Goal: Task Accomplishment & Management: Manage account settings

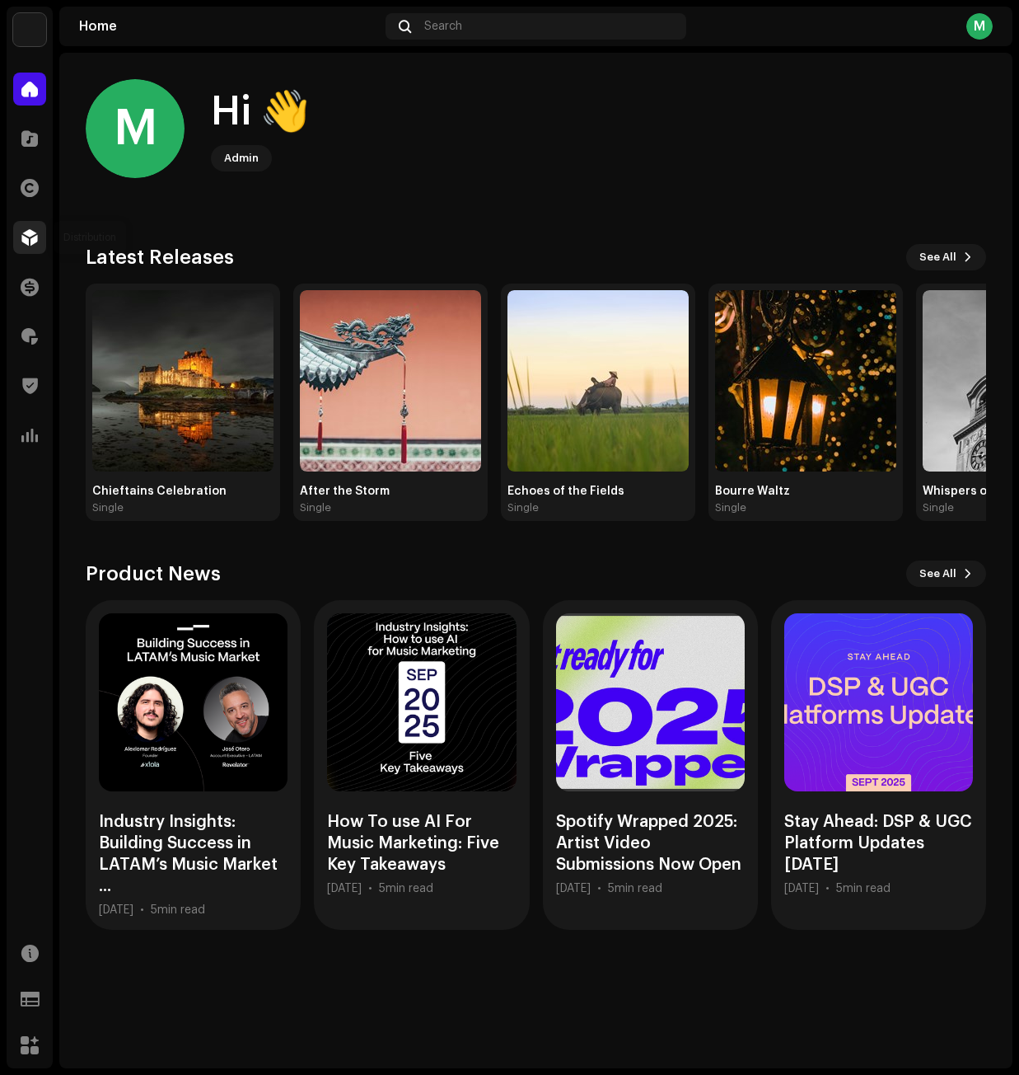
click at [28, 237] on span at bounding box center [29, 237] width 16 height 13
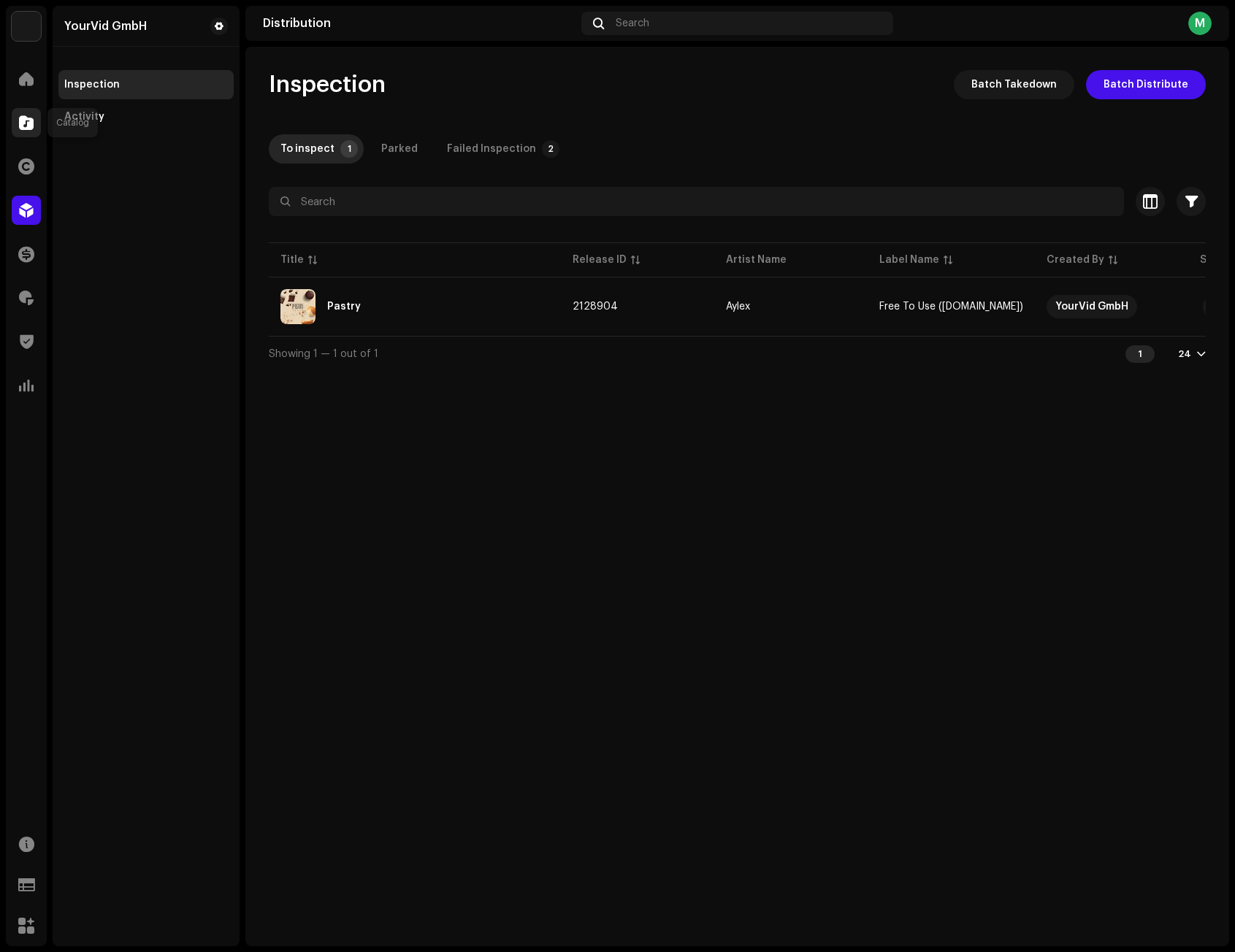
click at [38, 124] on div at bounding box center [26, 122] width 29 height 29
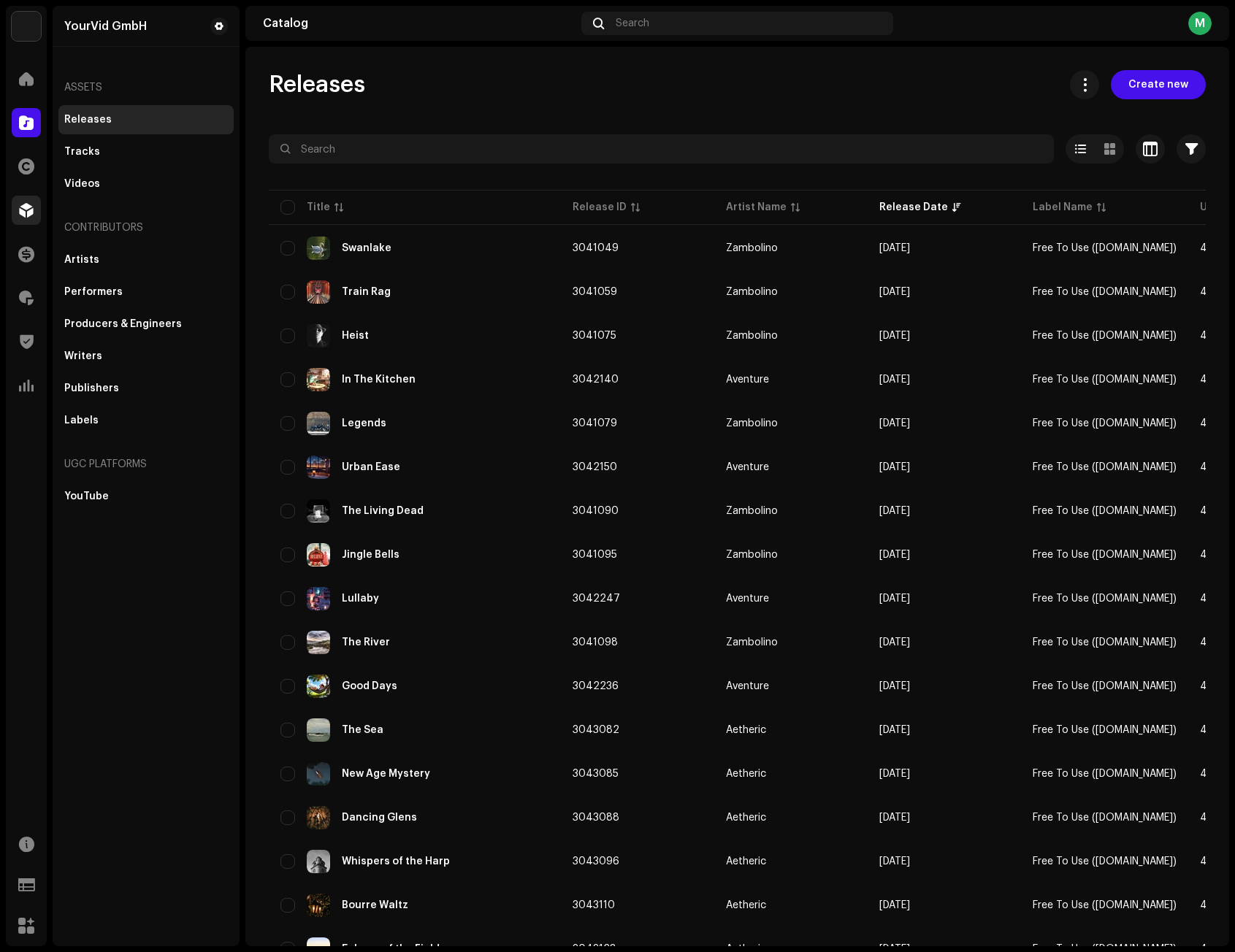
click at [32, 208] on span at bounding box center [26, 210] width 14 height 12
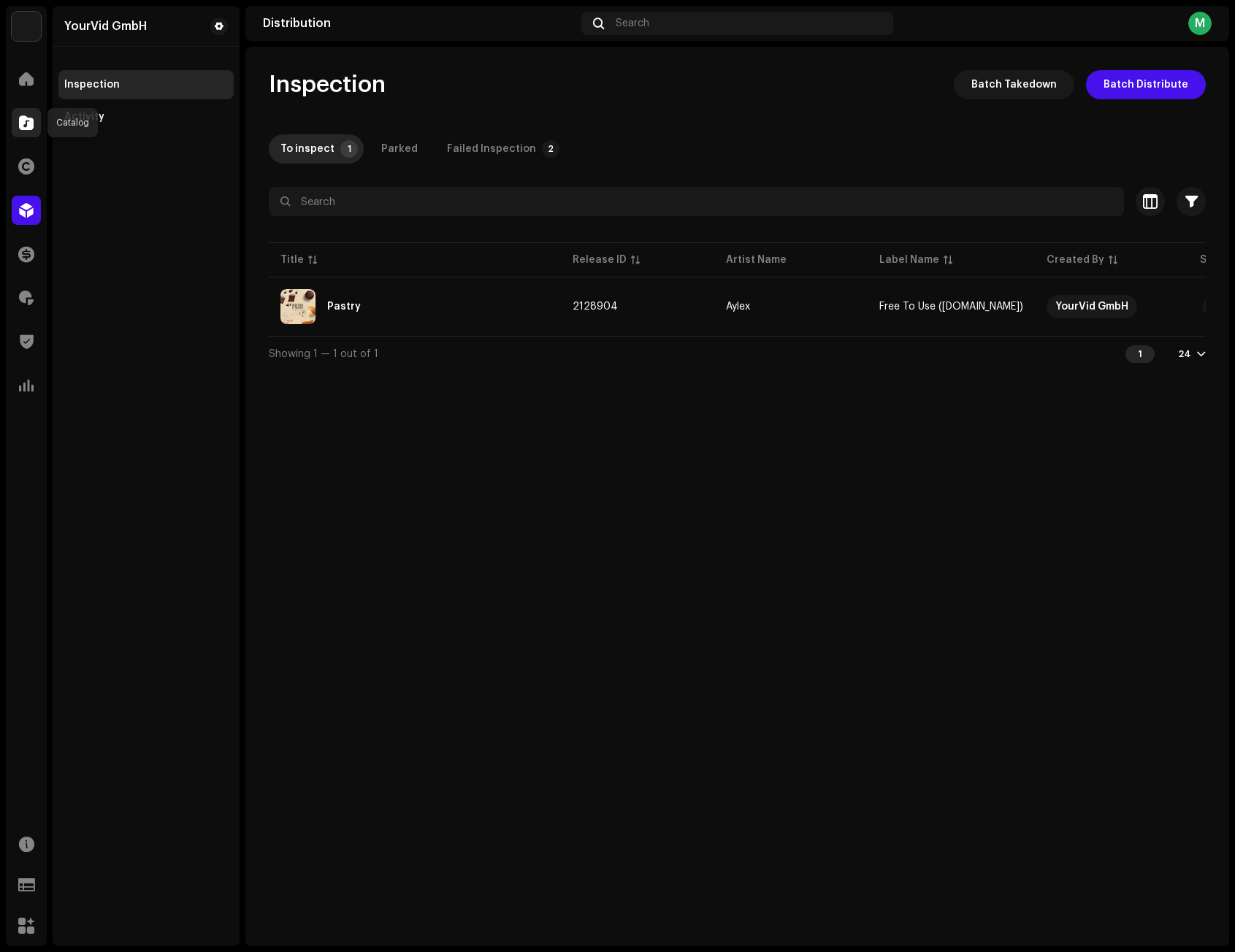
click at [23, 128] on span at bounding box center [26, 122] width 14 height 12
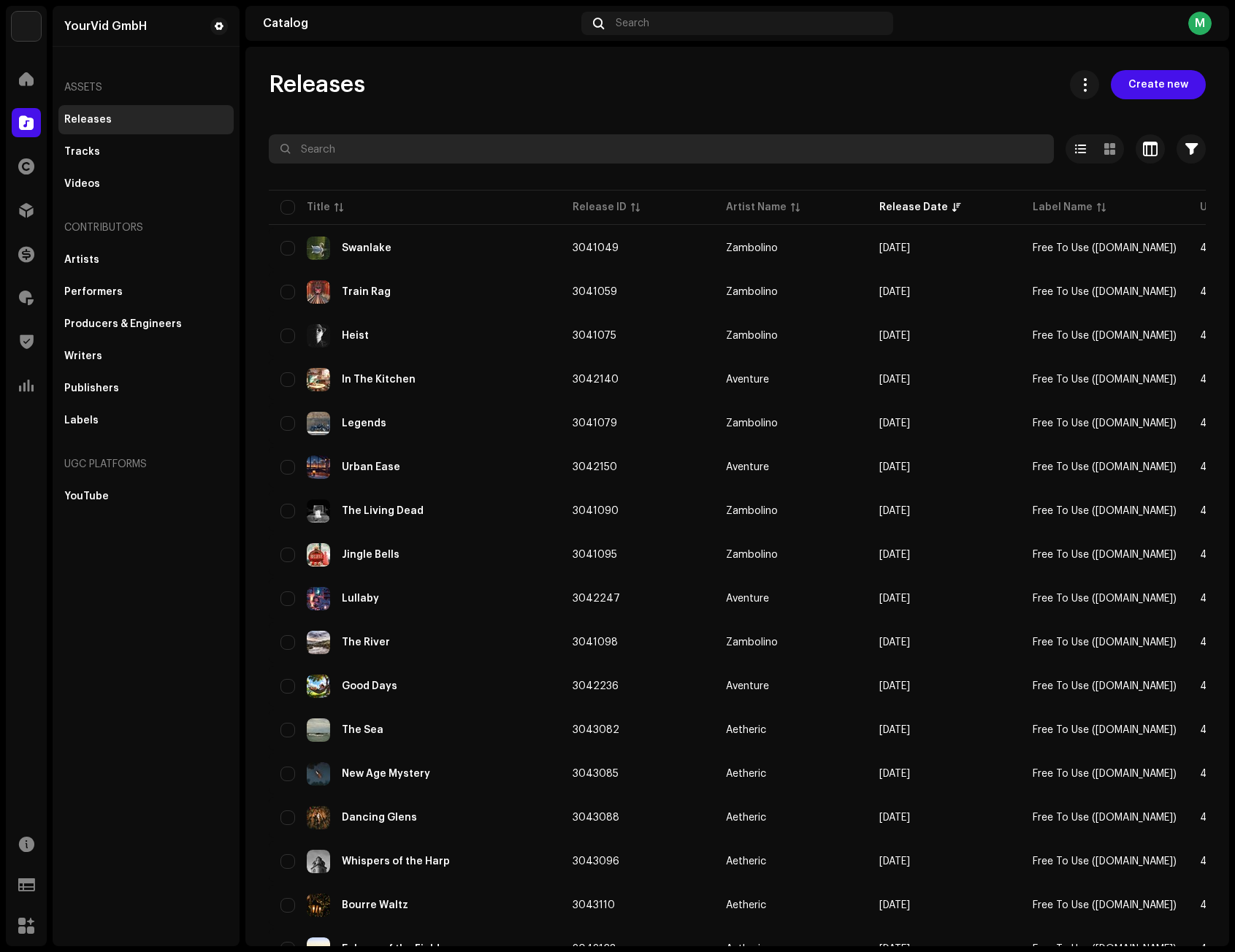
click at [396, 154] on input "text" at bounding box center [661, 149] width 785 height 29
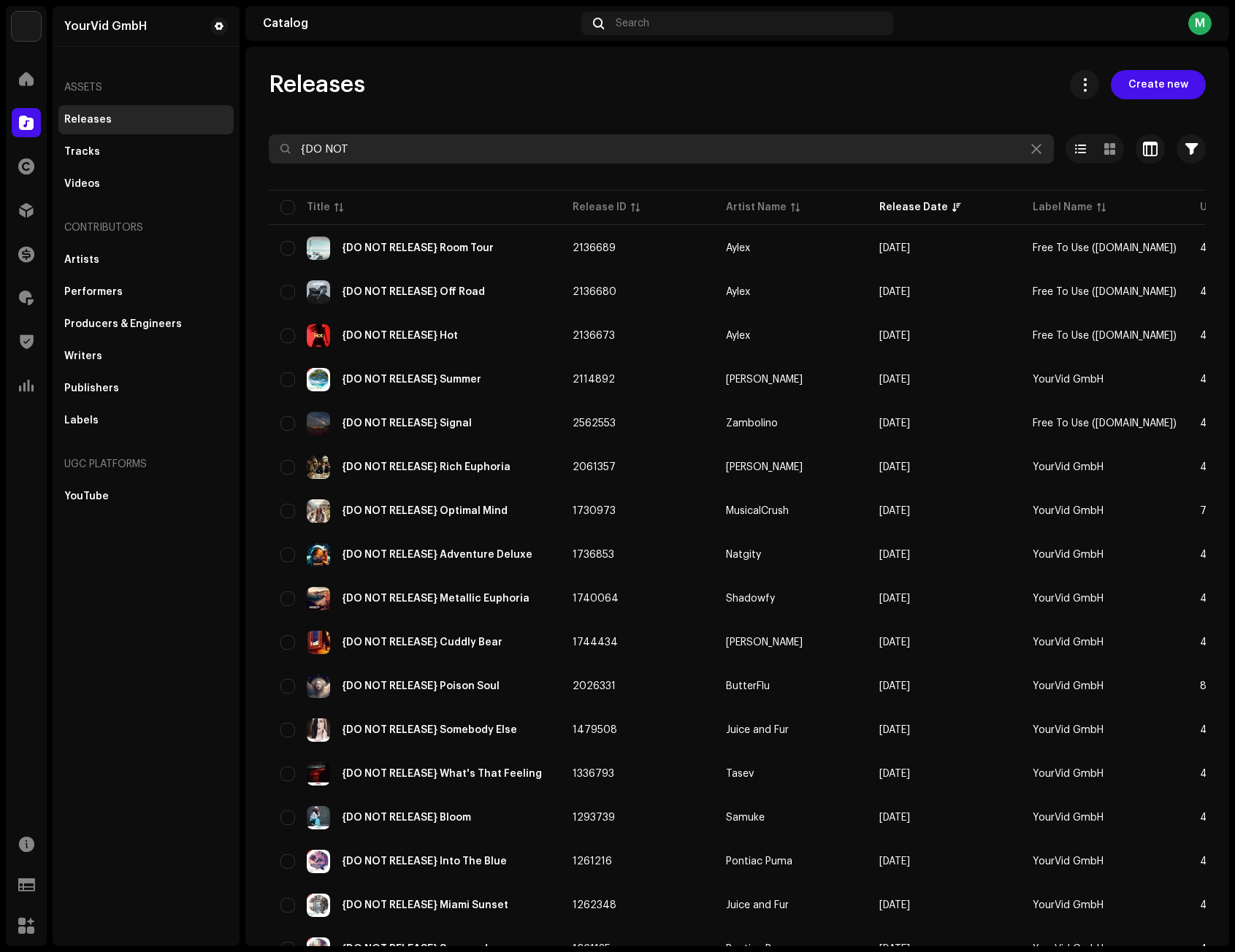
type input "{DO NOT"
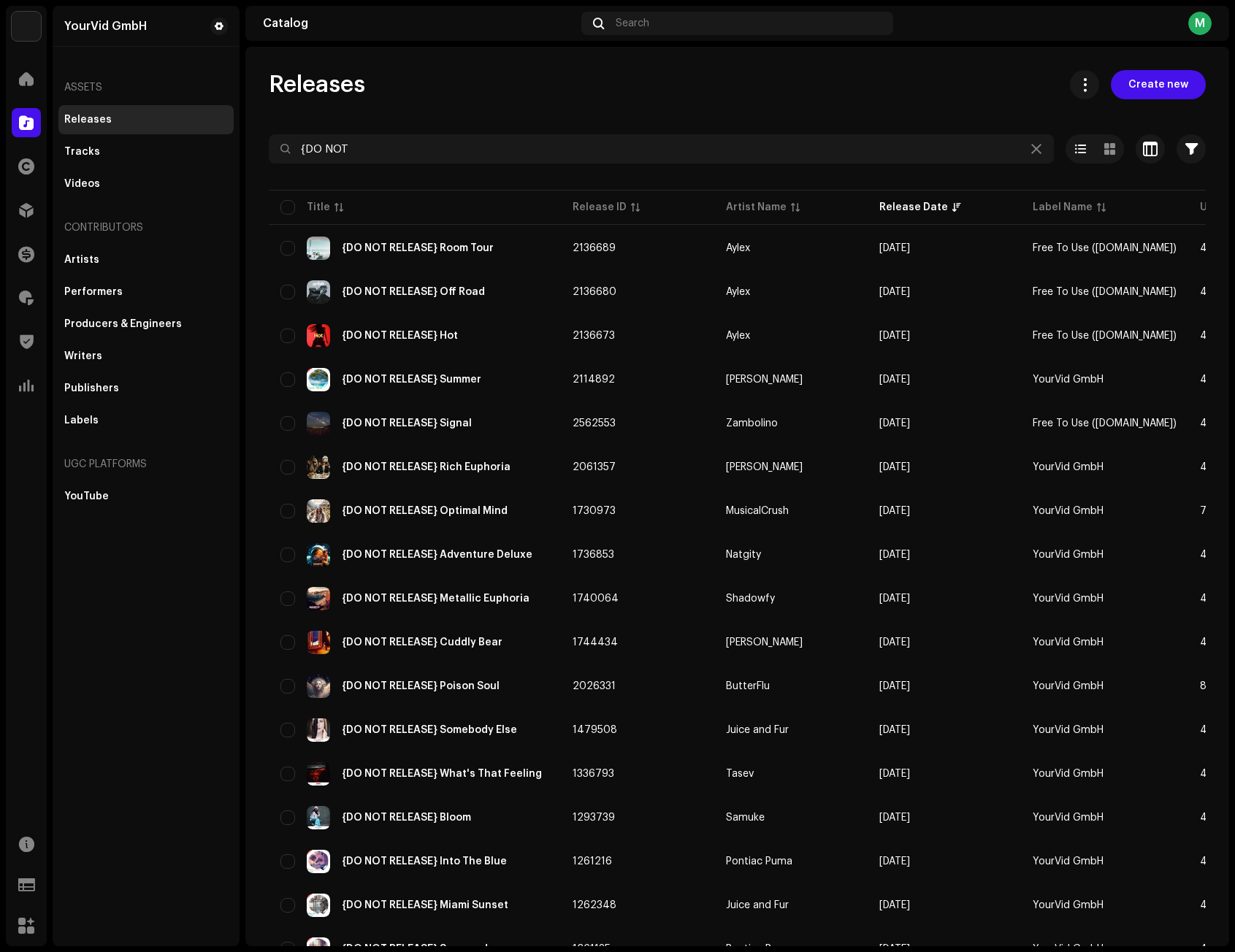
click at [498, 110] on div "Releases Create new {DO NOT Selected 0 Options Filters Distribution status Neve…" at bounding box center [737, 692] width 983 height 1243
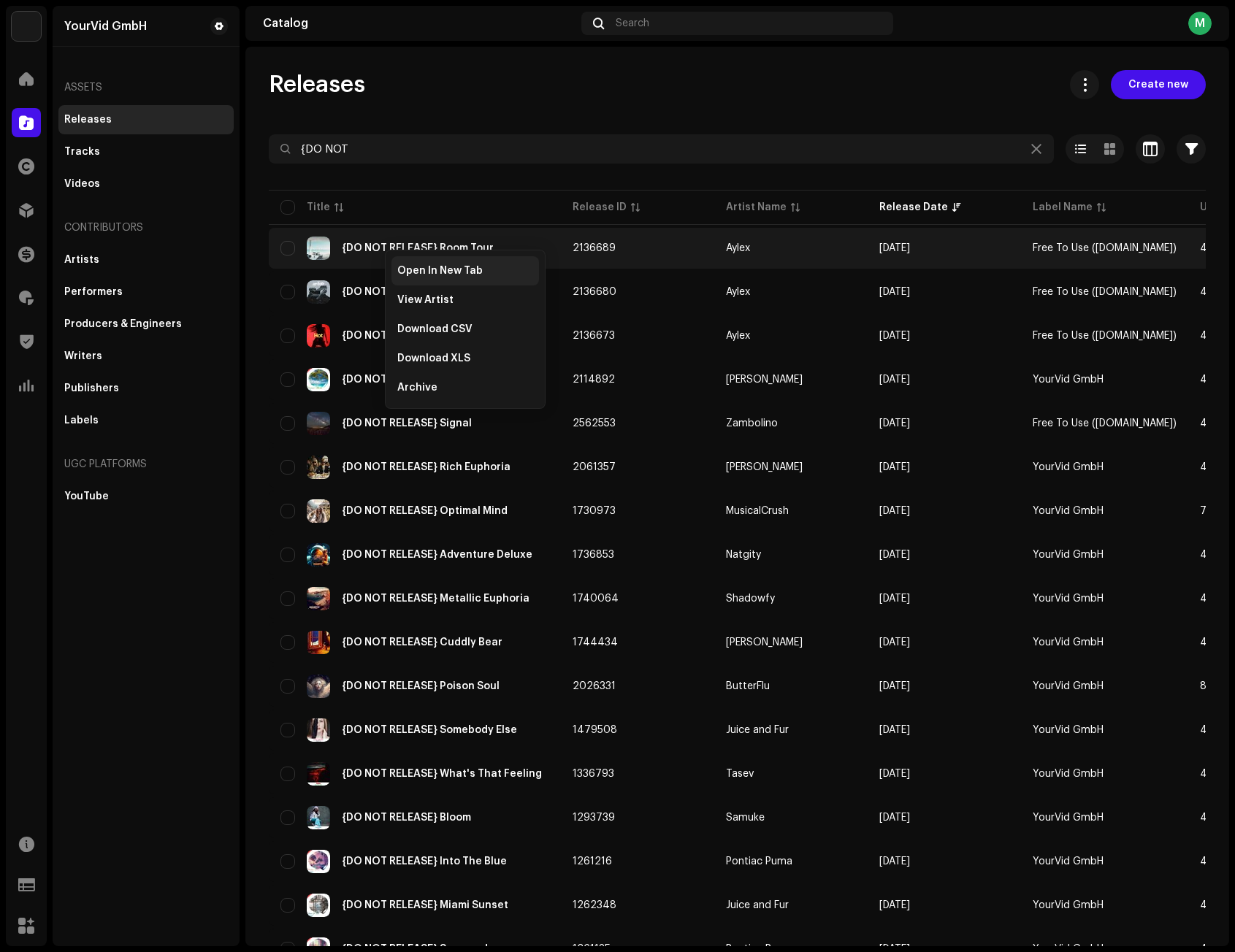
click at [408, 267] on span "Open In New Tab" at bounding box center [439, 270] width 85 height 12
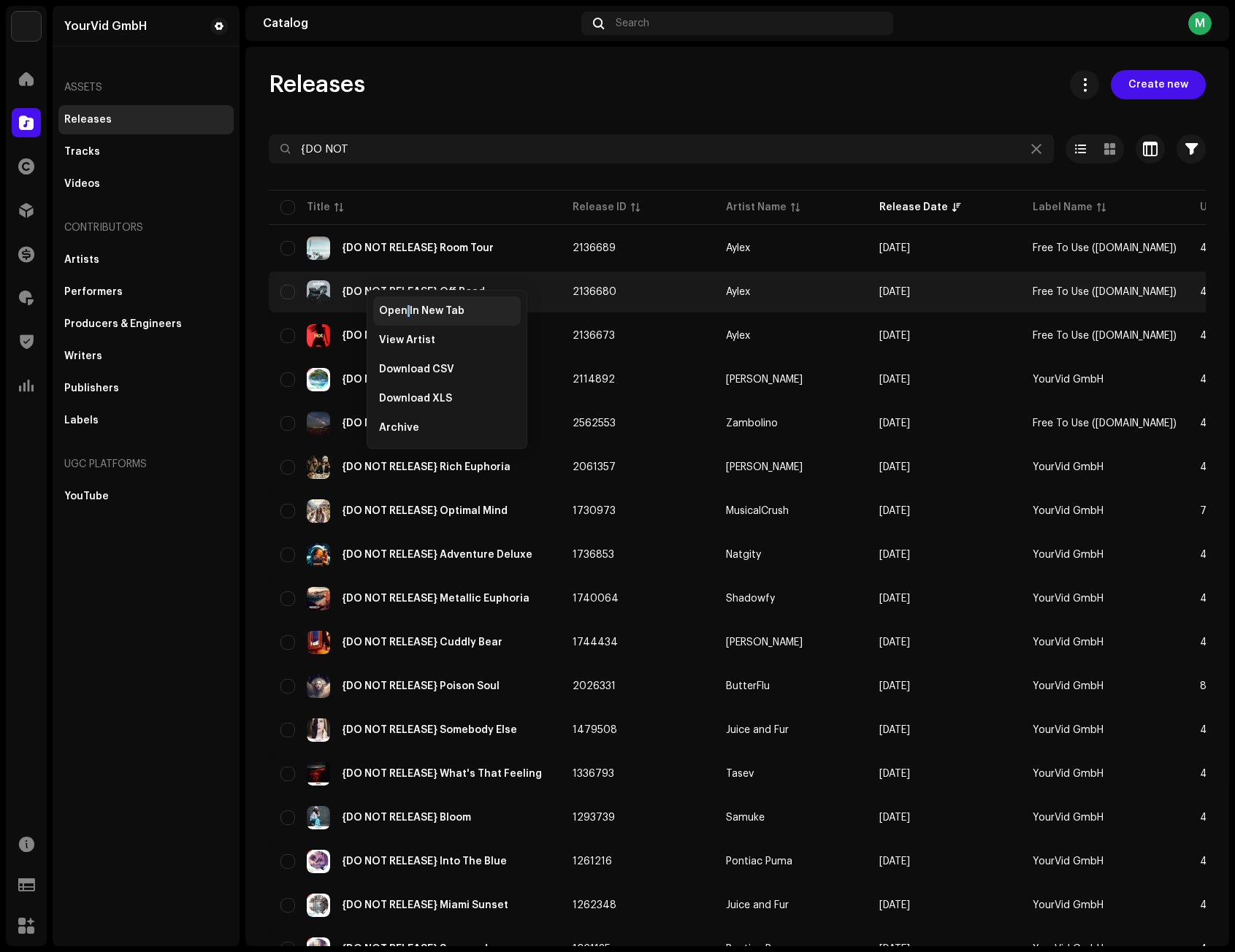
click at [408, 305] on div "Open In New Tab" at bounding box center [447, 311] width 147 height 29
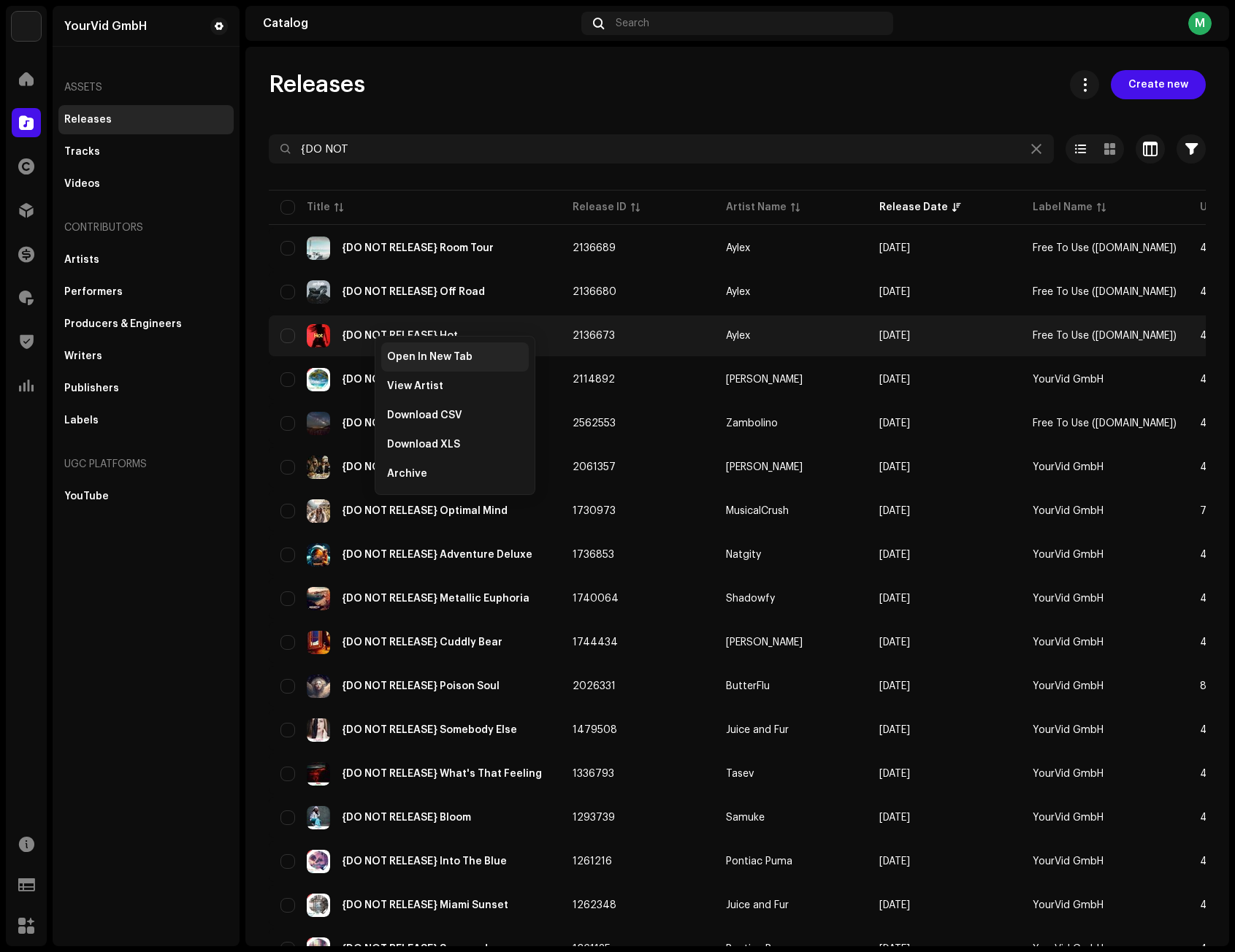
click at [400, 351] on span "Open In New Tab" at bounding box center [430, 356] width 85 height 12
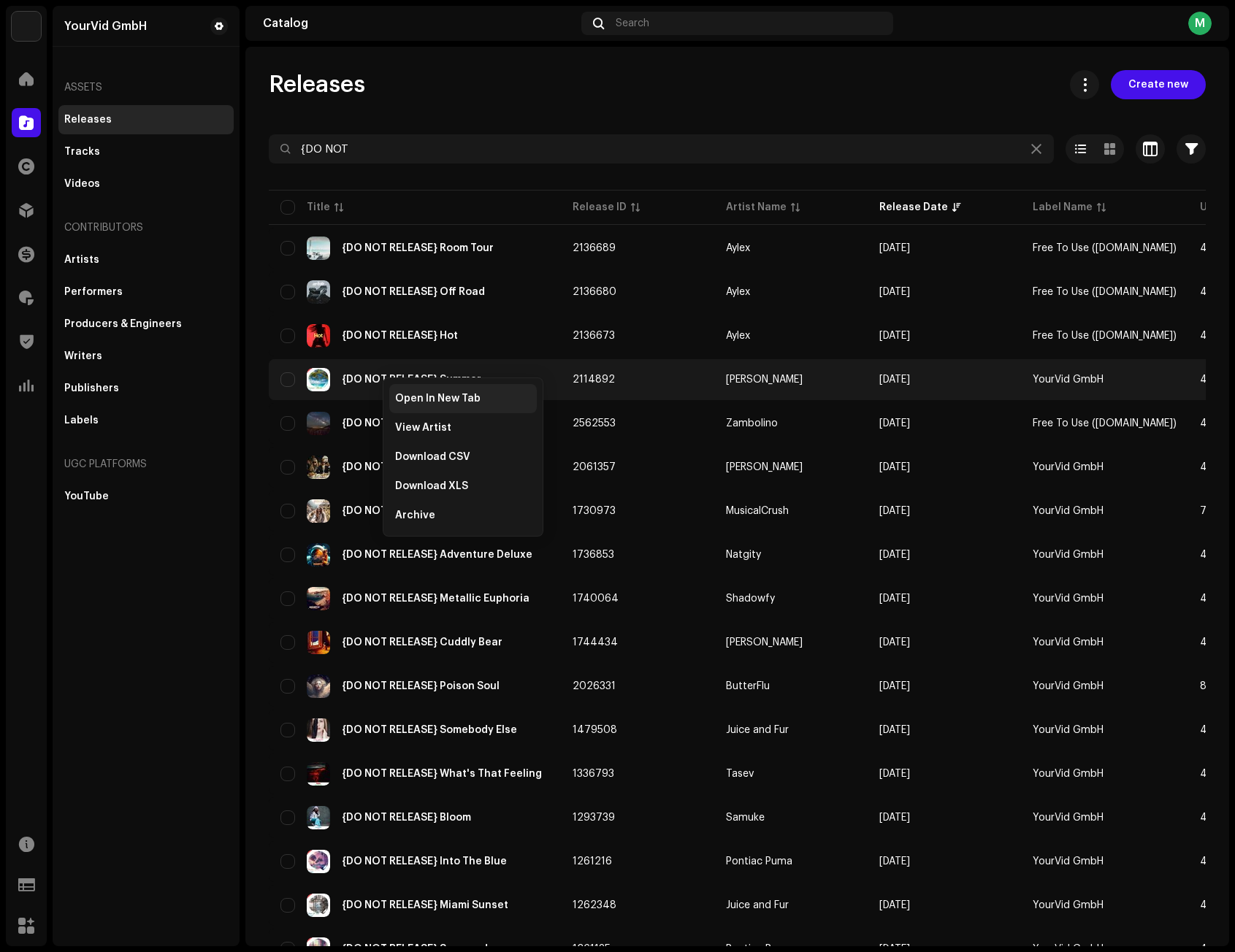
click at [414, 397] on span "Open In New Tab" at bounding box center [438, 398] width 85 height 12
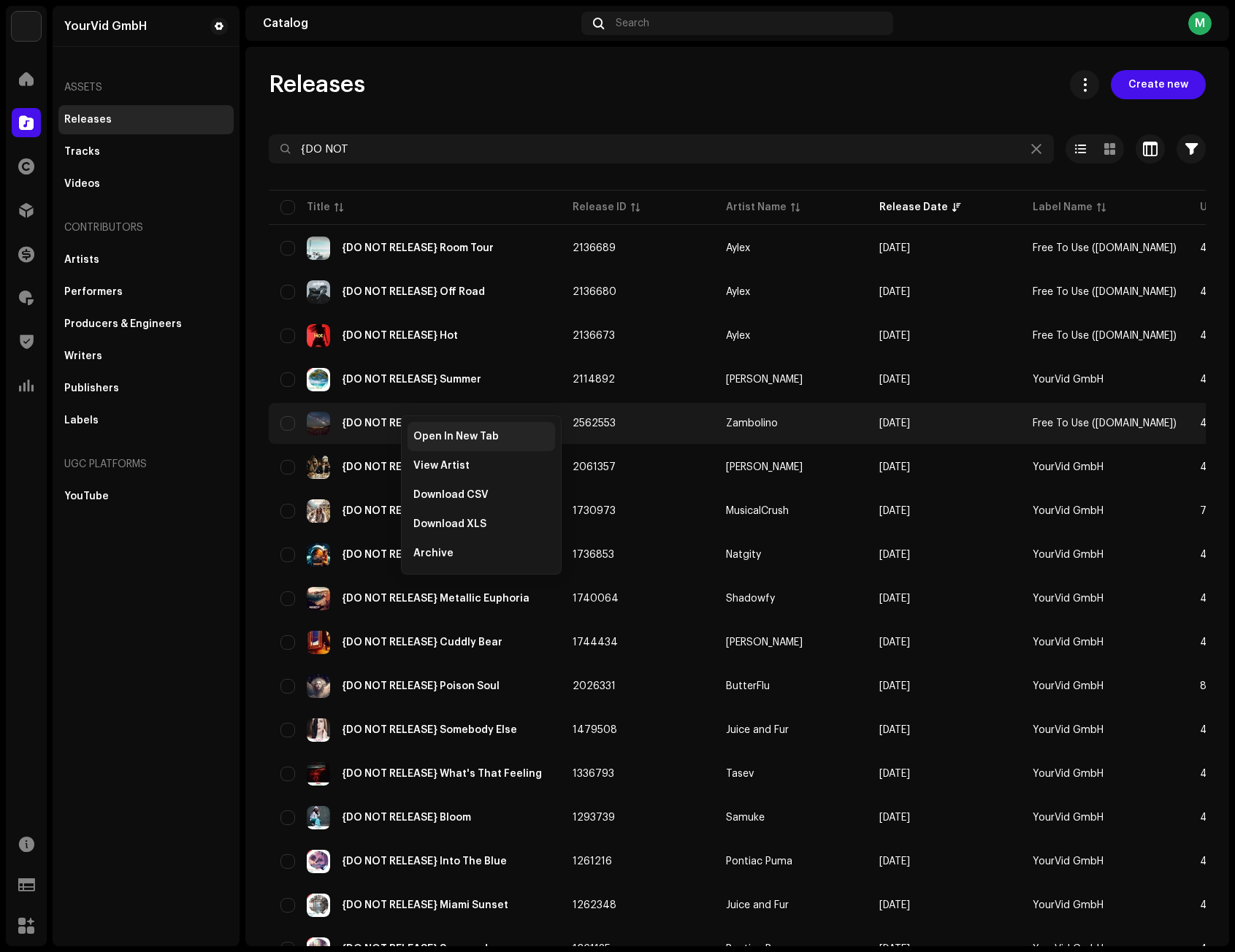
click at [434, 433] on span "Open In New Tab" at bounding box center [455, 436] width 85 height 12
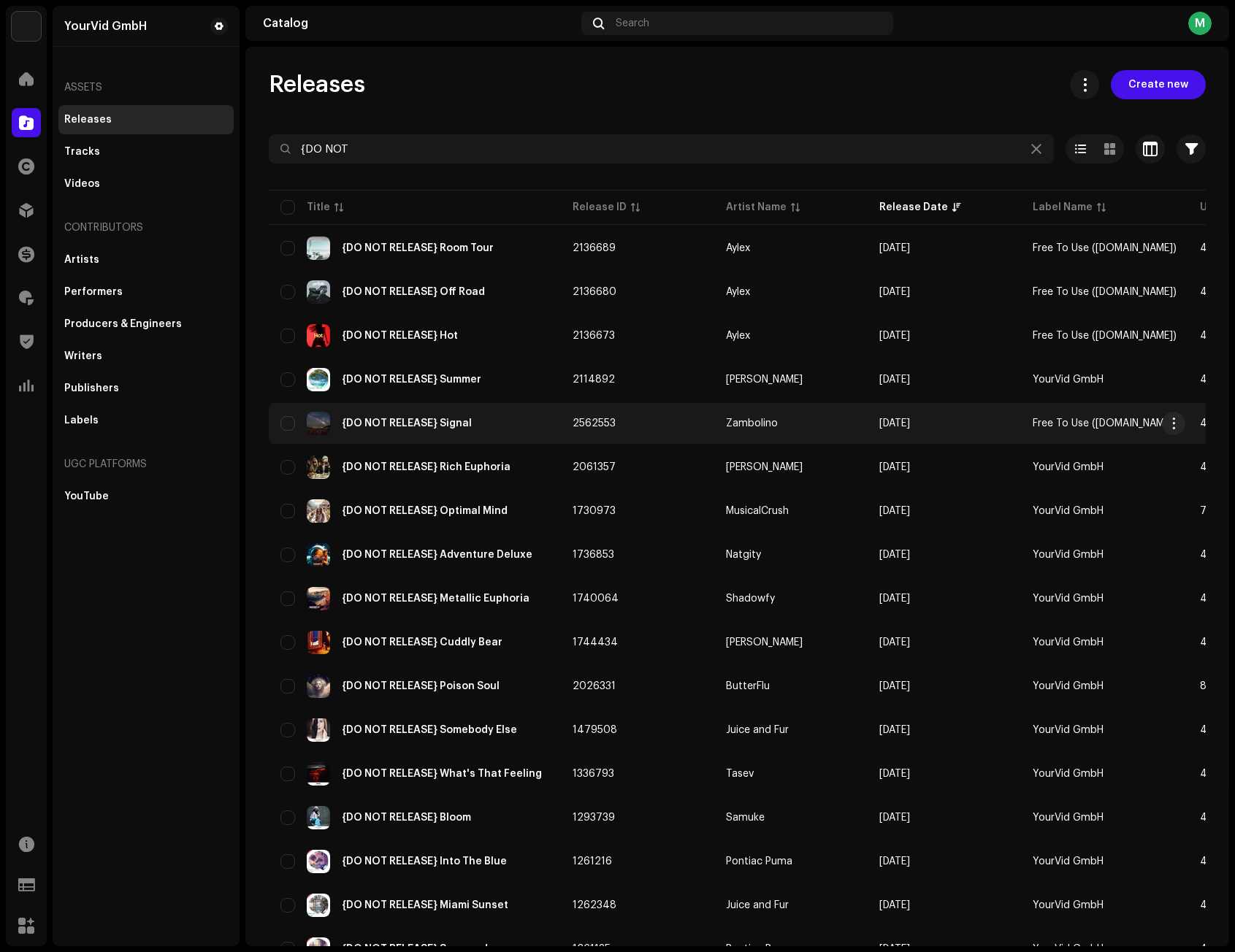
drag, startPoint x: 288, startPoint y: 423, endPoint x: 292, endPoint y: 409, distance: 14.6
click at [288, 422] on input "checkbox" at bounding box center [287, 423] width 14 height 14
checkbox input "true"
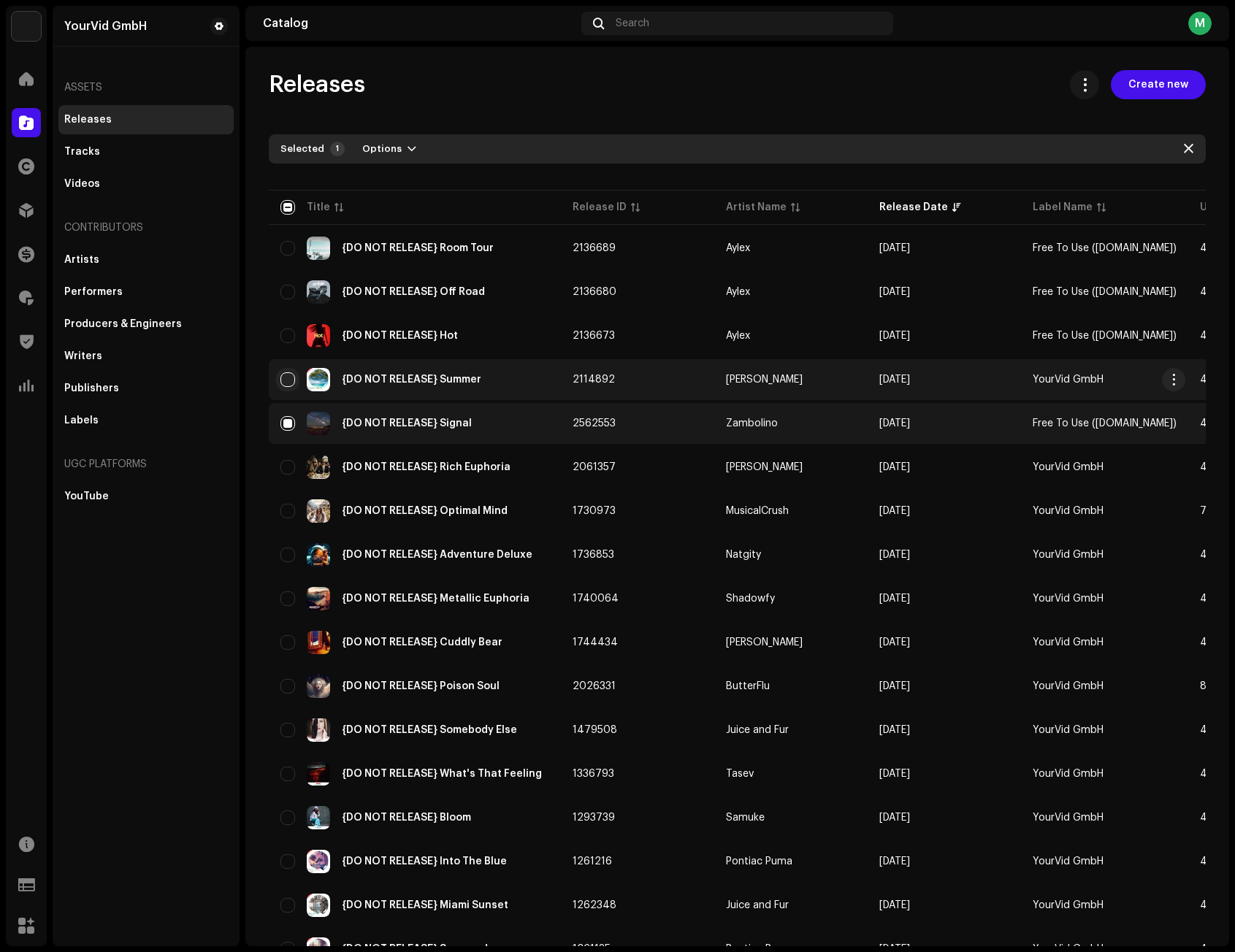
click at [284, 379] on input "Row Unselected" at bounding box center [287, 379] width 14 height 14
checkbox input "true"
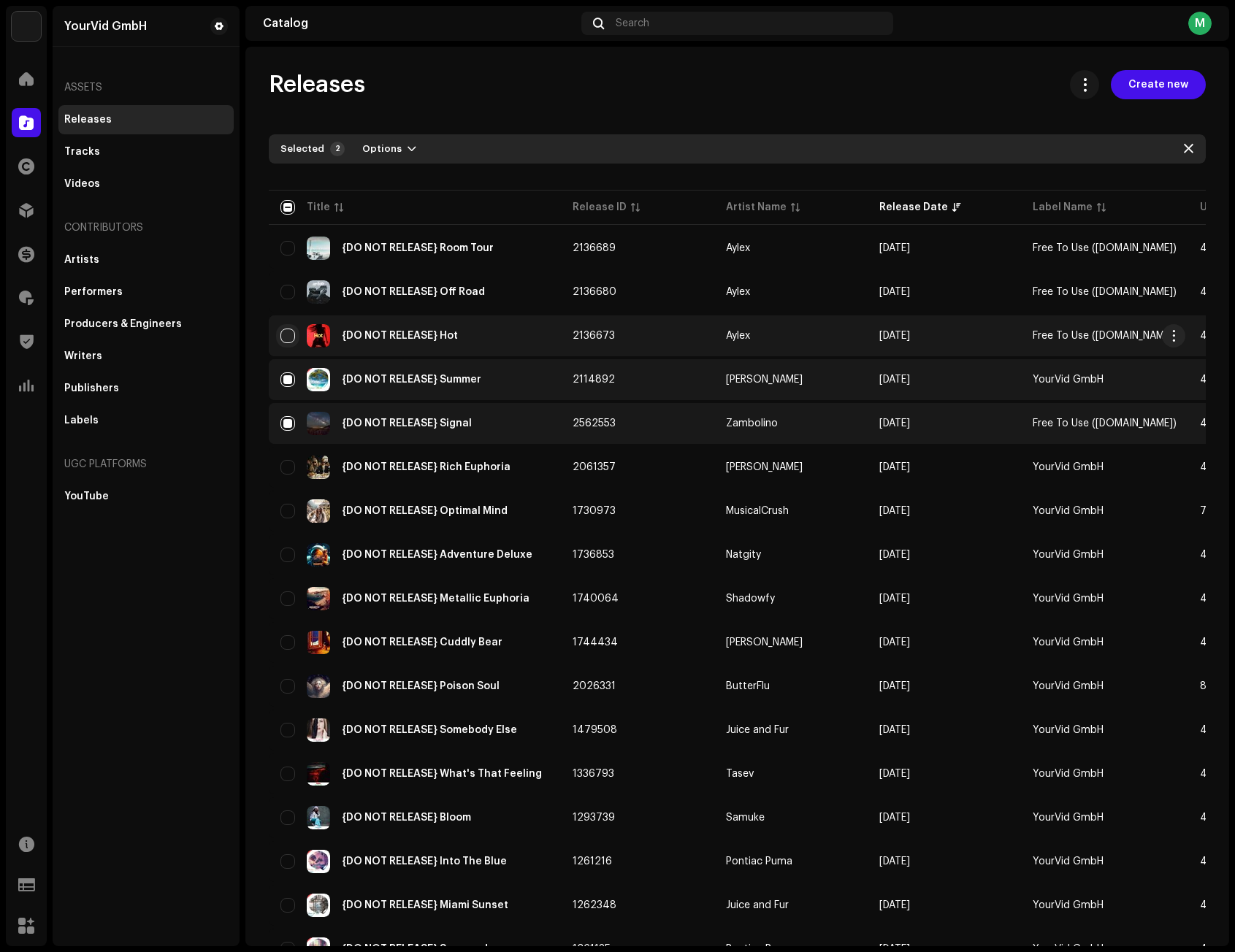
click at [282, 337] on input "Row Unselected" at bounding box center [287, 336] width 14 height 14
checkbox input "true"
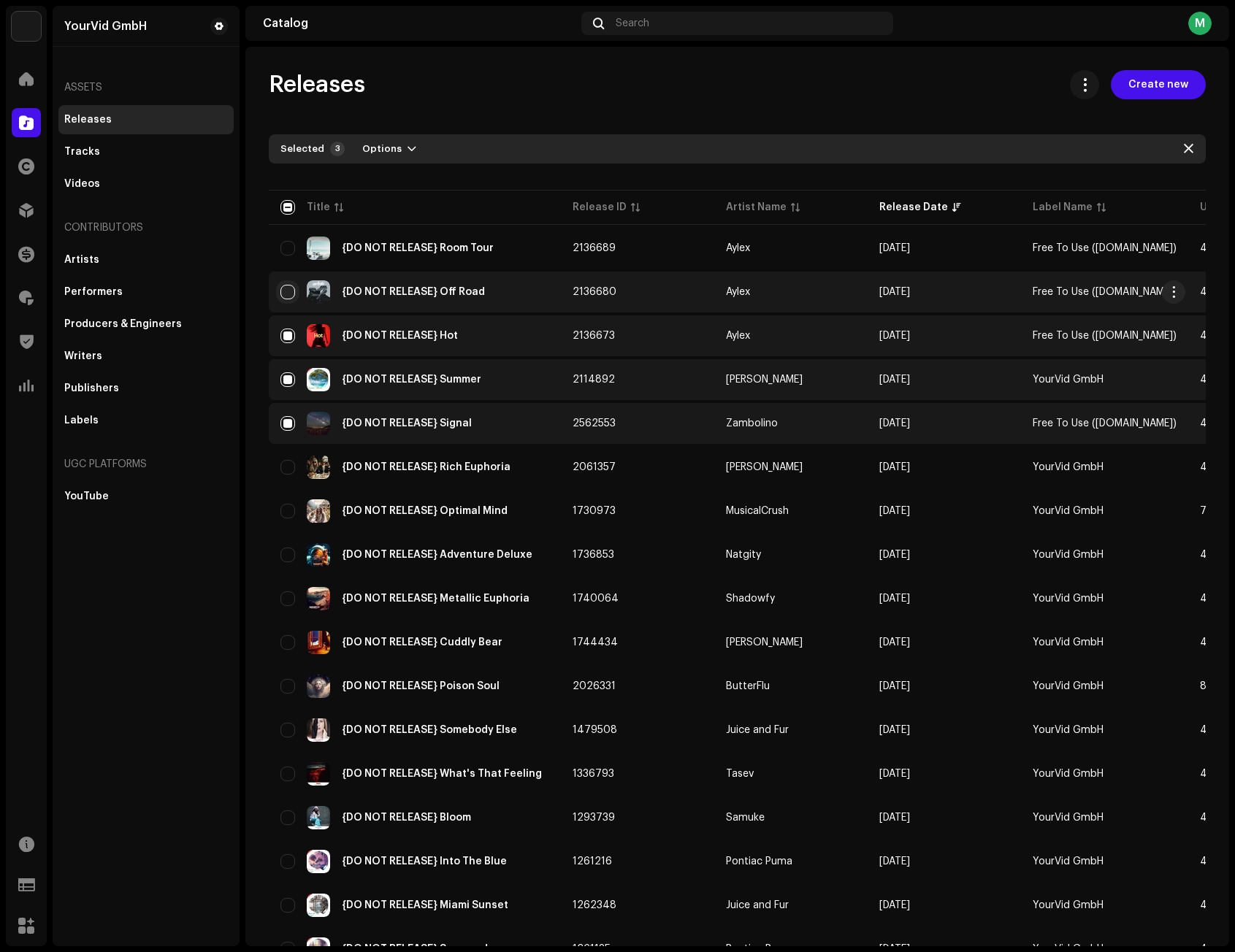
click at [284, 290] on input "Row Unselected" at bounding box center [287, 291] width 14 height 14
checkbox input "true"
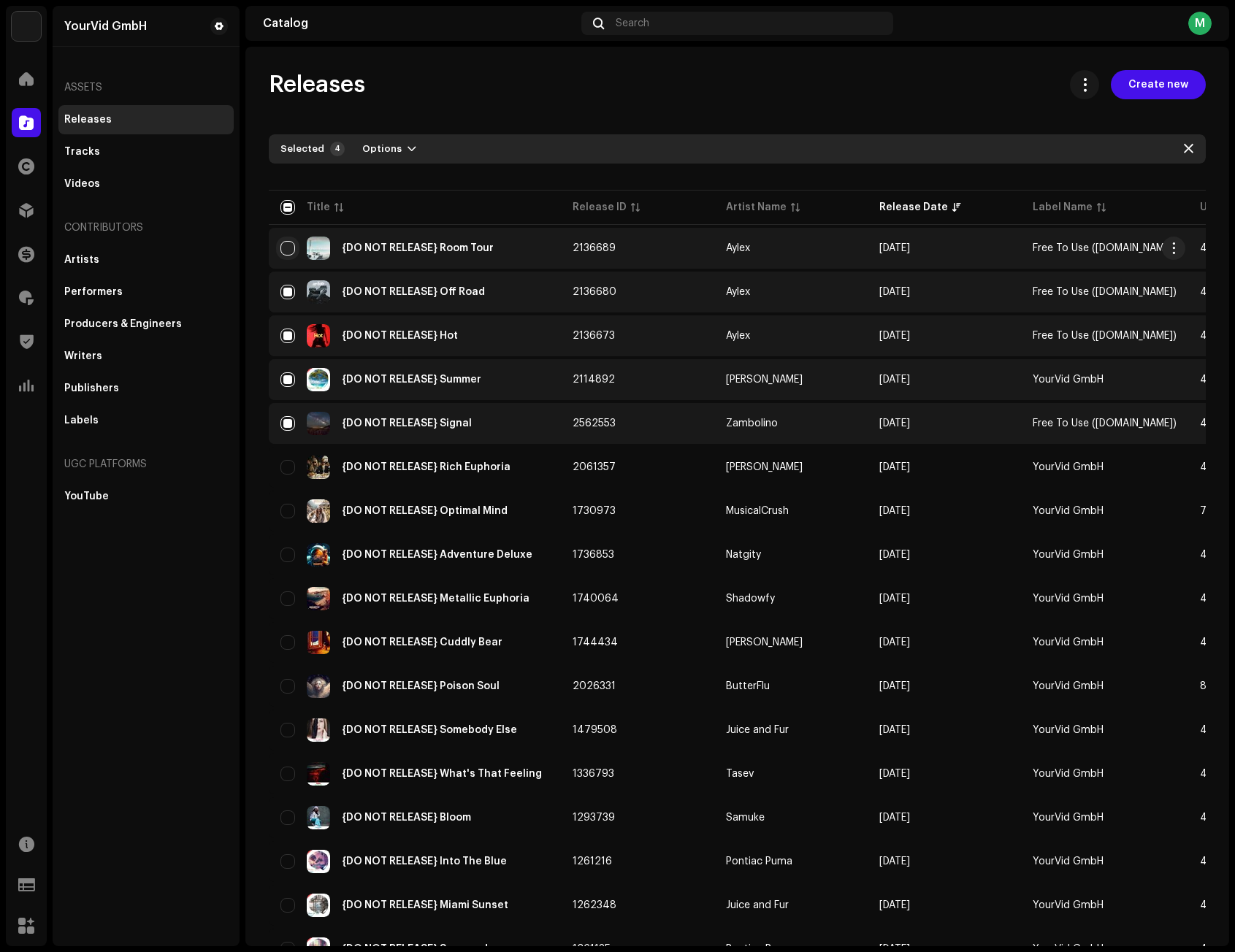
click at [284, 245] on input "Row Unselected" at bounding box center [287, 248] width 14 height 14
checkbox input "true"
click at [398, 149] on button "Options" at bounding box center [389, 149] width 77 height 23
click at [427, 174] on div "Archive" at bounding box center [427, 182] width 147 height 29
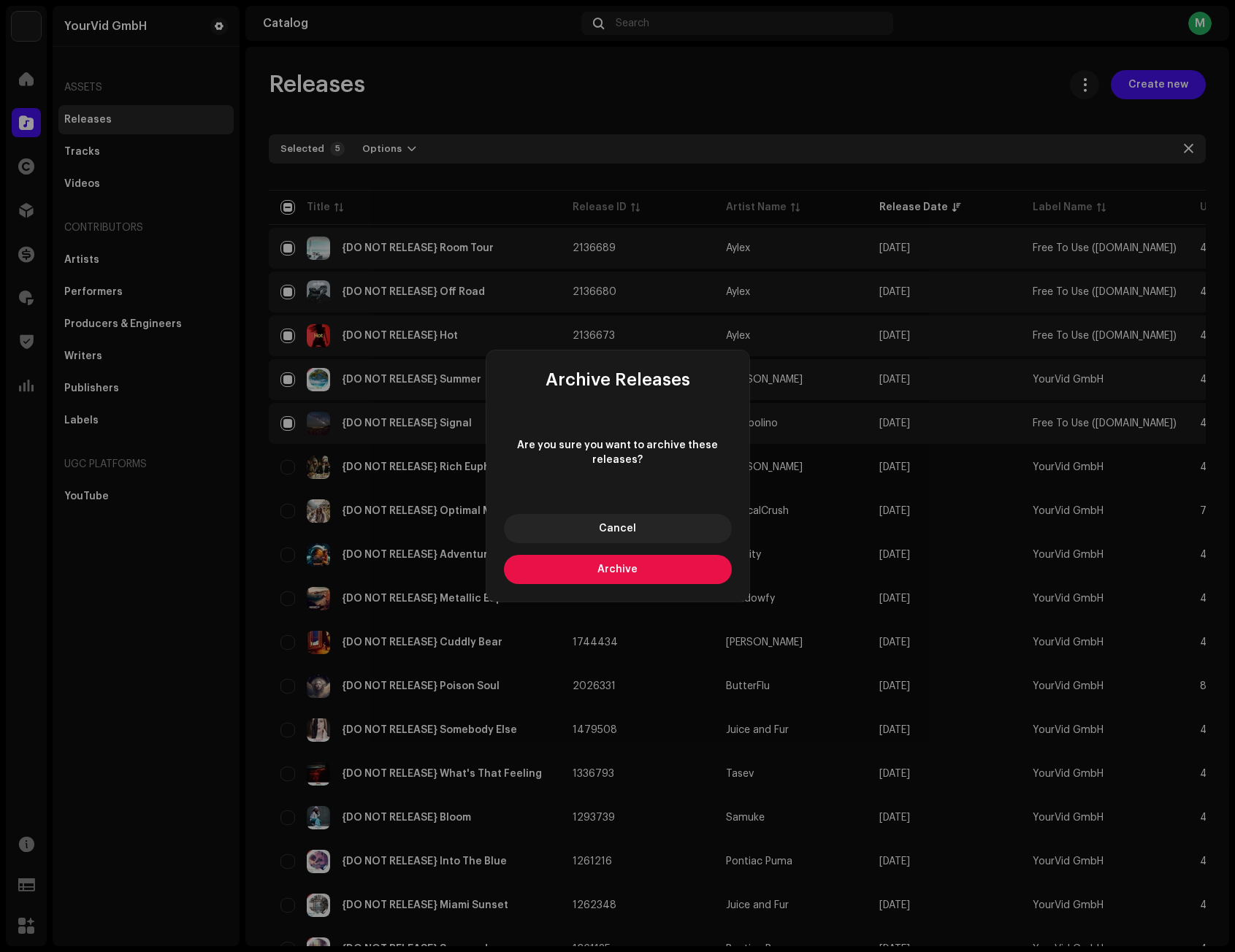
click at [642, 567] on button "Archive" at bounding box center [618, 569] width 228 height 29
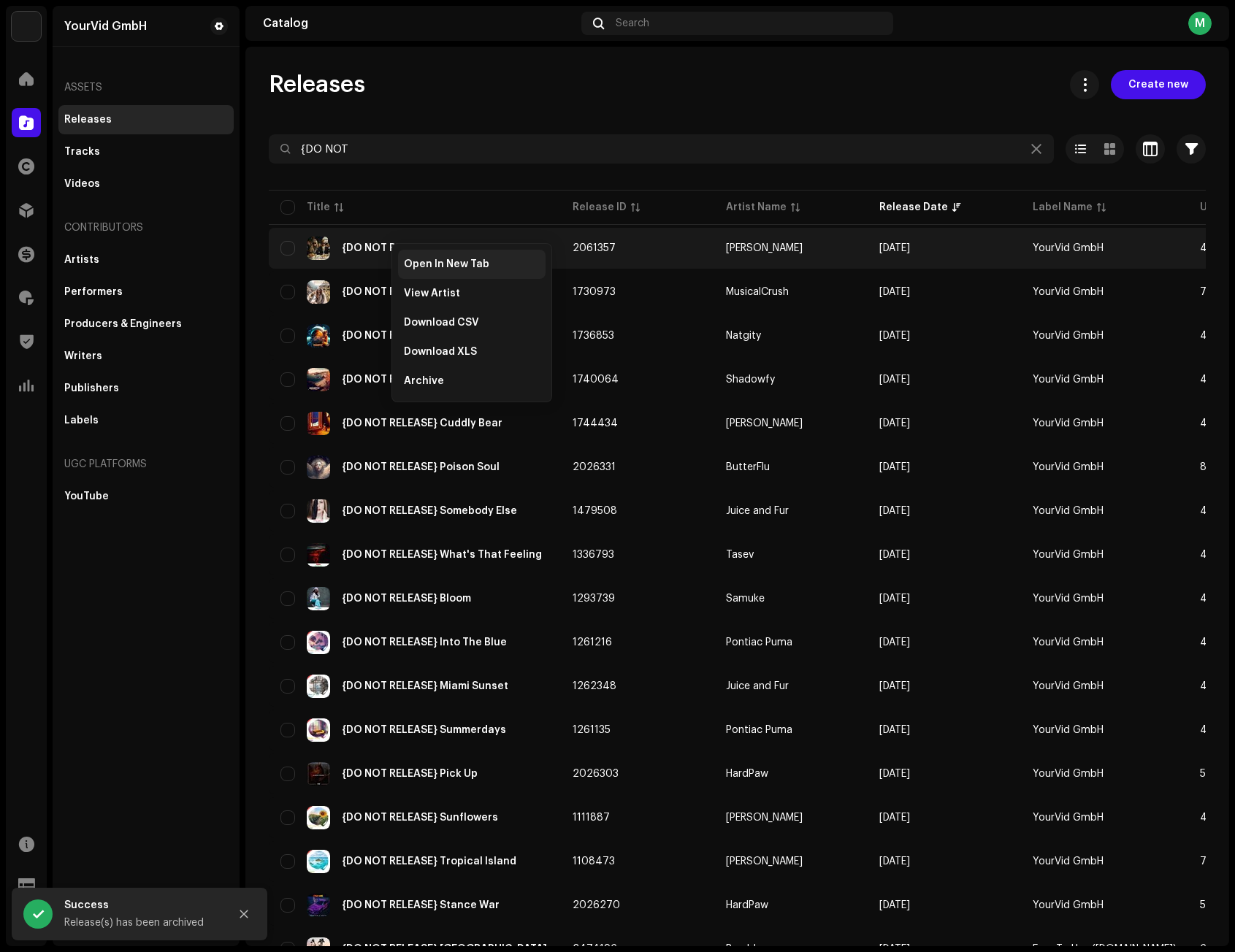
click at [418, 263] on span "Open In New Tab" at bounding box center [447, 264] width 85 height 12
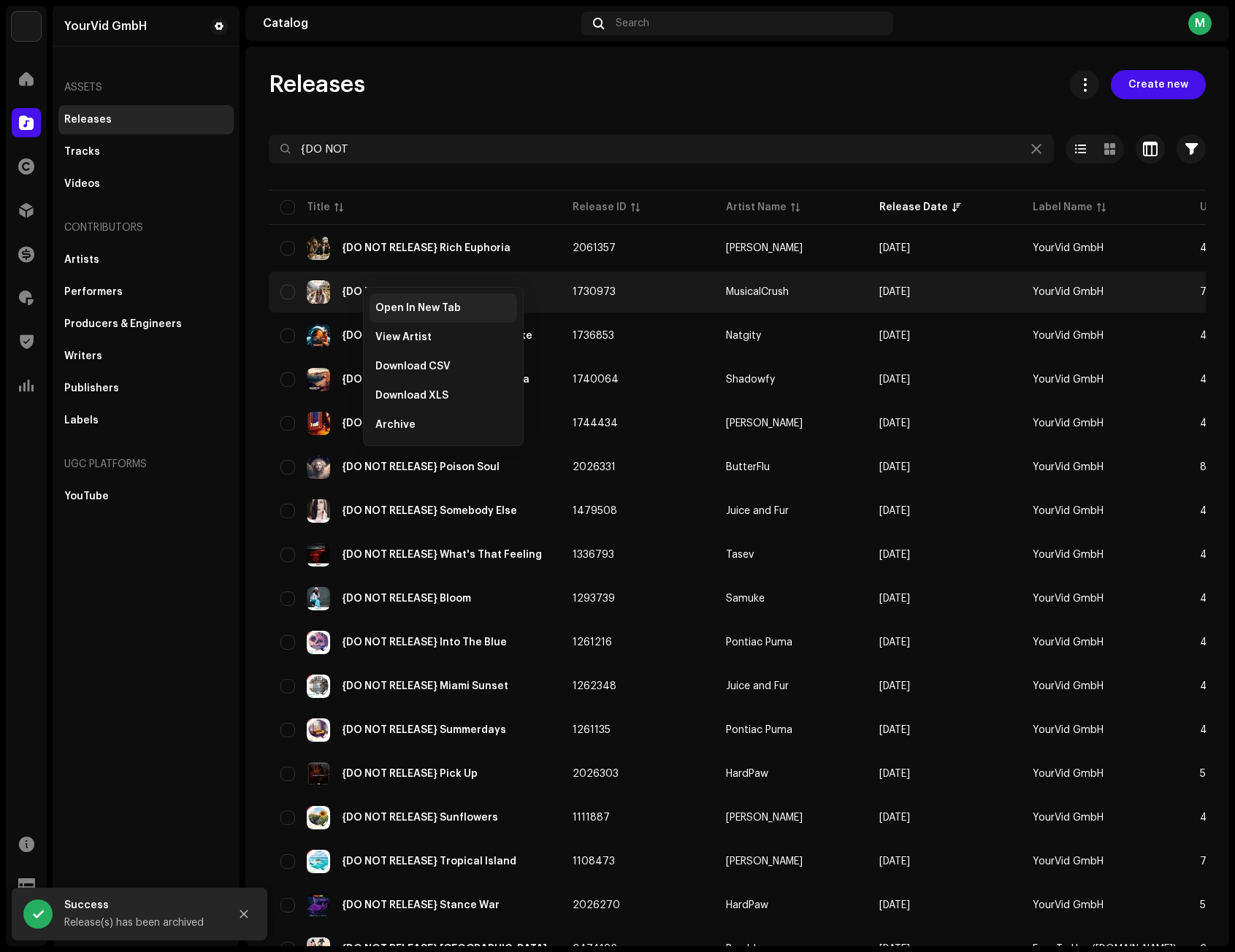
click at [394, 303] on span "Open In New Tab" at bounding box center [418, 307] width 85 height 12
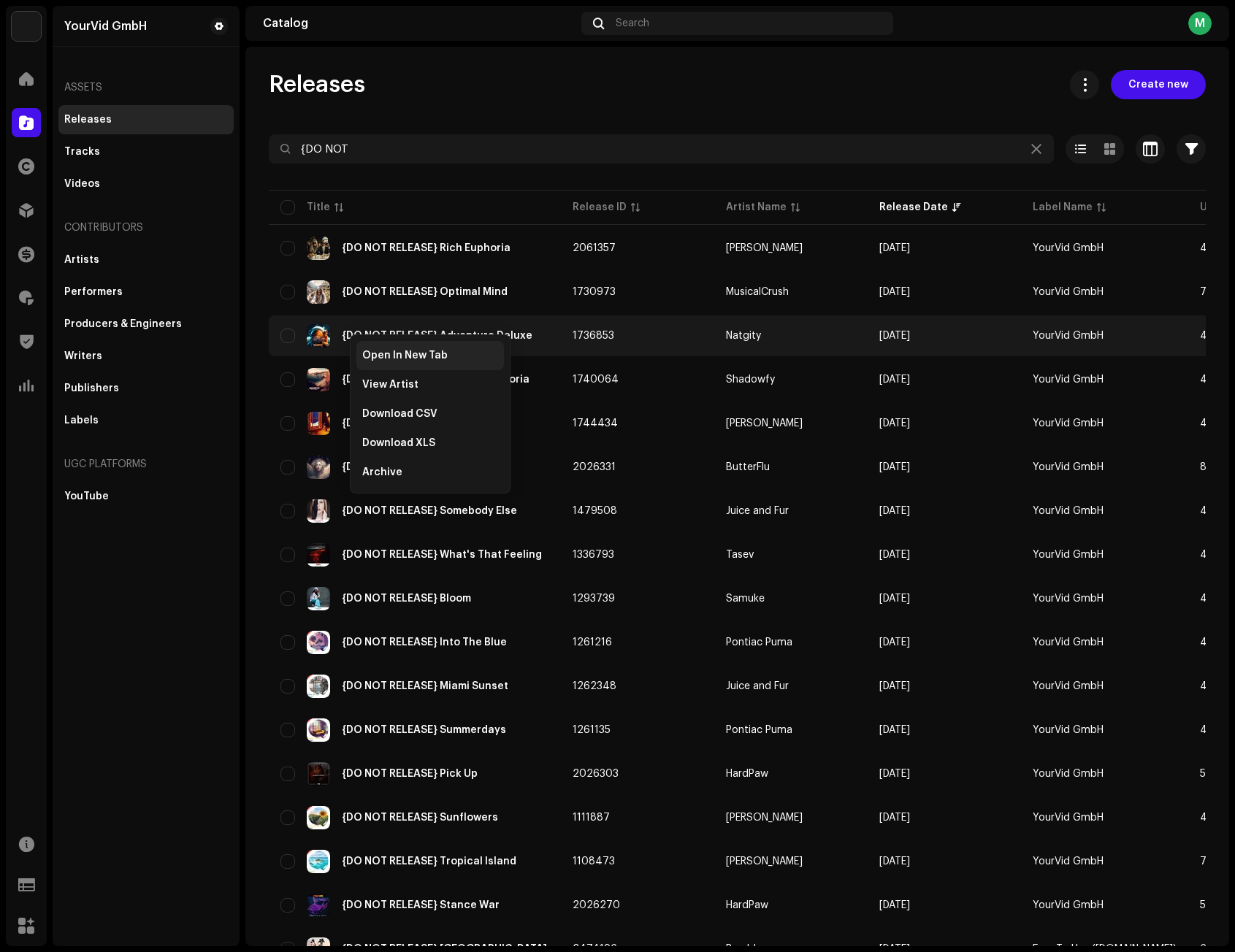
click at [377, 355] on span "Open In New Tab" at bounding box center [405, 355] width 85 height 12
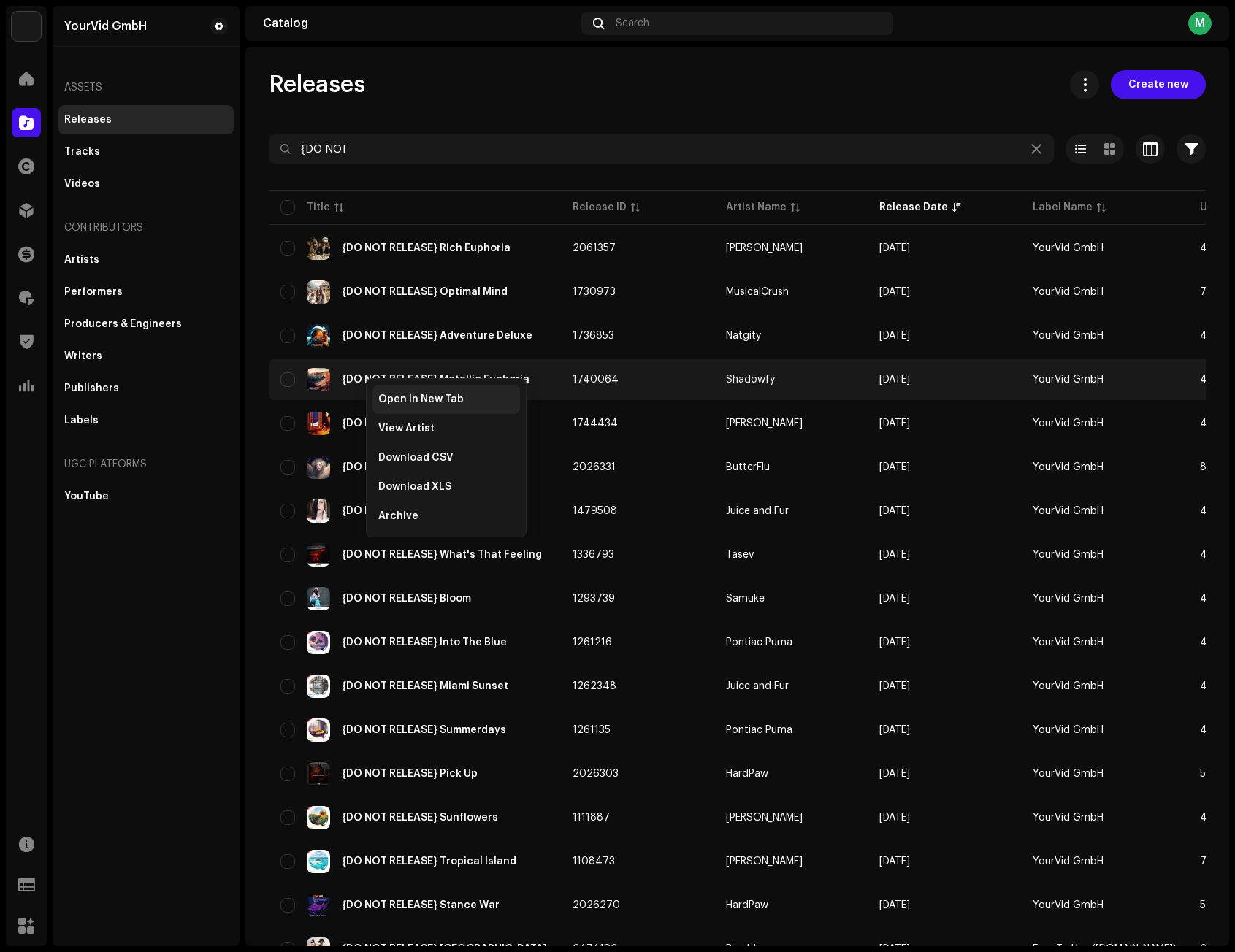
click at [392, 406] on div "Open In New Tab" at bounding box center [446, 399] width 147 height 29
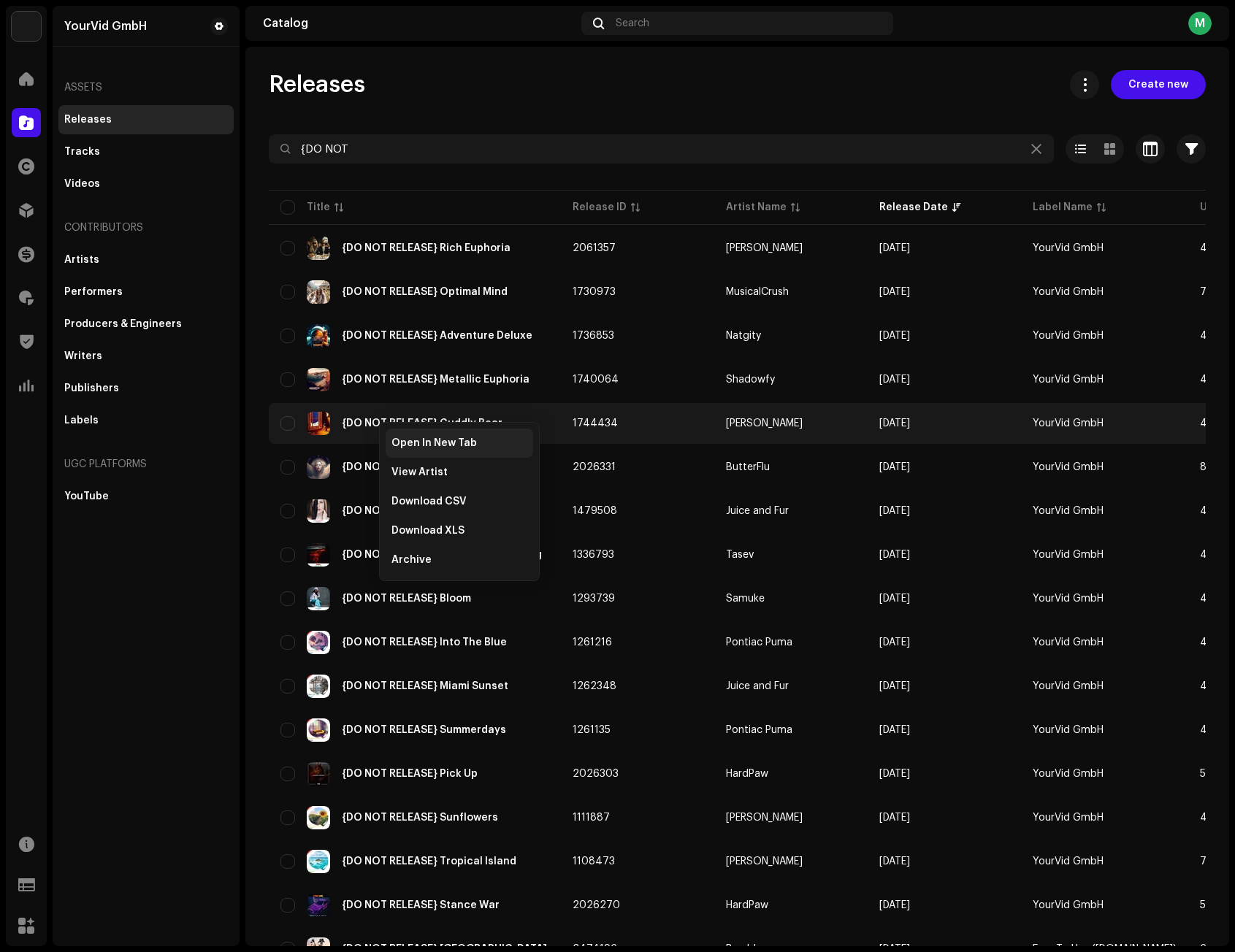
click at [420, 445] on span "Open In New Tab" at bounding box center [434, 443] width 85 height 12
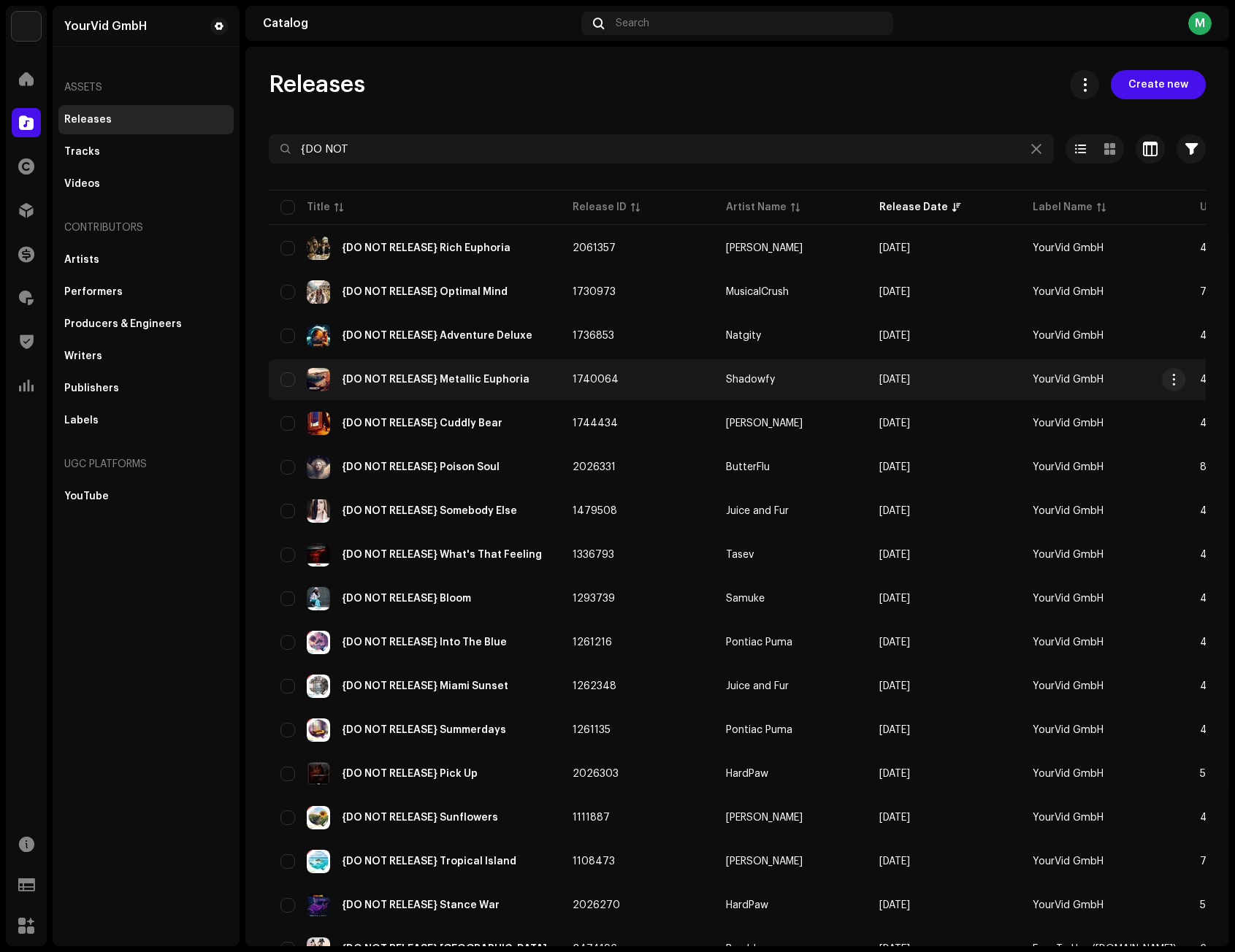
drag, startPoint x: 287, startPoint y: 422, endPoint x: 281, endPoint y: 391, distance: 31.6
click at [285, 420] on input "Row Unselected" at bounding box center [287, 423] width 14 height 14
checkbox input "true"
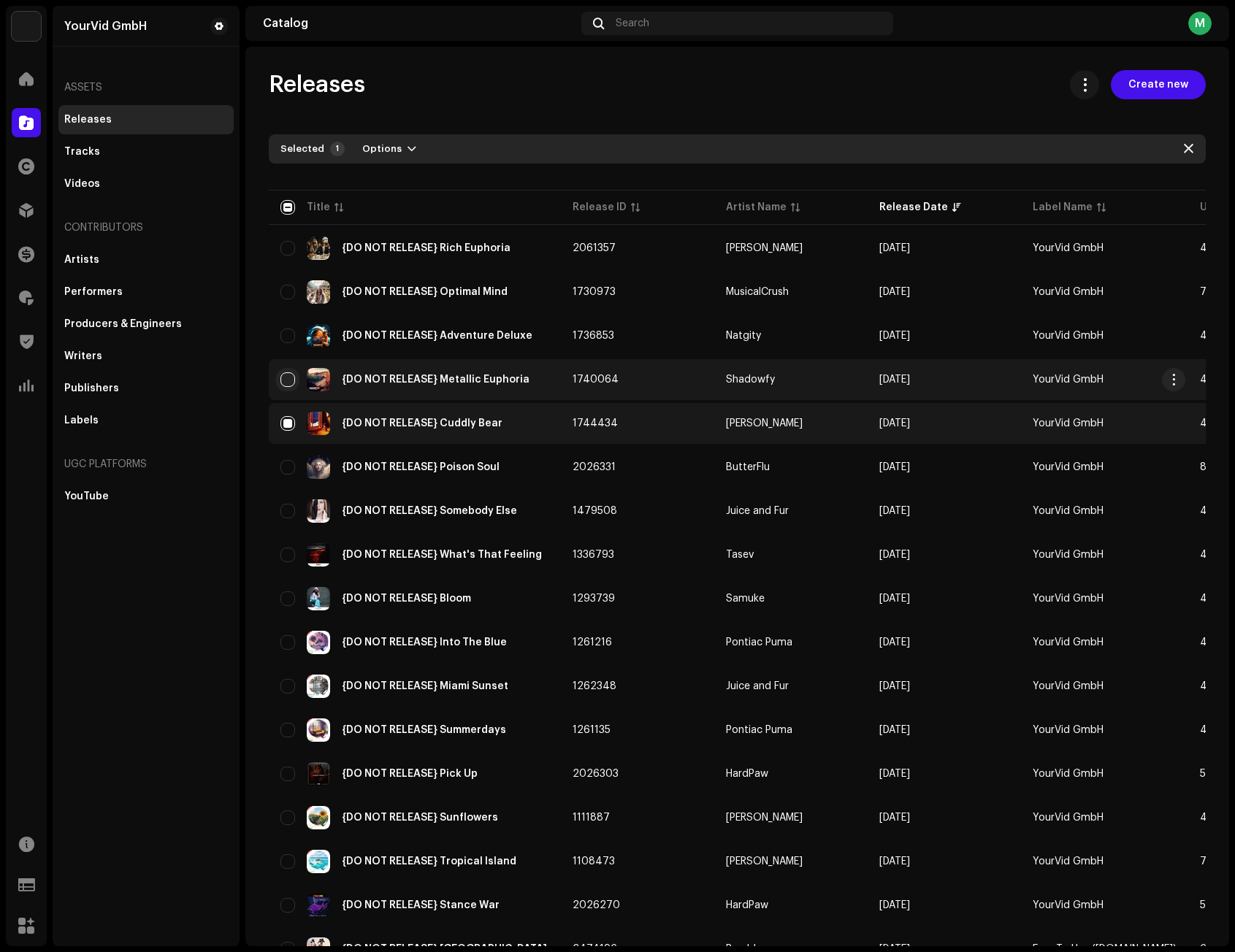
click at [285, 378] on input "Row Unselected" at bounding box center [287, 379] width 14 height 14
checkbox input "true"
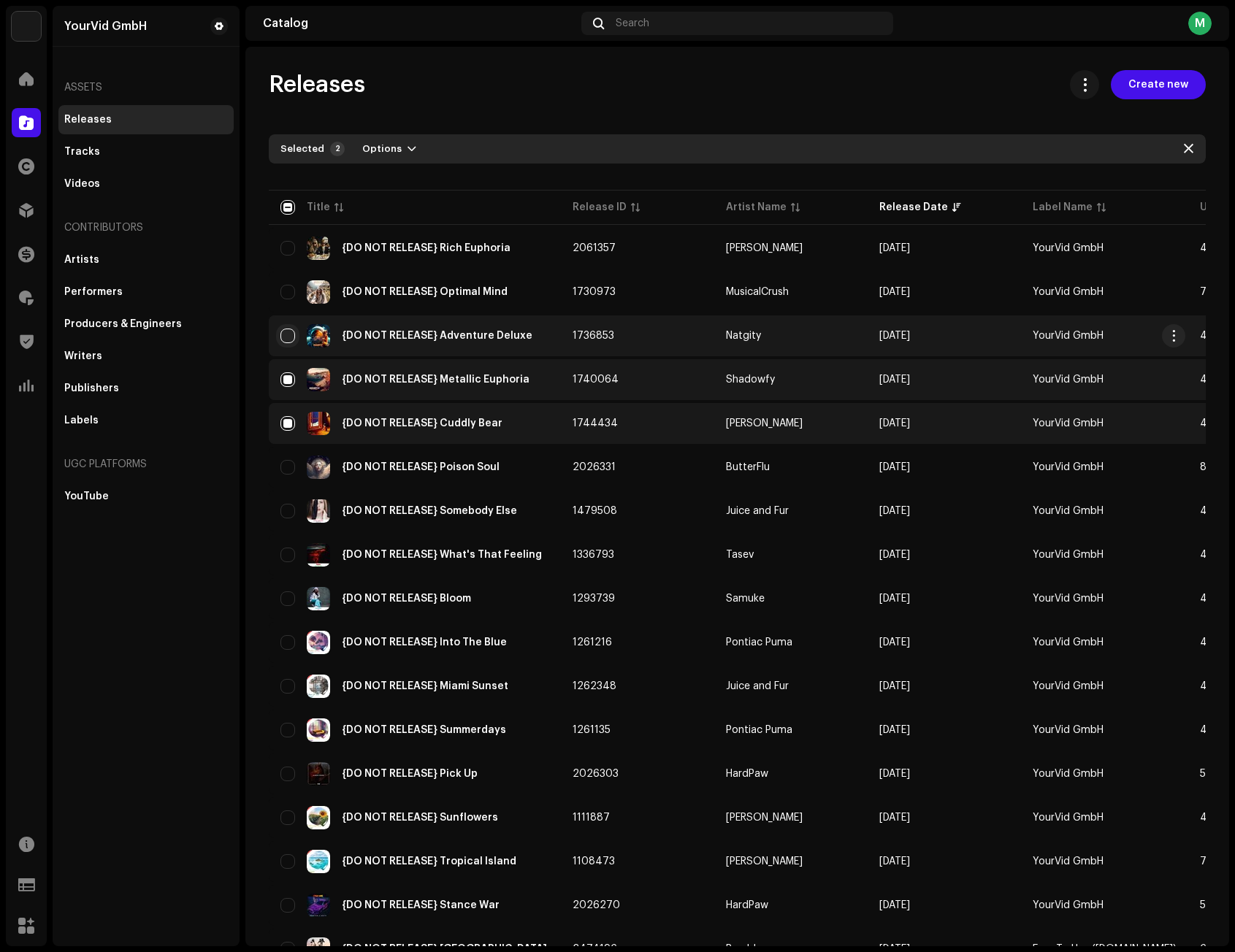
click at [285, 334] on input "Row Unselected" at bounding box center [287, 336] width 14 height 14
checkbox input "true"
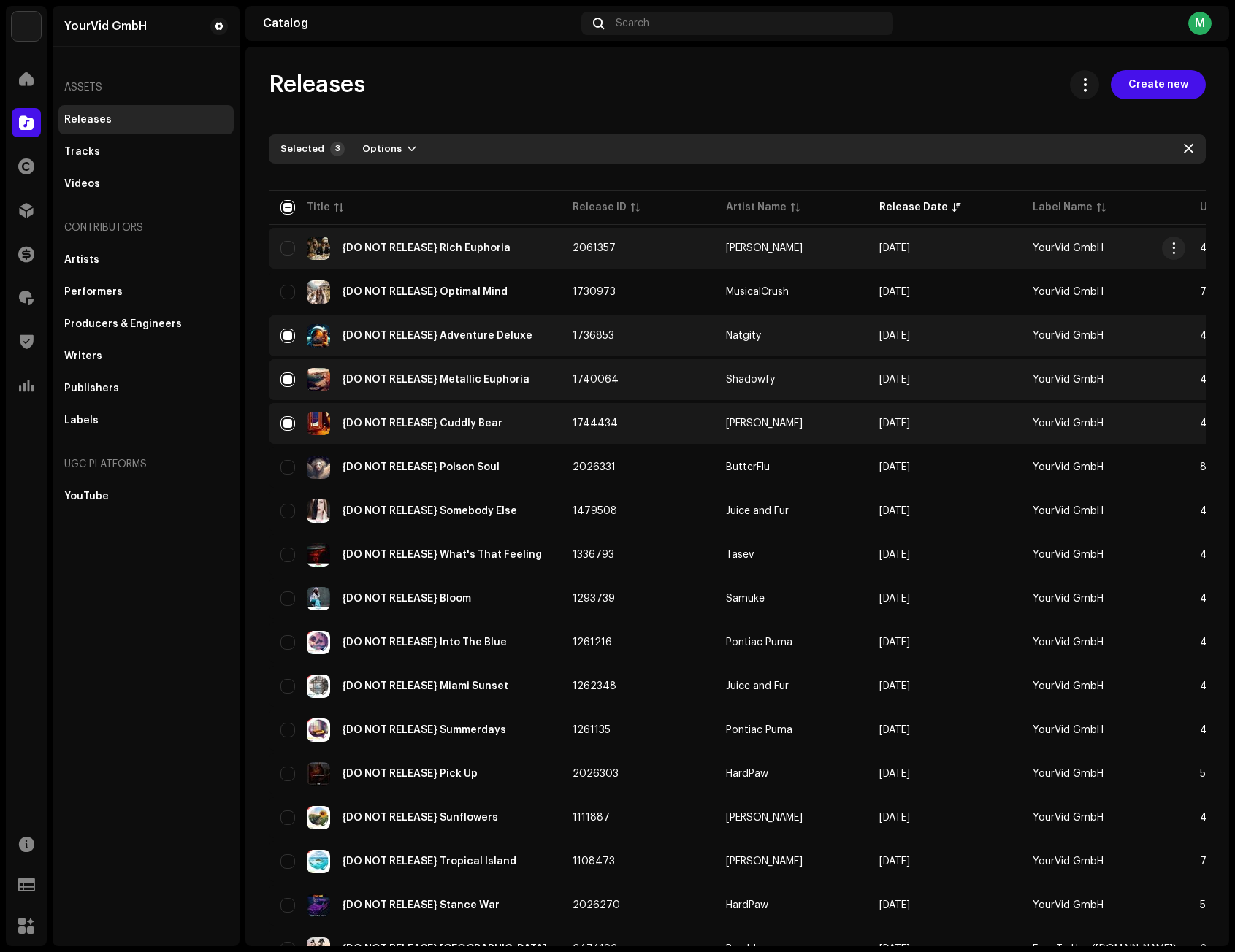
drag, startPoint x: 284, startPoint y: 291, endPoint x: 289, endPoint y: 264, distance: 27.5
click at [284, 289] on input "Row Unselected" at bounding box center [287, 291] width 14 height 14
checkbox input "true"
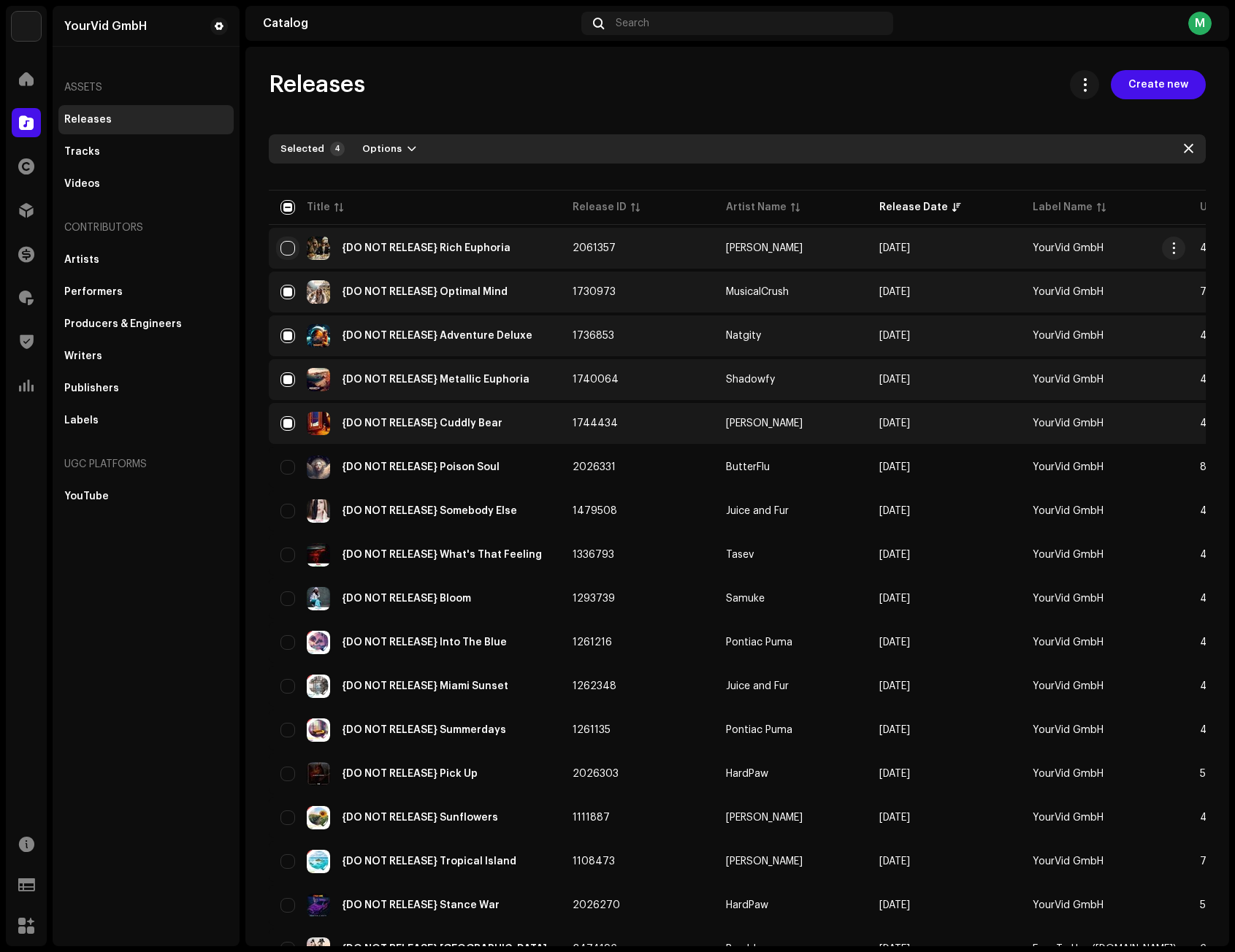
click at [289, 249] on input "Row Unselected" at bounding box center [287, 248] width 14 height 14
click at [388, 144] on span "Options" at bounding box center [382, 149] width 40 height 29
click at [423, 179] on div "Archive" at bounding box center [426, 182] width 136 height 12
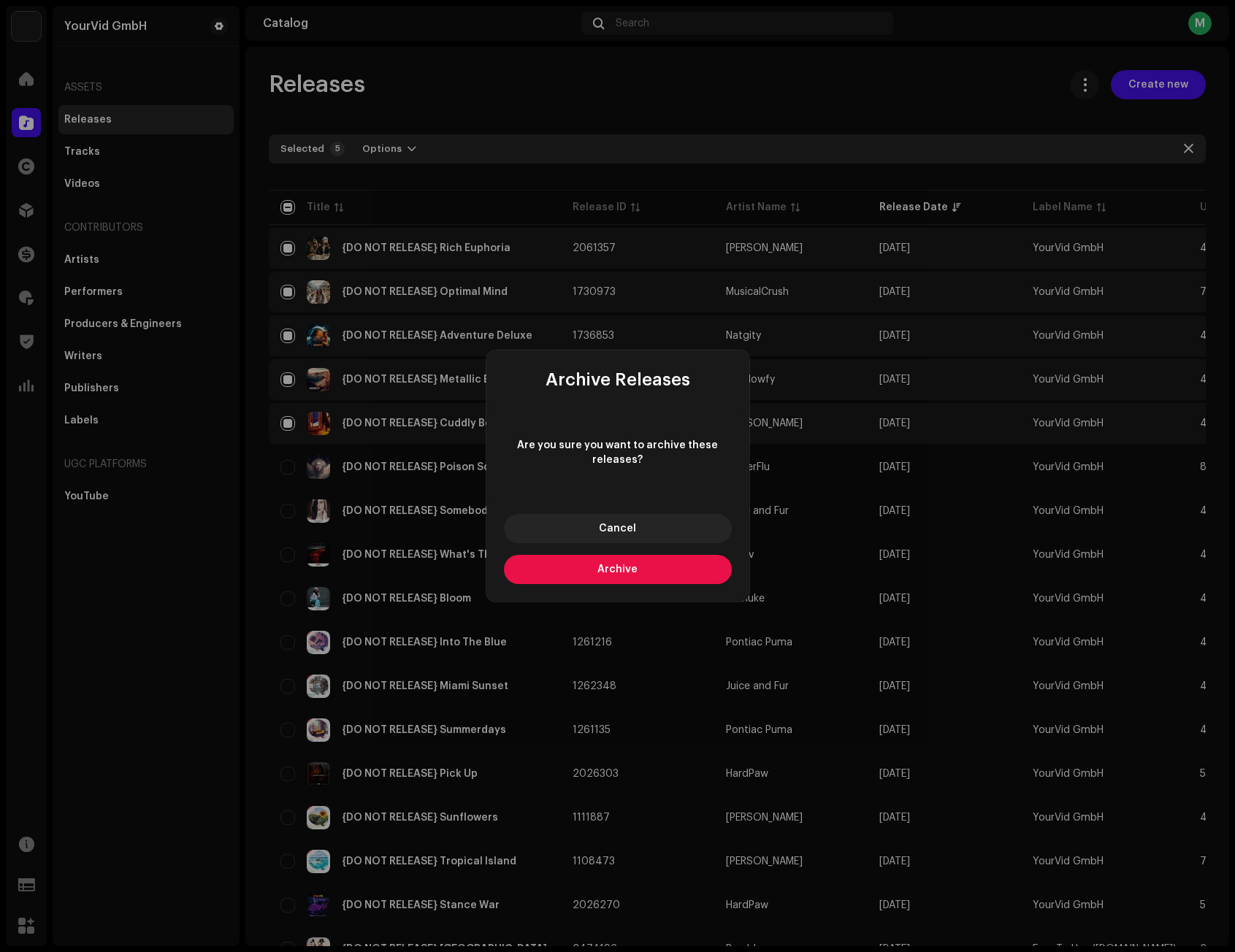
click at [594, 562] on button "Archive" at bounding box center [618, 569] width 228 height 29
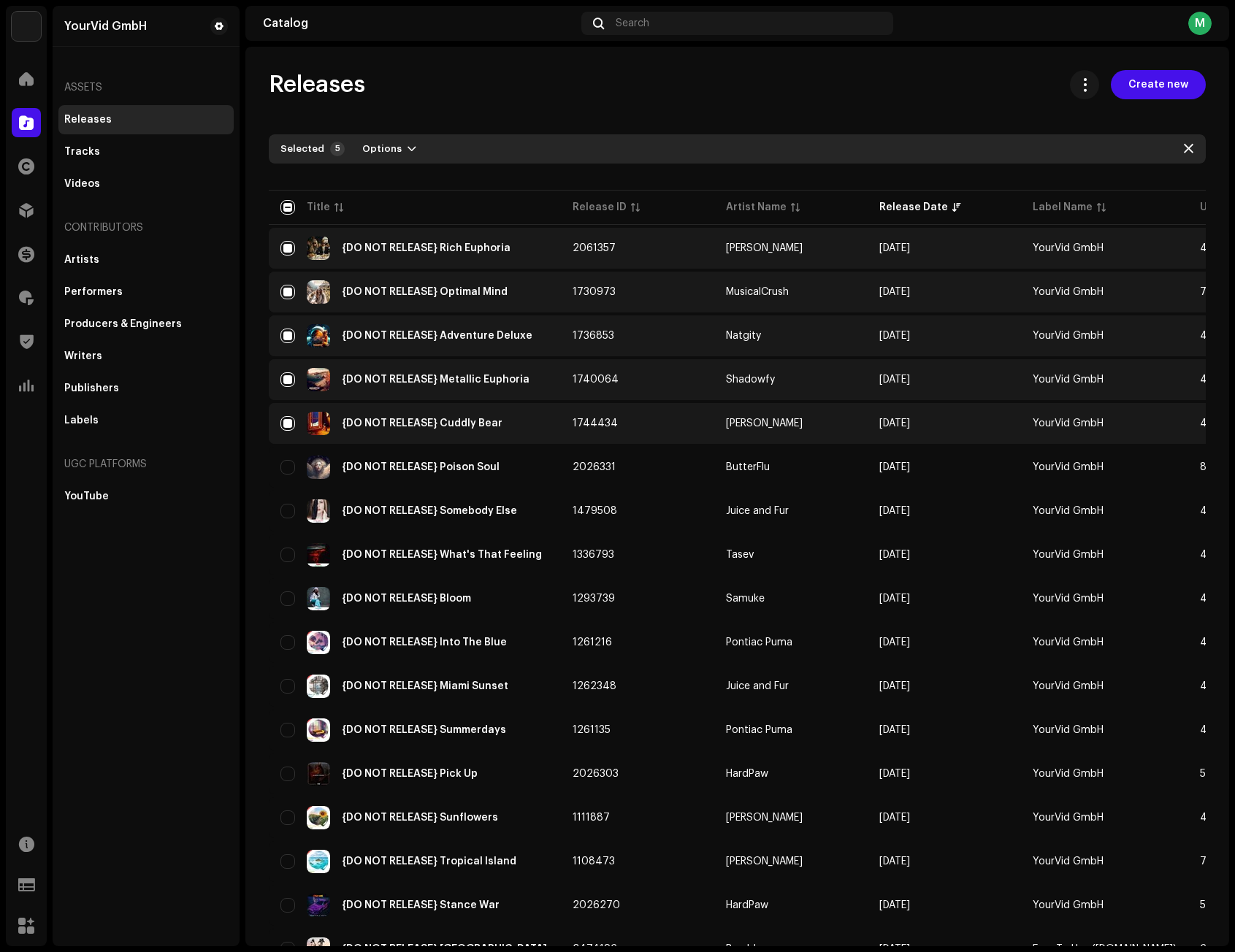
checkbox input "false"
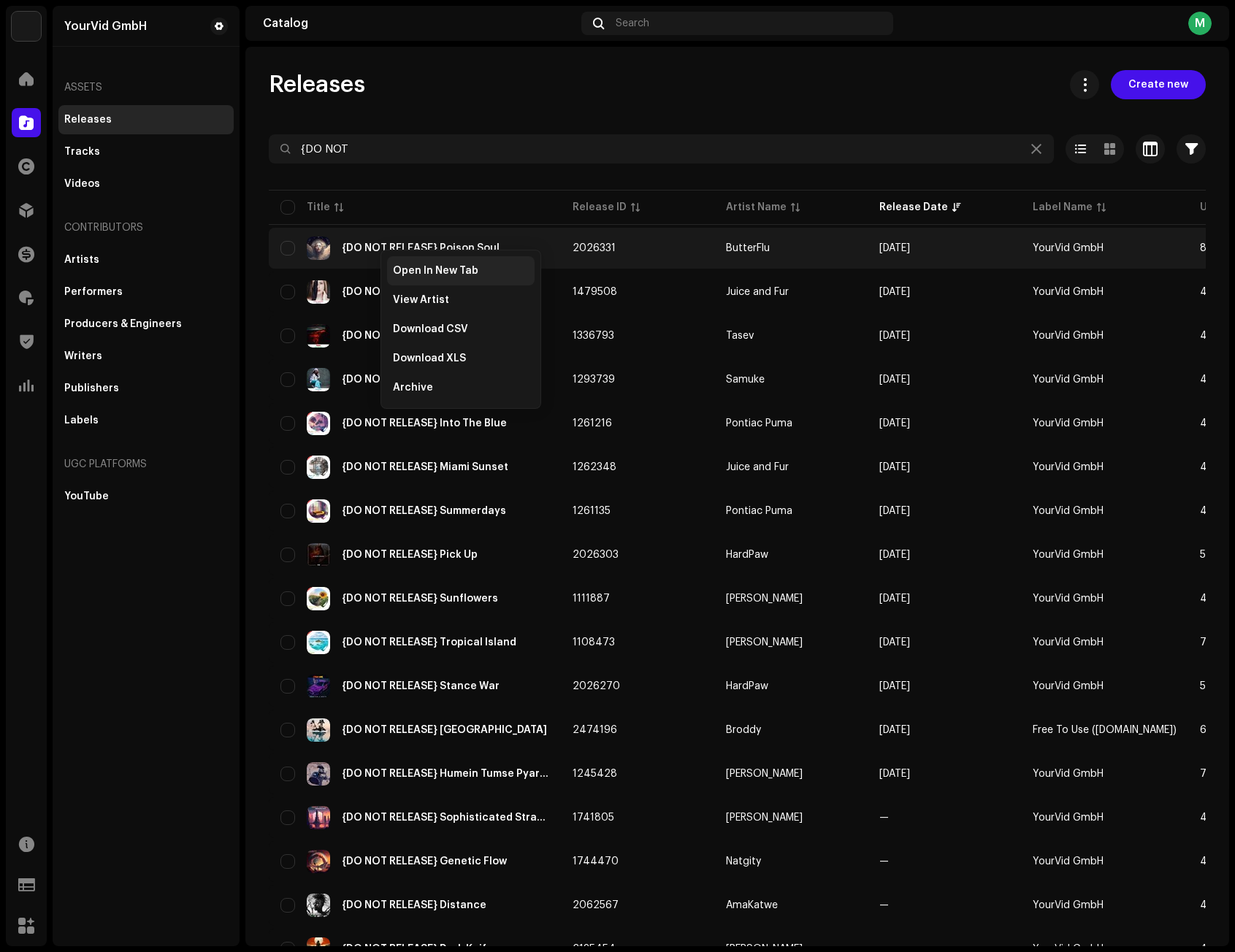
click at [409, 265] on span "Open In New Tab" at bounding box center [435, 270] width 85 height 12
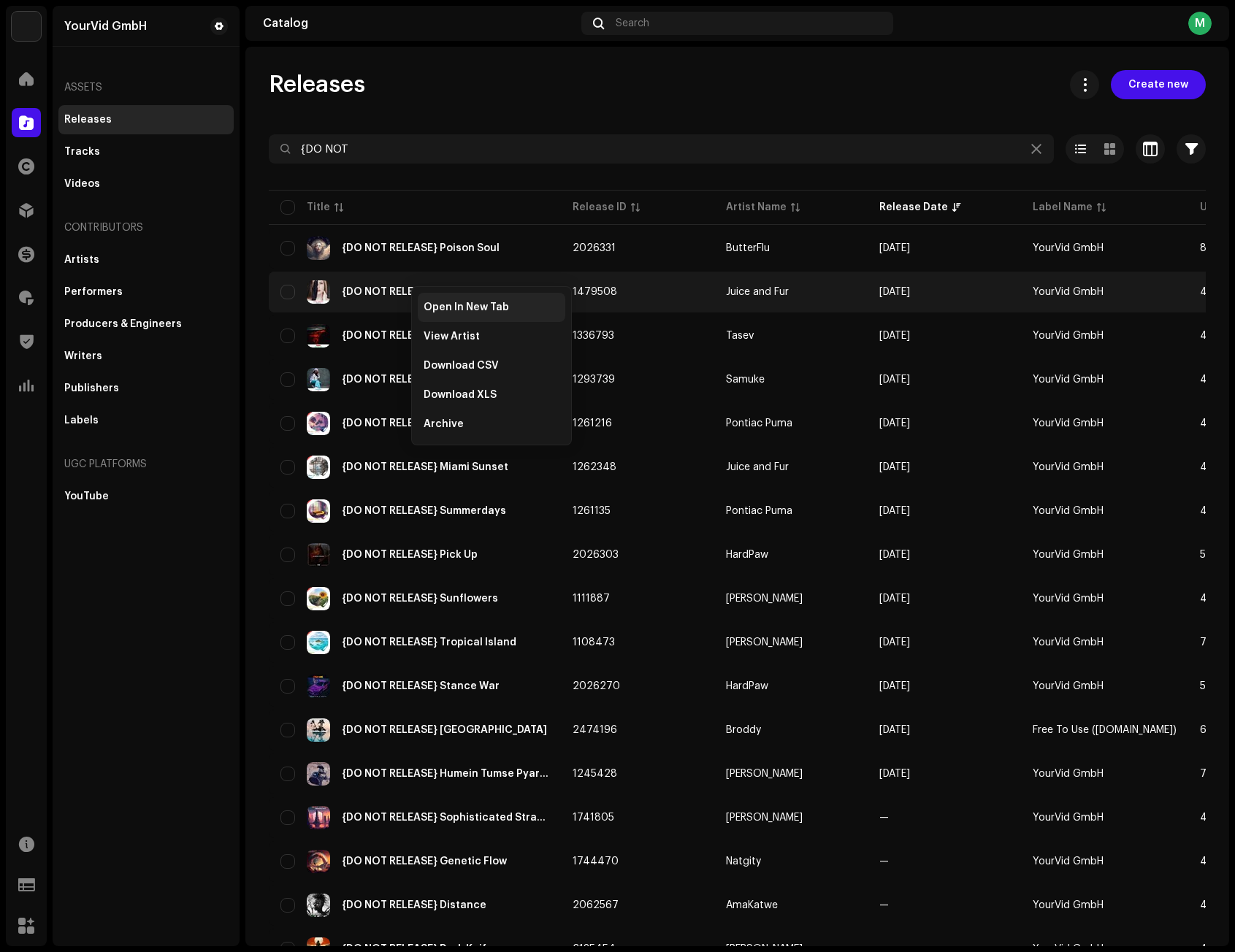
click at [442, 308] on span "Open In New Tab" at bounding box center [466, 306] width 85 height 12
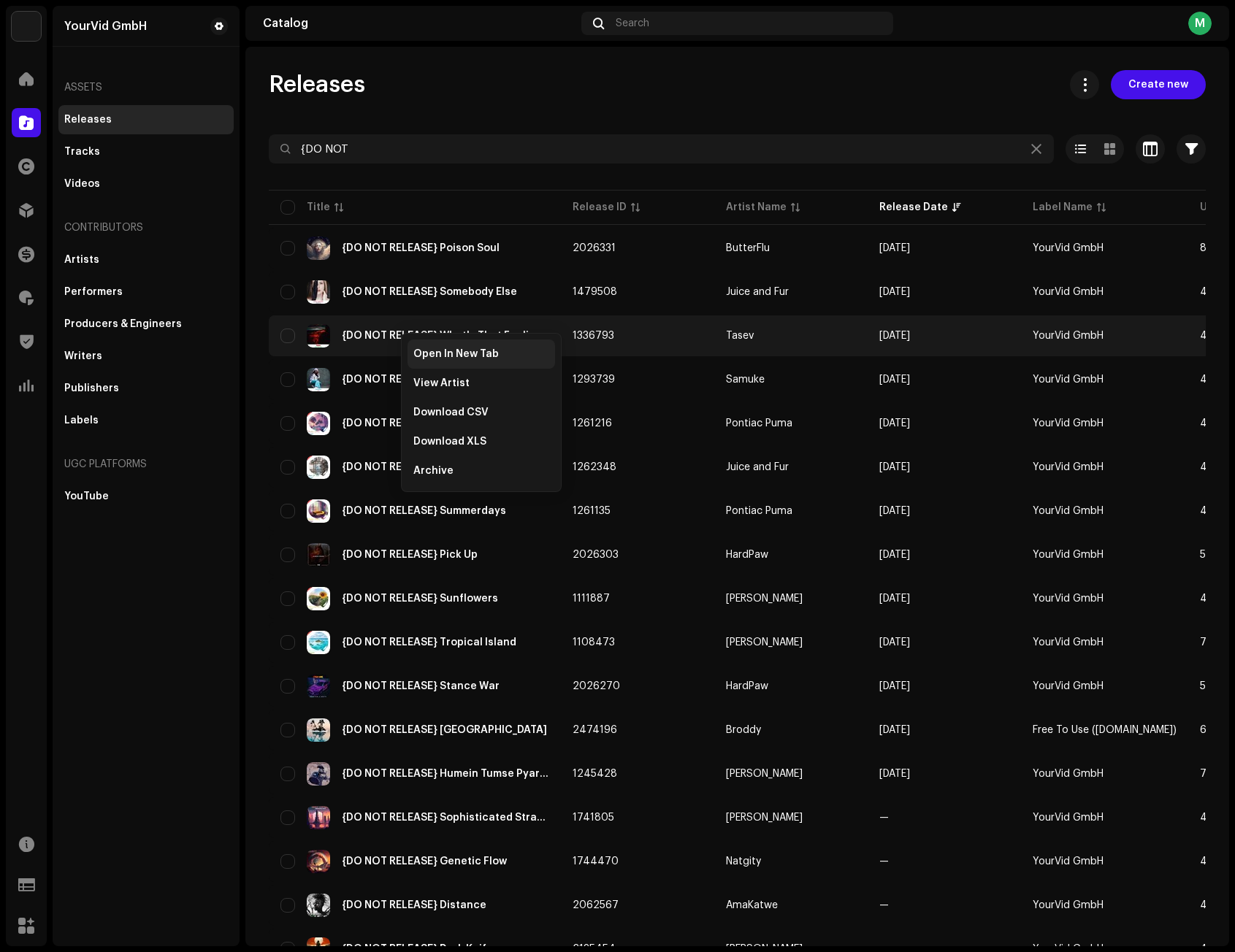
click at [425, 347] on div "Open In New Tab" at bounding box center [481, 353] width 147 height 29
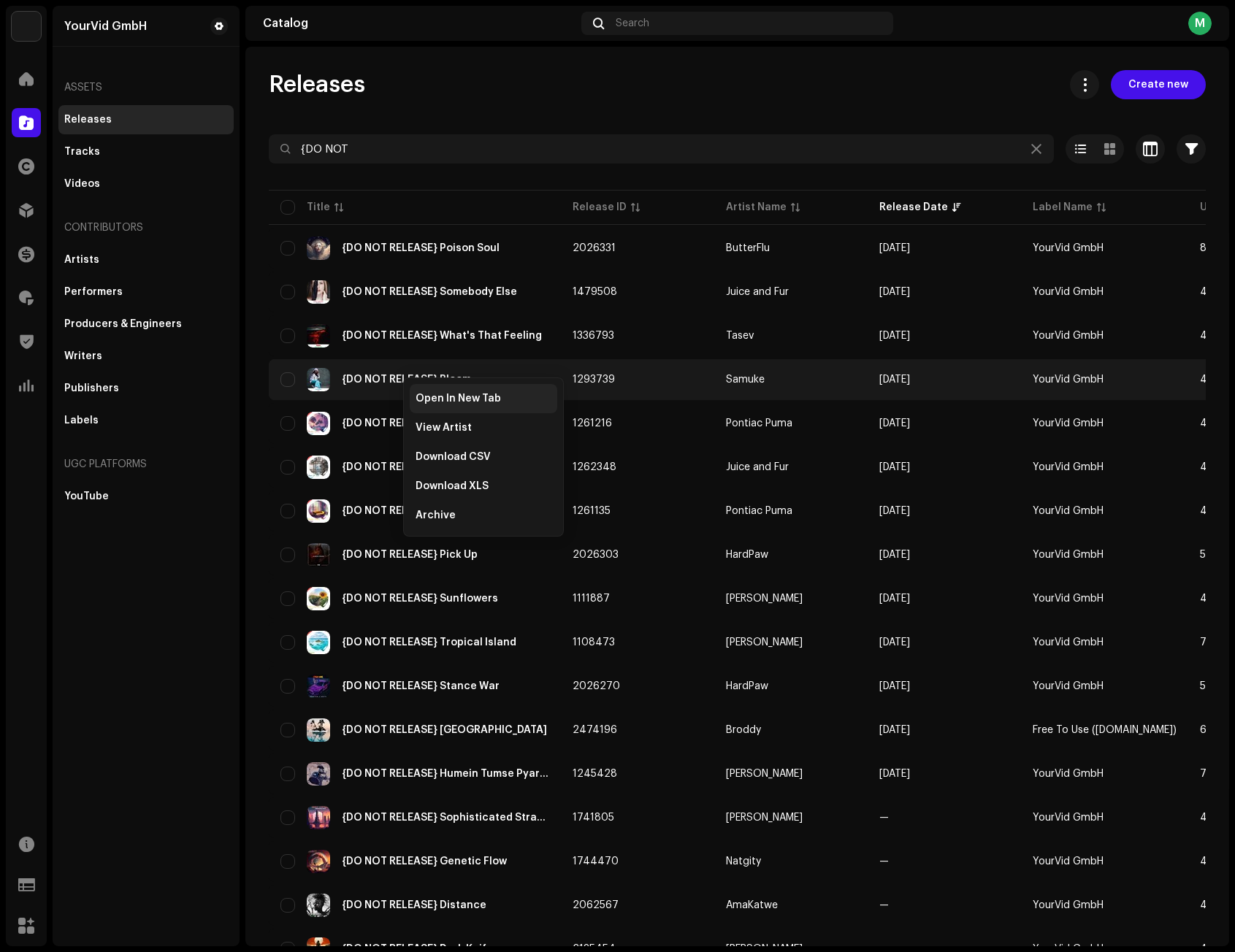
click at [432, 399] on span "Open In New Tab" at bounding box center [458, 398] width 85 height 12
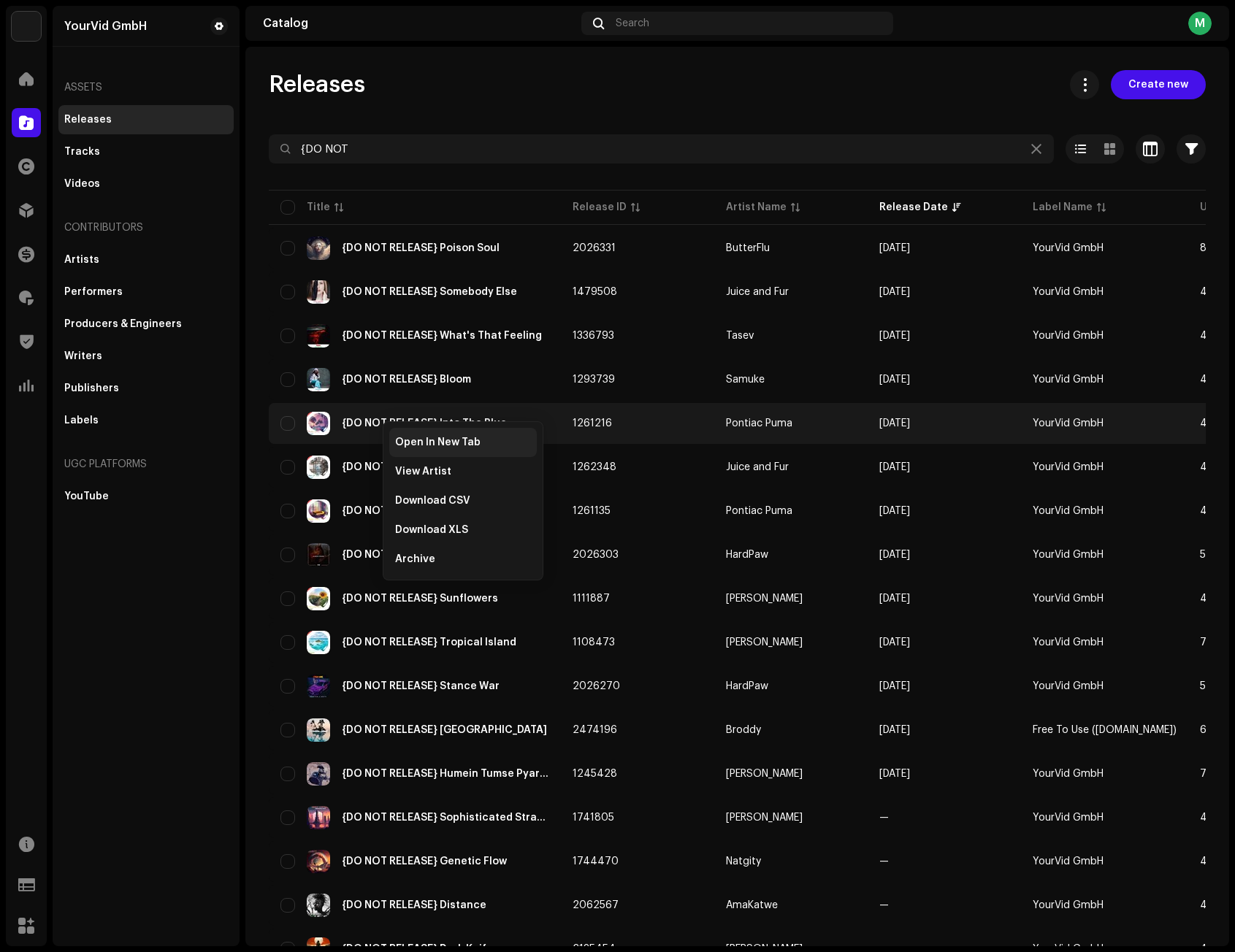
click at [416, 442] on span "Open In New Tab" at bounding box center [438, 442] width 85 height 12
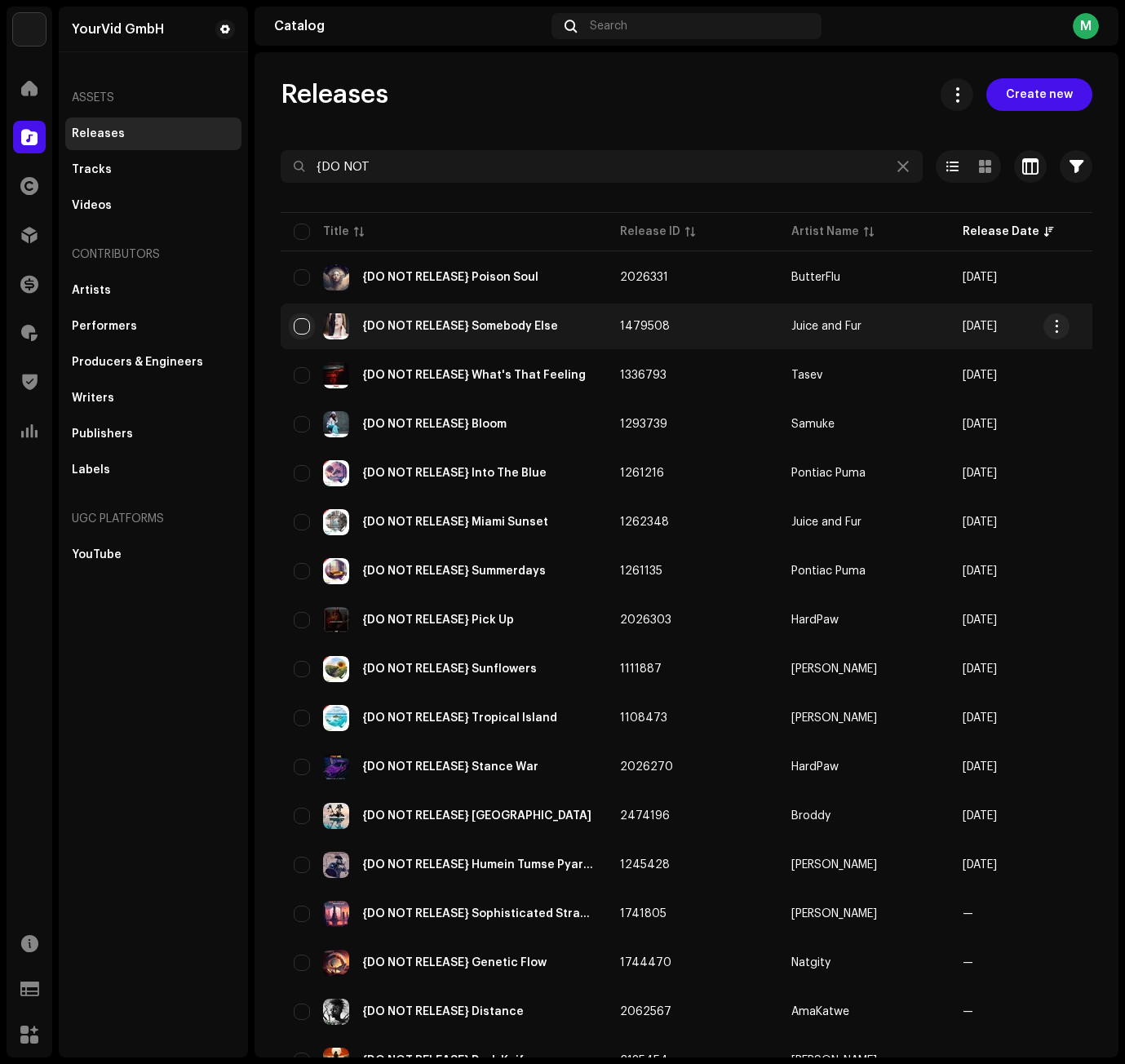
click at [304, 329] on input "checkbox" at bounding box center [302, 326] width 16 height 16
checkbox input "true"
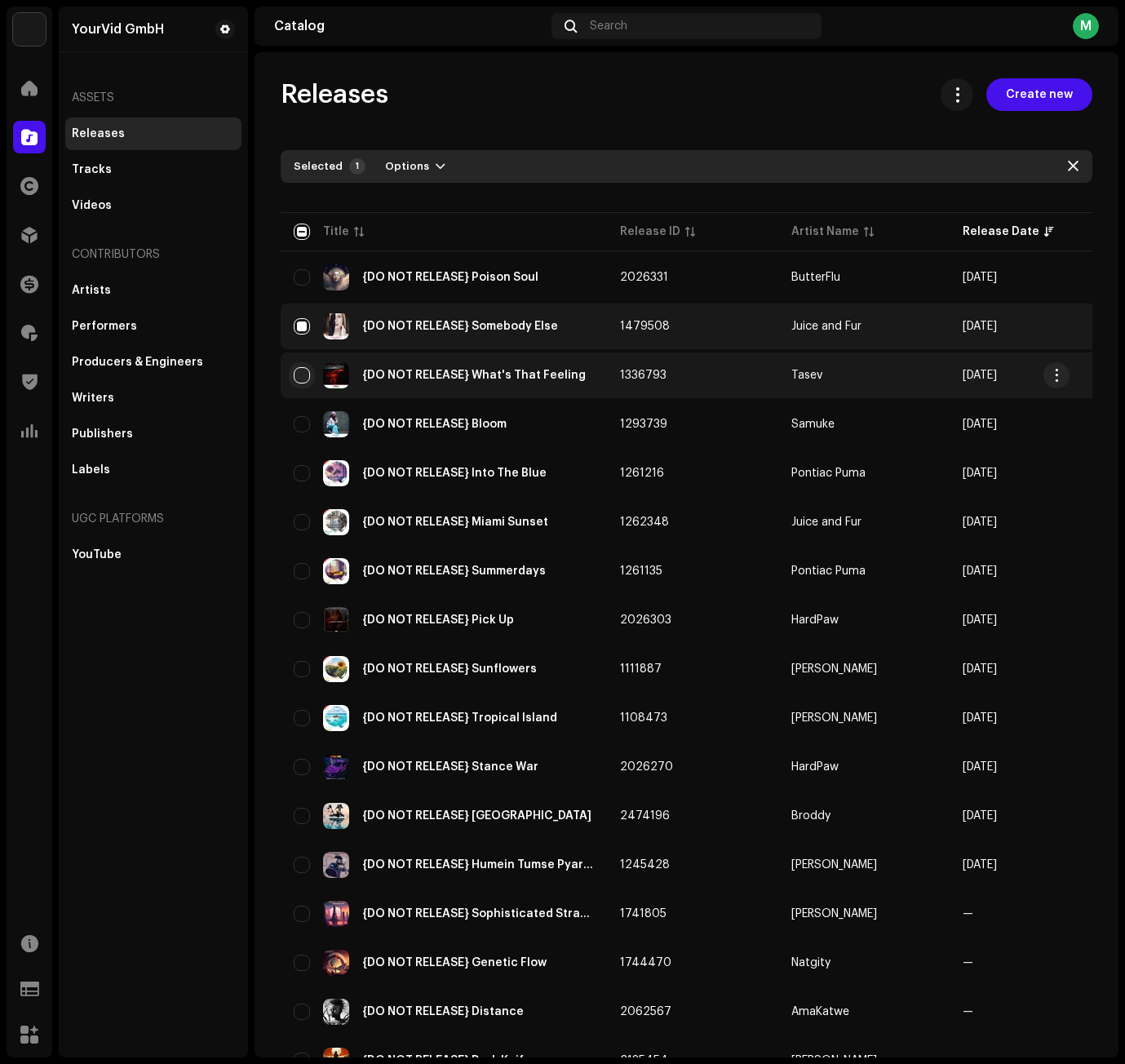
click at [302, 371] on input "Row Unselected" at bounding box center [302, 375] width 16 height 16
checkbox input "true"
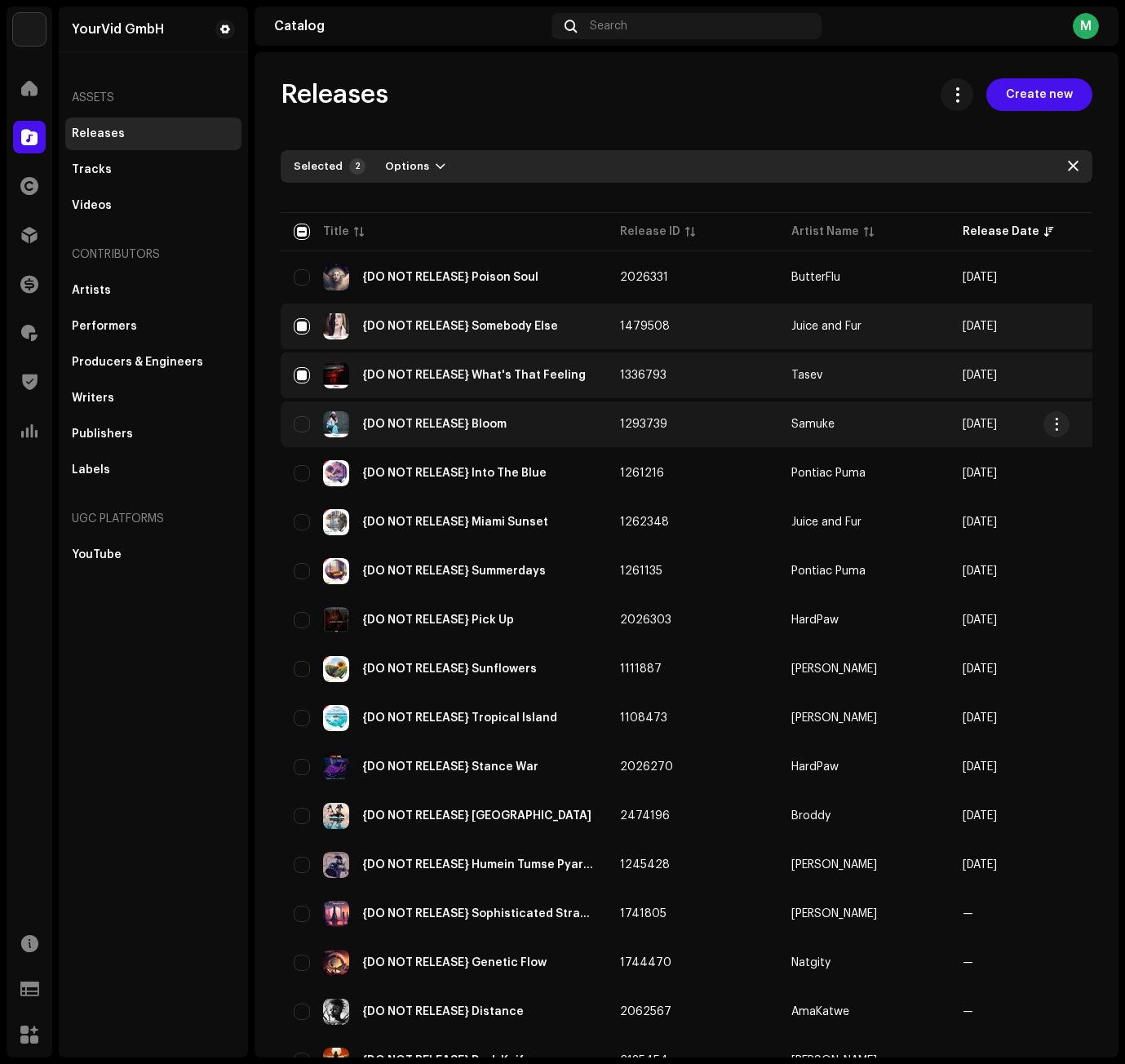
drag, startPoint x: 301, startPoint y: 427, endPoint x: 303, endPoint y: 437, distance: 10.2
click at [301, 428] on input "Row Unselected" at bounding box center [302, 424] width 16 height 16
checkbox input "true"
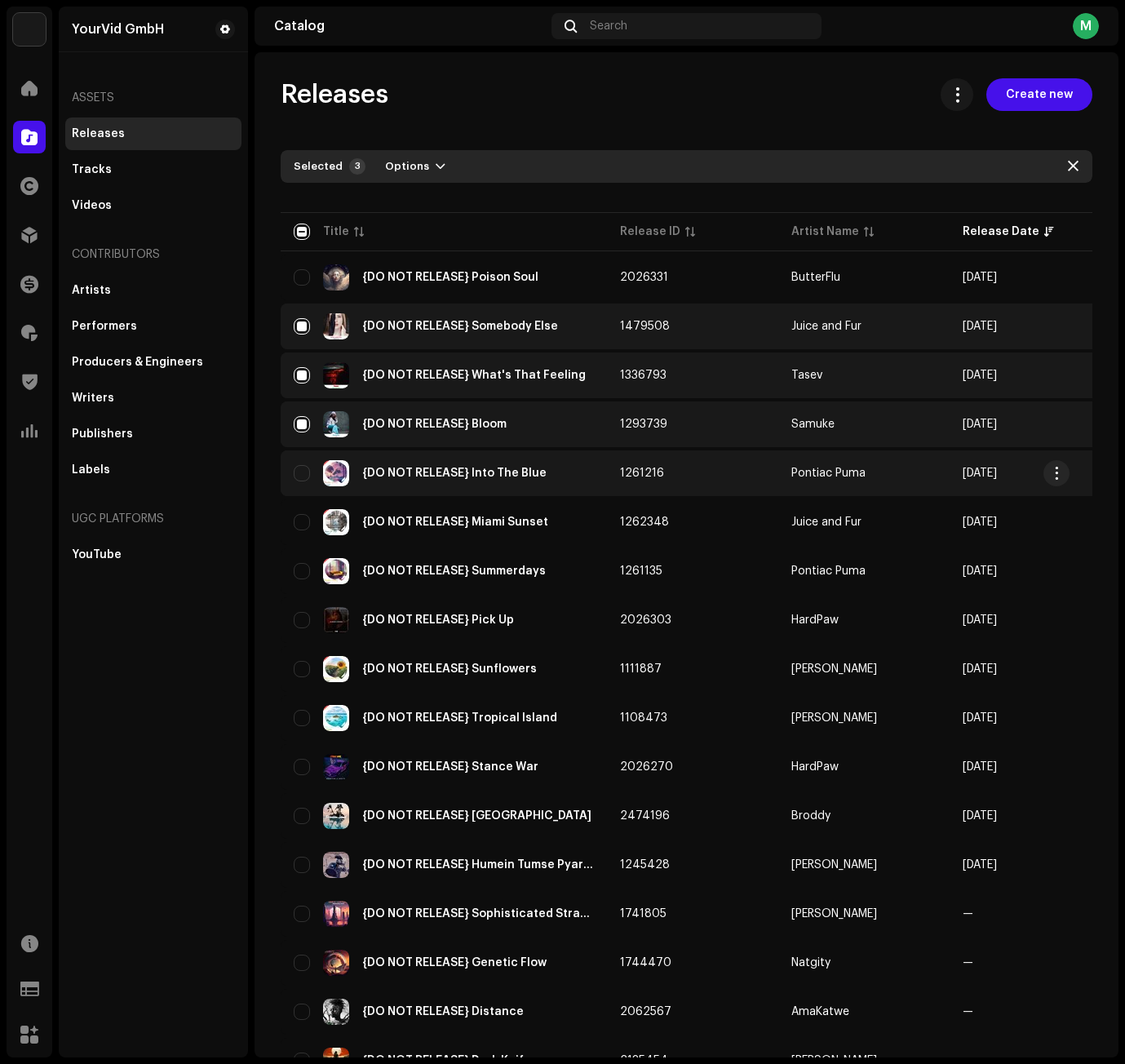
drag, startPoint x: 301, startPoint y: 471, endPoint x: 307, endPoint y: 489, distance: 19.0
click at [301, 472] on input "Row Unselected" at bounding box center [302, 473] width 16 height 16
checkbox input "true"
click at [413, 158] on span "Options" at bounding box center [407, 166] width 45 height 33
click at [419, 193] on div "Archive" at bounding box center [457, 203] width 164 height 33
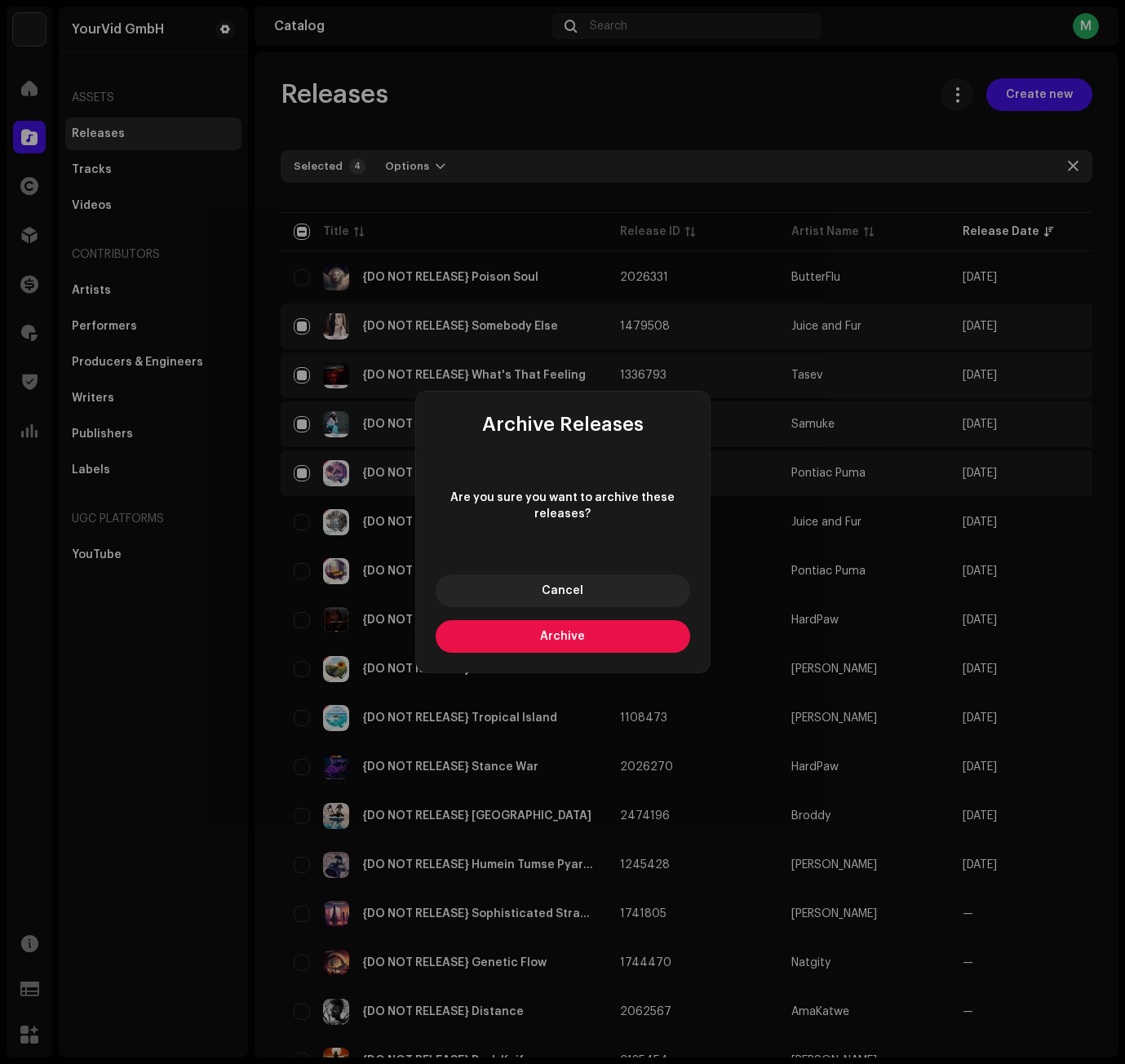
click at [577, 629] on button "Archive" at bounding box center [562, 635] width 254 height 33
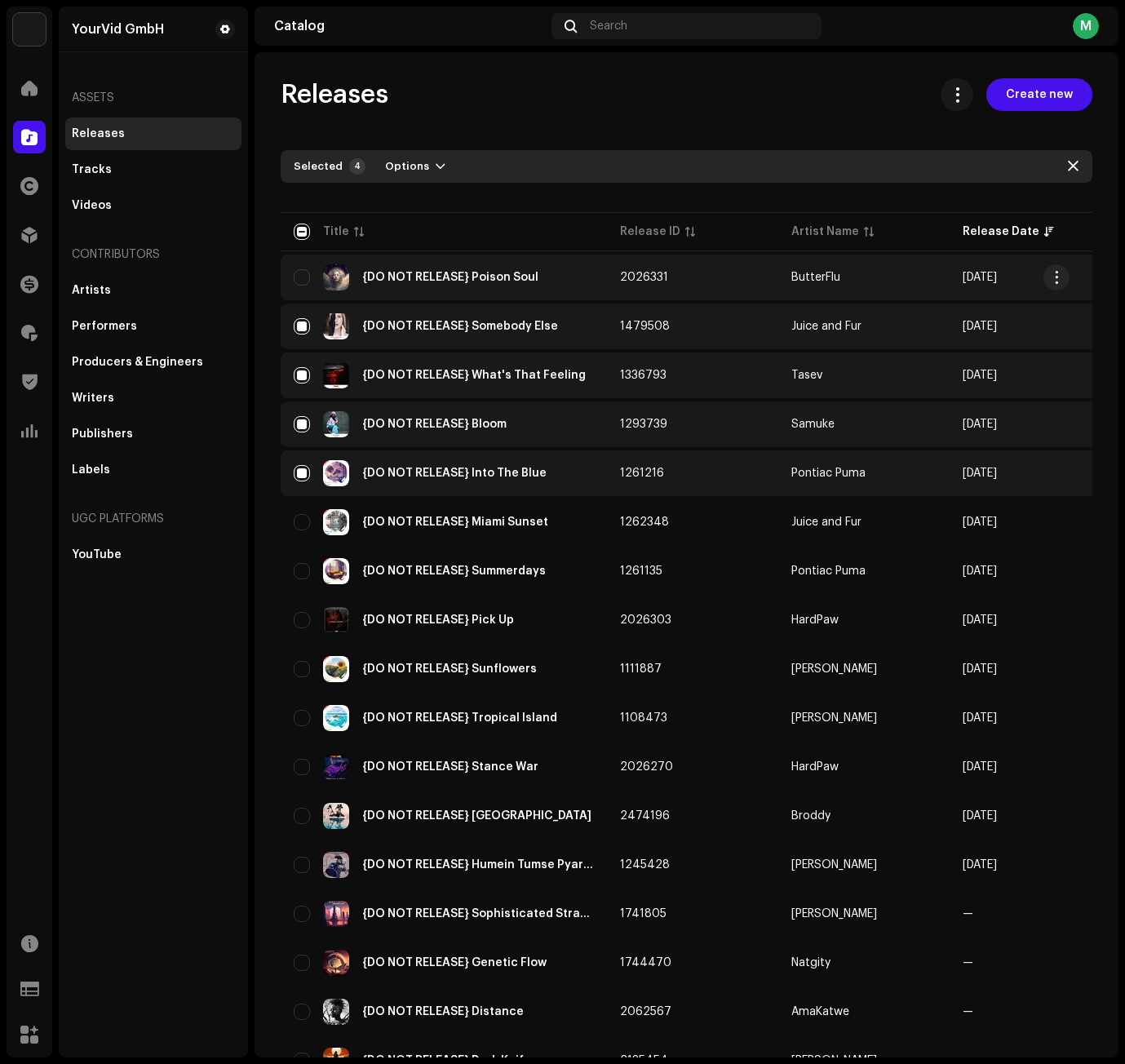
checkbox input "false"
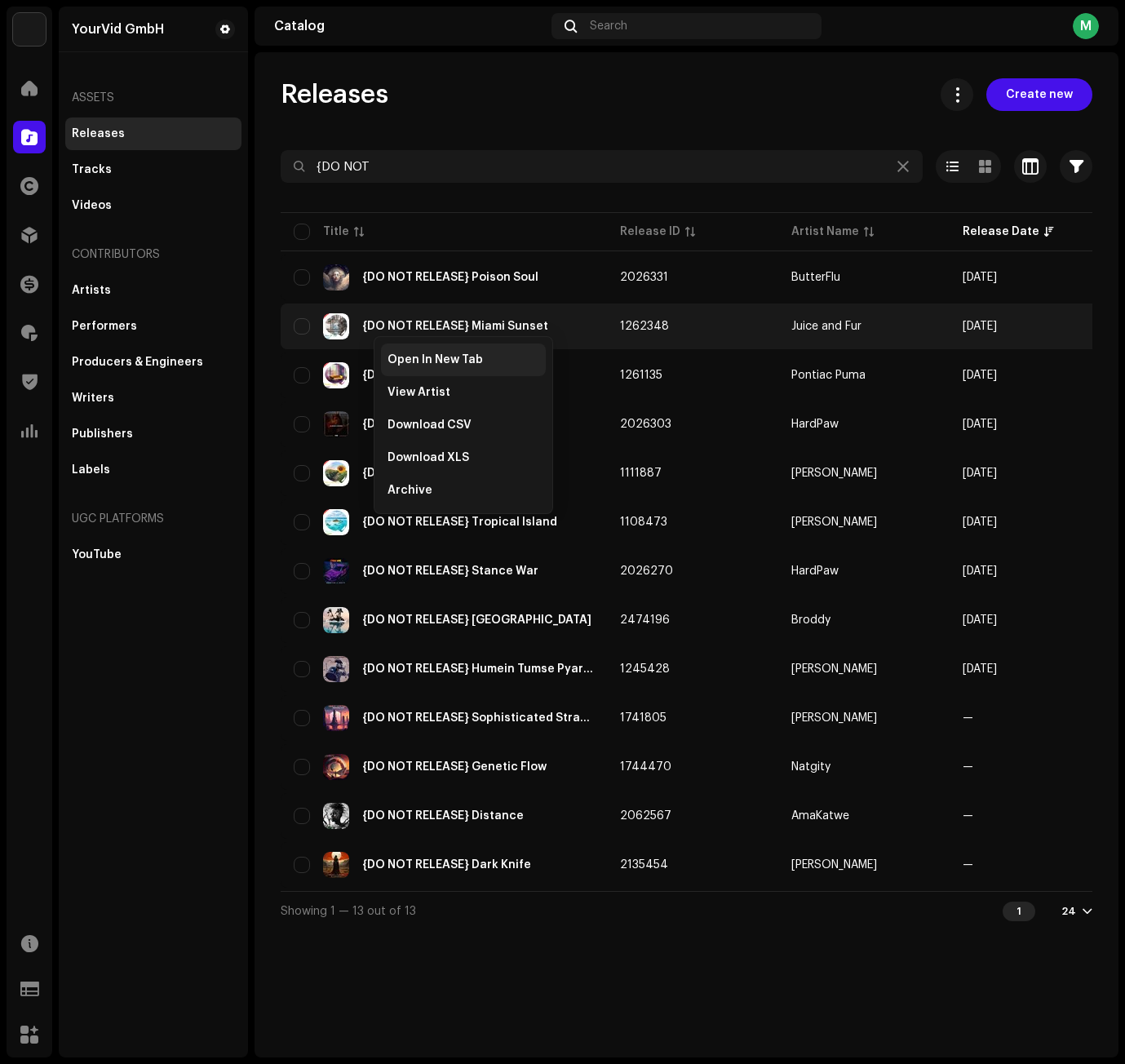
click at [402, 359] on span "Open In New Tab" at bounding box center [434, 359] width 95 height 13
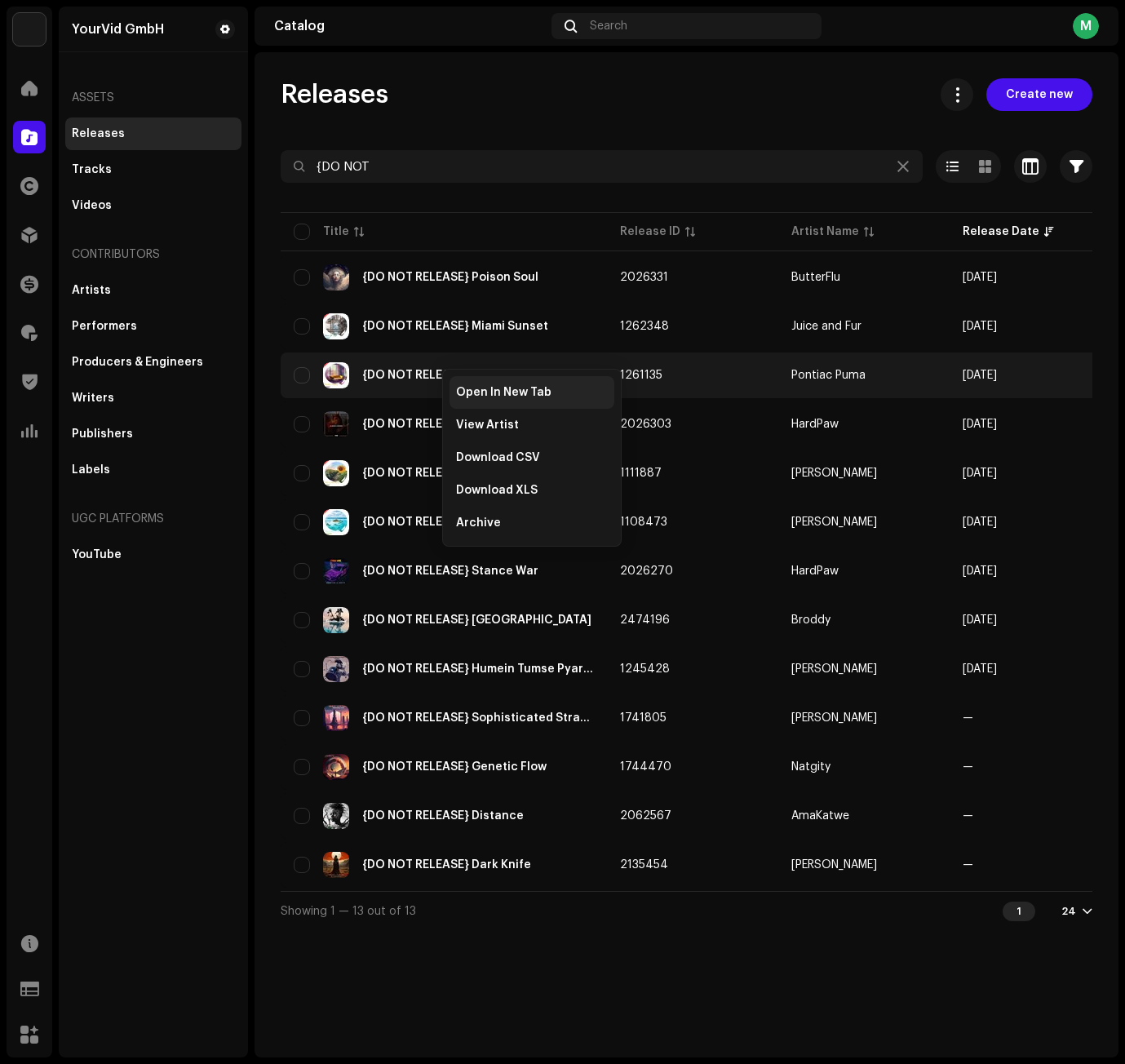
click at [480, 400] on div "Open In New Tab" at bounding box center [531, 392] width 164 height 33
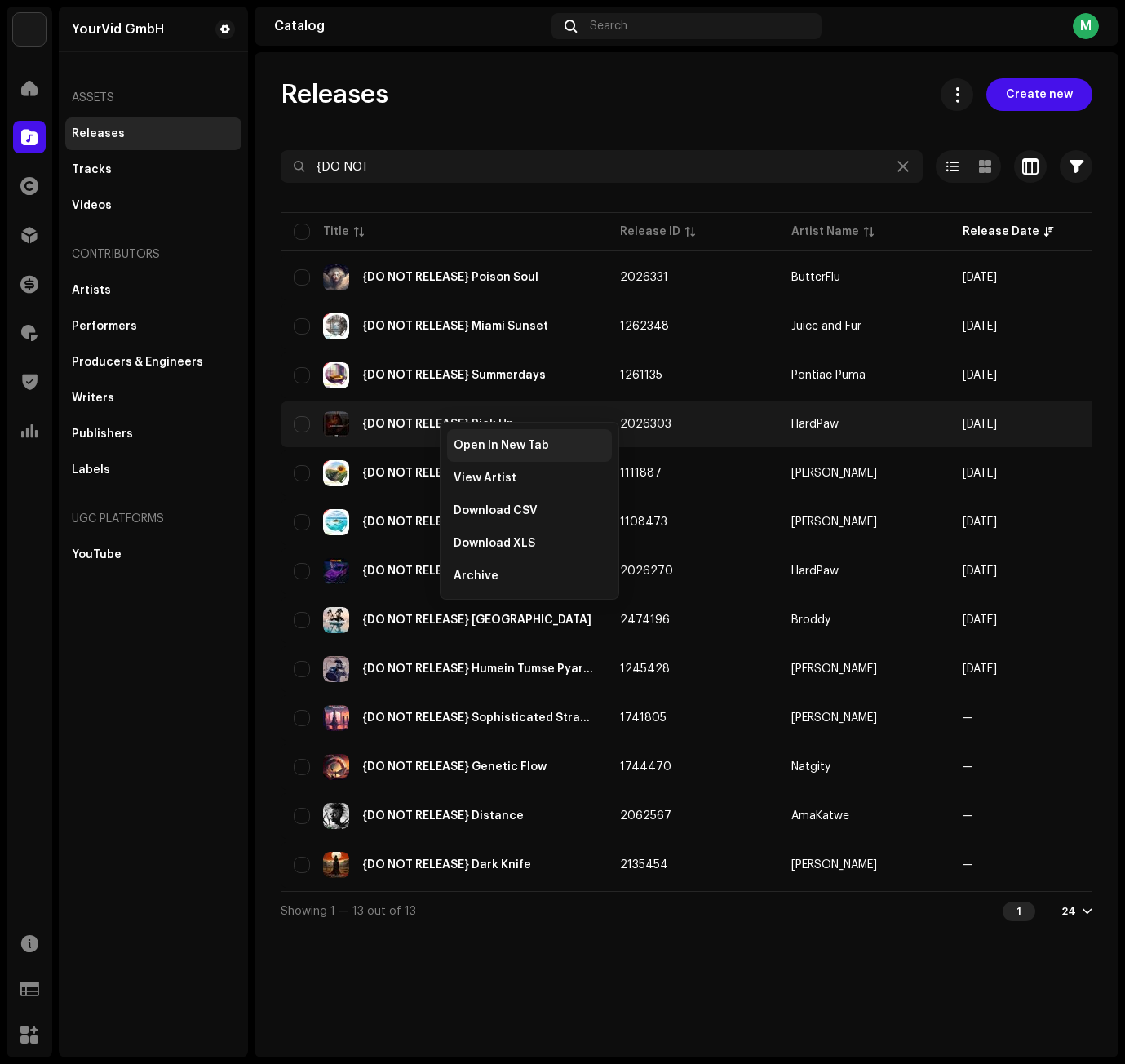
click at [469, 446] on span "Open In New Tab" at bounding box center [501, 444] width 95 height 13
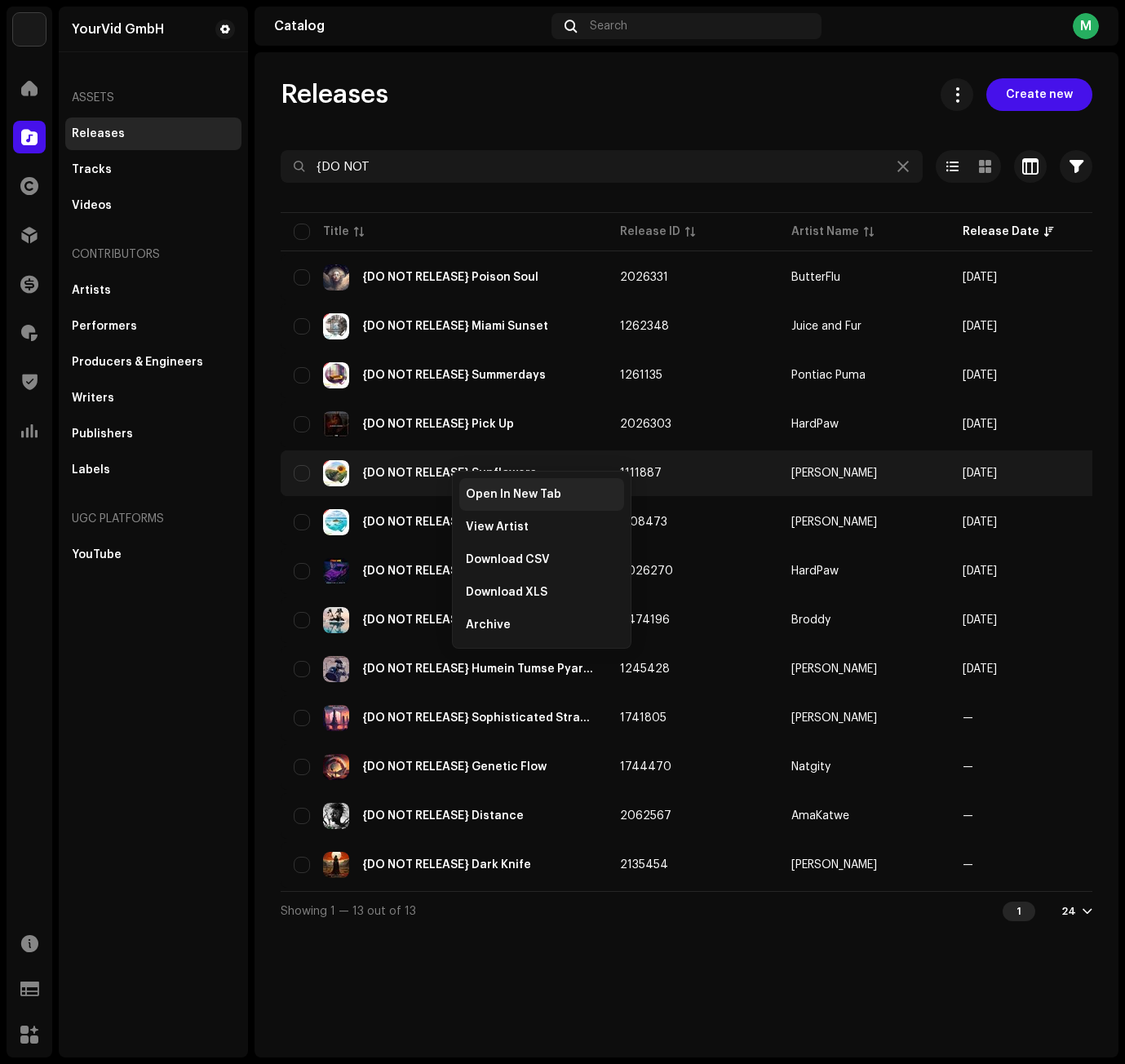
click at [475, 494] on span "Open In New Tab" at bounding box center [514, 494] width 95 height 13
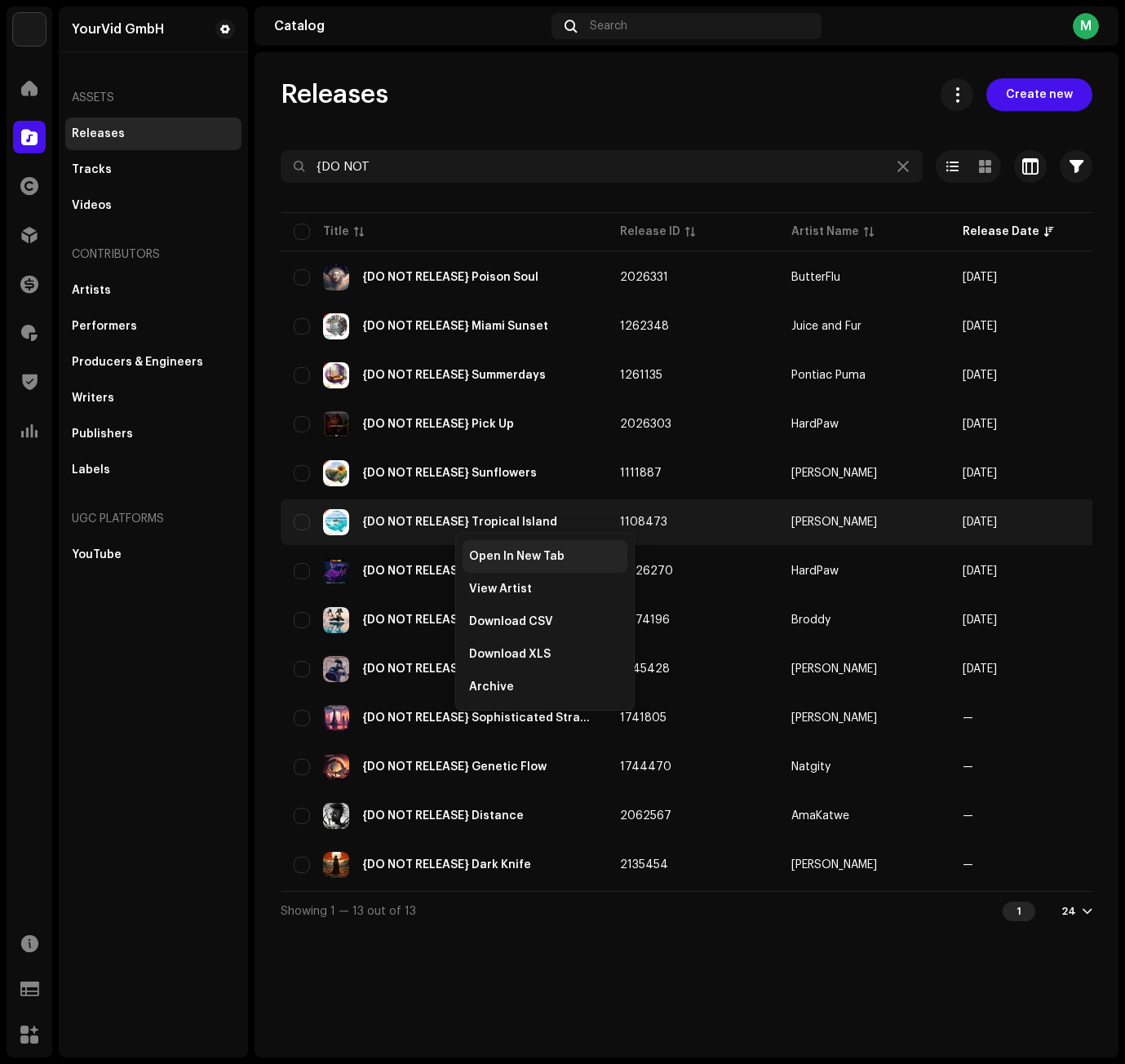
click at [494, 552] on span "Open In New Tab" at bounding box center [516, 555] width 95 height 13
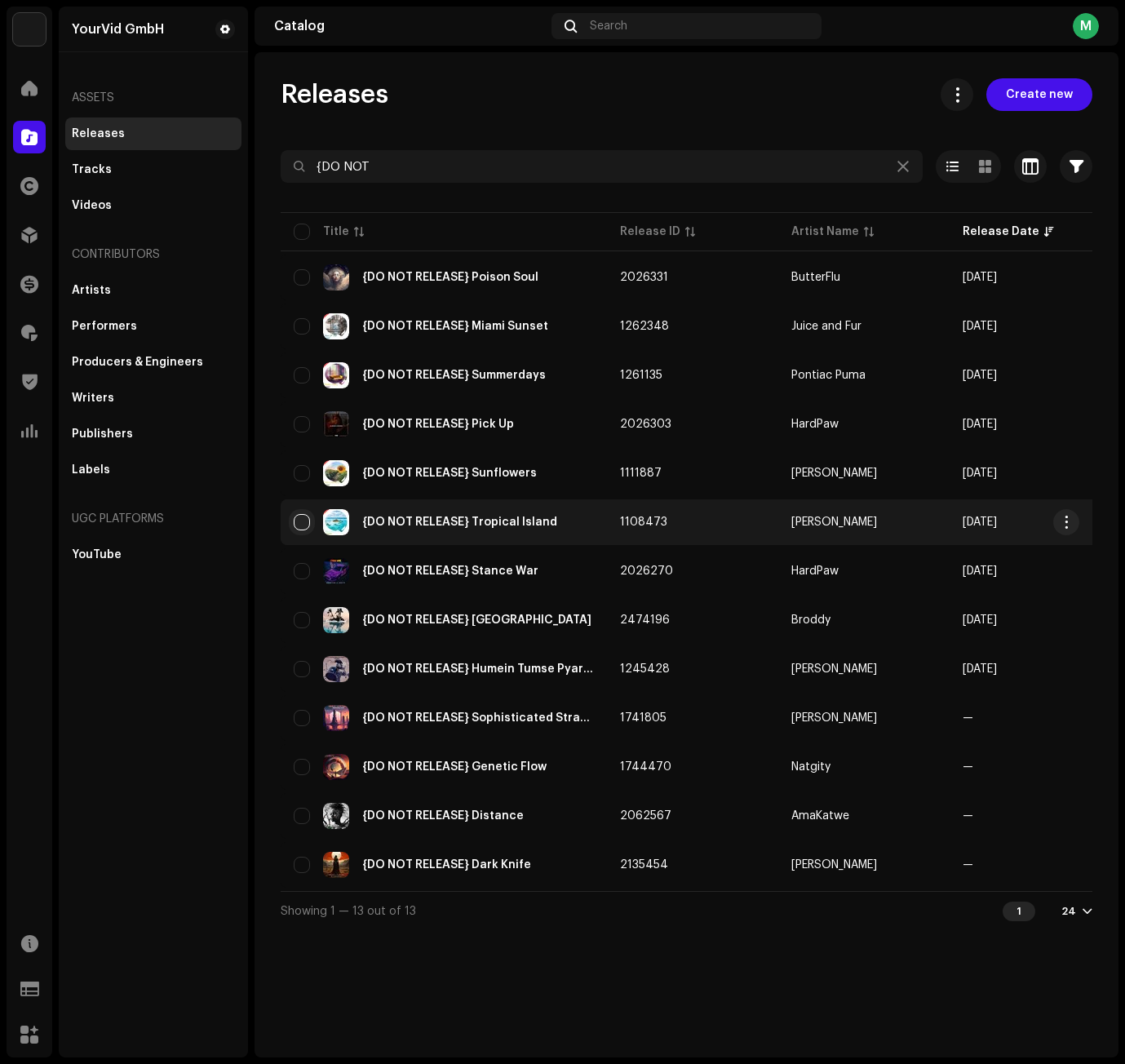
click at [294, 516] on input "checkbox" at bounding box center [302, 522] width 16 height 16
checkbox input "true"
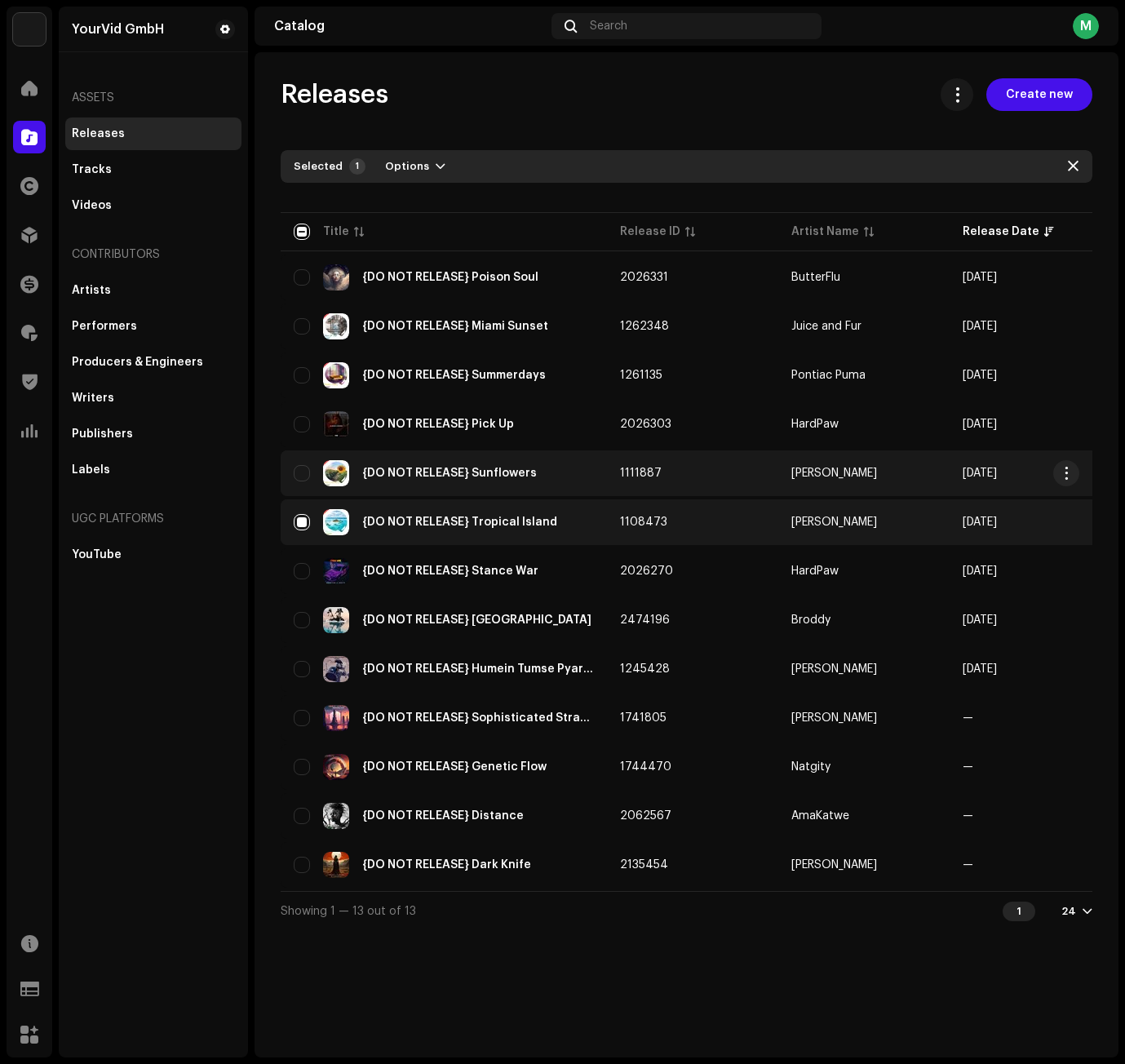
drag, startPoint x: 299, startPoint y: 473, endPoint x: 300, endPoint y: 452, distance: 21.0
click at [301, 473] on input "Row Unselected" at bounding box center [302, 473] width 16 height 16
checkbox input "true"
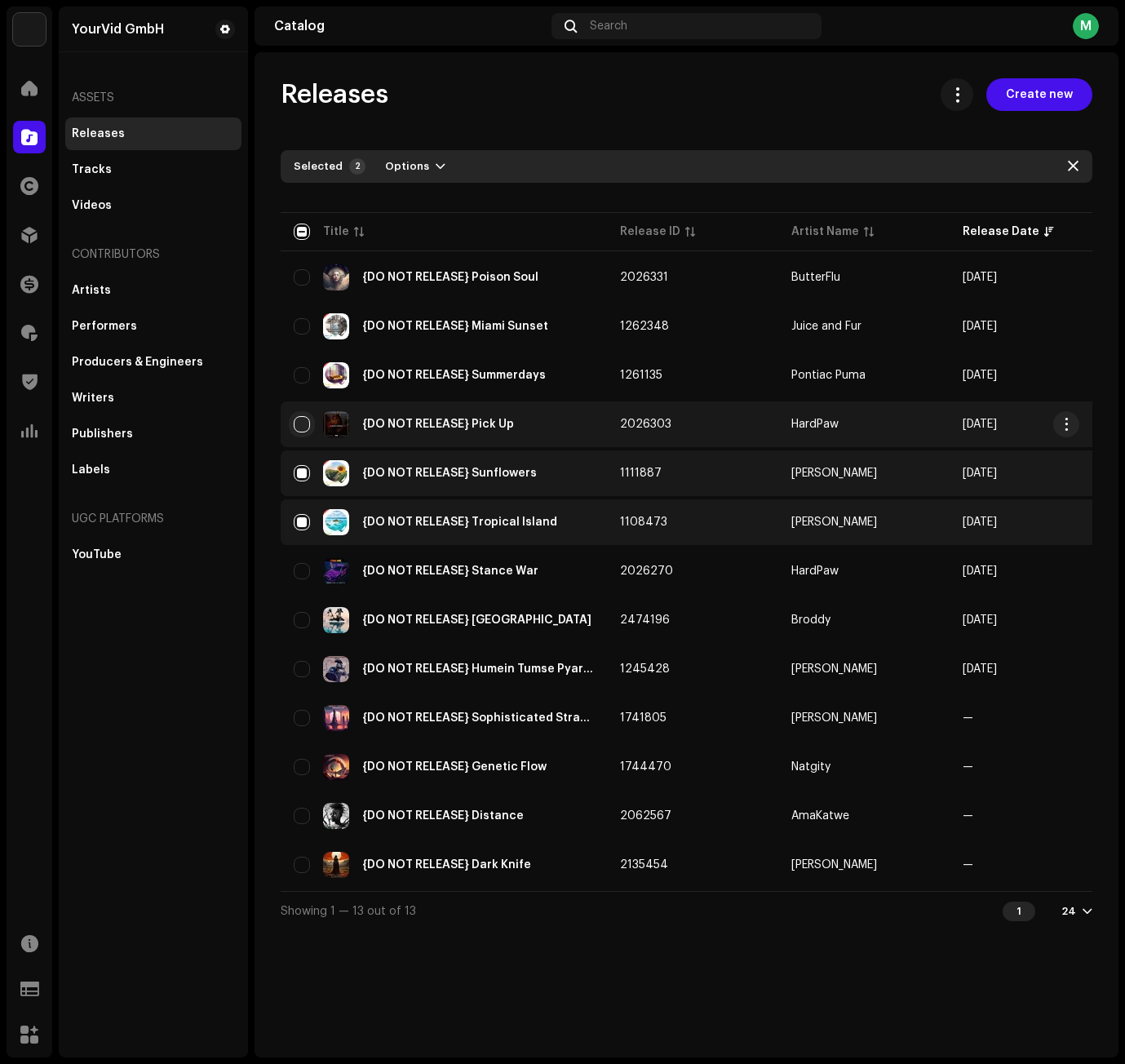
click at [298, 432] on div "{DO NOT RELEASE} Pick Up" at bounding box center [443, 424] width 300 height 26
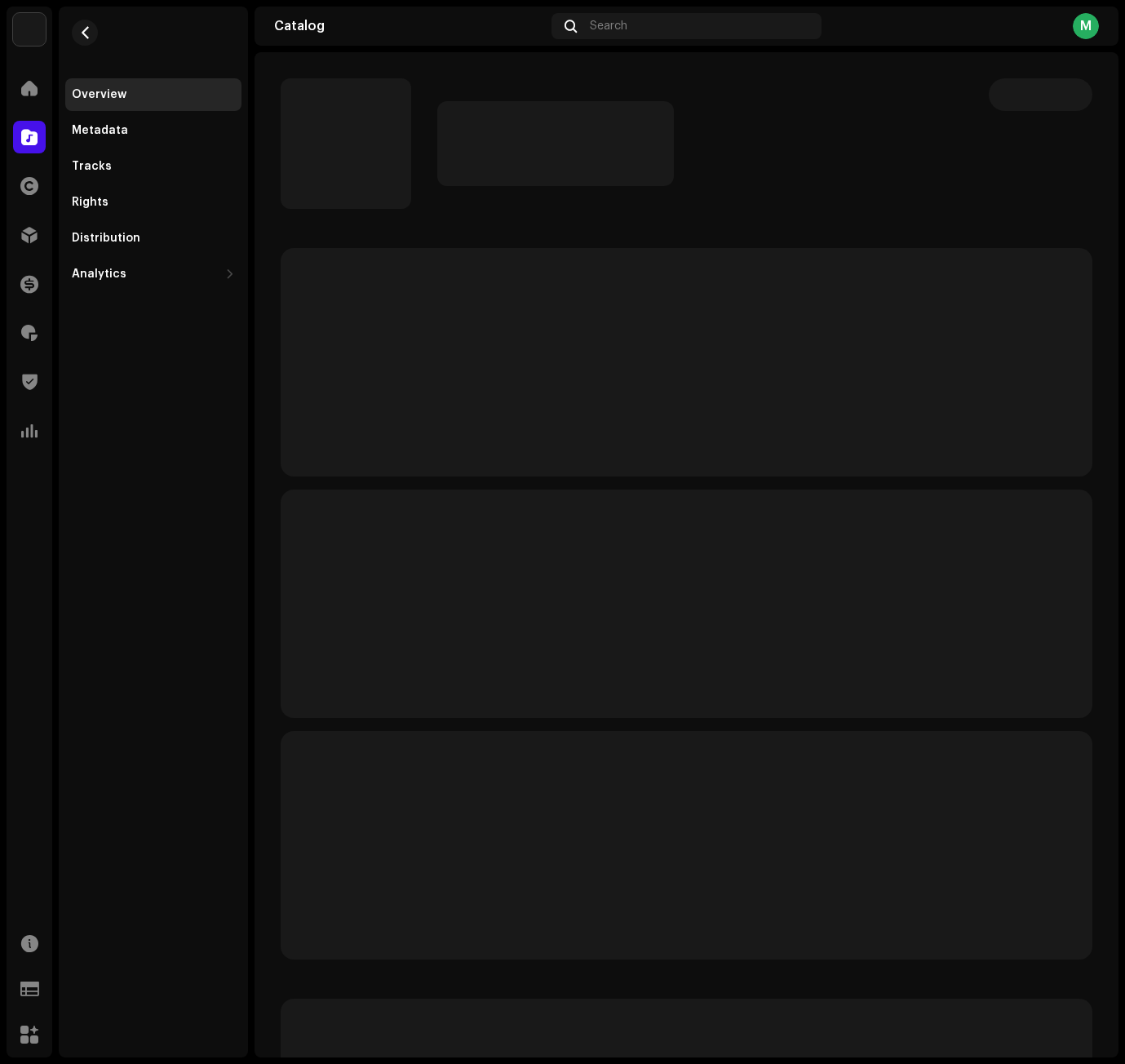
click at [299, 373] on p-skeleton at bounding box center [687, 362] width 811 height 229
click at [88, 32] on span "button" at bounding box center [85, 32] width 12 height 13
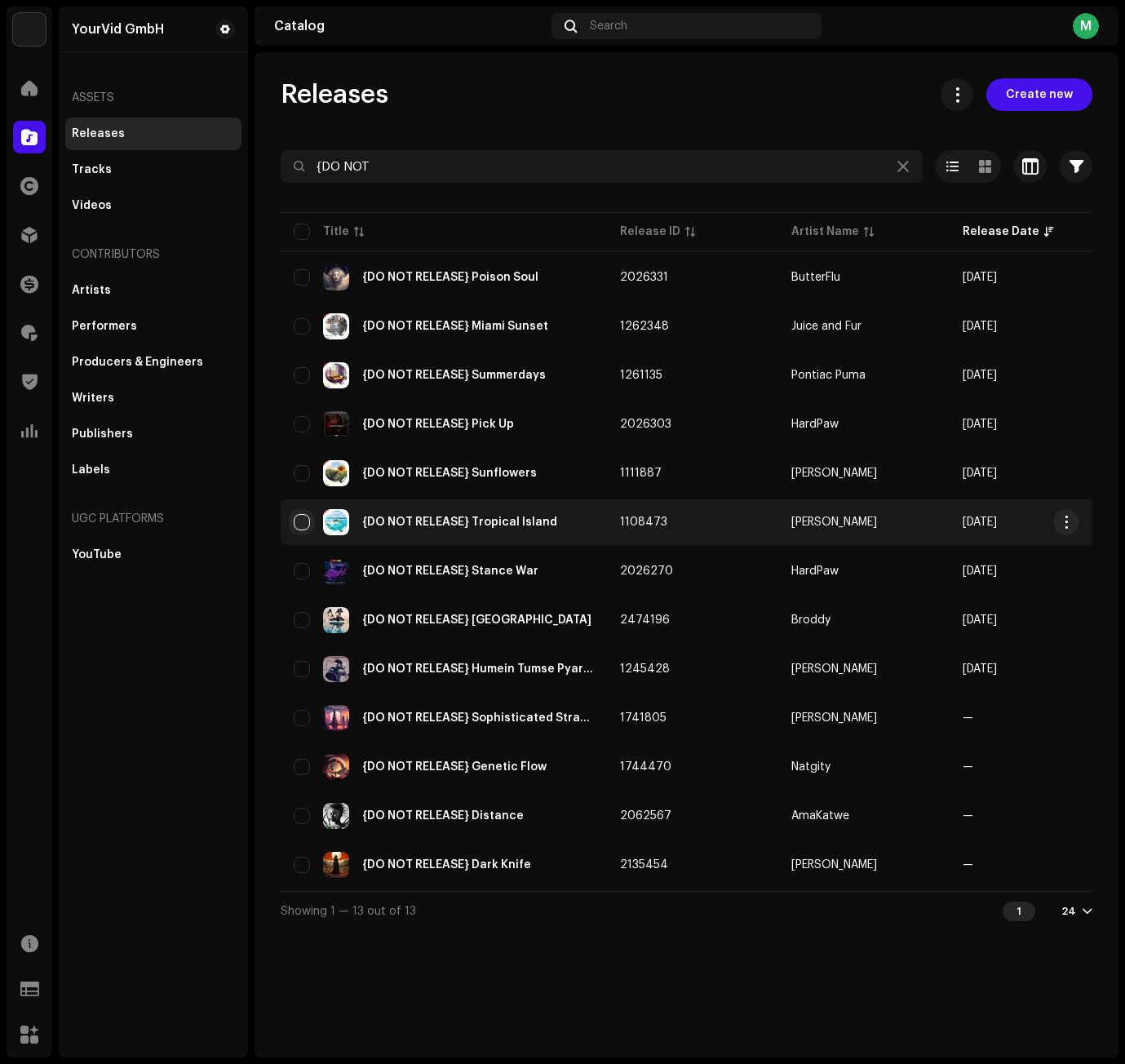
click at [304, 520] on input "checkbox" at bounding box center [302, 522] width 16 height 16
checkbox input "true"
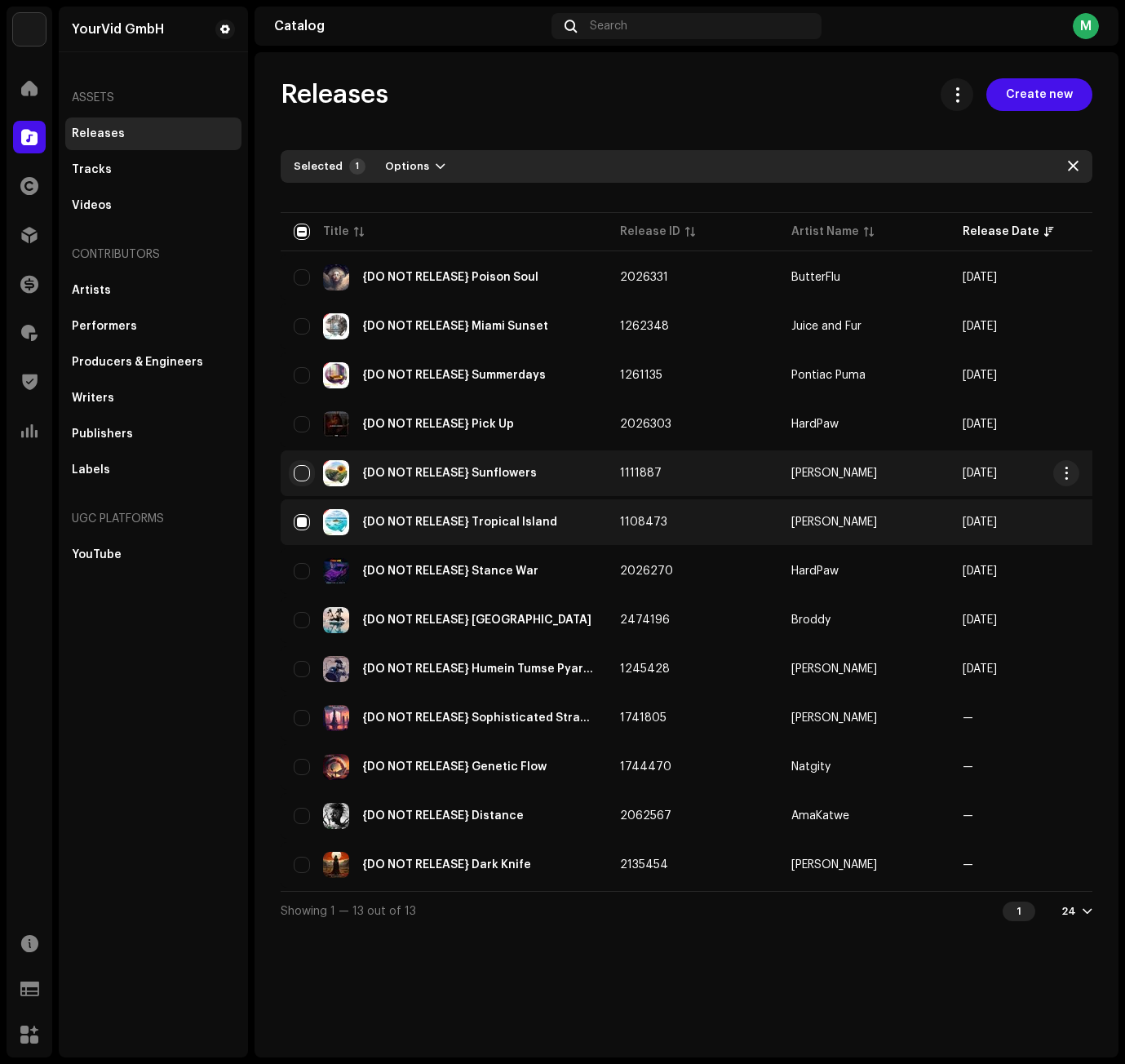
click at [300, 472] on input "Row Unselected" at bounding box center [302, 473] width 16 height 16
checkbox input "true"
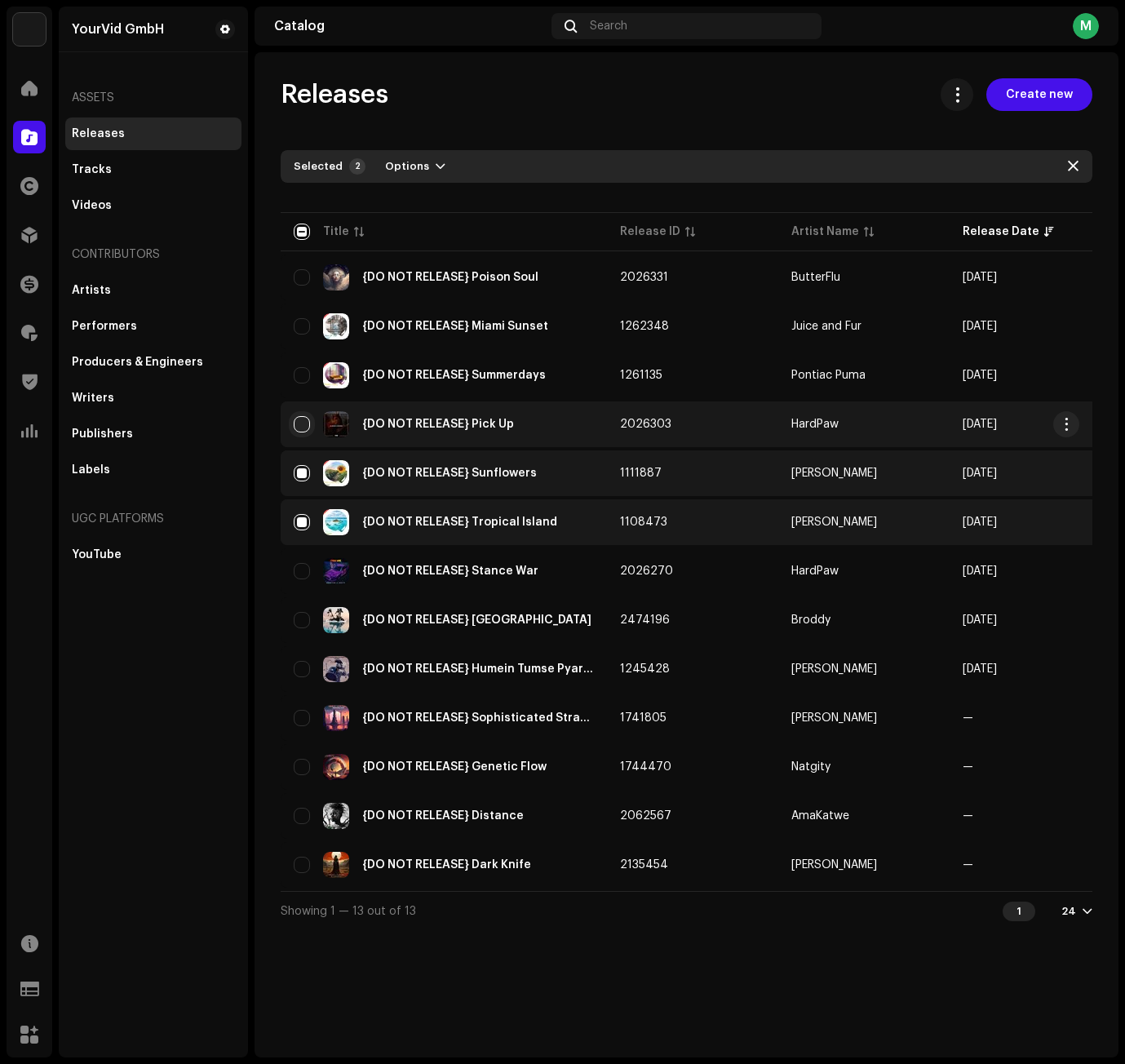
click at [303, 420] on input "Row Unselected" at bounding box center [302, 424] width 16 height 16
checkbox input "true"
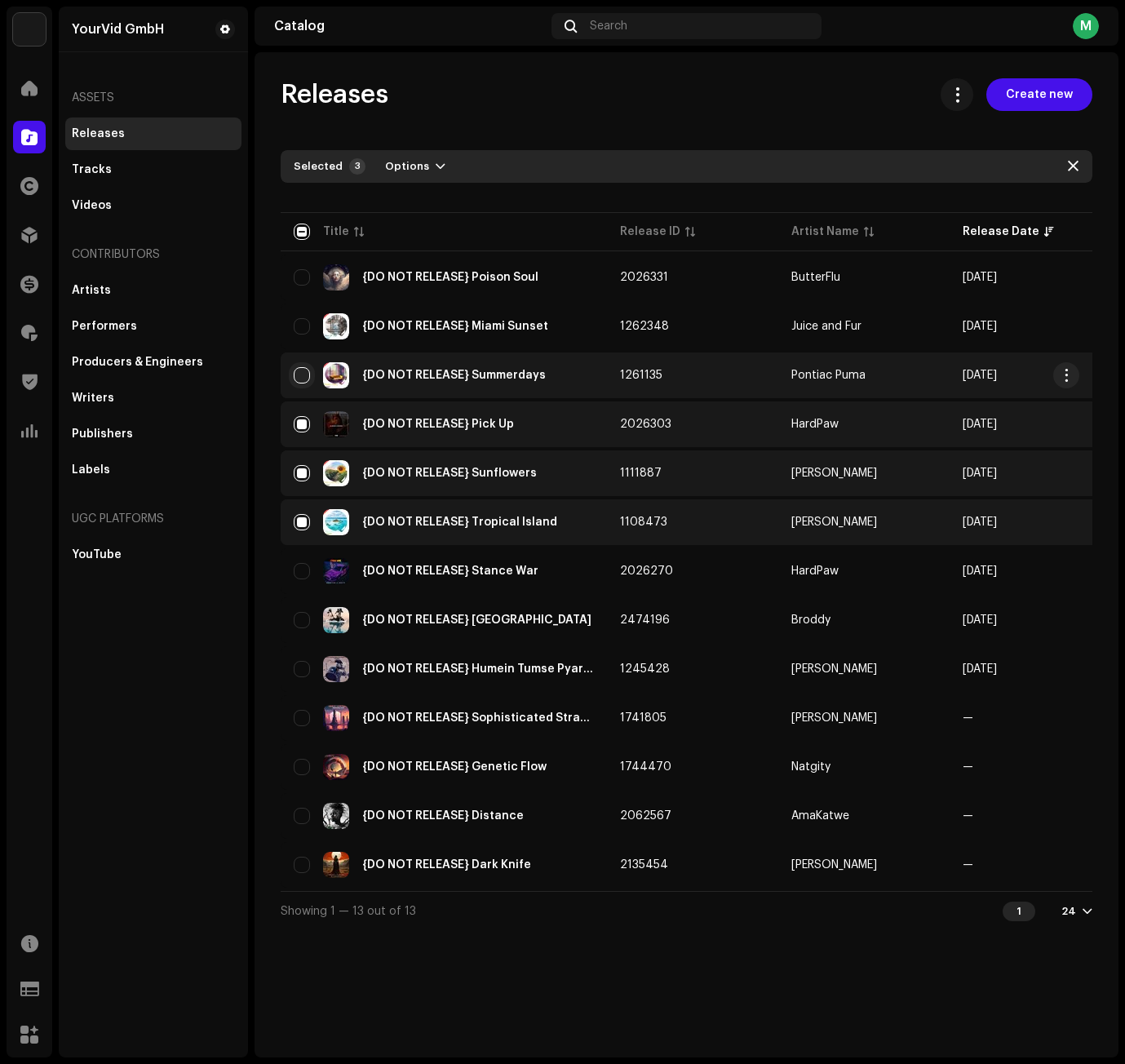
click at [303, 370] on input "Row Unselected" at bounding box center [302, 375] width 16 height 16
checkbox input "true"
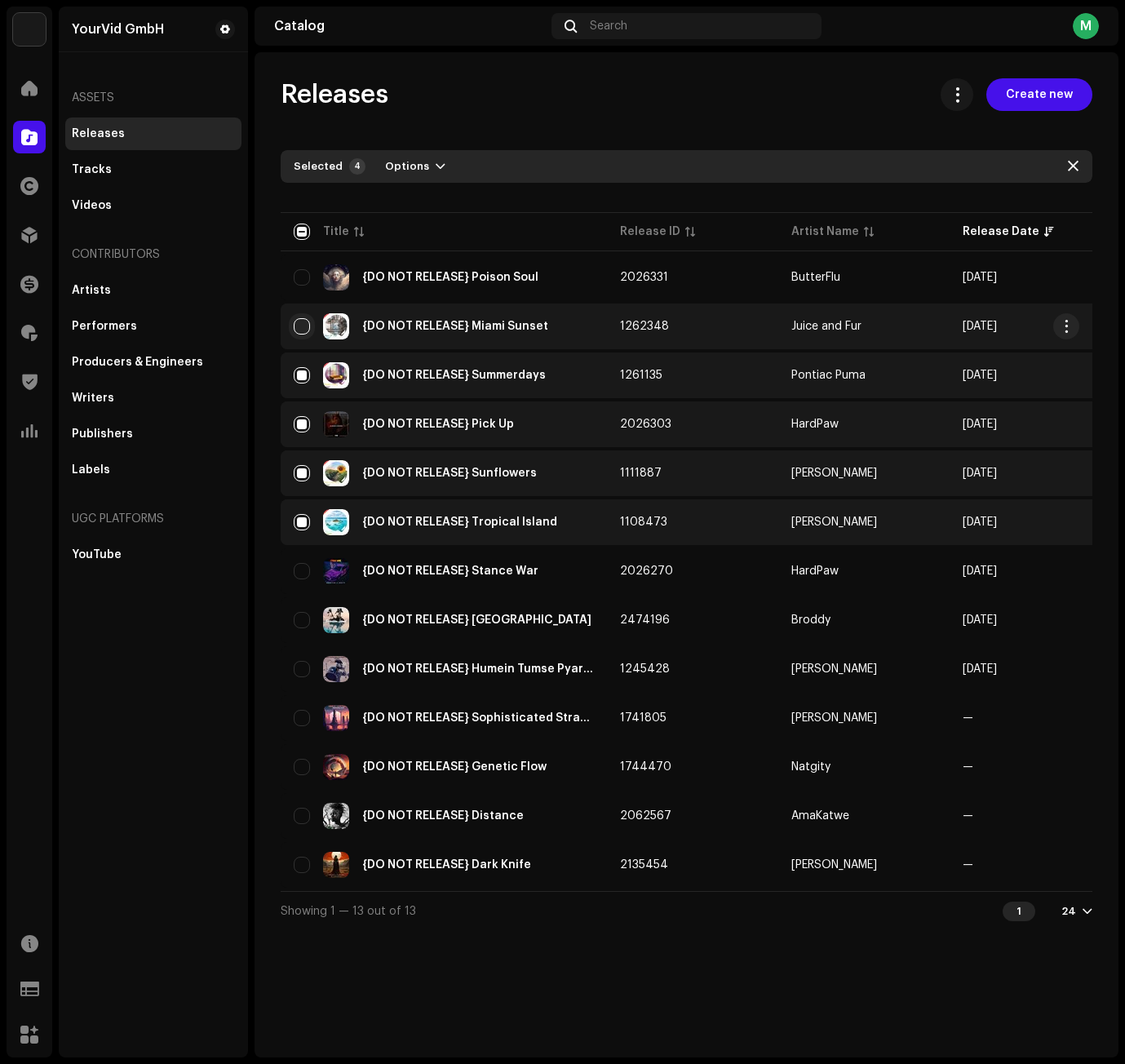
click at [303, 325] on input "Row Unselected" at bounding box center [302, 326] width 16 height 16
click at [422, 159] on button "Options" at bounding box center [415, 166] width 86 height 26
click at [443, 194] on div "Archive" at bounding box center [457, 203] width 164 height 33
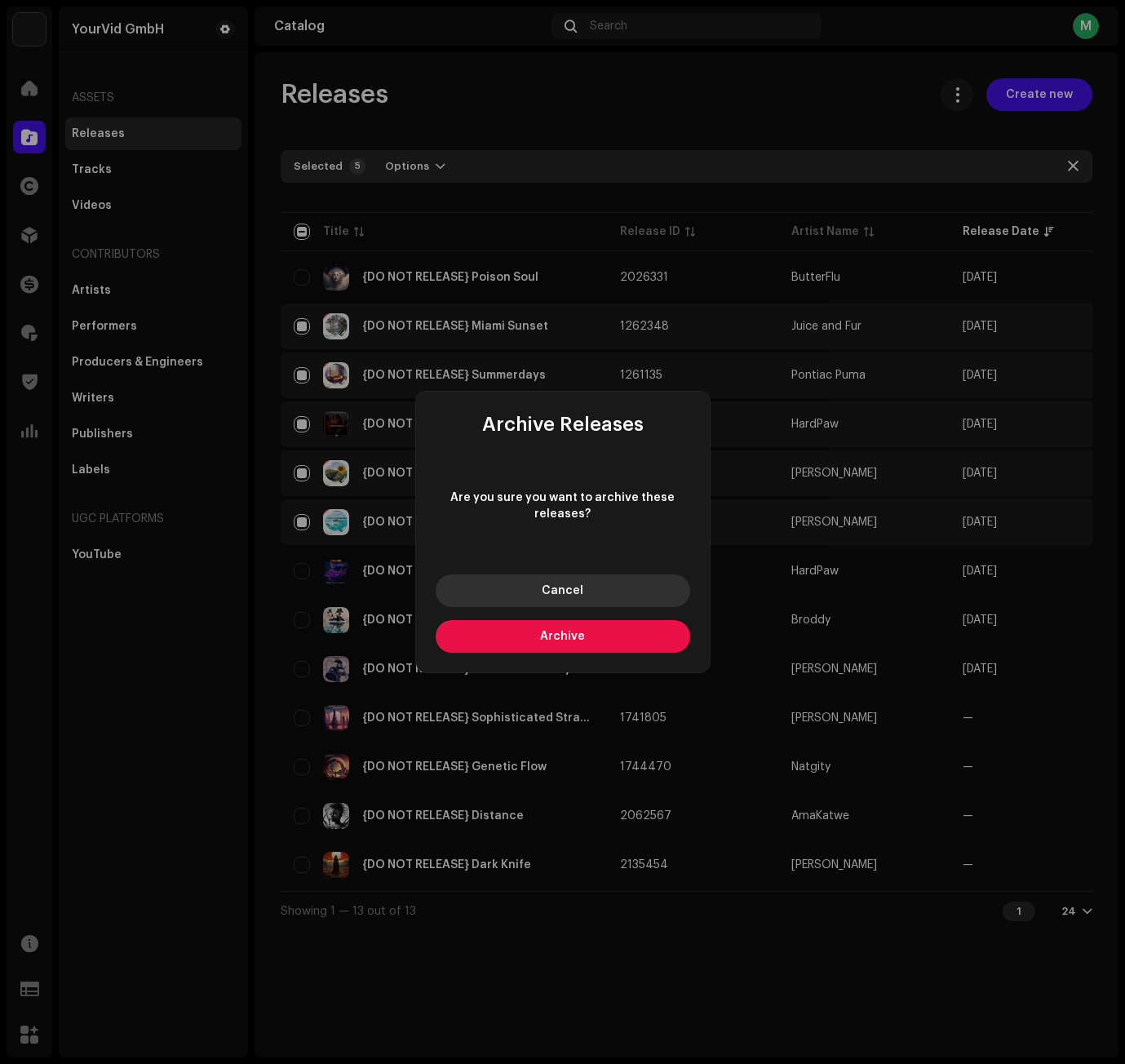
drag, startPoint x: 554, startPoint y: 642, endPoint x: 571, endPoint y: 584, distance: 60.4
click at [559, 639] on button "Archive" at bounding box center [562, 635] width 254 height 33
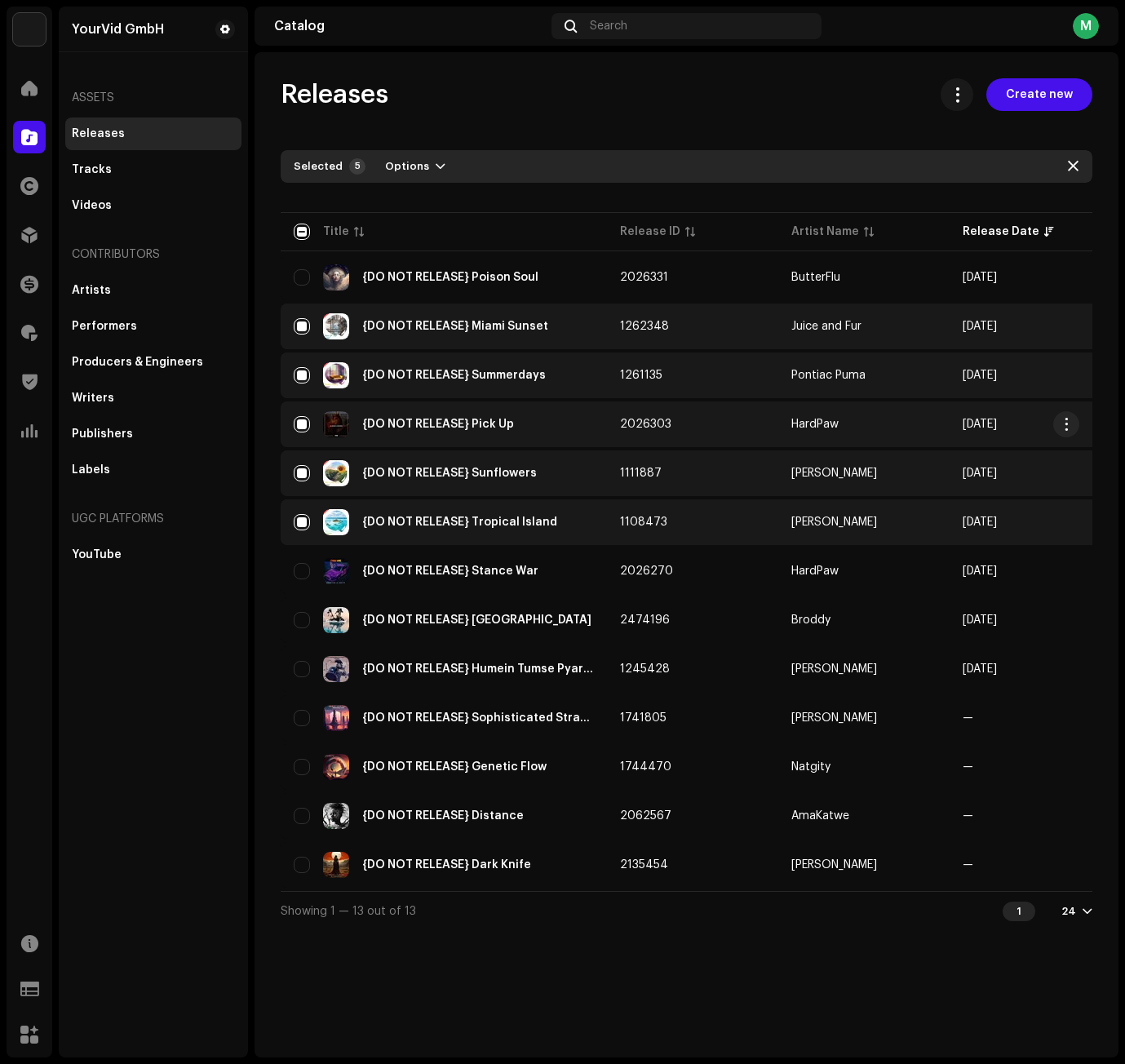
checkbox input "false"
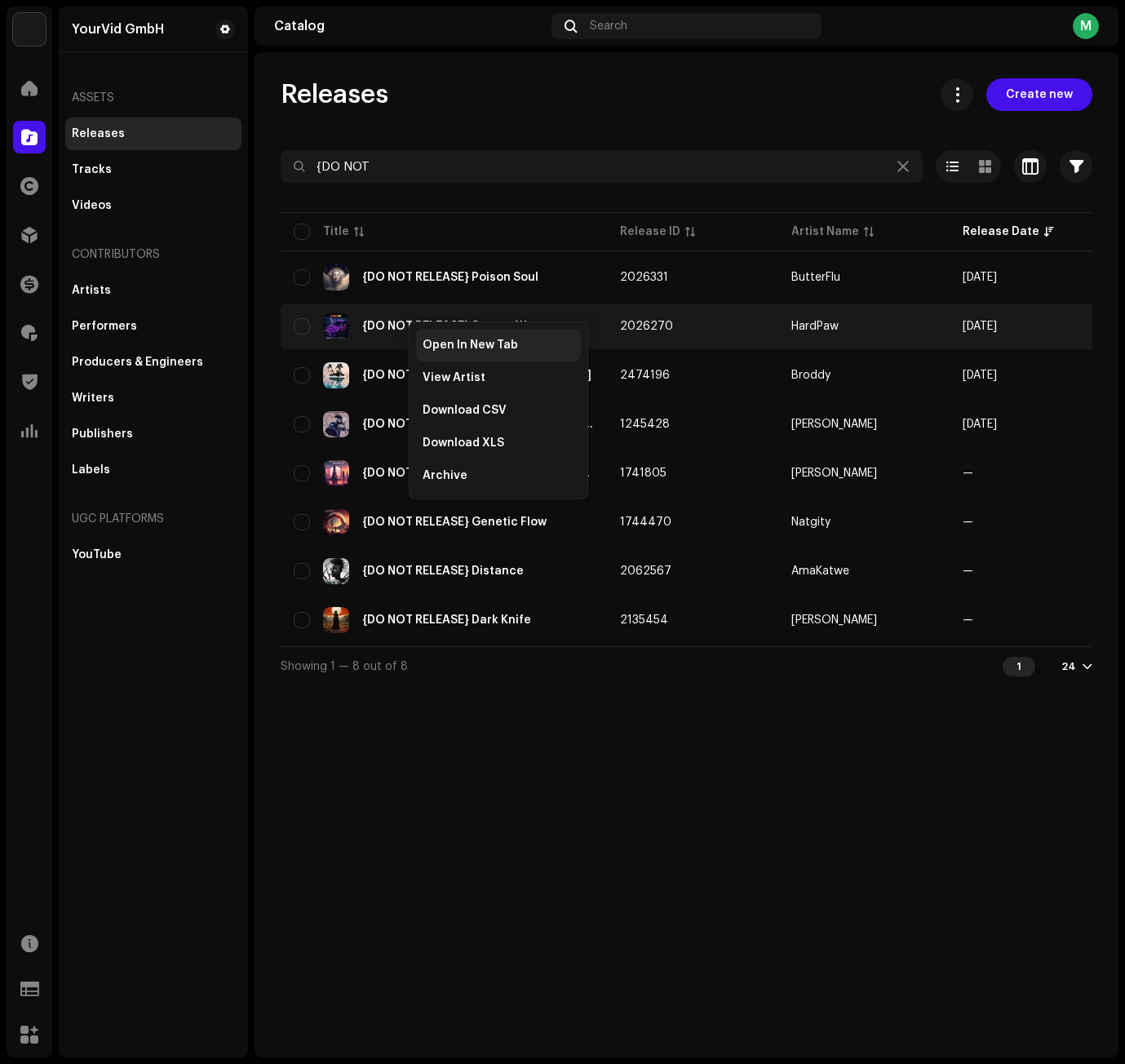
click at [433, 340] on span "Open In New Tab" at bounding box center [470, 344] width 95 height 13
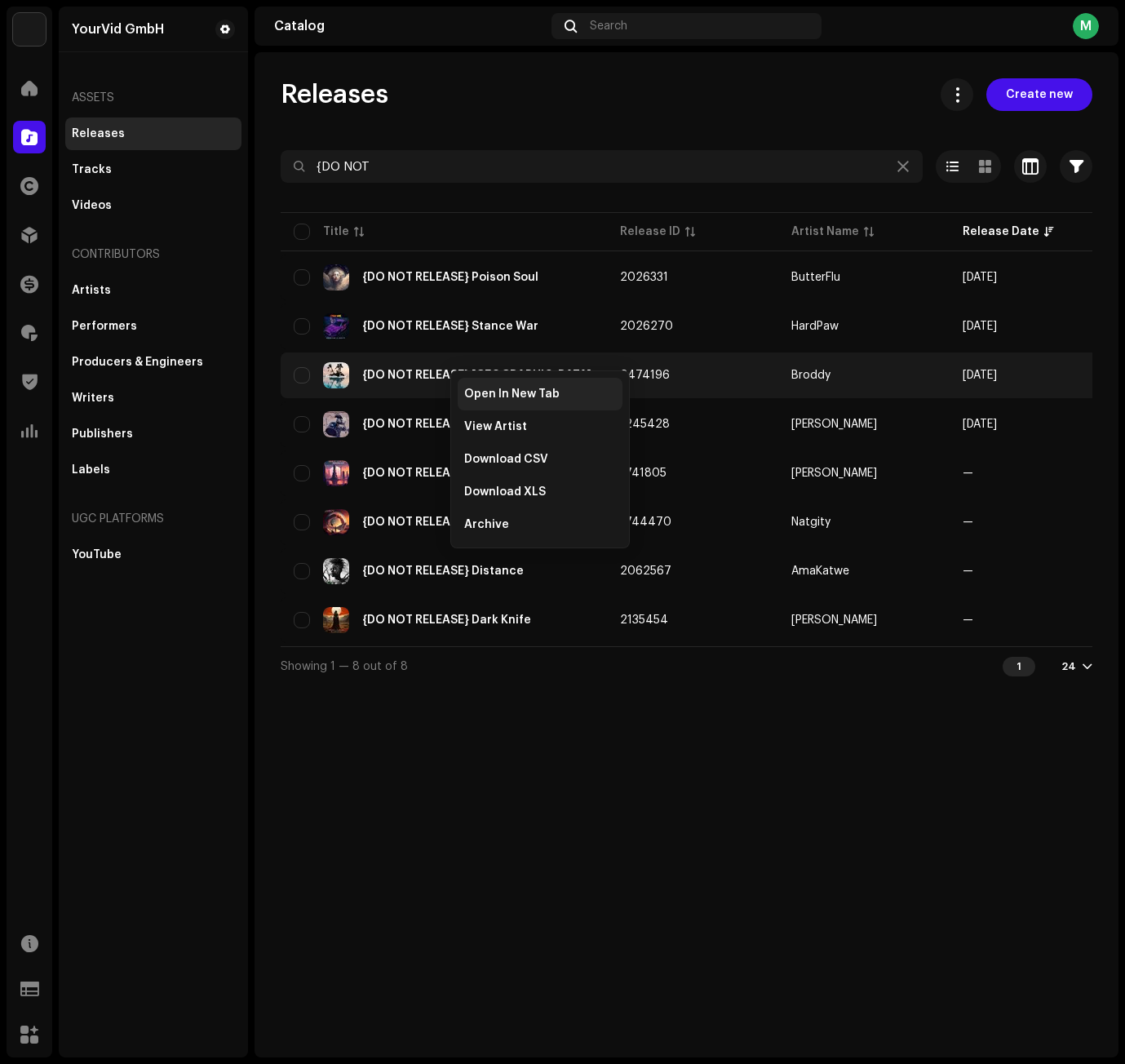
click at [486, 387] on div "Open In New Tab" at bounding box center [539, 394] width 164 height 33
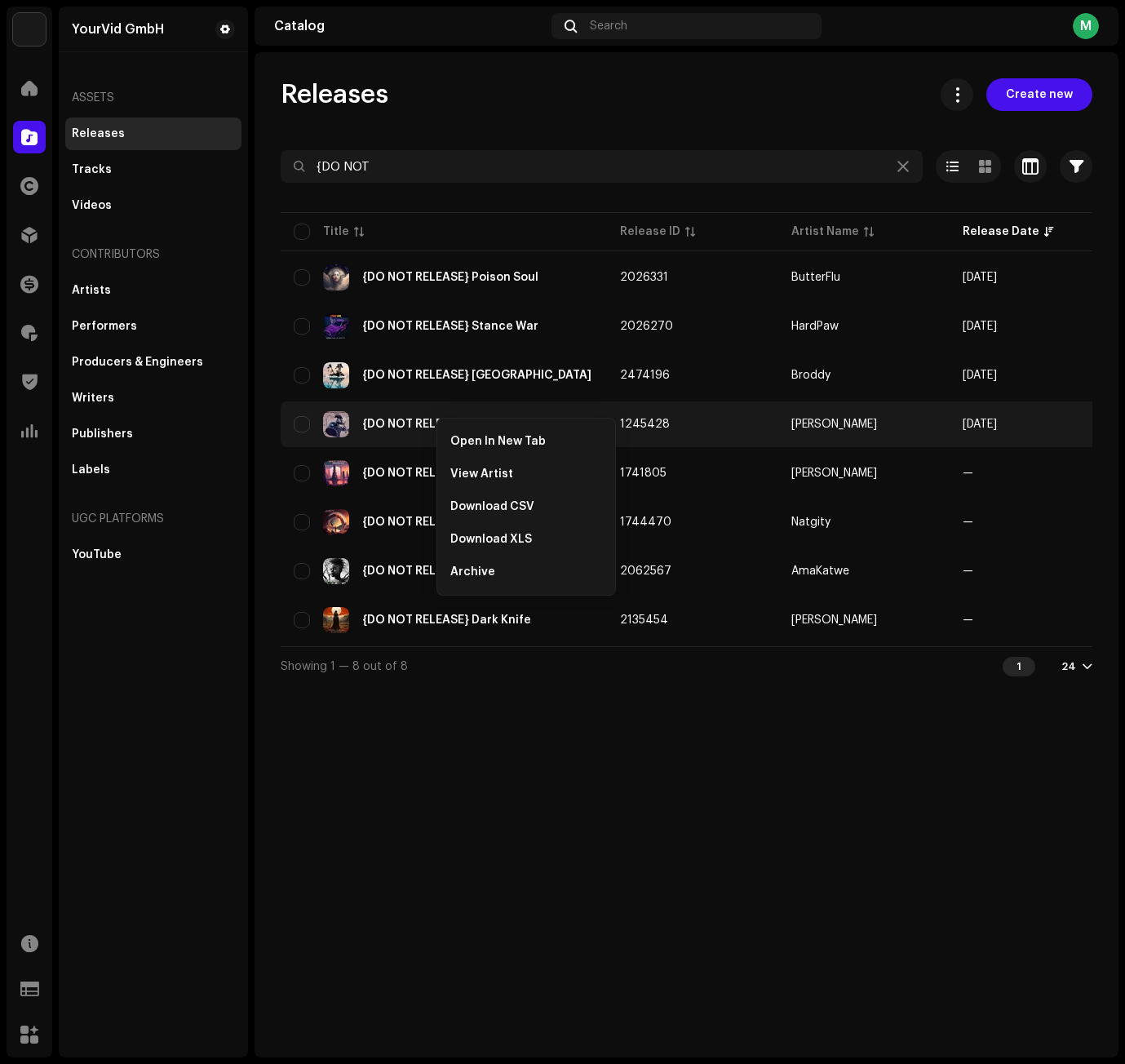
click at [465, 435] on span "Open In New Tab" at bounding box center [498, 440] width 95 height 13
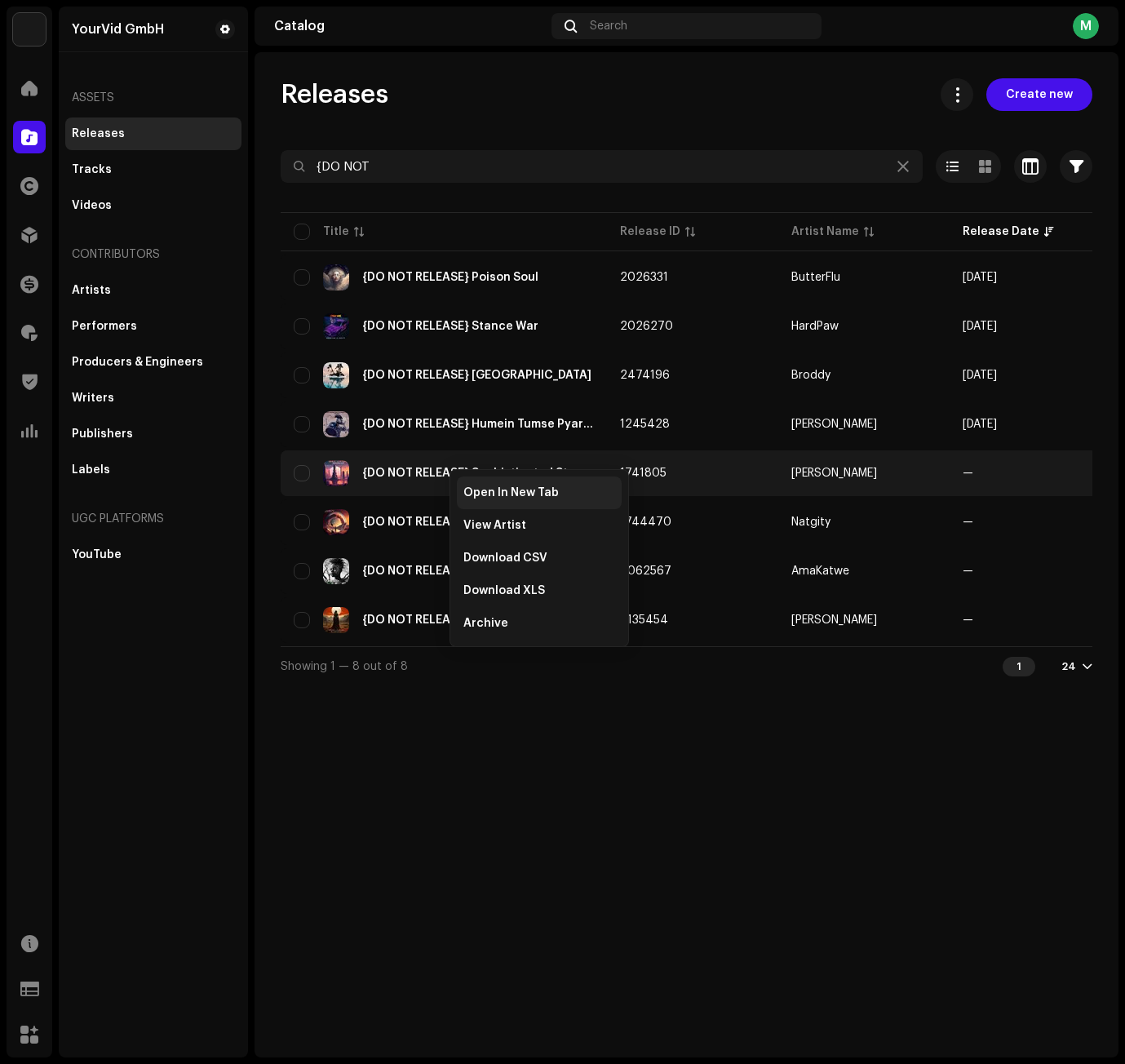
click at [478, 490] on span "Open In New Tab" at bounding box center [511, 492] width 95 height 13
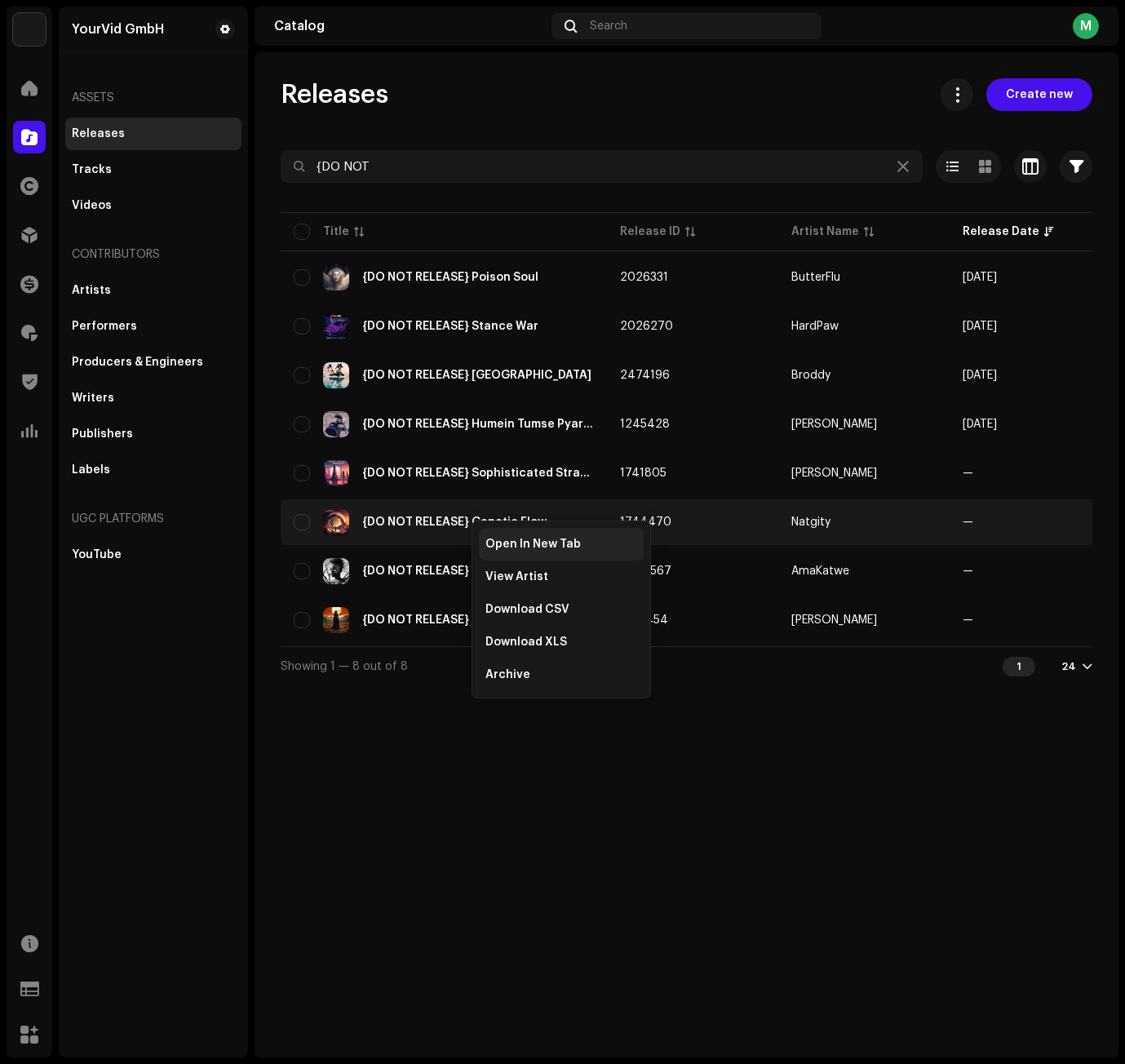
click at [499, 538] on span "Open In New Tab" at bounding box center [532, 543] width 95 height 13
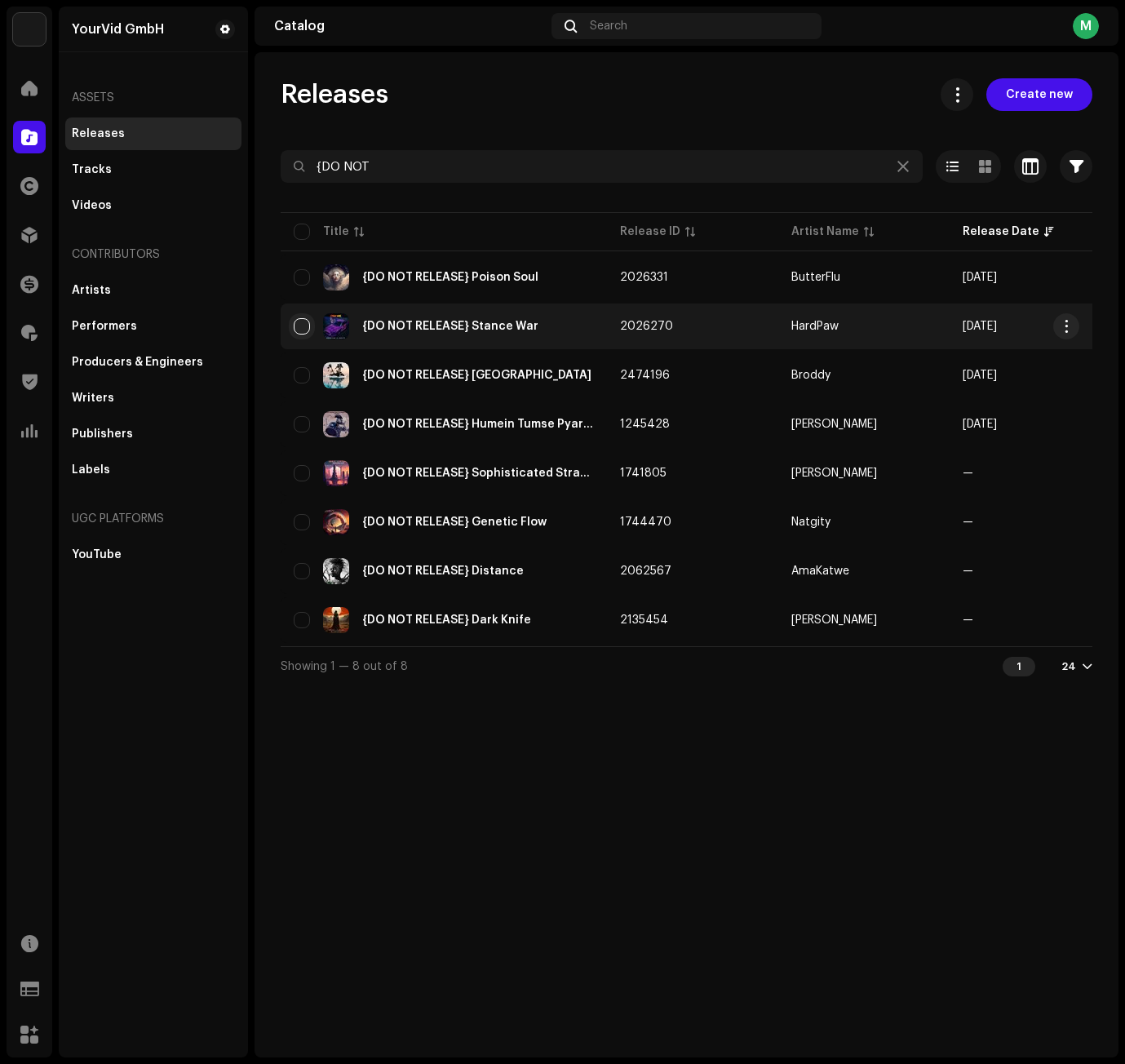
click at [298, 323] on input "checkbox" at bounding box center [302, 326] width 16 height 16
checkbox input "true"
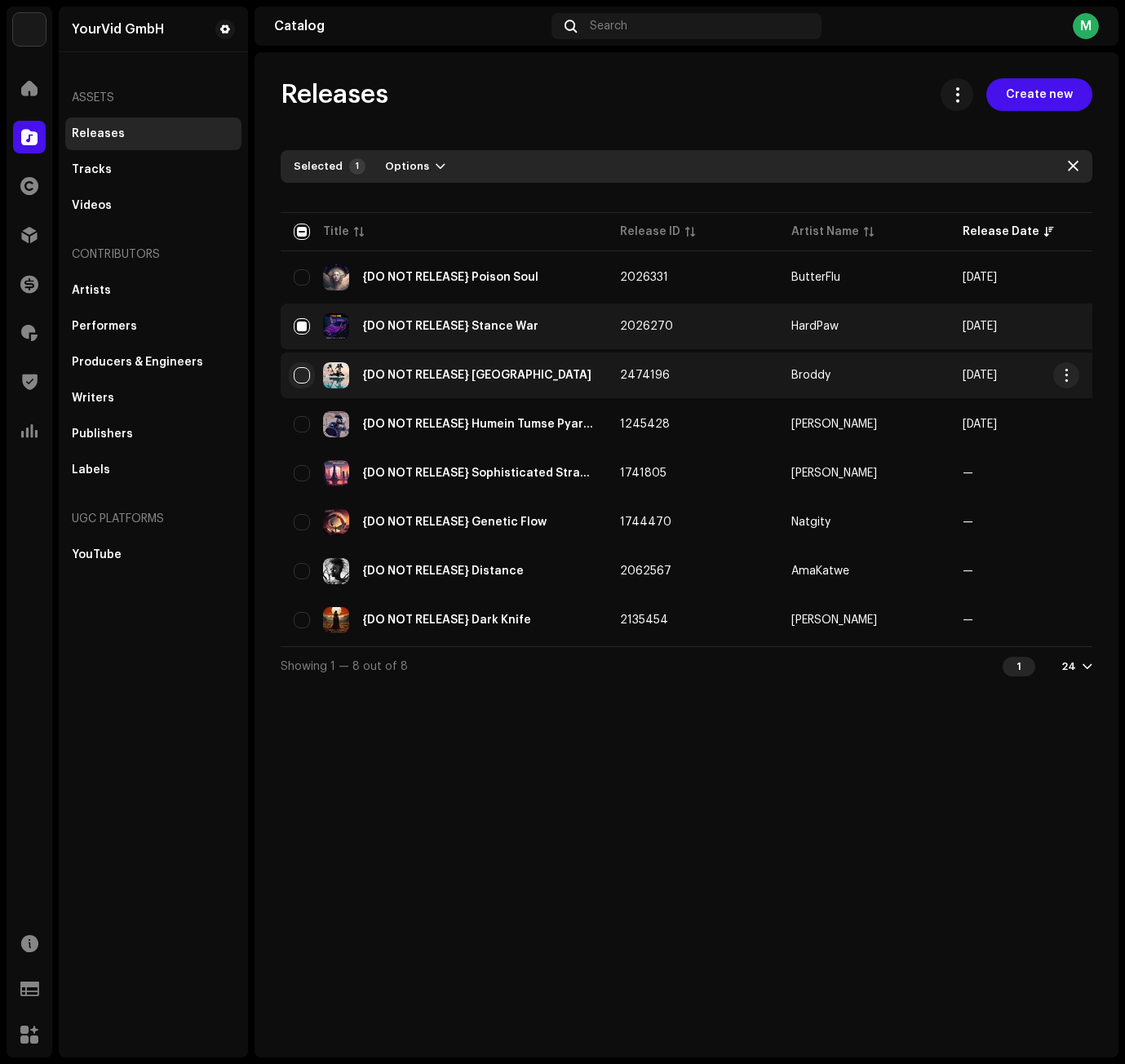
click at [302, 373] on input "Row Unselected" at bounding box center [302, 375] width 16 height 16
checkbox input "true"
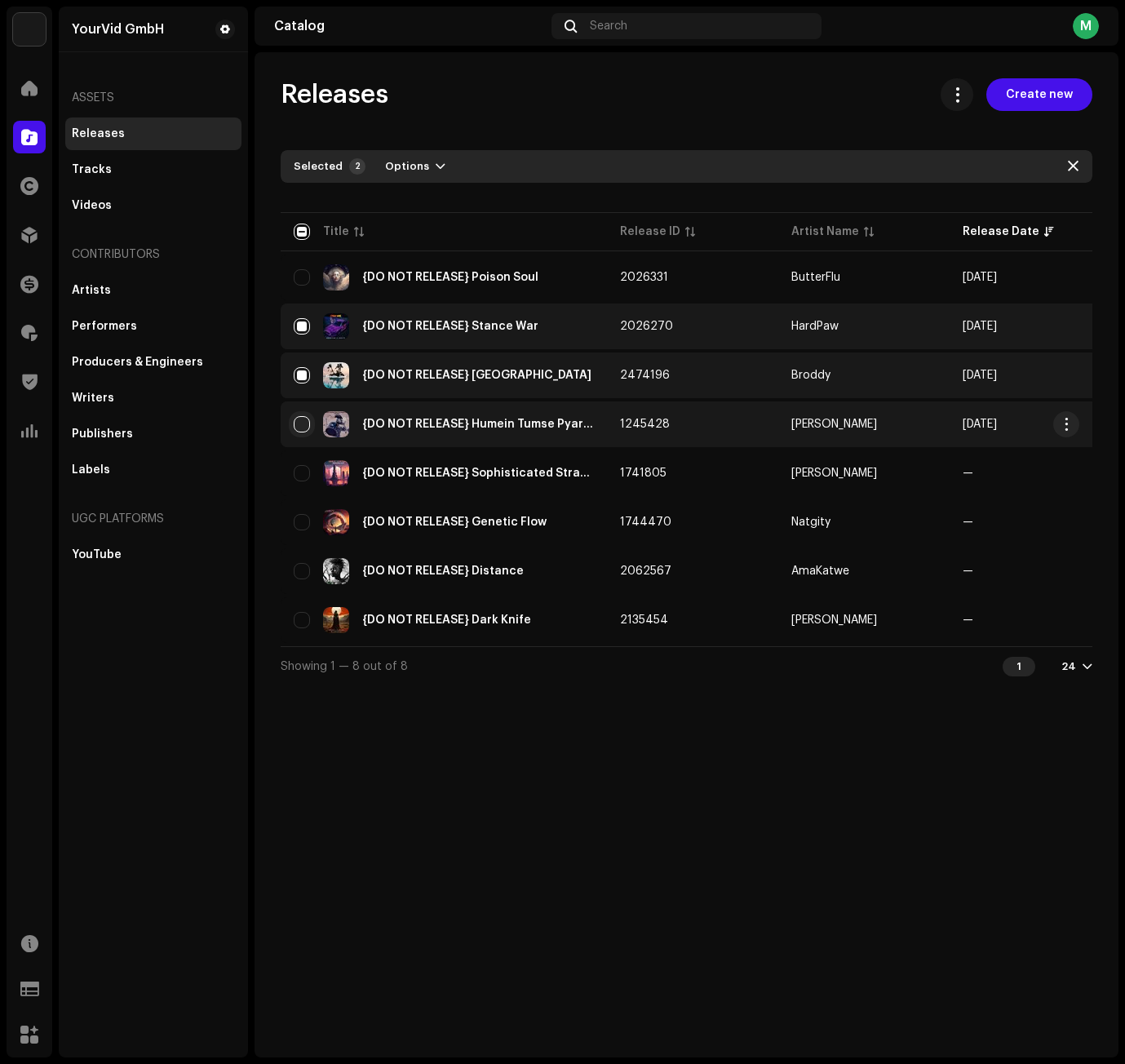
click at [302, 430] on input "Row Unselected" at bounding box center [302, 424] width 16 height 16
checkbox input "true"
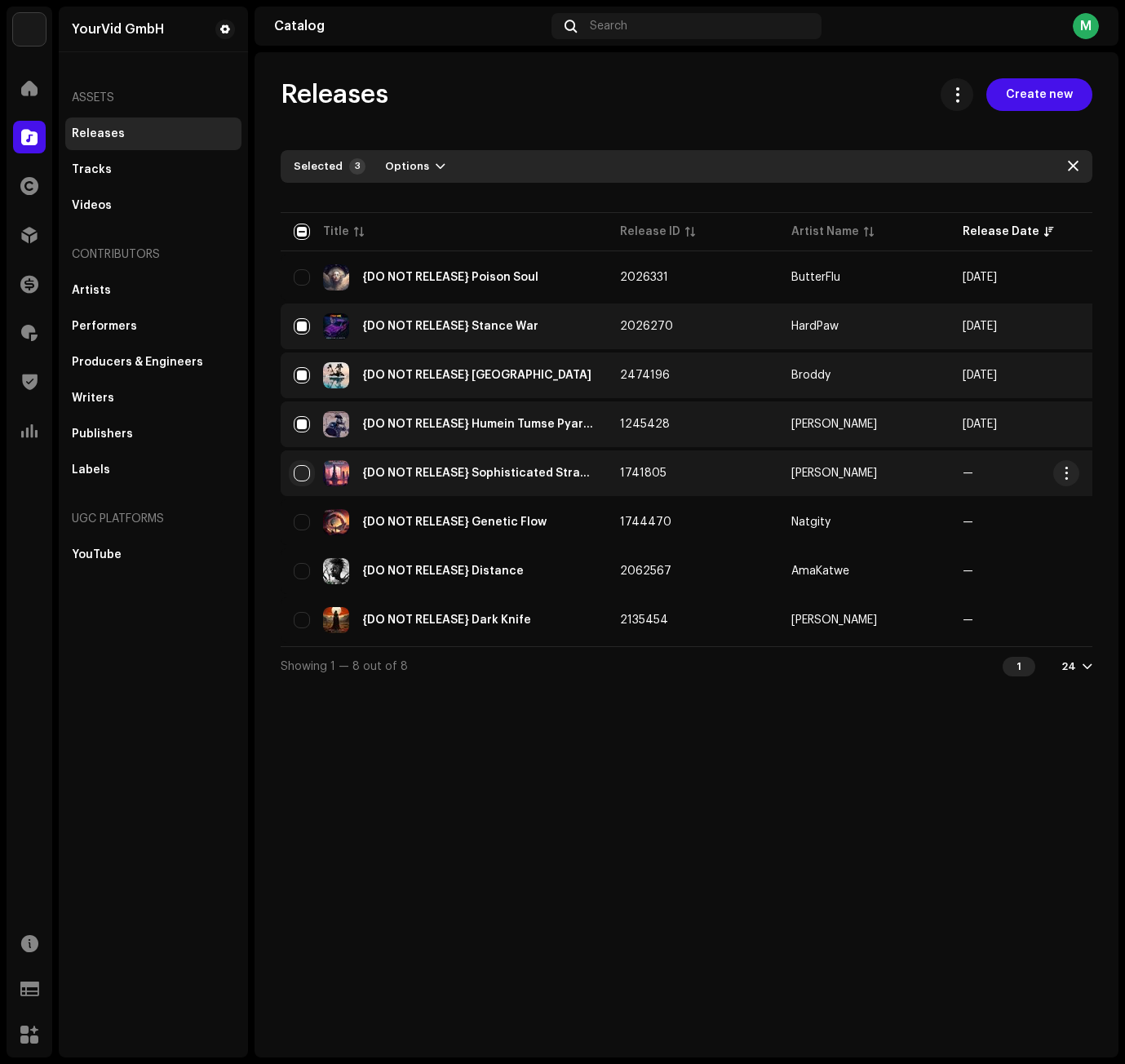
click at [301, 476] on input "Row Unselected" at bounding box center [302, 473] width 16 height 16
checkbox input "true"
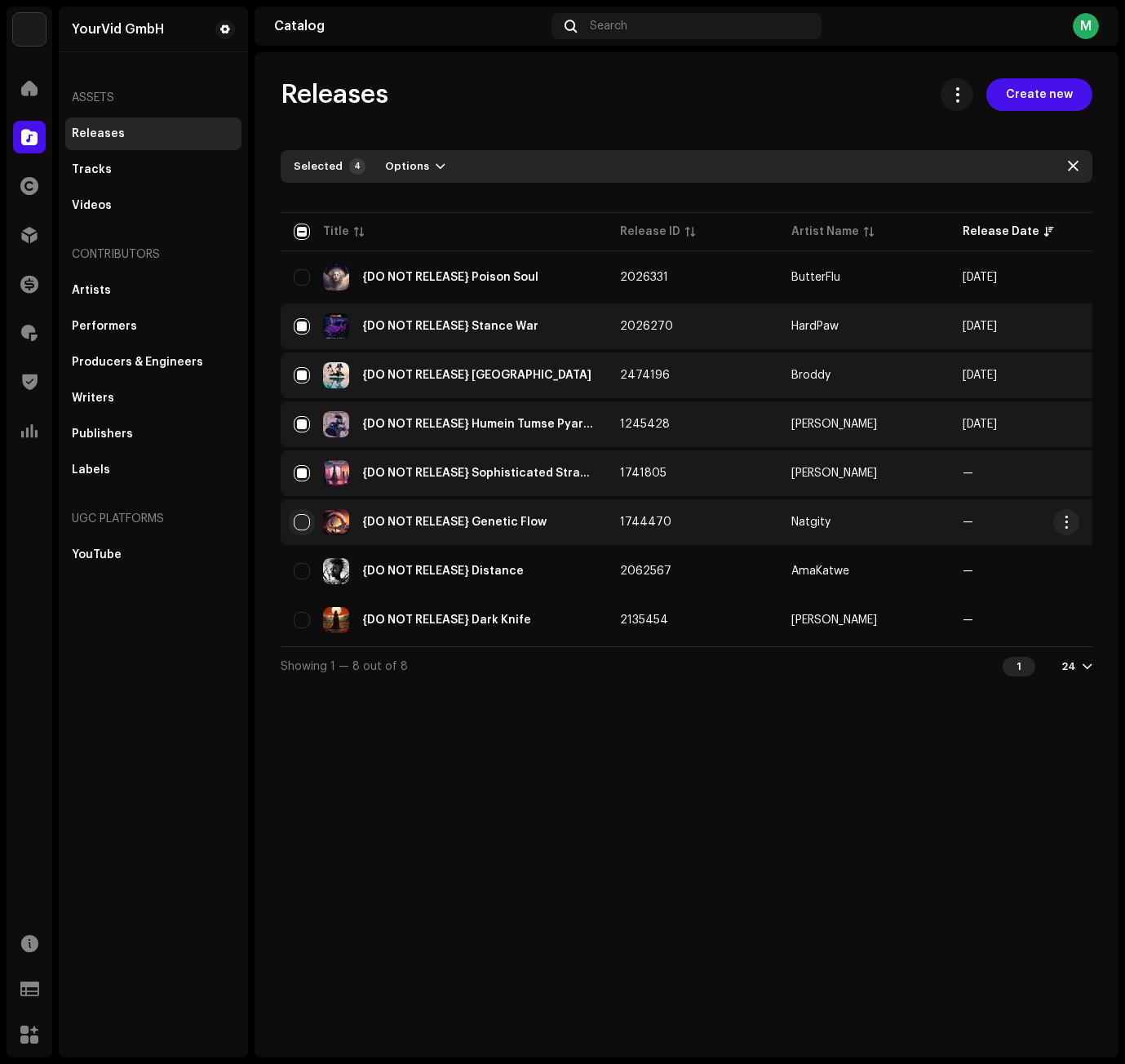
click at [299, 527] on input "Row Unselected" at bounding box center [302, 522] width 16 height 16
checkbox input "true"
click at [424, 169] on button "Options" at bounding box center [415, 166] width 86 height 26
click at [420, 203] on span "Archive" at bounding box center [404, 203] width 45 height 13
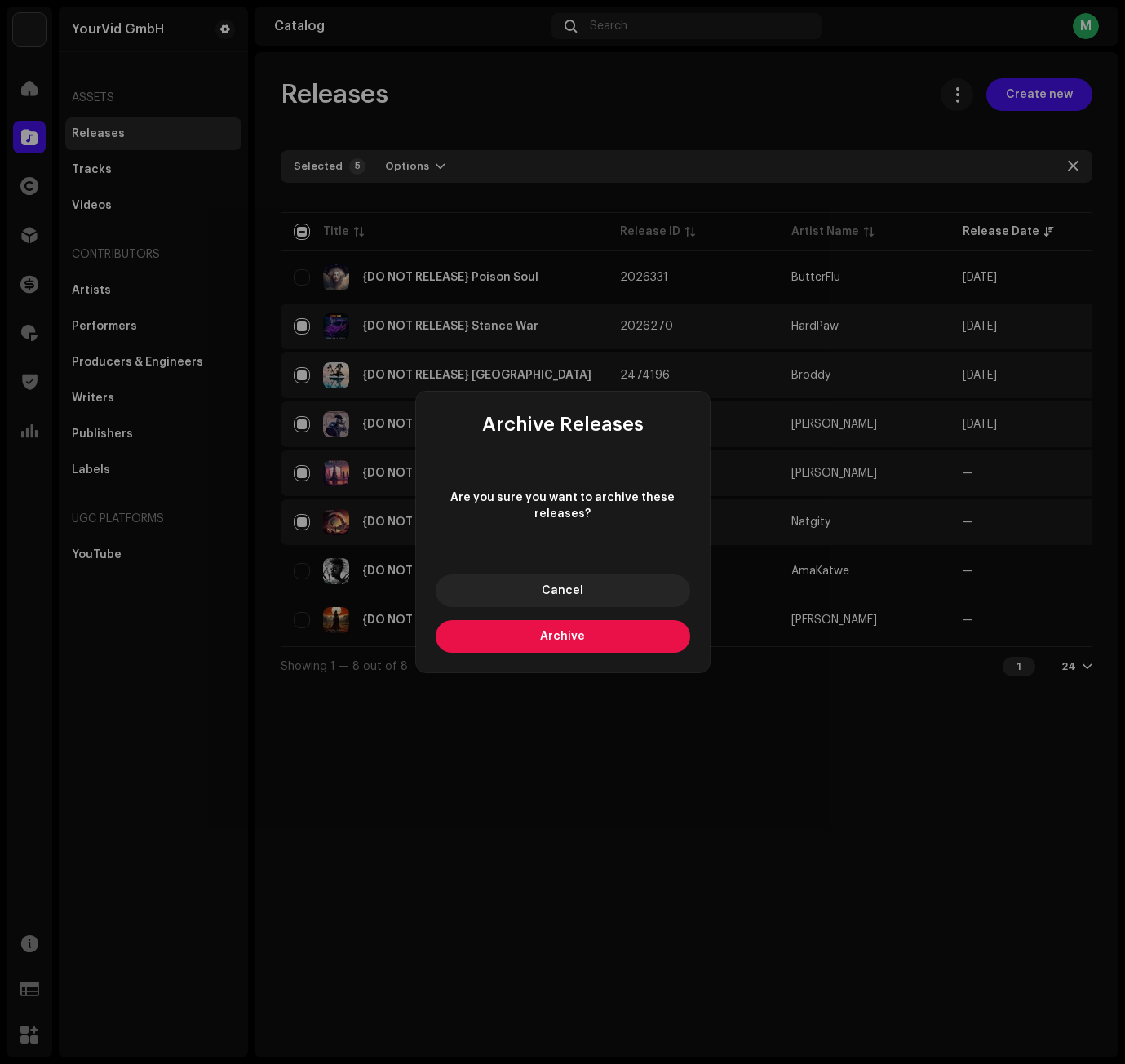
click at [550, 630] on span "Archive" at bounding box center [562, 636] width 45 height 12
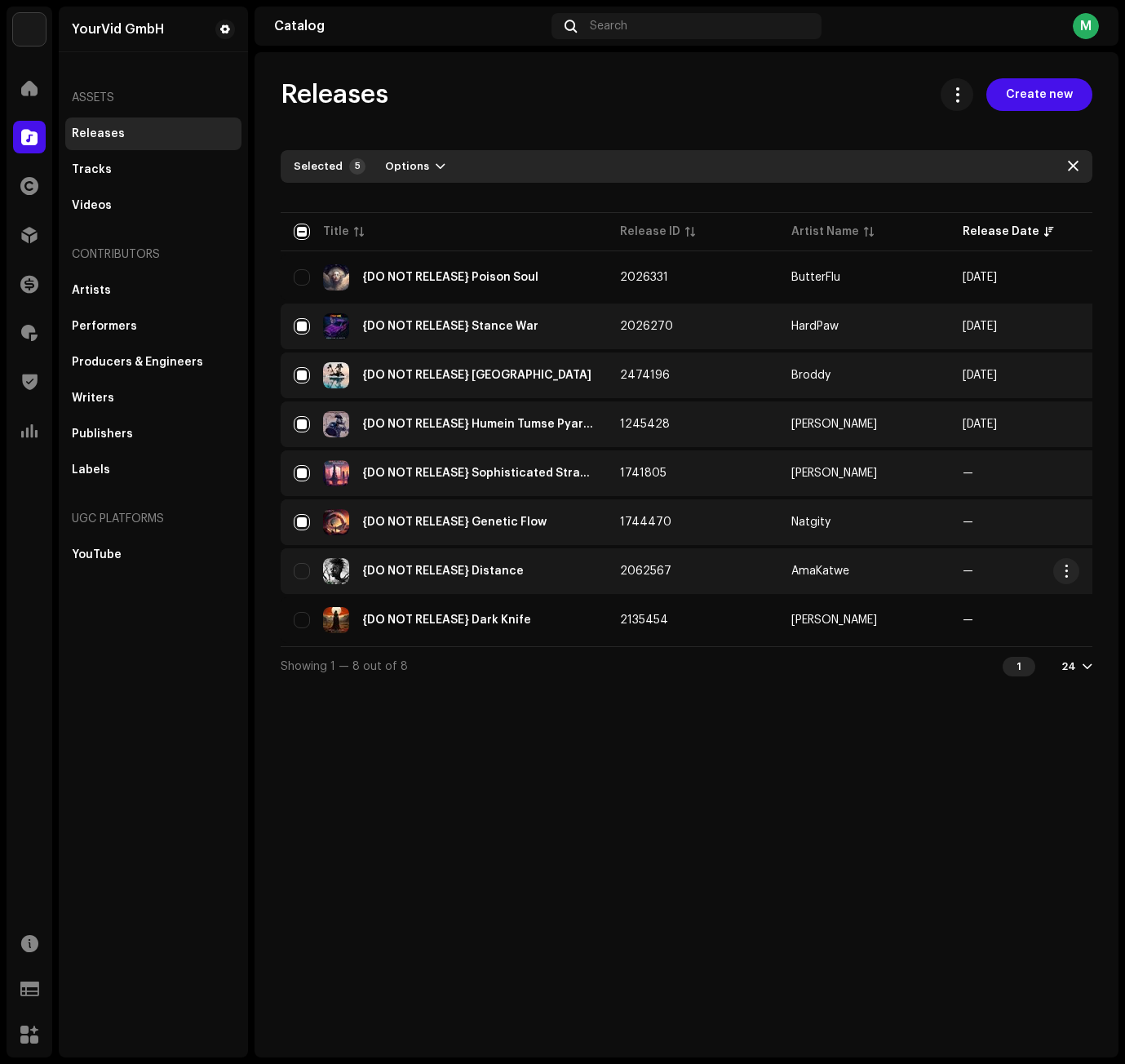
checkbox input "false"
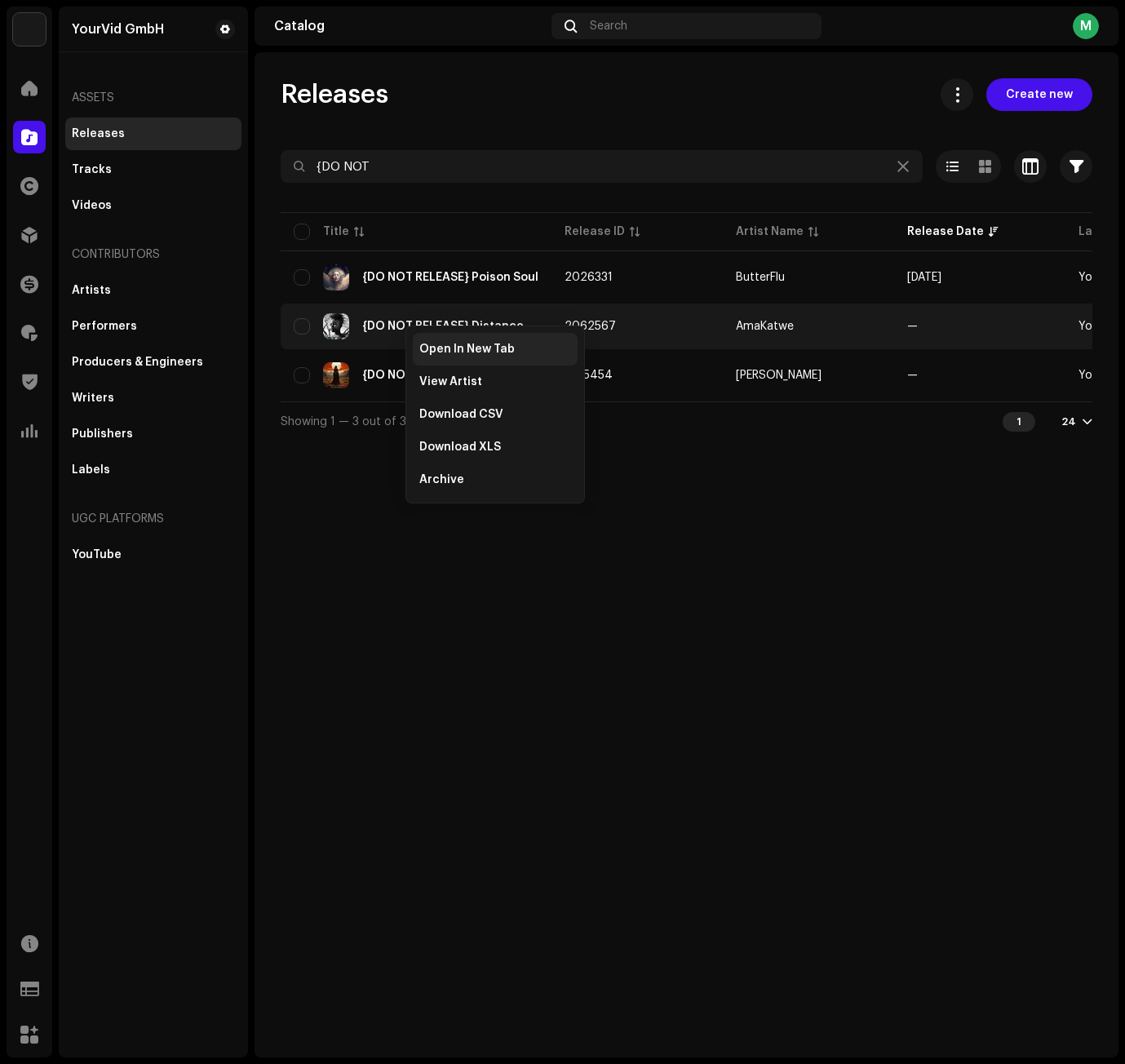
click at [424, 340] on div "Open In New Tab" at bounding box center [495, 348] width 164 height 33
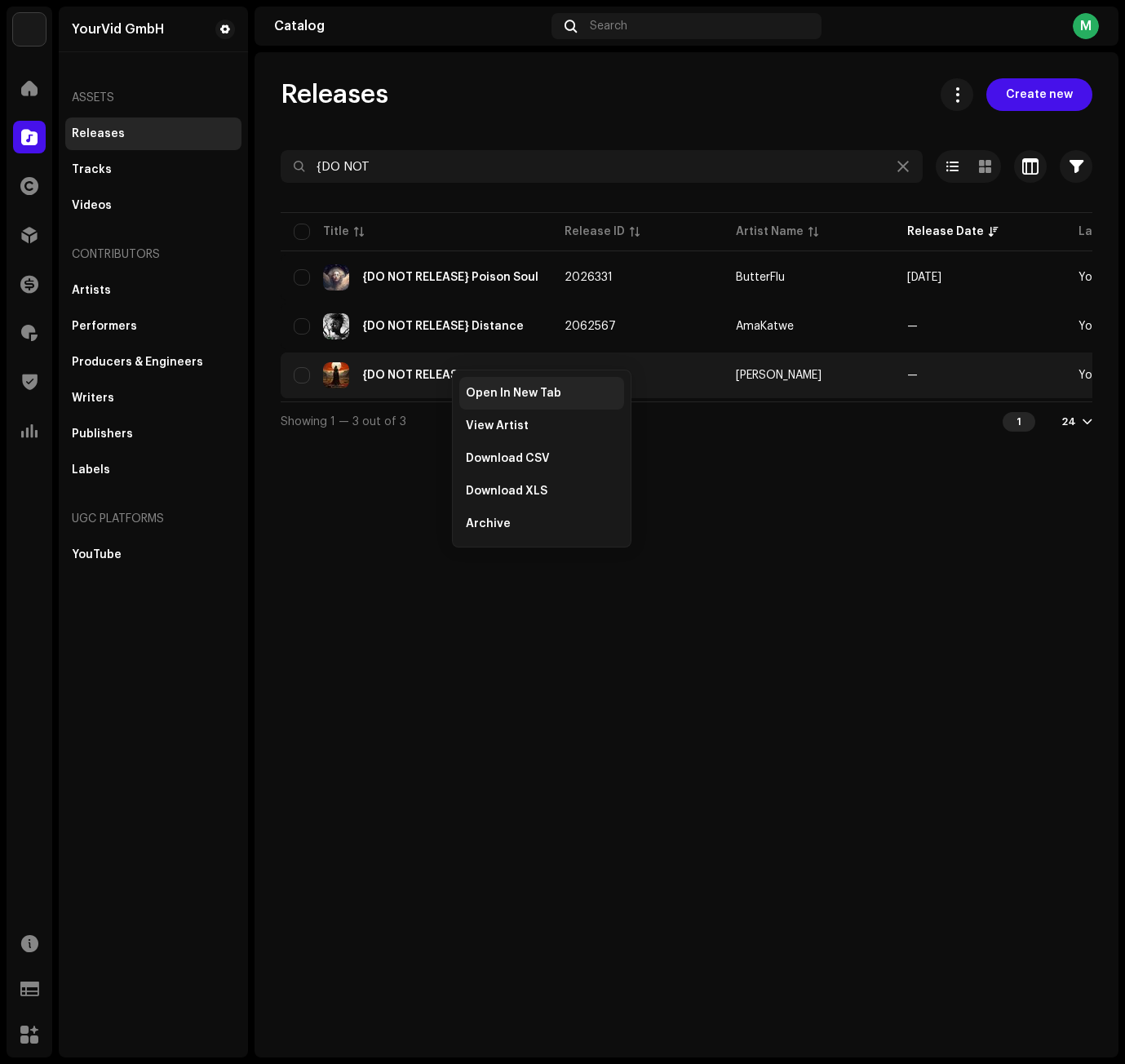
click at [481, 393] on span "Open In New Tab" at bounding box center [514, 393] width 95 height 13
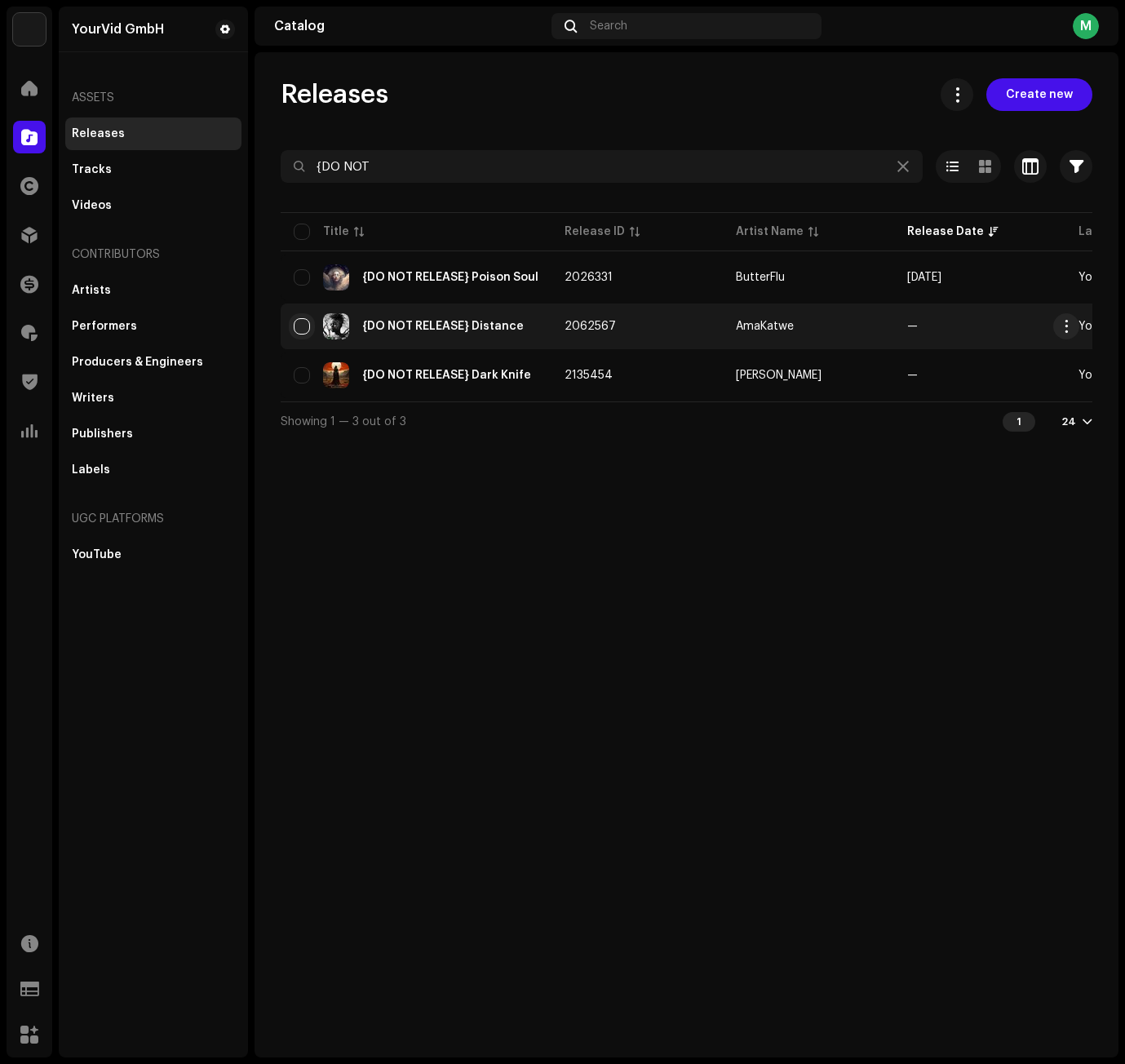
click at [304, 324] on input "checkbox" at bounding box center [302, 326] width 16 height 16
checkbox input "true"
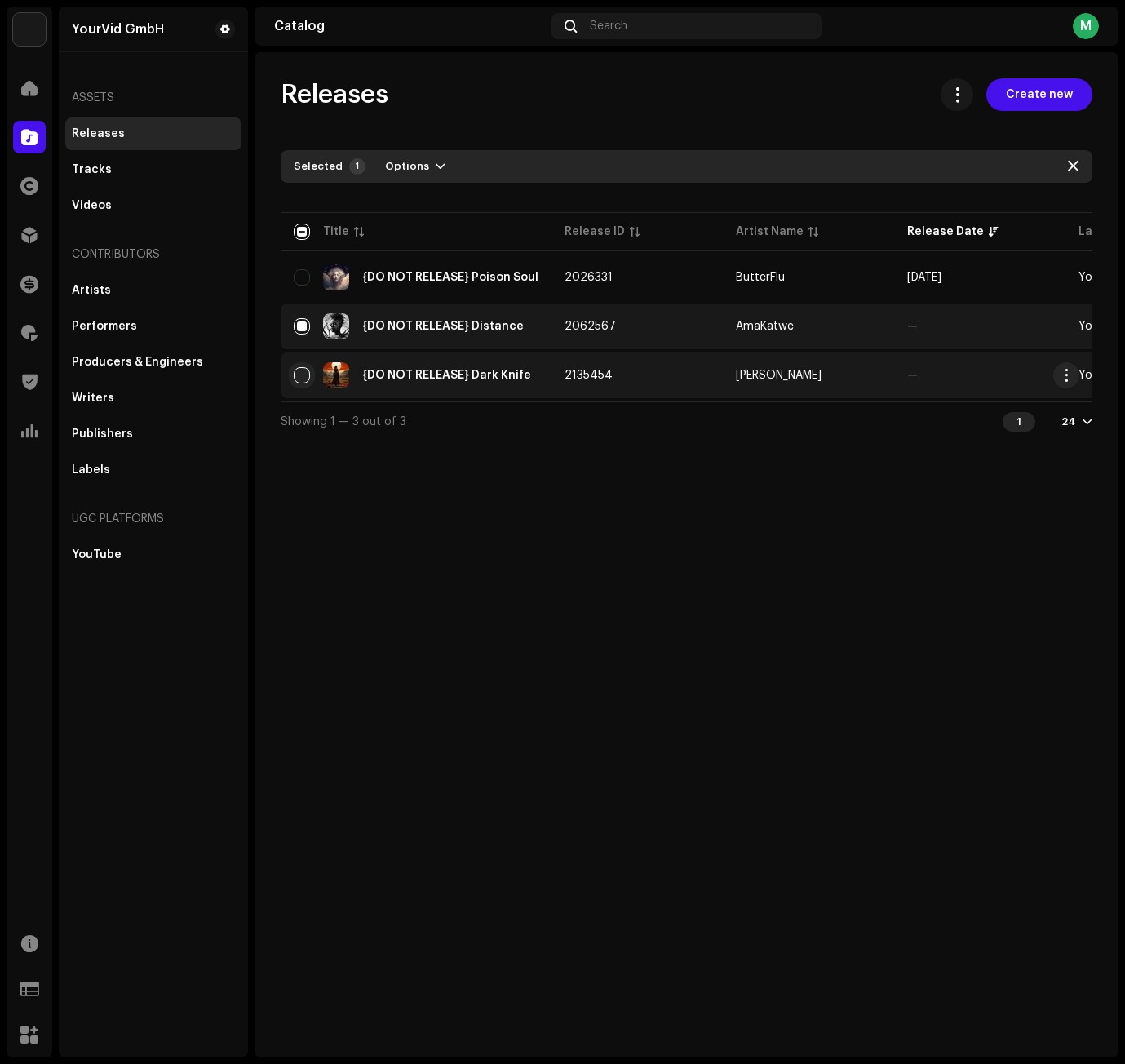
click at [301, 372] on input "Row Unselected" at bounding box center [302, 375] width 16 height 16
checkbox input "true"
click at [418, 153] on span "Options" at bounding box center [407, 166] width 45 height 33
click at [441, 207] on div "Archive" at bounding box center [457, 203] width 151 height 13
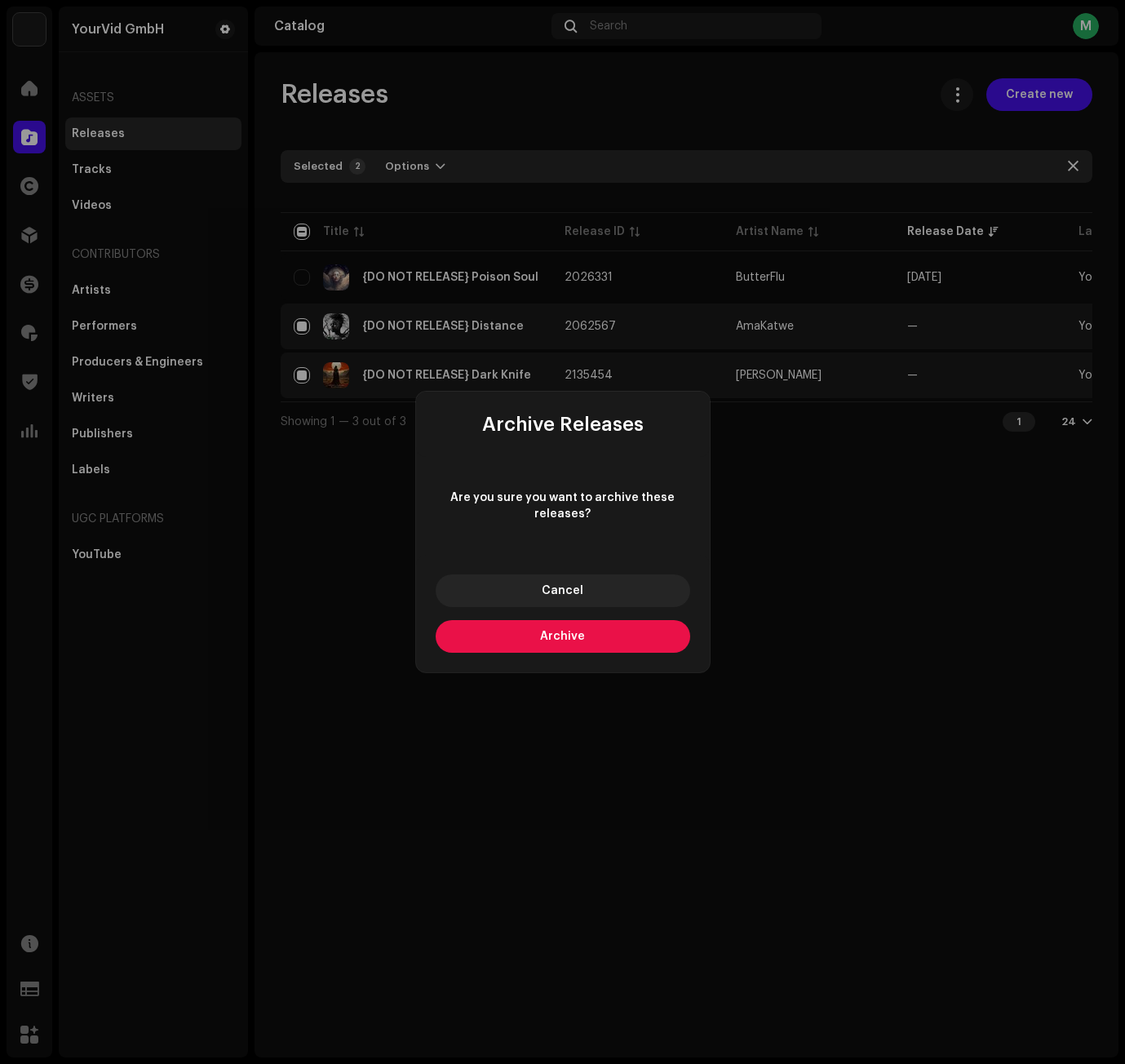
click at [563, 634] on span "Archive" at bounding box center [562, 636] width 45 height 12
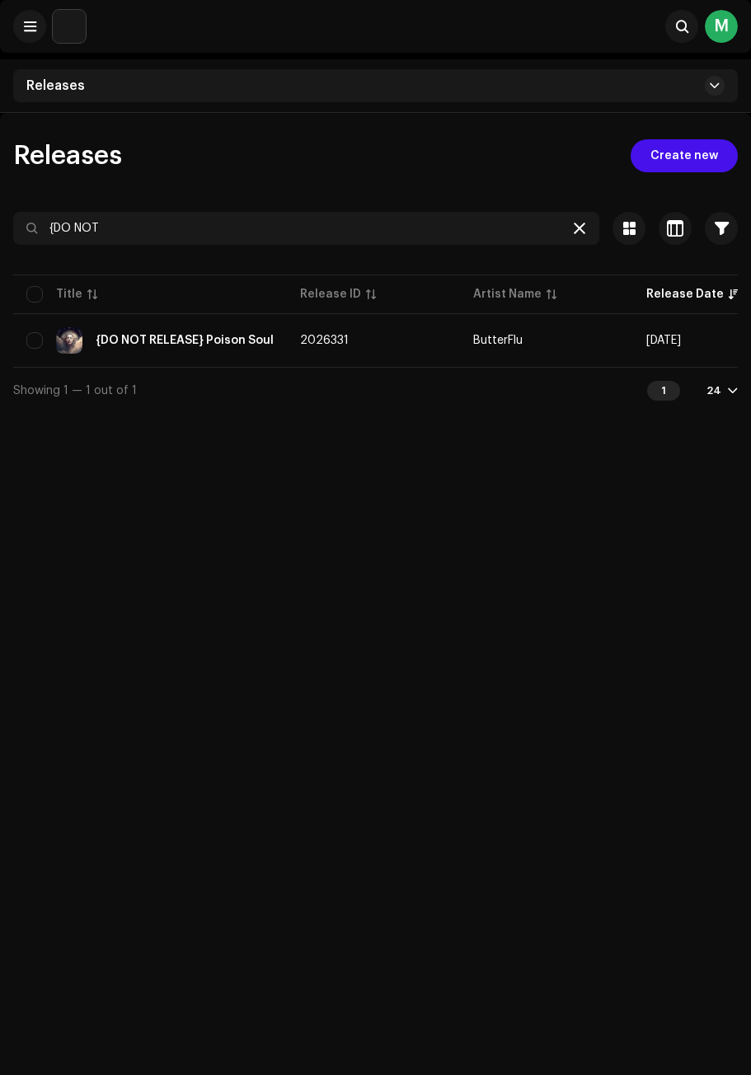
click at [573, 223] on div at bounding box center [579, 228] width 20 height 20
click at [579, 220] on div at bounding box center [579, 228] width 20 height 20
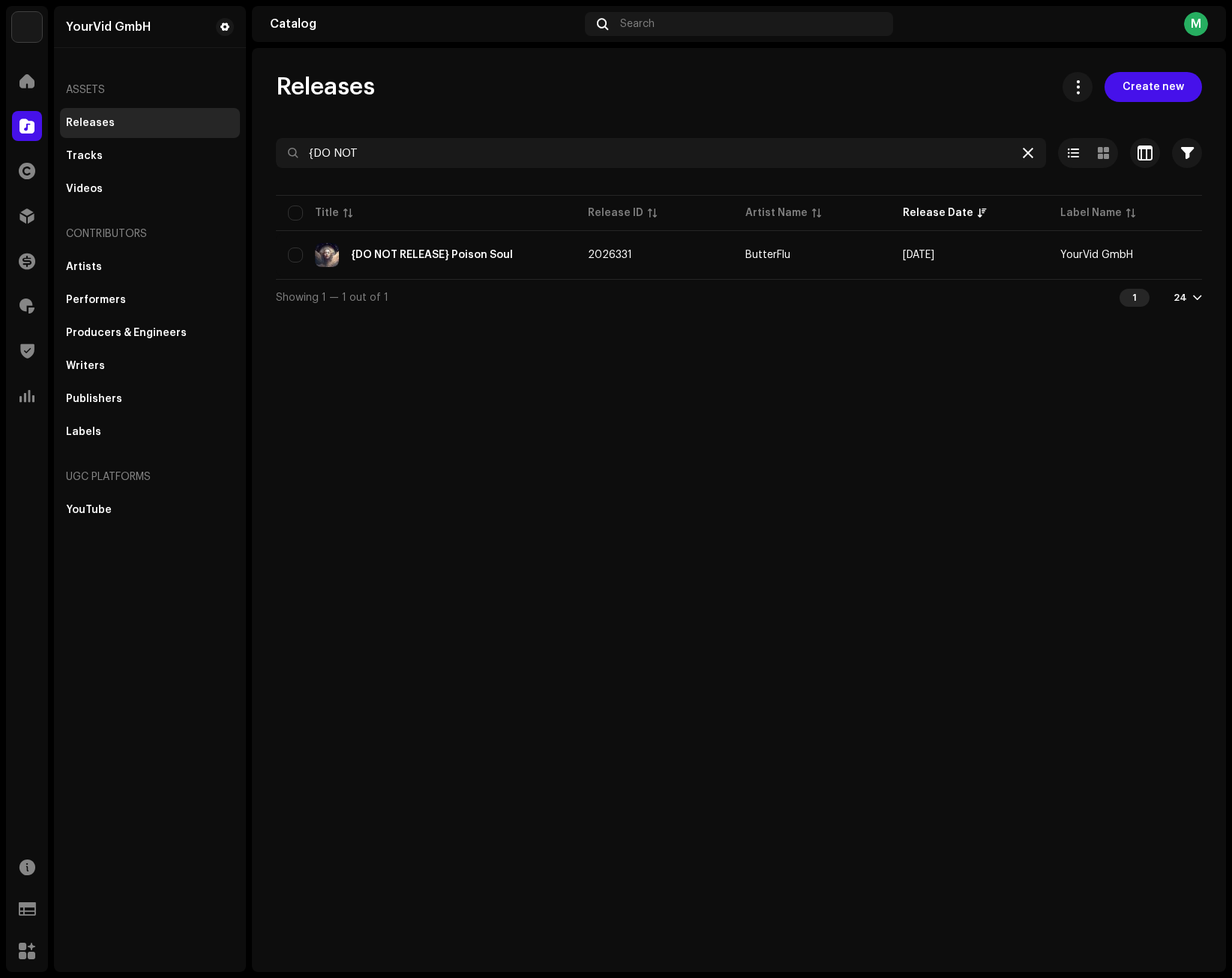
click at [927, 151] on icon at bounding box center [1028, 153] width 11 height 12
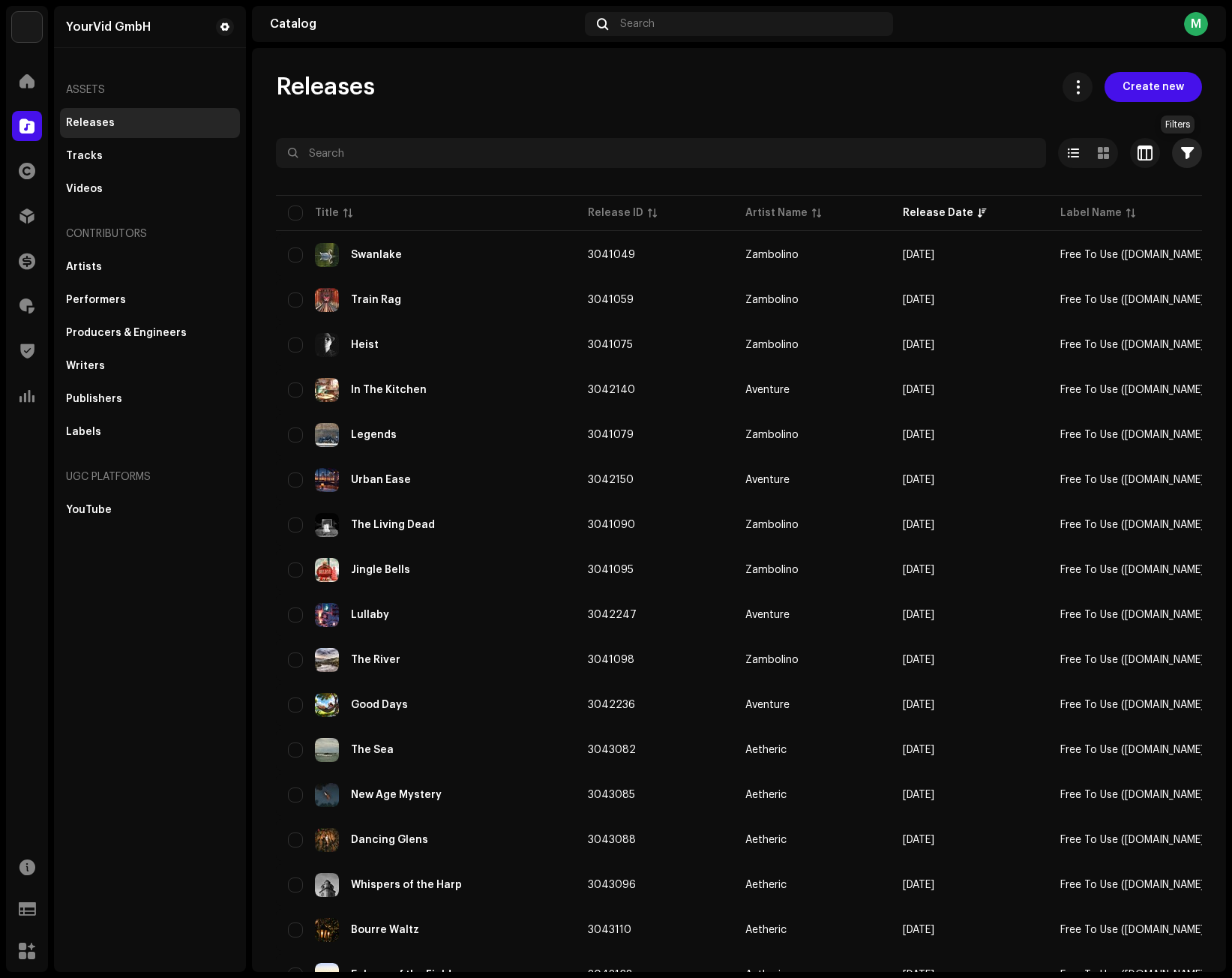
click at [927, 152] on span "button" at bounding box center [1187, 153] width 13 height 12
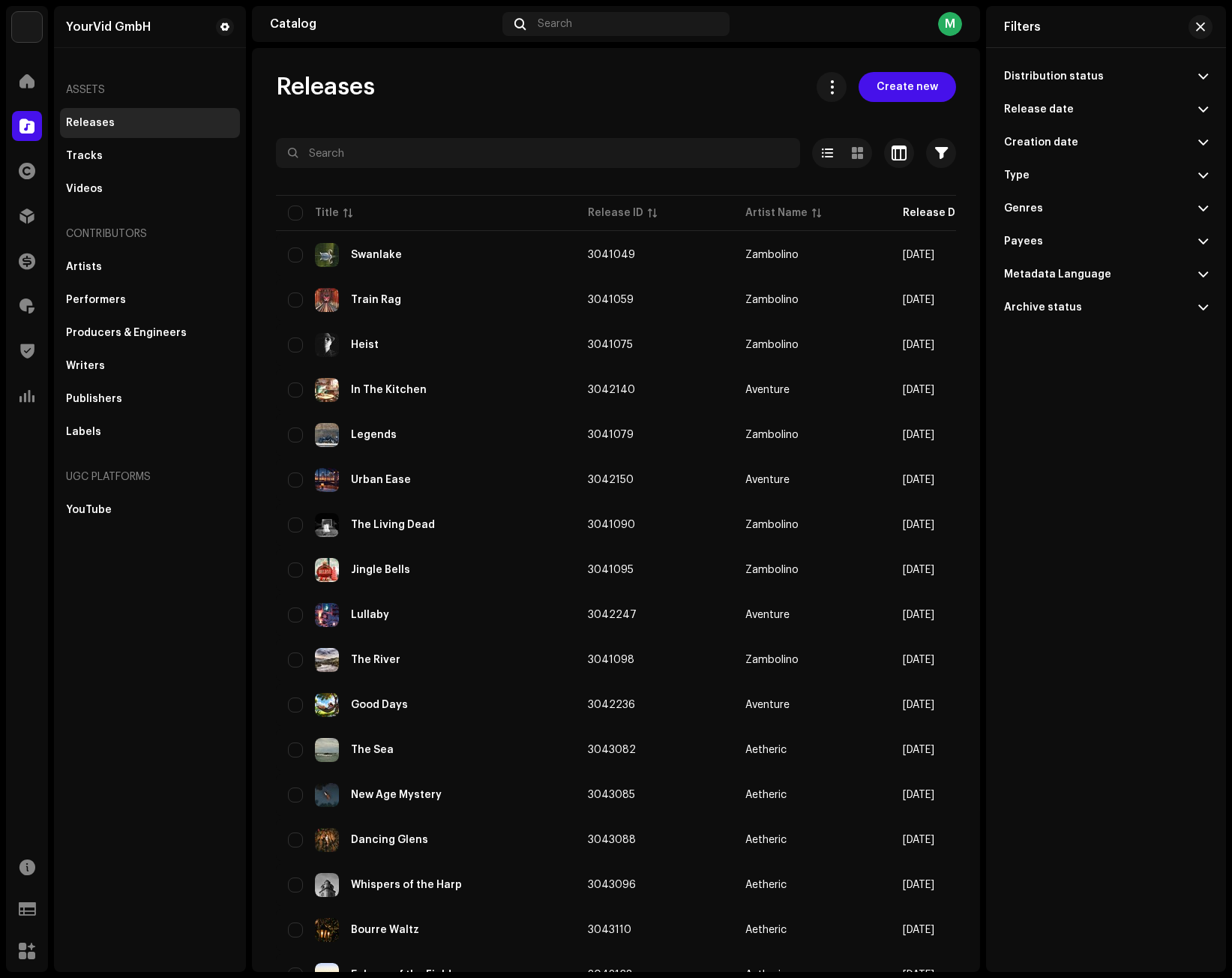
click at [927, 74] on p-accordion-header "Distribution status" at bounding box center [1106, 76] width 204 height 33
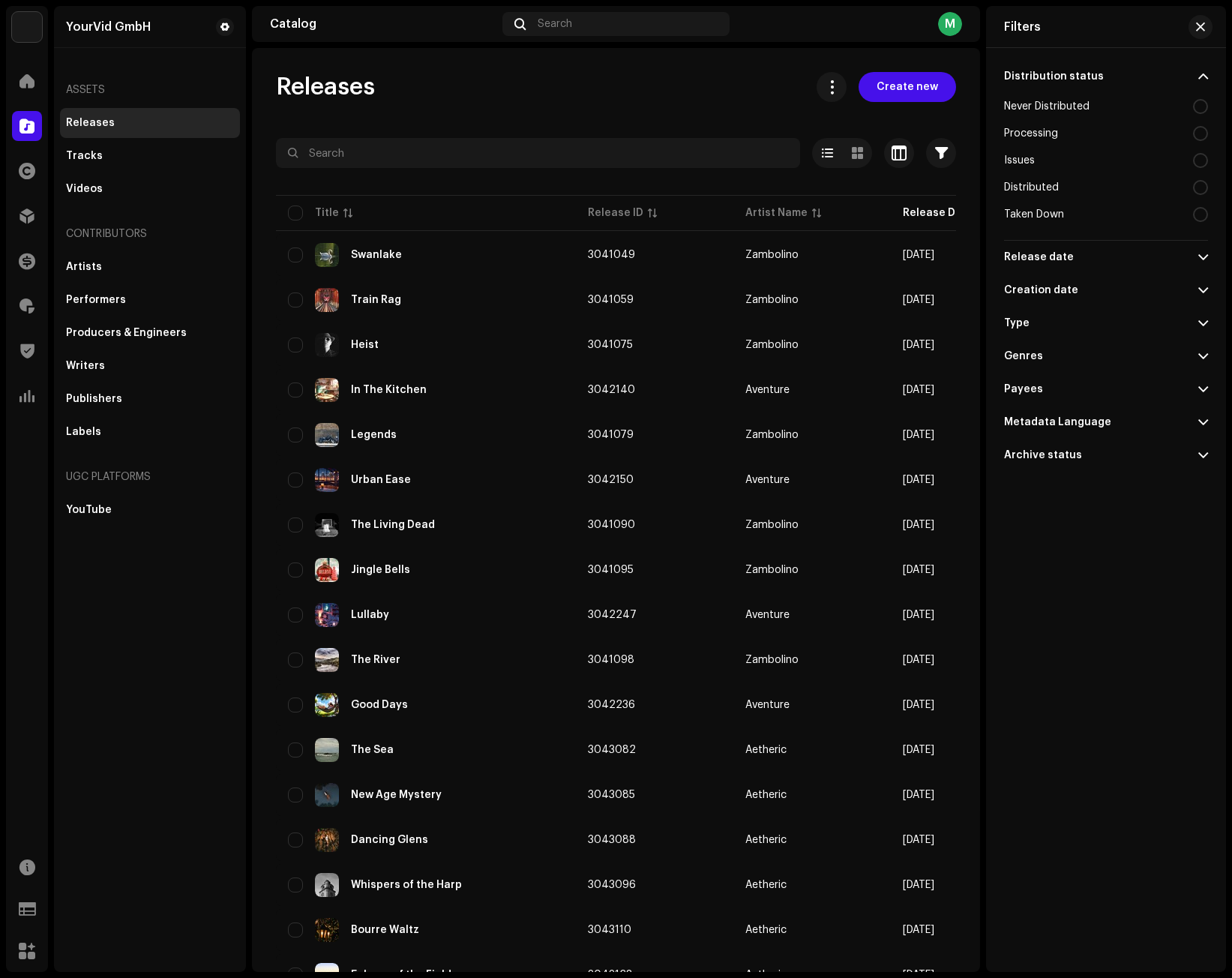
click at [927, 213] on div at bounding box center [1200, 214] width 15 height 15
radio input "true"
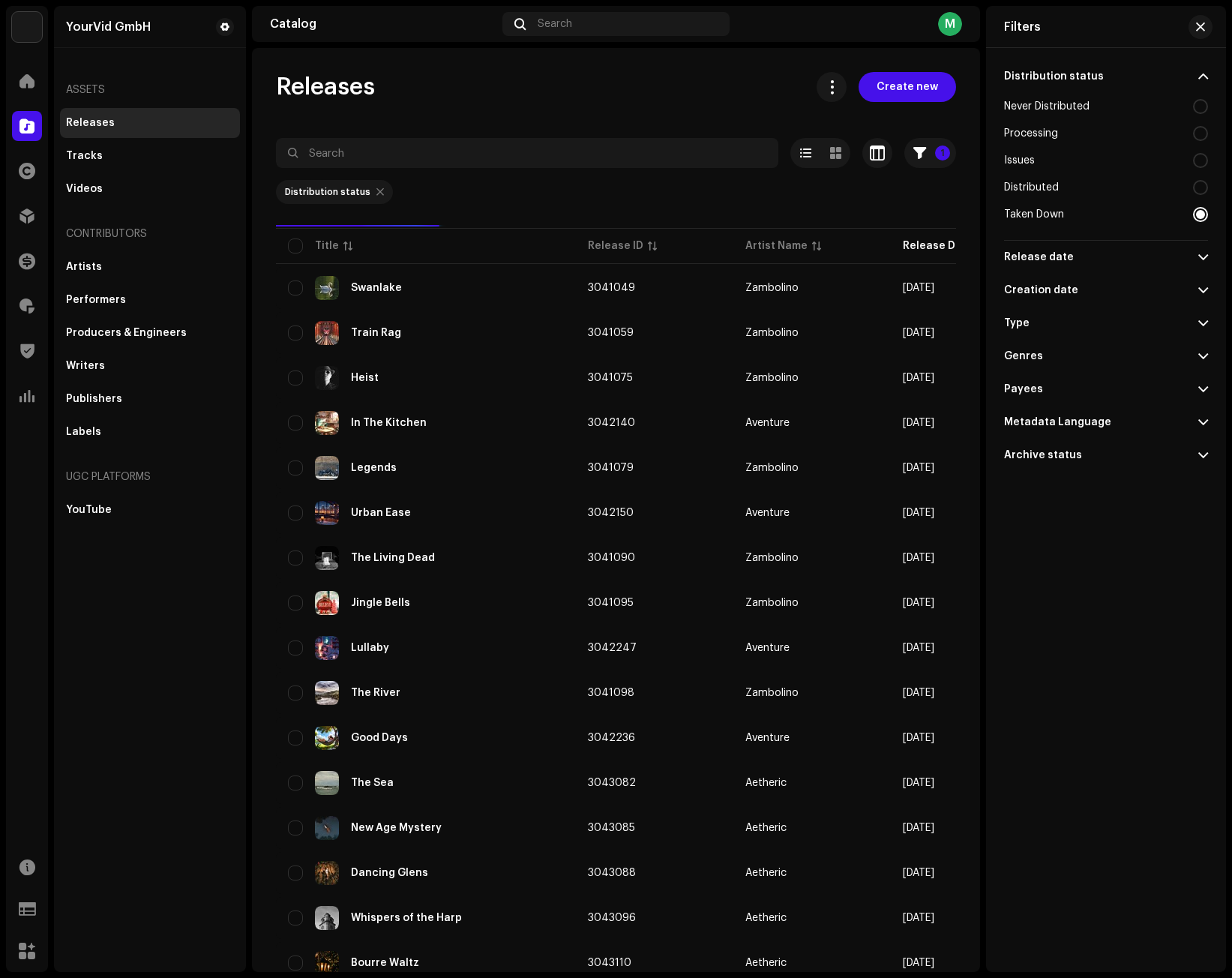
click at [719, 75] on div "Releases Create new" at bounding box center [616, 86] width 681 height 30
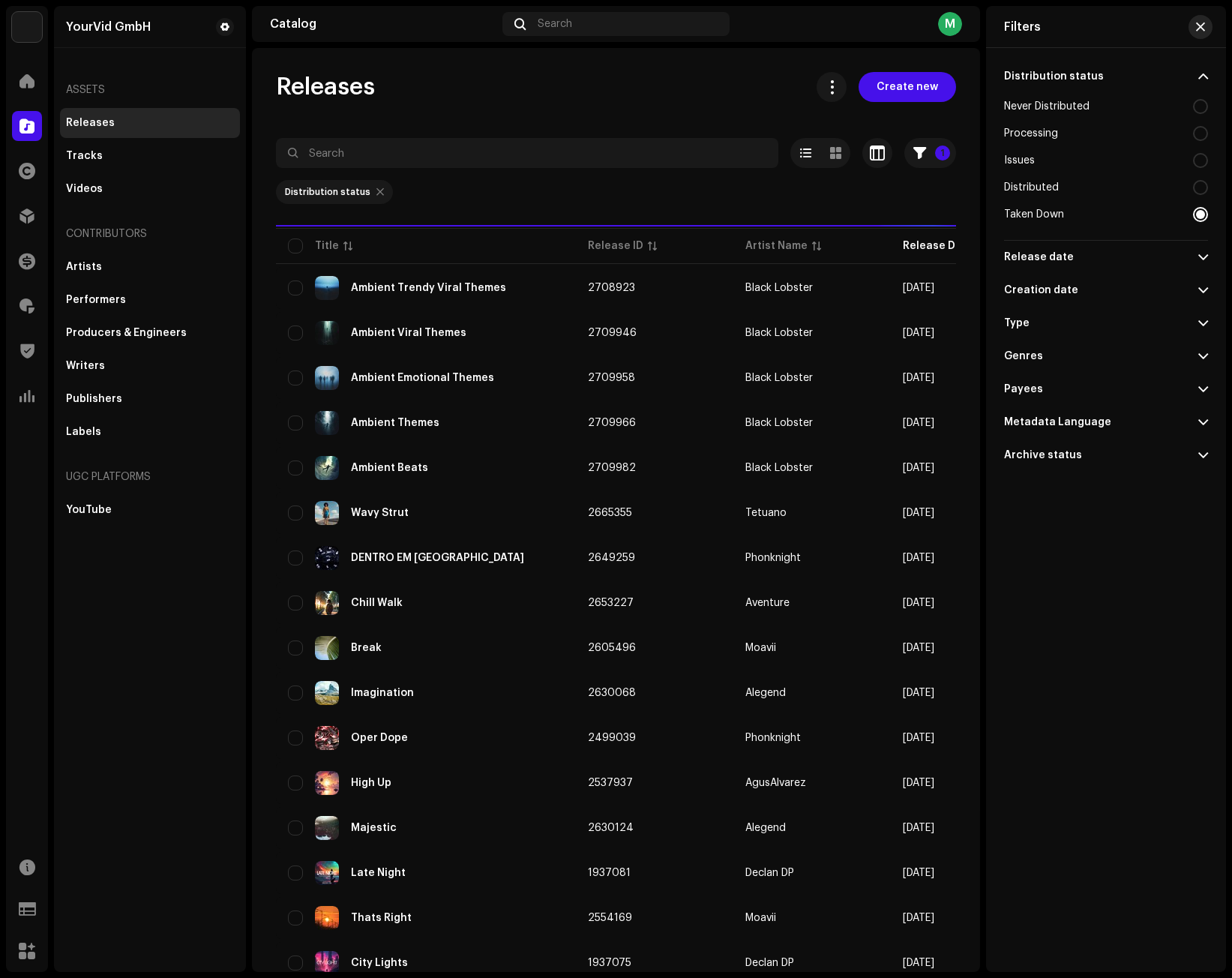
click at [927, 24] on span "button" at bounding box center [1201, 26] width 9 height 12
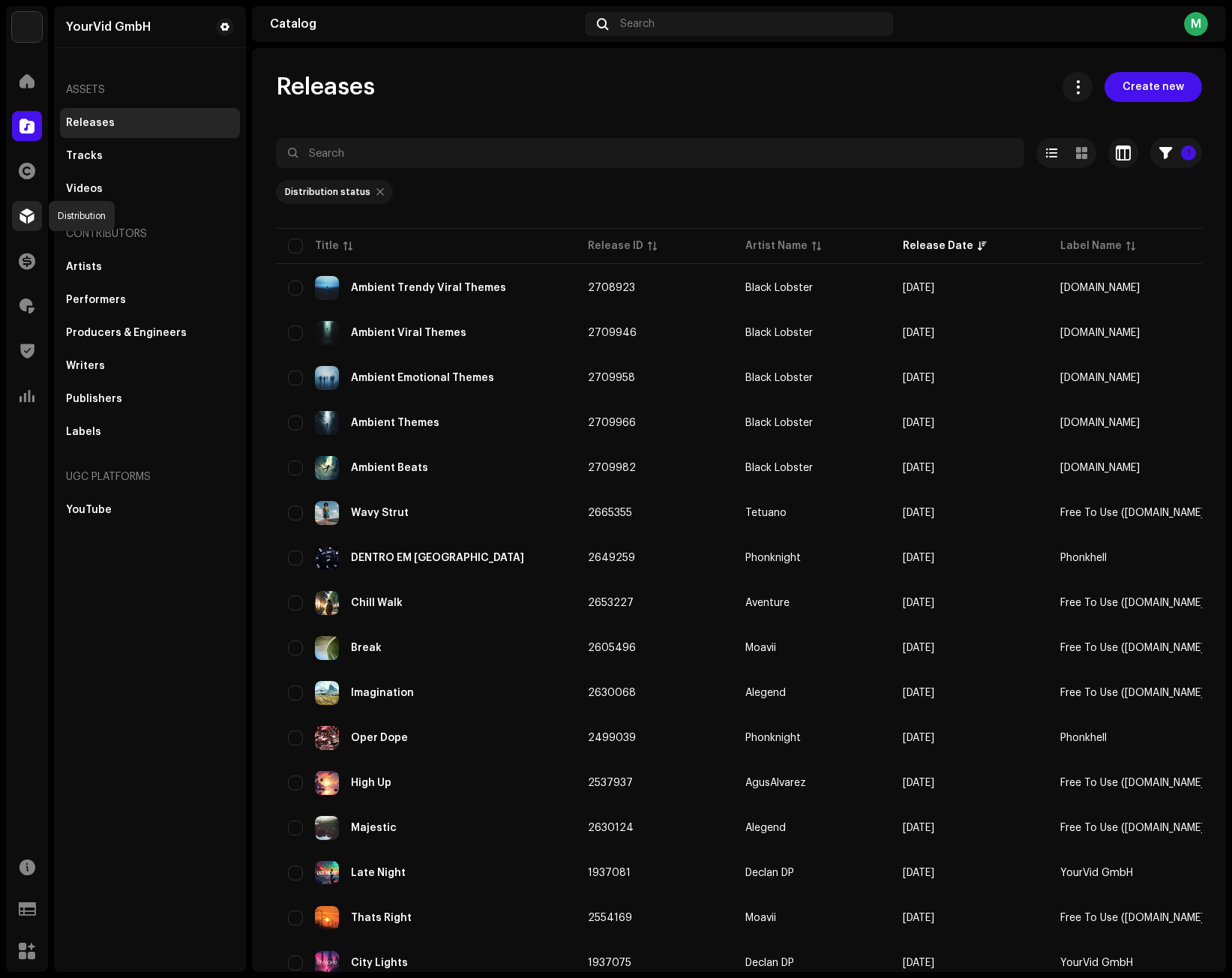
click at [24, 216] on span at bounding box center [26, 216] width 15 height 12
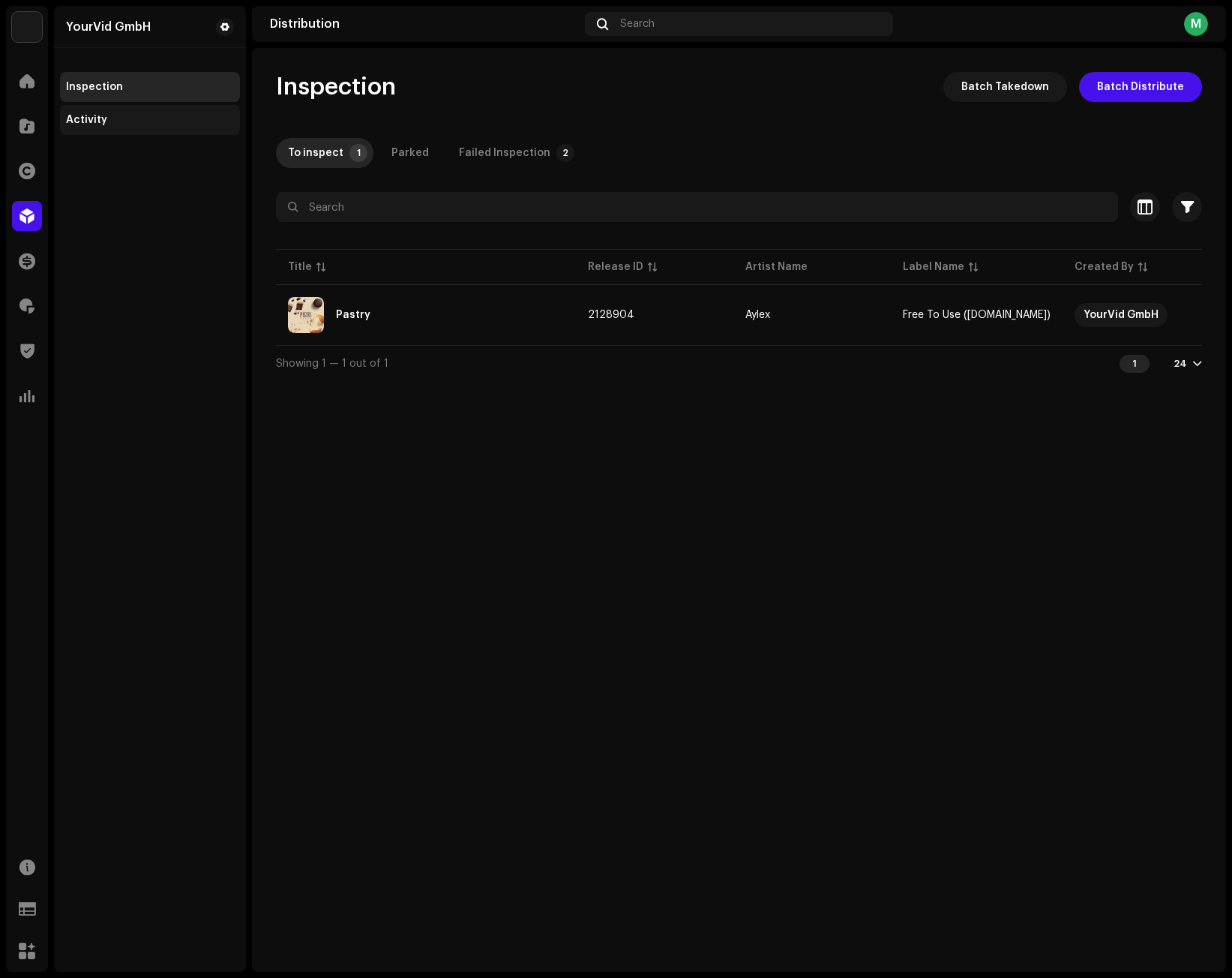
click at [103, 116] on div "Activity" at bounding box center [86, 119] width 41 height 12
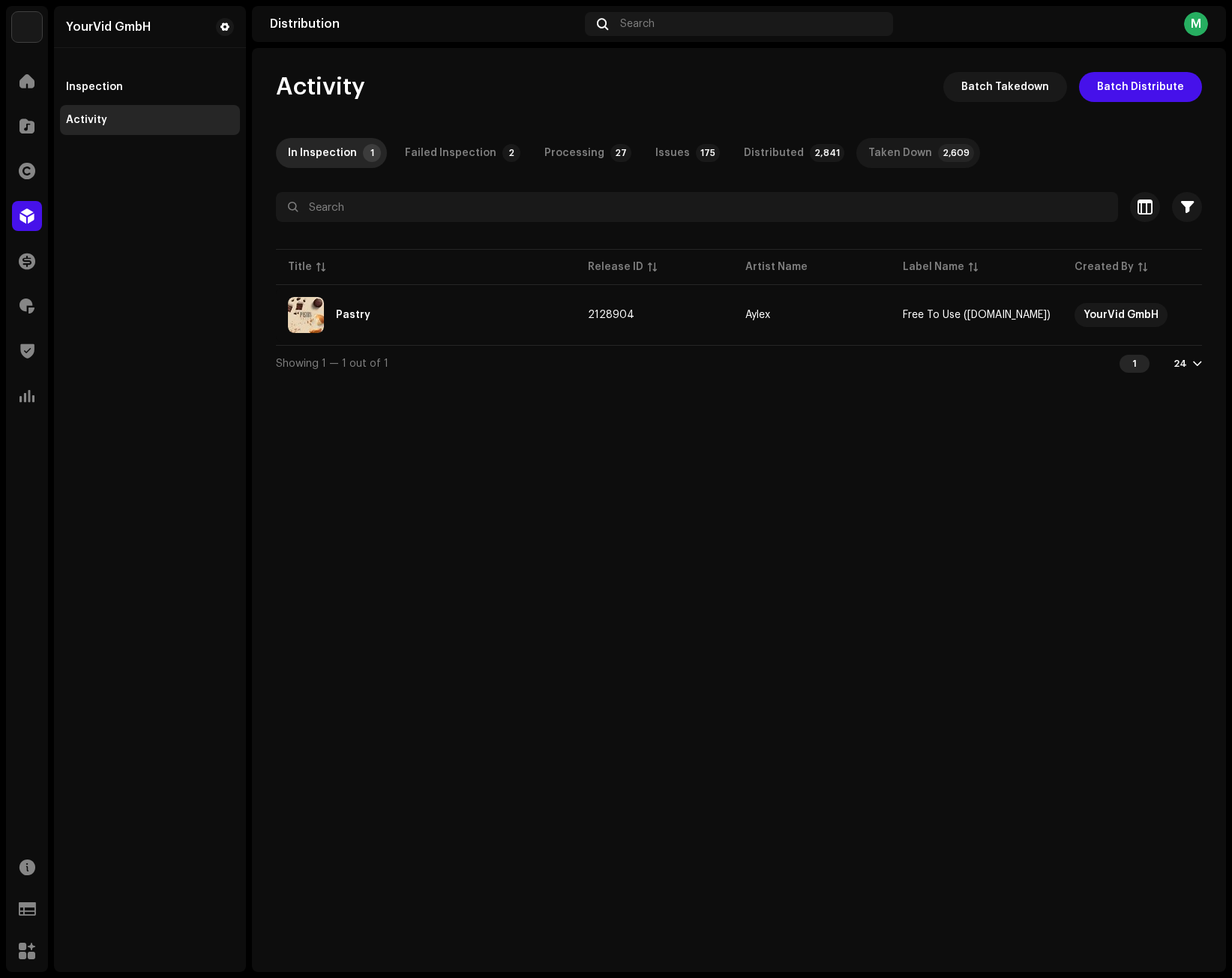
click at [878, 163] on div "Taken Down" at bounding box center [900, 153] width 64 height 30
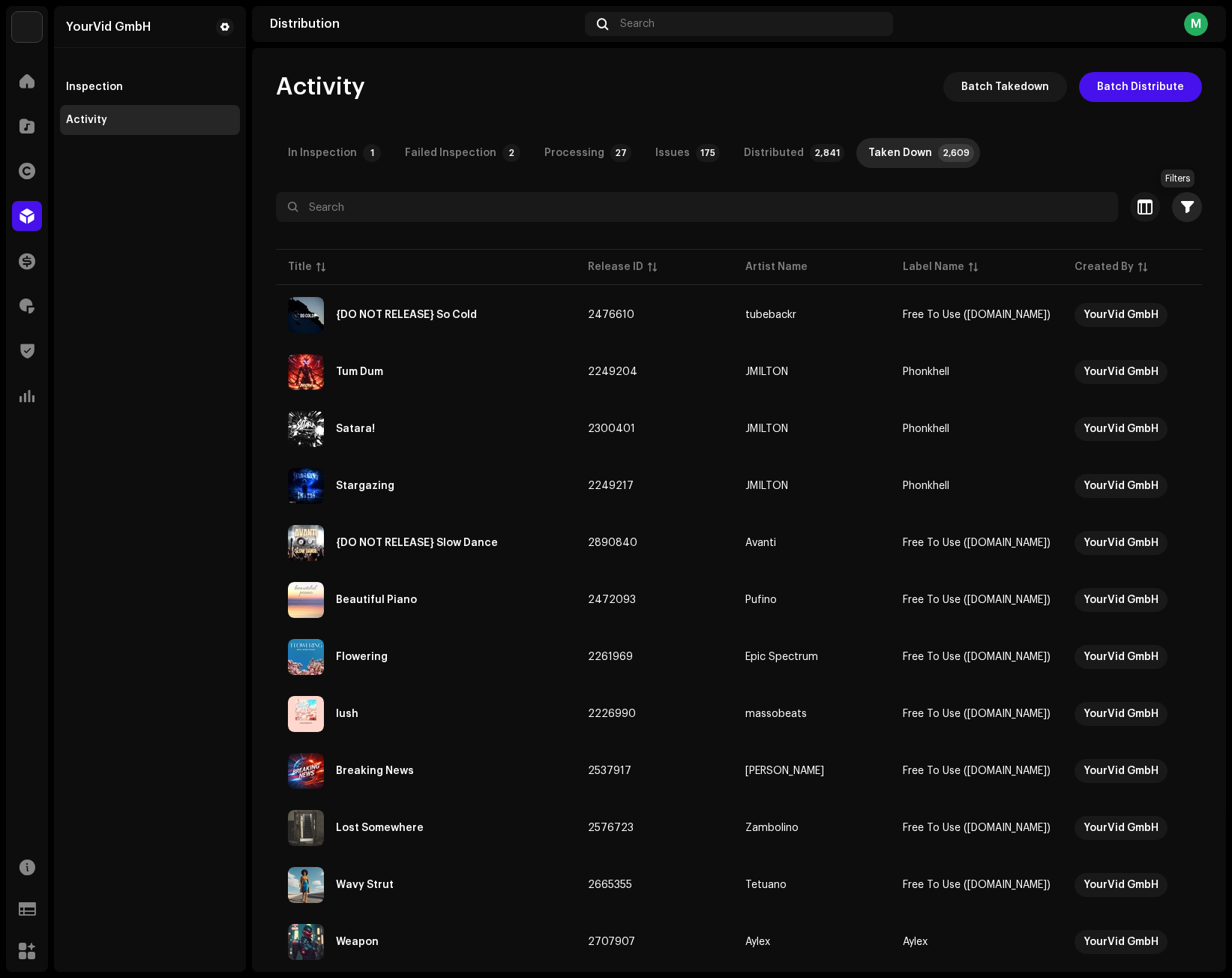
click at [927, 203] on span "button" at bounding box center [1187, 207] width 13 height 12
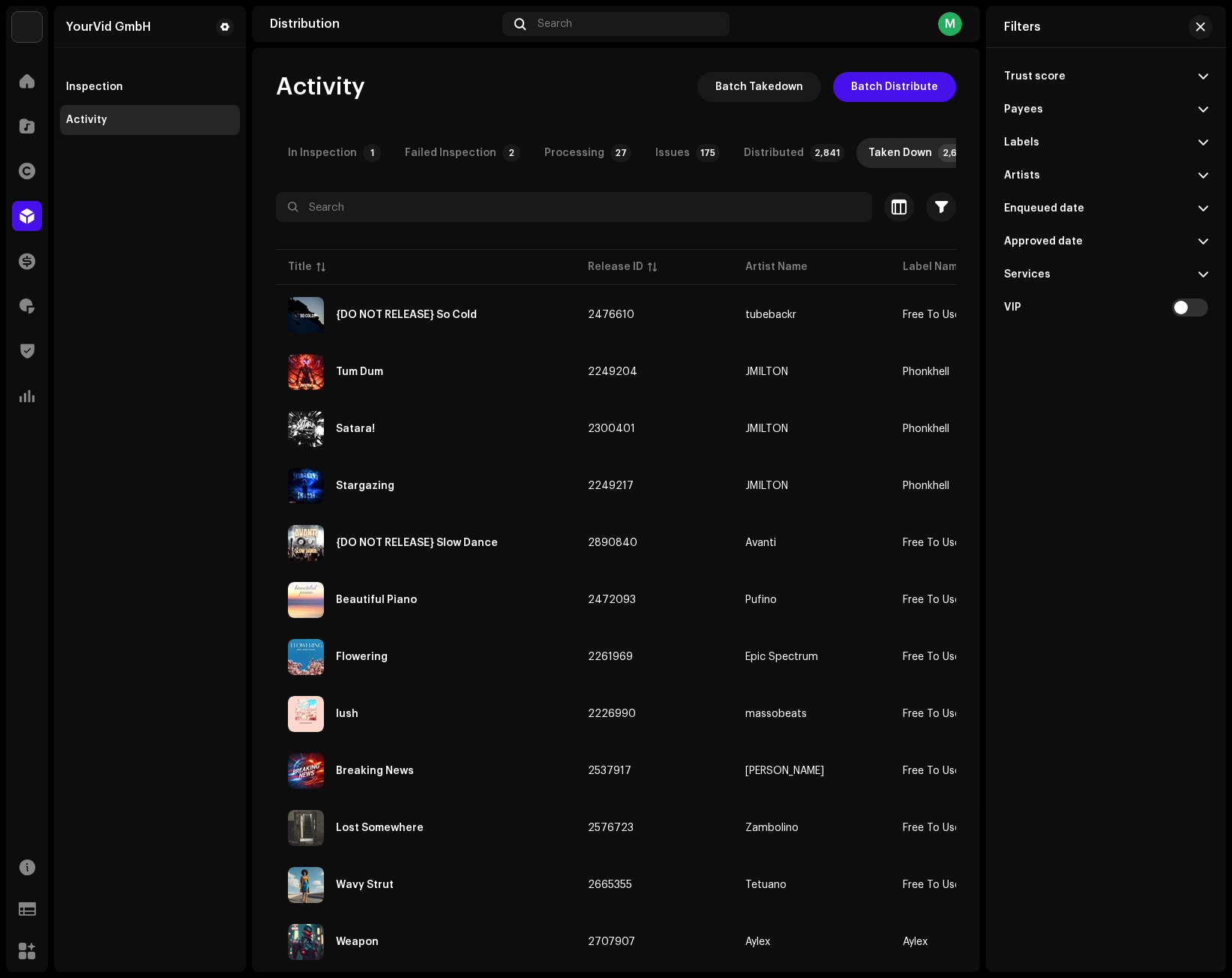
click at [154, 343] on div "YourVid GmbH Inspection Activity" at bounding box center [149, 489] width 192 height 966
click at [927, 21] on button "button" at bounding box center [1200, 26] width 24 height 24
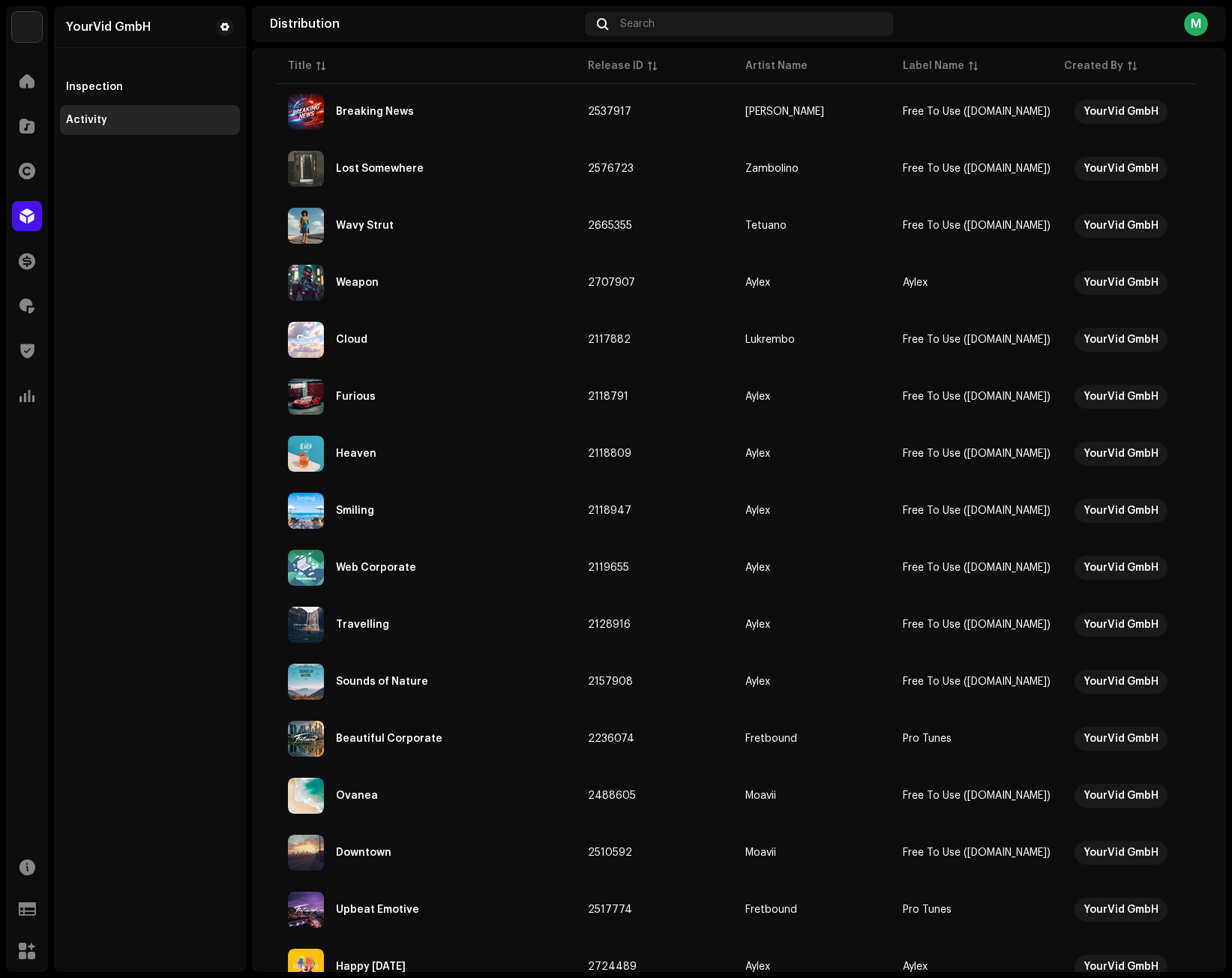
scroll to position [730, 0]
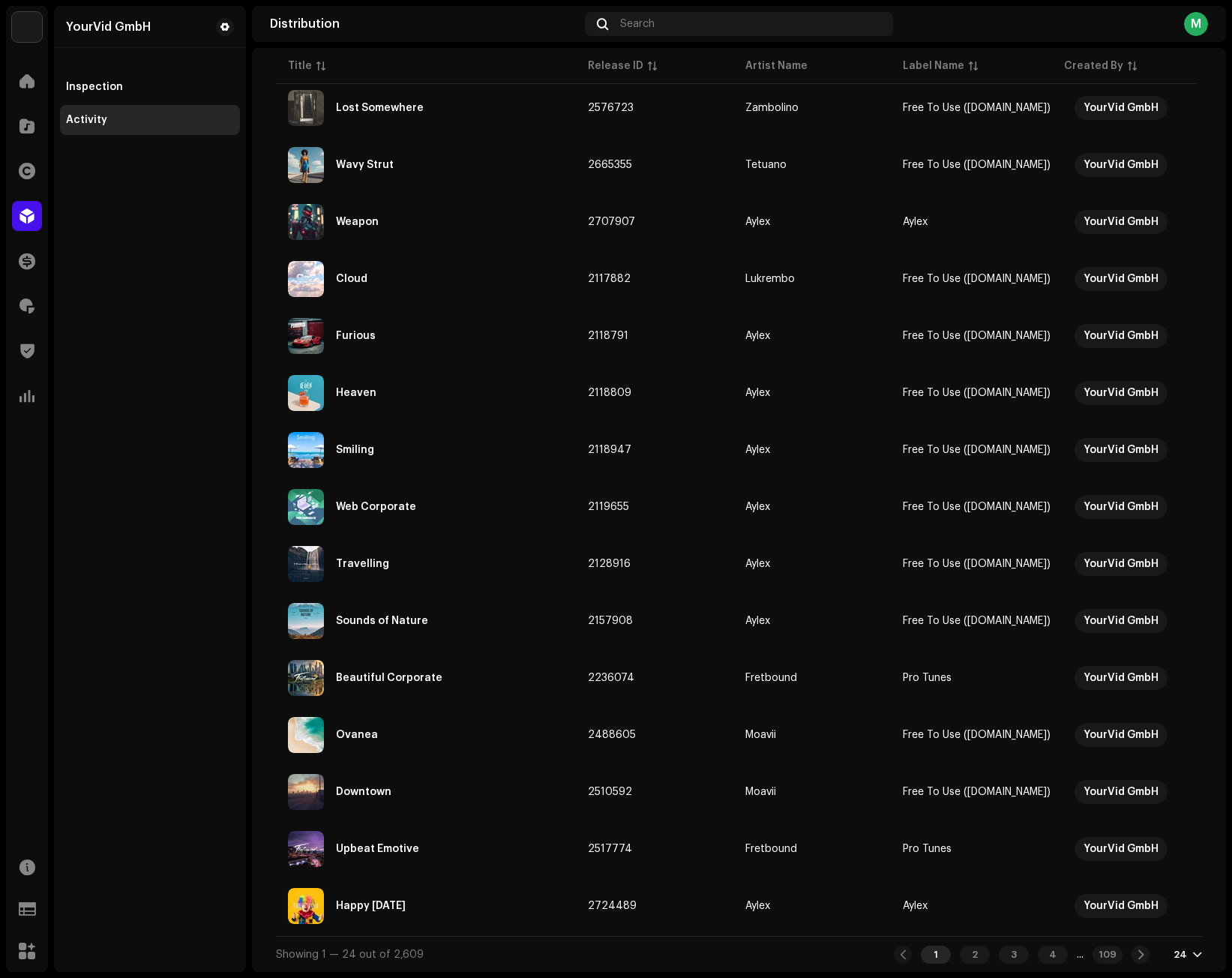
click at [927, 960] on div "24" at bounding box center [1187, 954] width 28 height 12
click at [927, 929] on div "72" at bounding box center [1156, 926] width 62 height 30
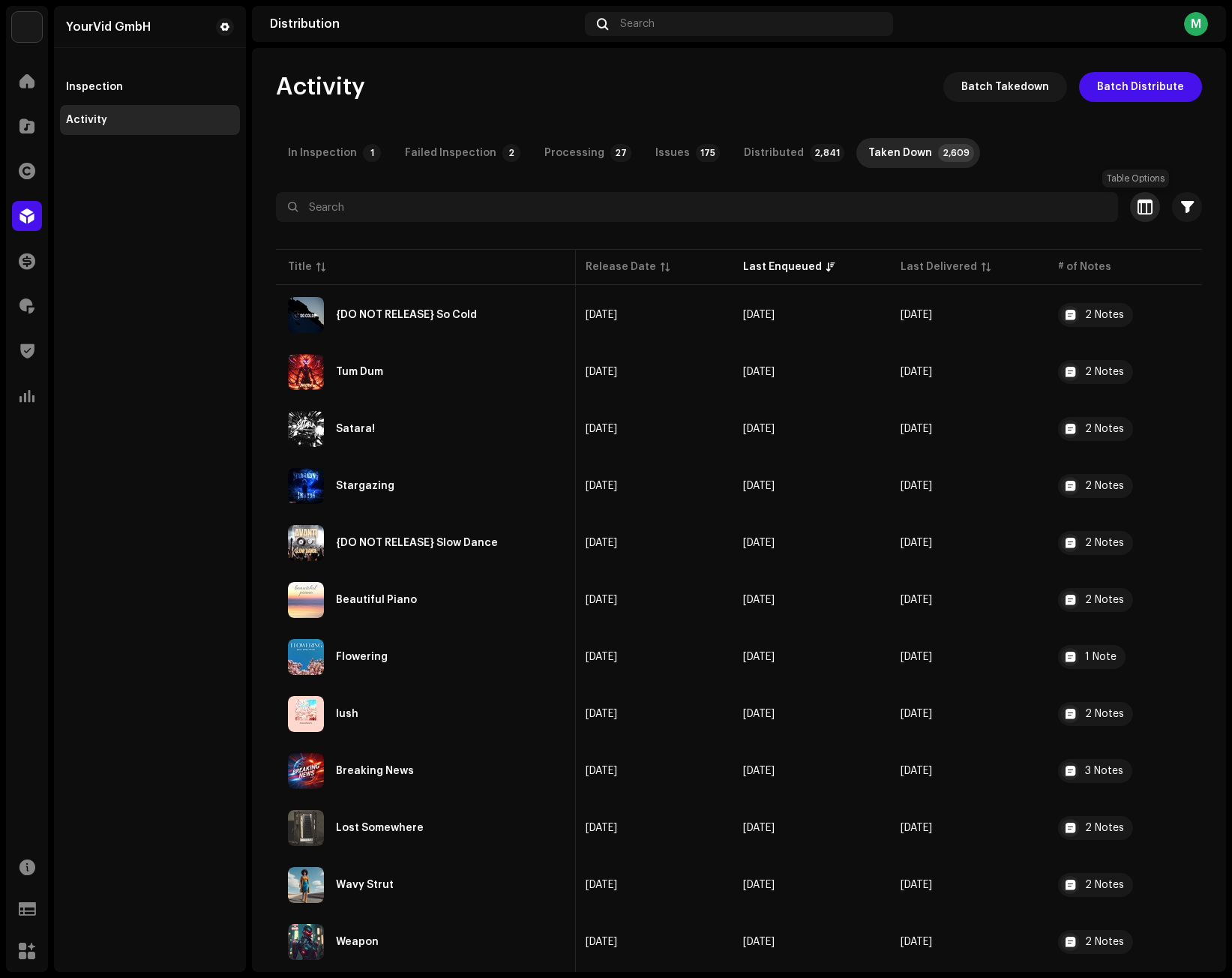
click at [927, 207] on span "button" at bounding box center [1145, 207] width 15 height 12
click at [927, 259] on div "Customize your view Reset Rows Compact Comfortable Columns Release ID Artist Na…" at bounding box center [616, 489] width 1232 height 978
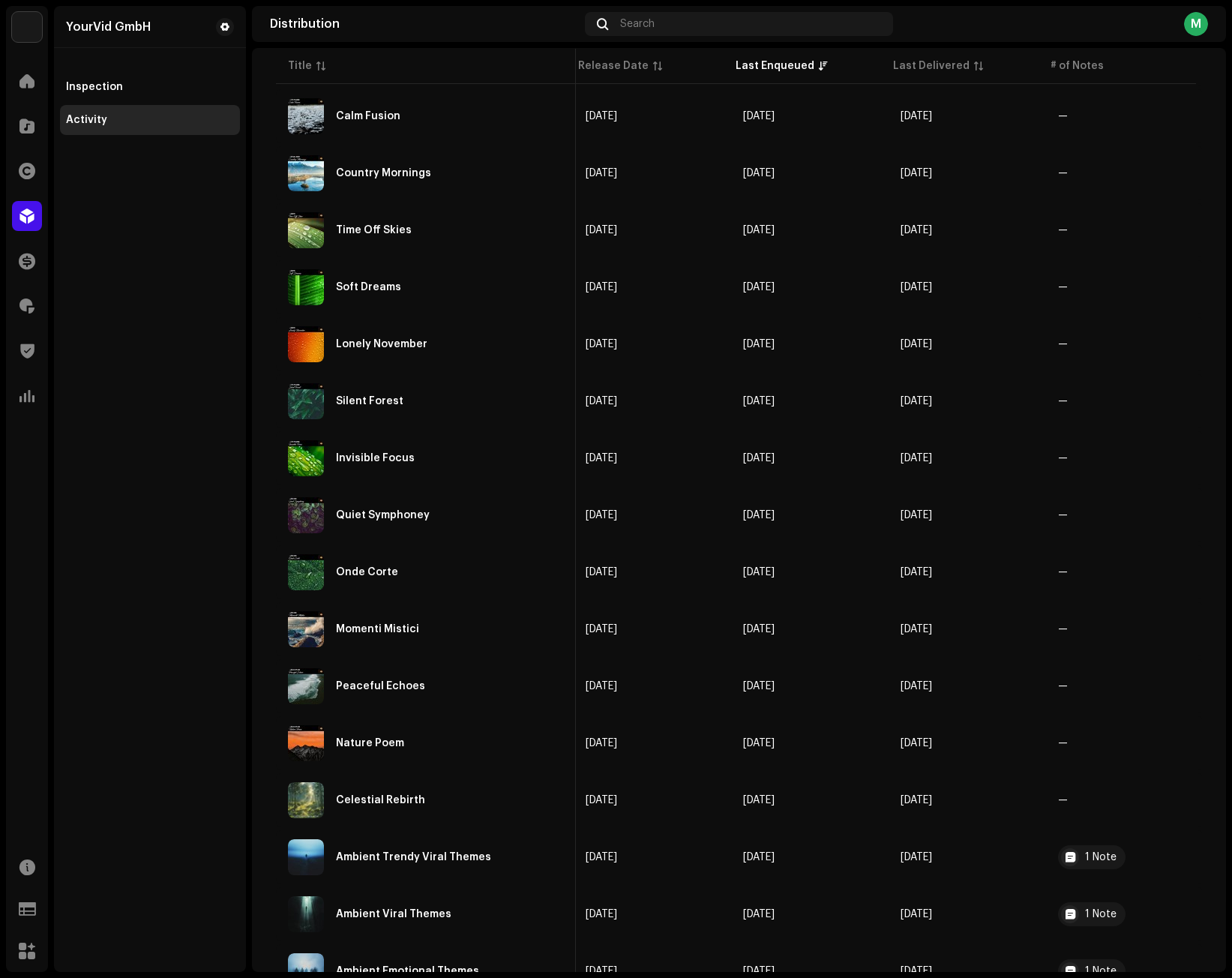
scroll to position [3464, 0]
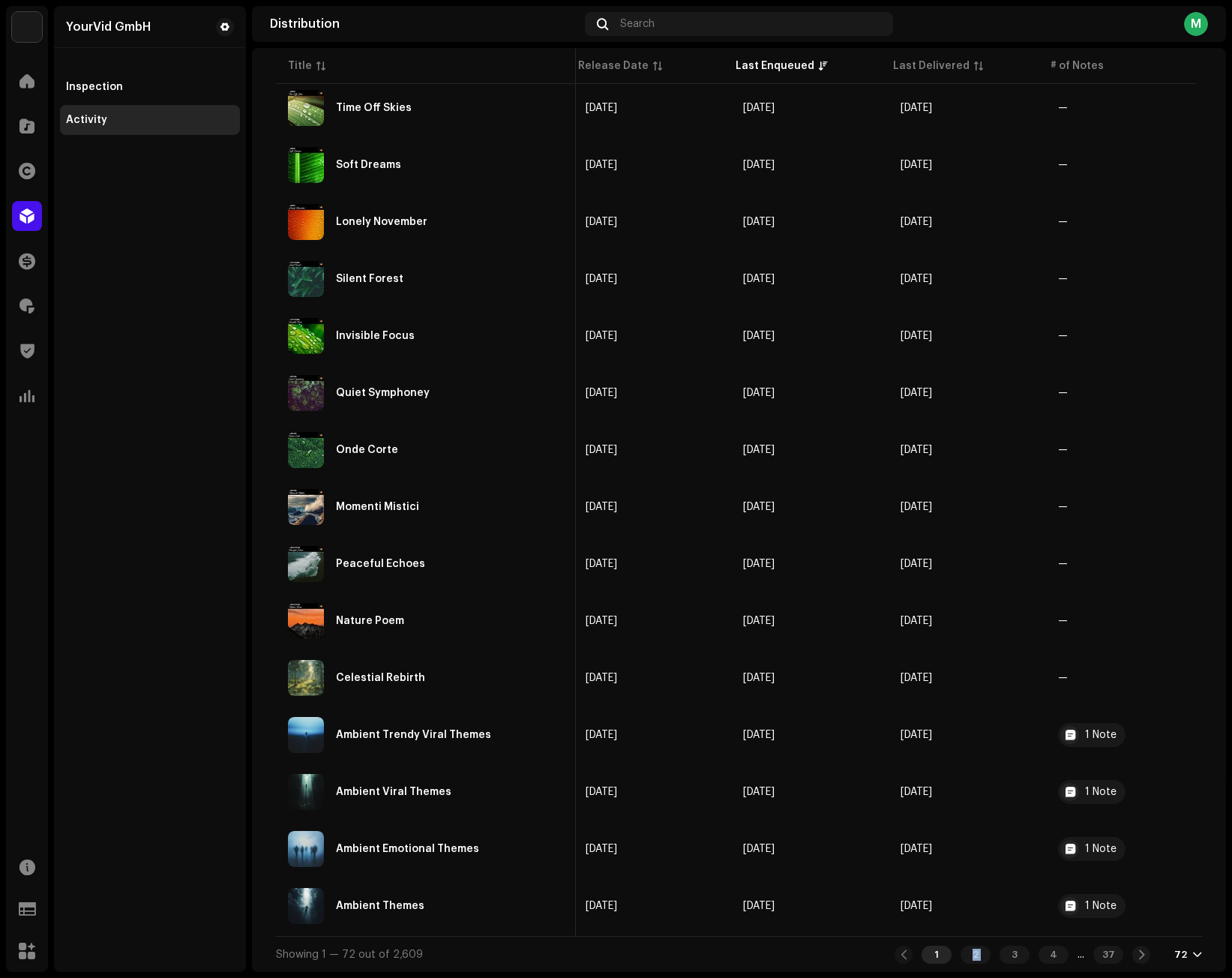
drag, startPoint x: 995, startPoint y: 936, endPoint x: 940, endPoint y: 936, distance: 55.0
click at [927, 942] on div "Showing 1 — 72 out of 2,609 1 2 3 4 ... 37 72" at bounding box center [739, 954] width 926 height 36
click at [835, 949] on div "Showing 1 — 72 out of 2,609 1 2 3 4 ... 37 72" at bounding box center [739, 954] width 926 height 36
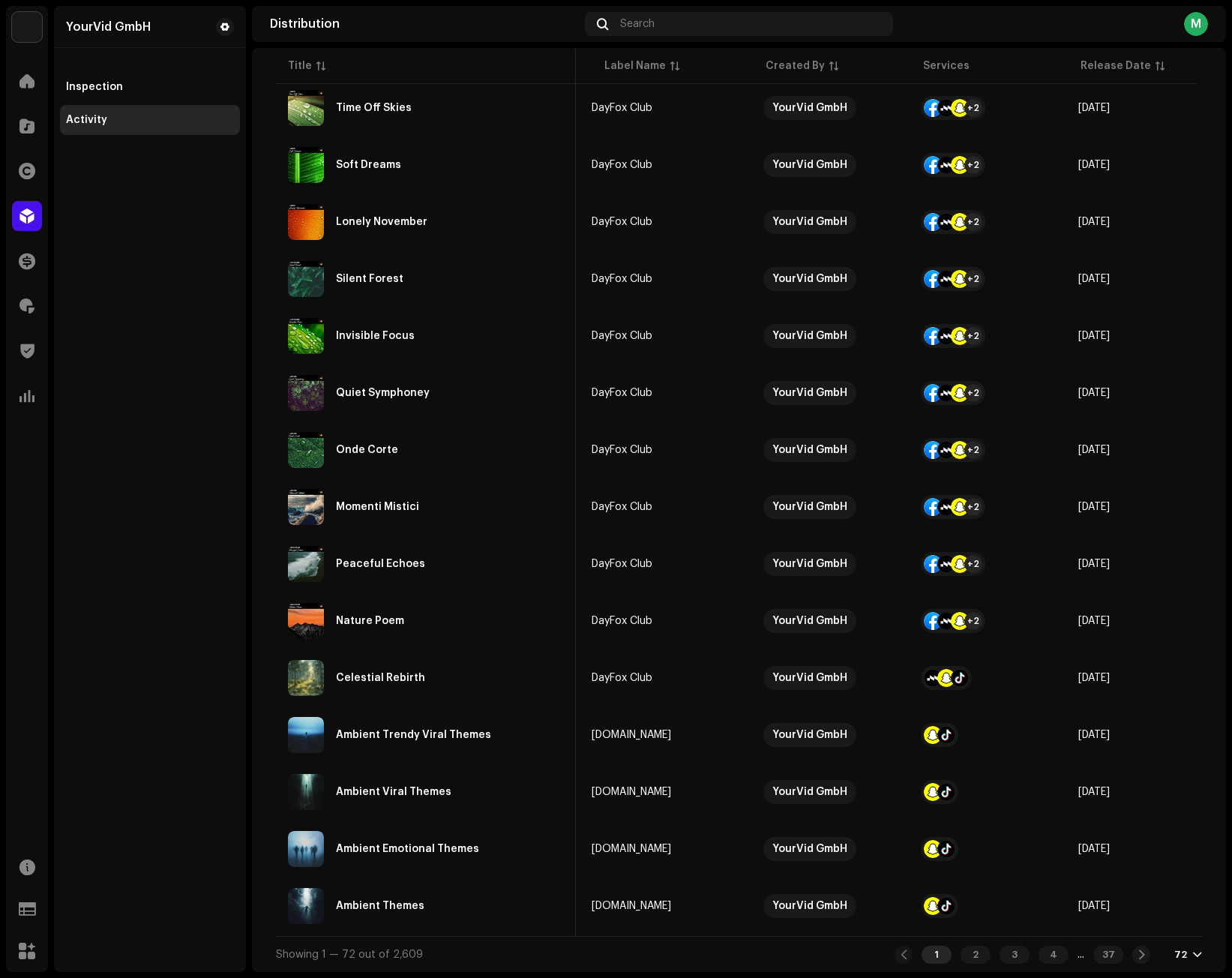
scroll to position [0, 0]
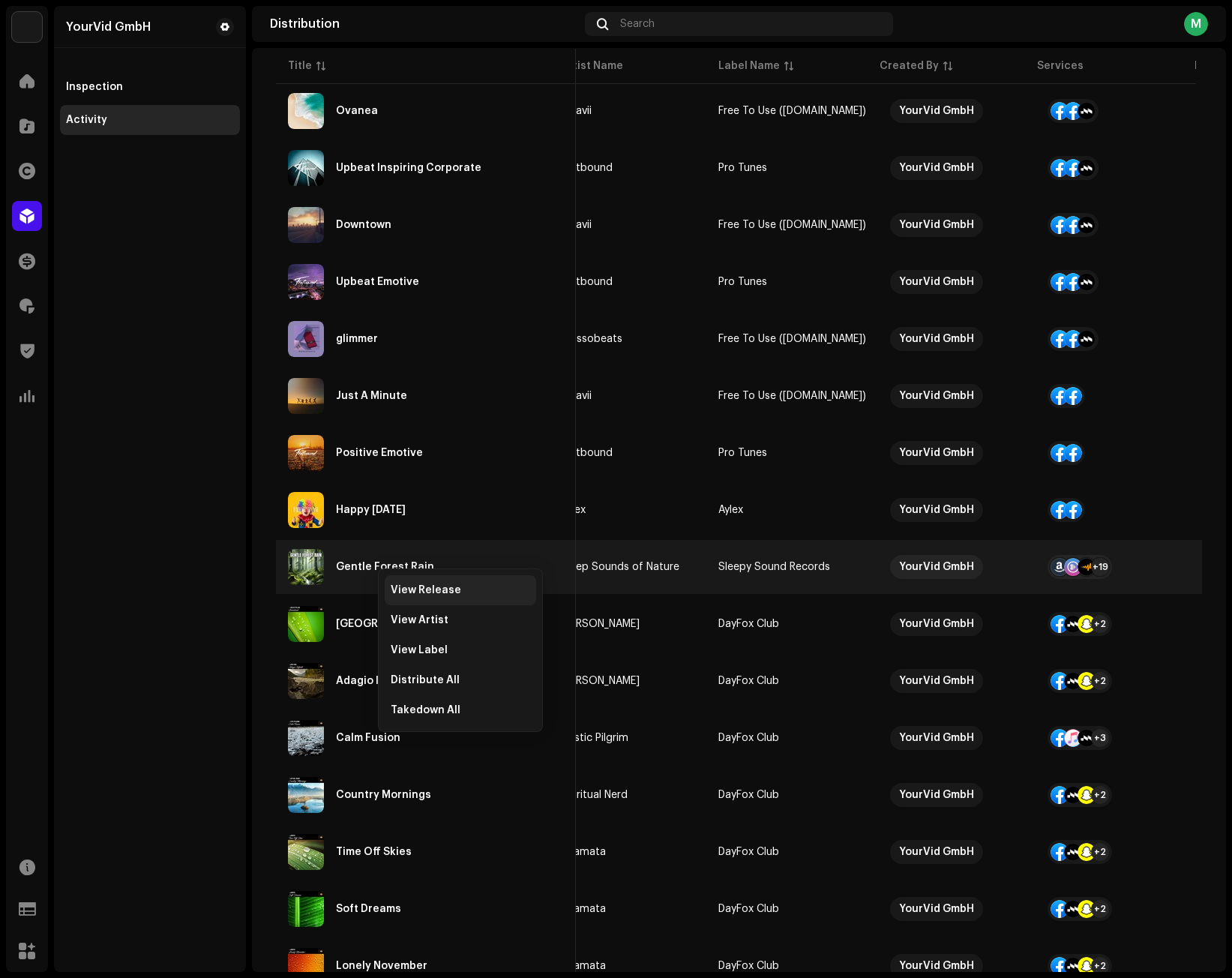
click at [407, 587] on span "View Release" at bounding box center [425, 590] width 70 height 12
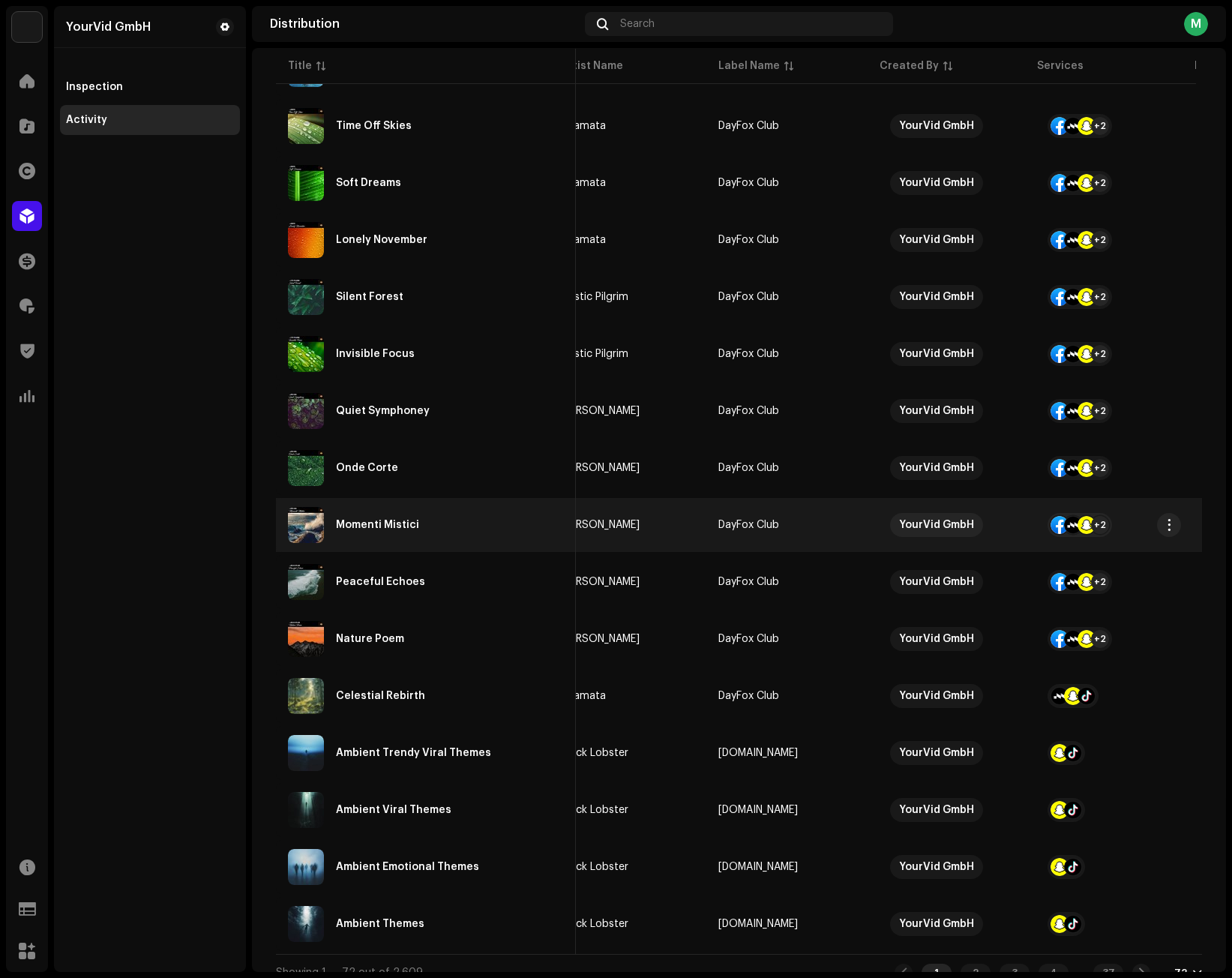
scroll to position [3464, 0]
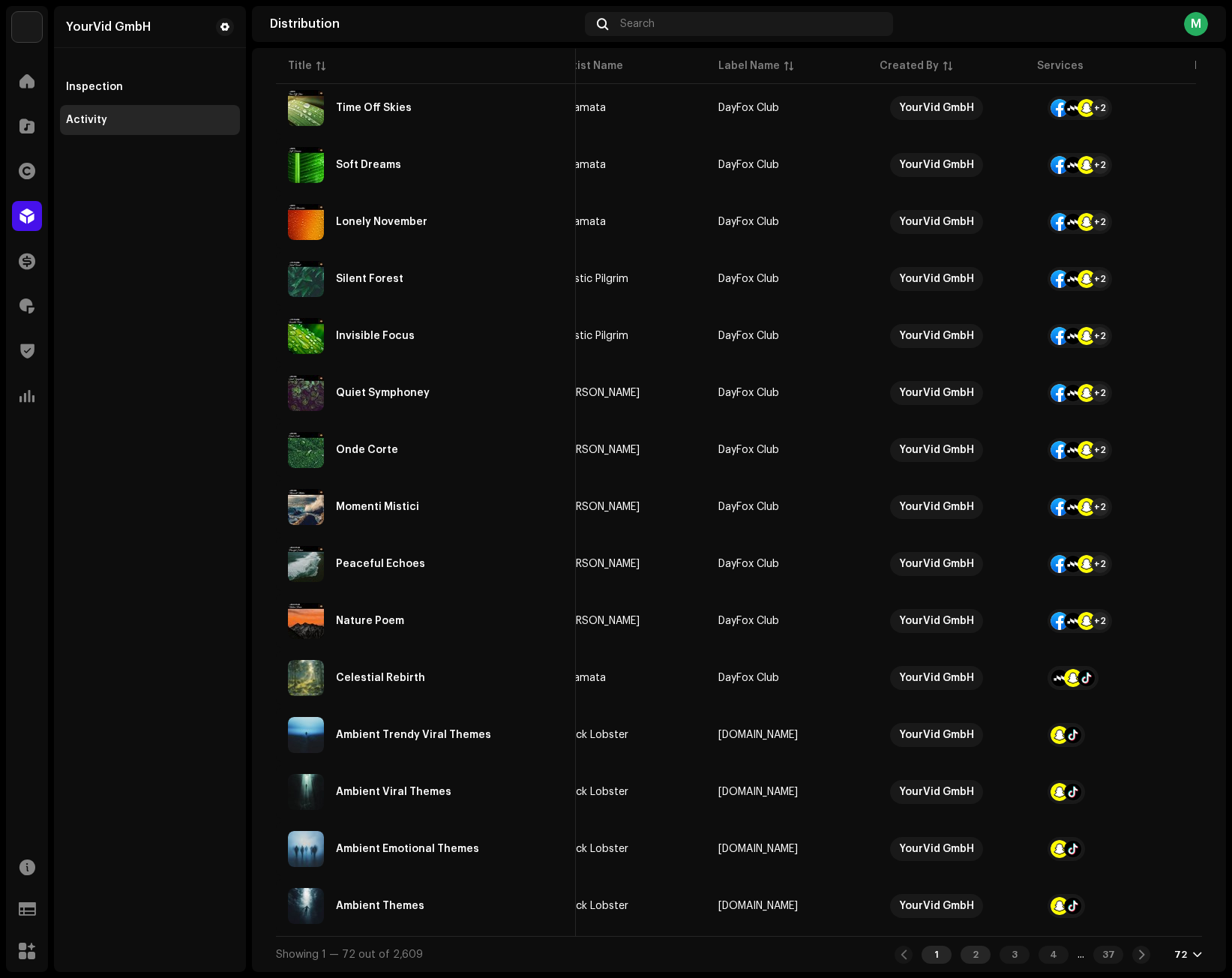
click at [927, 962] on div "2" at bounding box center [975, 954] width 30 height 18
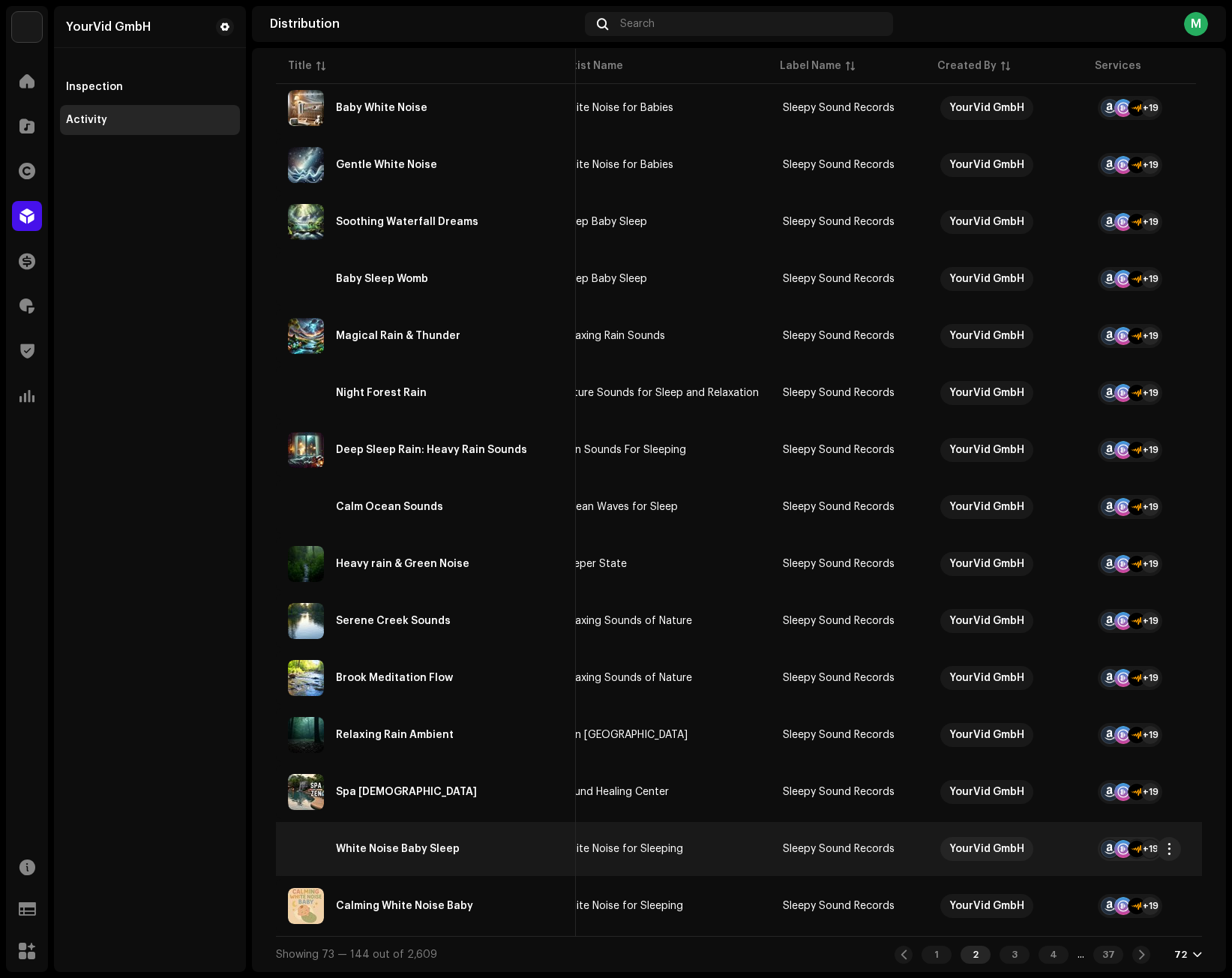
scroll to position [3464, 0]
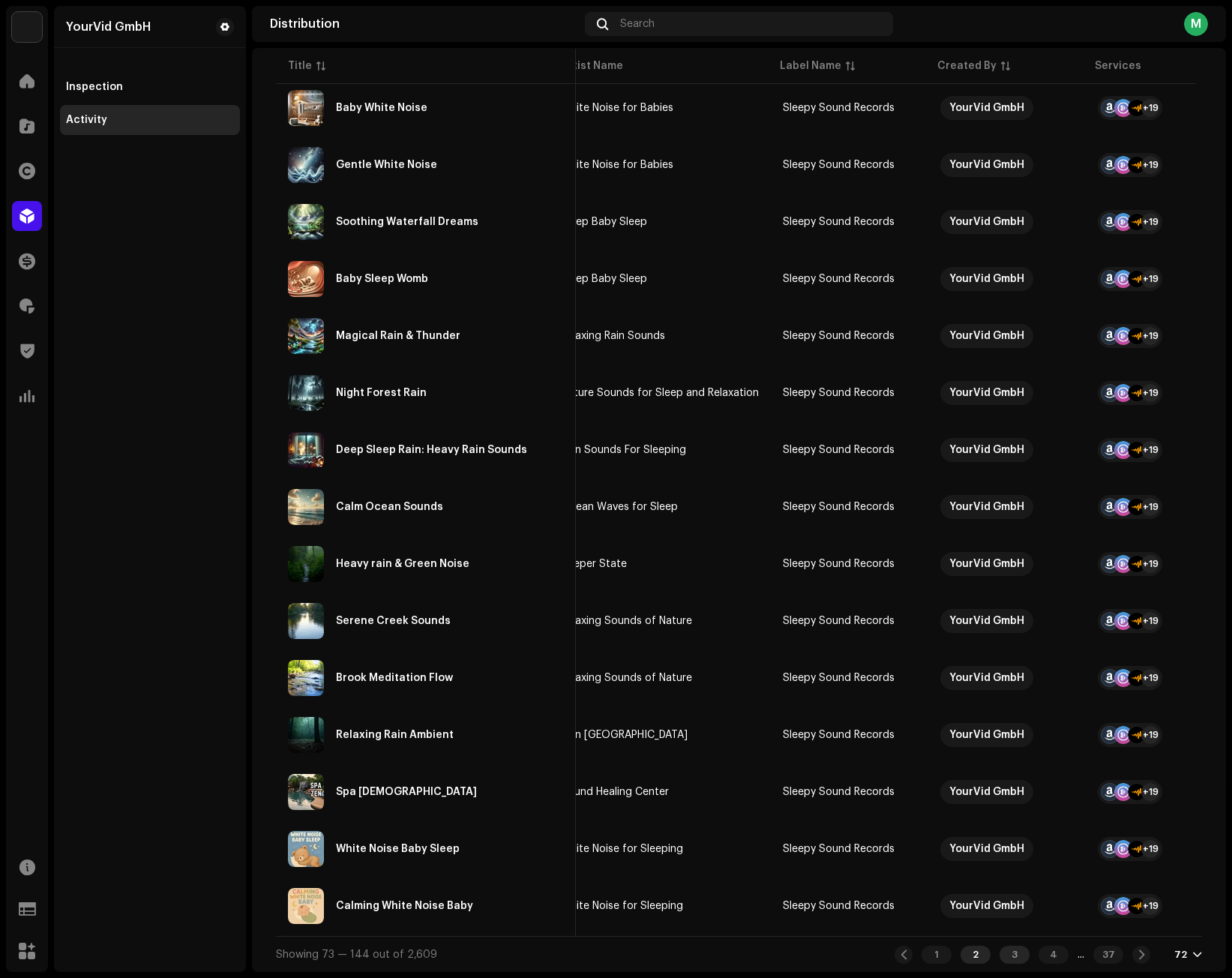
click at [927, 952] on div "3" at bounding box center [1015, 954] width 30 height 18
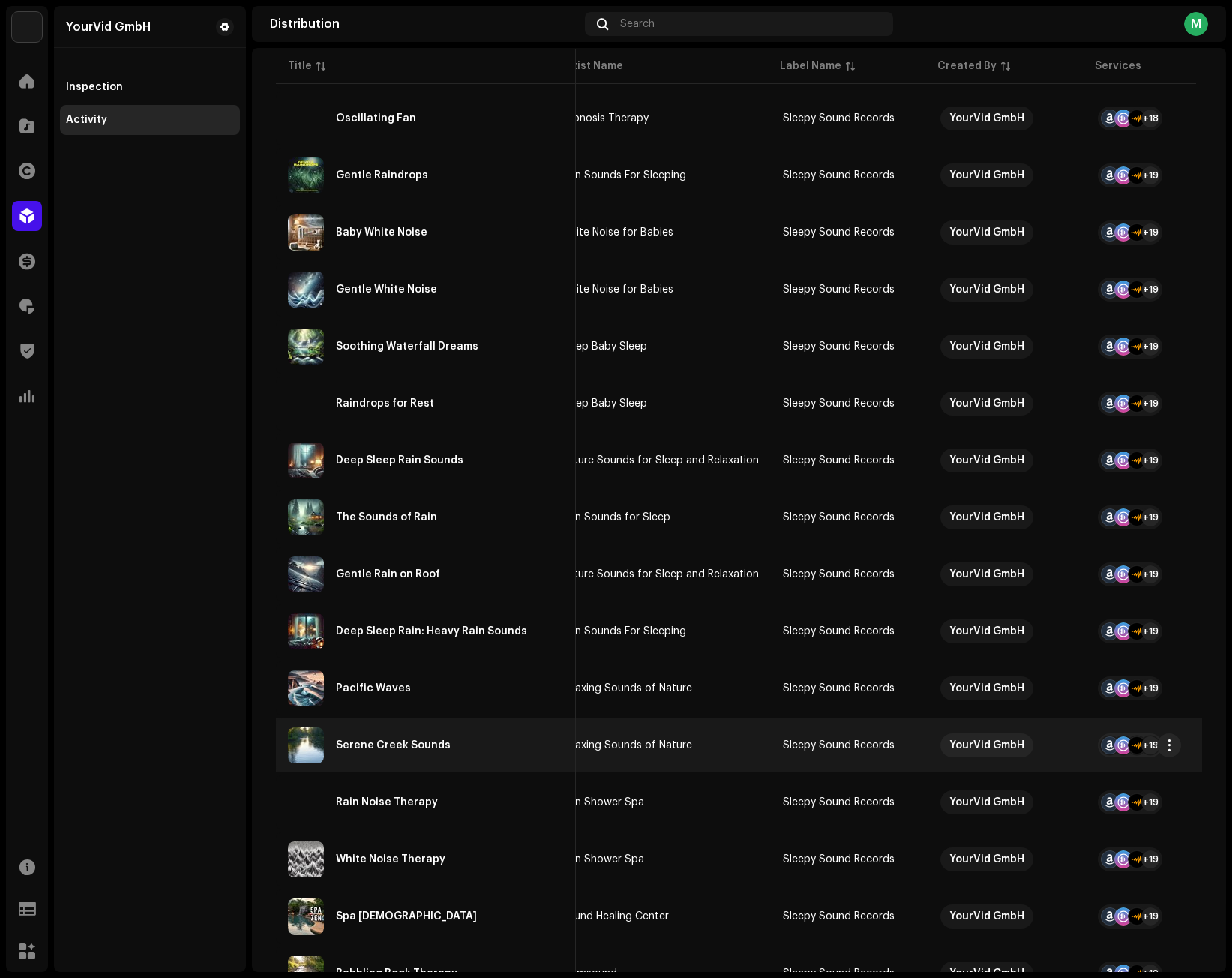
scroll to position [3464, 0]
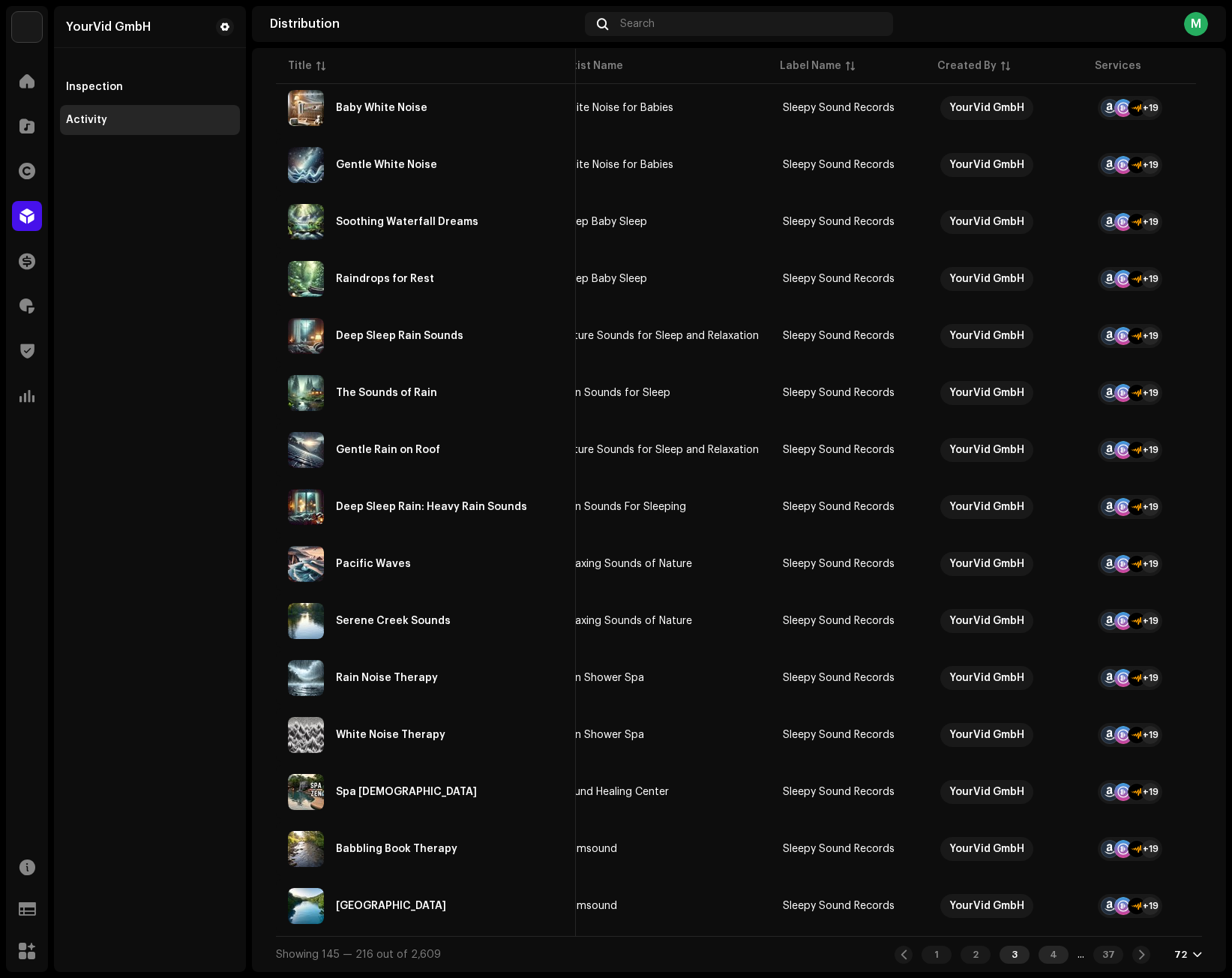
click at [927, 956] on div "4" at bounding box center [1053, 954] width 30 height 18
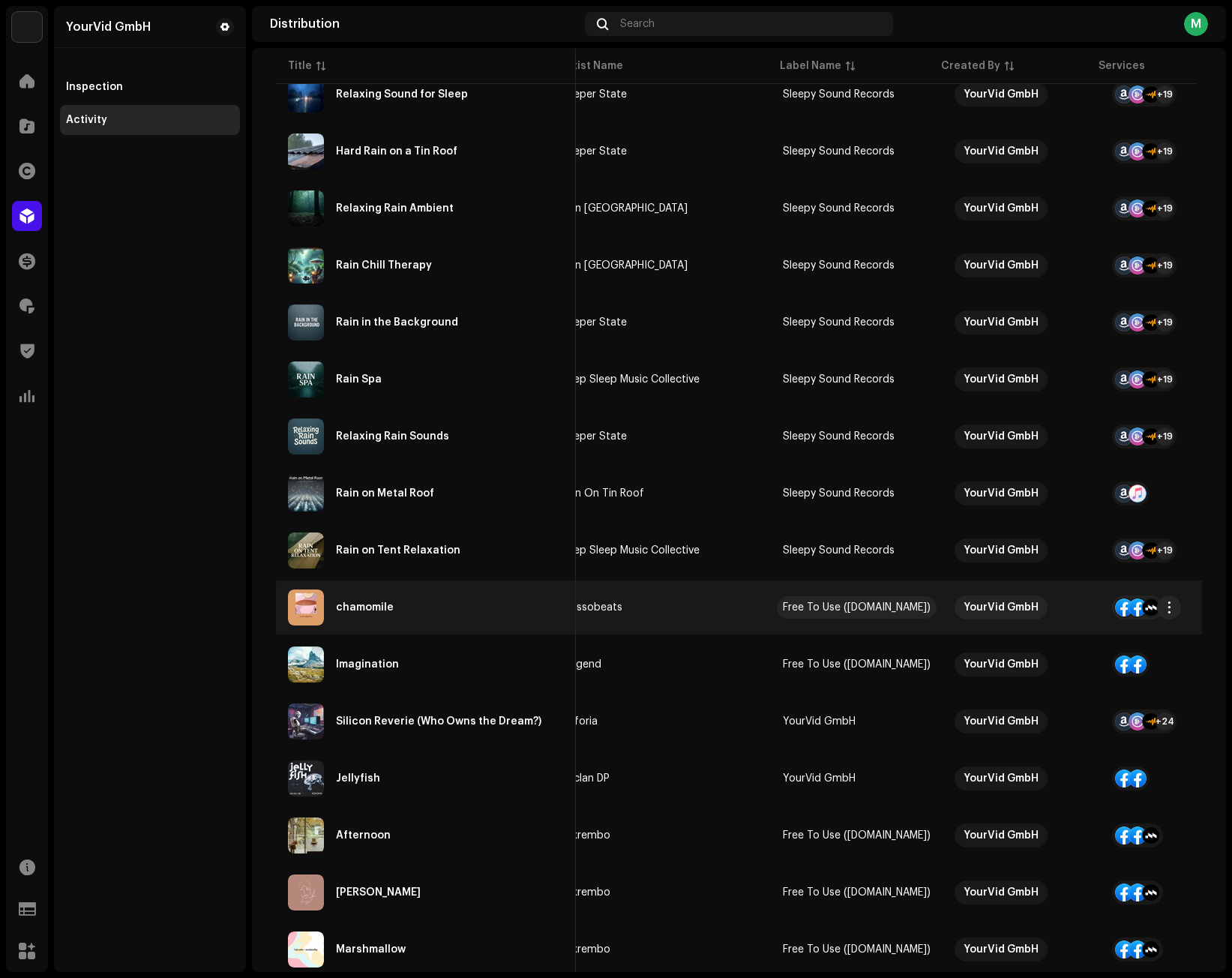
scroll to position [3074, 0]
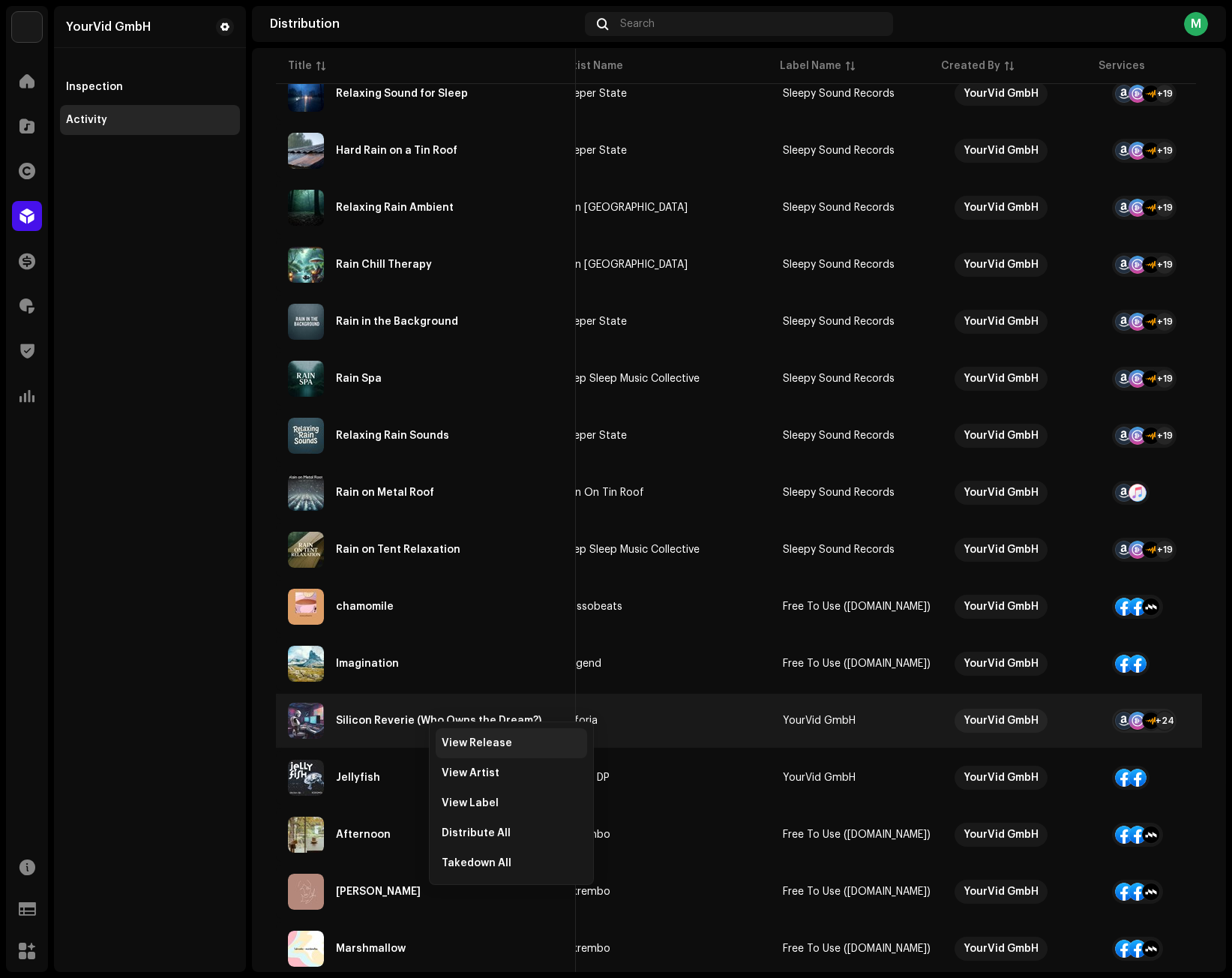
click at [458, 744] on span "View Release" at bounding box center [476, 742] width 70 height 12
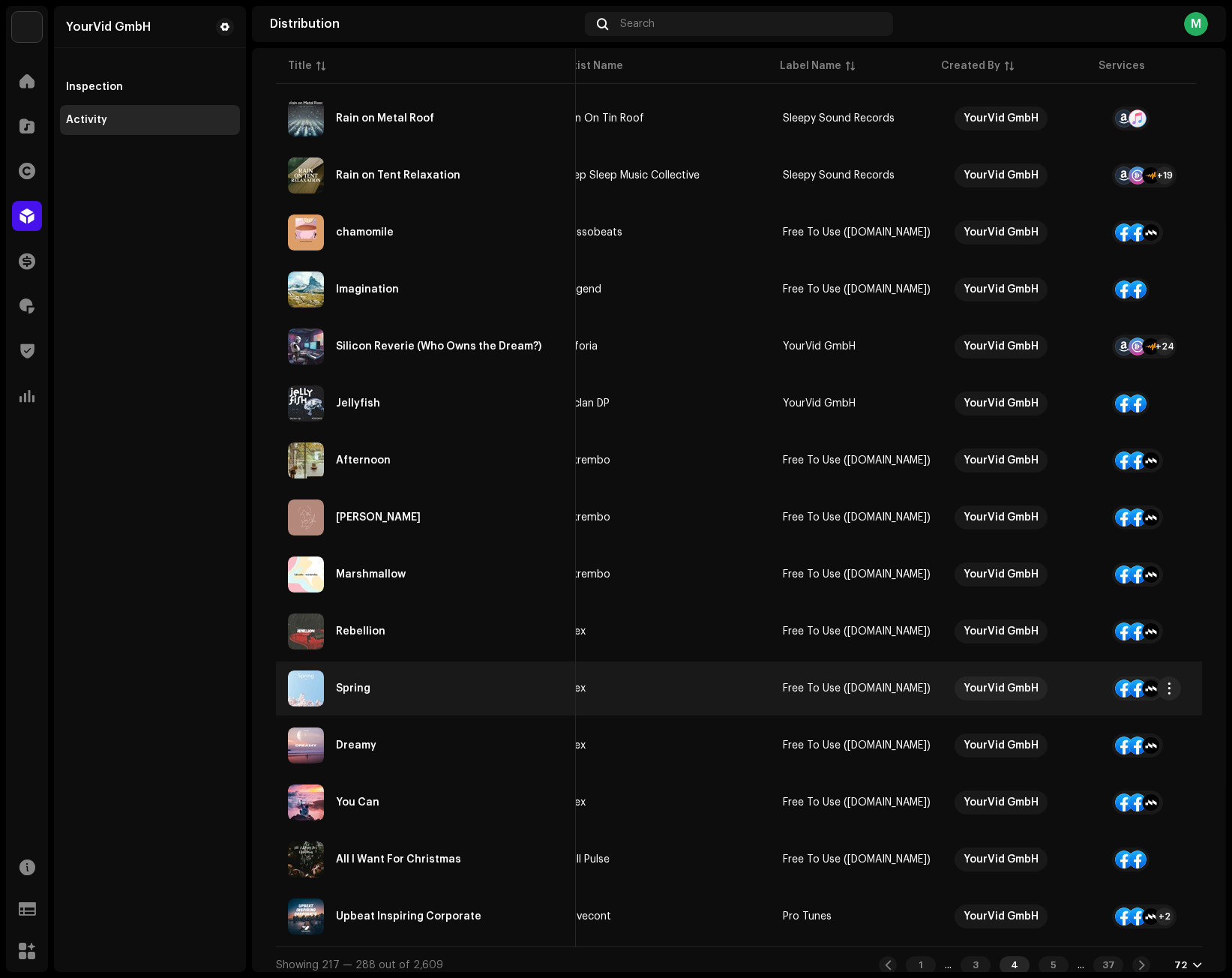
scroll to position [3464, 0]
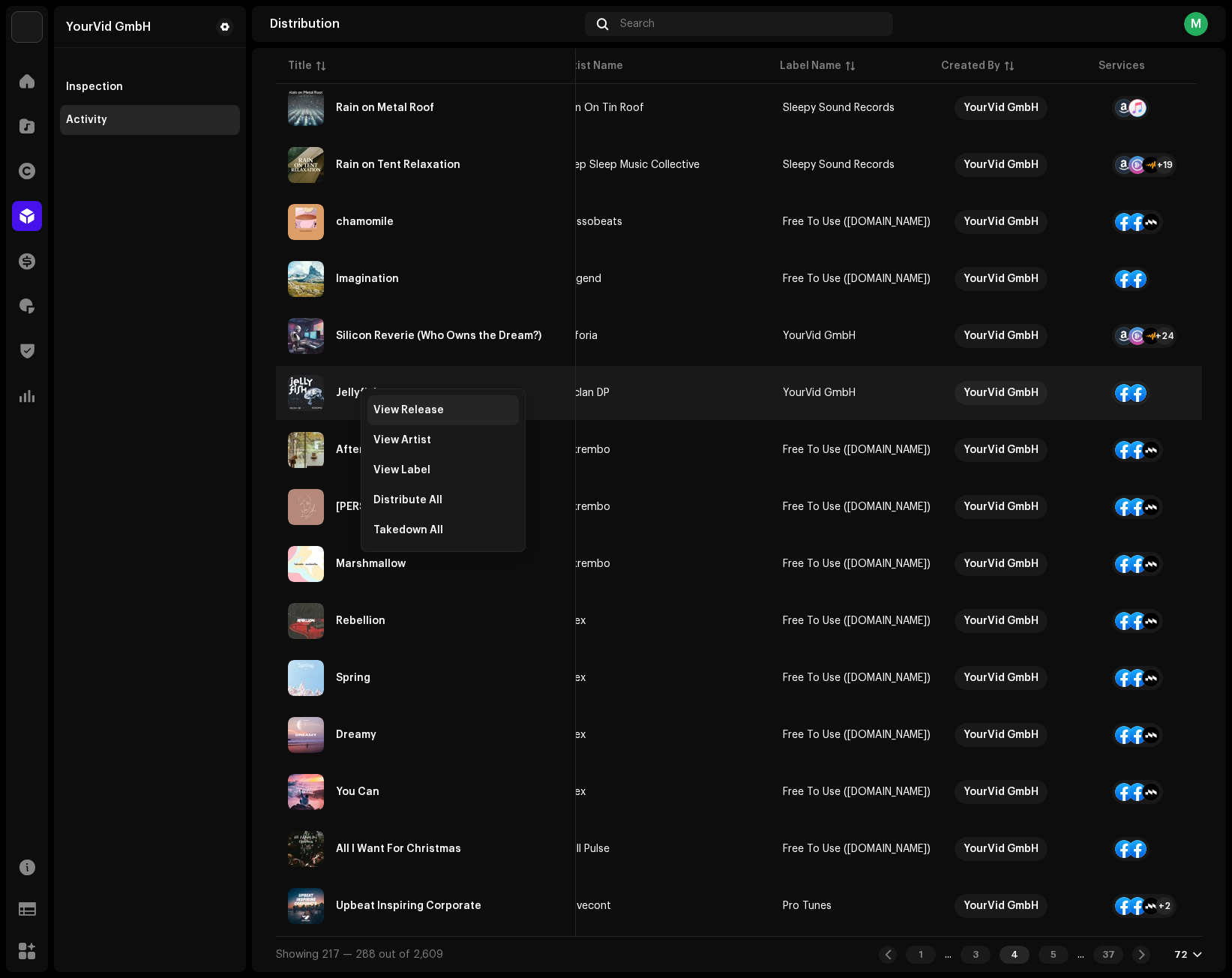
click at [378, 407] on span "View Release" at bounding box center [408, 409] width 70 height 12
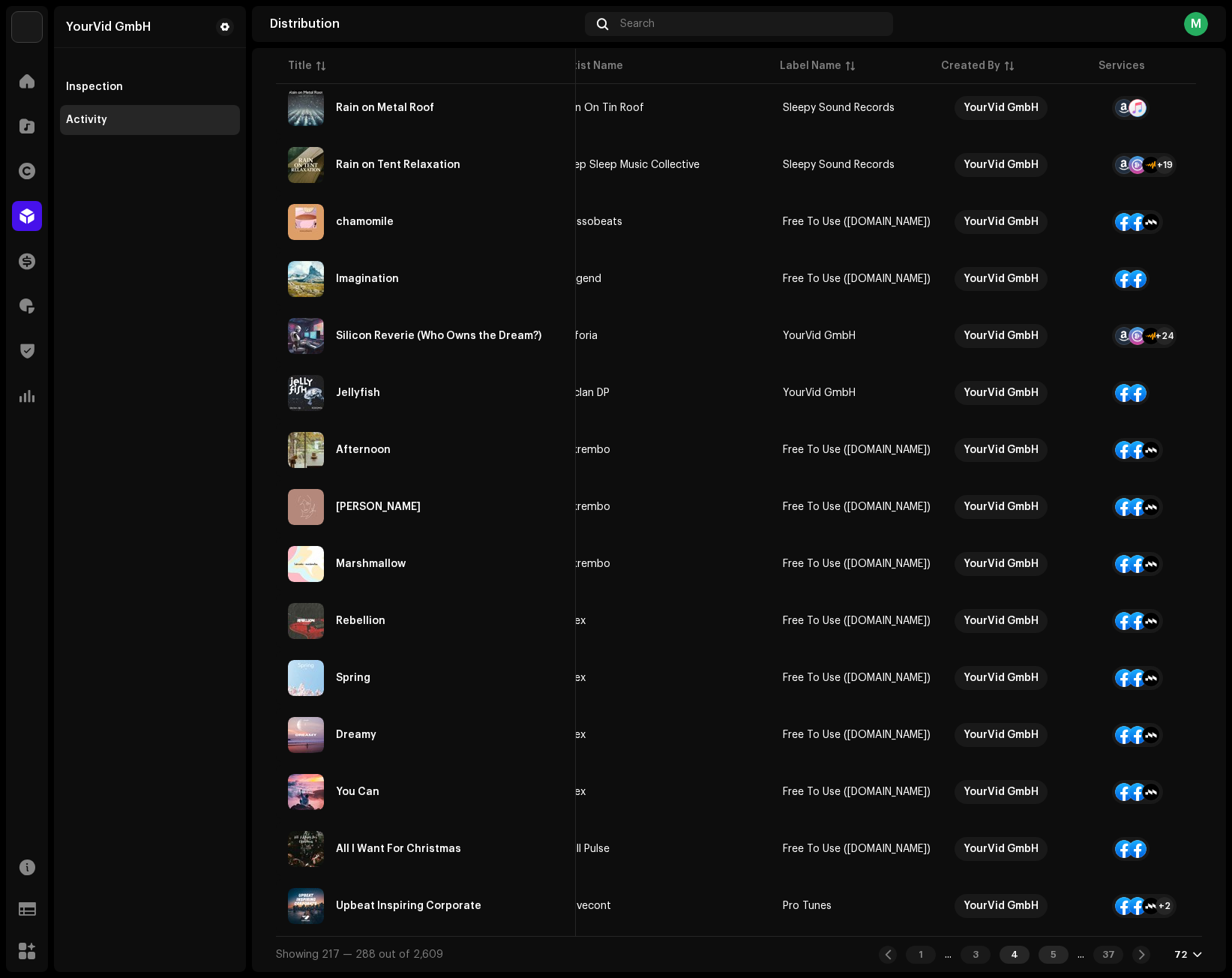
click at [927, 959] on div "5" at bounding box center [1053, 954] width 30 height 18
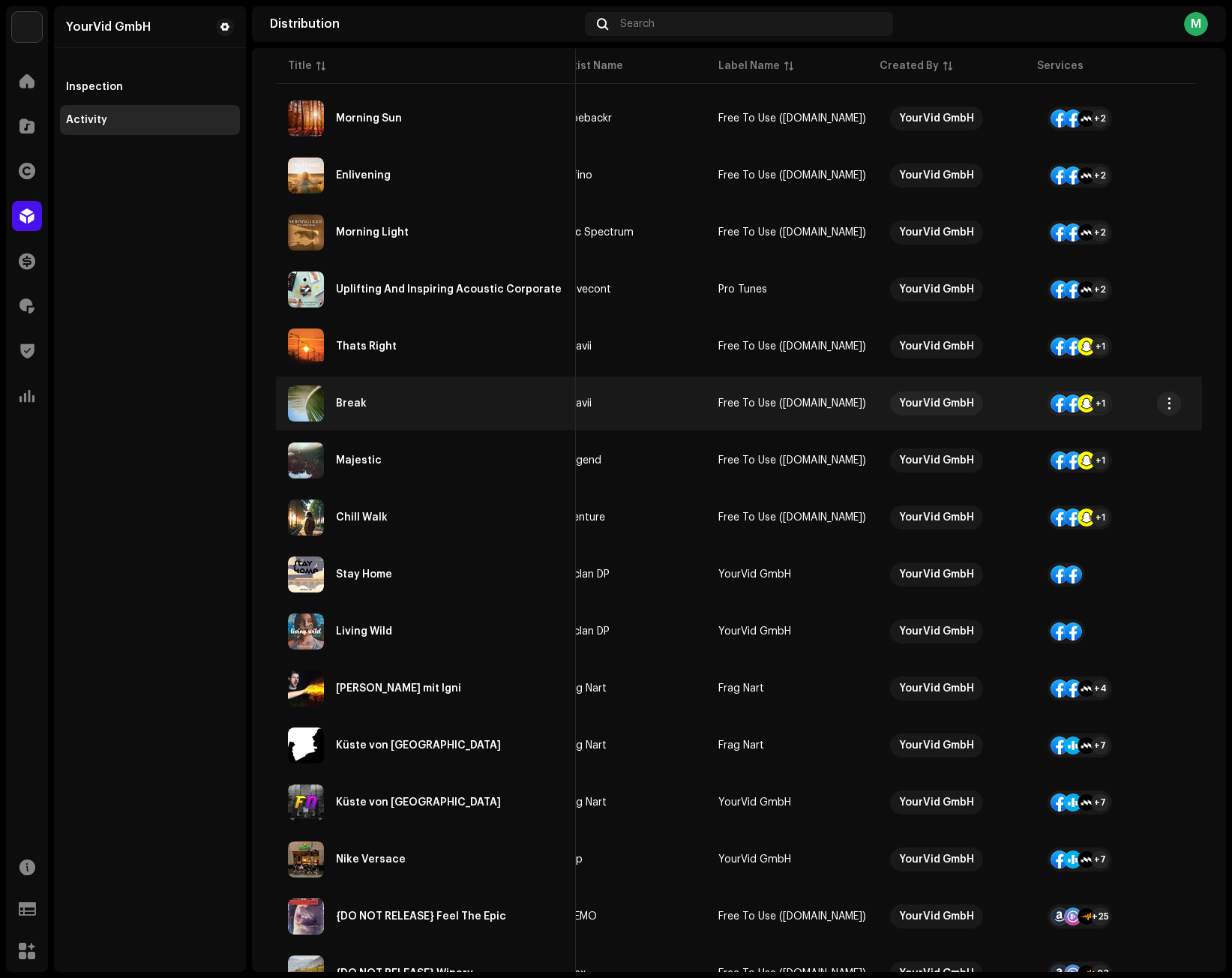
scroll to position [1200, 0]
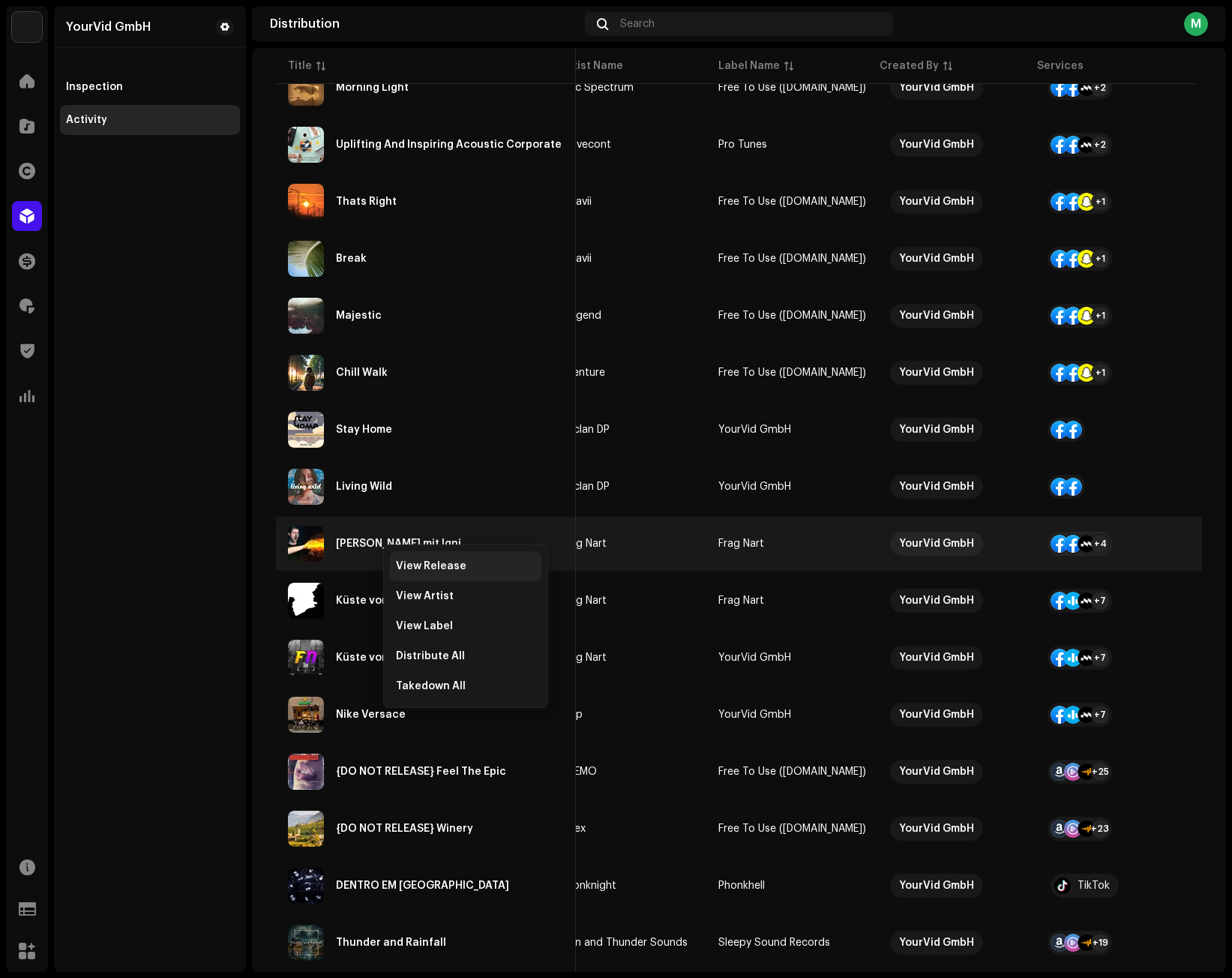
click at [409, 564] on span "View Release" at bounding box center [430, 566] width 70 height 12
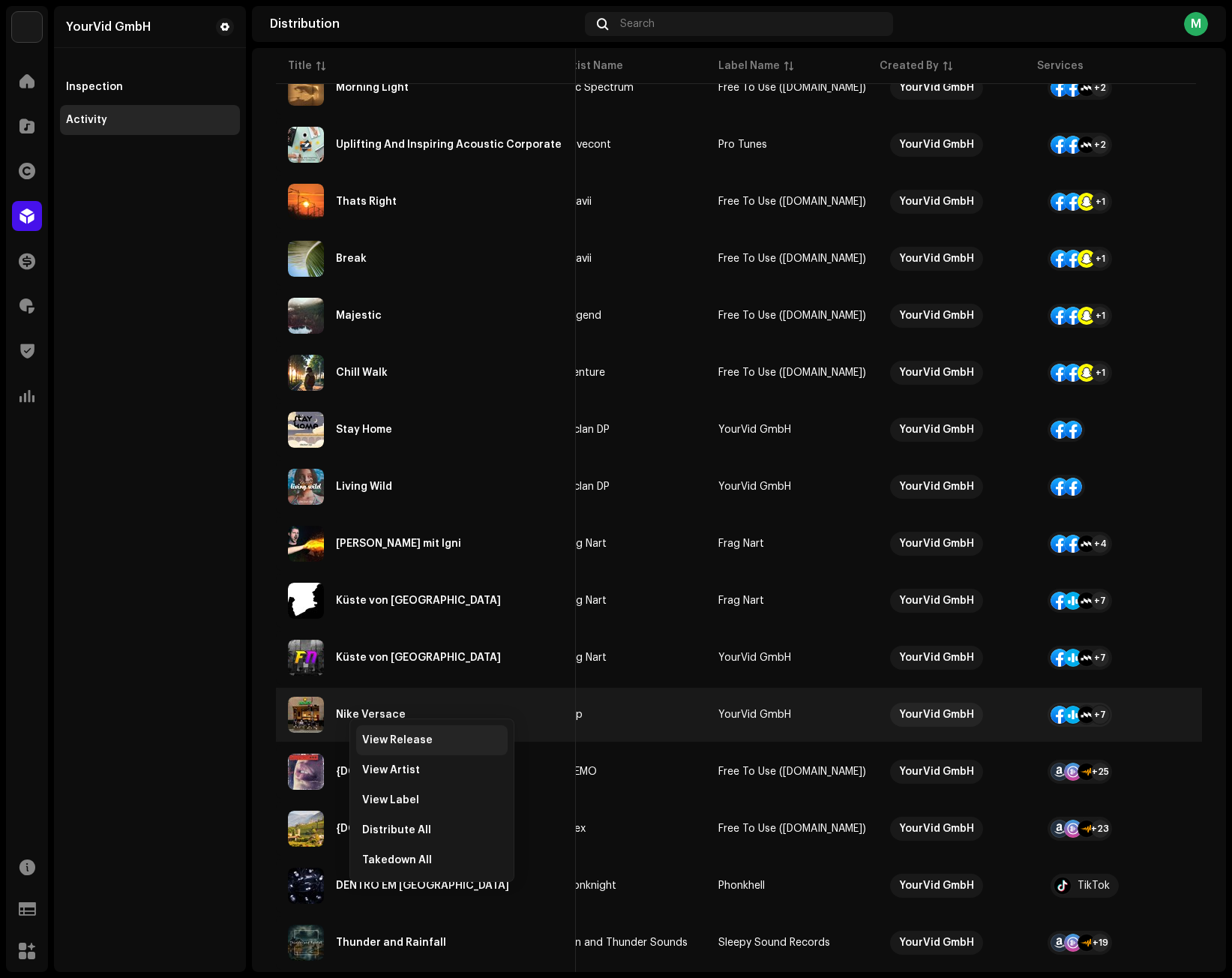
click at [368, 738] on span "View Release" at bounding box center [397, 740] width 70 height 12
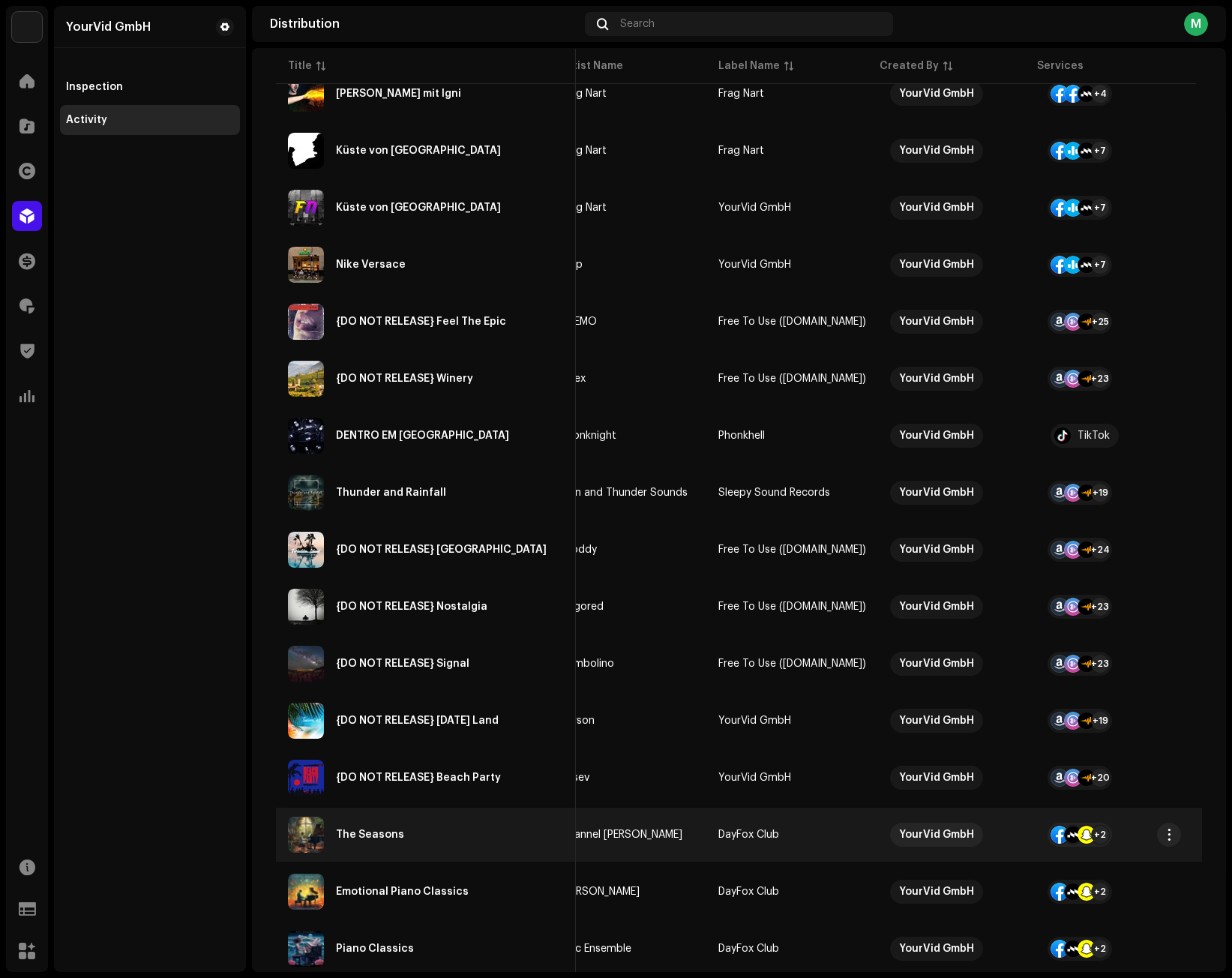
scroll to position [1725, 0]
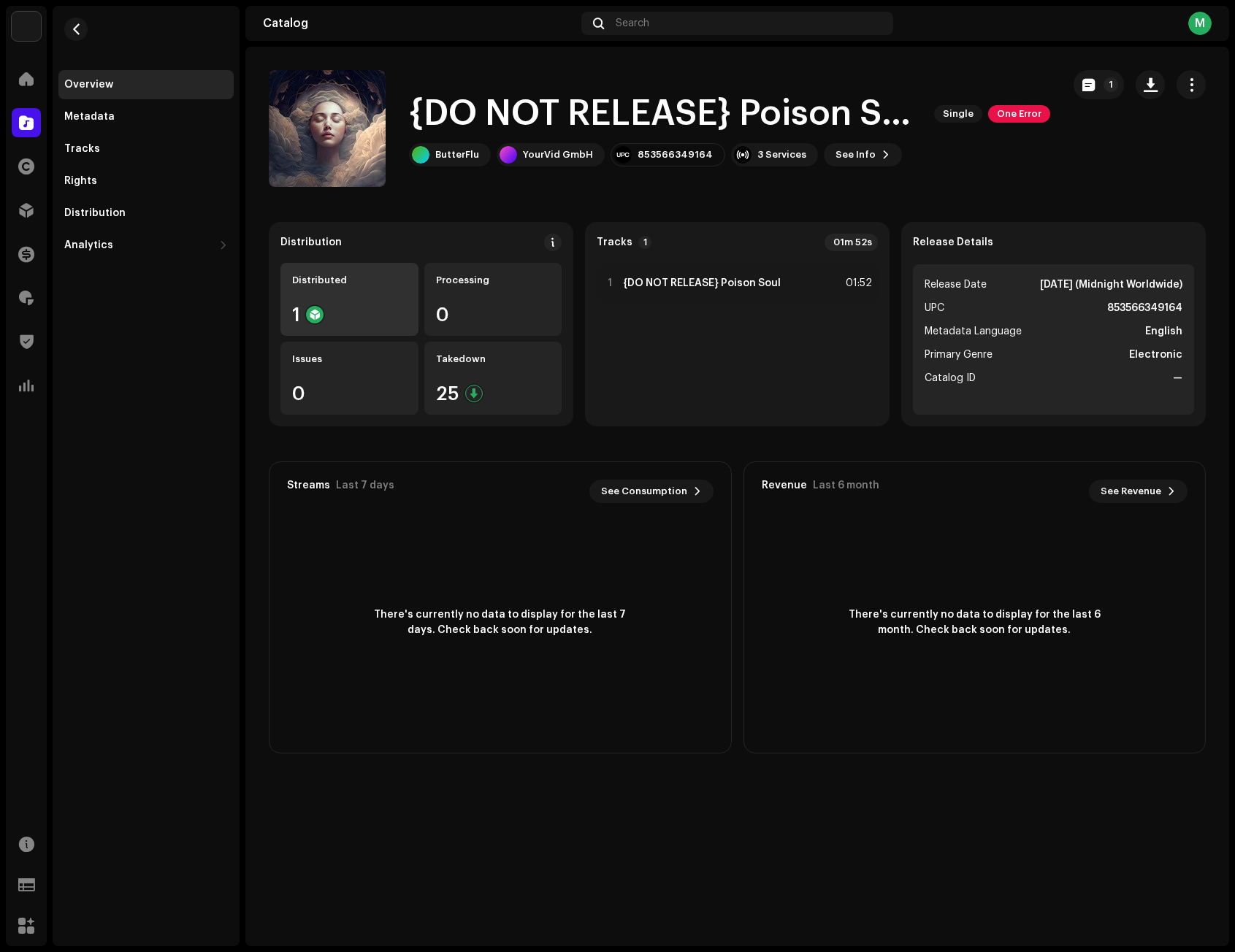
click at [359, 287] on div "Distributed 1" at bounding box center [349, 299] width 138 height 73
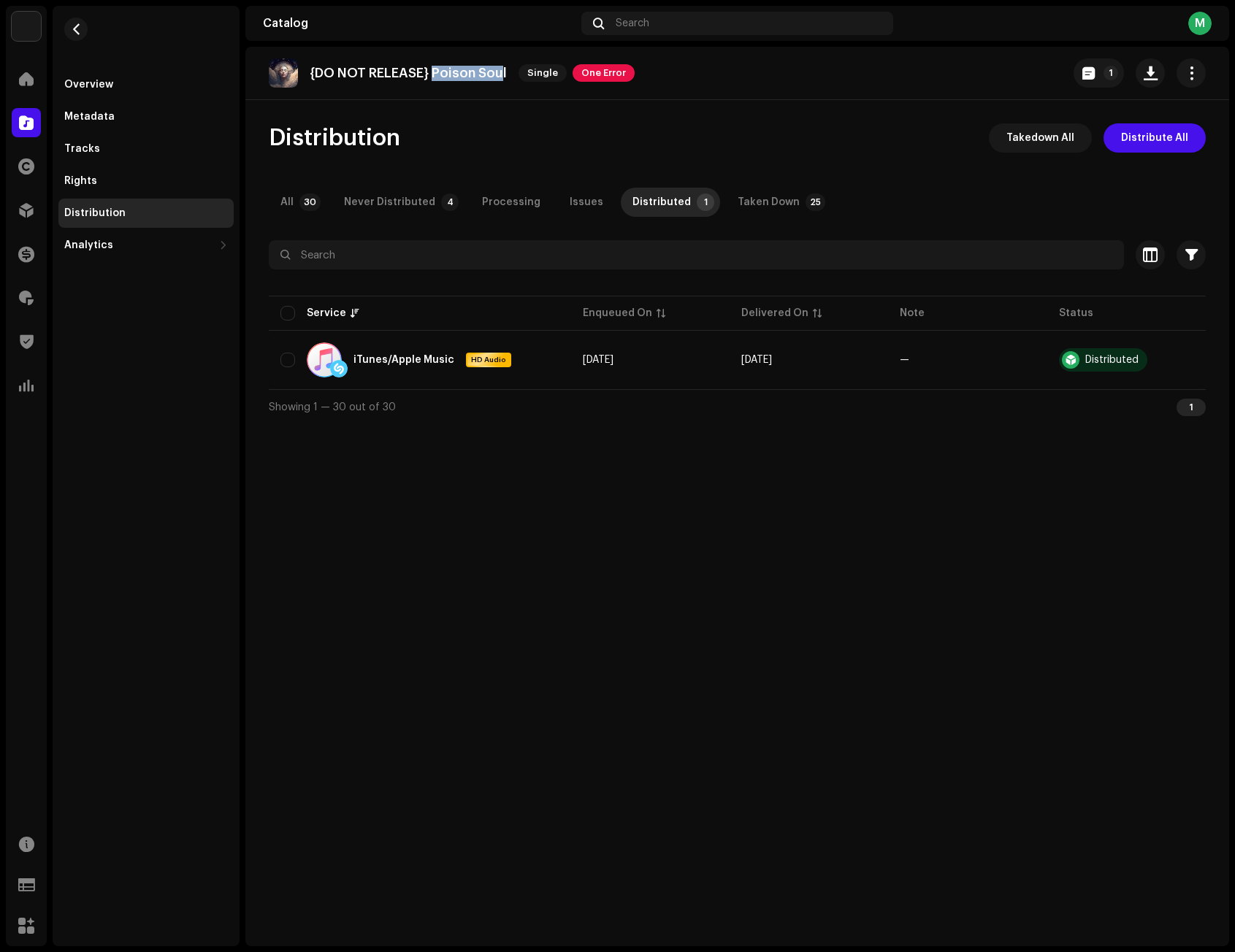
drag, startPoint x: 435, startPoint y: 72, endPoint x: 502, endPoint y: 80, distance: 67.5
click at [502, 80] on p "{DO NOT RELEASE} Poison Soul" at bounding box center [408, 73] width 198 height 15
drag, startPoint x: 509, startPoint y: 73, endPoint x: 435, endPoint y: 75, distance: 74.0
click at [435, 75] on div "{DO NOT RELEASE} Poison Soul Single One Error" at bounding box center [451, 73] width 366 height 29
copy p "Poison Soul"
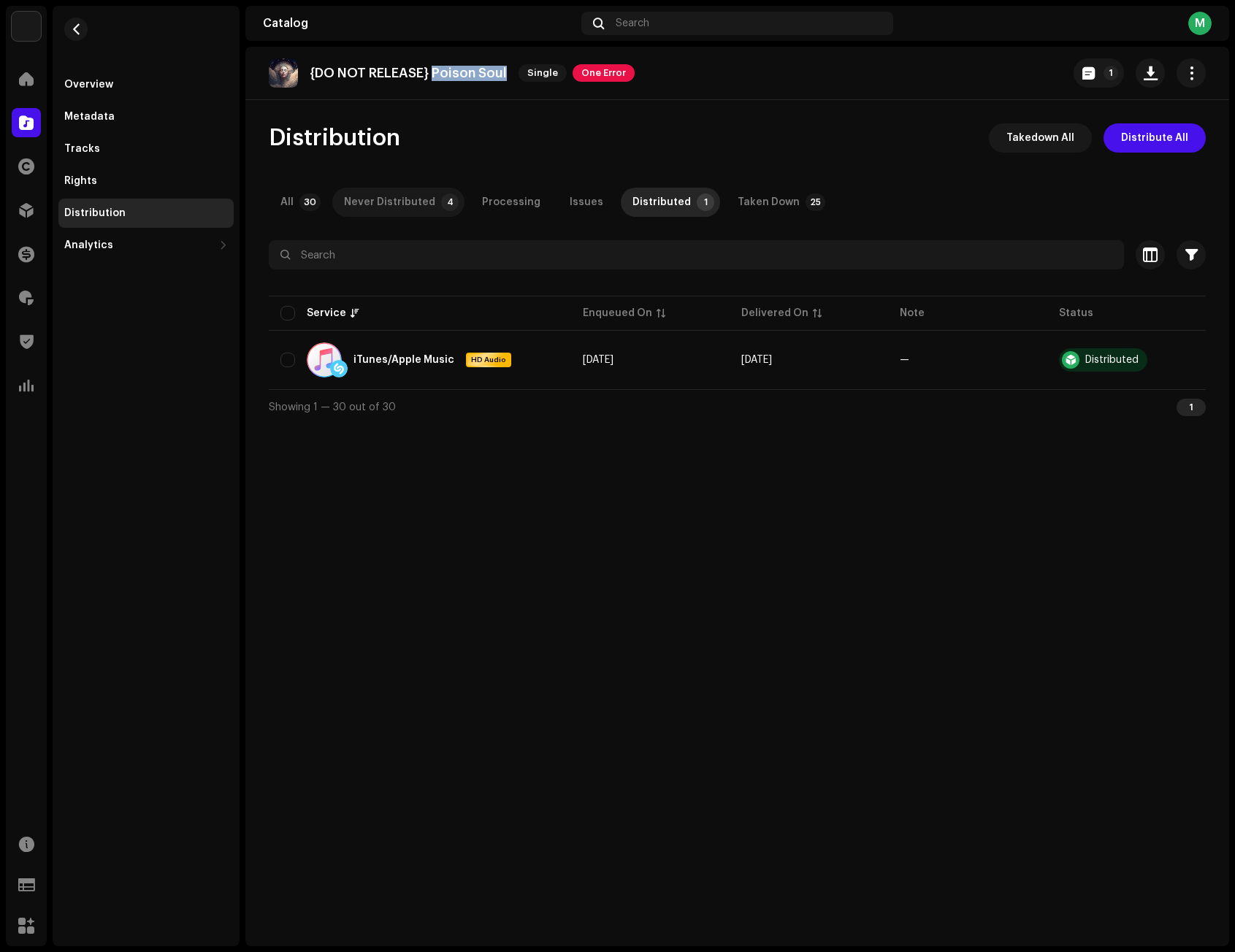
click at [419, 194] on div "Never Distributed" at bounding box center [389, 202] width 91 height 29
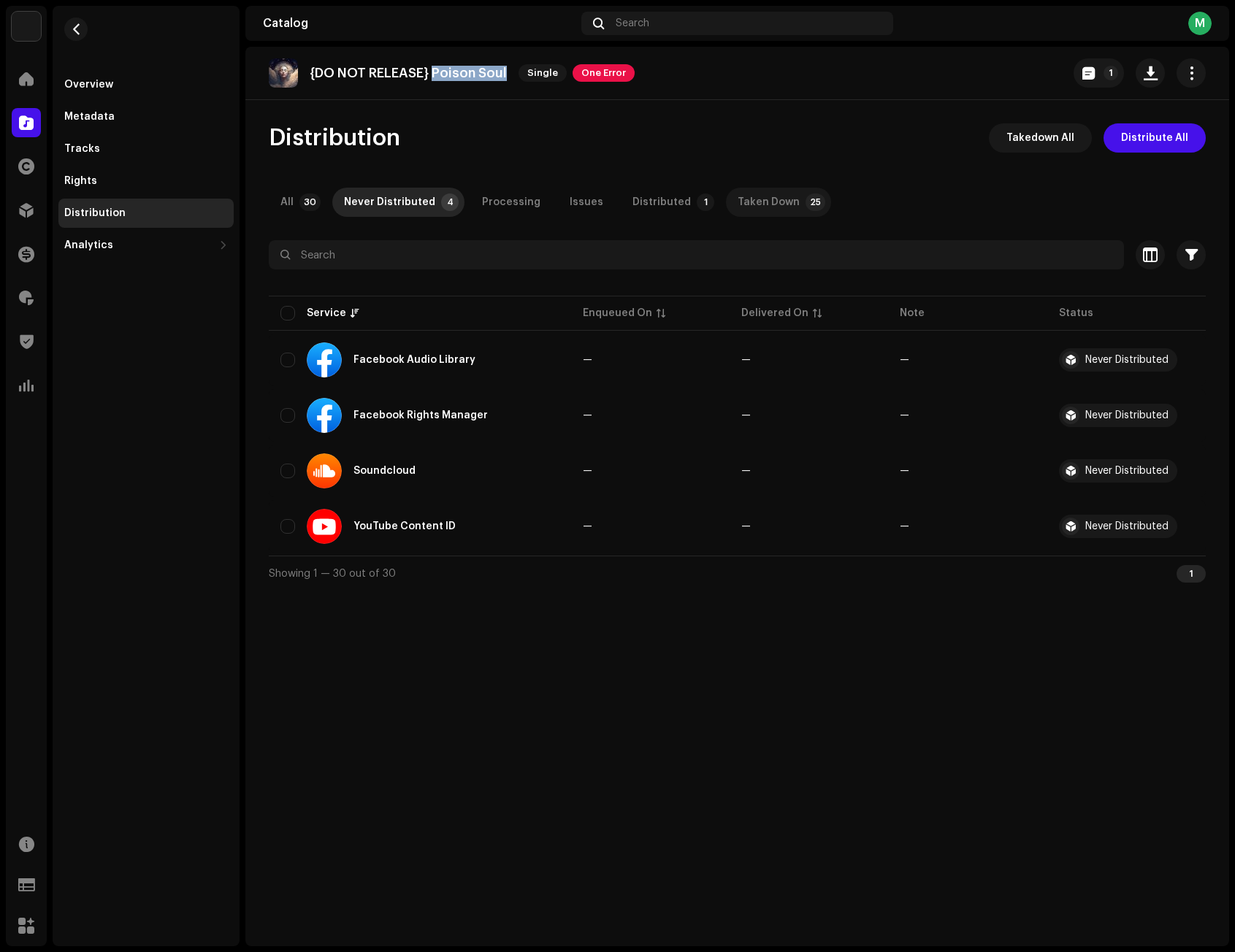
click at [769, 197] on div "Taken Down" at bounding box center [768, 202] width 62 height 29
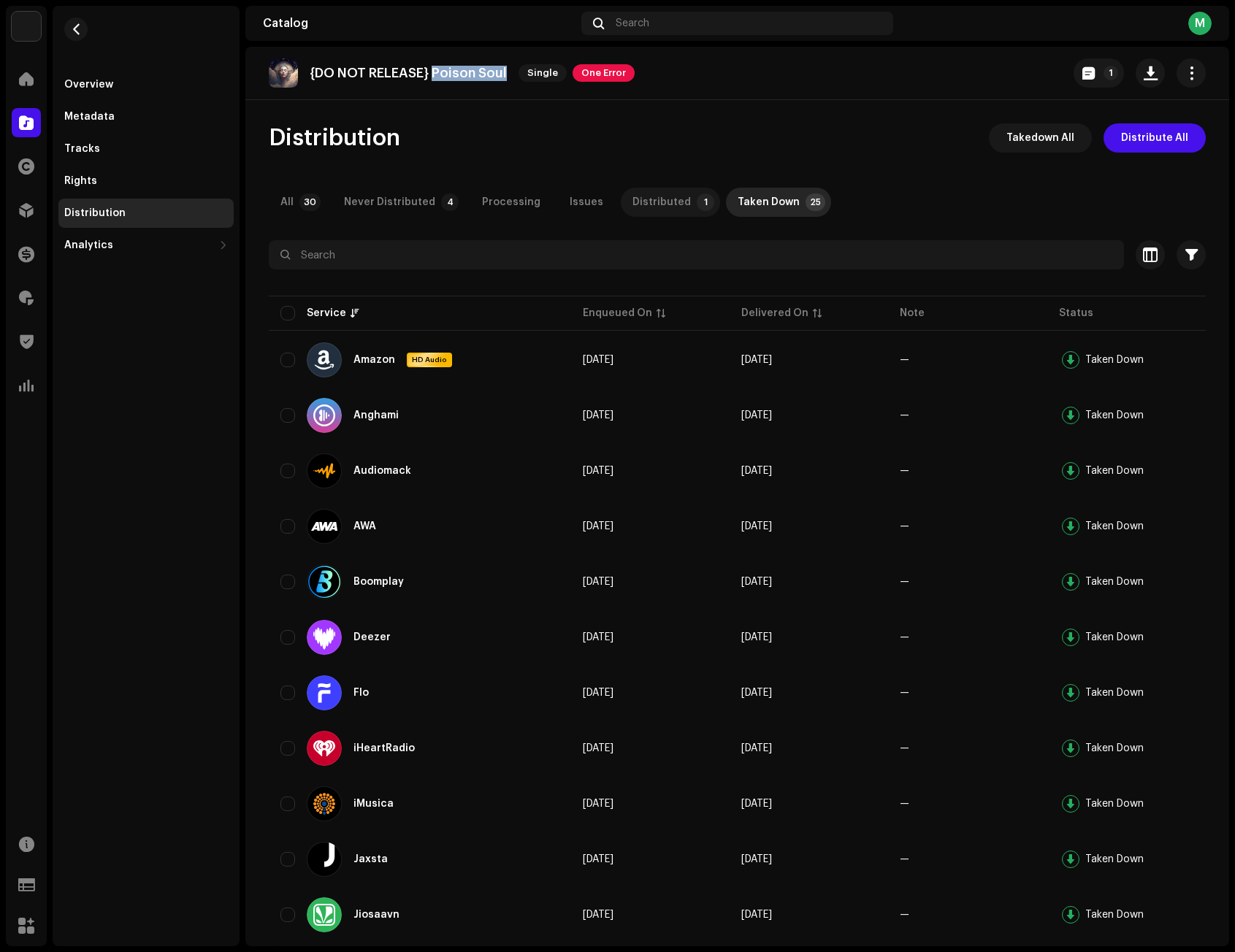
click at [656, 200] on div "Distributed" at bounding box center [662, 202] width 58 height 29
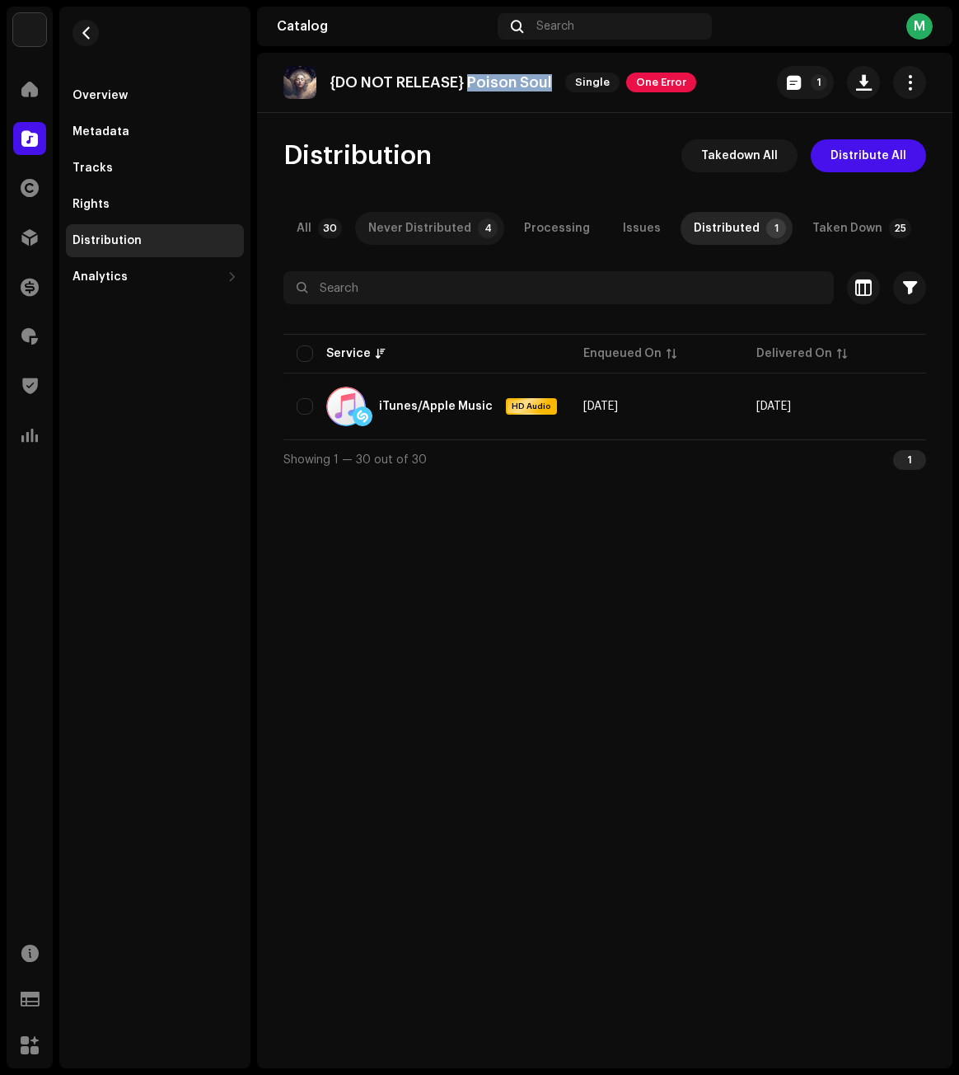
click at [454, 232] on div "Never Distributed" at bounding box center [419, 228] width 103 height 33
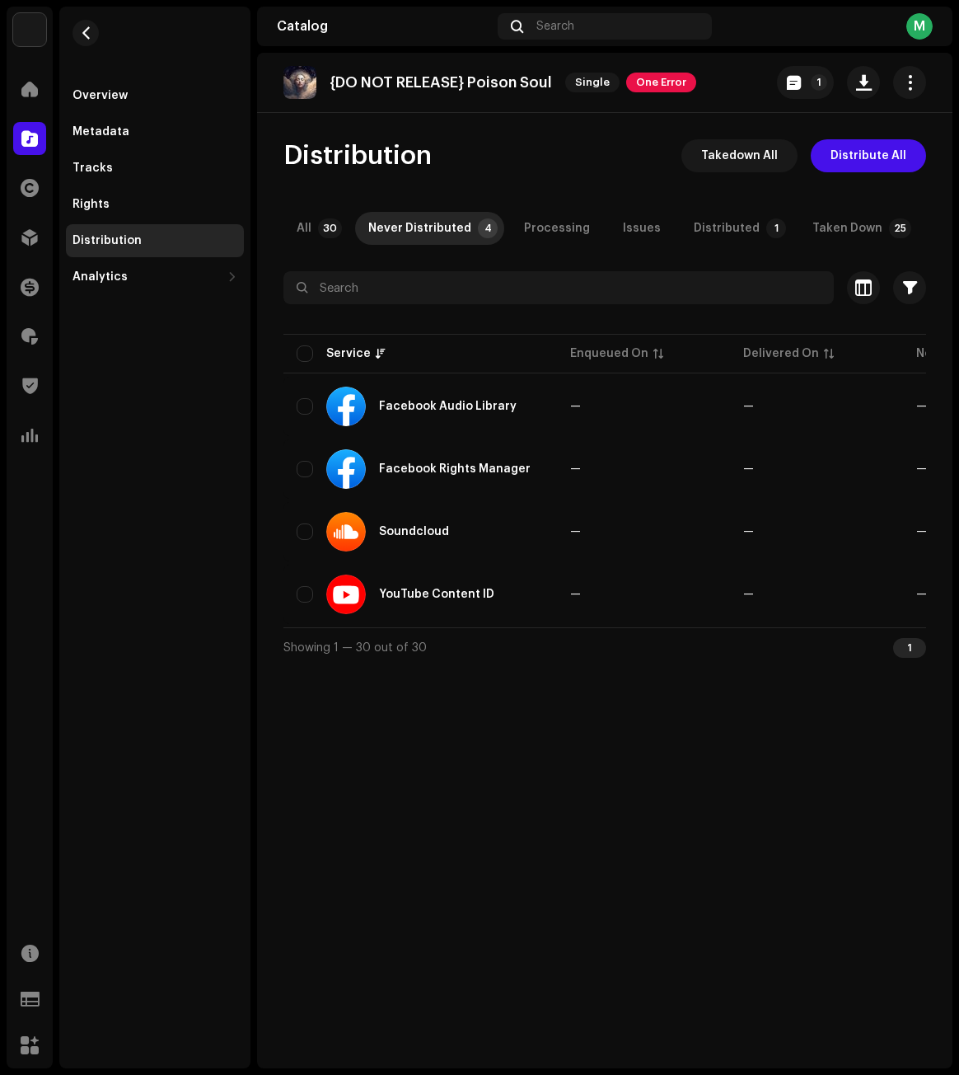
click at [475, 746] on div "{DO NOT RELEASE} Poison Soul Single One Error 1 Distribution Takedown All Distr…" at bounding box center [605, 560] width 696 height 1015
click at [723, 228] on div "Distributed" at bounding box center [727, 228] width 66 height 33
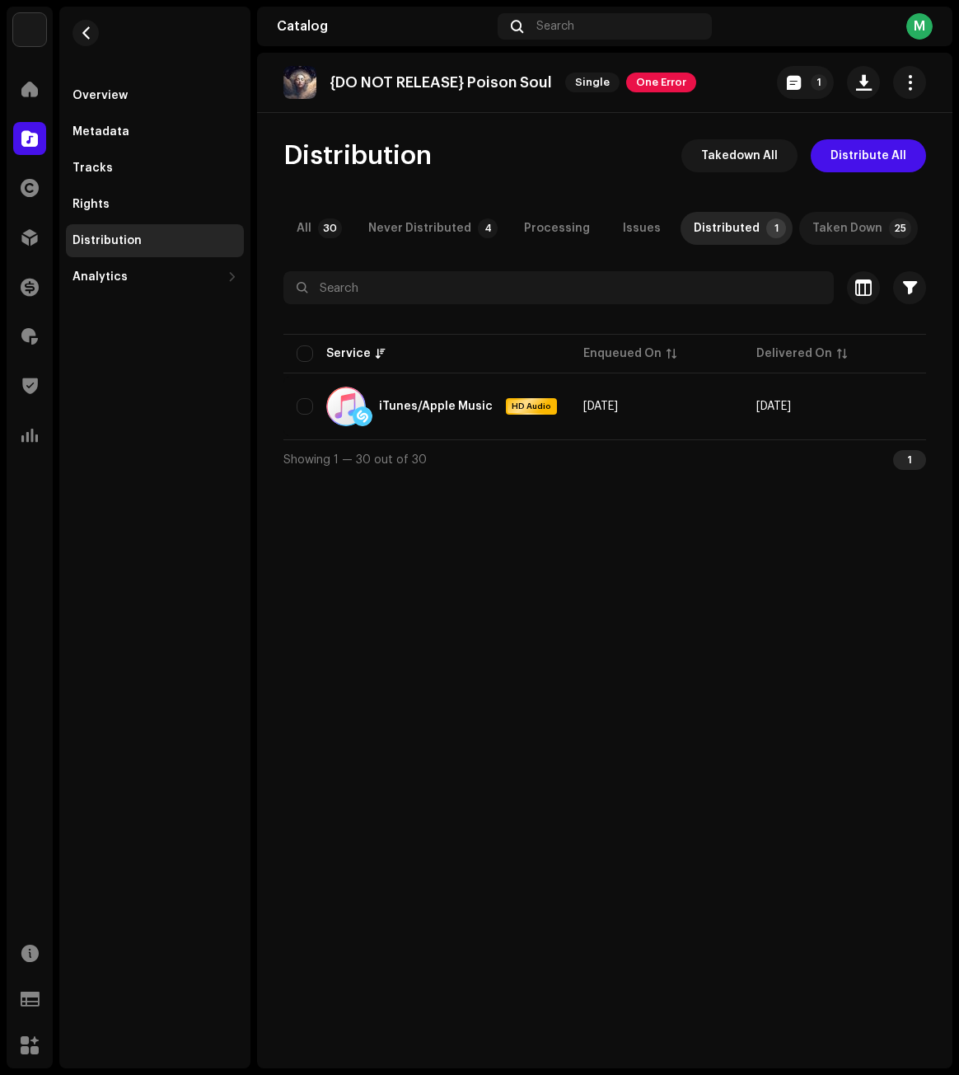
click at [842, 218] on div "Taken Down" at bounding box center [848, 228] width 70 height 33
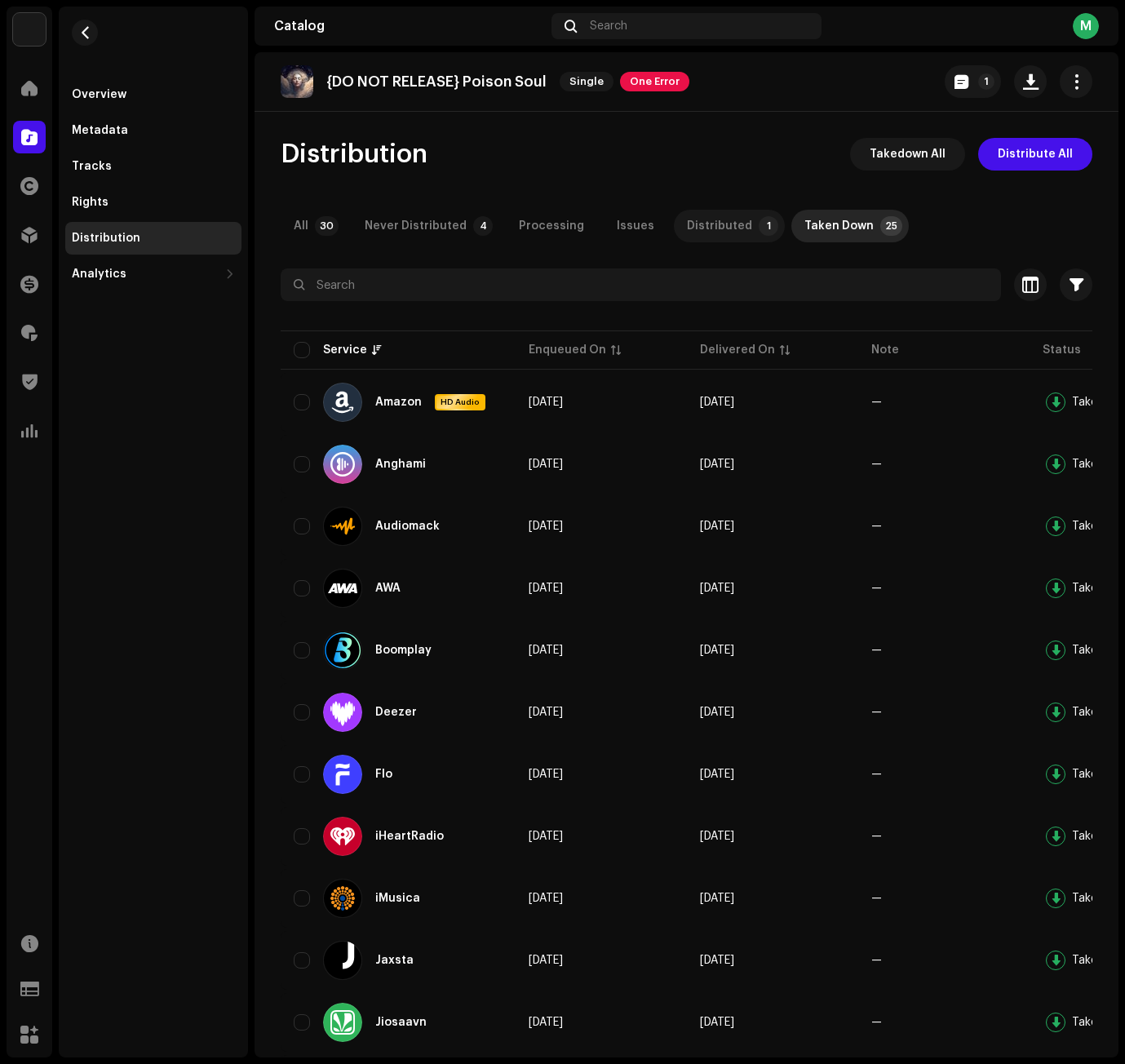
click at [689, 233] on div "Distributed" at bounding box center [719, 226] width 65 height 33
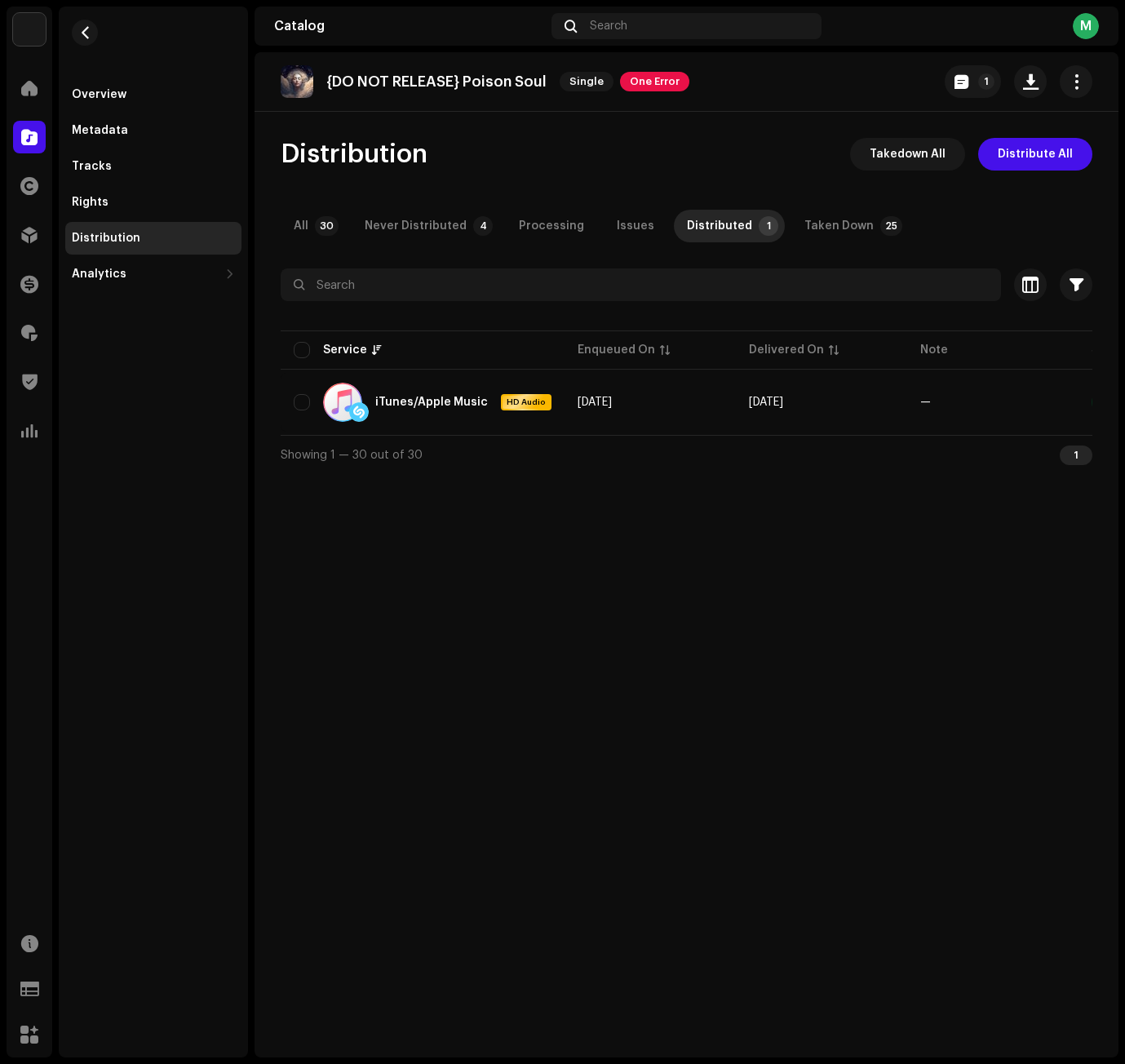
drag, startPoint x: 470, startPoint y: 526, endPoint x: 493, endPoint y: 322, distance: 205.3
click at [470, 526] on div "{DO NOT RELEASE} Poison Soul Single One Error 1 Distribution Takedown All Distr…" at bounding box center [686, 554] width 864 height 1005
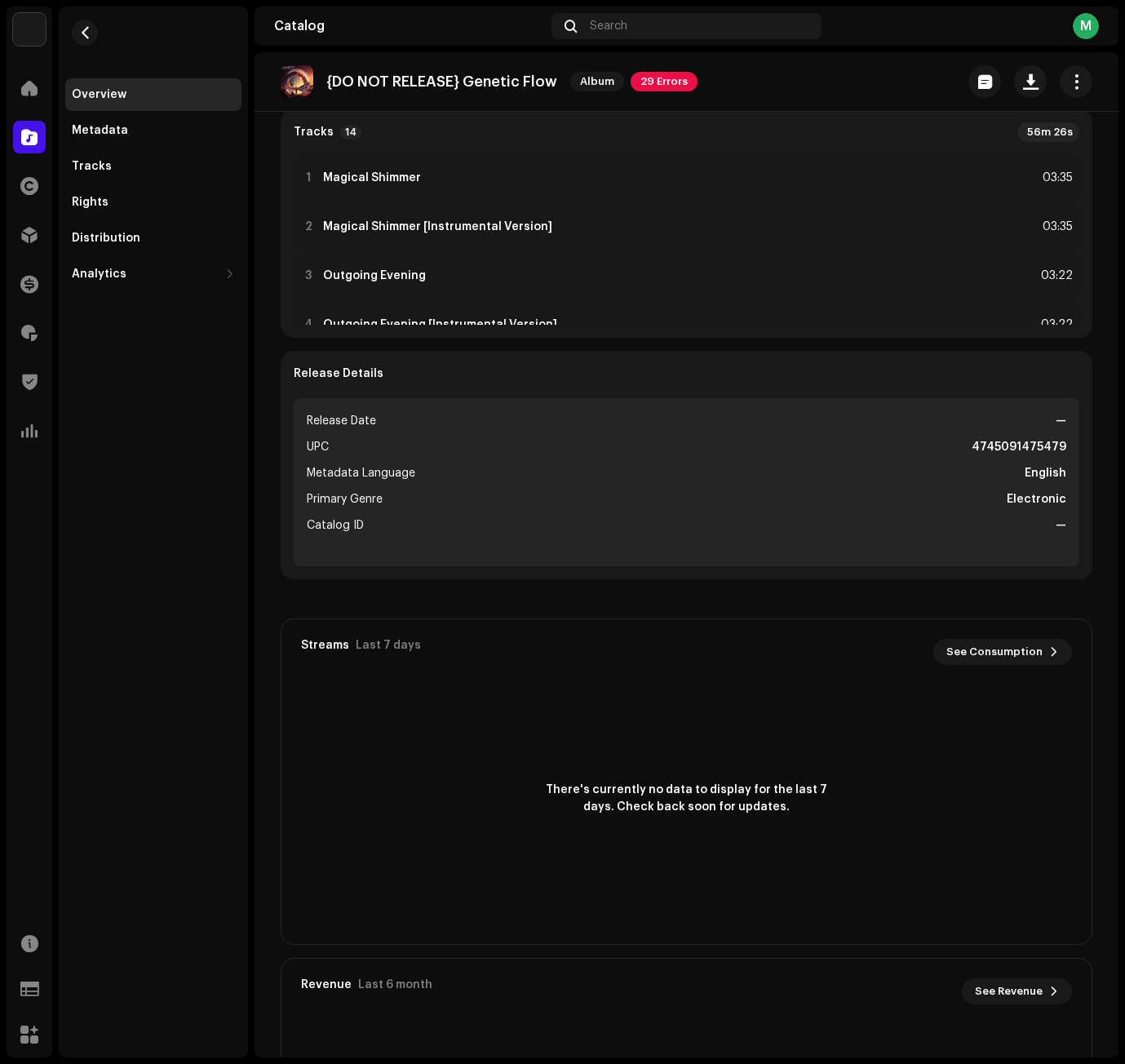
scroll to position [408, 0]
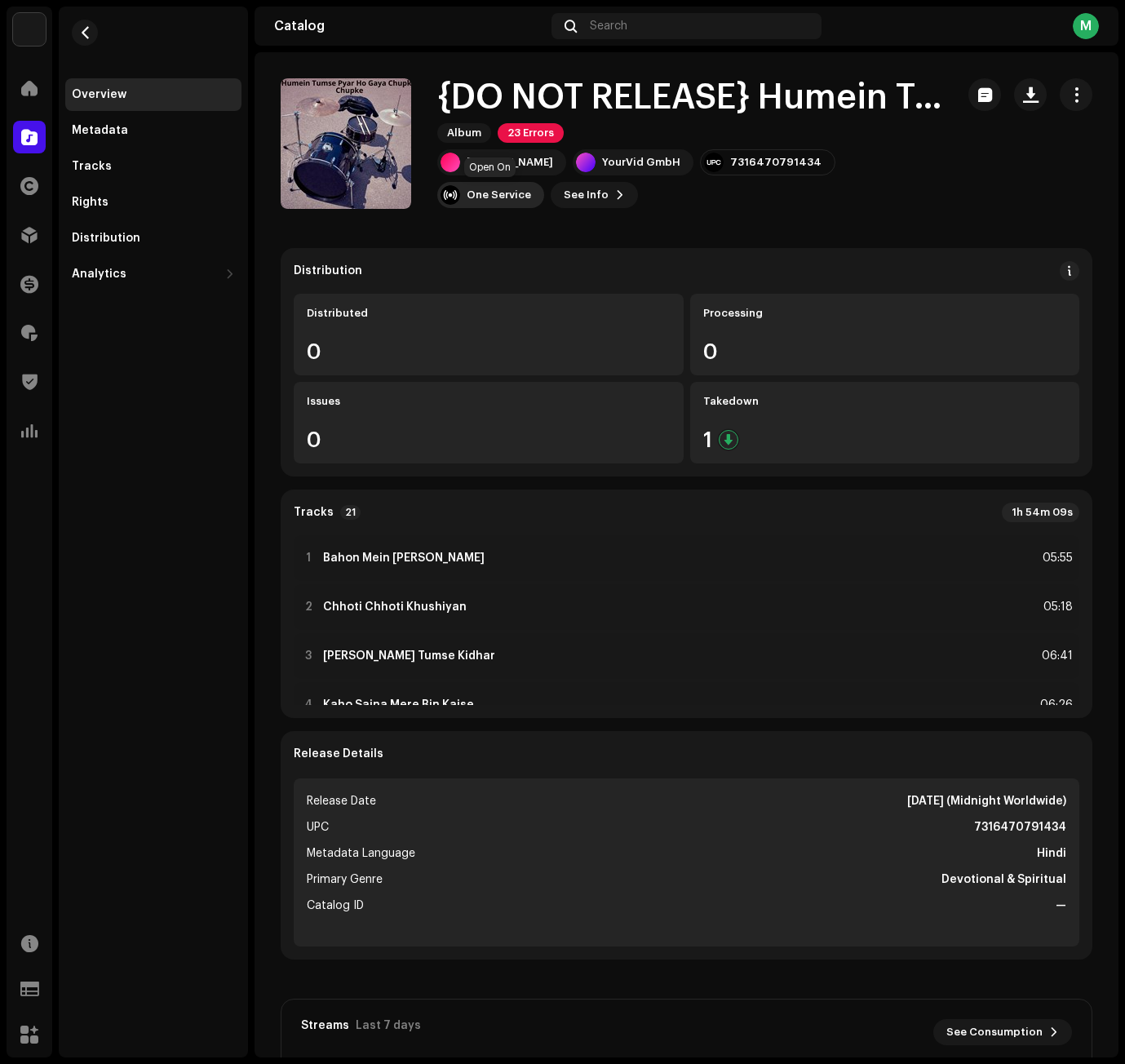
click at [455, 200] on div at bounding box center [450, 195] width 20 height 20
click at [538, 235] on div "YouTube Music" at bounding box center [526, 235] width 86 height 13
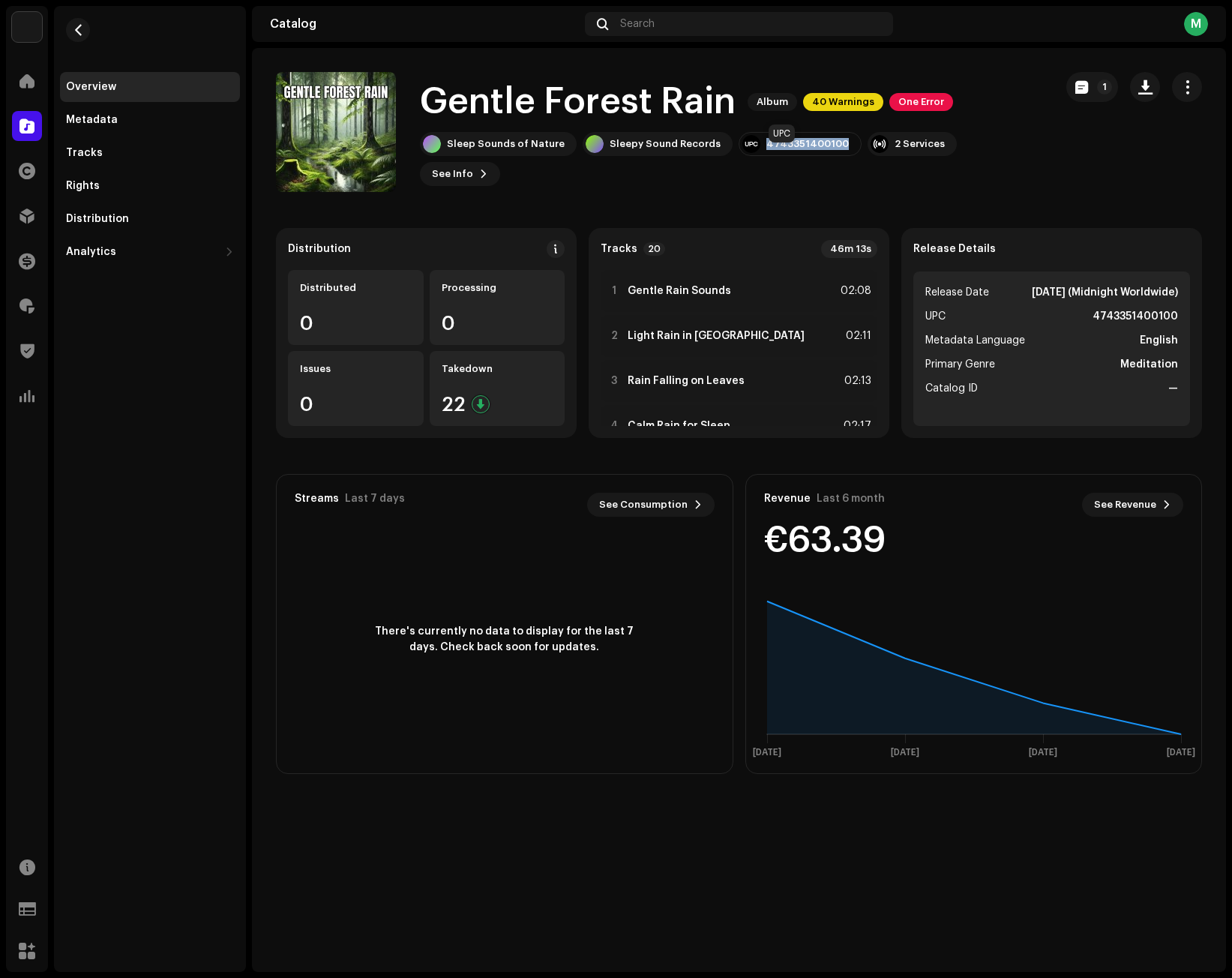
drag, startPoint x: 830, startPoint y: 161, endPoint x: 752, endPoint y: 161, distance: 78.0
click at [752, 156] on div "4743351400100" at bounding box center [800, 144] width 123 height 24
copy div "4743351400100"
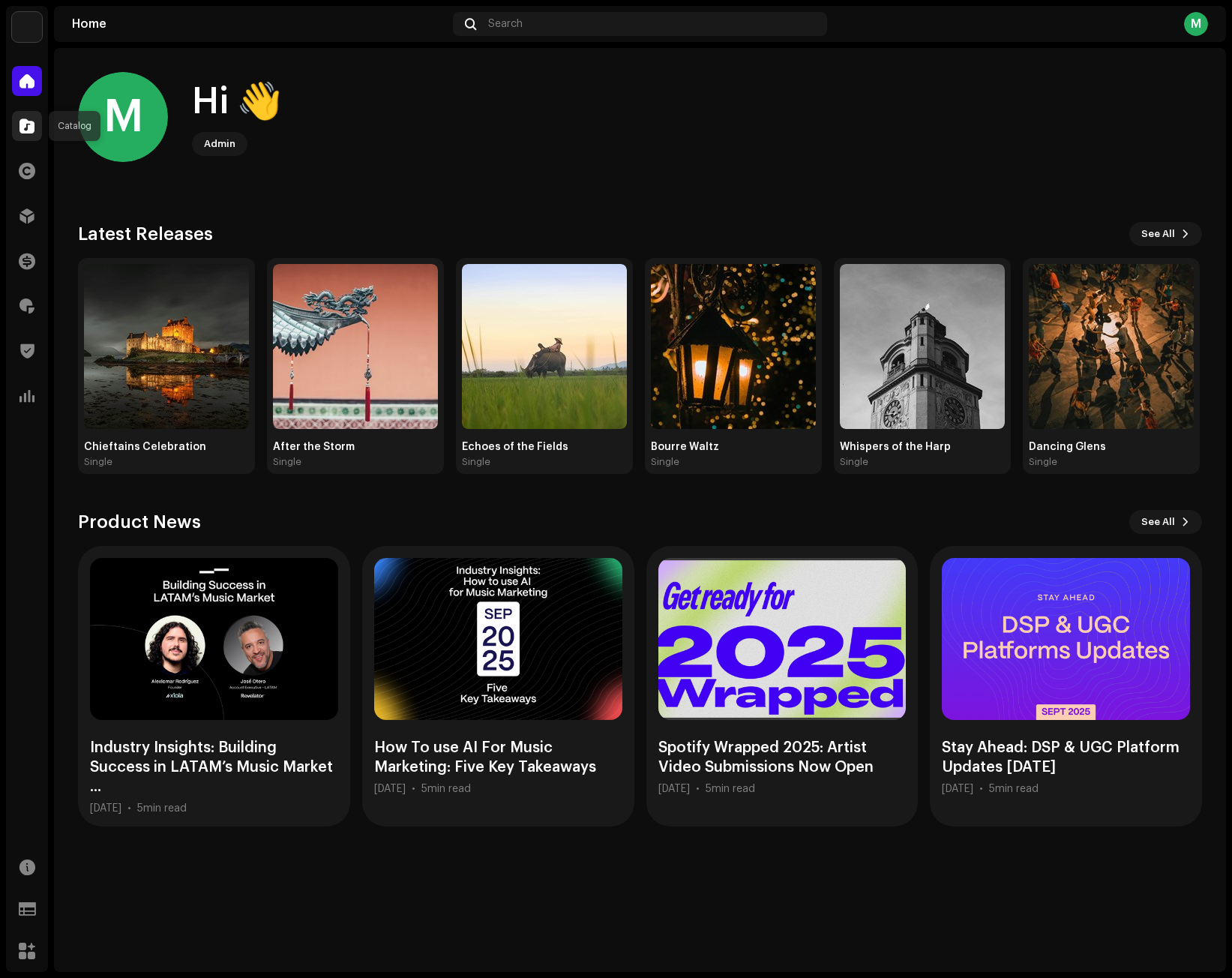
click at [22, 132] on span at bounding box center [26, 126] width 15 height 12
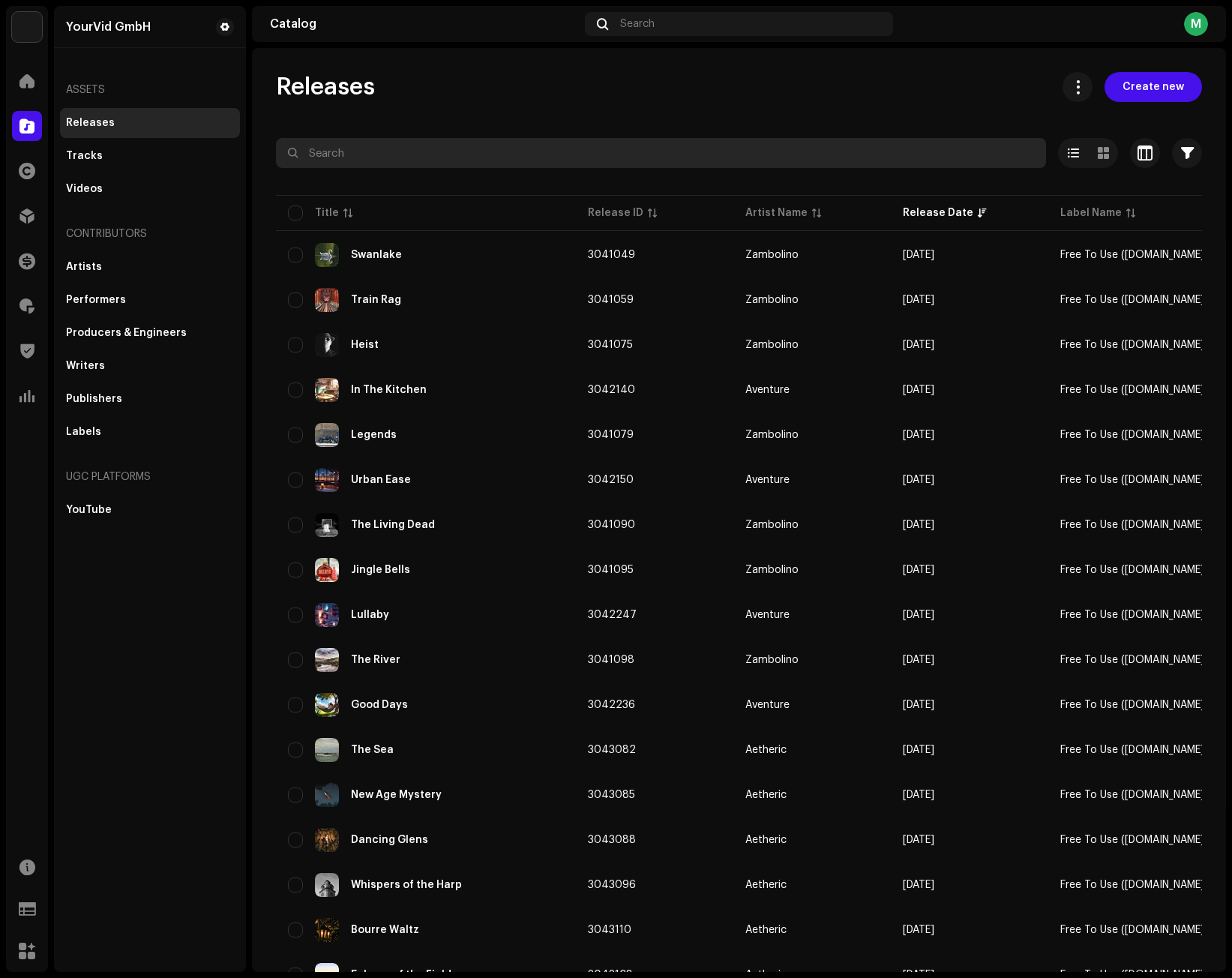
click at [448, 152] on input "text" at bounding box center [661, 153] width 770 height 30
paste input "4743351400100"
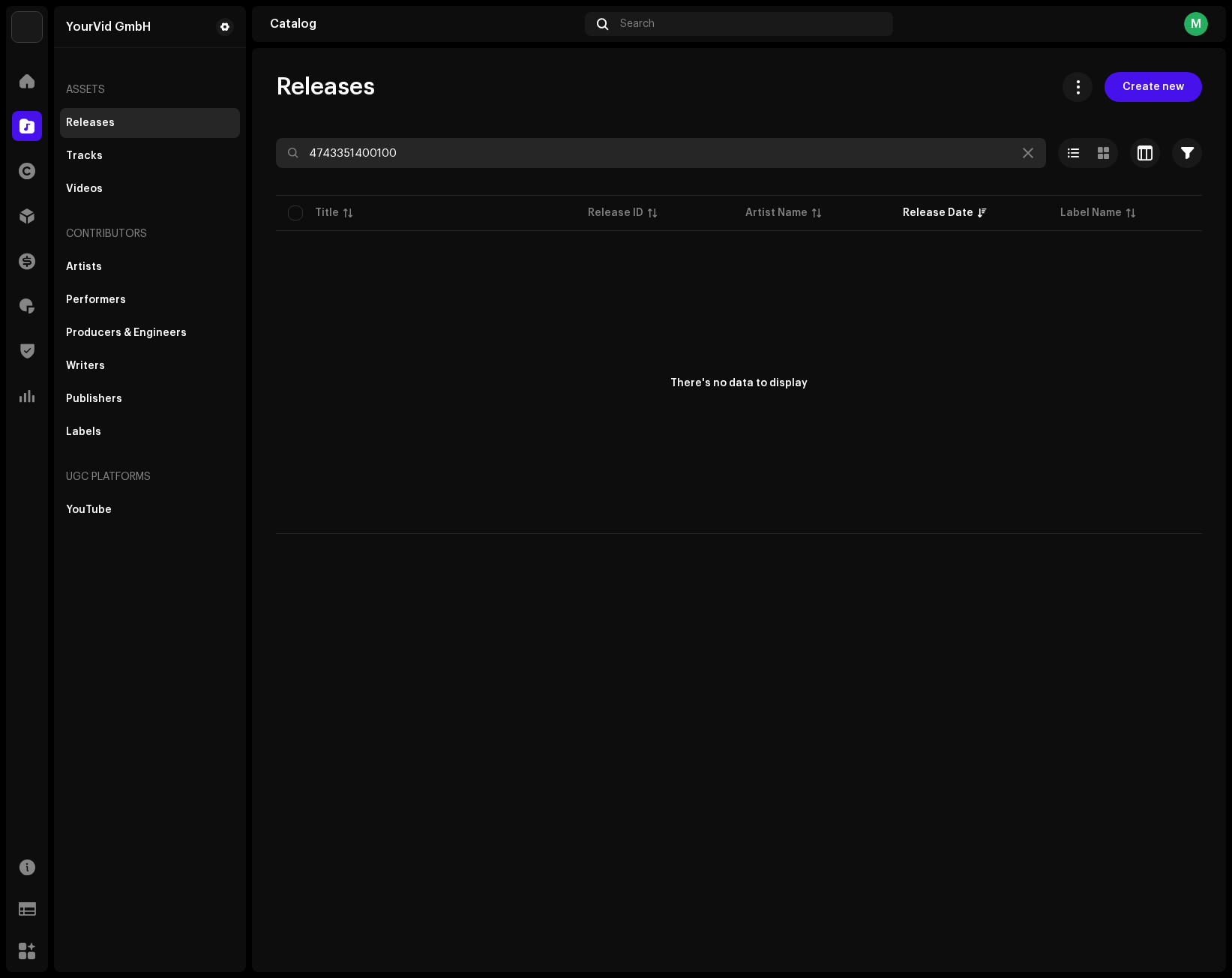
click at [480, 157] on input "4743351400100" at bounding box center [661, 153] width 770 height 30
type input "4743351400100"
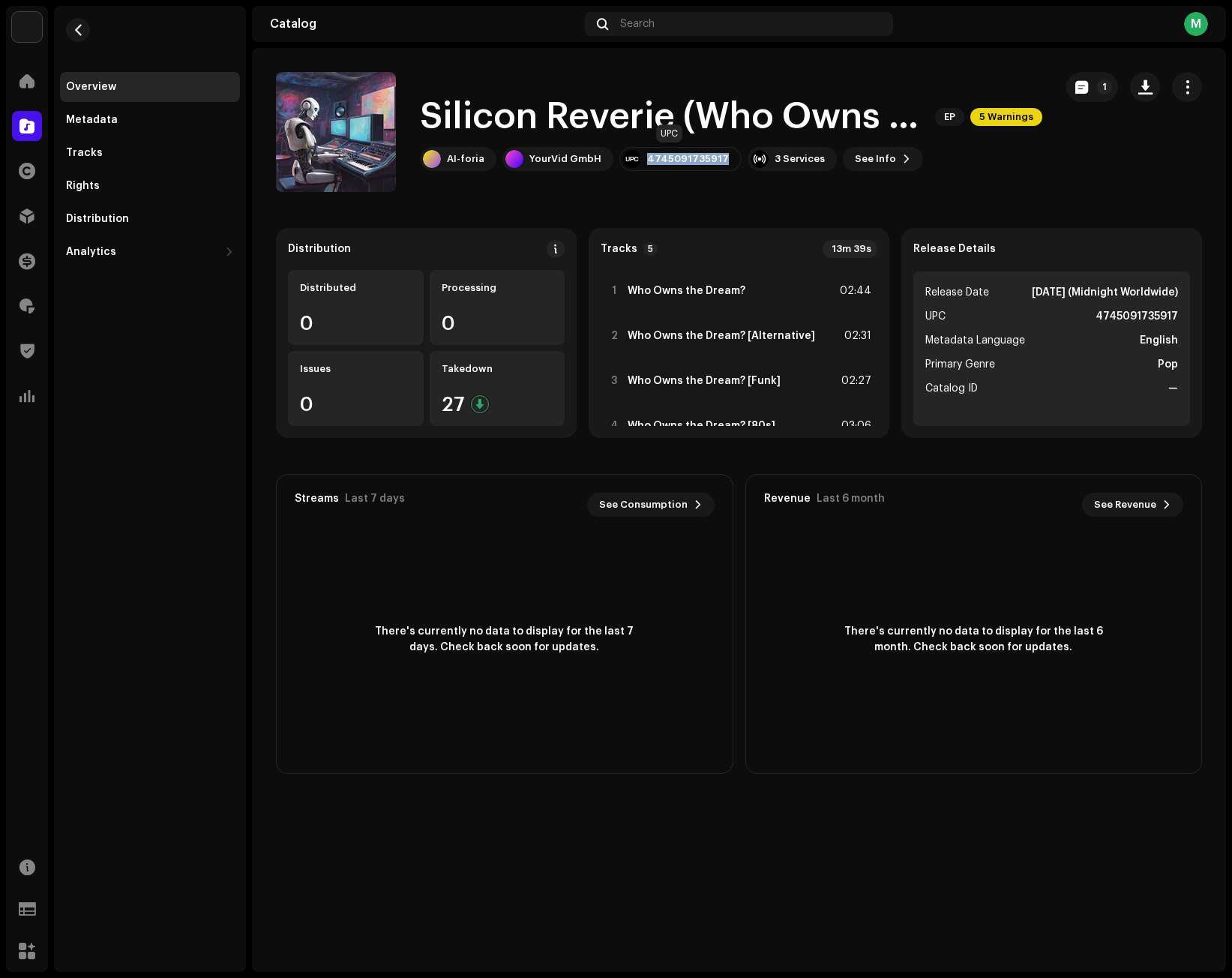
drag, startPoint x: 640, startPoint y: 162, endPoint x: 665, endPoint y: 118, distance: 50.6
click at [714, 166] on div "4745091735917" at bounding box center [681, 159] width 122 height 24
copy div "4745091735917"
click at [454, 164] on div "AI-foria" at bounding box center [465, 158] width 37 height 12
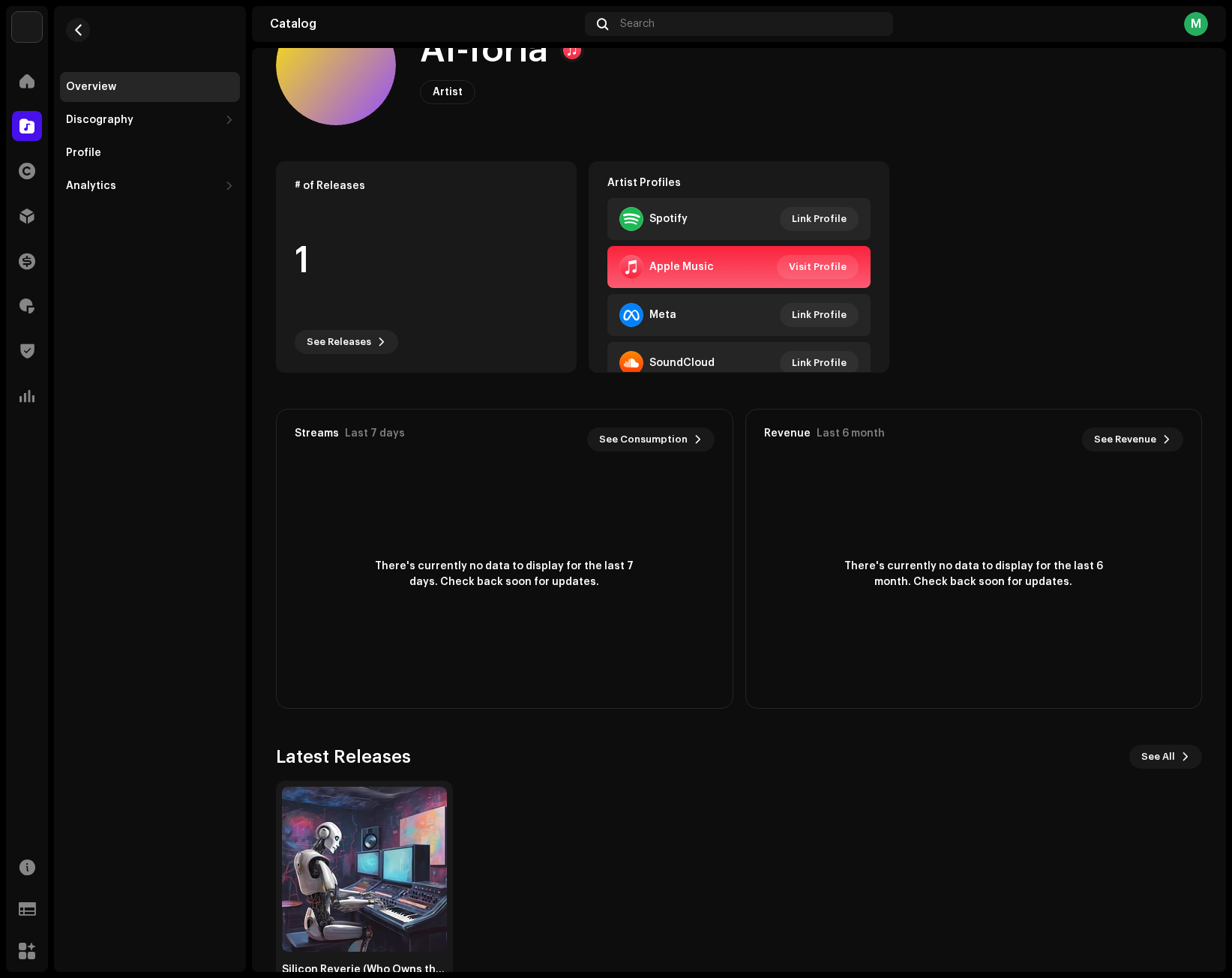
scroll to position [116, 0]
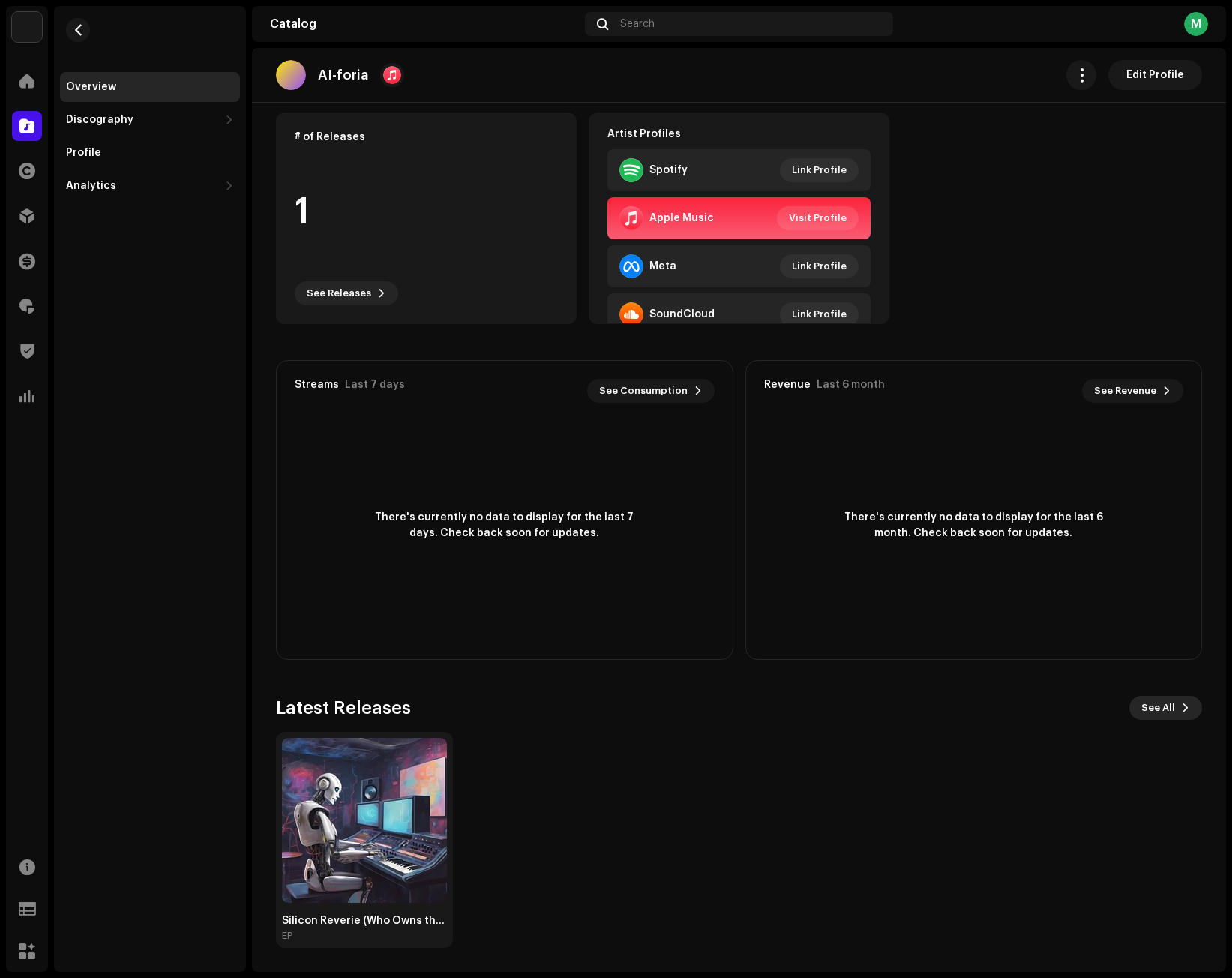
click at [1154, 719] on span "See All" at bounding box center [1157, 708] width 34 height 30
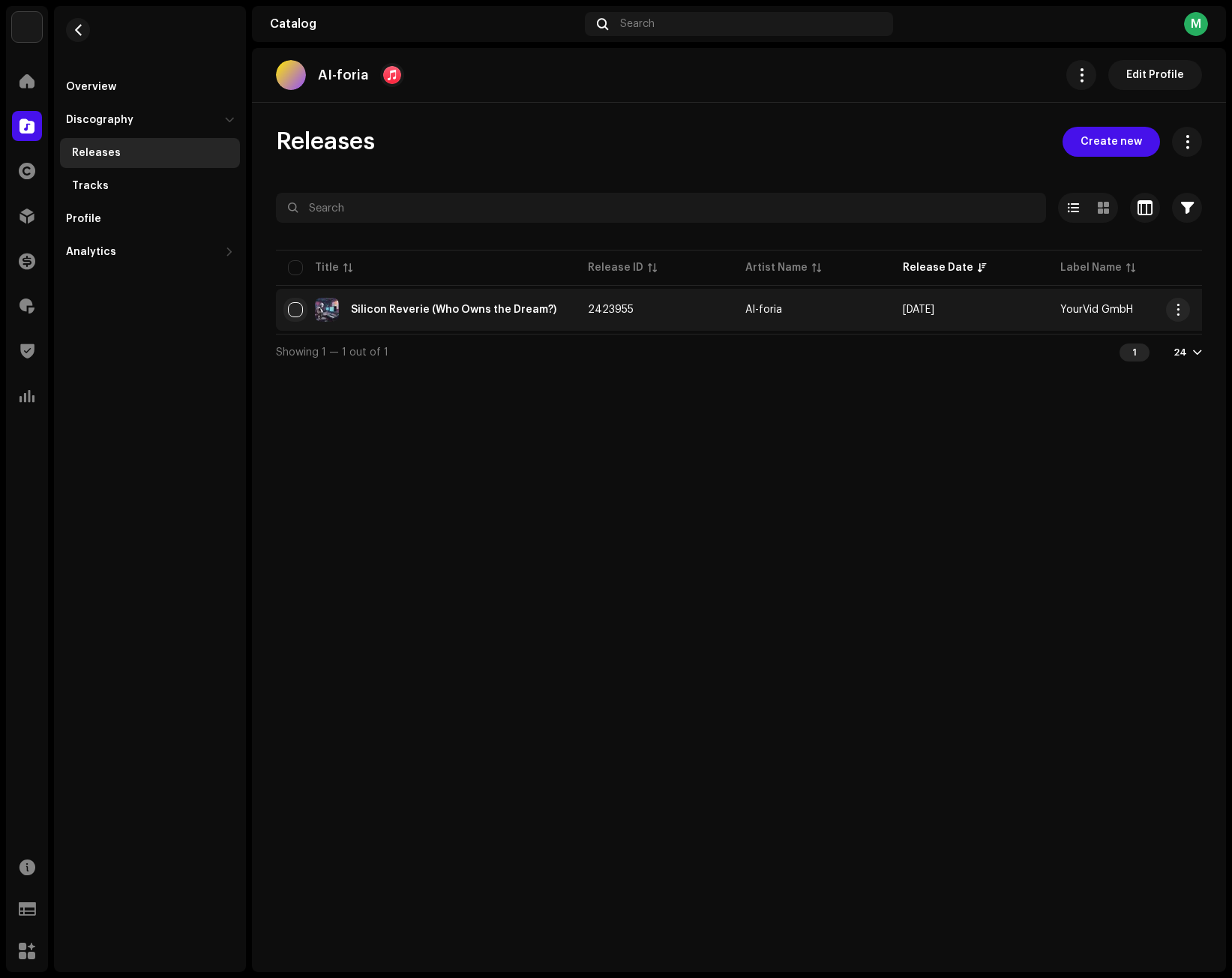
click at [293, 309] on input "checkbox" at bounding box center [295, 309] width 15 height 15
checkbox input "true"
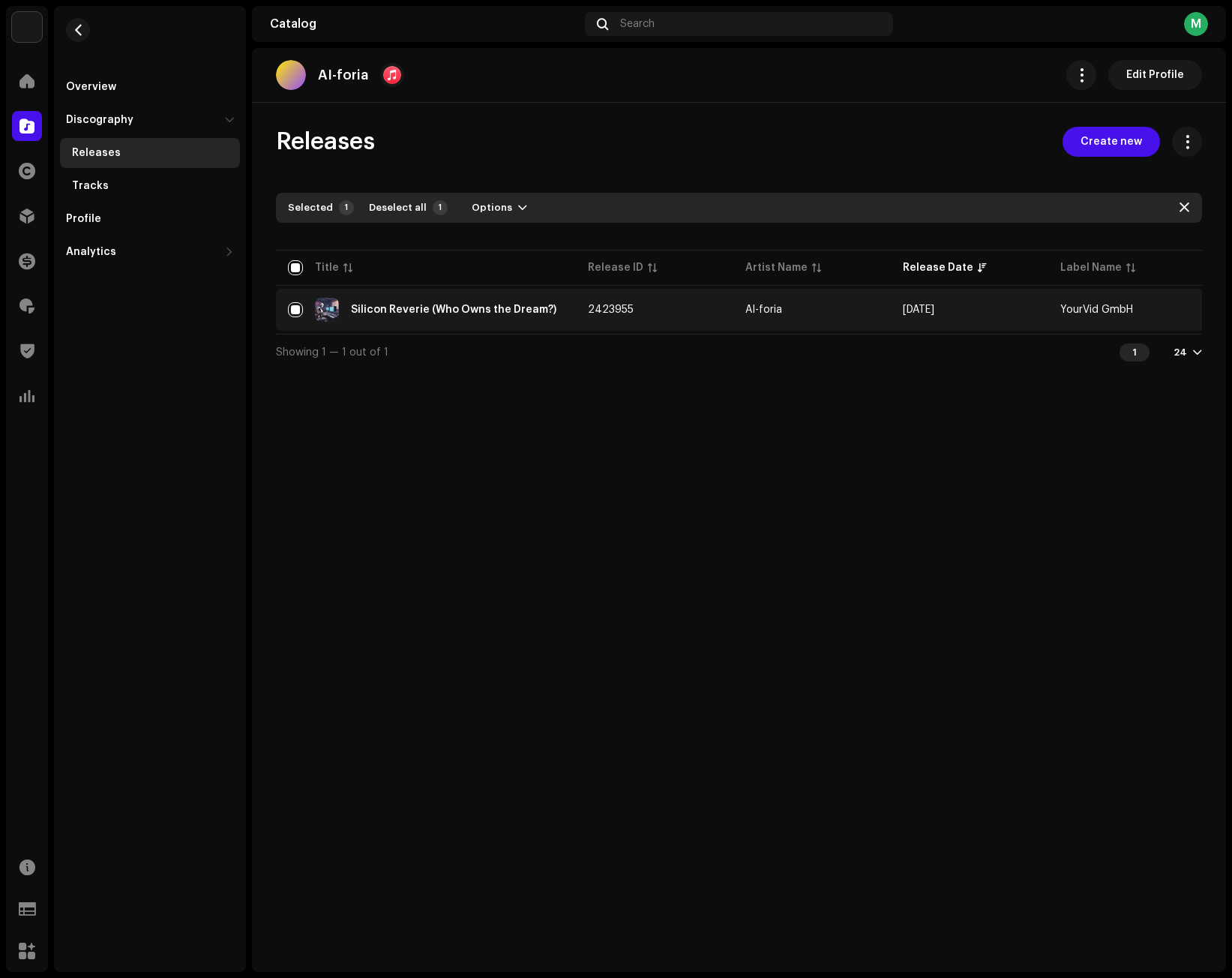
click at [492, 219] on div "Selected 1 Deselect all 1 Options" at bounding box center [739, 207] width 926 height 30
click at [491, 209] on span "Options" at bounding box center [491, 207] width 41 height 30
click at [502, 239] on span "Archive" at bounding box center [484, 241] width 41 height 12
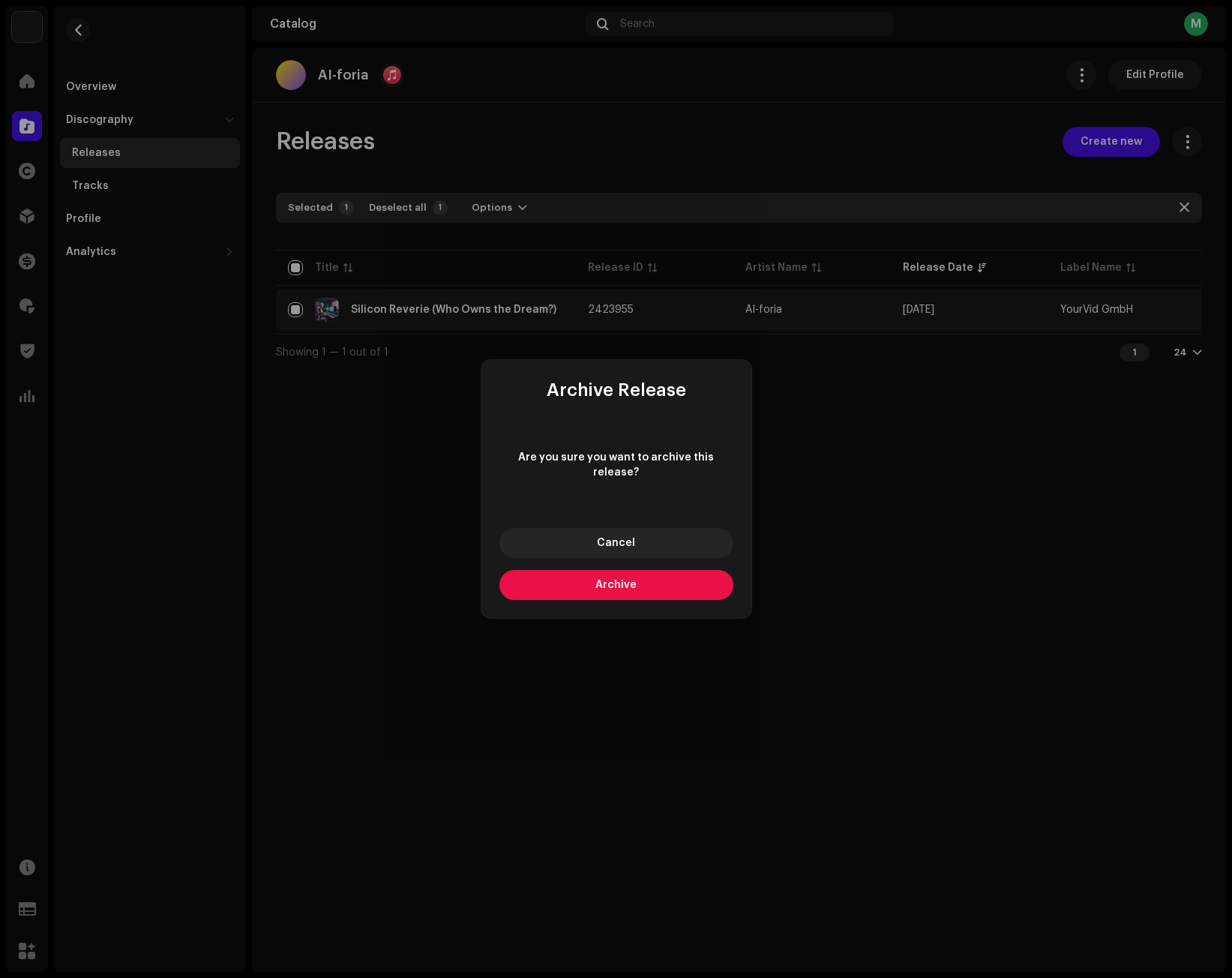
click at [629, 580] on span "Archive" at bounding box center [615, 585] width 41 height 11
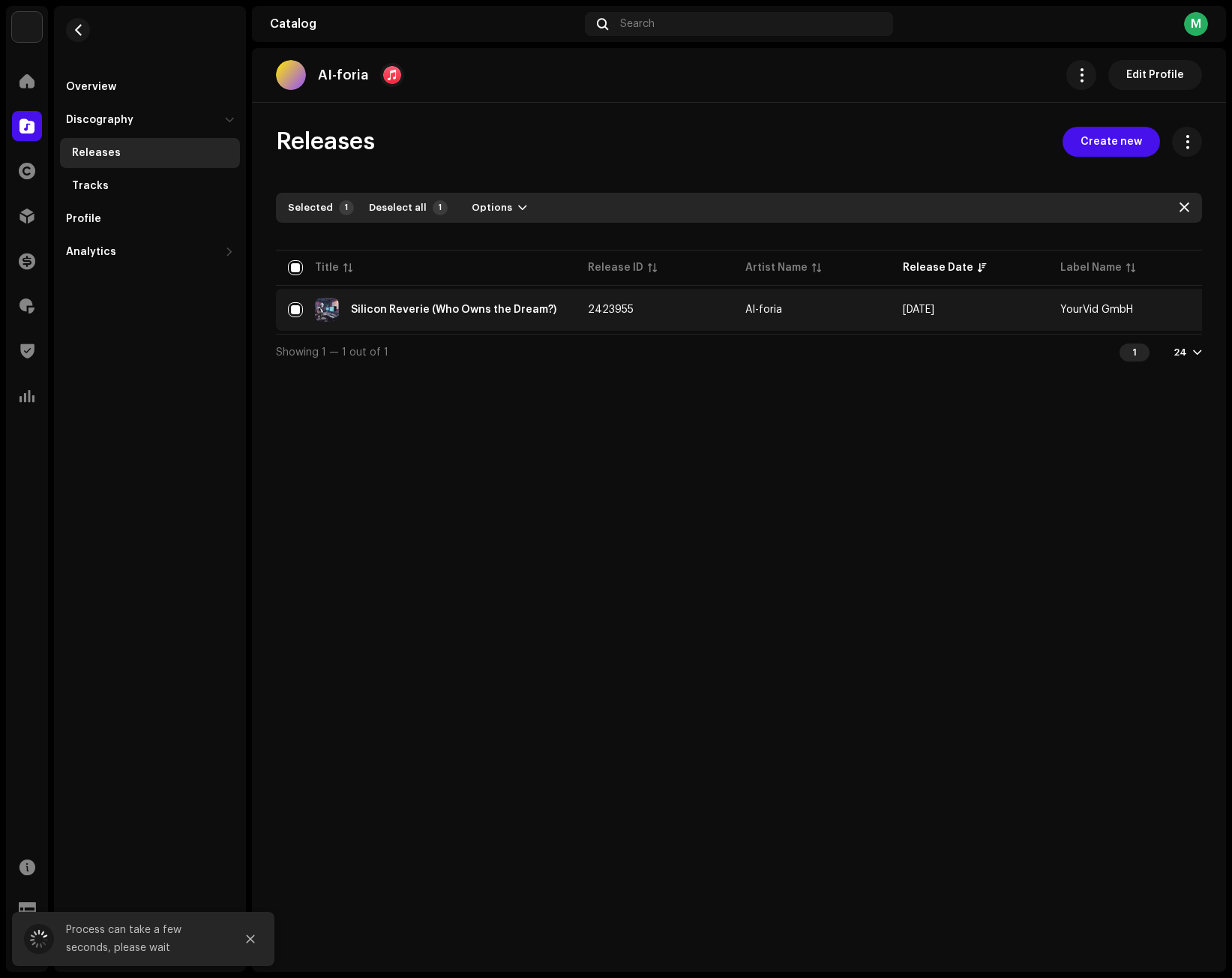
checkbox input "false"
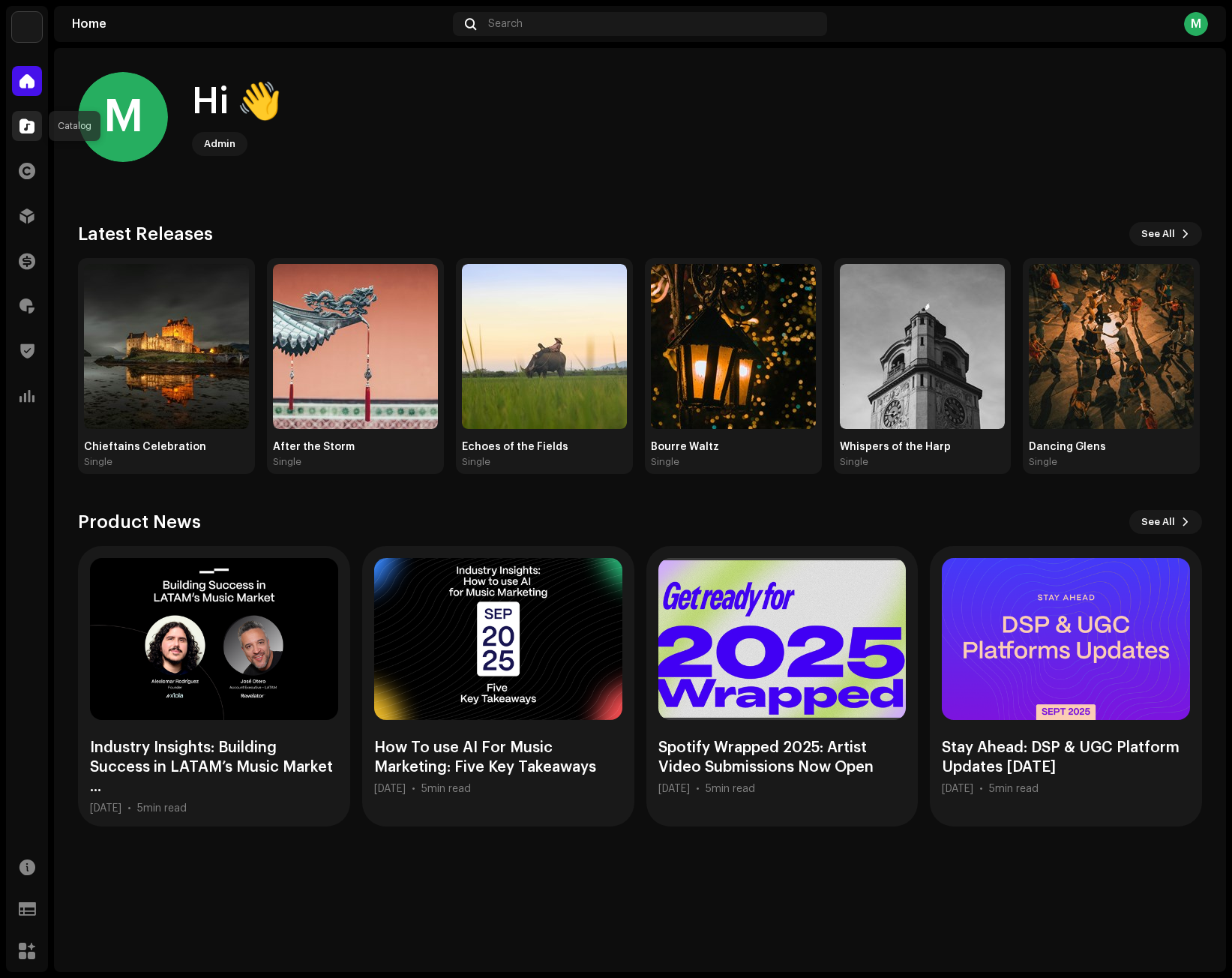
click at [25, 128] on span at bounding box center [26, 126] width 15 height 12
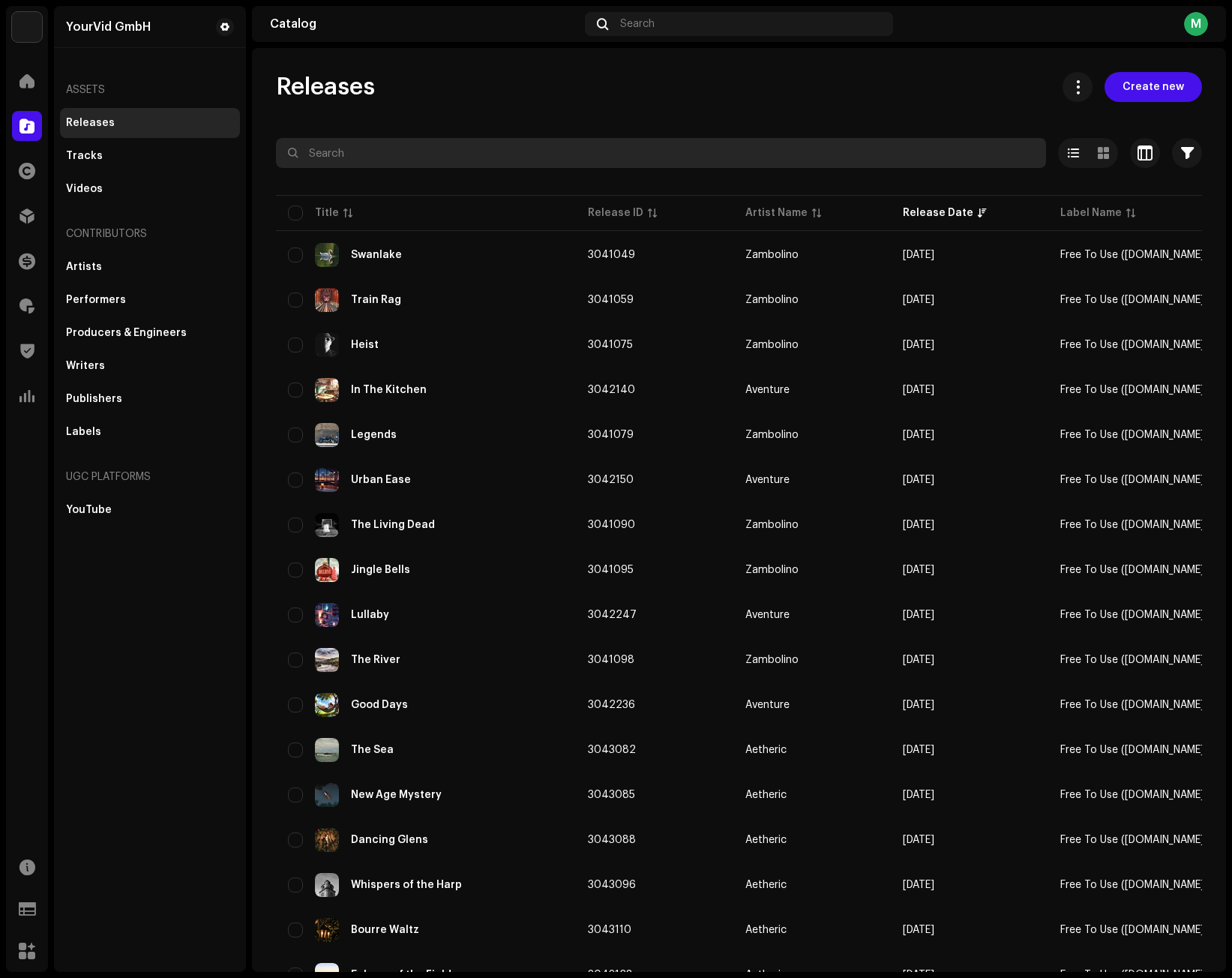
click at [474, 160] on input "text" at bounding box center [661, 153] width 770 height 30
paste input "4745091735917"
type input "4745091735917"
click at [528, 113] on div "Releases Create new 4745091735917 Selected 0 Options Filters Distribution statu…" at bounding box center [739, 711] width 974 height 1277
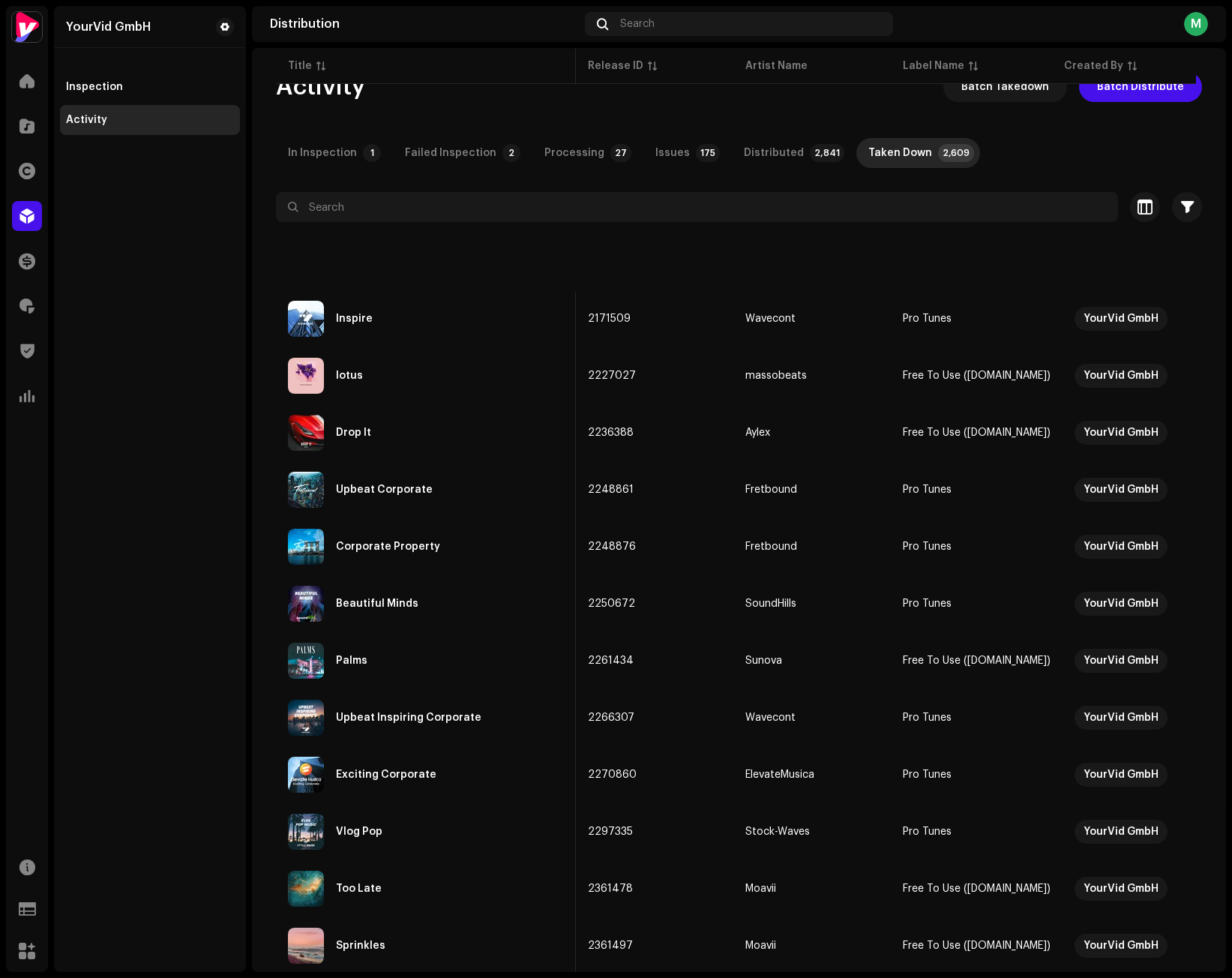
scroll to position [0, 185]
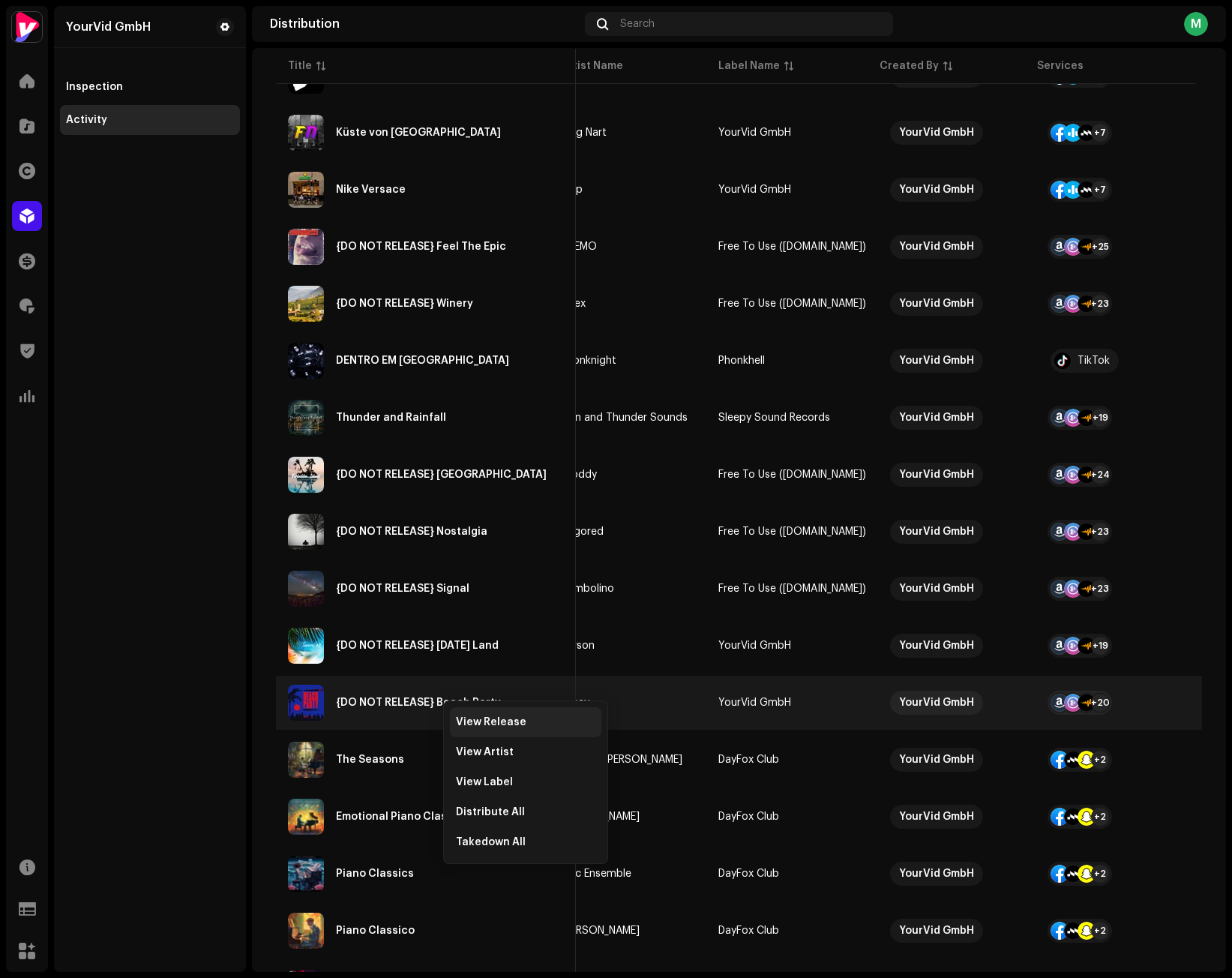
click at [464, 719] on span "View Release" at bounding box center [490, 721] width 70 height 12
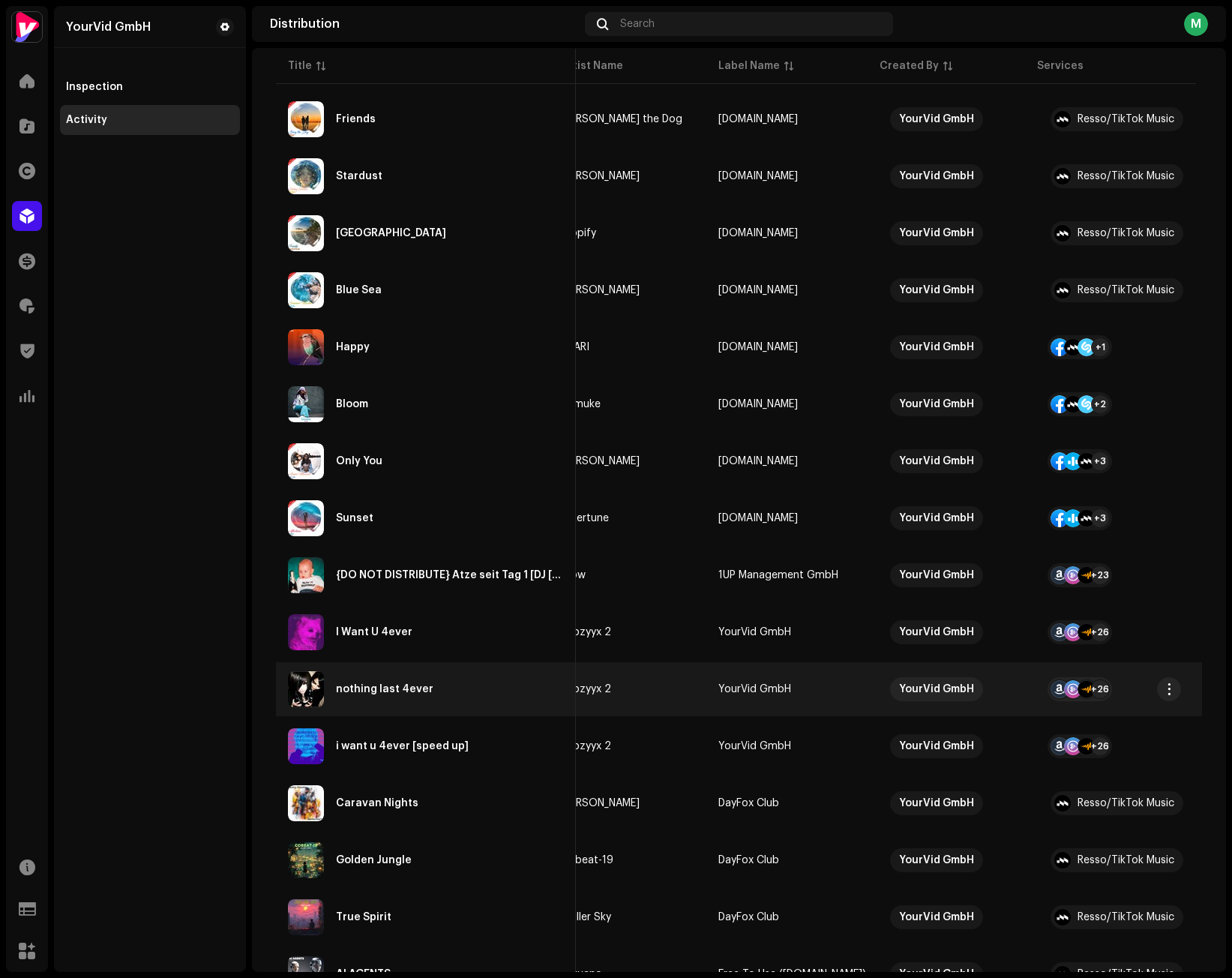
scroll to position [3000, 0]
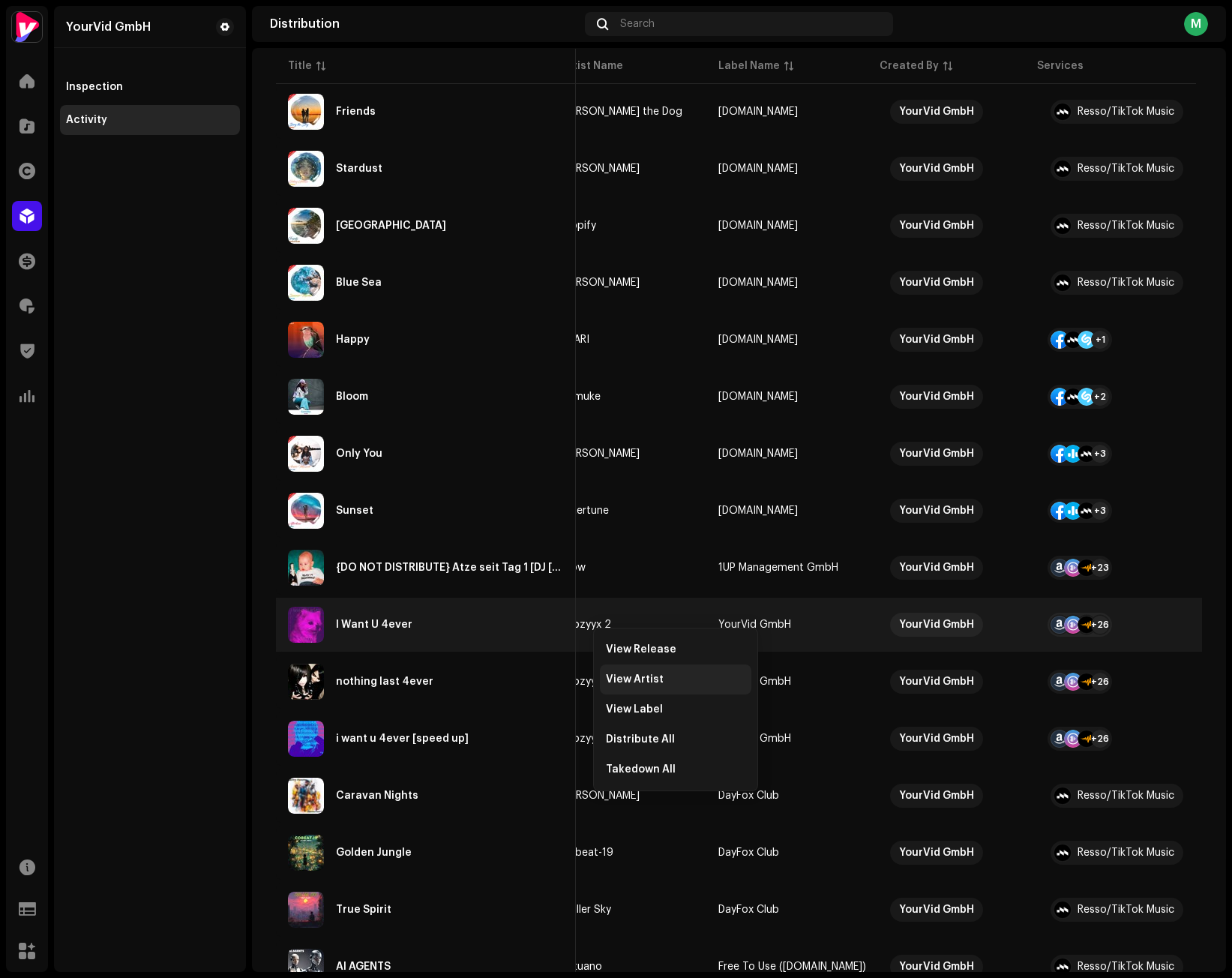
click at [629, 676] on span "View Artist" at bounding box center [634, 679] width 57 height 12
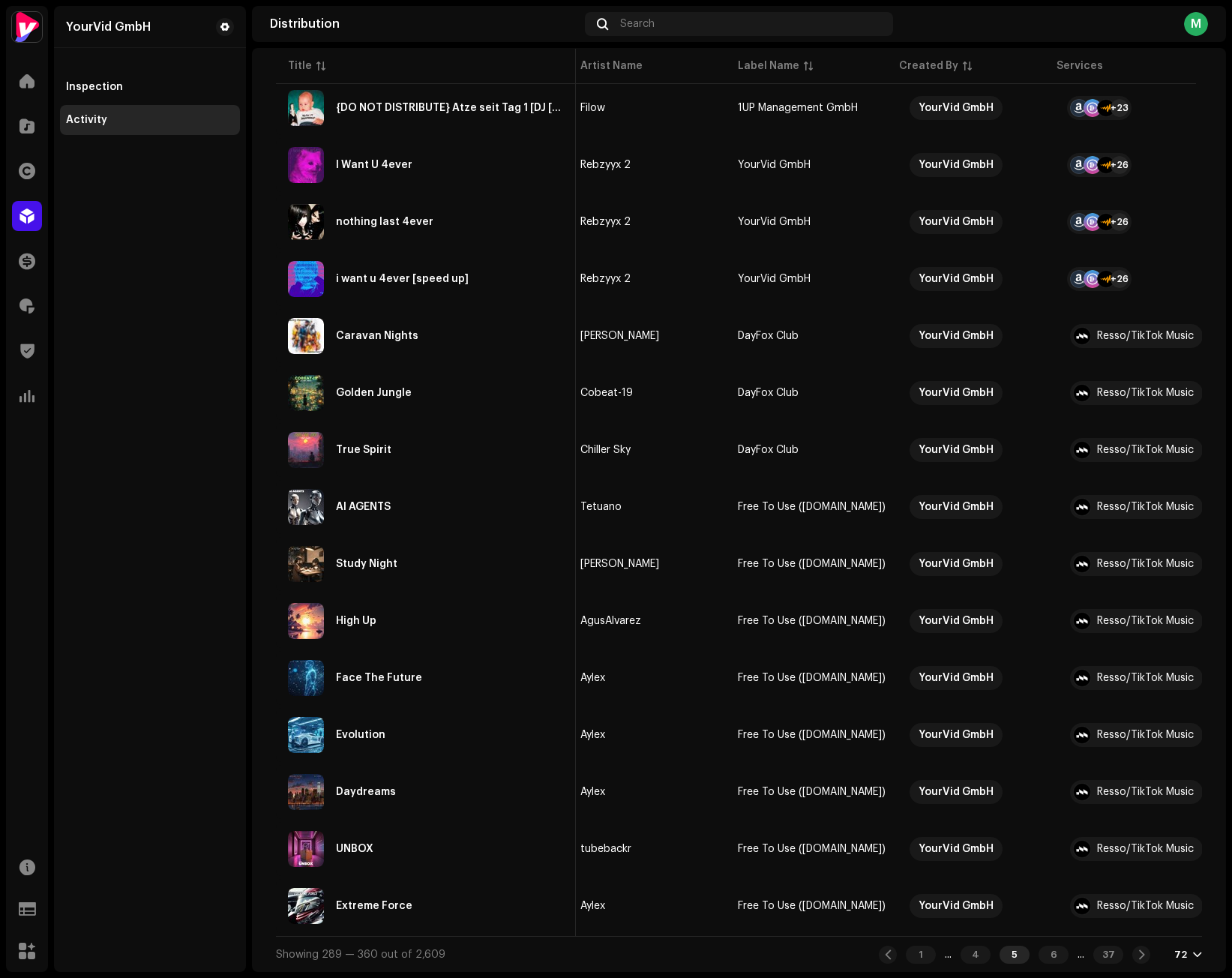
scroll to position [0, 167]
click at [1043, 957] on div "6" at bounding box center [1053, 954] width 30 height 18
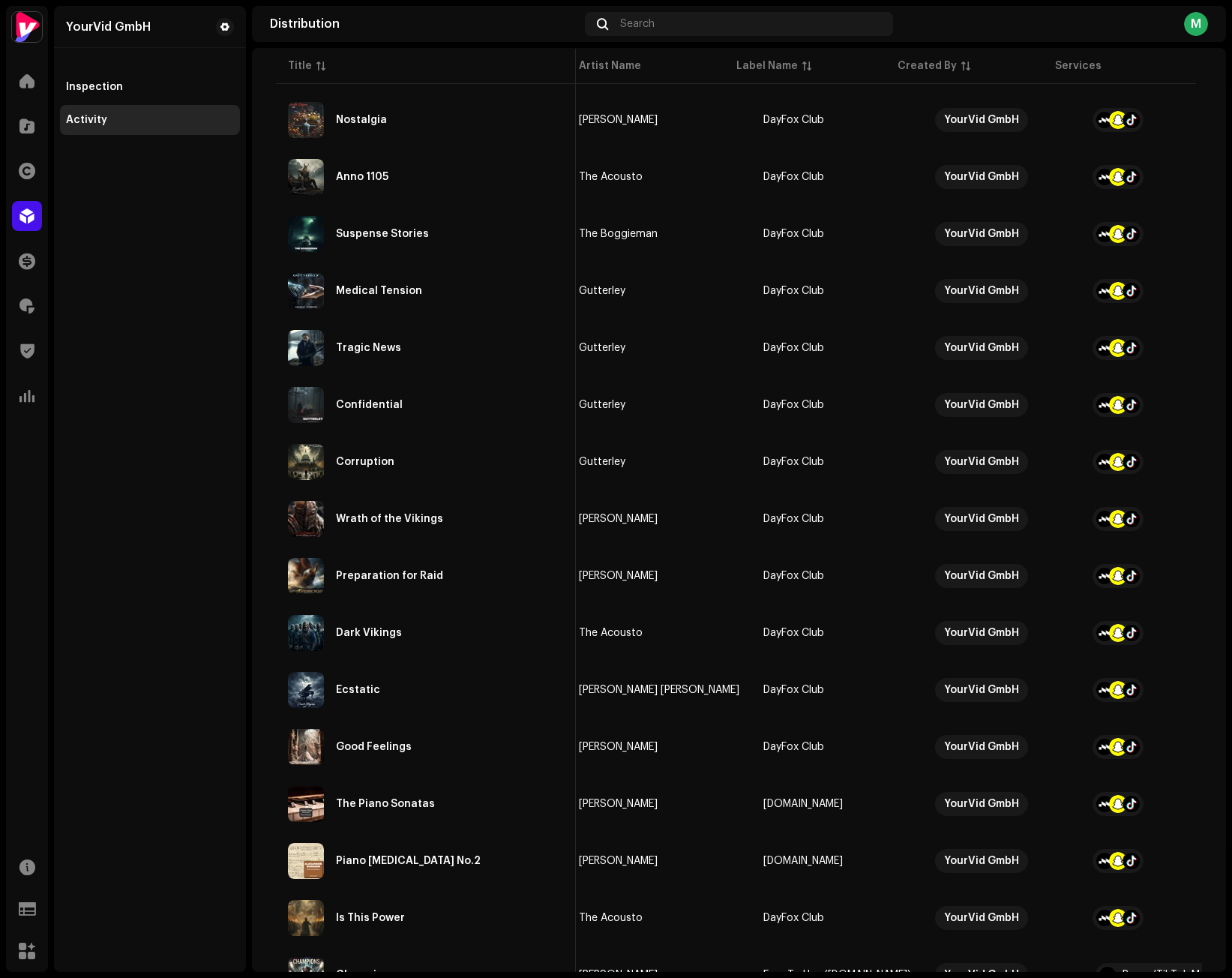
scroll to position [3464, 0]
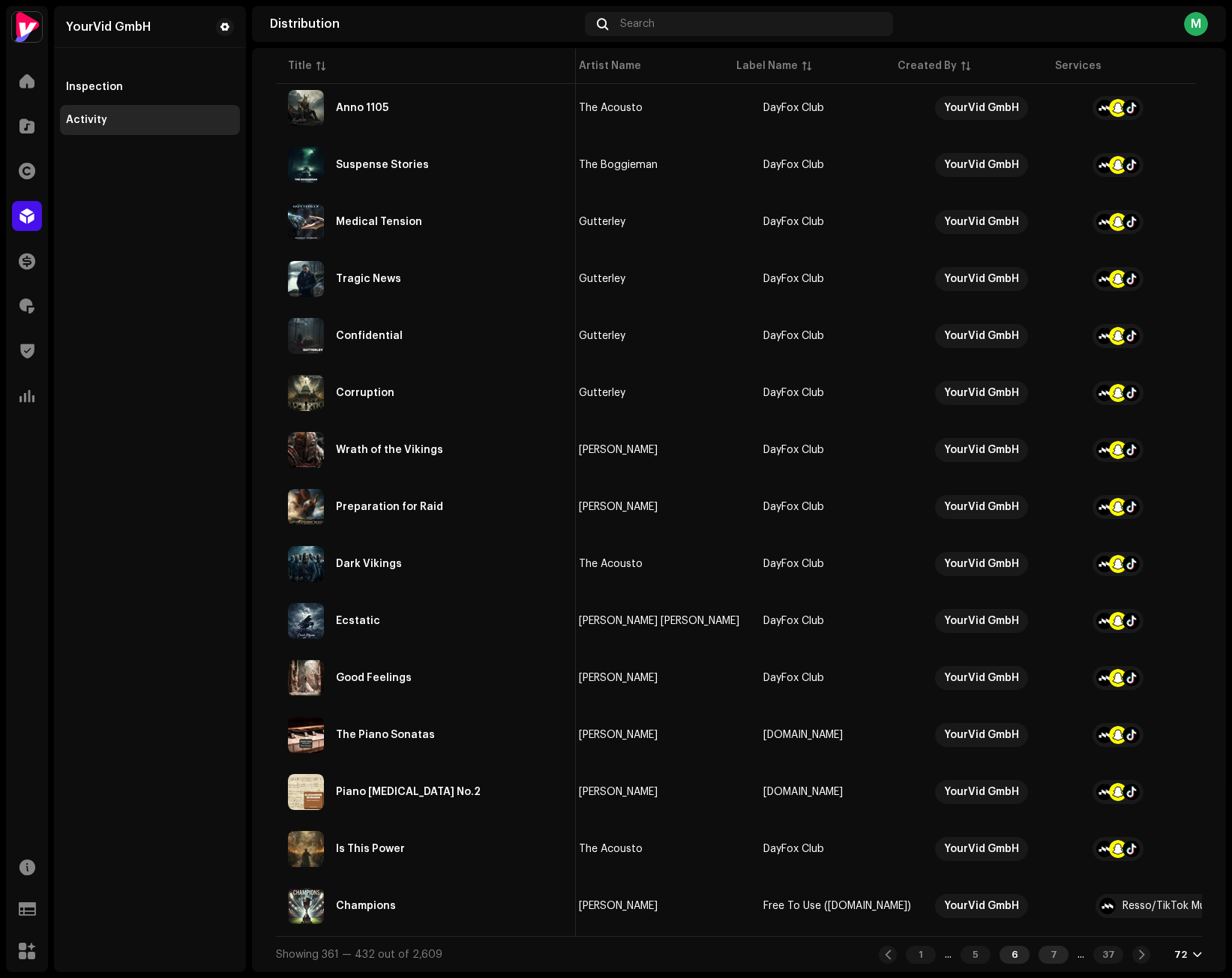
click at [1038, 957] on div "7" at bounding box center [1053, 954] width 30 height 18
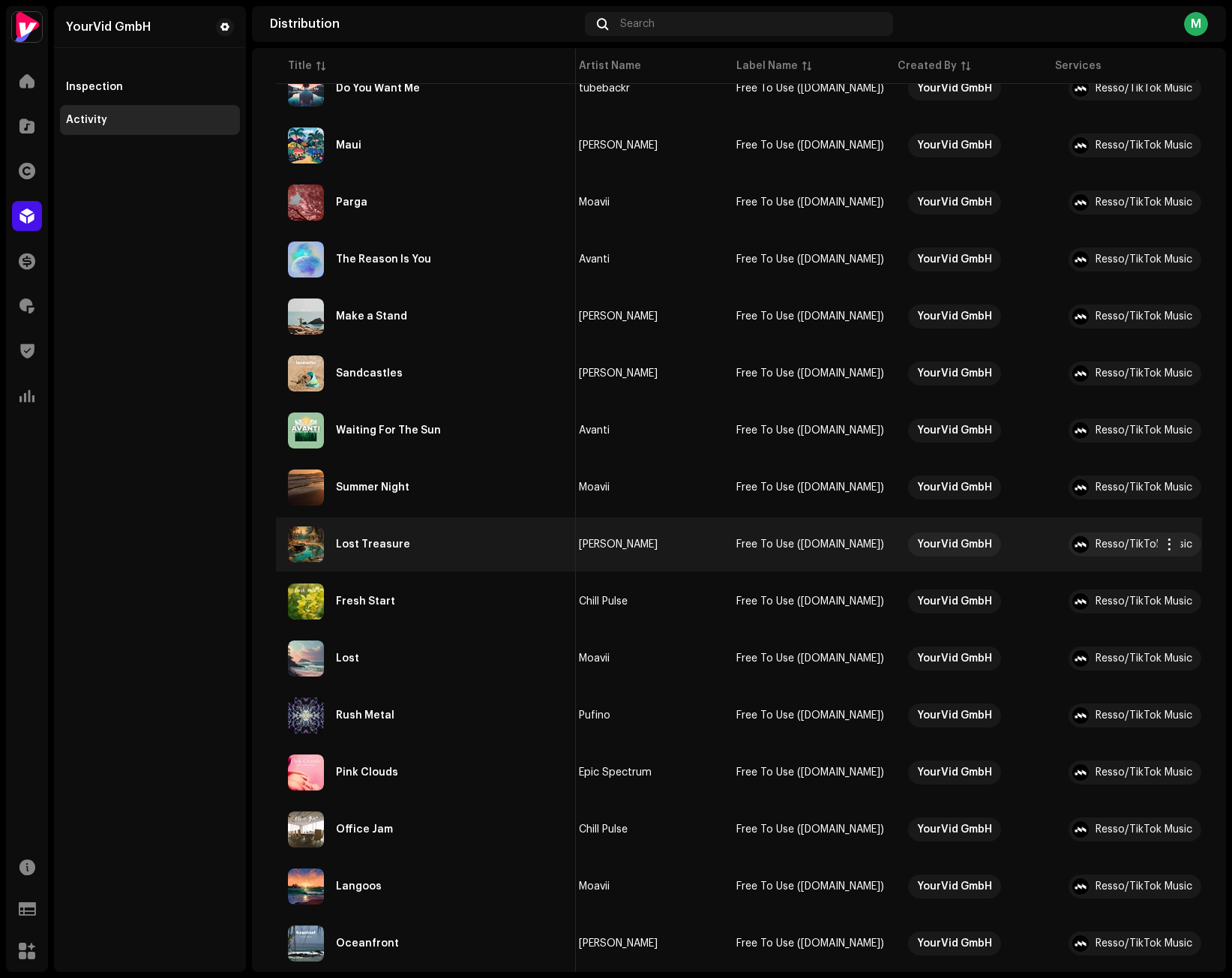
scroll to position [3464, 0]
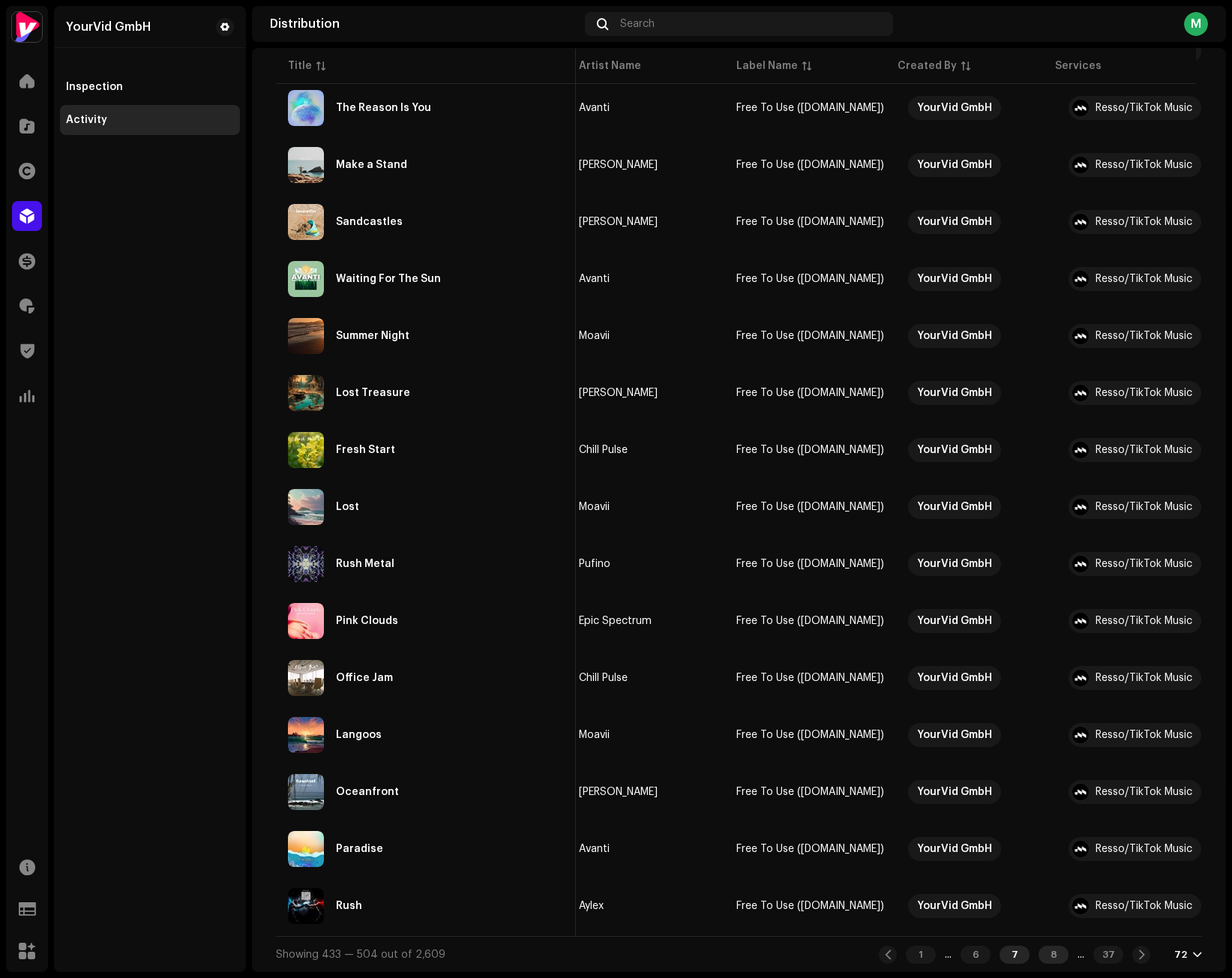
click at [1038, 952] on div "8" at bounding box center [1053, 954] width 30 height 18
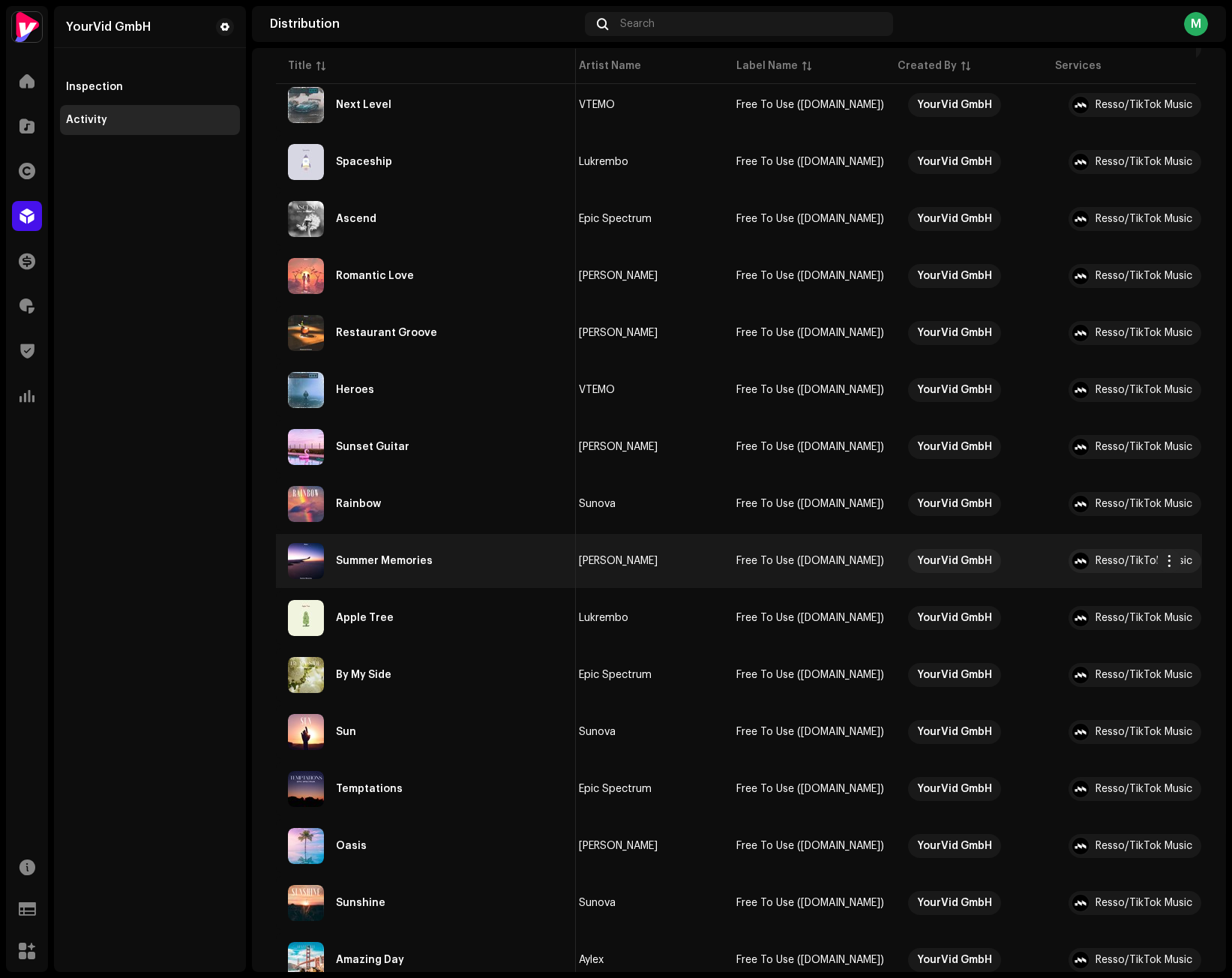
scroll to position [3464, 0]
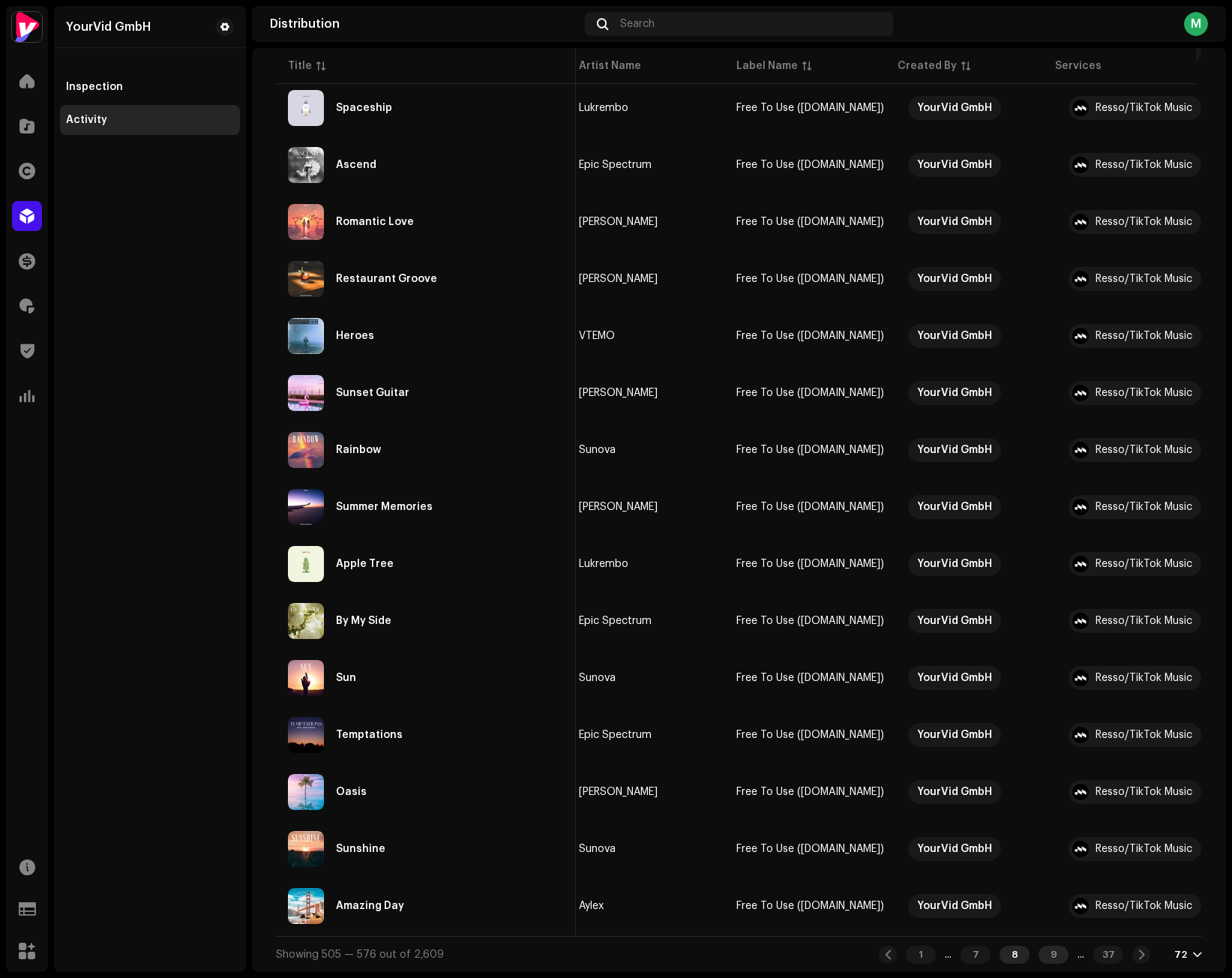
click at [1048, 951] on div "9" at bounding box center [1053, 954] width 30 height 18
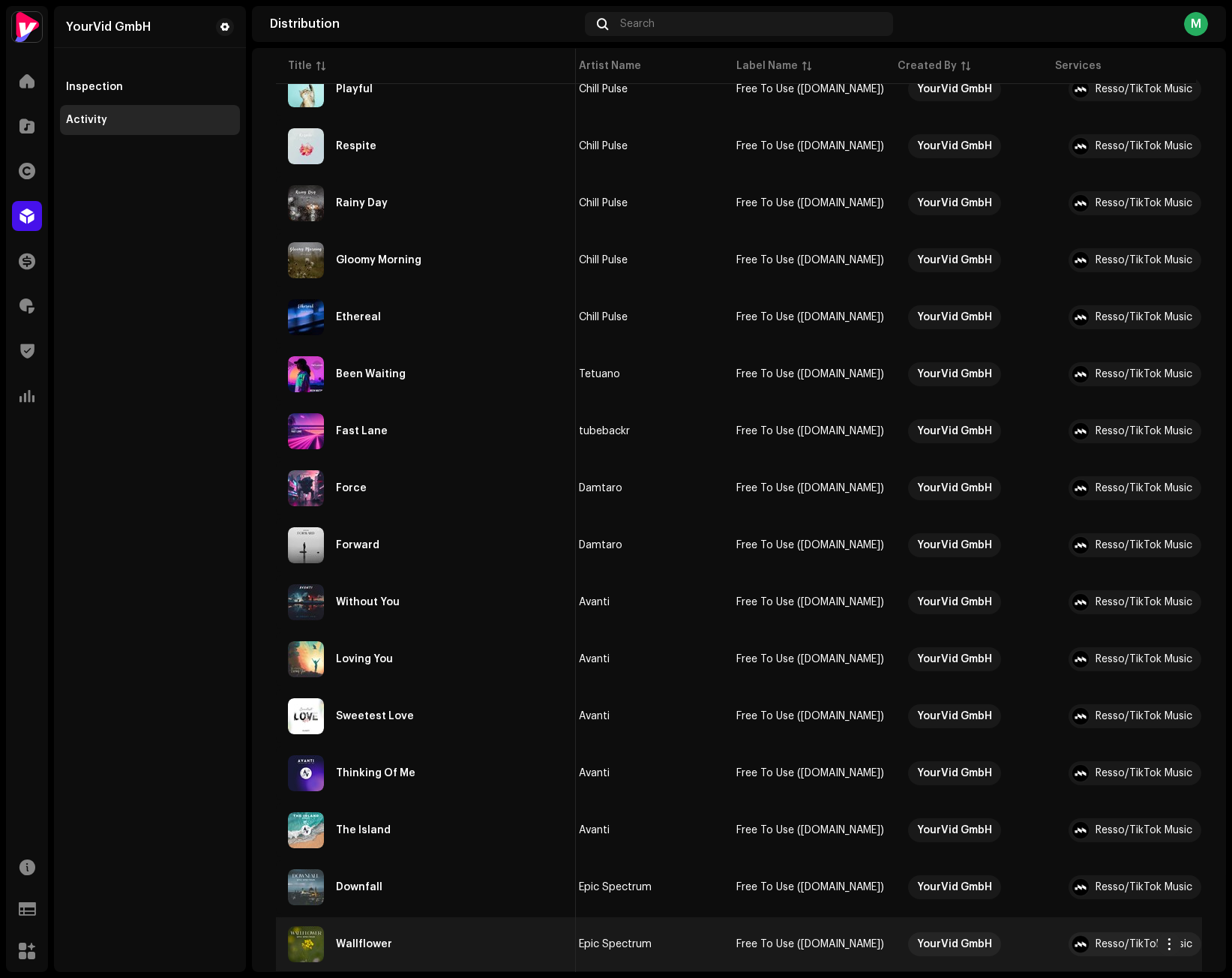
scroll to position [3464, 0]
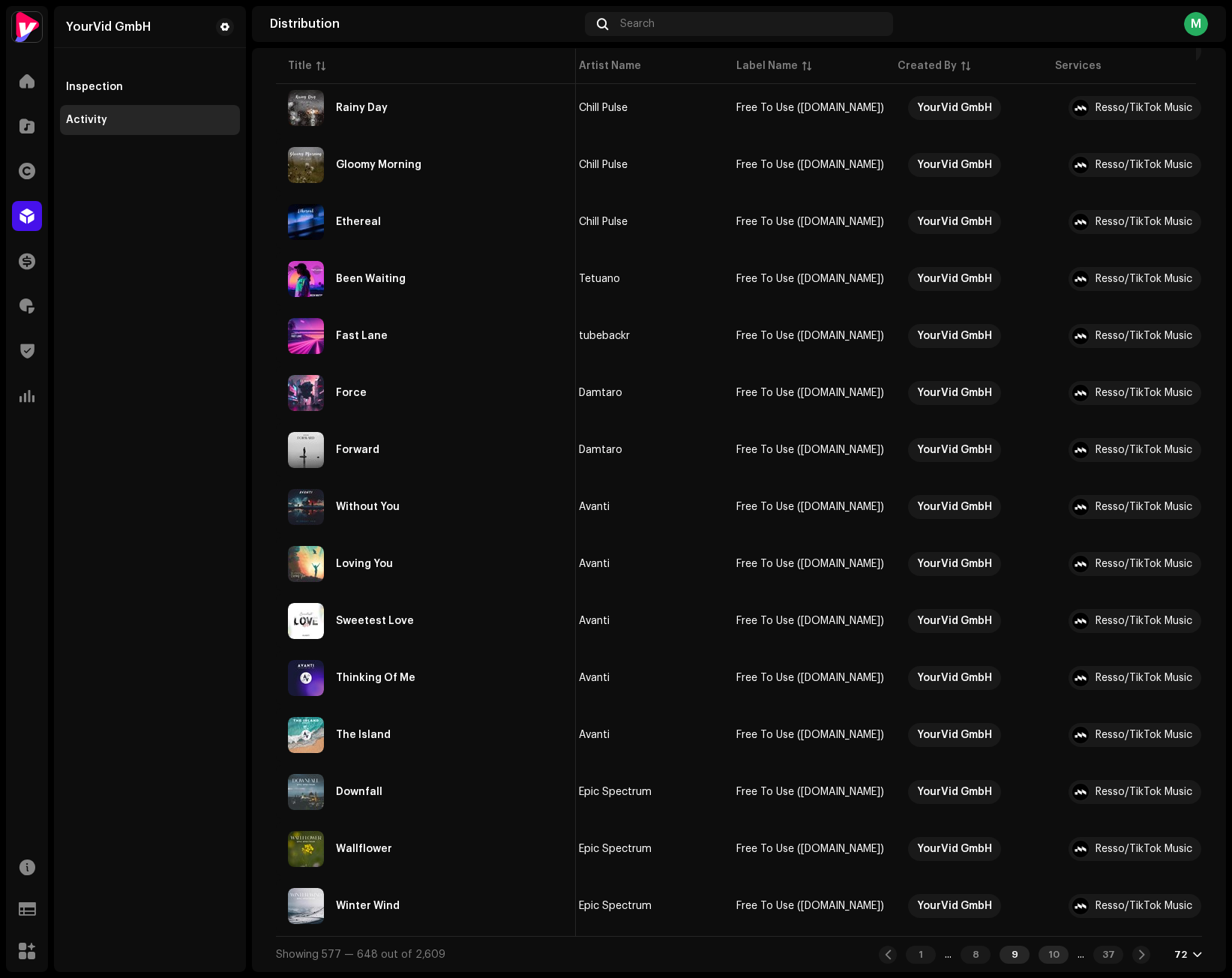
click at [1043, 958] on div "10" at bounding box center [1053, 954] width 30 height 18
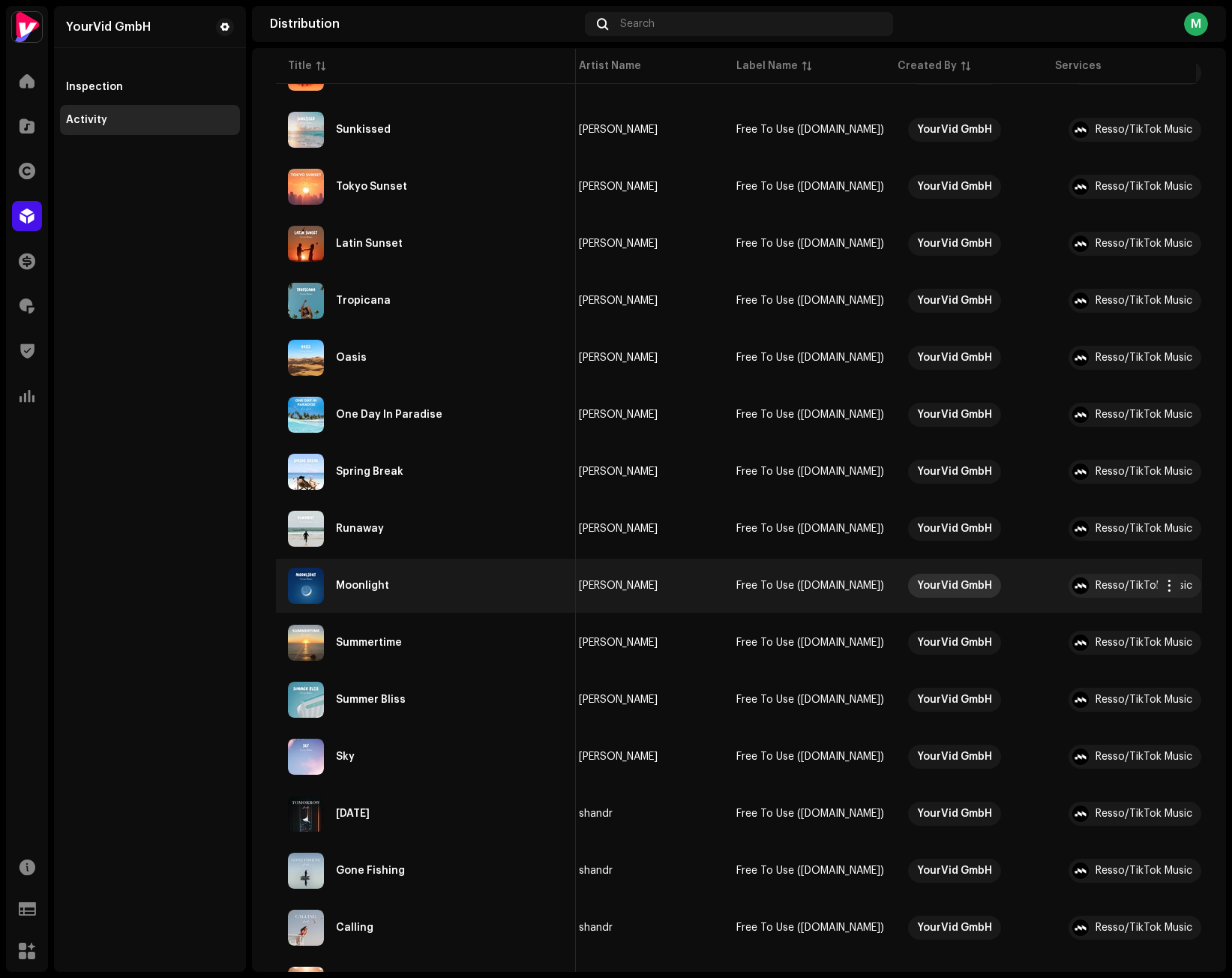
scroll to position [3464, 0]
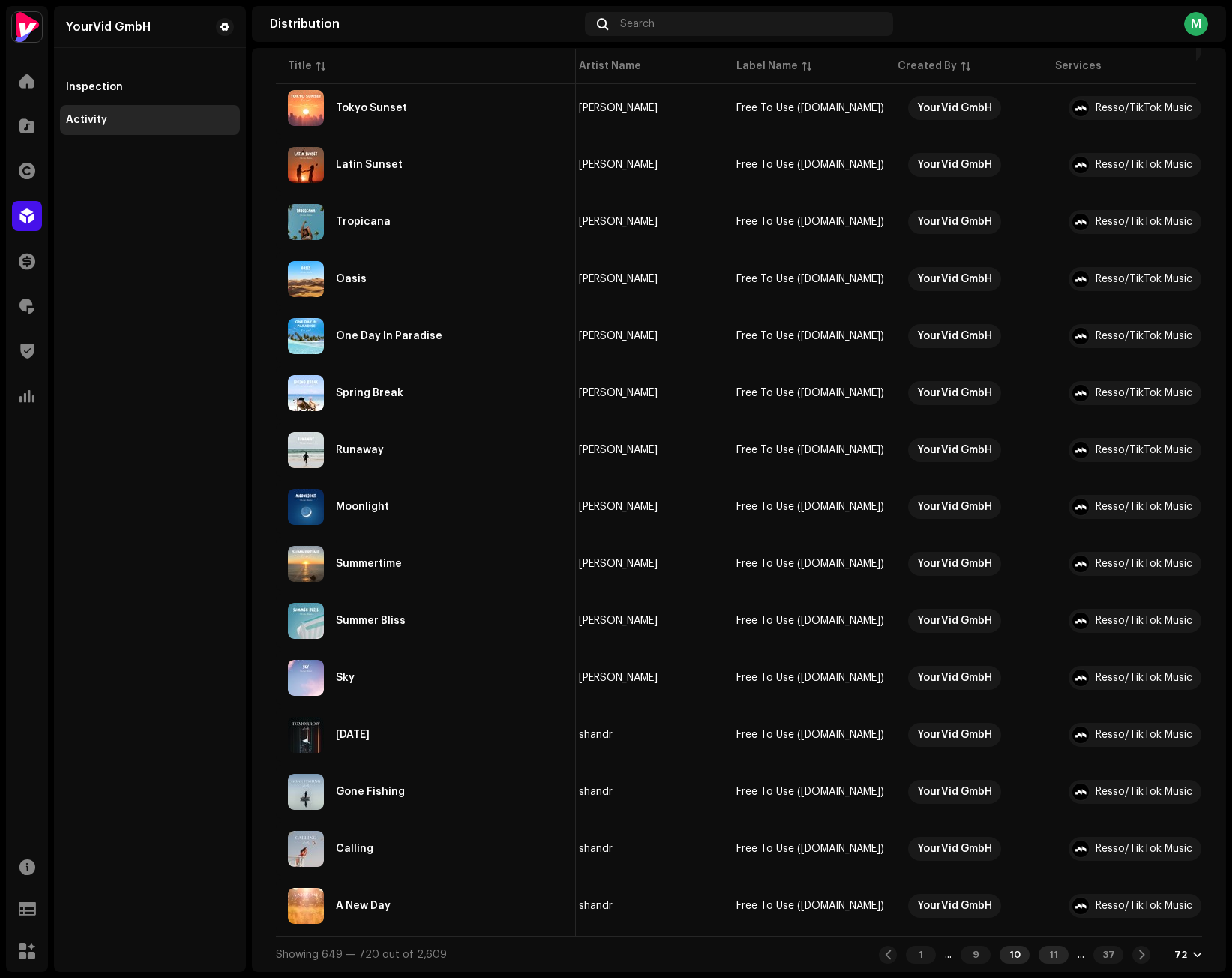
click at [1042, 955] on div "11" at bounding box center [1053, 954] width 30 height 18
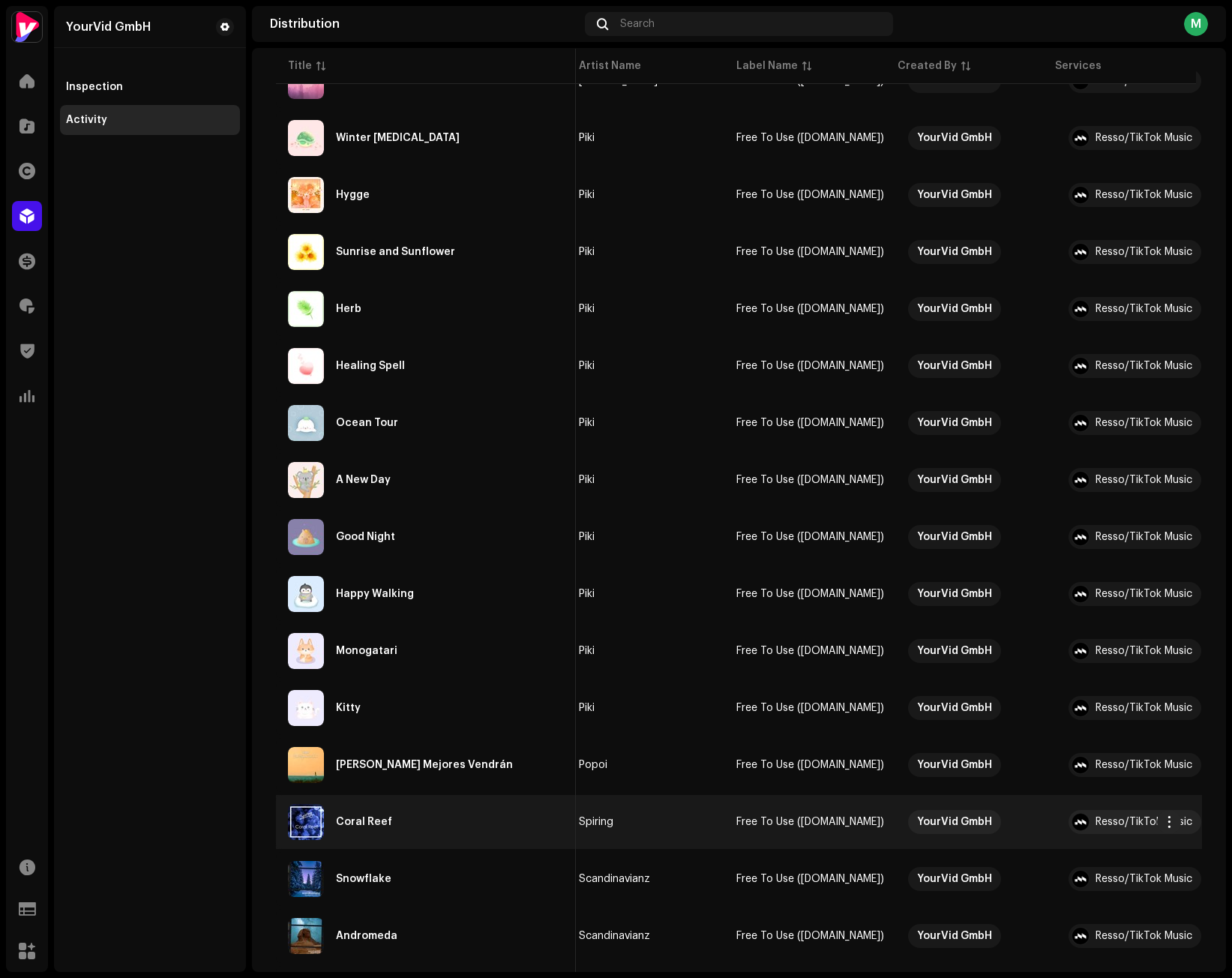
scroll to position [3464, 0]
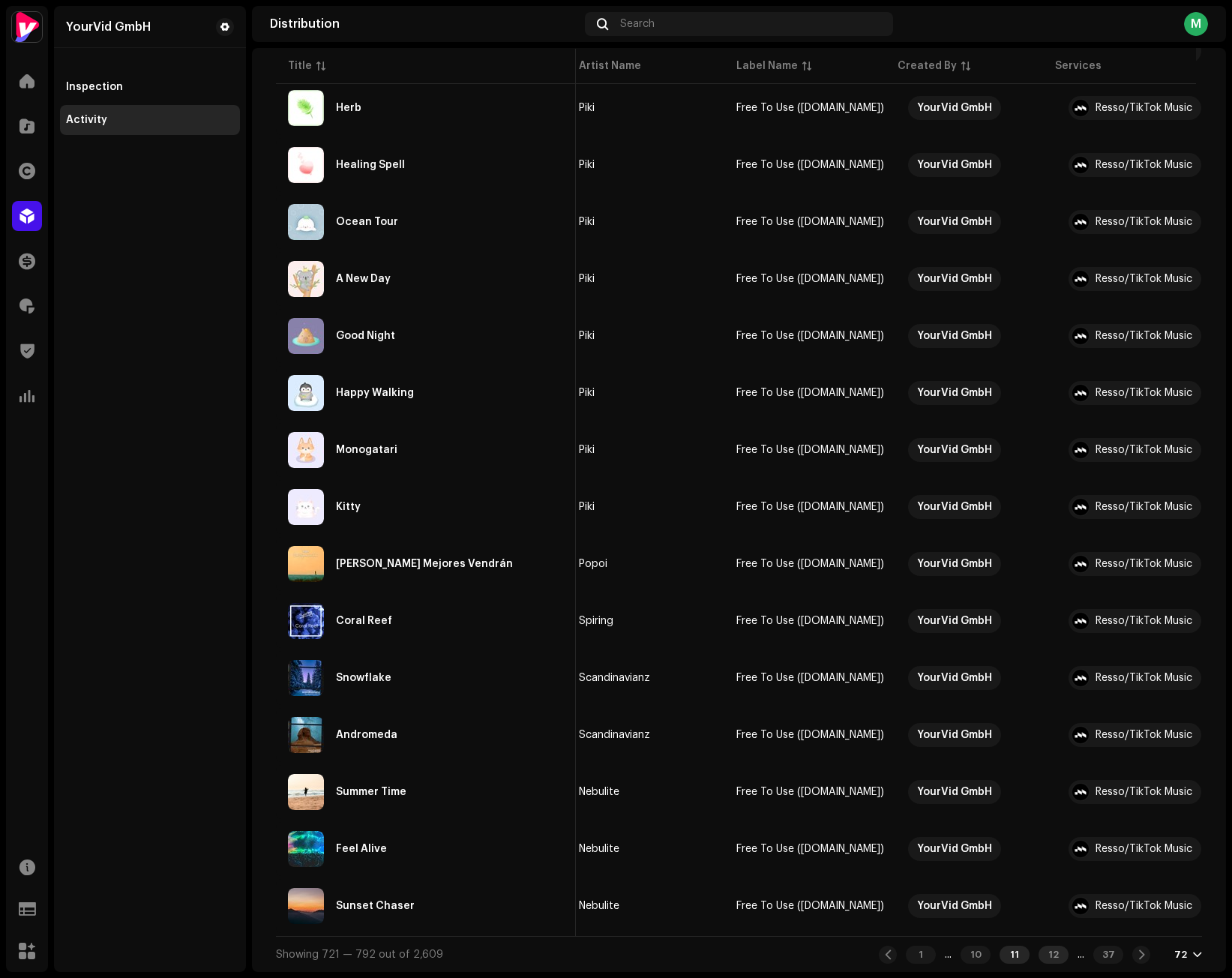
click at [1046, 953] on div "12" at bounding box center [1053, 954] width 30 height 18
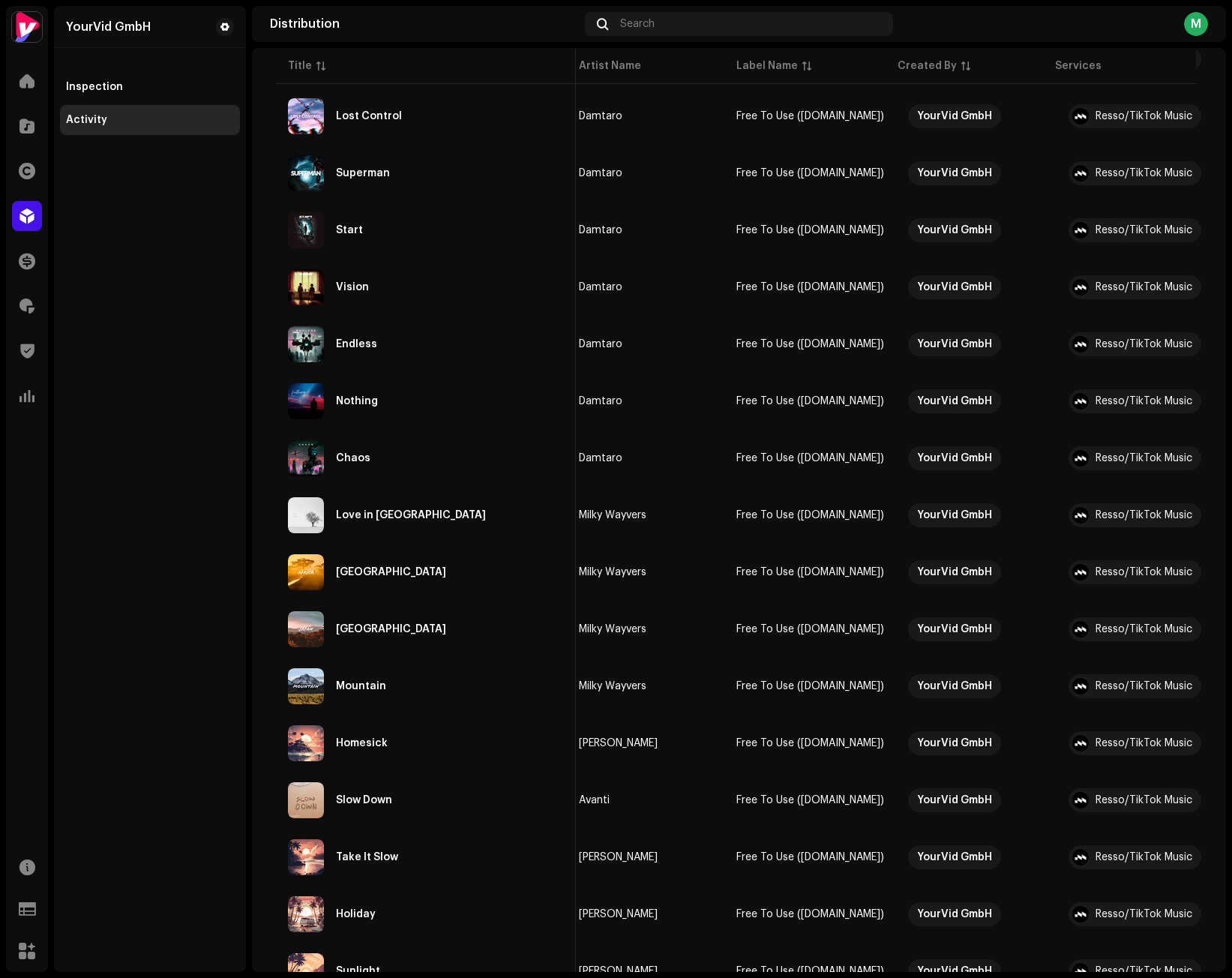
scroll to position [3464, 0]
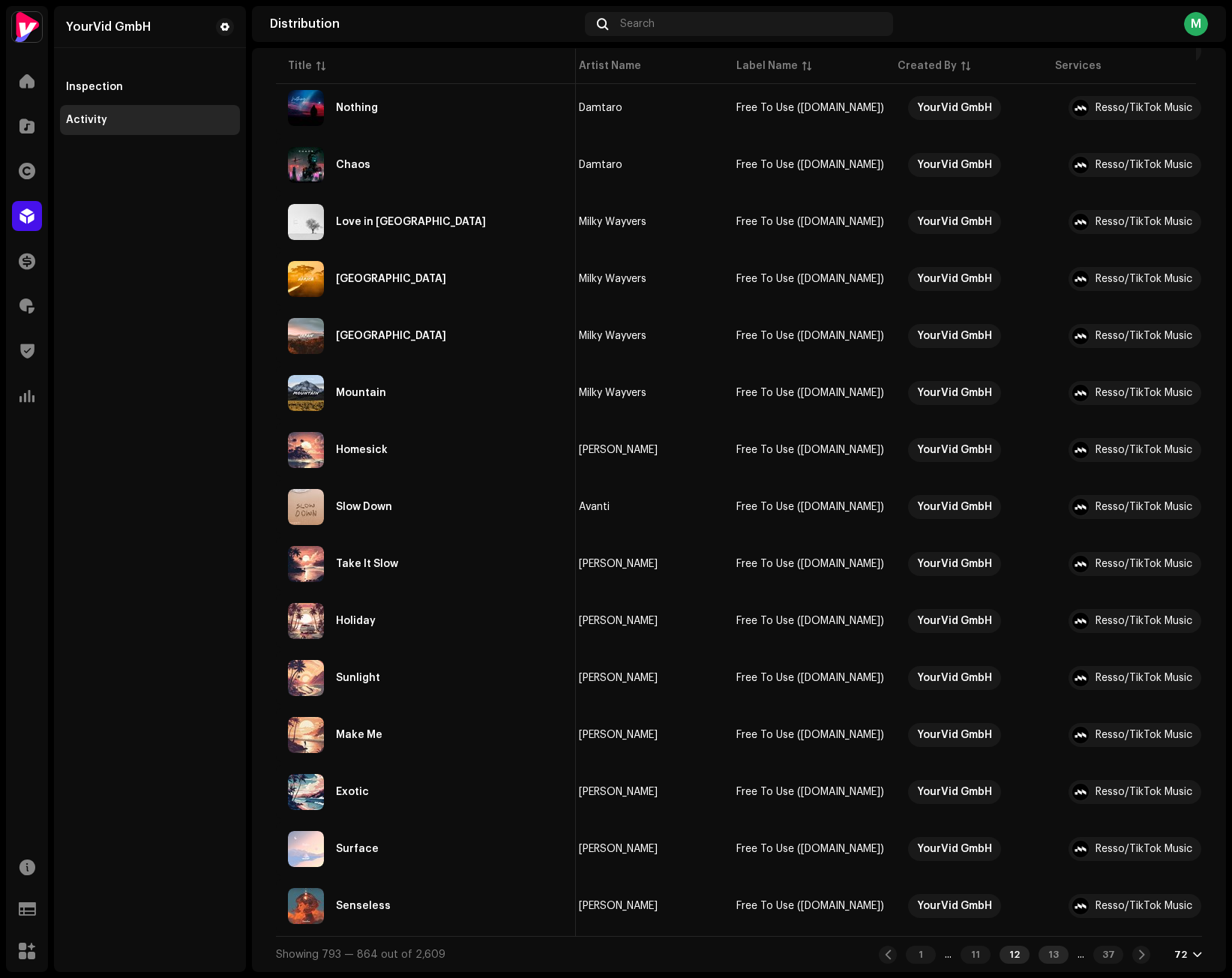
click at [1038, 955] on div "13" at bounding box center [1053, 954] width 30 height 18
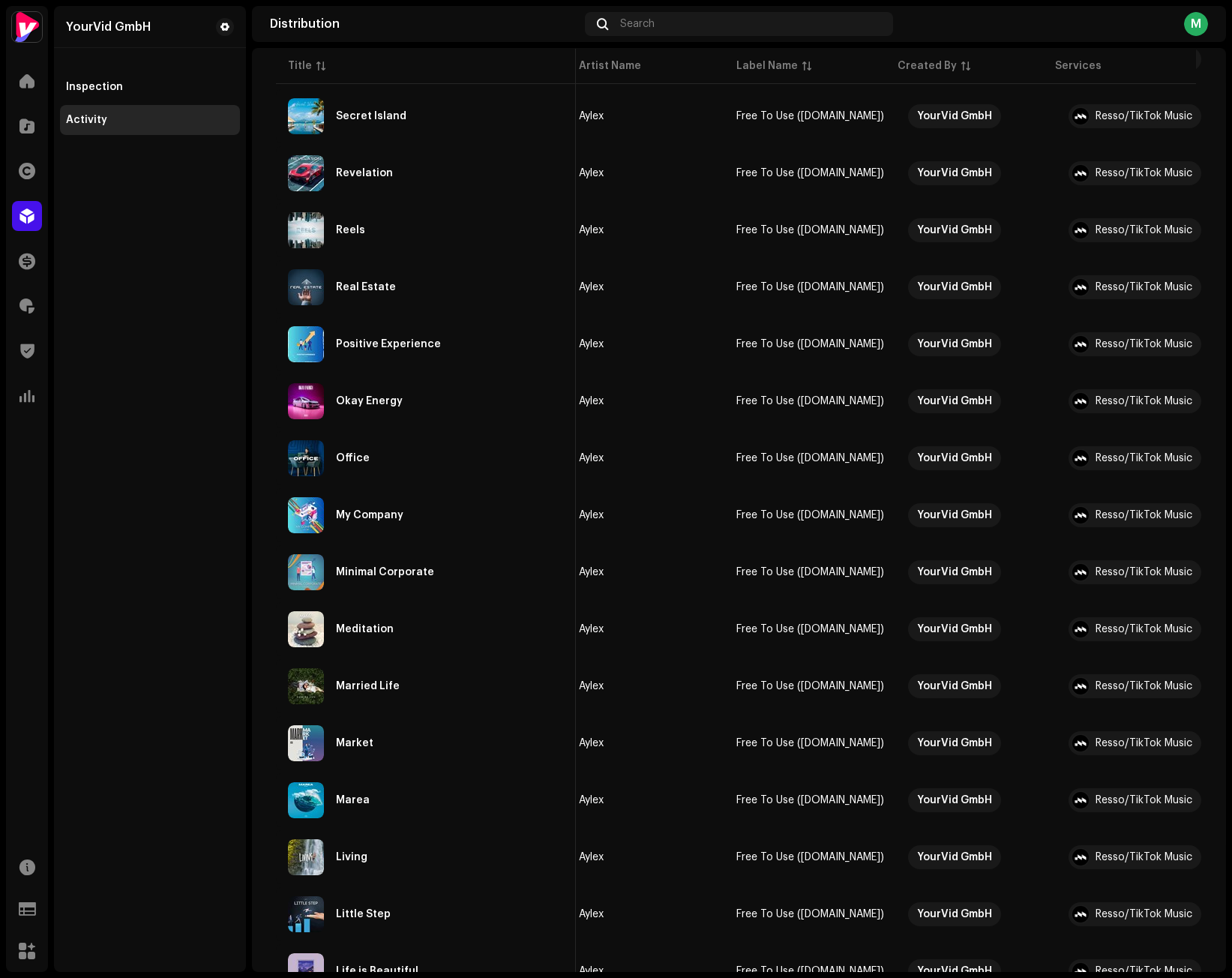
scroll to position [3464, 0]
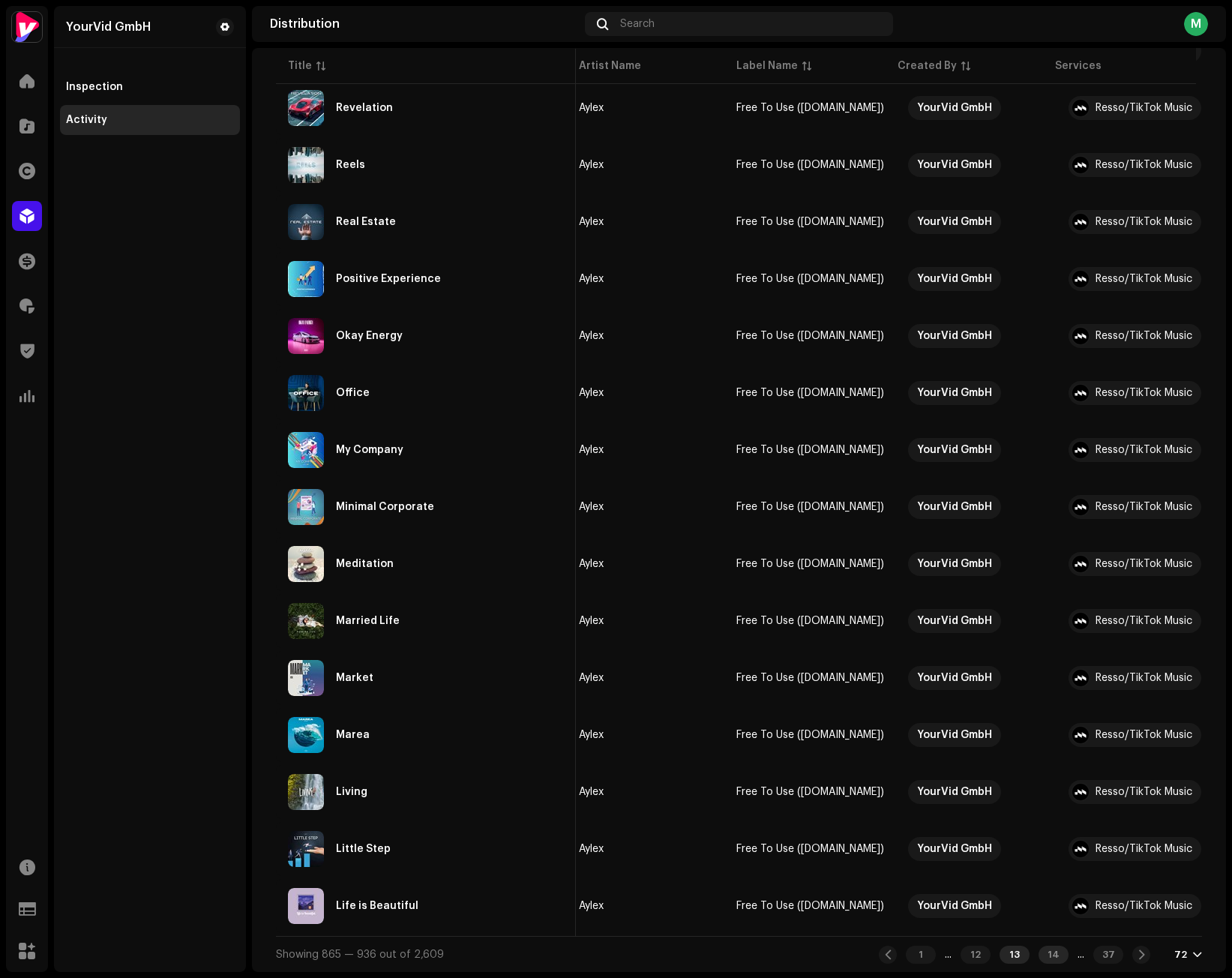
click at [1038, 955] on div "14" at bounding box center [1053, 954] width 30 height 18
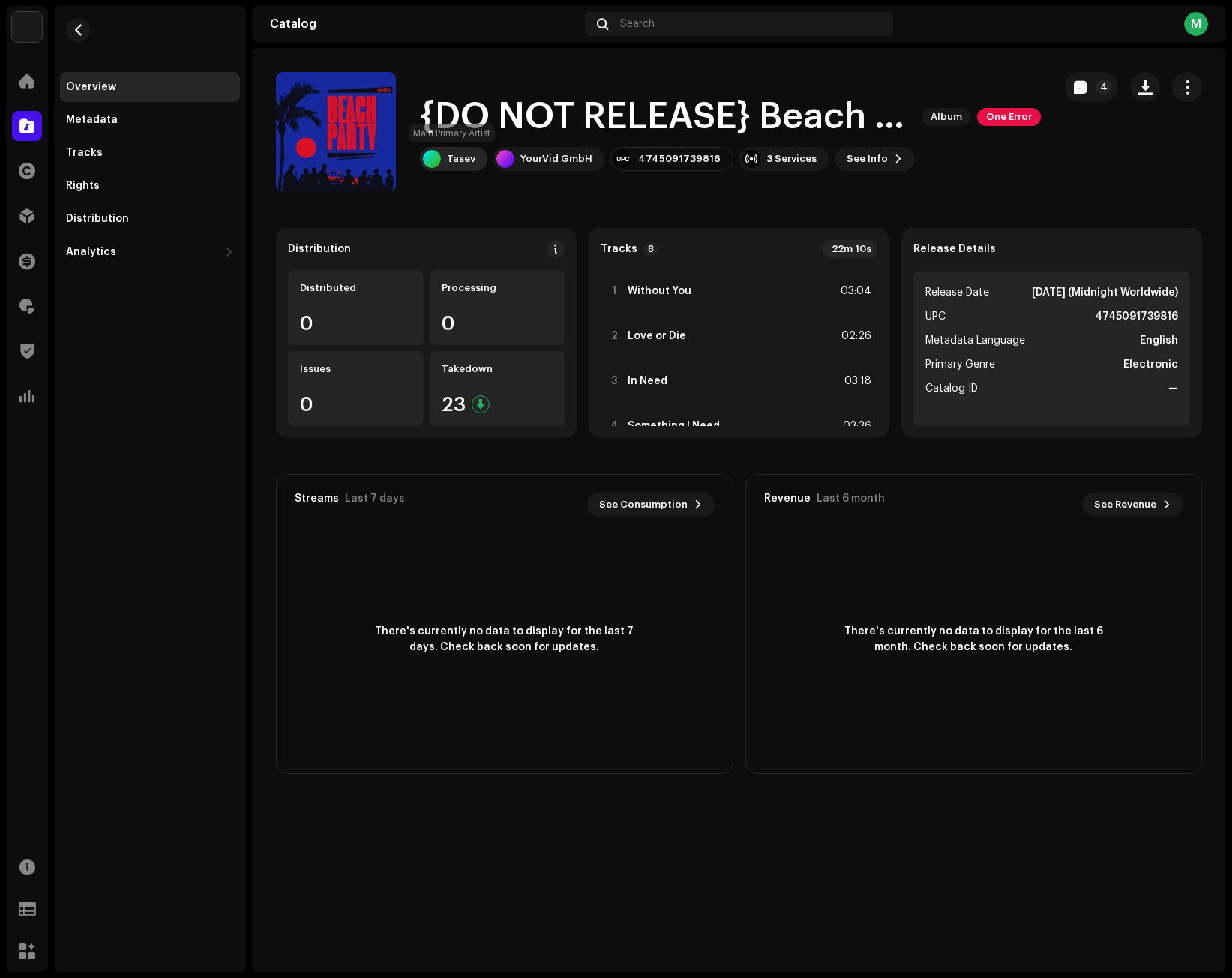
click at [452, 160] on div "Tasev" at bounding box center [460, 158] width 28 height 12
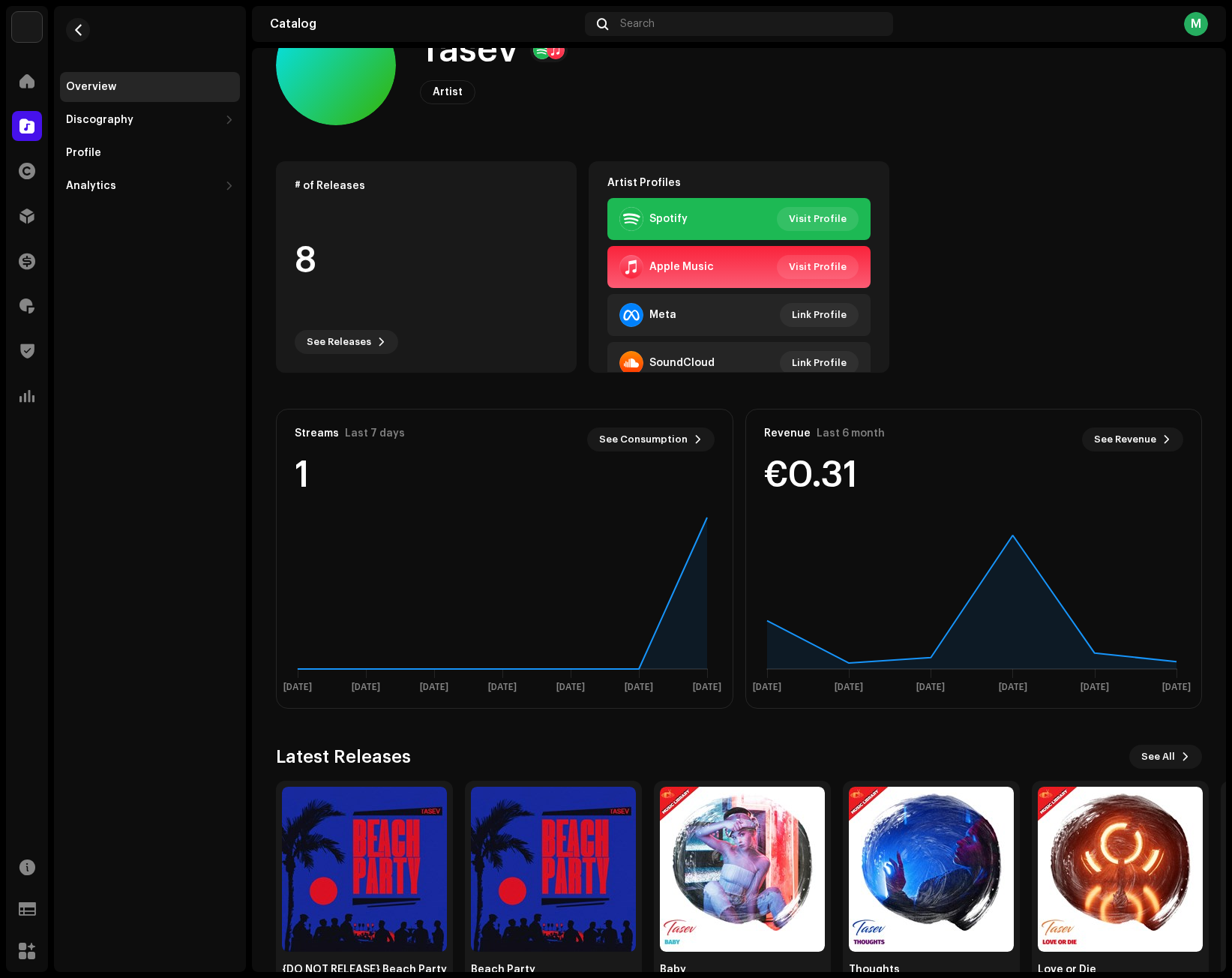
scroll to position [116, 0]
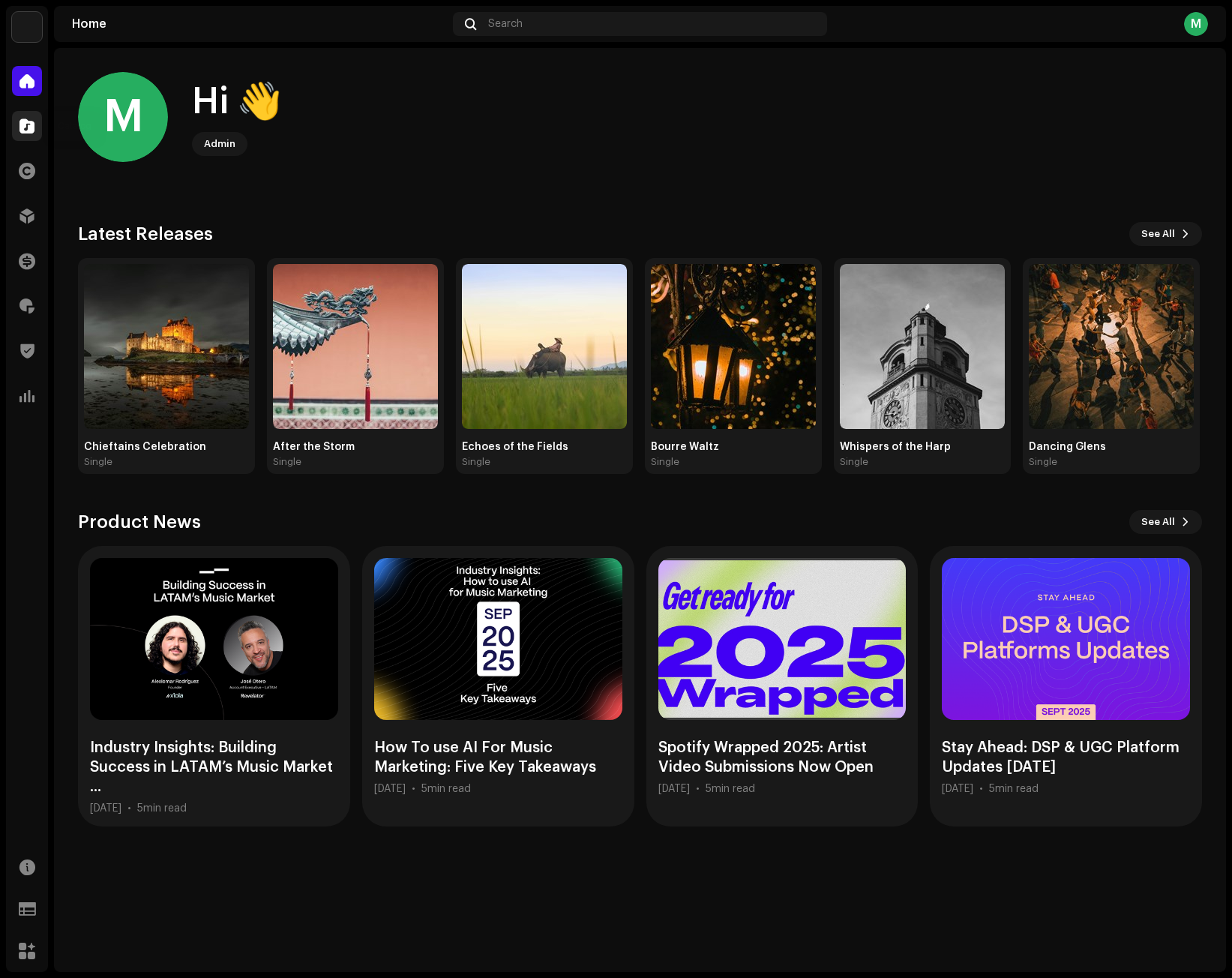
click at [25, 134] on div at bounding box center [26, 126] width 30 height 30
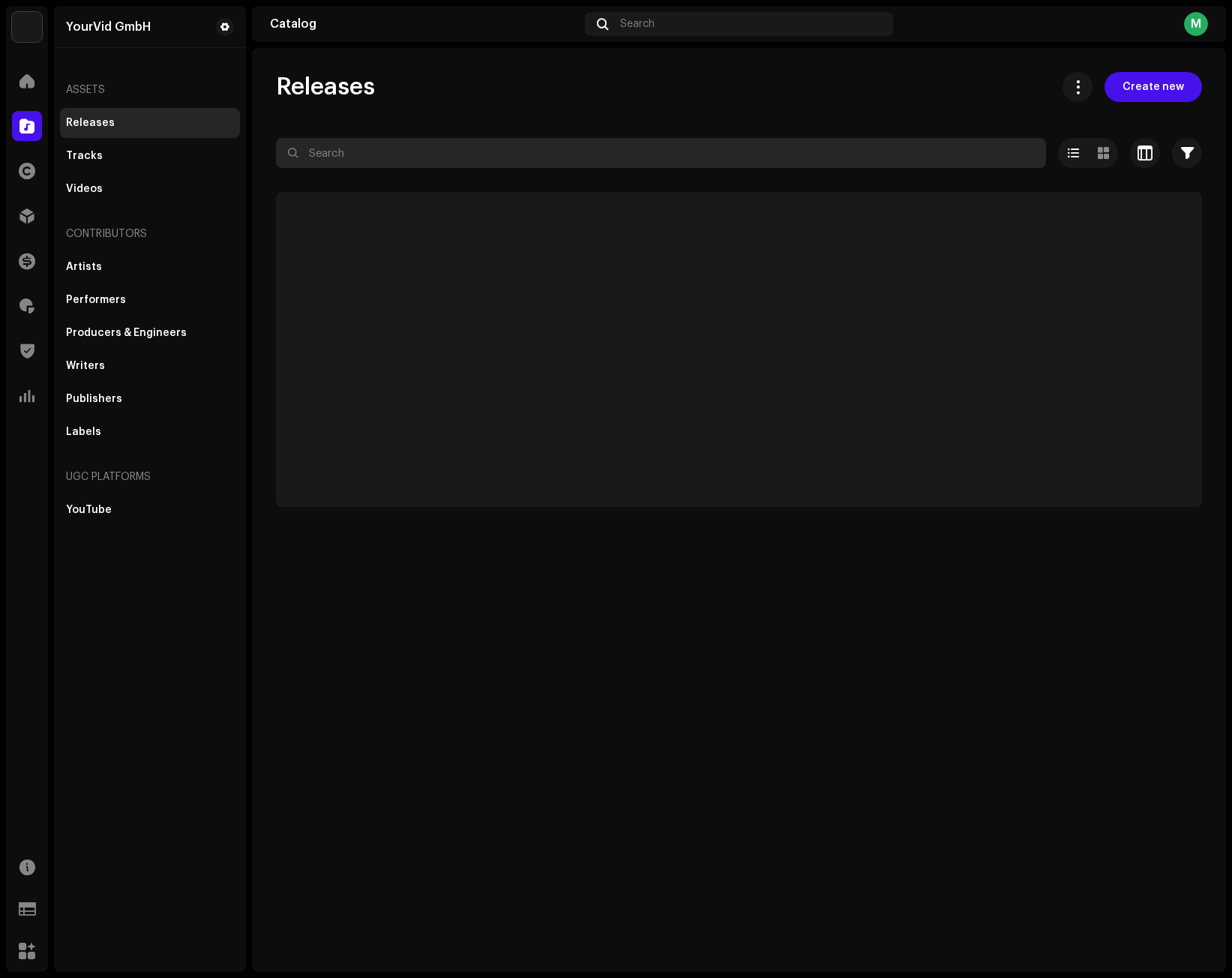
click at [445, 148] on input "text" at bounding box center [661, 153] width 770 height 30
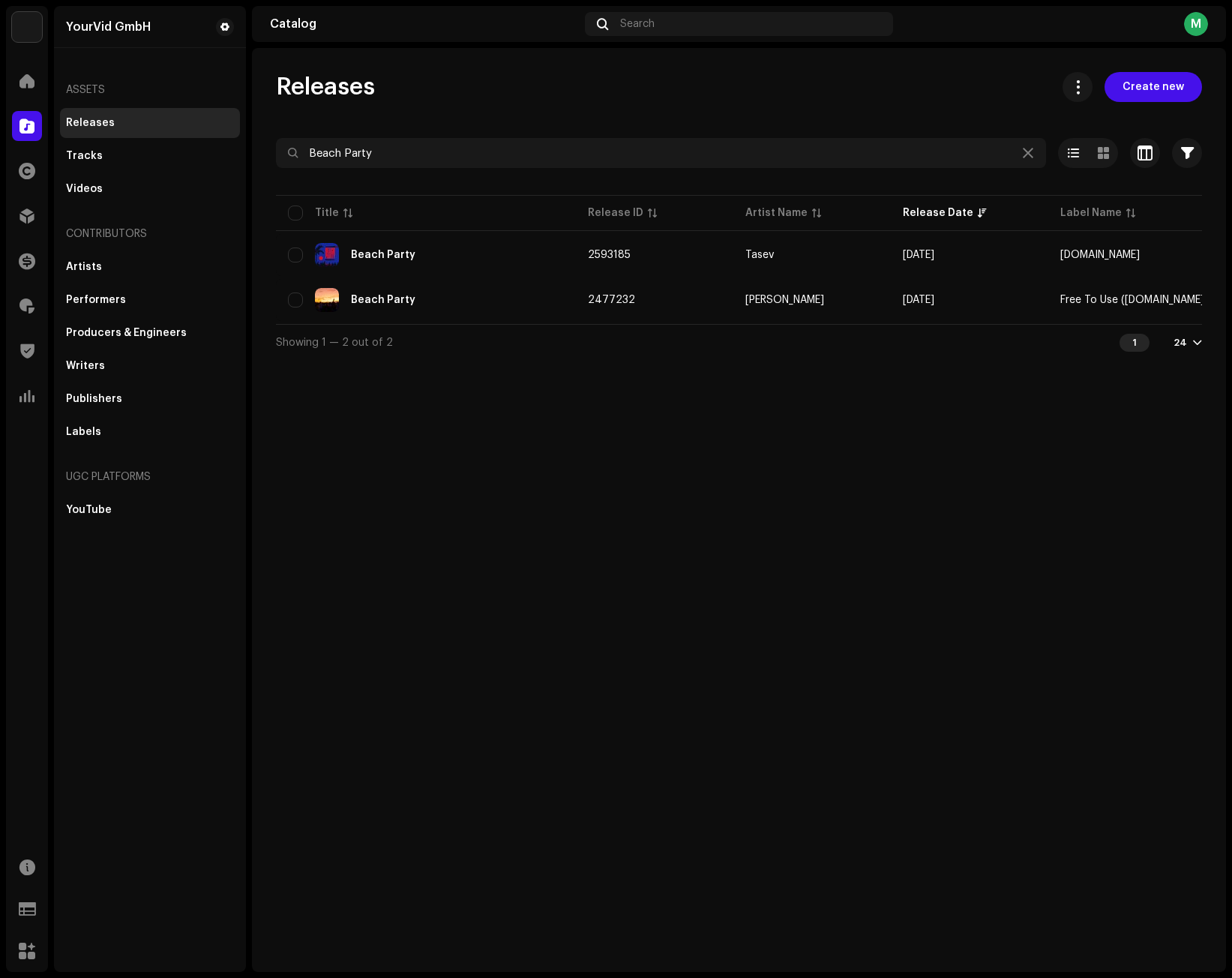
click at [602, 121] on div "Releases Create new Beach Party Selected 0 Options Filters Distribution status …" at bounding box center [739, 216] width 974 height 287
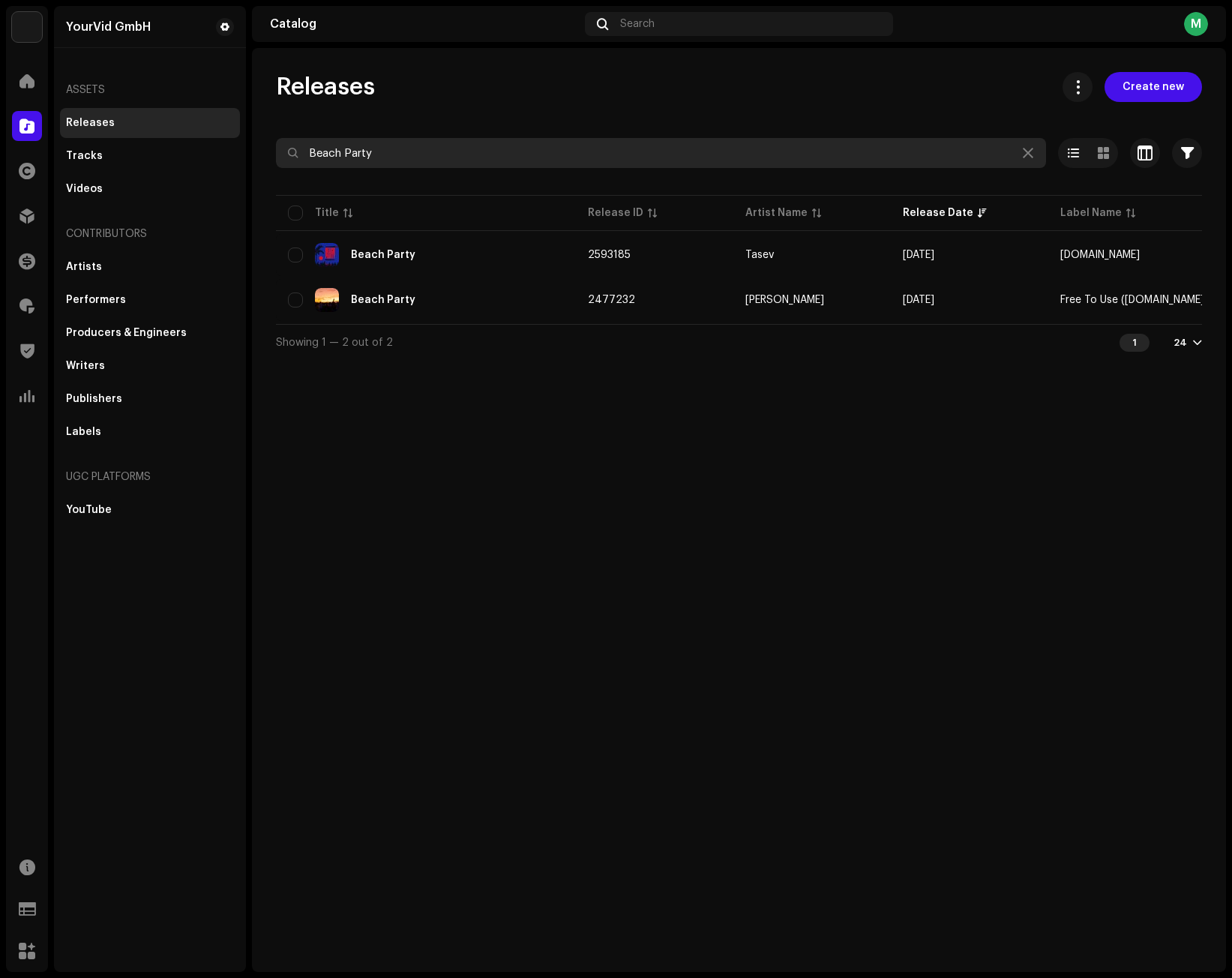
drag, startPoint x: 410, startPoint y: 177, endPoint x: 403, endPoint y: 159, distance: 19.3
click at [408, 175] on div at bounding box center [739, 180] width 926 height 24
click at [403, 159] on input "Beach Party" at bounding box center [661, 153] width 770 height 30
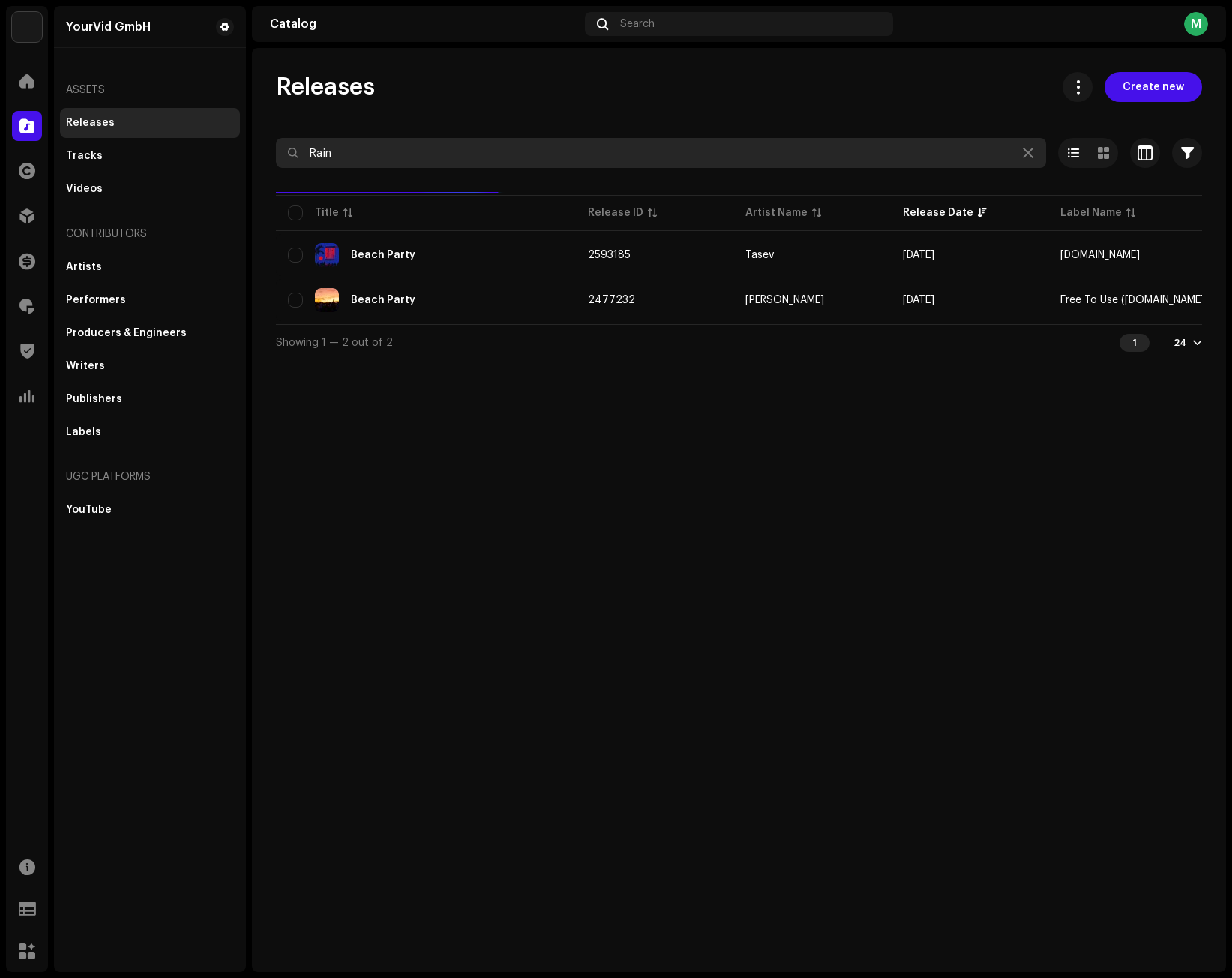
type input "Rain"
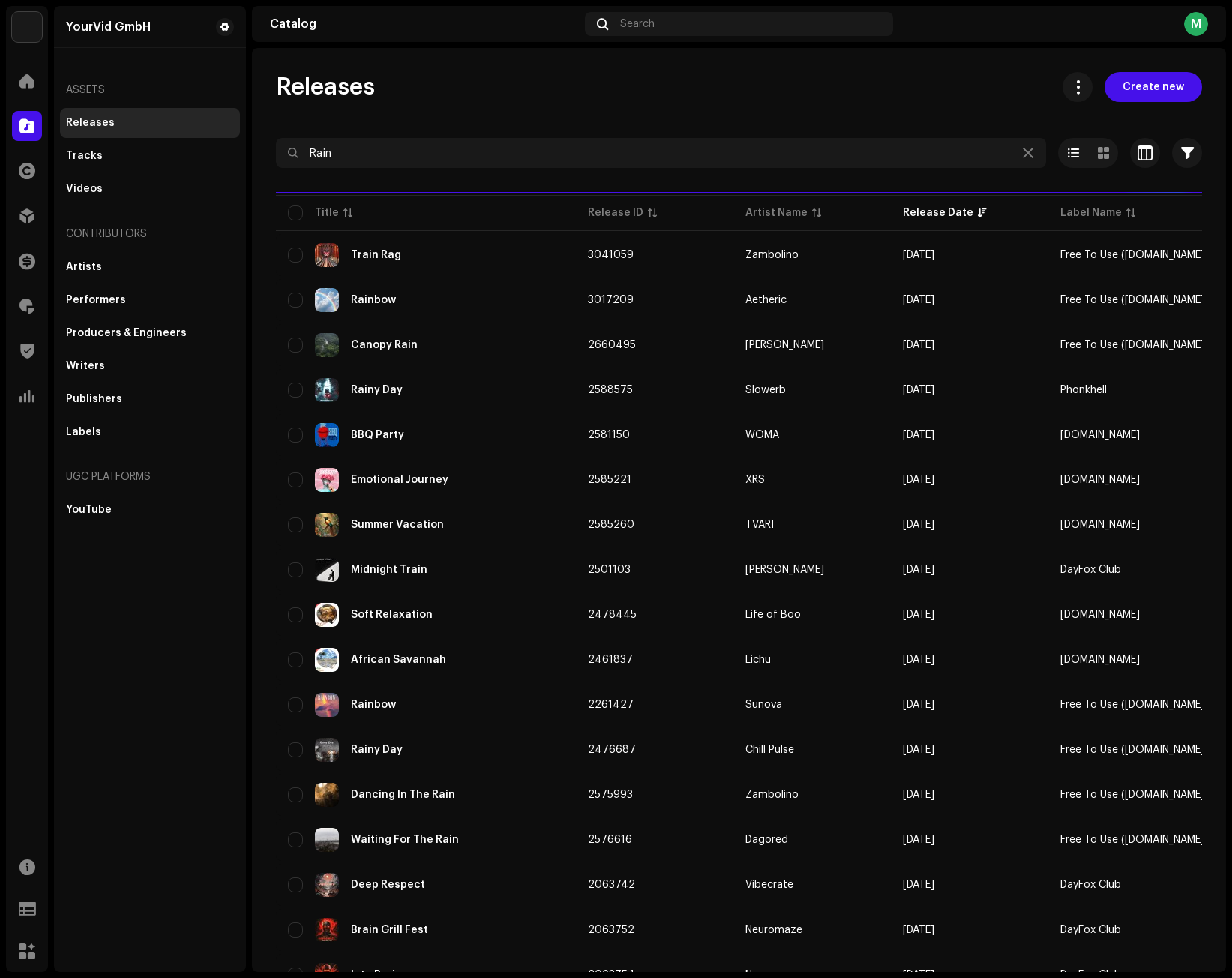
click at [572, 90] on div "Releases Create new" at bounding box center [739, 86] width 926 height 30
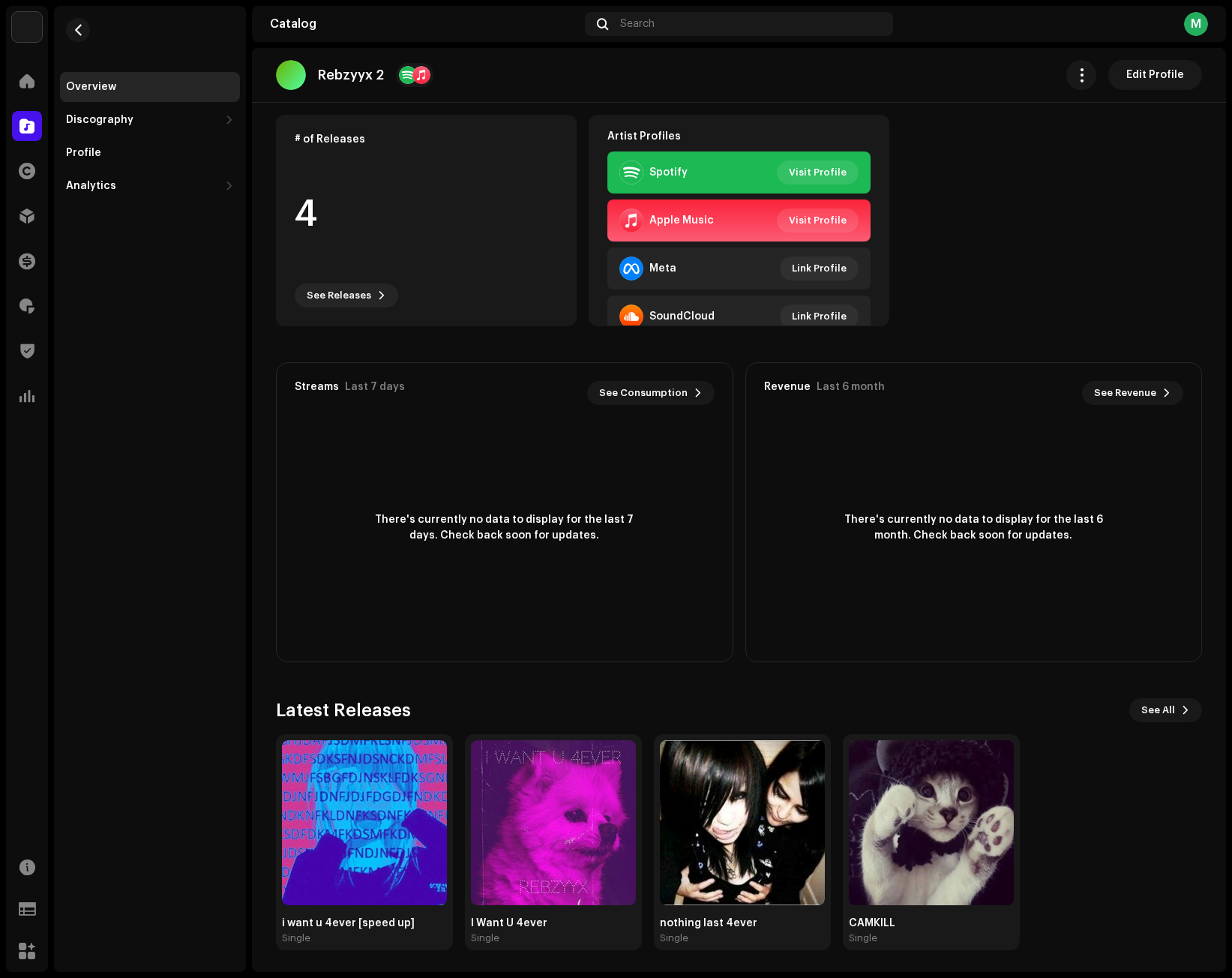
scroll to position [116, 0]
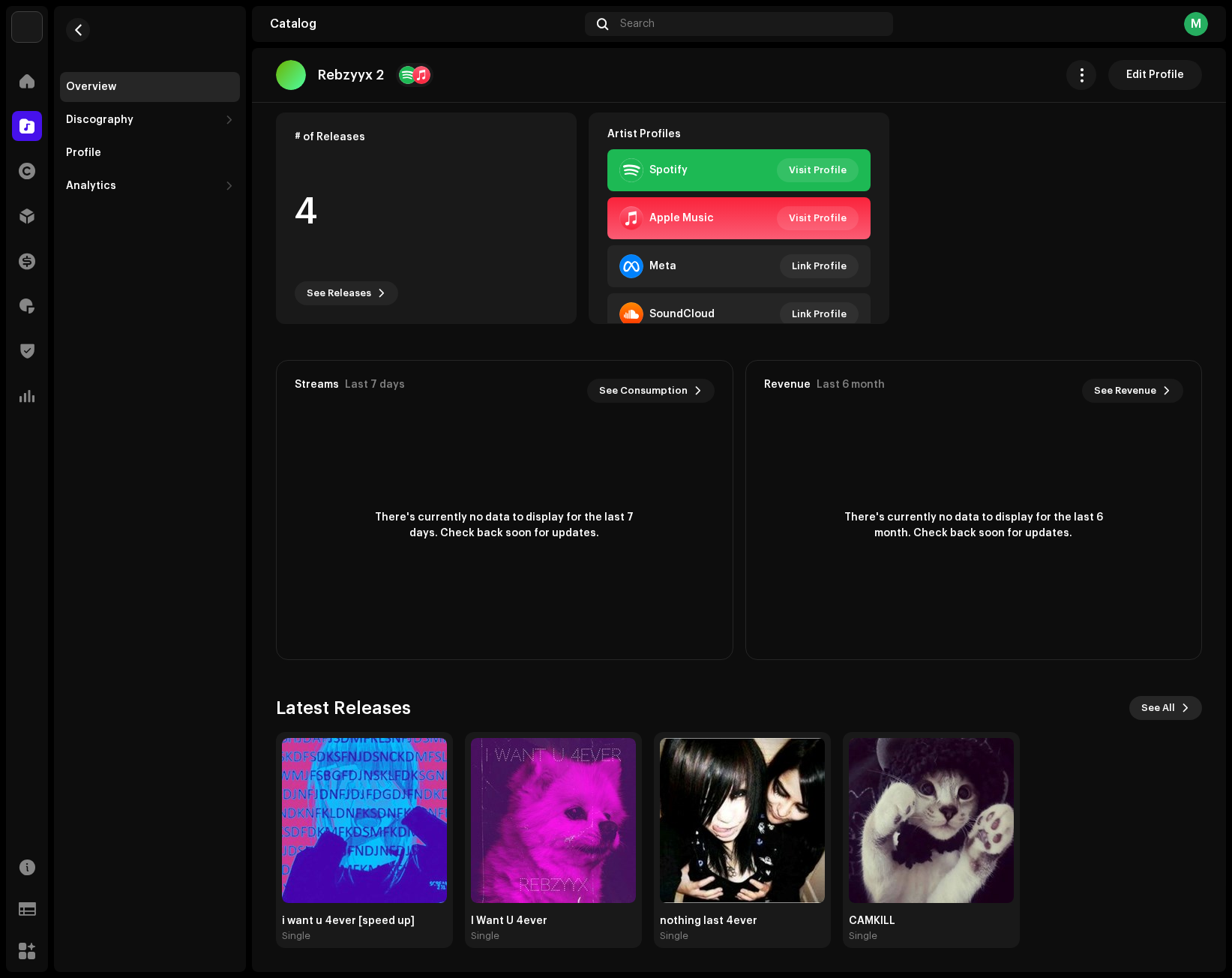
click at [1181, 711] on span at bounding box center [1186, 707] width 9 height 12
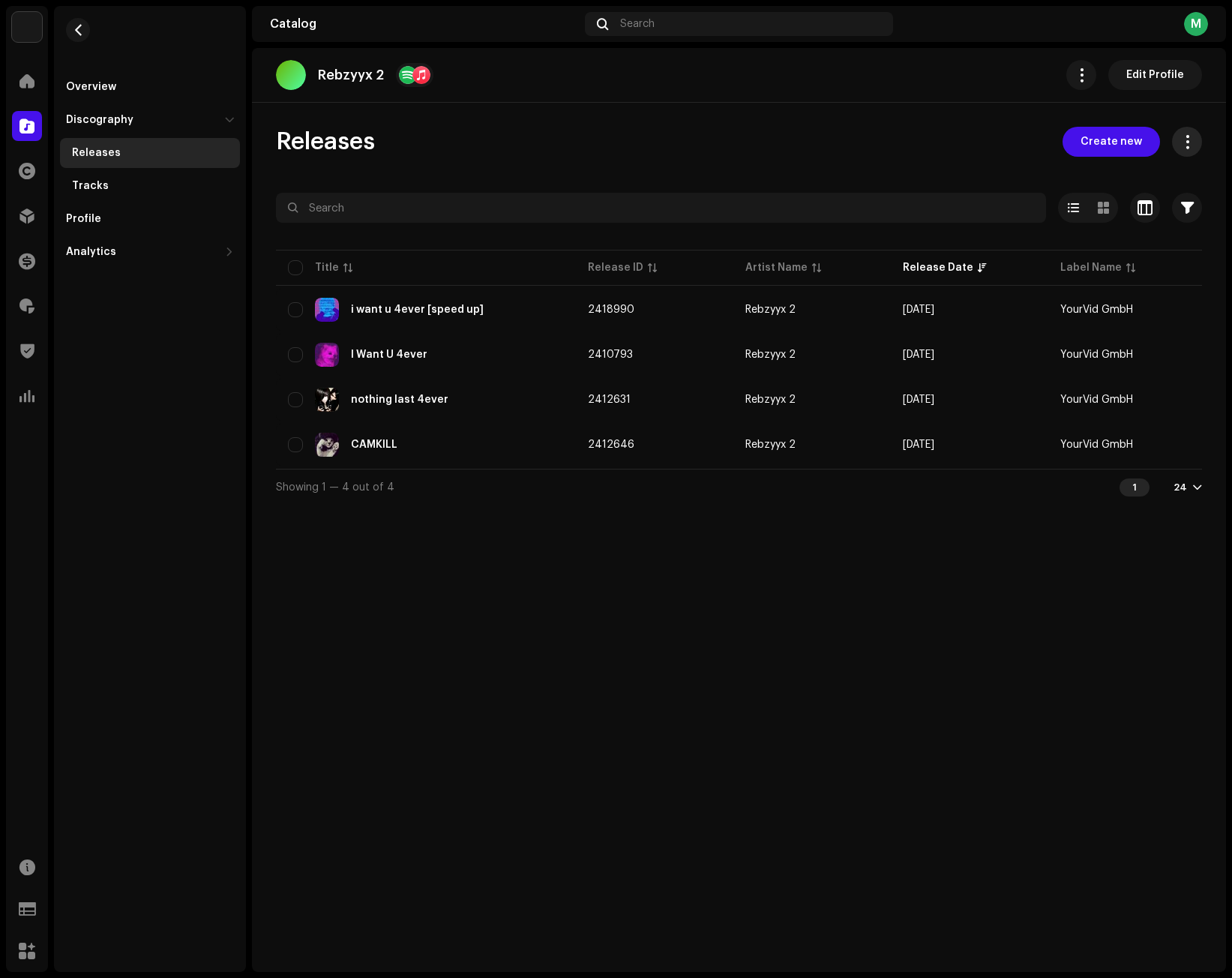
click at [1196, 135] on button at bounding box center [1187, 141] width 30 height 30
click at [1195, 135] on button at bounding box center [1187, 141] width 30 height 30
click at [1194, 197] on button "button" at bounding box center [1187, 207] width 30 height 30
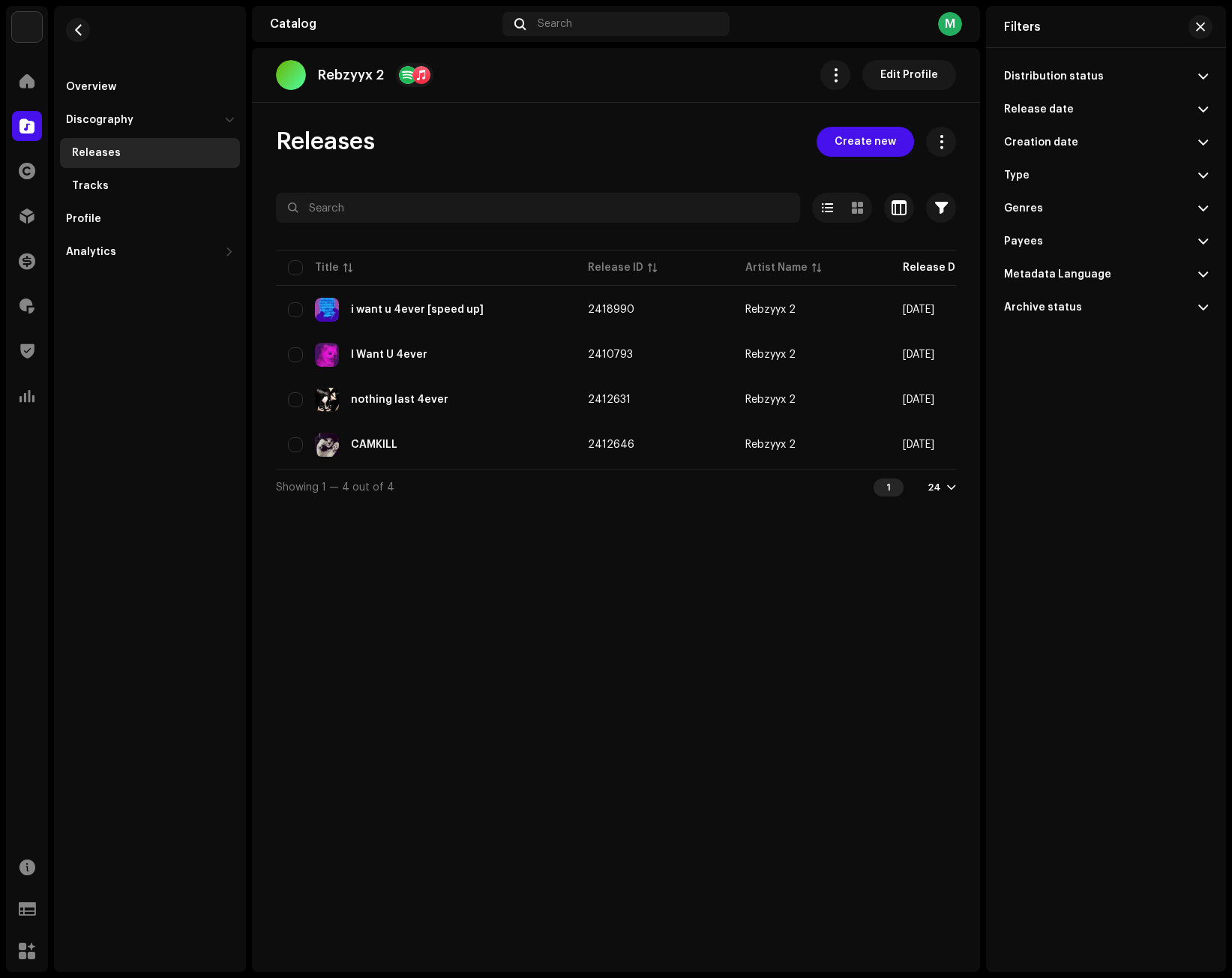
click at [1182, 75] on p-accordion-header "Distribution status" at bounding box center [1106, 76] width 204 height 33
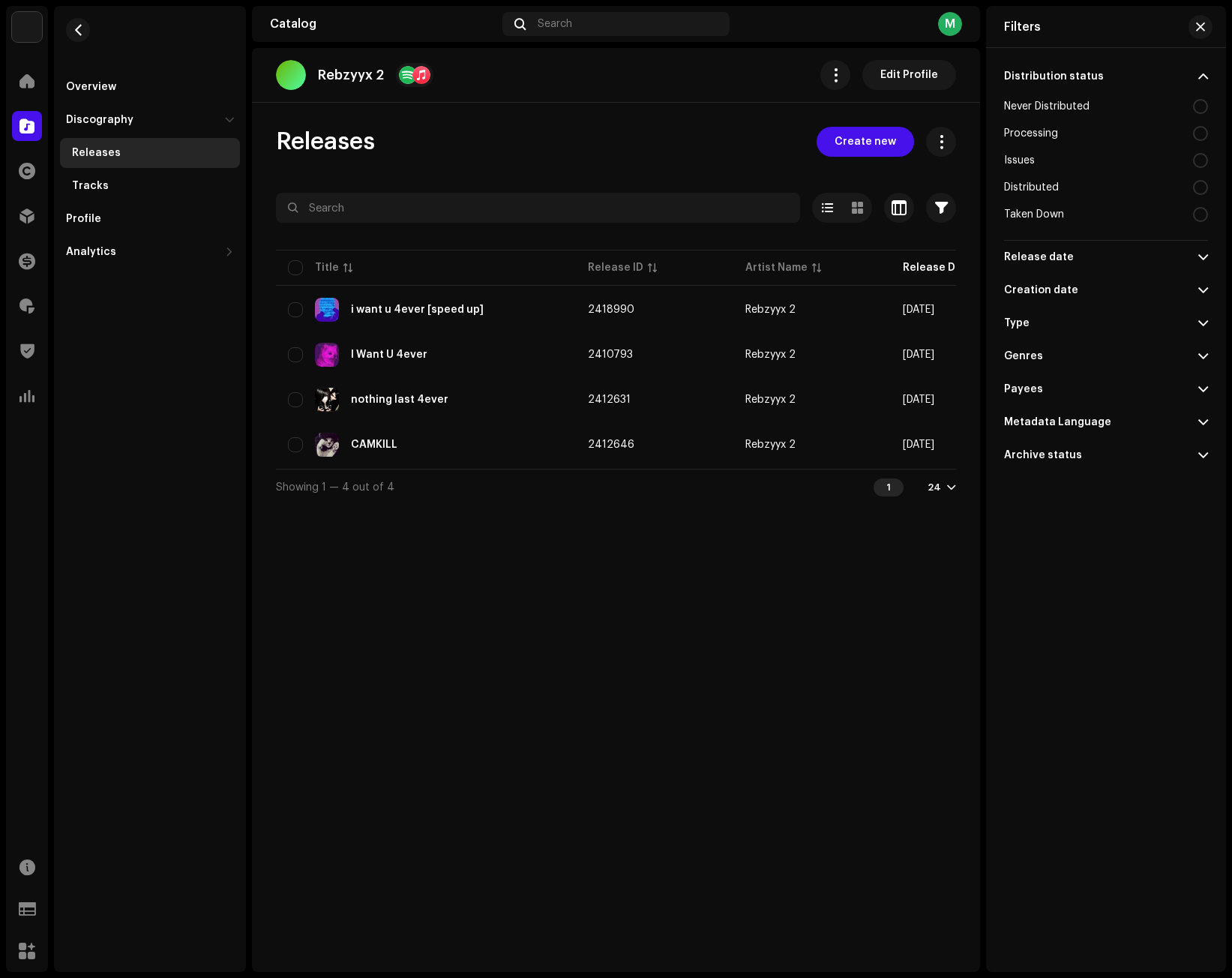
click at [1201, 183] on div at bounding box center [1200, 187] width 15 height 15
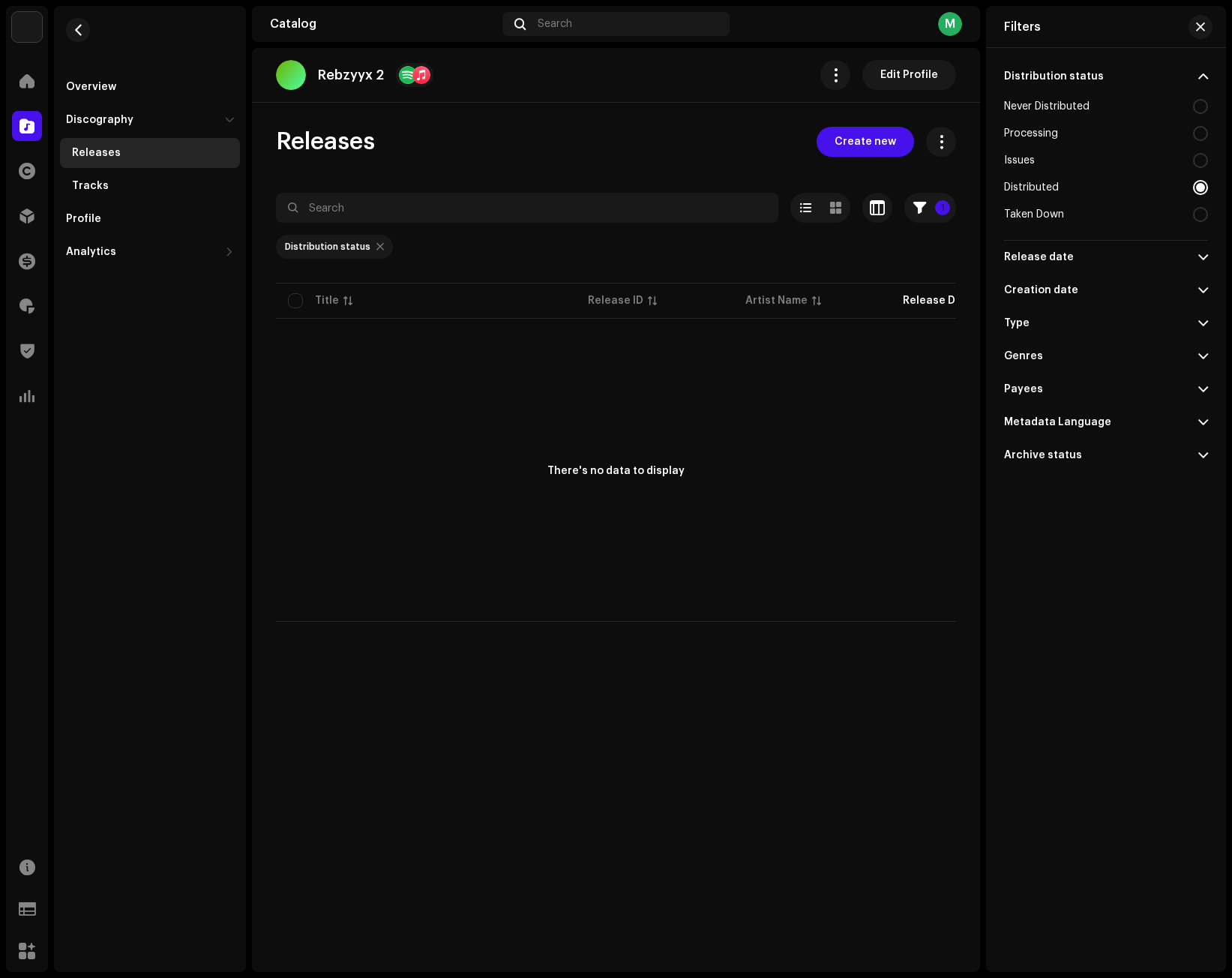
click at [1192, 193] on div "Distributed" at bounding box center [1106, 187] width 204 height 27
click at [1197, 216] on div at bounding box center [1200, 214] width 15 height 15
radio input "false"
radio input "true"
click at [1200, 33] on button "button" at bounding box center [1200, 26] width 24 height 24
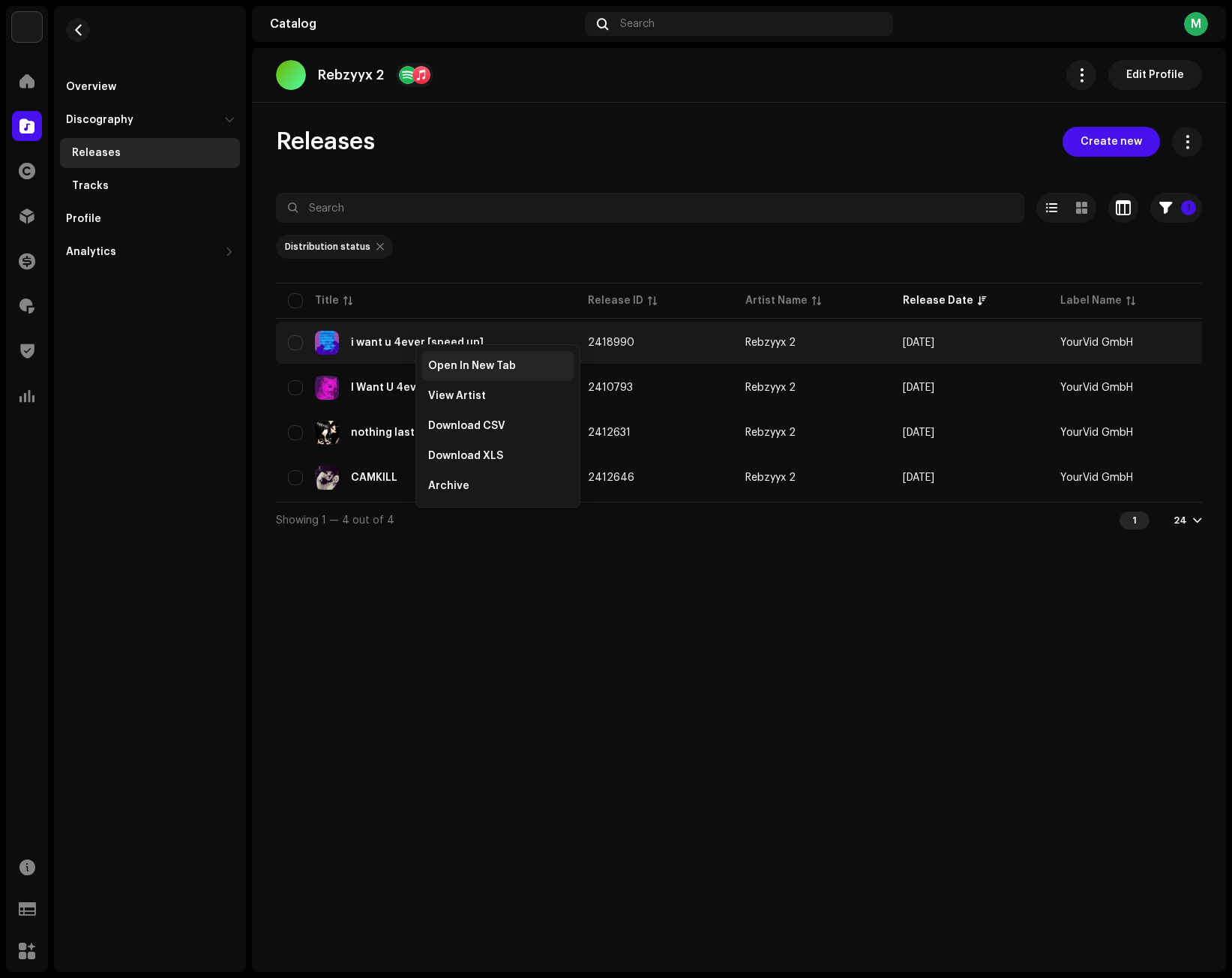
click at [450, 358] on div "Open In New Tab" at bounding box center [498, 366] width 151 height 30
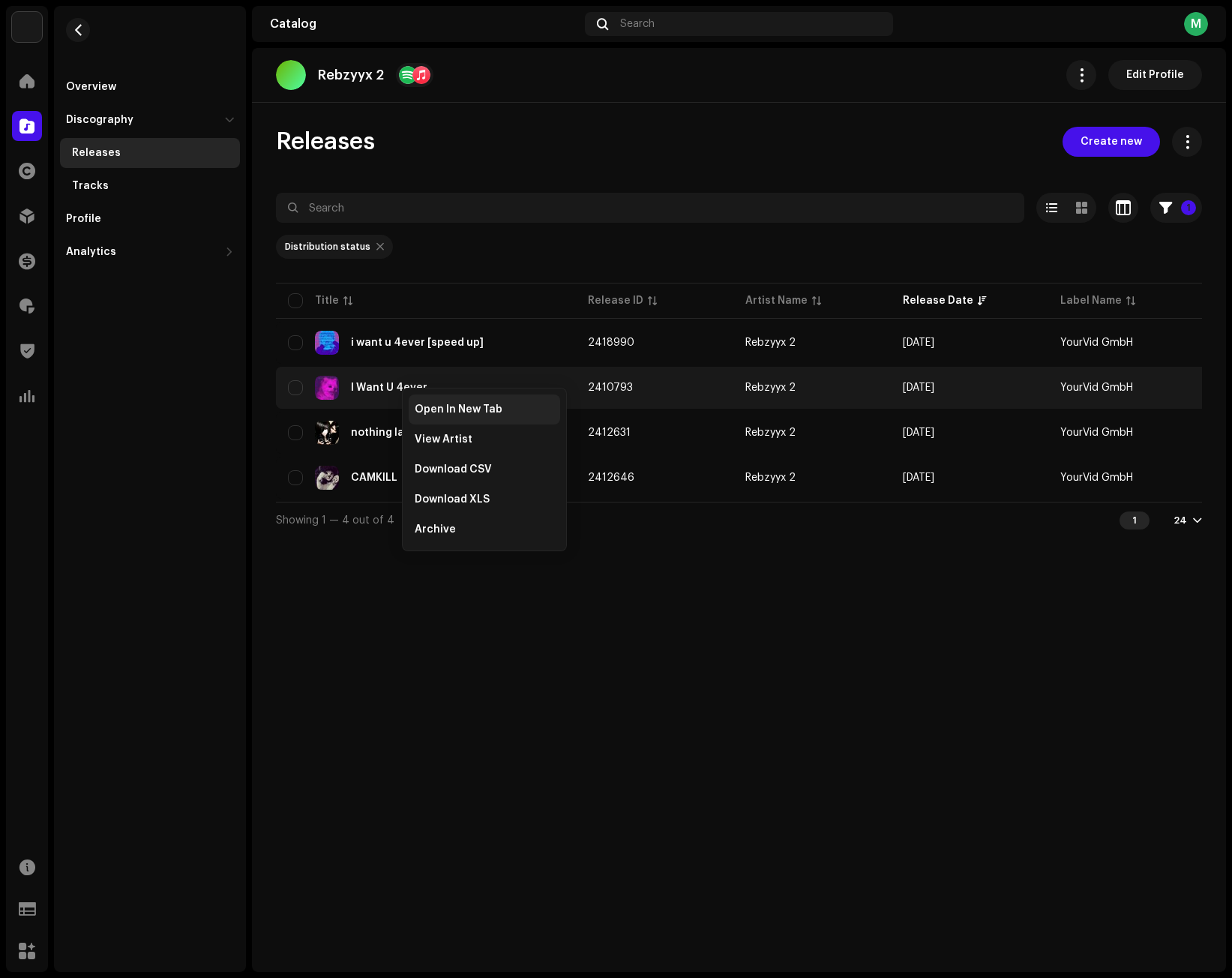
click at [431, 408] on span "Open In New Tab" at bounding box center [459, 408] width 87 height 12
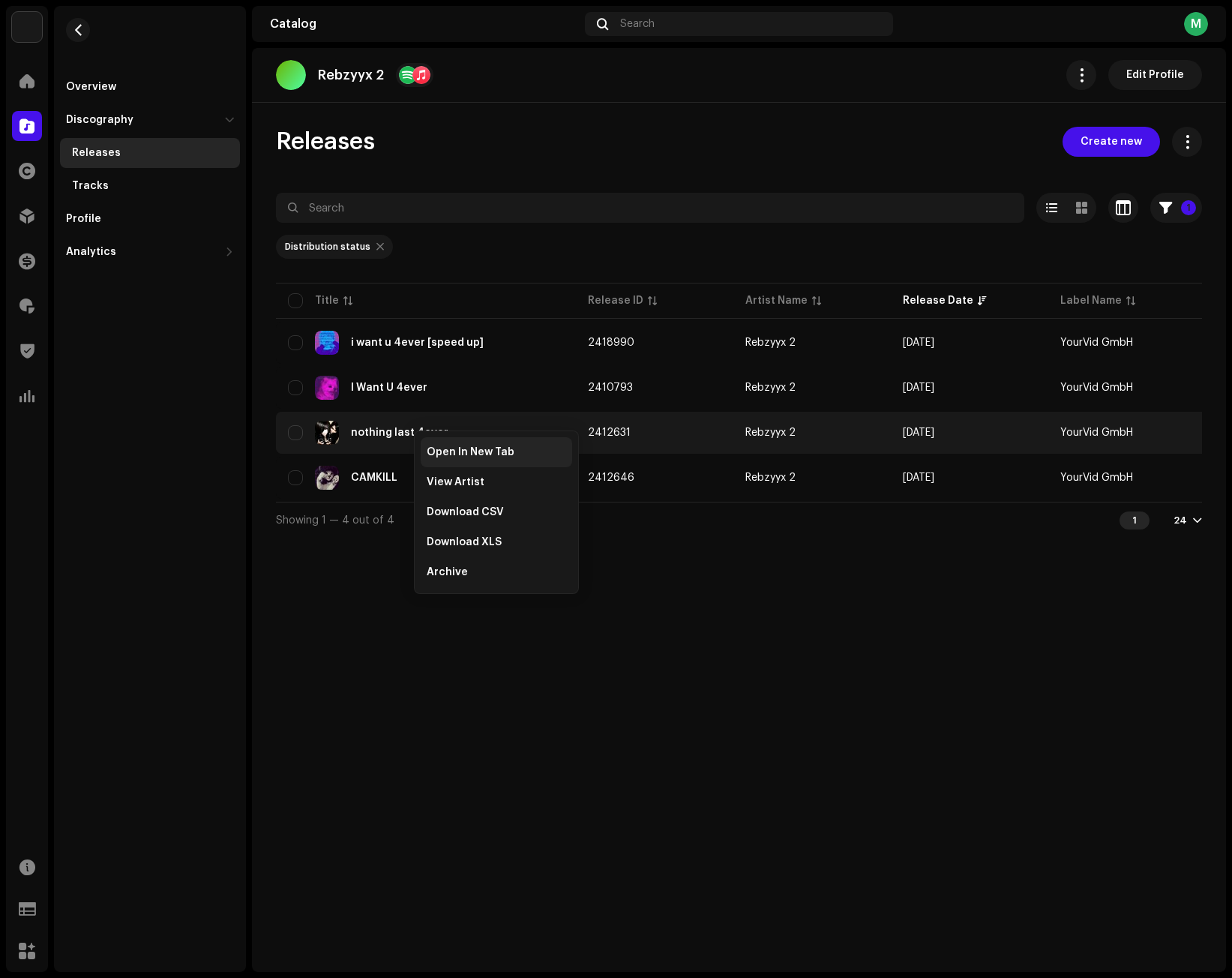
click at [444, 458] on span "Open In New Tab" at bounding box center [470, 451] width 87 height 12
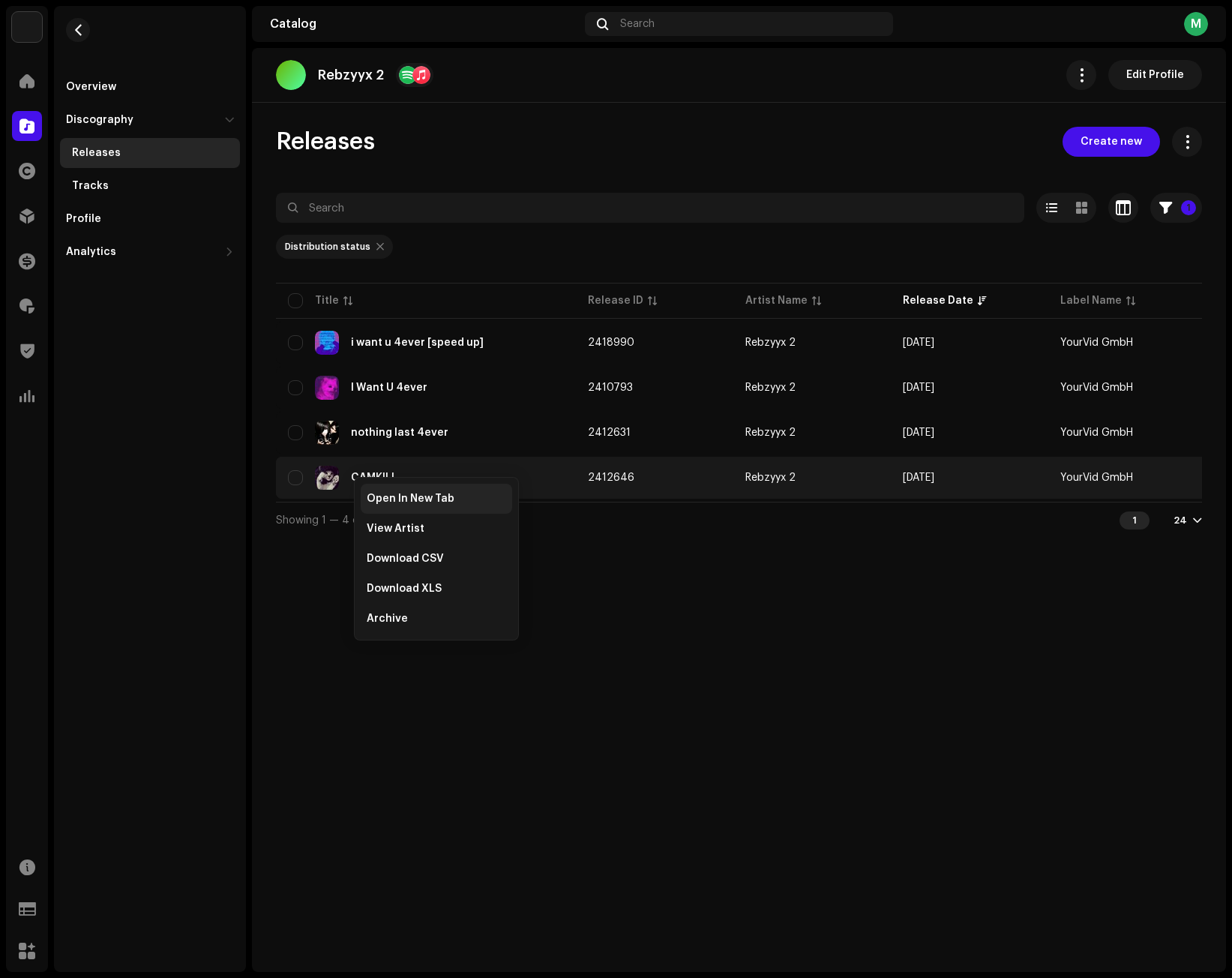
click at [378, 495] on span "Open In New Tab" at bounding box center [410, 498] width 87 height 12
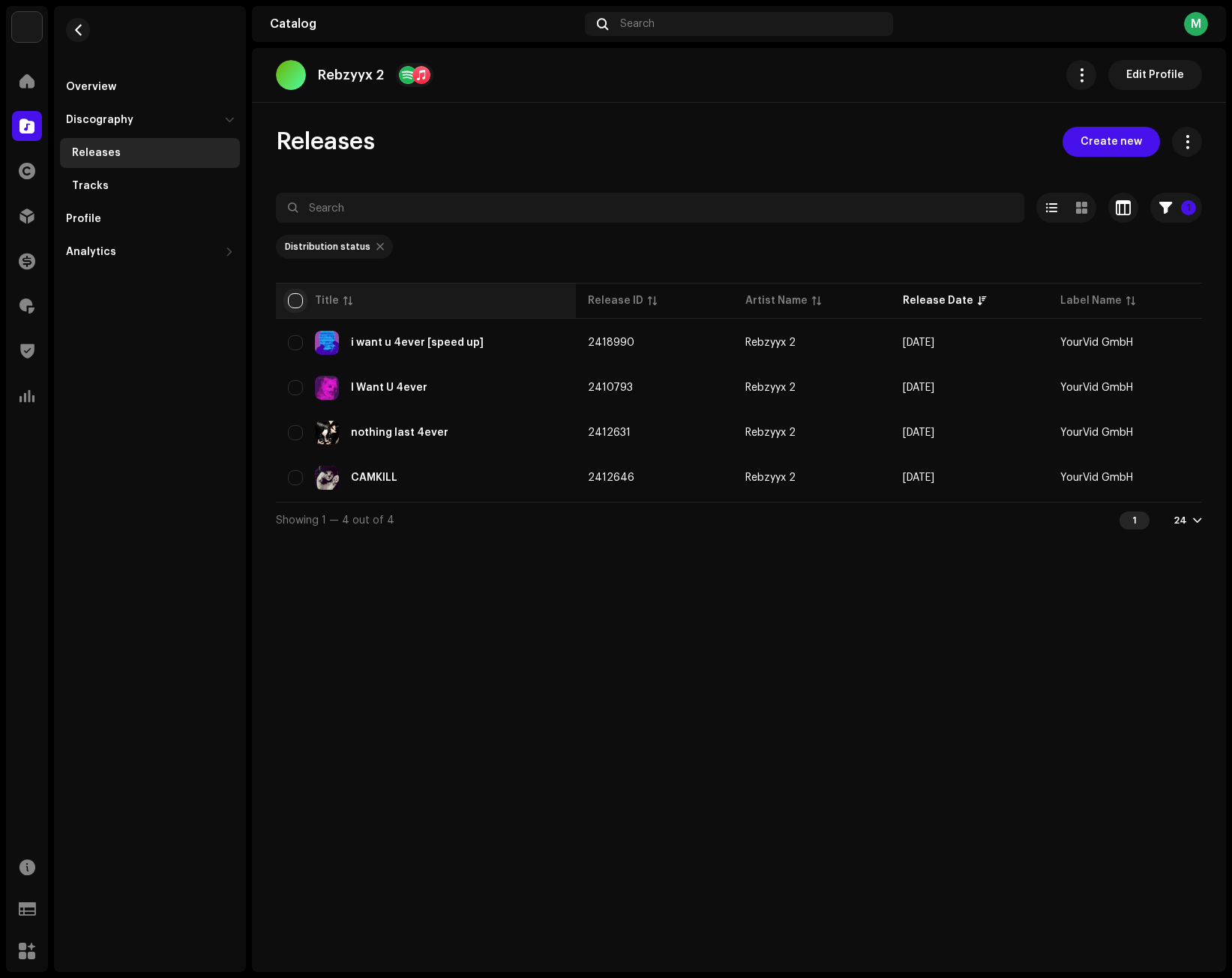
click at [292, 297] on input "checkbox" at bounding box center [295, 300] width 15 height 15
checkbox input "true"
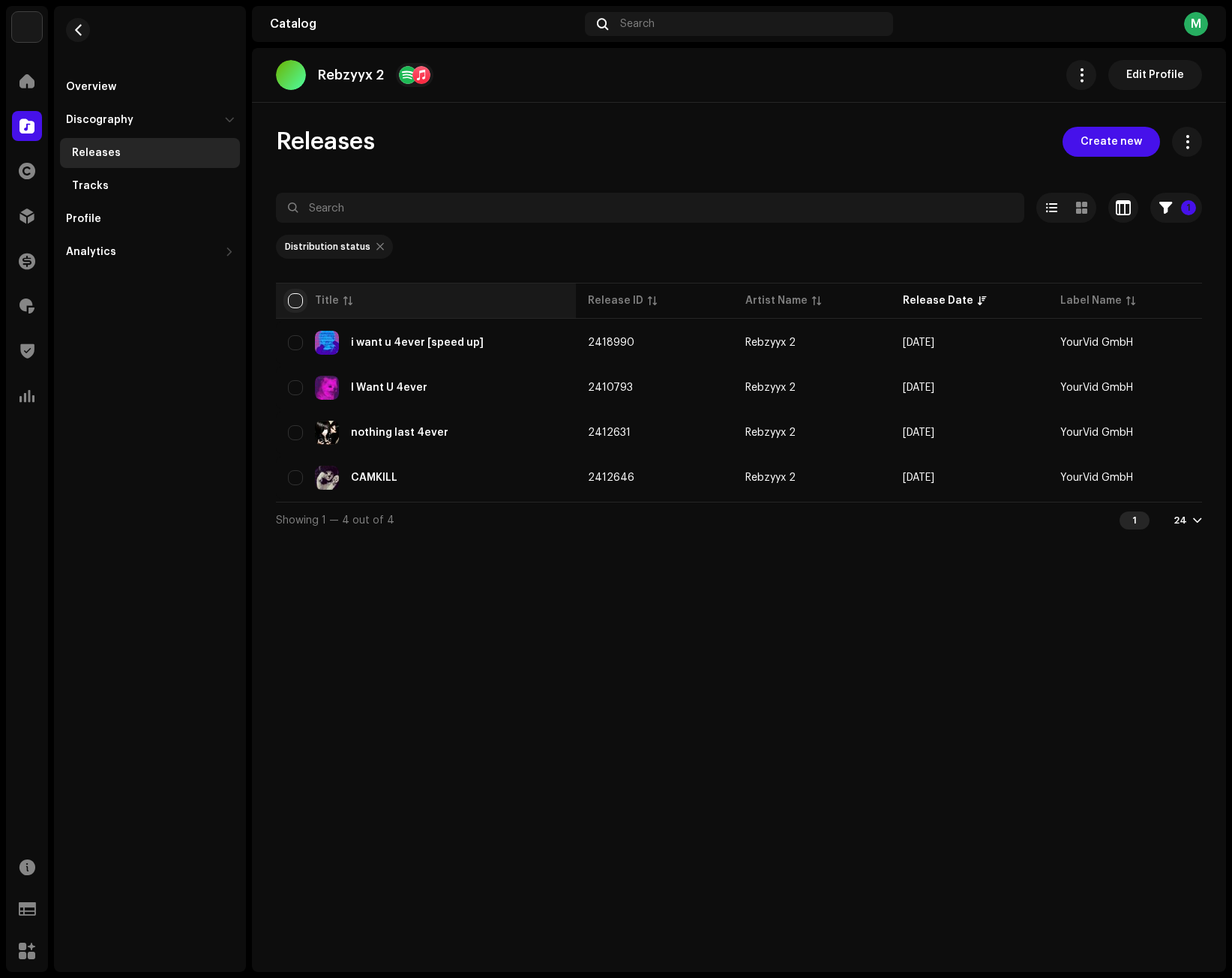
checkbox input "true"
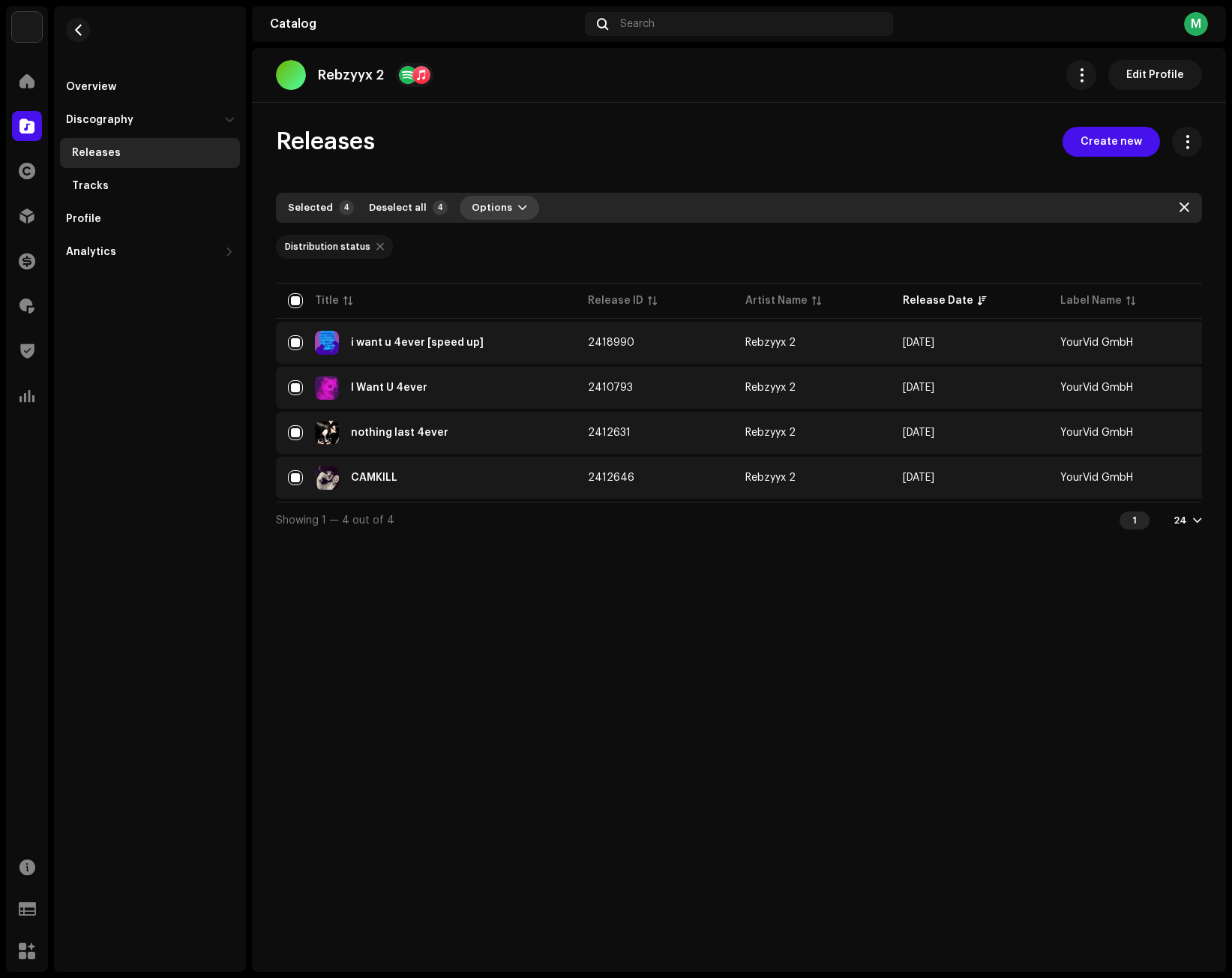
click at [505, 205] on button "Options" at bounding box center [499, 207] width 79 height 24
click at [544, 237] on div "Archive" at bounding box center [533, 241] width 139 height 12
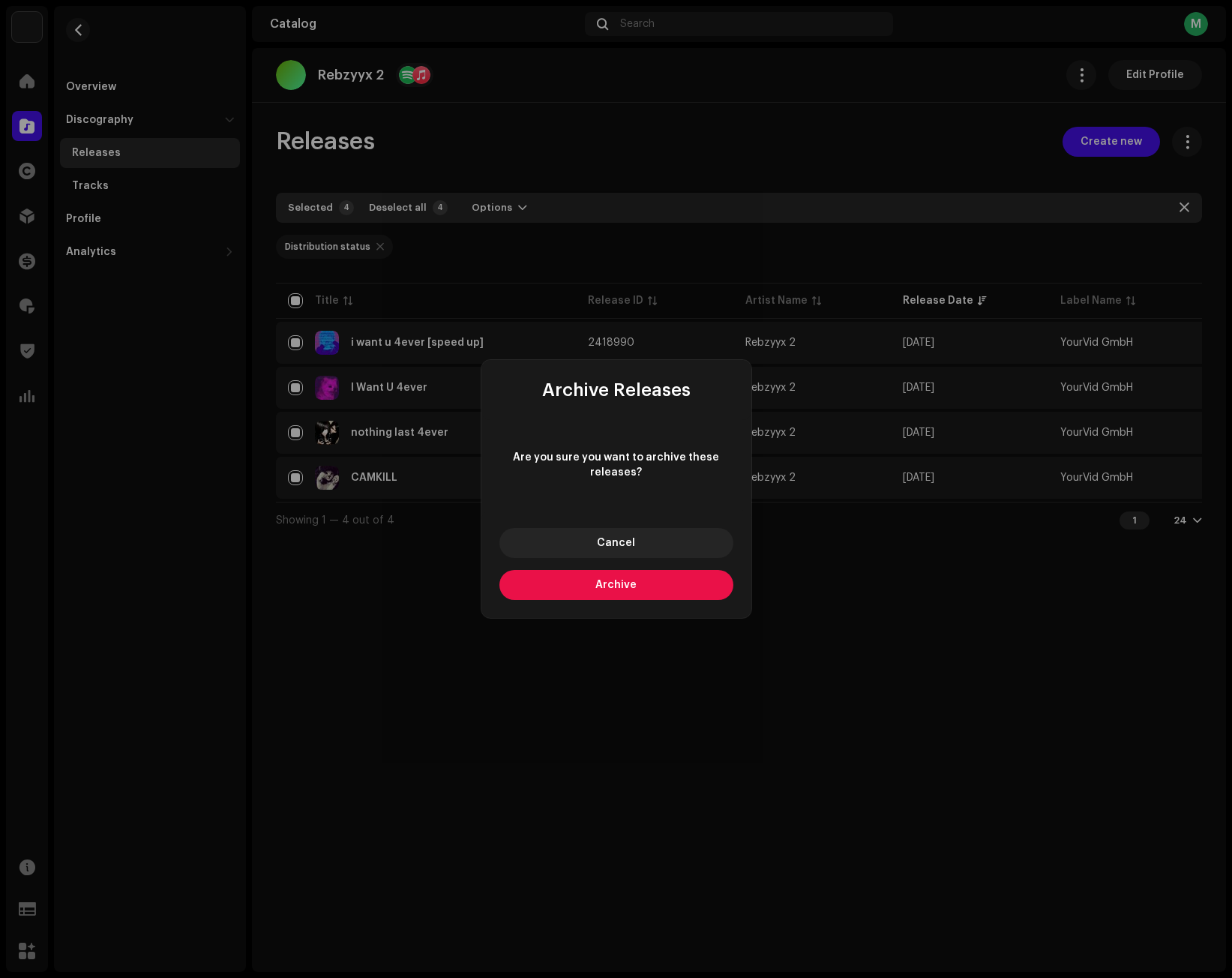
click at [568, 588] on button "Archive" at bounding box center [616, 584] width 234 height 30
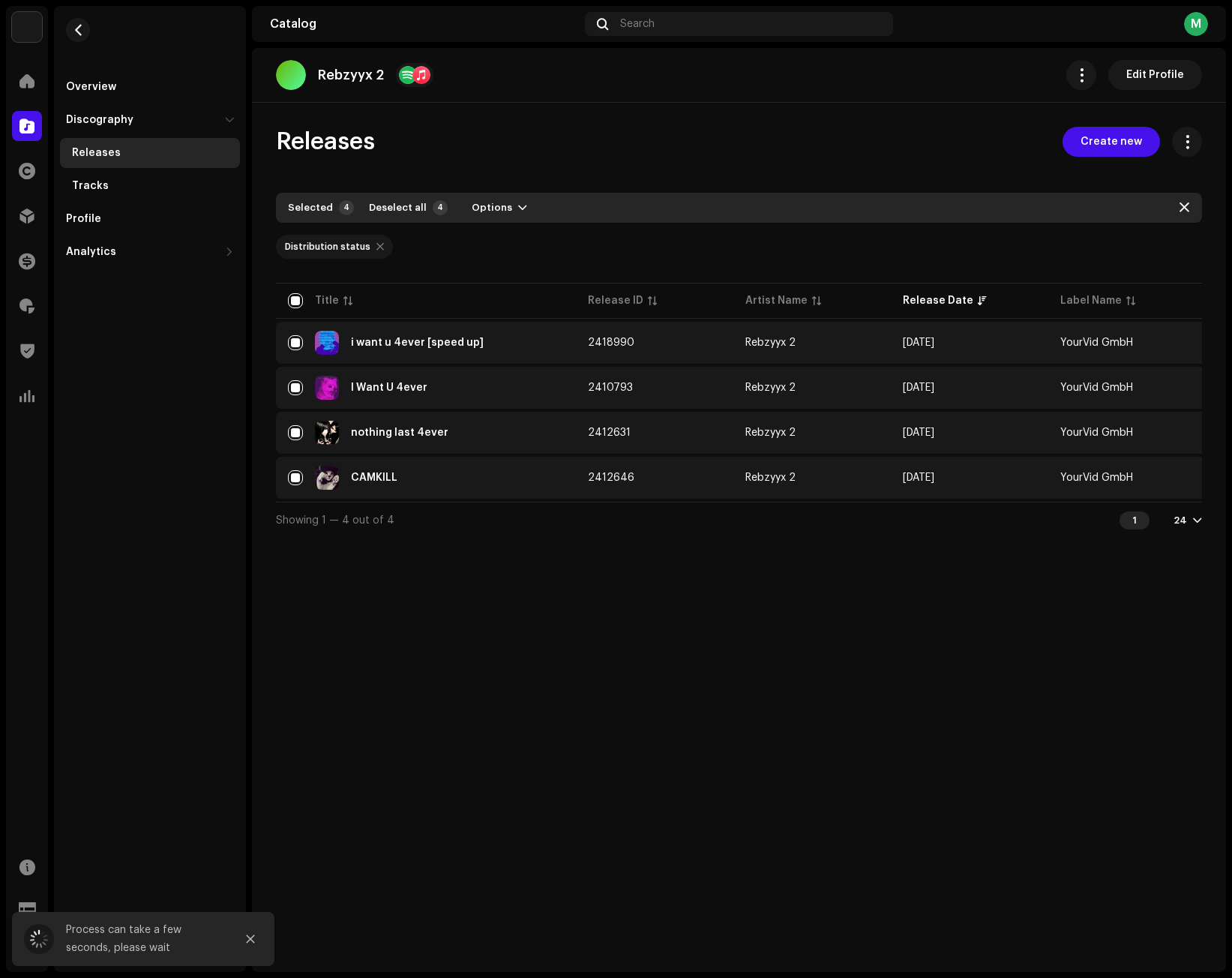
checkbox input "false"
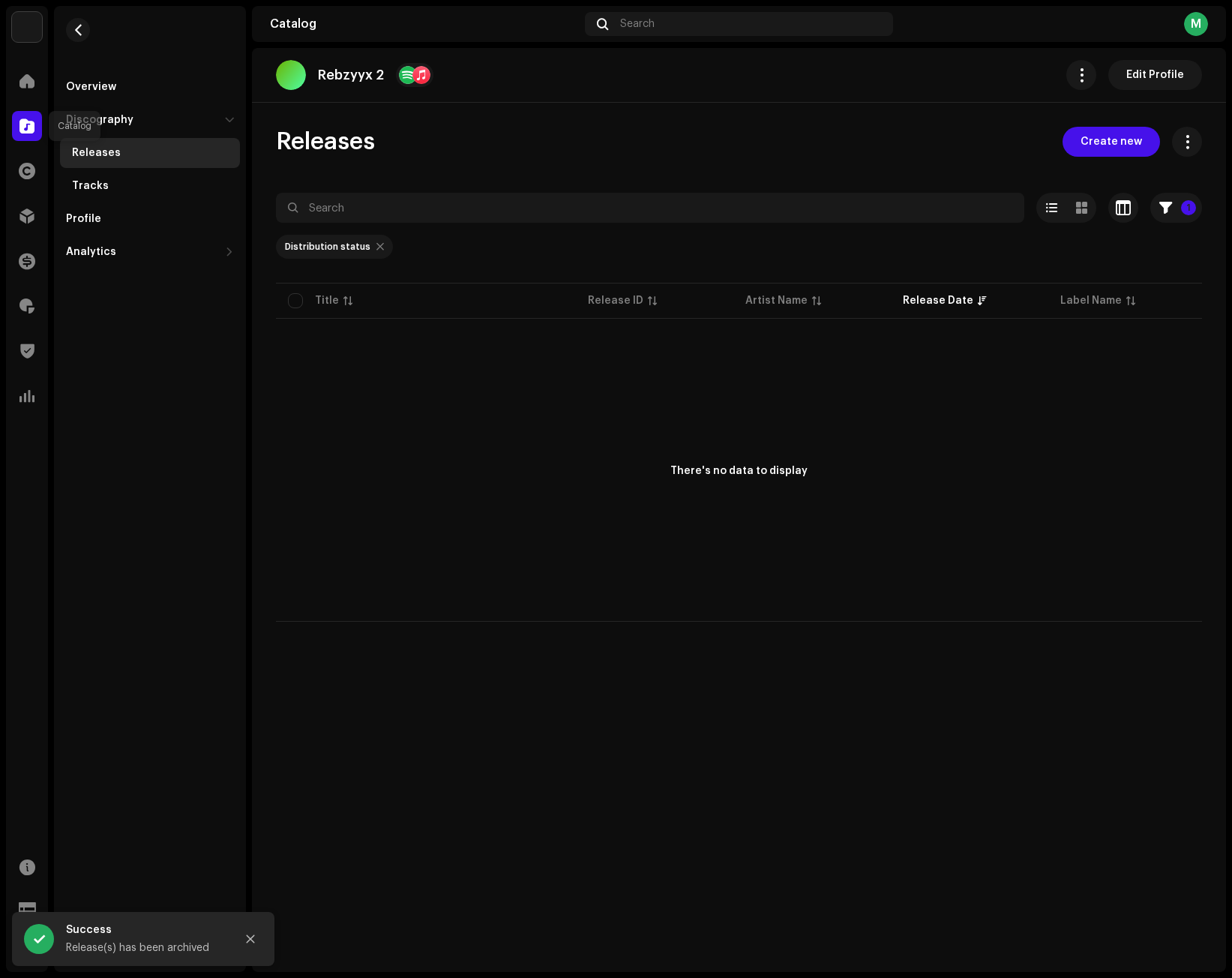
click at [21, 120] on span at bounding box center [26, 126] width 15 height 12
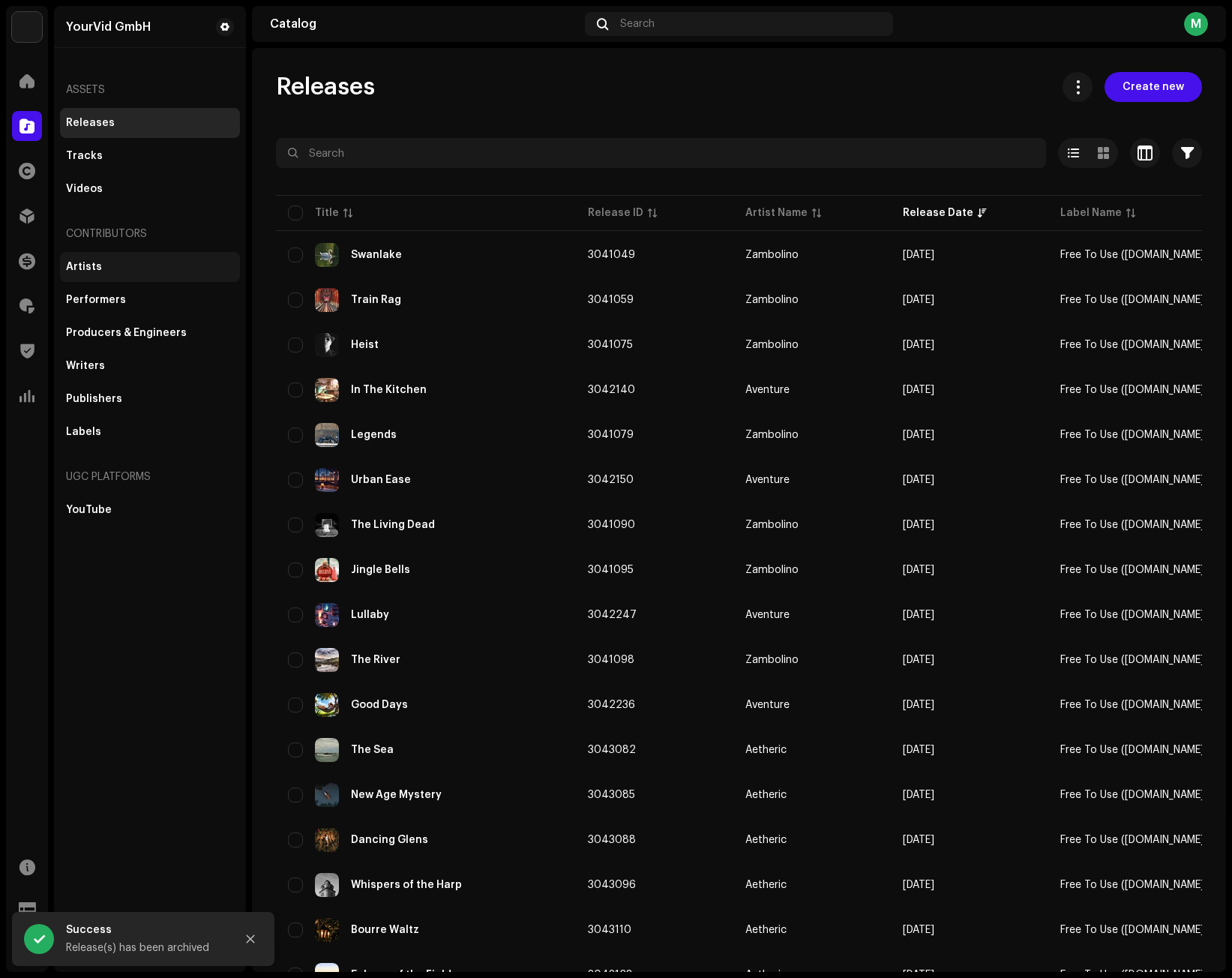
click at [87, 262] on div "Artists" at bounding box center [85, 267] width 36 height 12
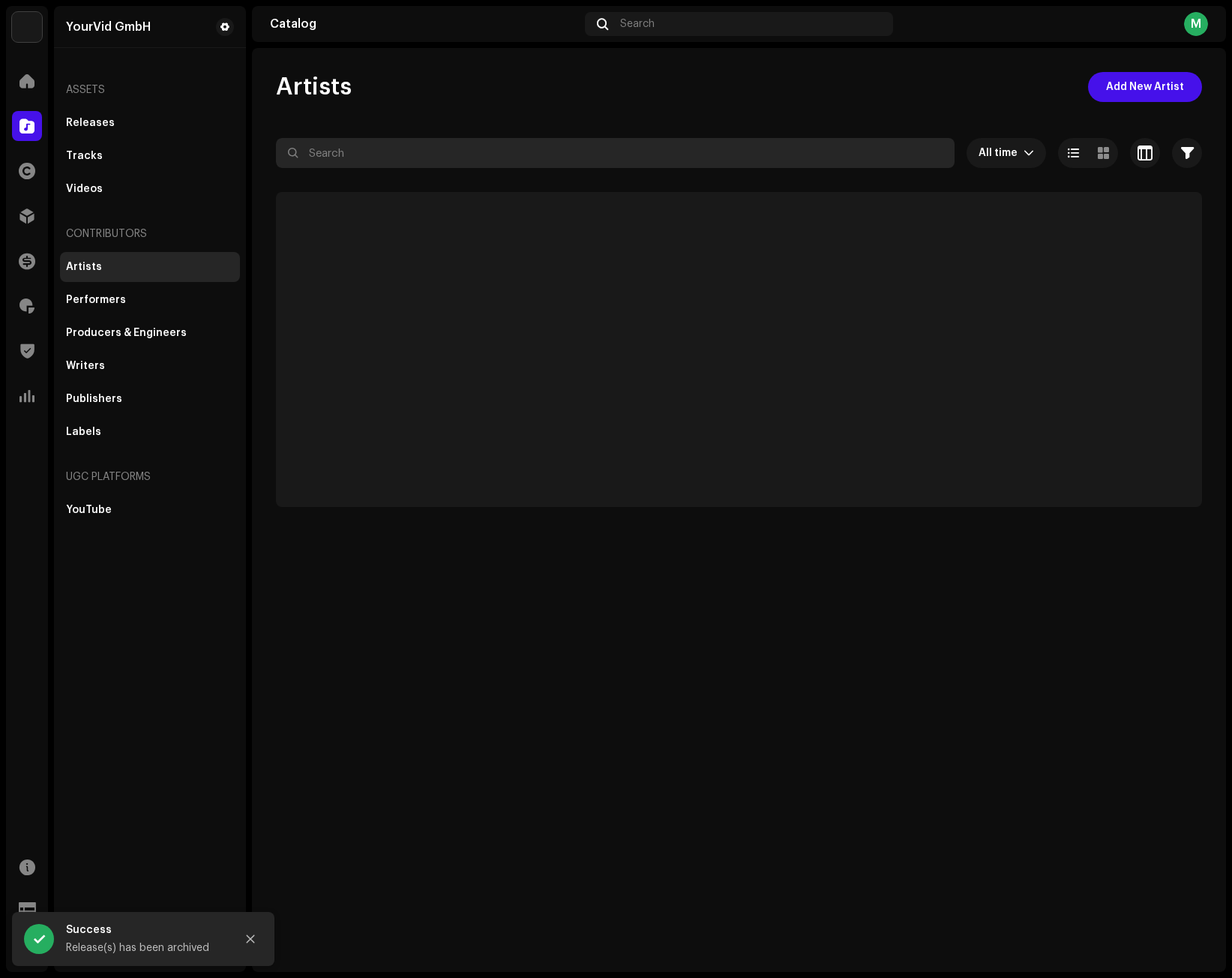
click at [353, 158] on input "text" at bounding box center [615, 153] width 679 height 30
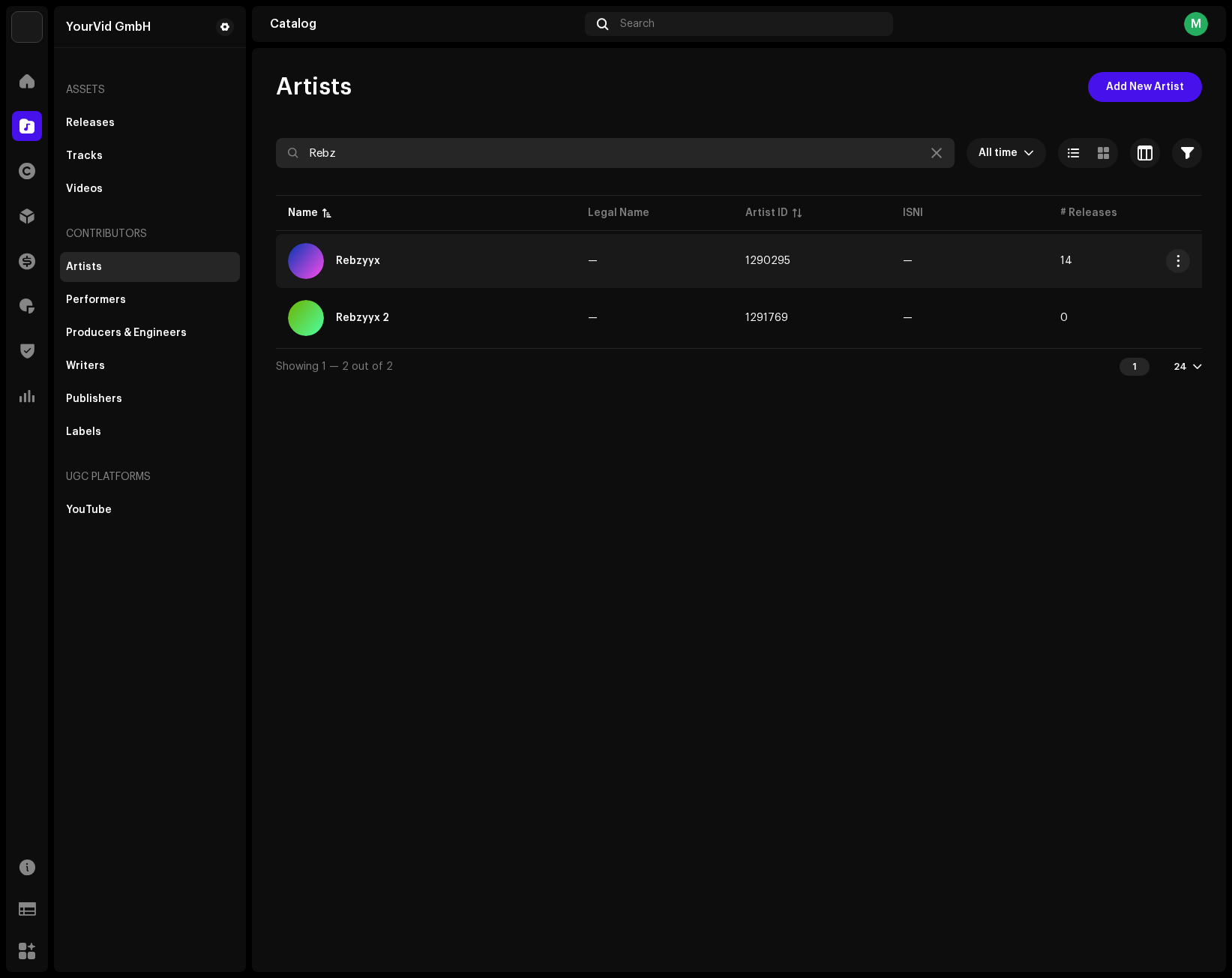
type input "Rebz"
click at [355, 257] on div "Rebzyyx" at bounding box center [358, 261] width 45 height 11
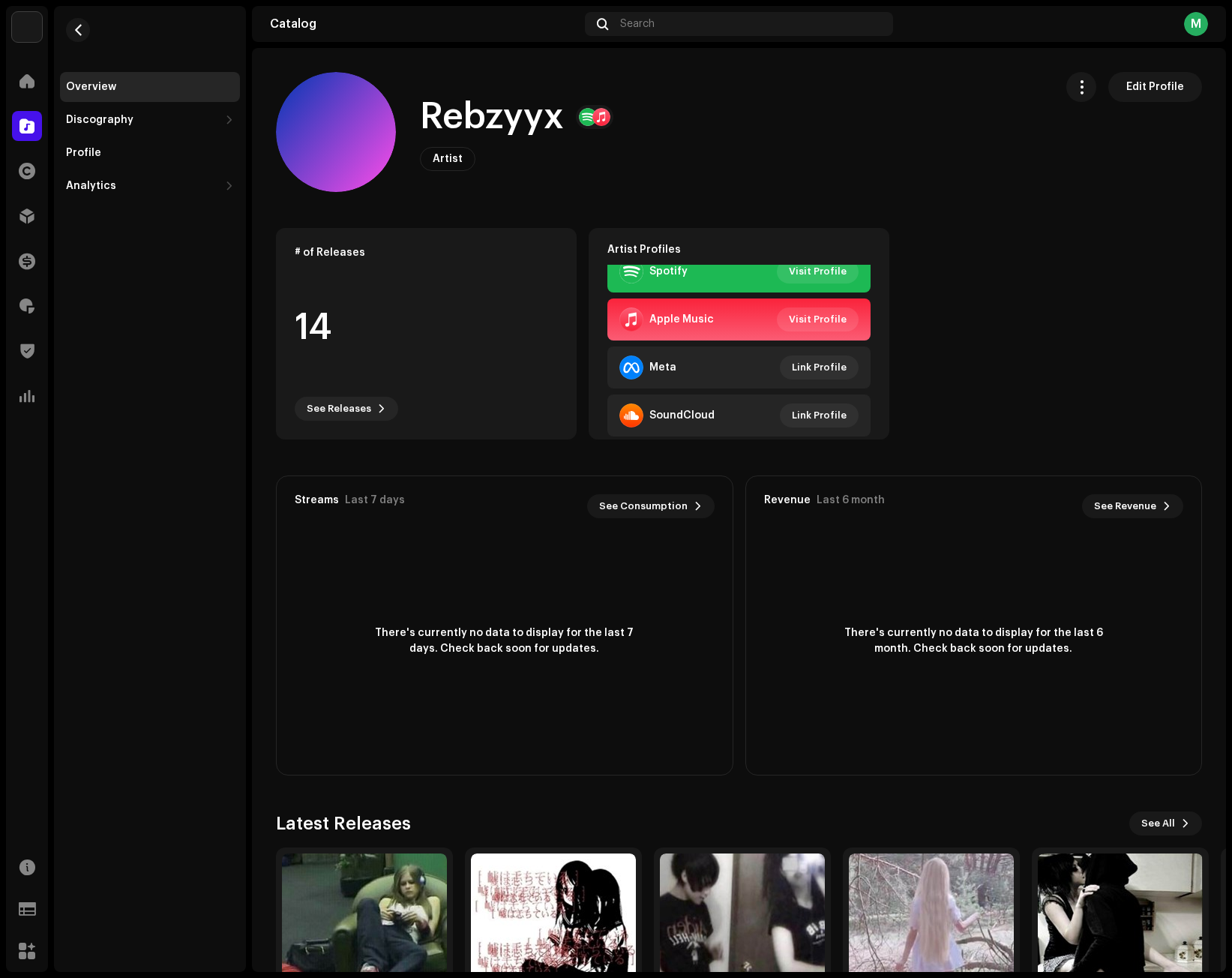
scroll to position [18, 0]
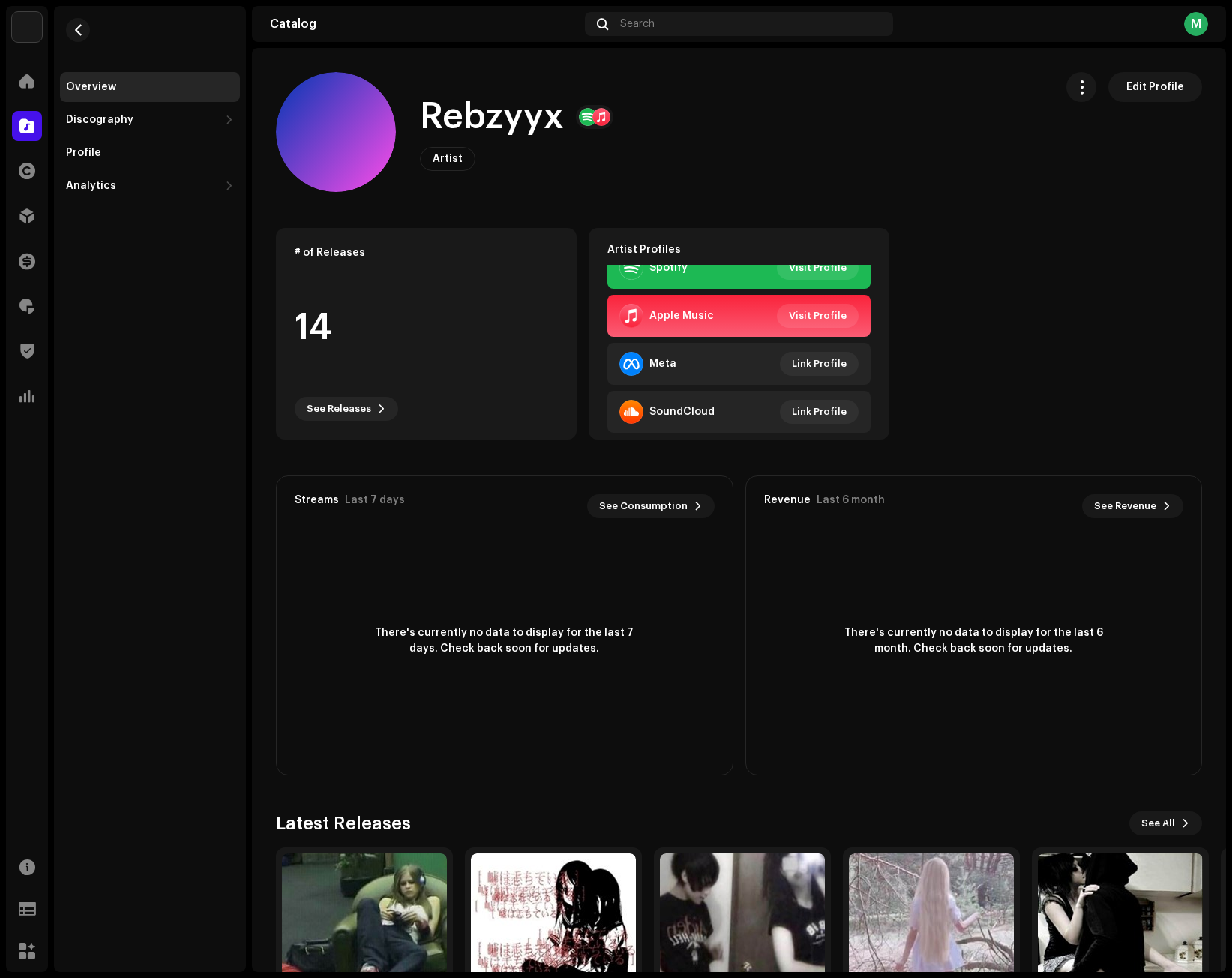
click at [953, 368] on div "# of Releases 14 See Releases Artist Profiles Spotify Visit Profile Apple Music…" at bounding box center [739, 334] width 926 height 211
drag, startPoint x: 865, startPoint y: 184, endPoint x: 763, endPoint y: 146, distance: 108.8
click at [862, 177] on div "Rebzyyx Artist Edit Profile" at bounding box center [659, 132] width 766 height 120
drag, startPoint x: 739, startPoint y: 141, endPoint x: 641, endPoint y: 152, distance: 98.6
click at [738, 141] on div "Rebzyyx Artist Edit Profile" at bounding box center [659, 132] width 766 height 120
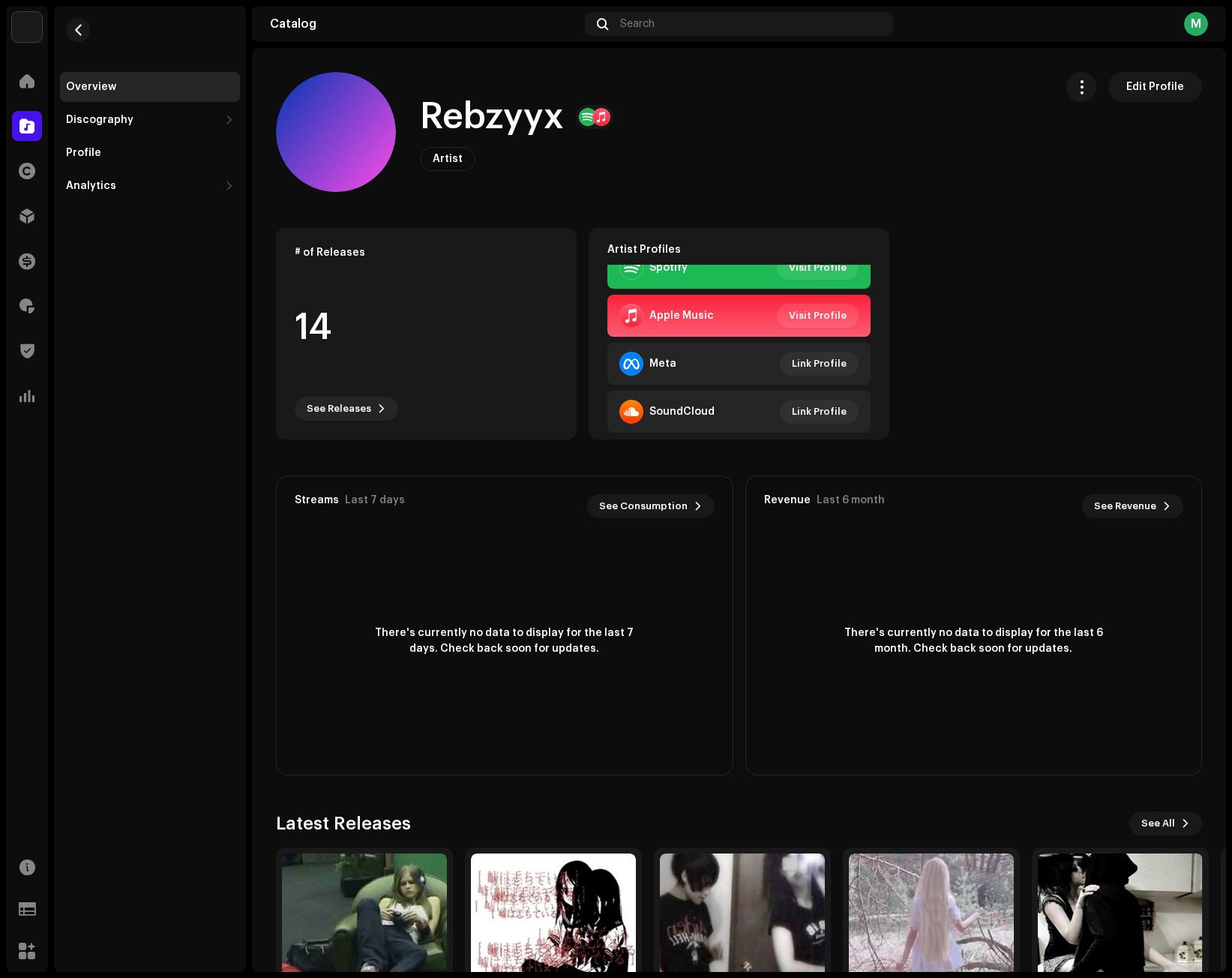
click at [582, 160] on div "Artist Edit Profile" at bounding box center [517, 159] width 194 height 24
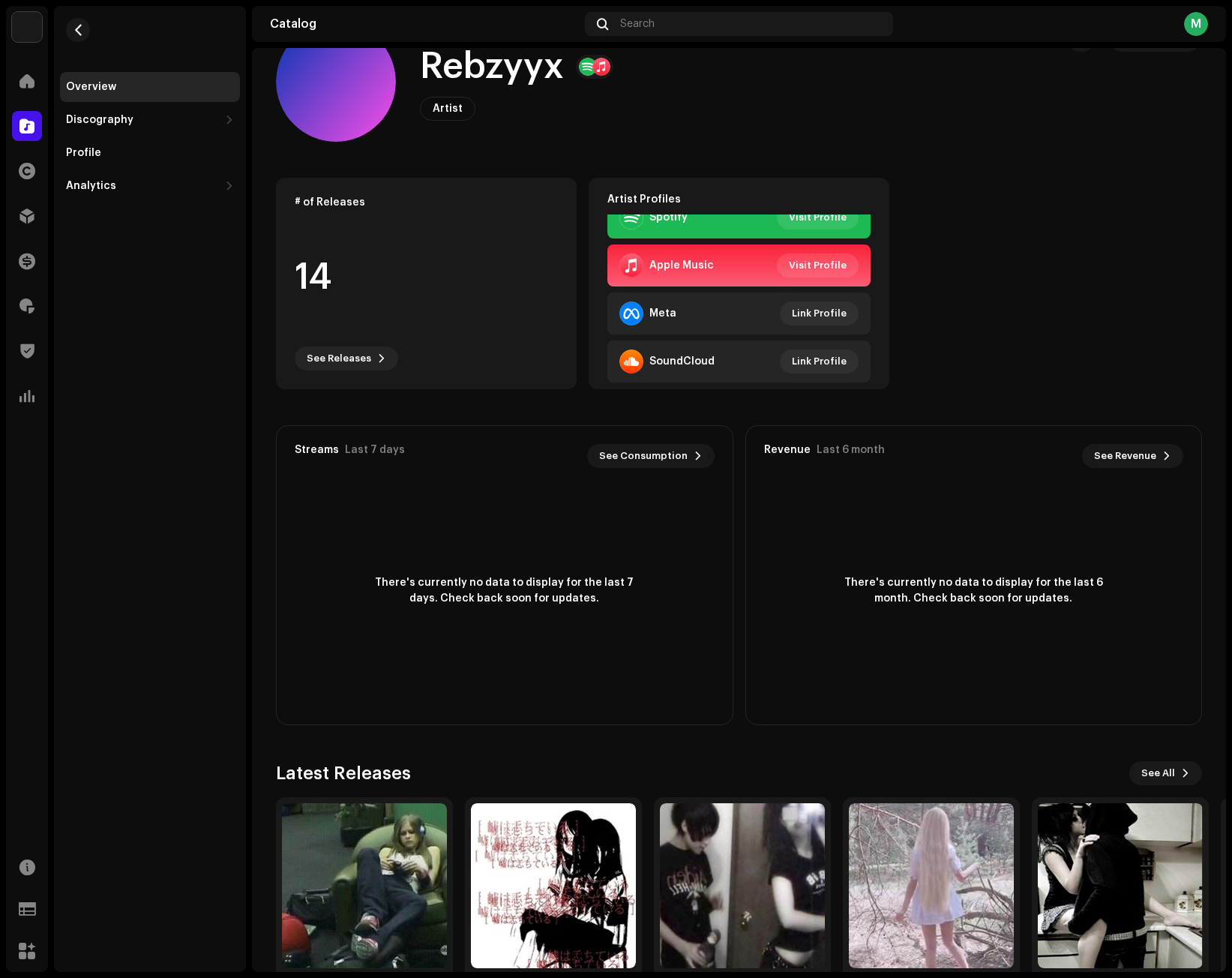
scroll to position [116, 0]
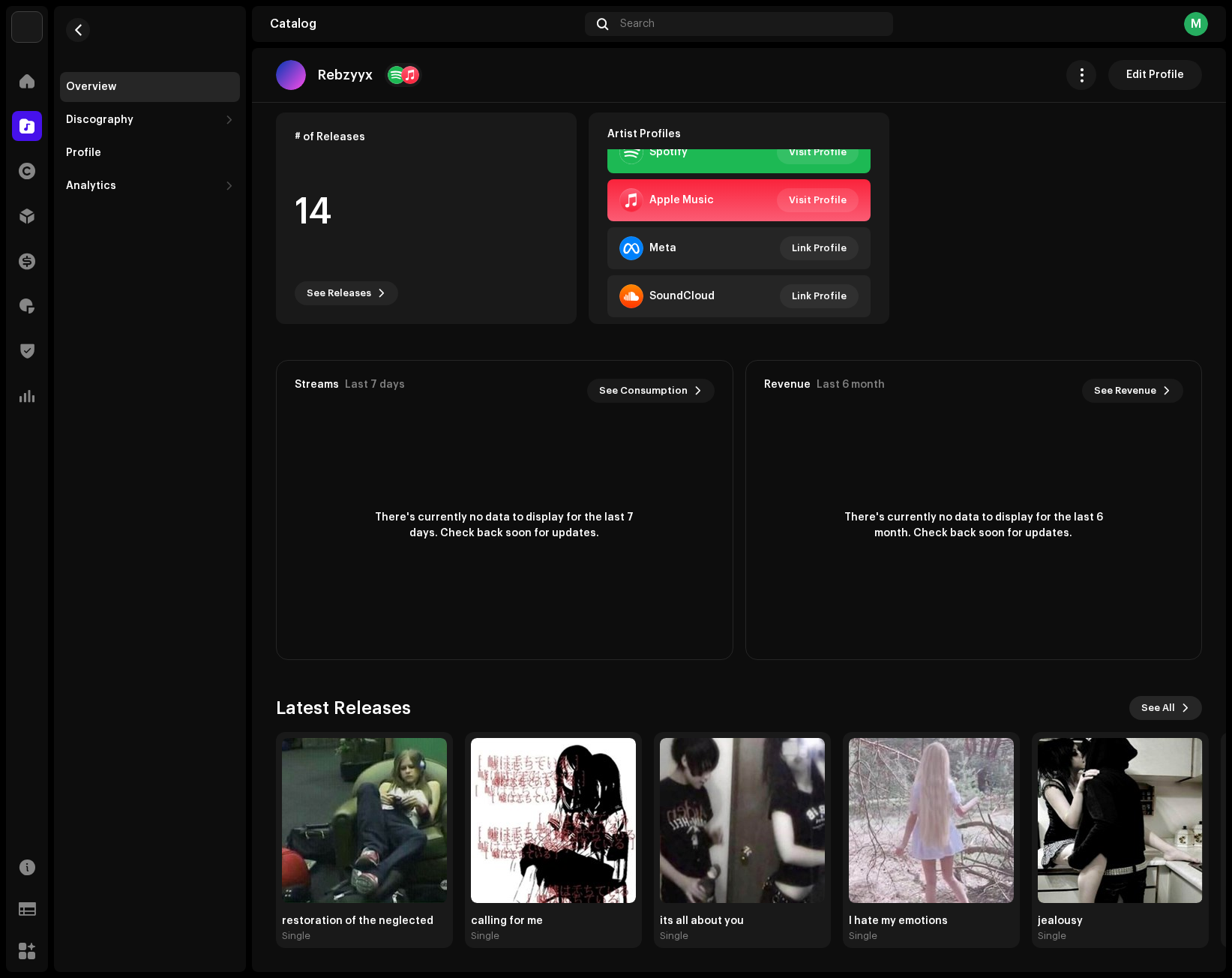
click at [1148, 715] on span "See All" at bounding box center [1157, 708] width 34 height 30
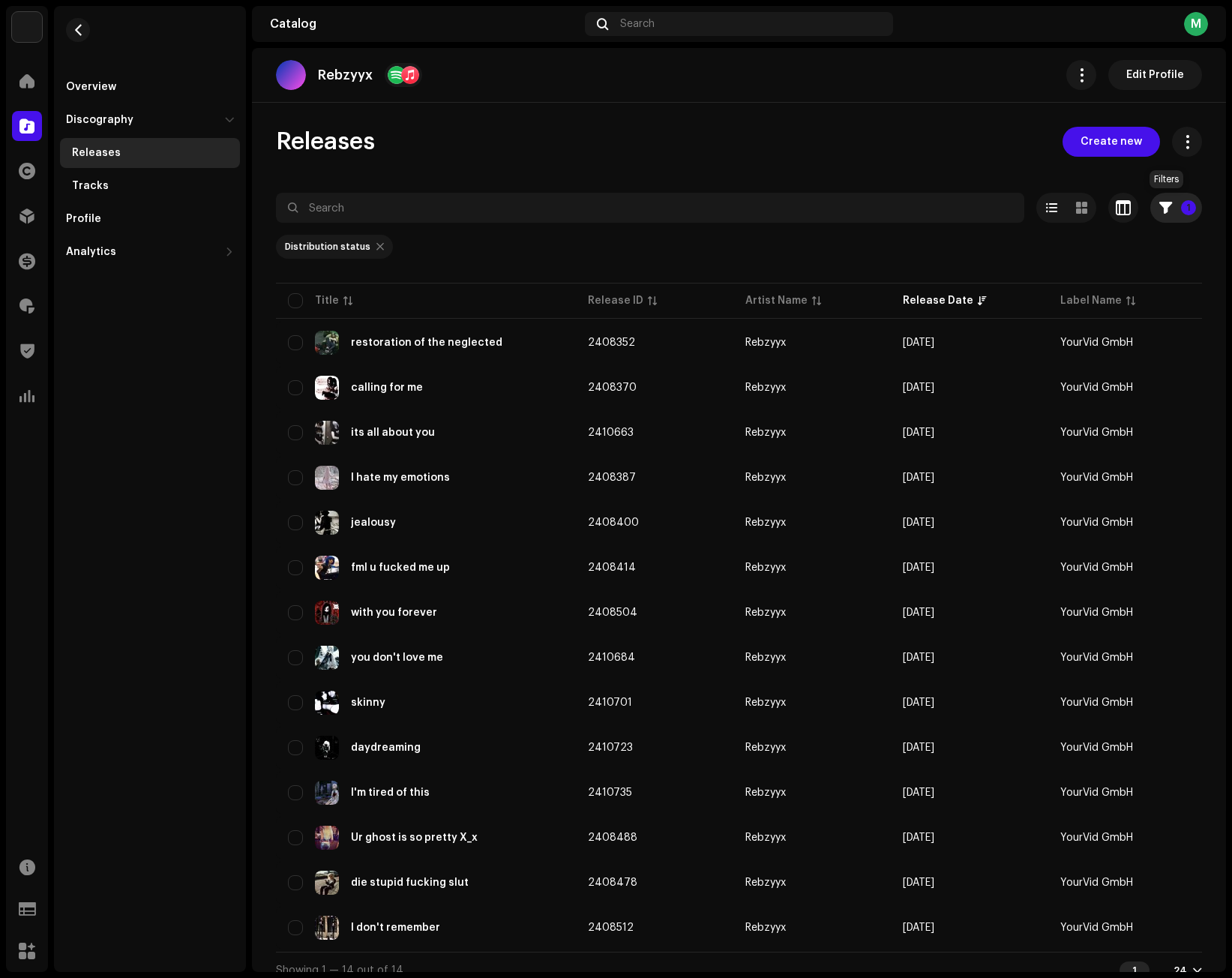
click at [1181, 207] on p-badge "1" at bounding box center [1188, 207] width 15 height 15
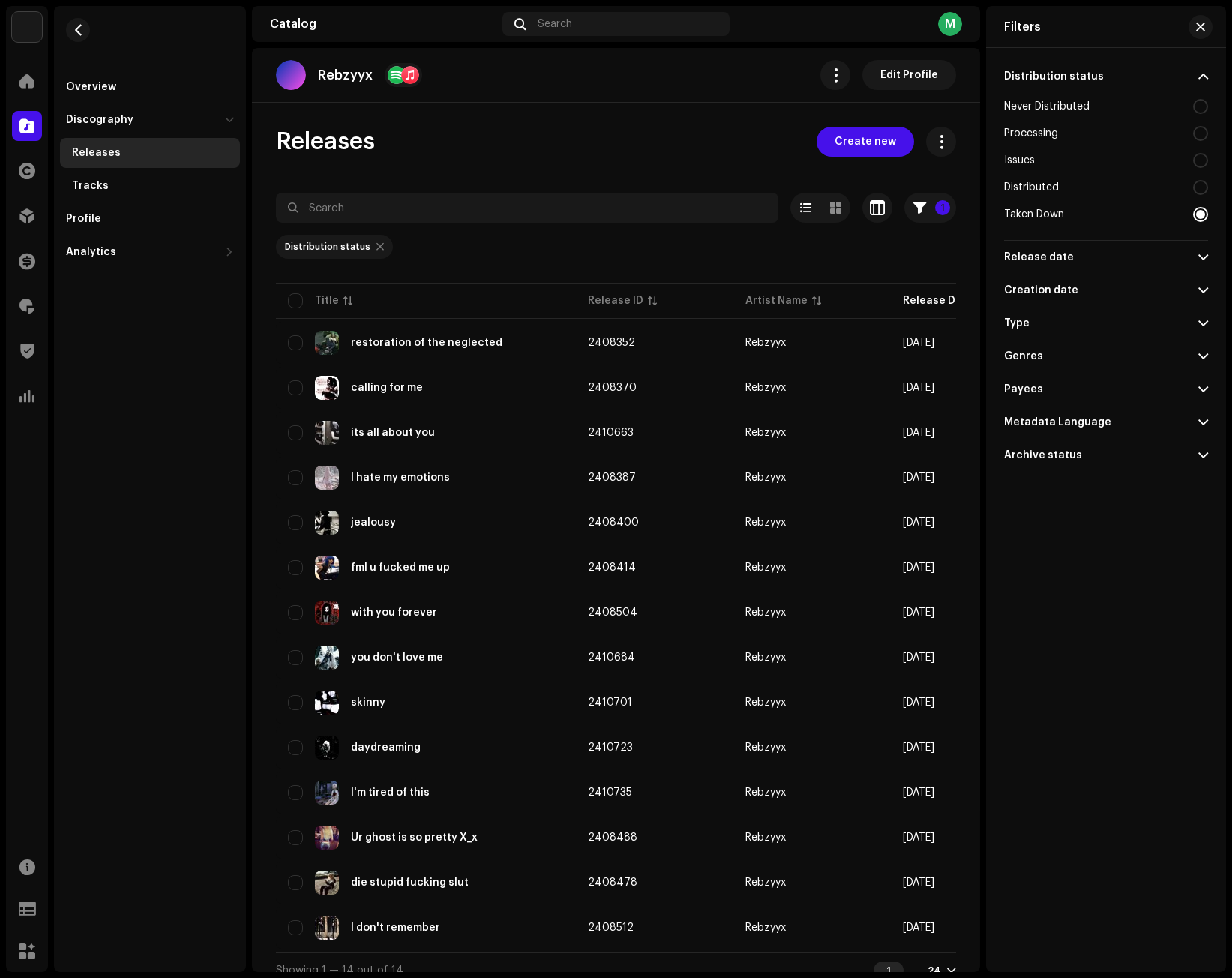
click at [1025, 184] on div "Distributed" at bounding box center [1032, 187] width 55 height 12
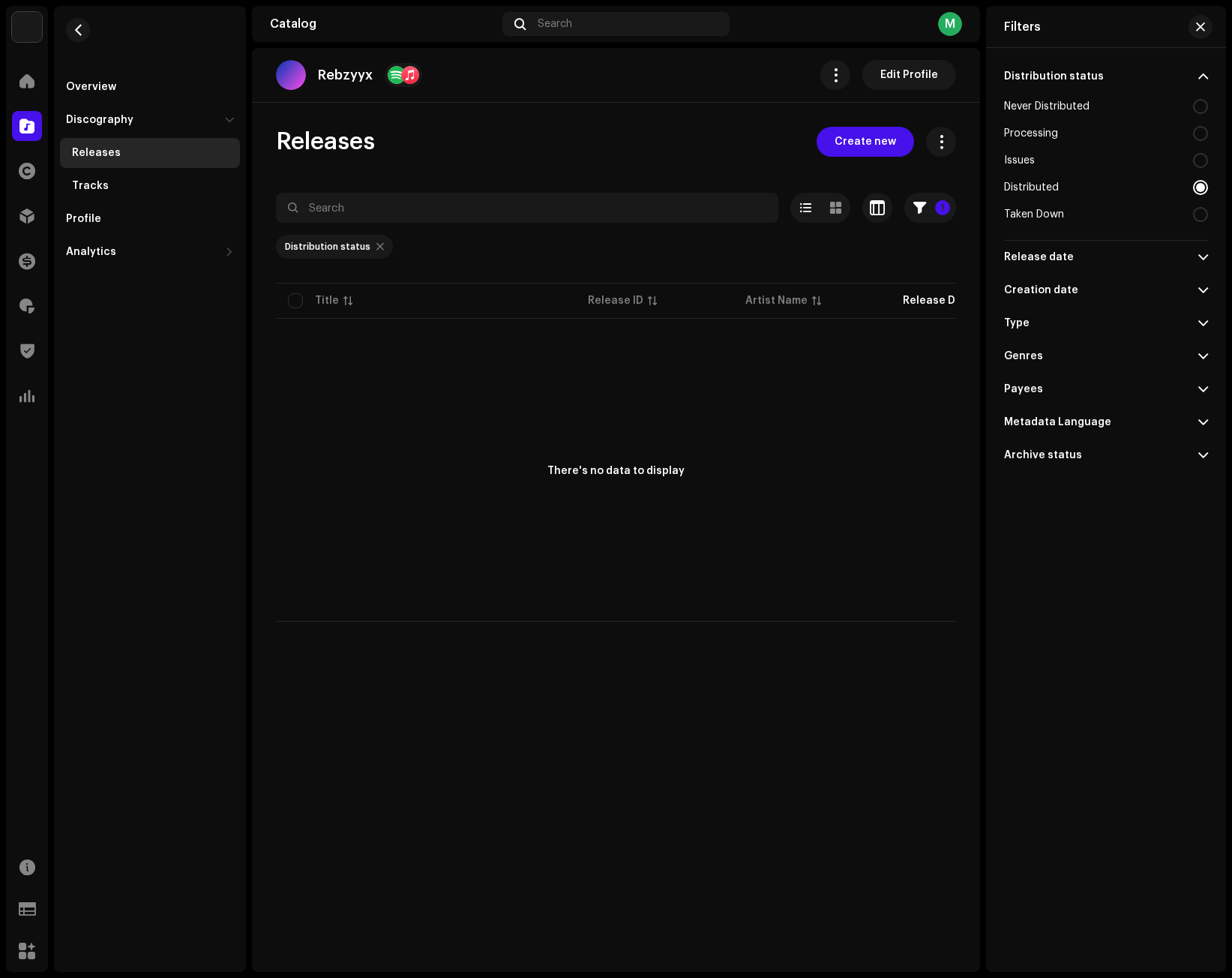
drag, startPoint x: 1199, startPoint y: 216, endPoint x: 1205, endPoint y: 203, distance: 14.3
click at [1199, 216] on div at bounding box center [1200, 214] width 15 height 15
radio input "false"
radio input "true"
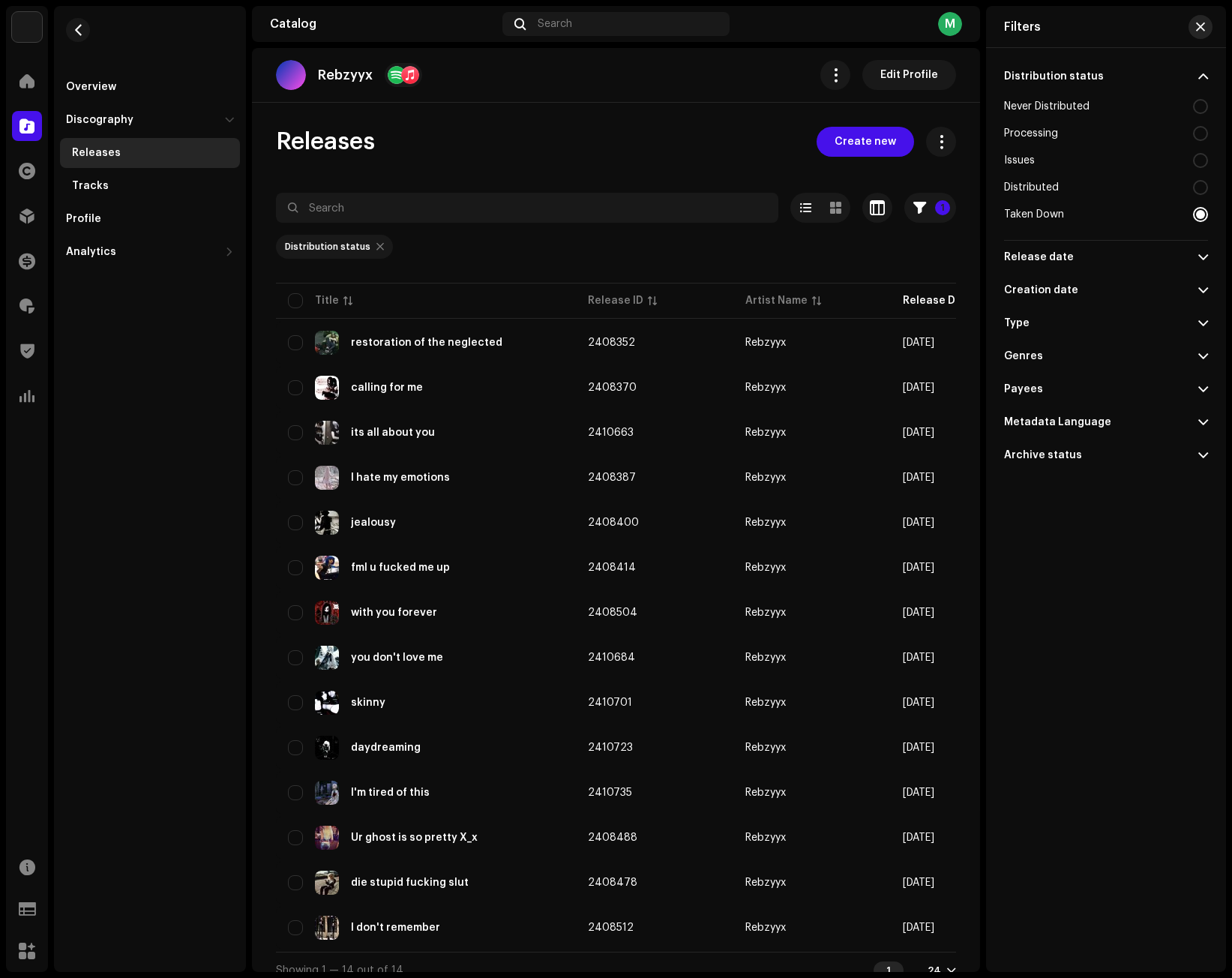
click at [1206, 19] on button "button" at bounding box center [1200, 26] width 24 height 24
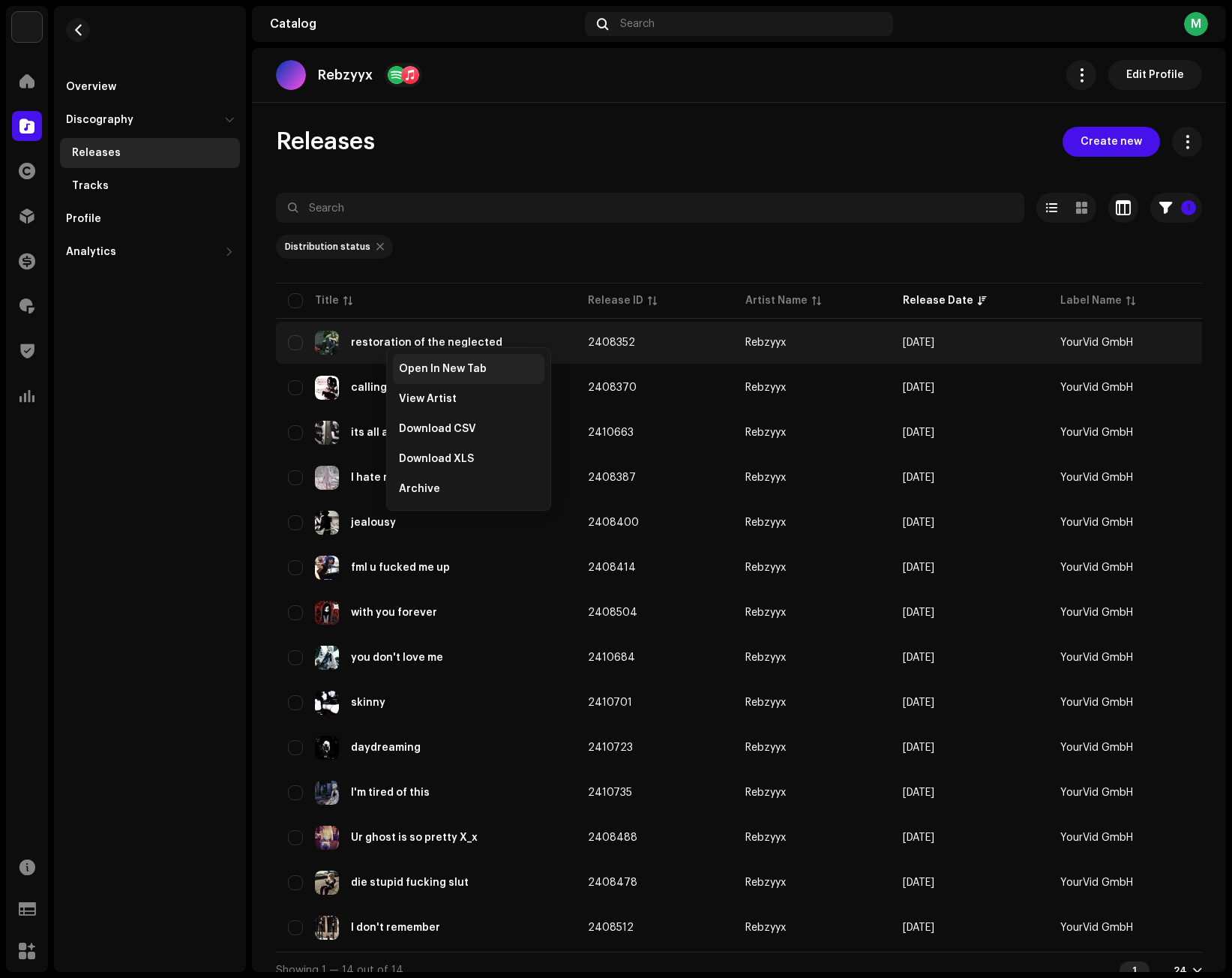
click at [409, 361] on div "Open In New Tab" at bounding box center [469, 368] width 151 height 30
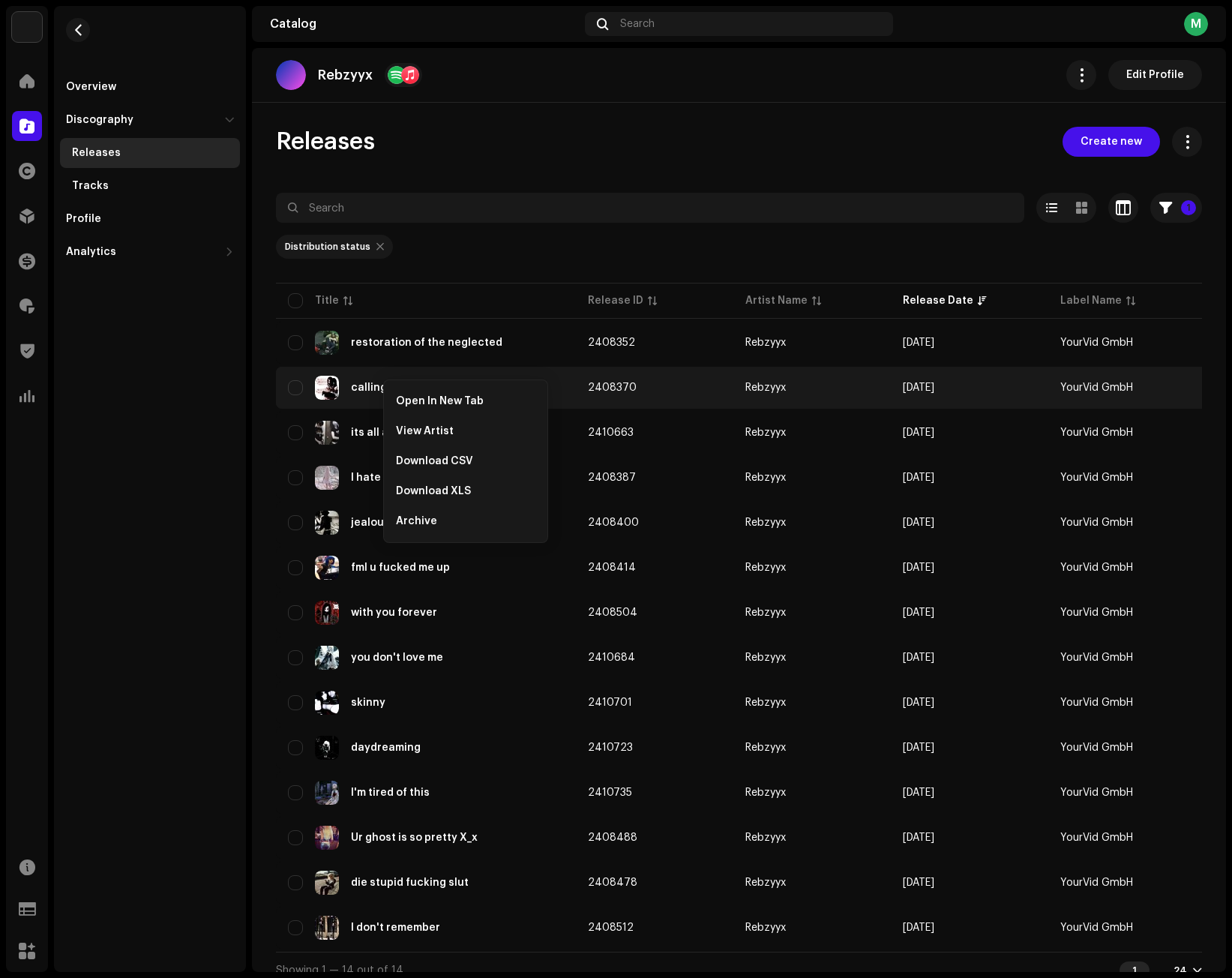
click at [408, 400] on span "Open In New Tab" at bounding box center [439, 400] width 87 height 12
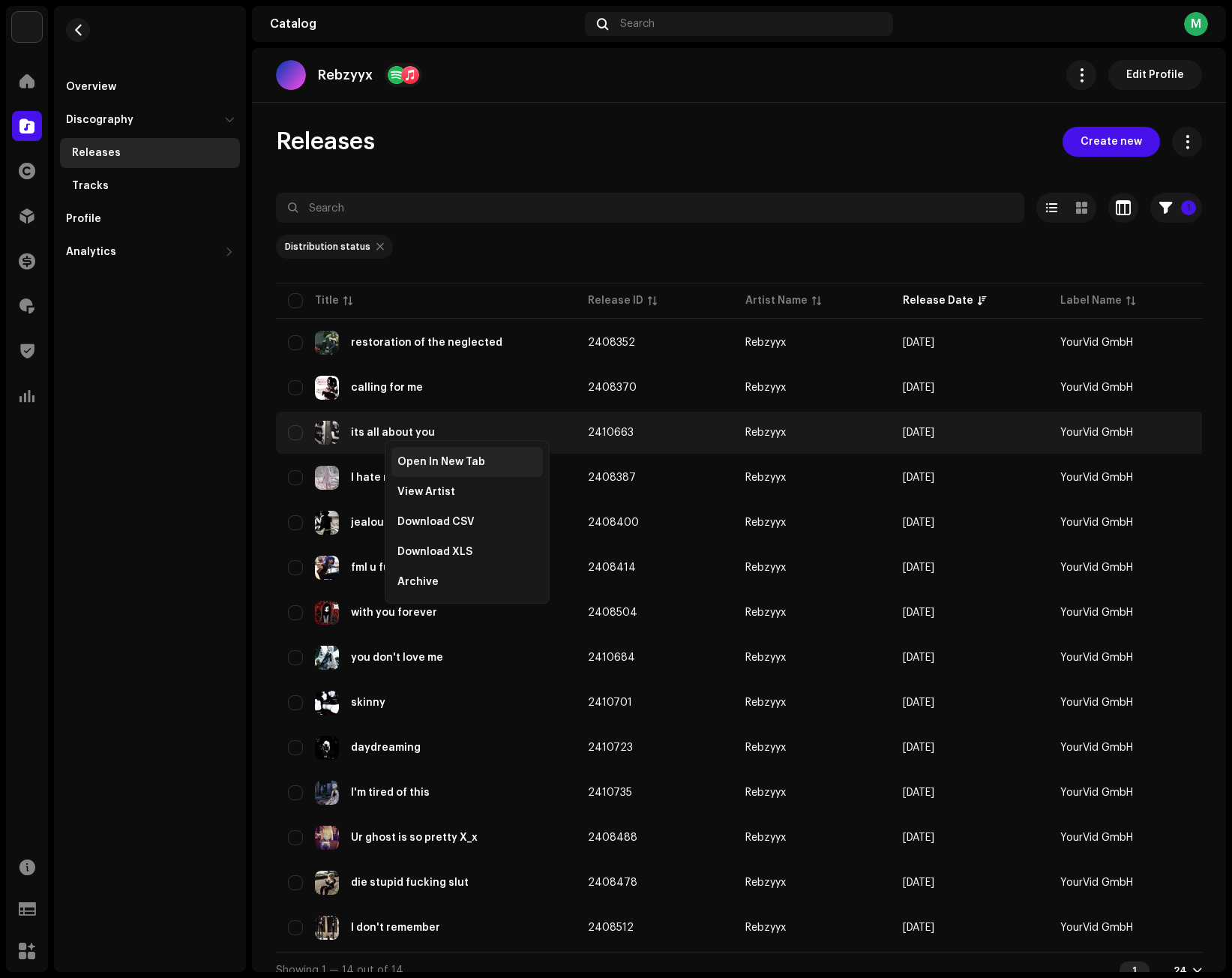
click at [412, 459] on span "Open In New Tab" at bounding box center [441, 461] width 87 height 12
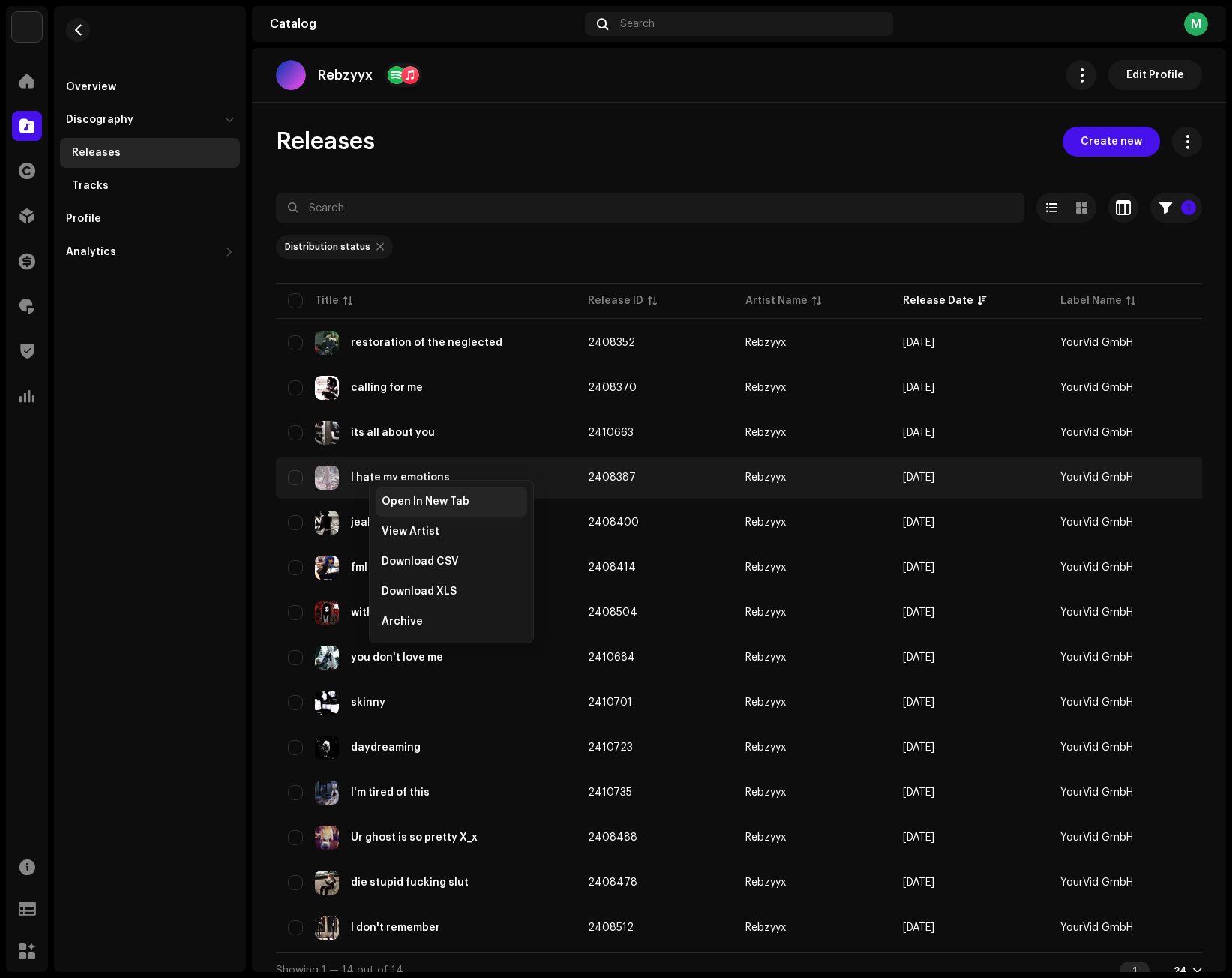
click at [405, 499] on span "Open In New Tab" at bounding box center [425, 501] width 87 height 12
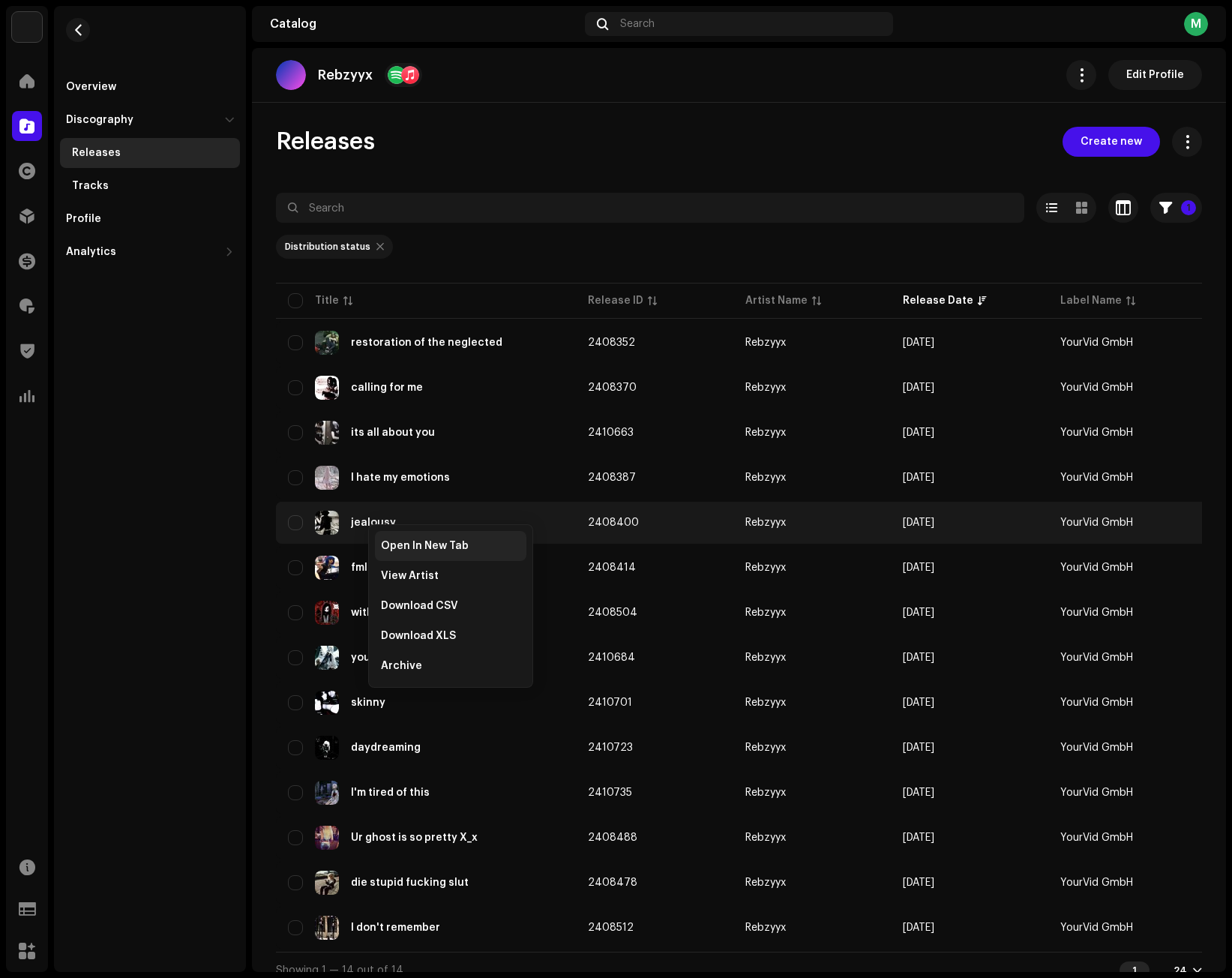
click at [396, 537] on div "Open In New Tab" at bounding box center [450, 546] width 151 height 30
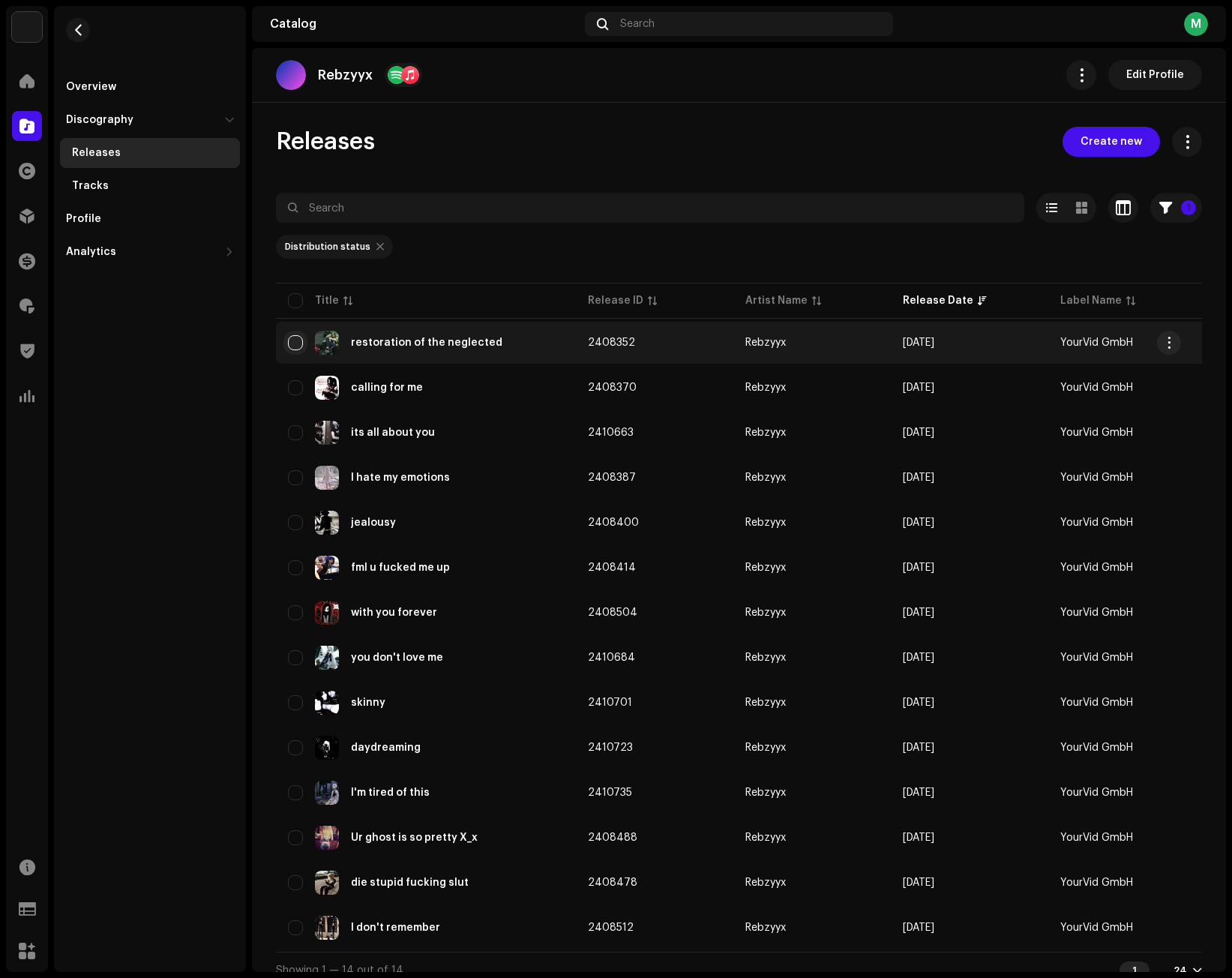
click at [294, 339] on input "checkbox" at bounding box center [295, 342] width 15 height 15
checkbox input "true"
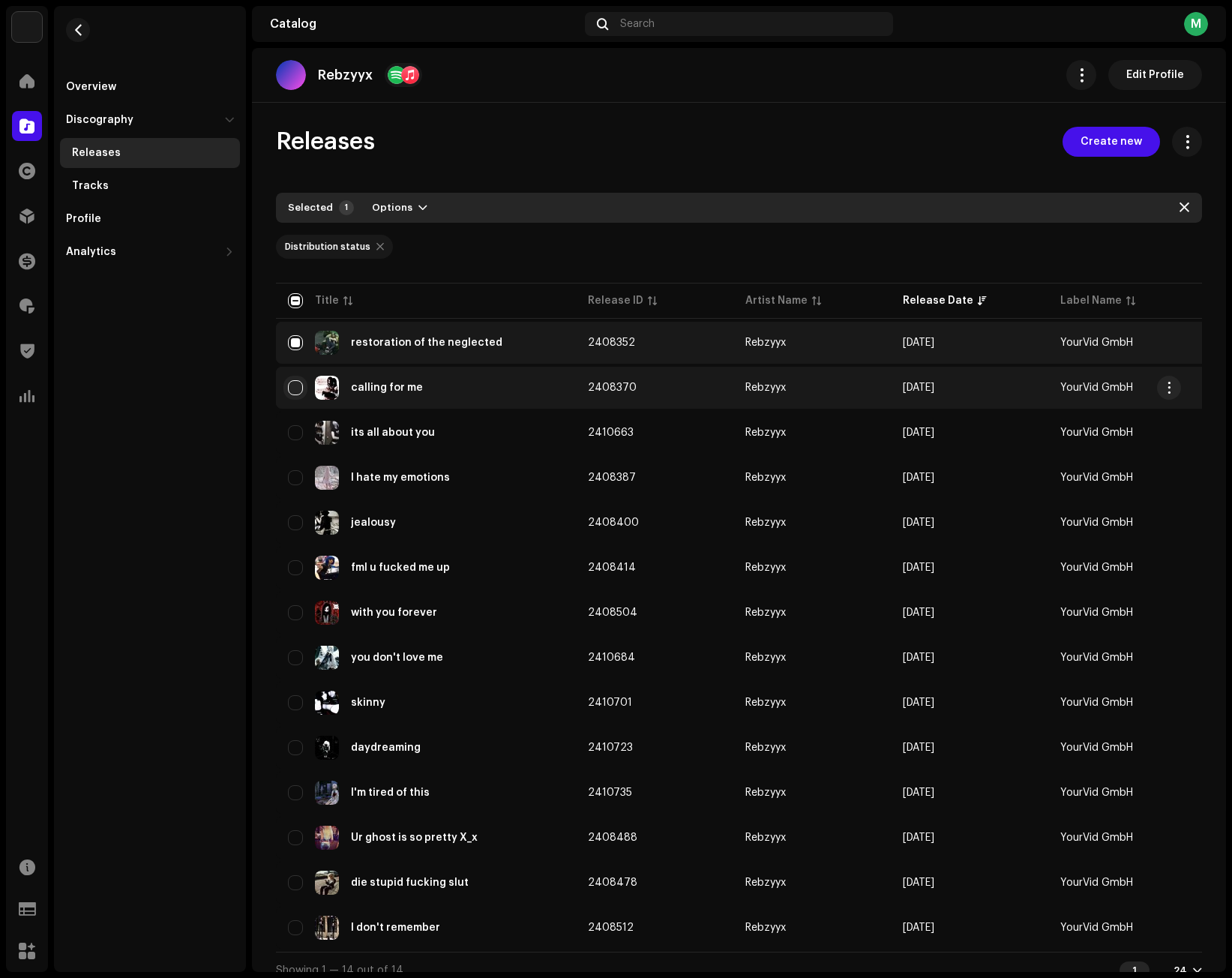
click at [295, 386] on input "Row Unselected" at bounding box center [295, 388] width 15 height 15
checkbox input "true"
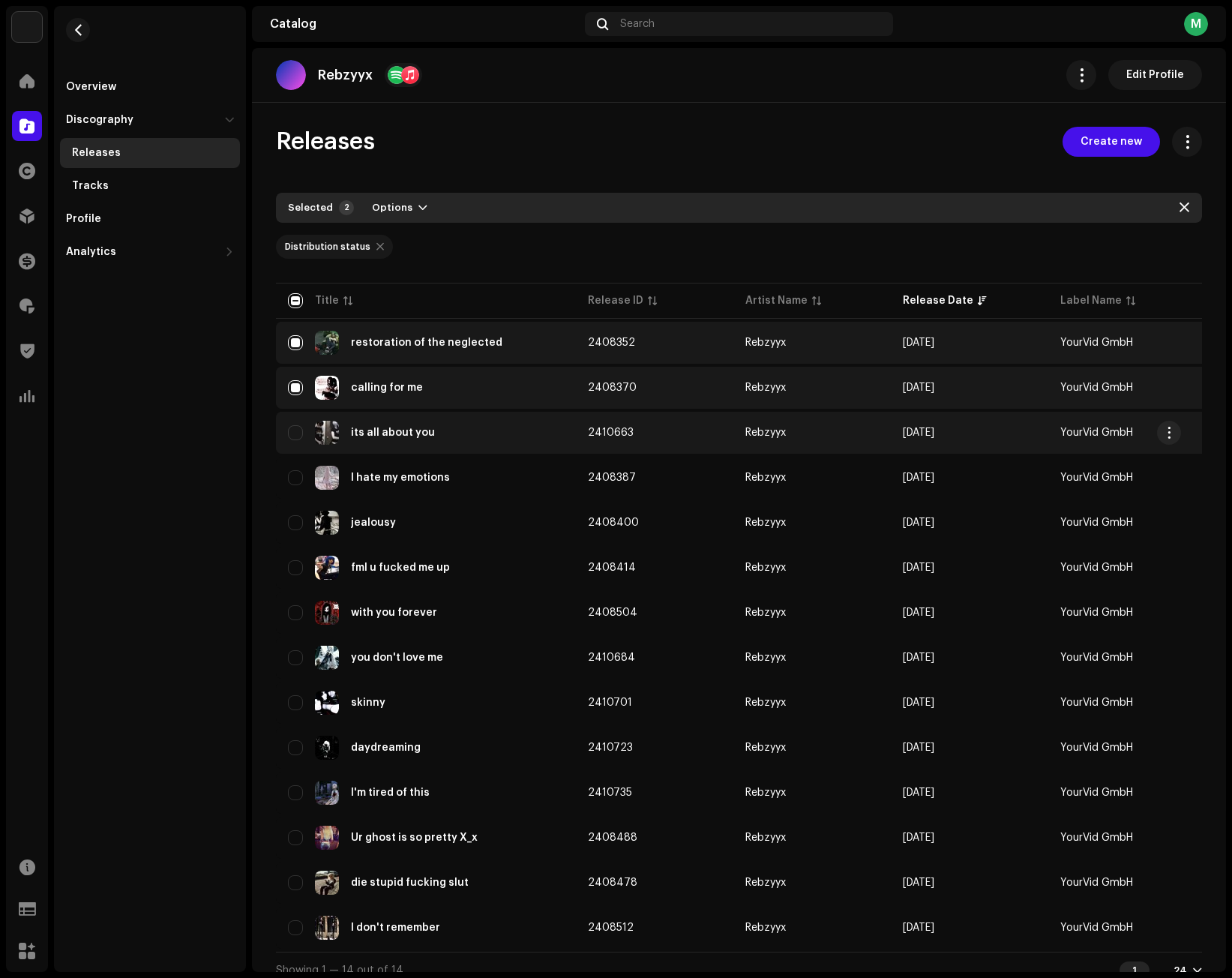
click at [293, 424] on div "its all about you" at bounding box center [425, 432] width 276 height 24
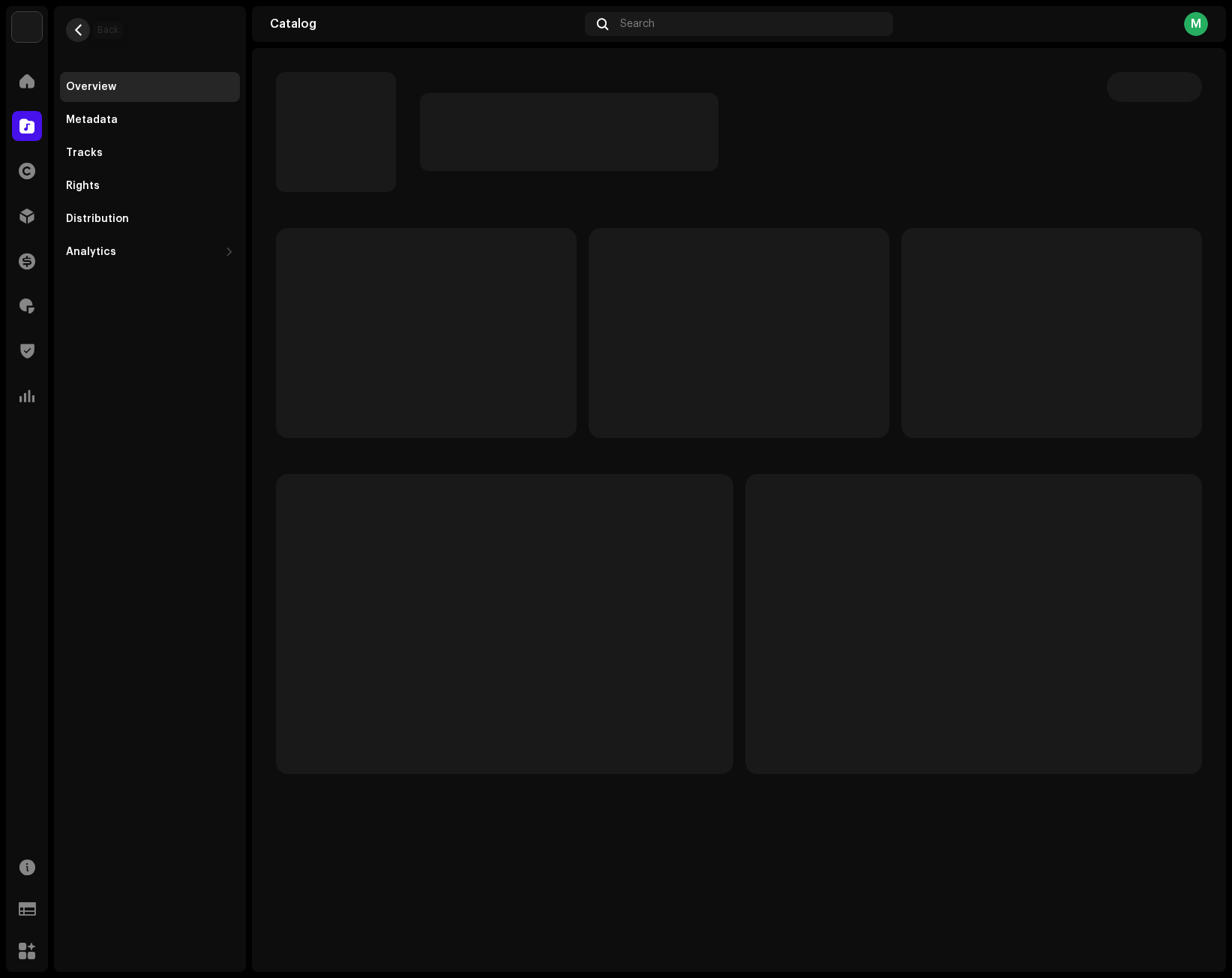
click at [78, 31] on span "button" at bounding box center [78, 29] width 11 height 12
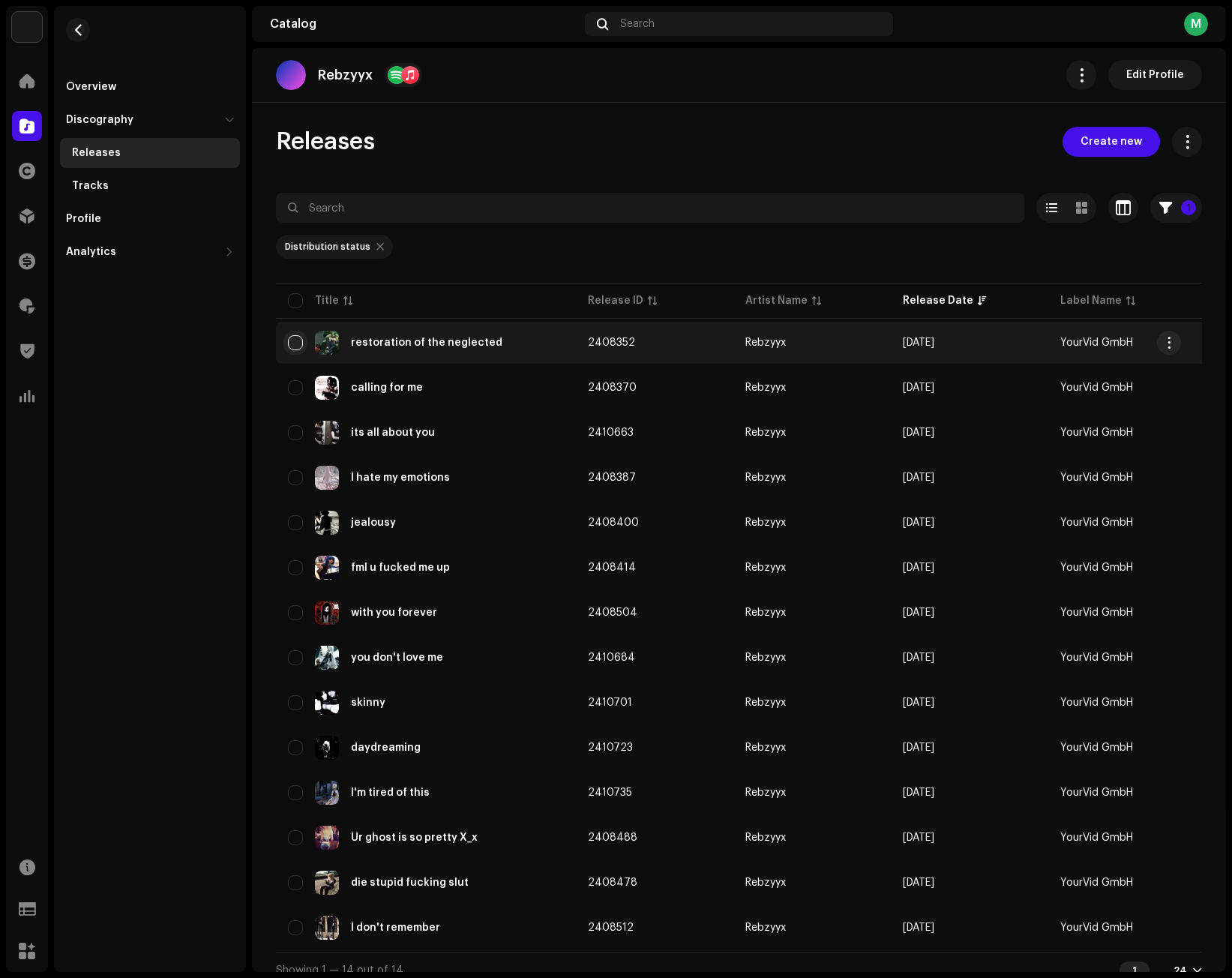
click at [293, 339] on input "checkbox" at bounding box center [295, 342] width 15 height 15
checkbox input "true"
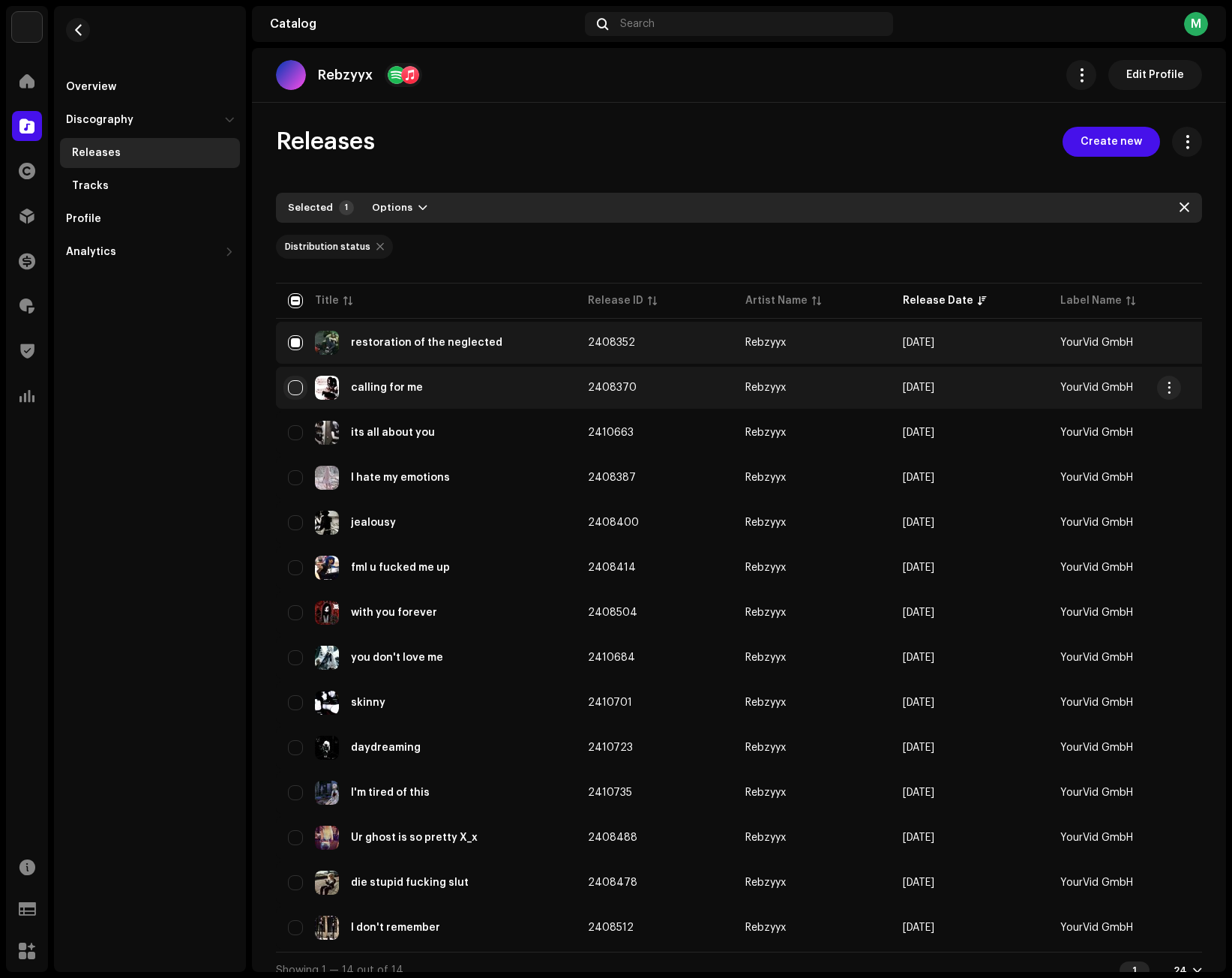
click at [292, 388] on input "Row Unselected" at bounding box center [295, 388] width 15 height 15
checkbox input "true"
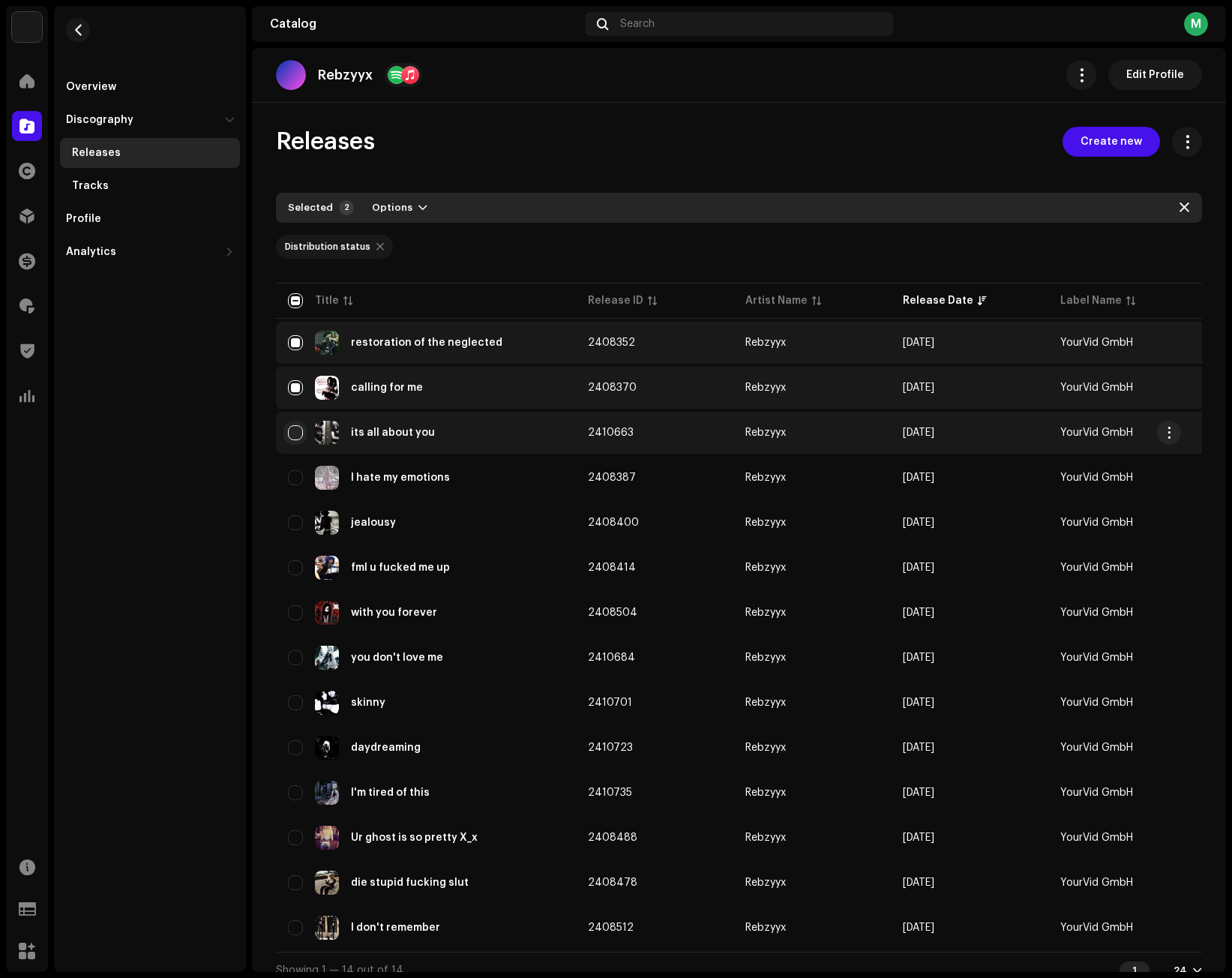
click at [297, 434] on input "Row Unselected" at bounding box center [295, 432] width 15 height 15
checkbox input "true"
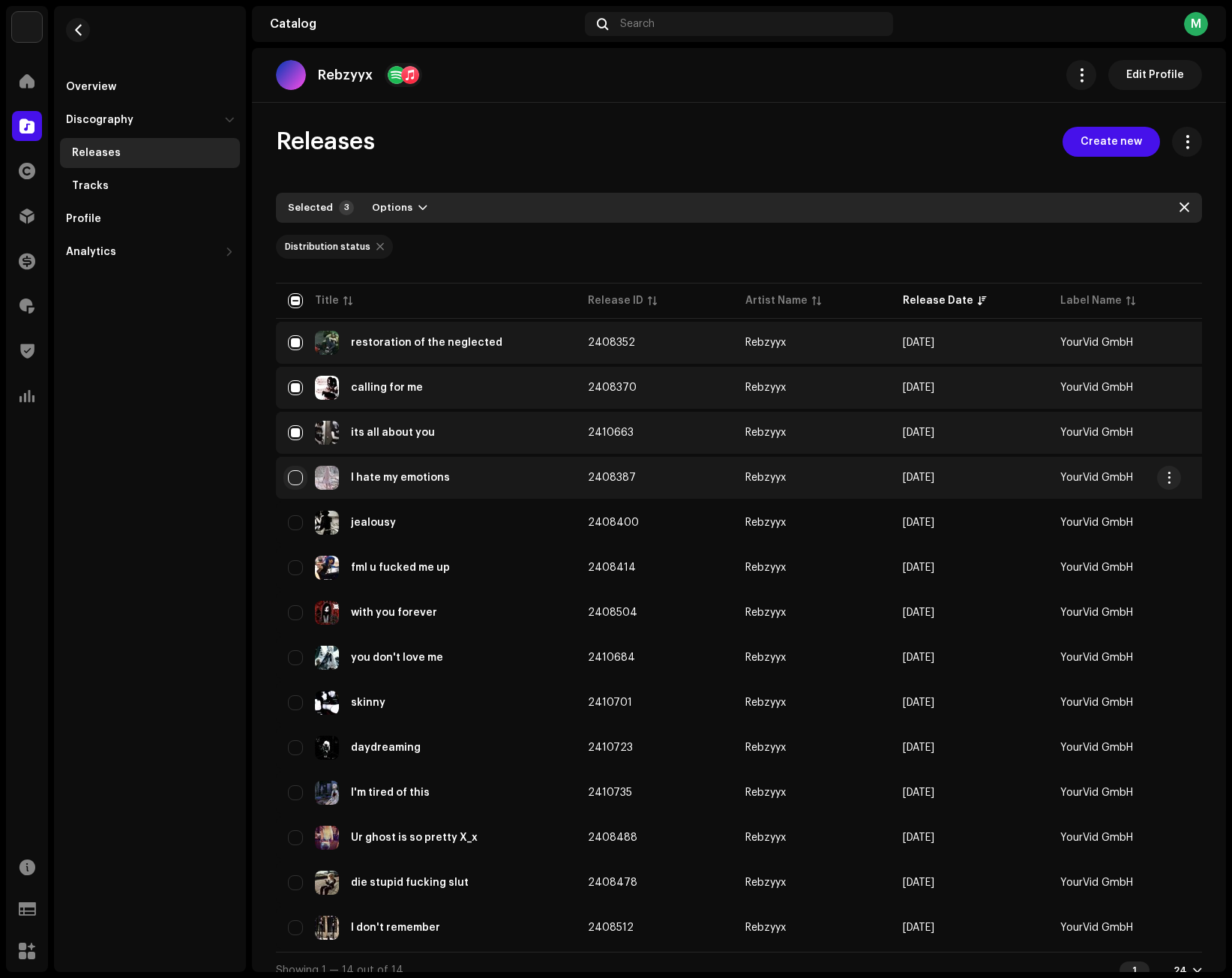
click at [293, 476] on input "Row Unselected" at bounding box center [295, 478] width 15 height 15
checkbox input "true"
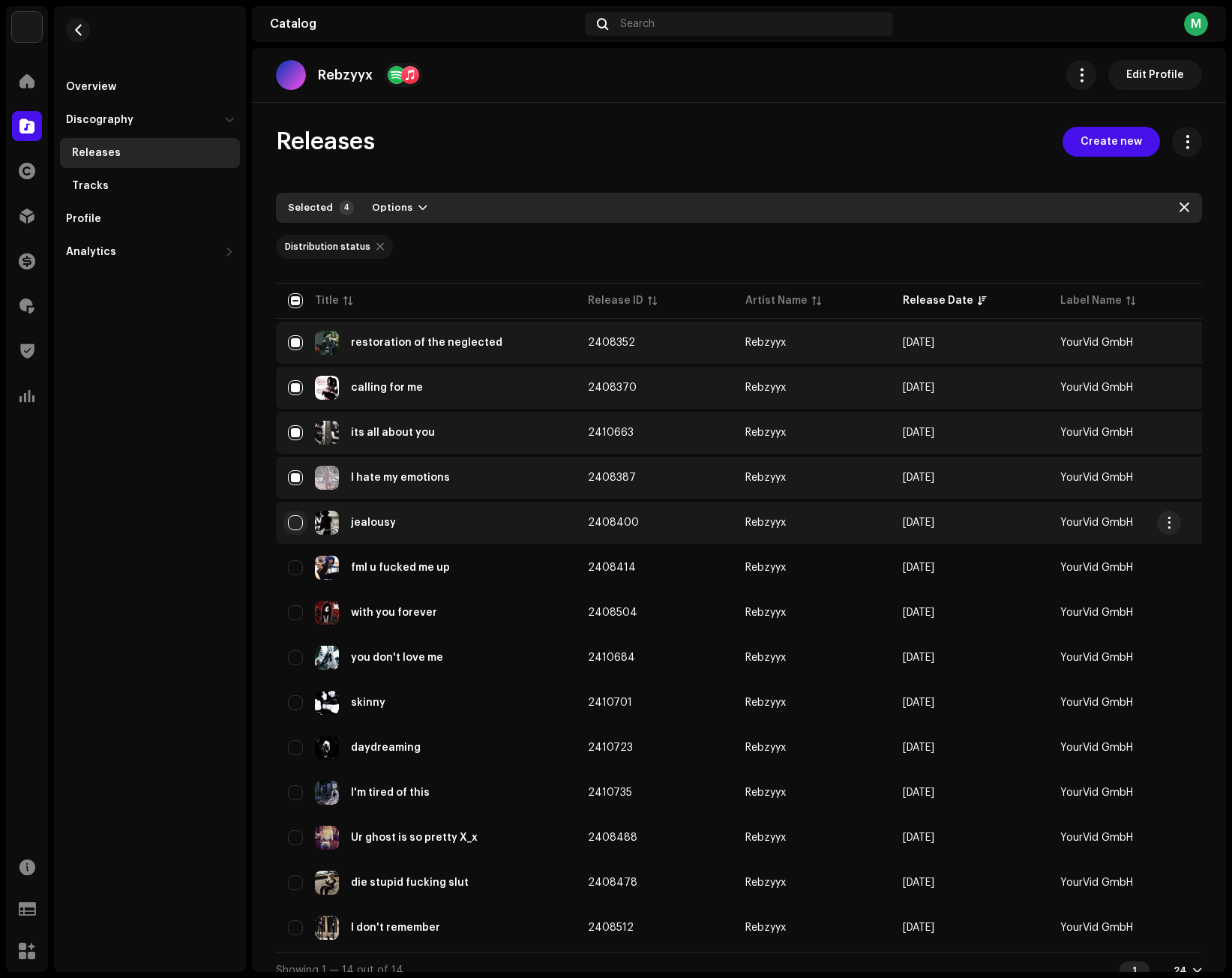
click at [294, 516] on input "Row Unselected" at bounding box center [295, 522] width 15 height 15
checkbox input "true"
click at [398, 208] on span "Options" at bounding box center [392, 207] width 41 height 30
click at [425, 241] on div "Archive" at bounding box center [438, 241] width 139 height 12
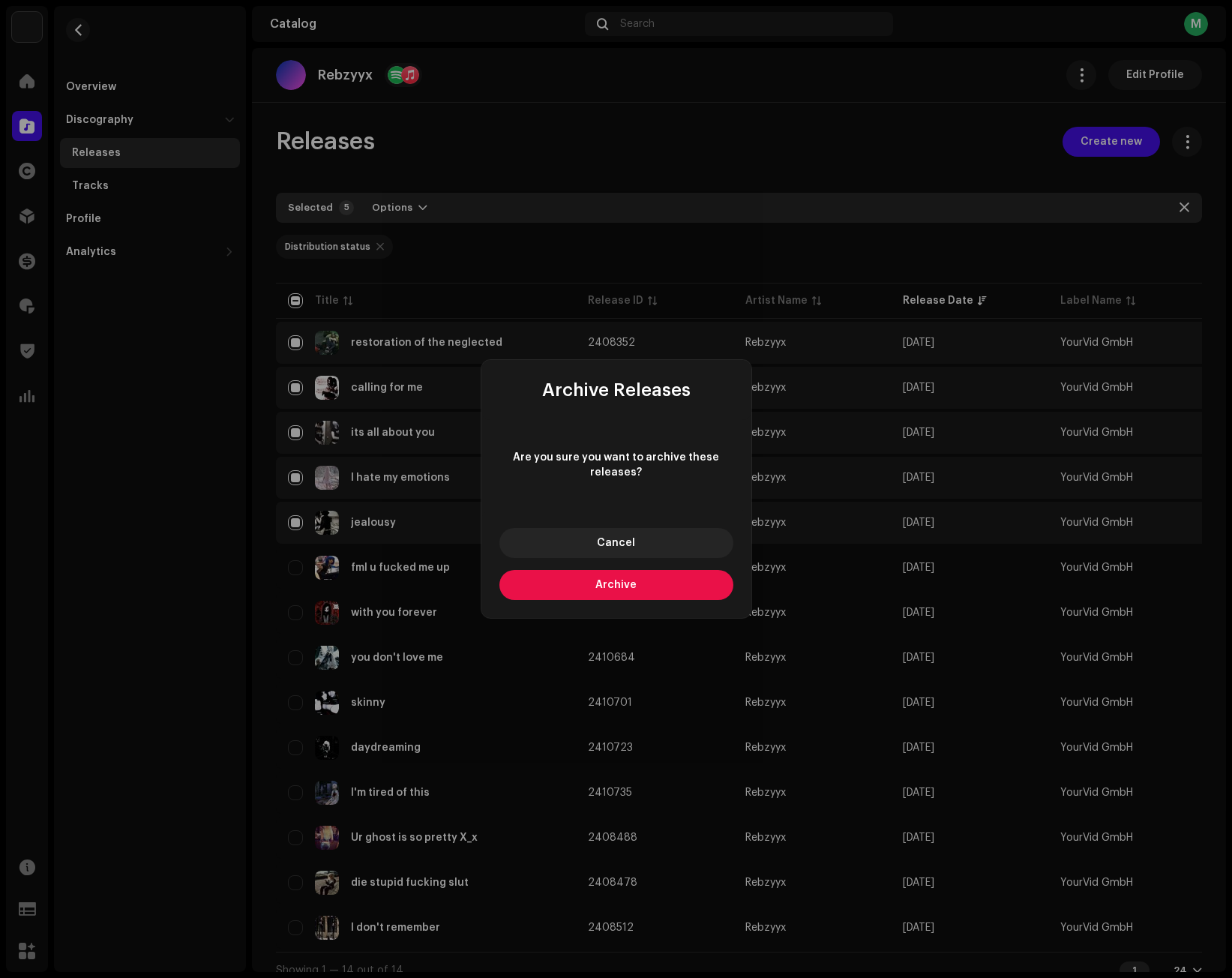
click at [599, 588] on span "Archive" at bounding box center [615, 585] width 41 height 11
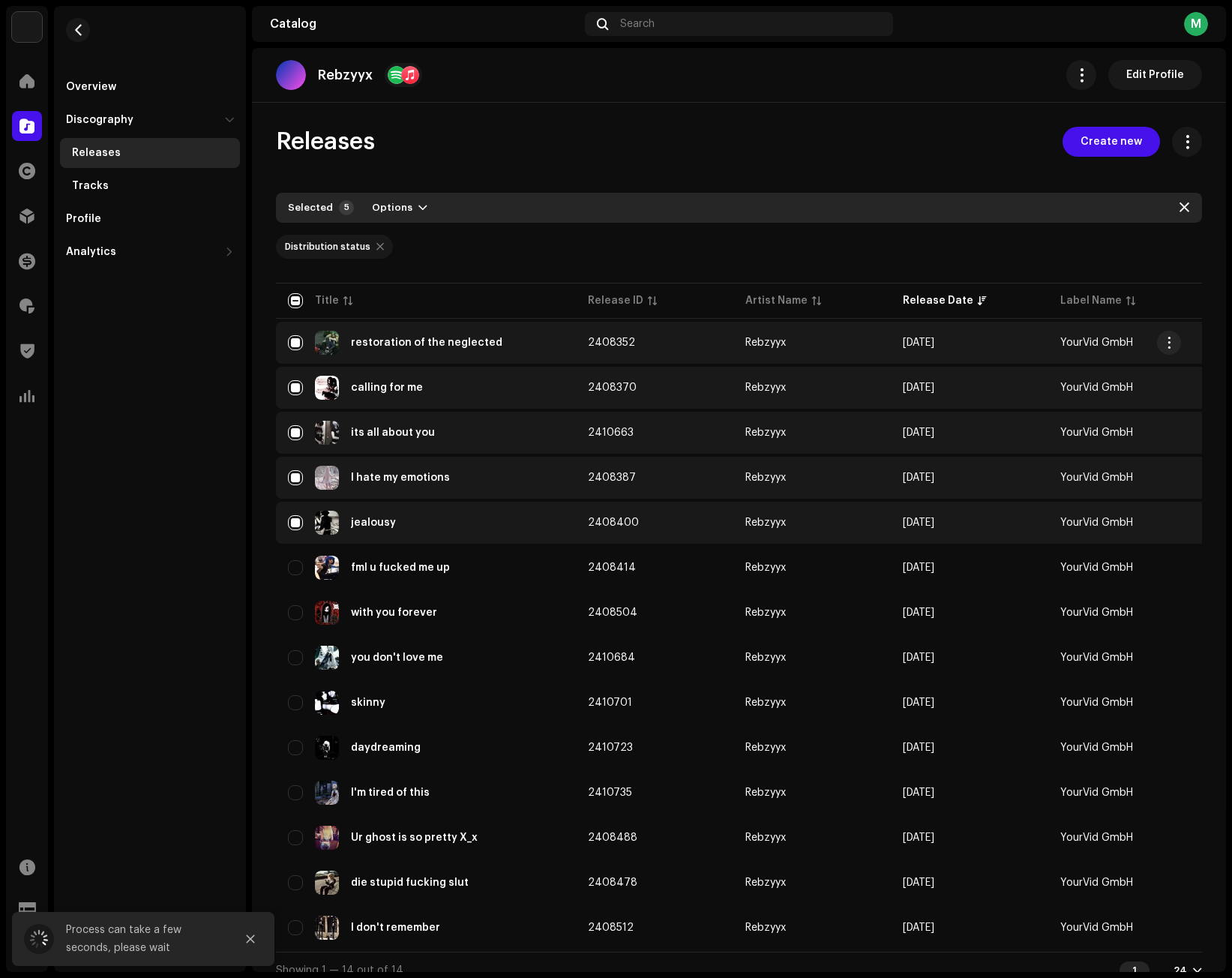
checkbox input "false"
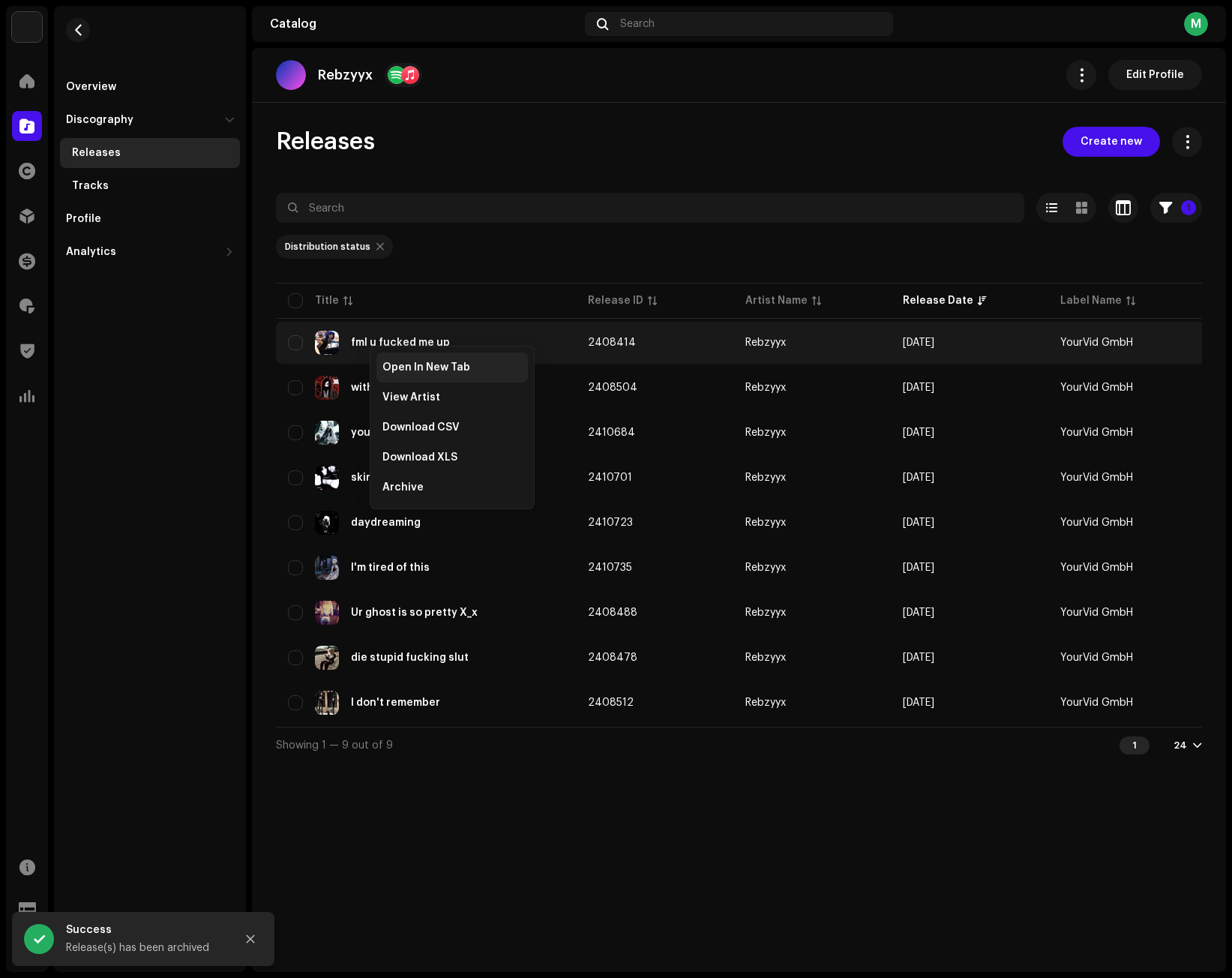
click at [398, 370] on span "Open In New Tab" at bounding box center [426, 367] width 87 height 12
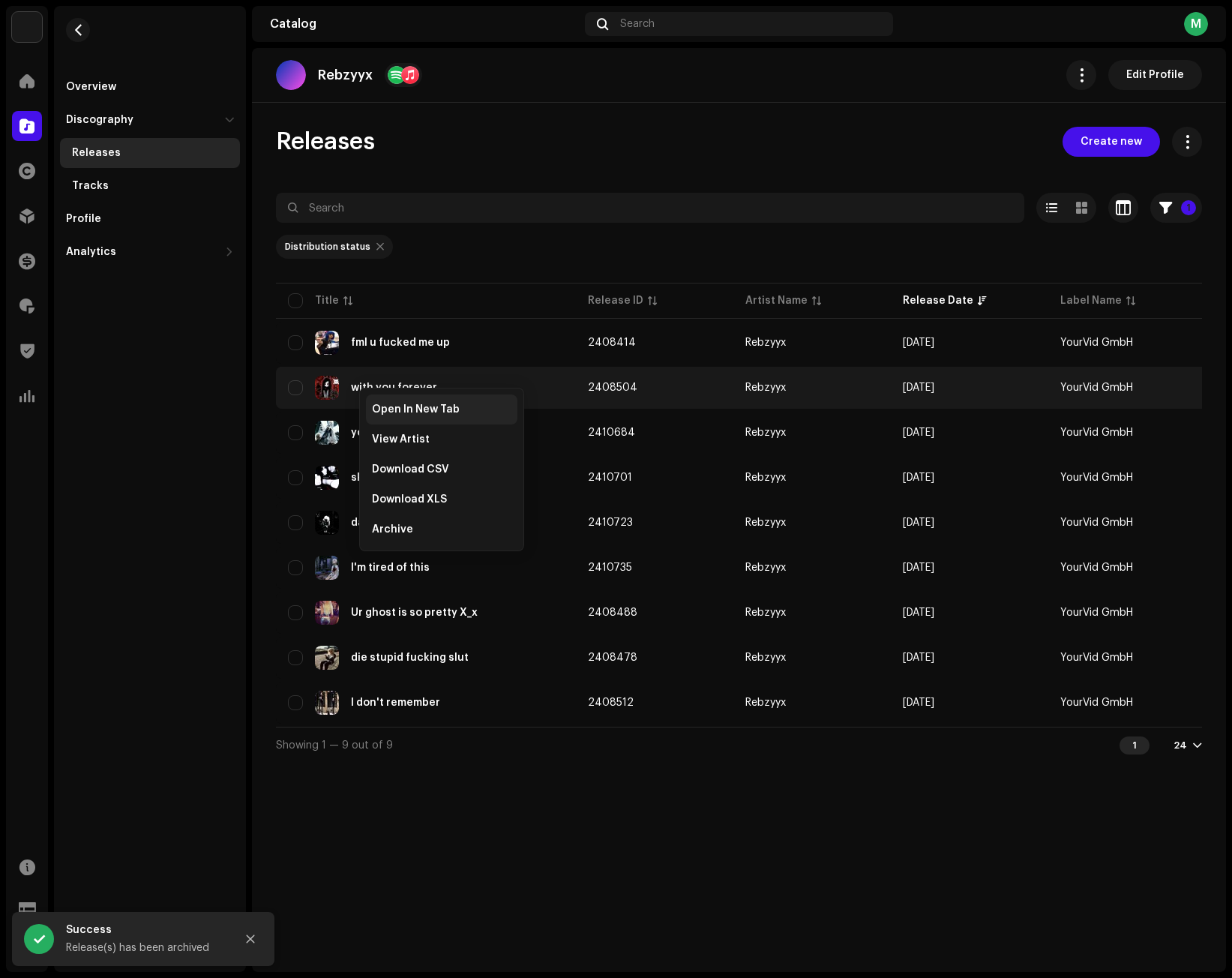
click at [379, 406] on span "Open In New Tab" at bounding box center [416, 408] width 87 height 12
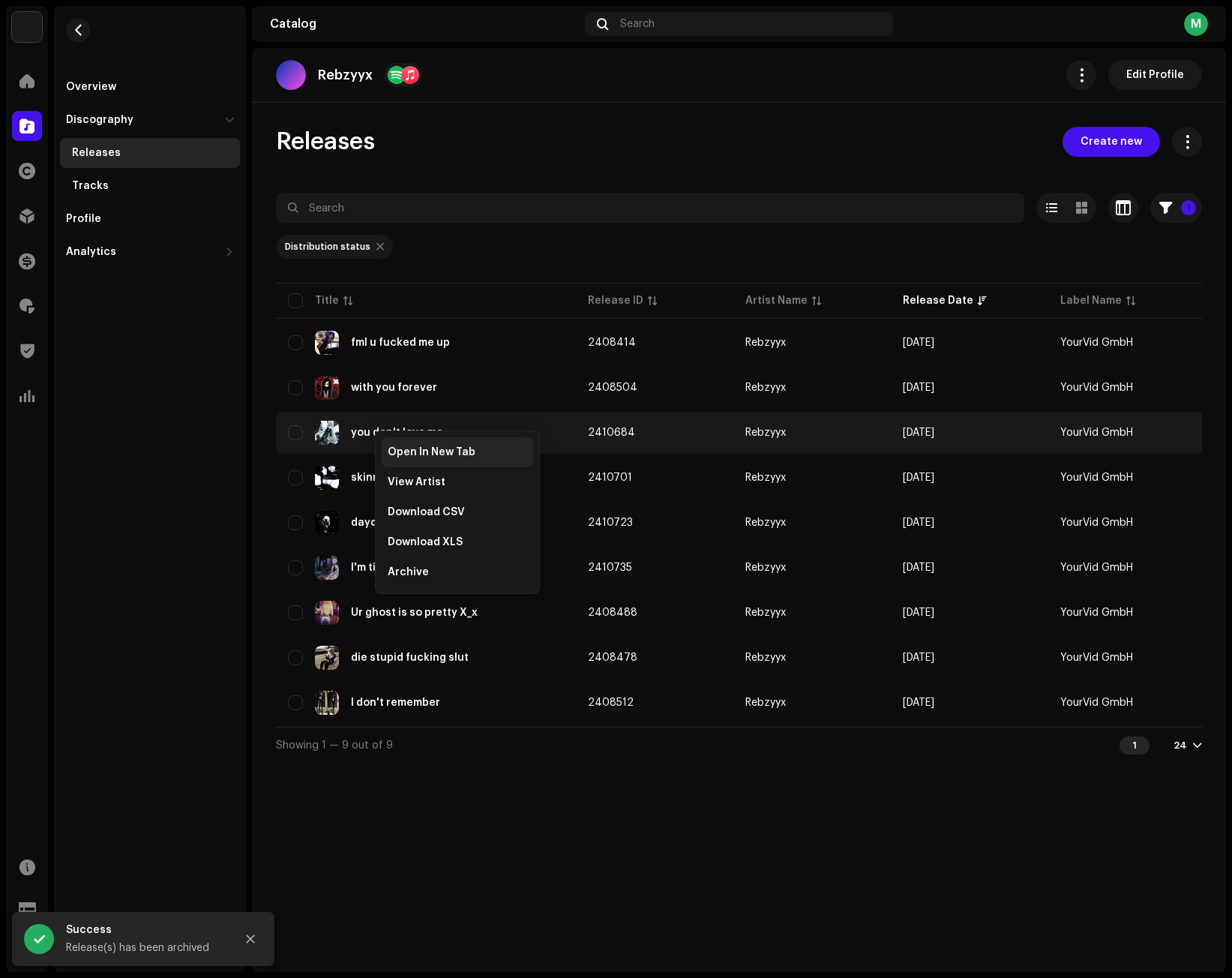
click at [399, 451] on span "Open In New Tab" at bounding box center [431, 451] width 87 height 12
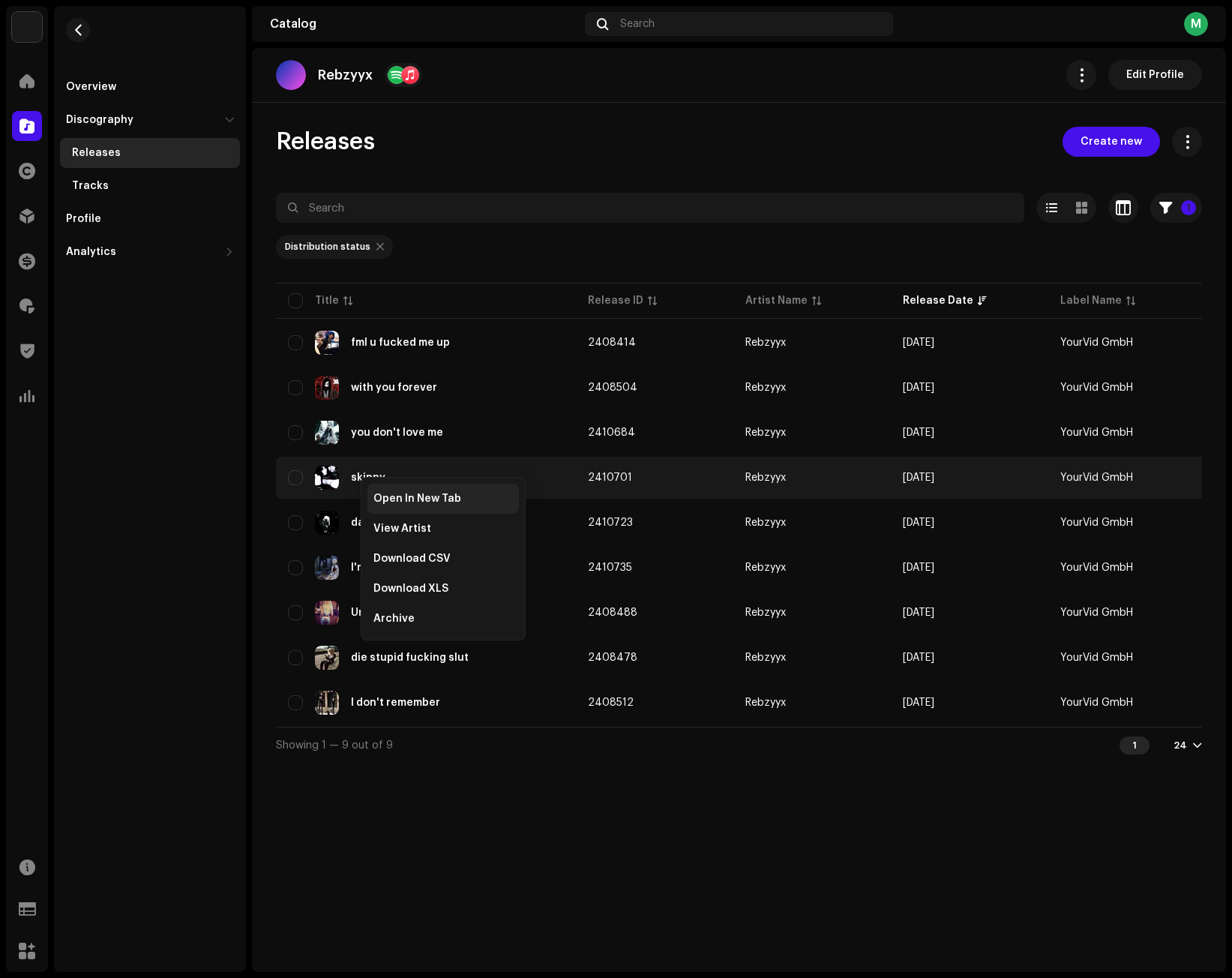
click at [386, 497] on span "Open In New Tab" at bounding box center [417, 498] width 87 height 12
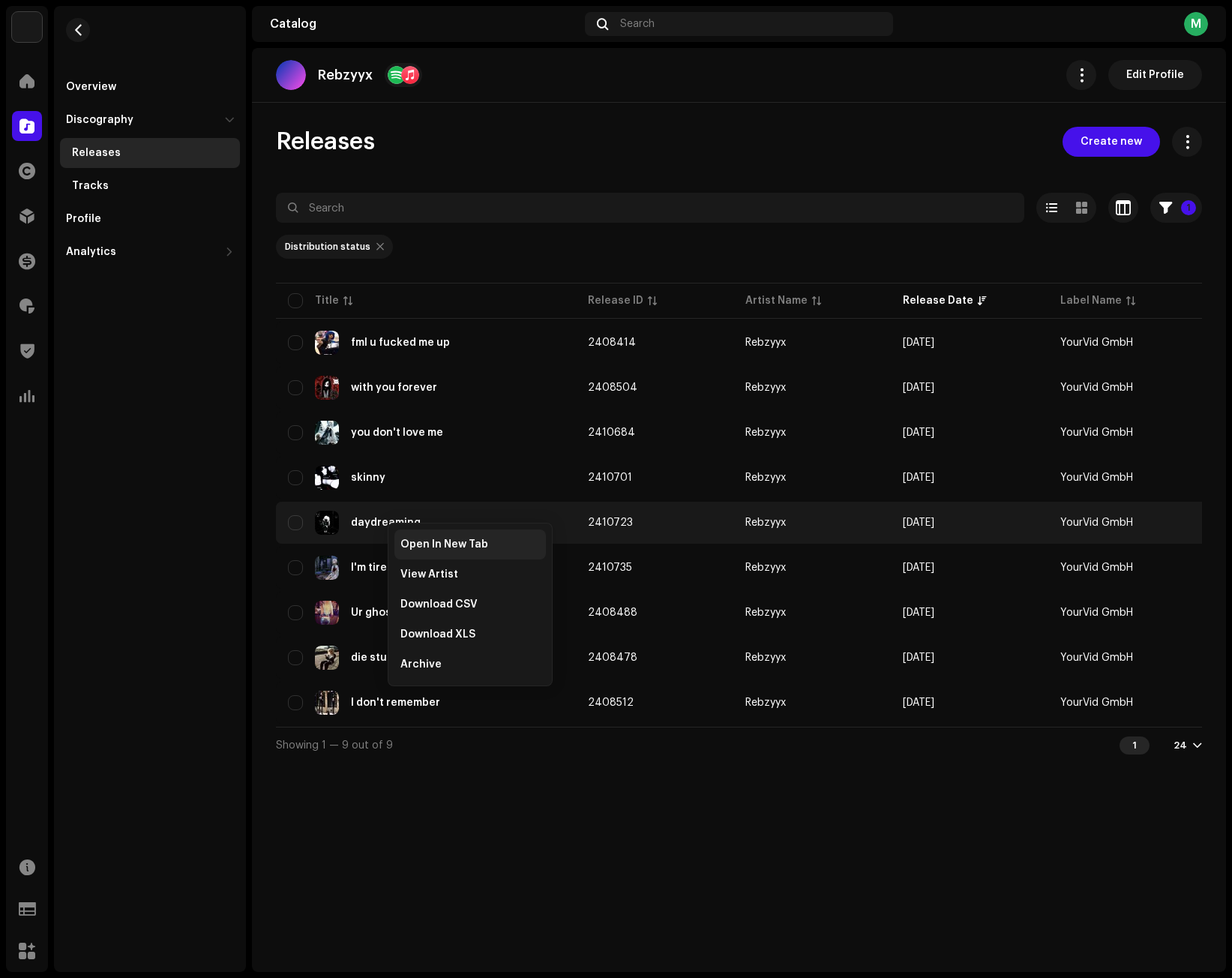
click at [414, 538] on div "Open In New Tab" at bounding box center [470, 544] width 151 height 30
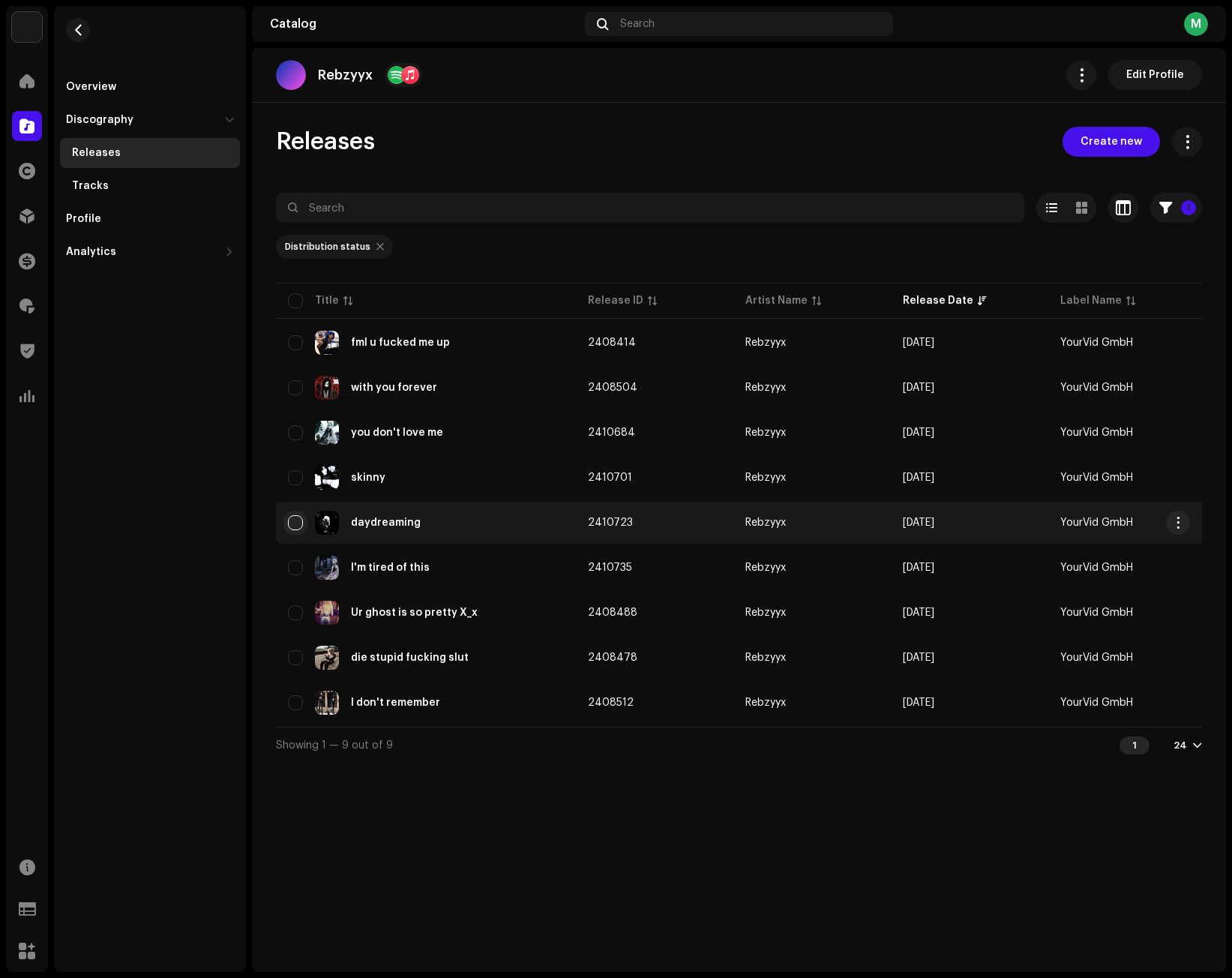
click at [292, 527] on input "checkbox" at bounding box center [295, 522] width 15 height 15
checkbox input "true"
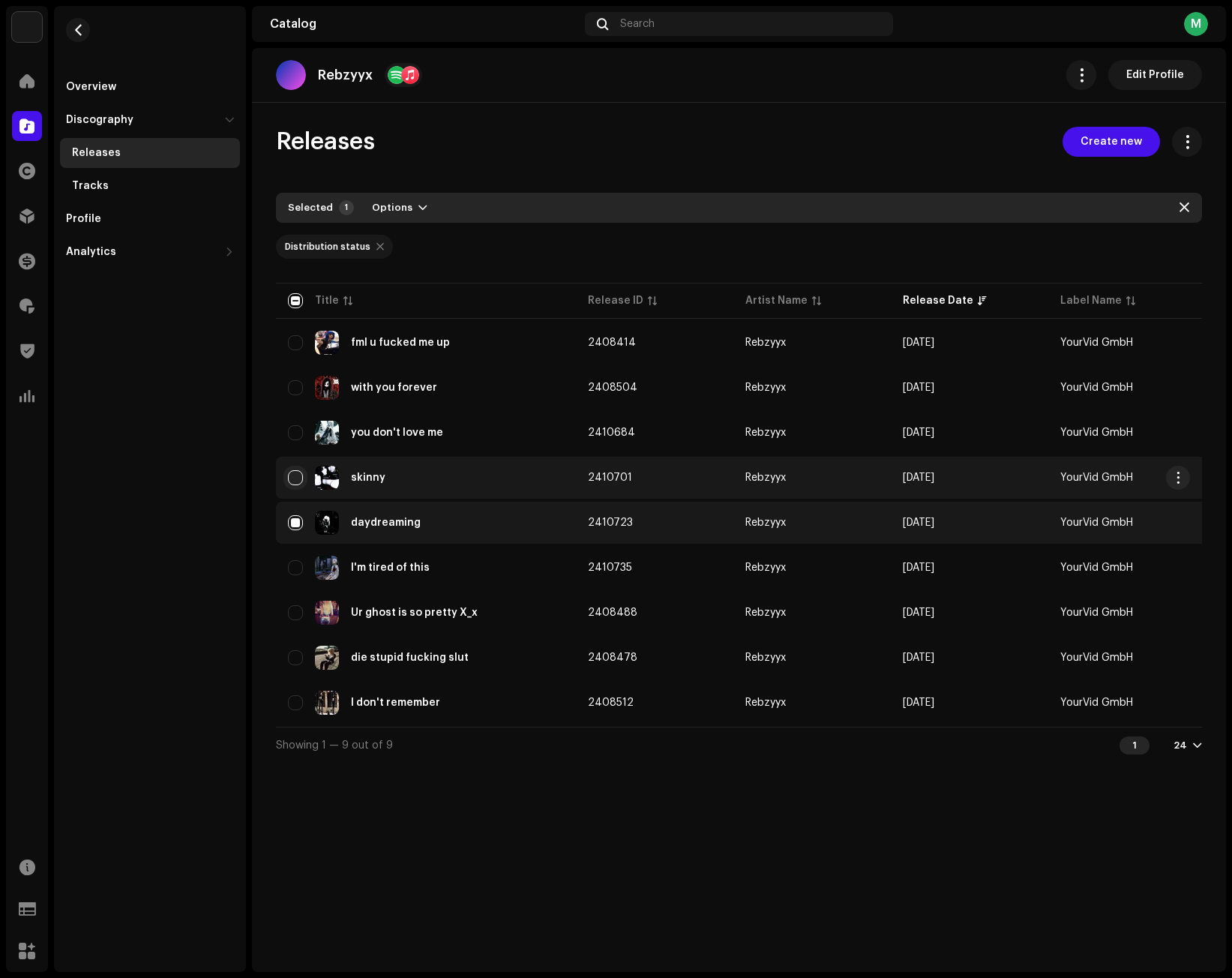
click at [296, 474] on input "Row Unselected" at bounding box center [295, 478] width 15 height 15
checkbox input "true"
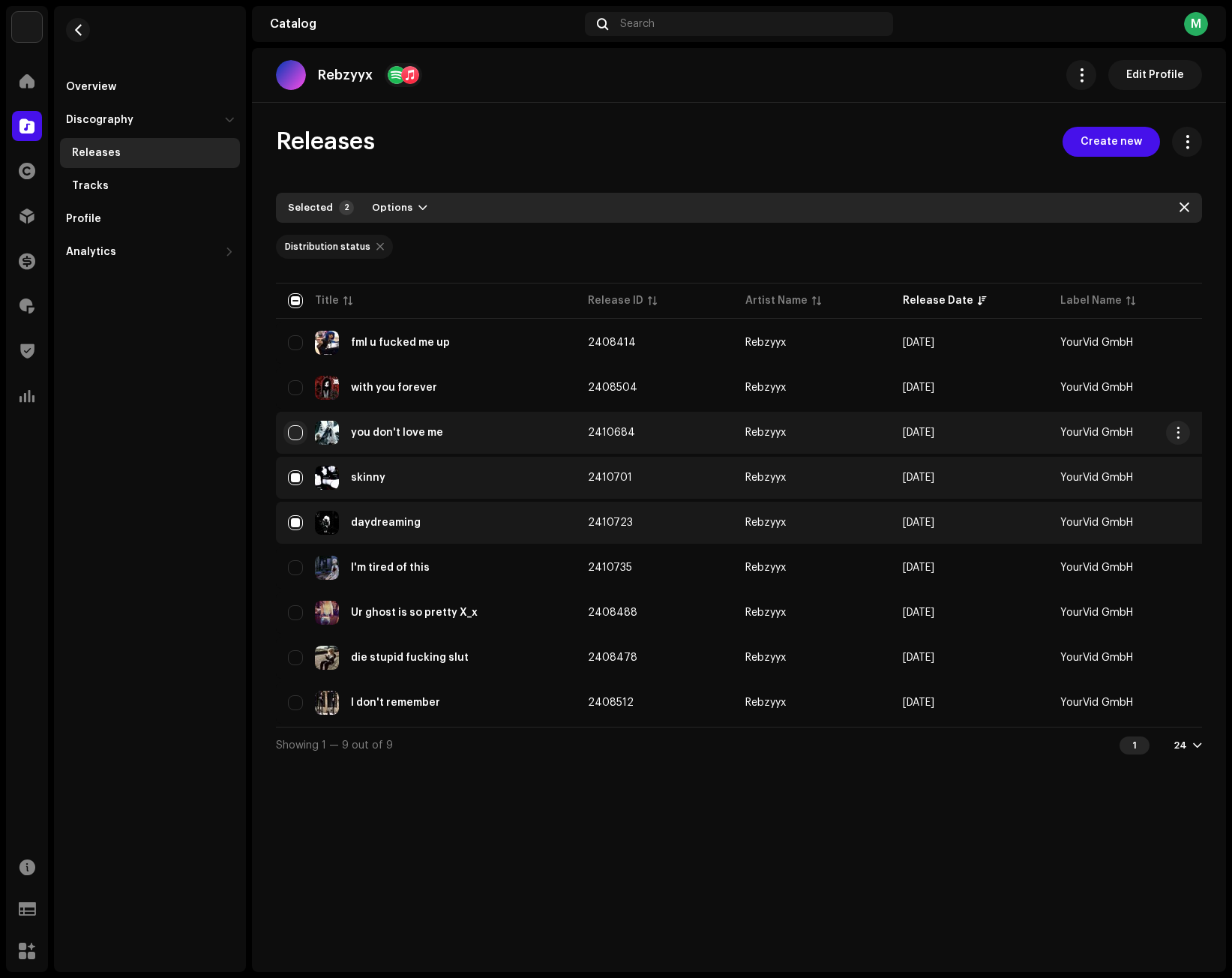
click at [299, 429] on input "Row Unselected" at bounding box center [295, 432] width 15 height 15
checkbox input "true"
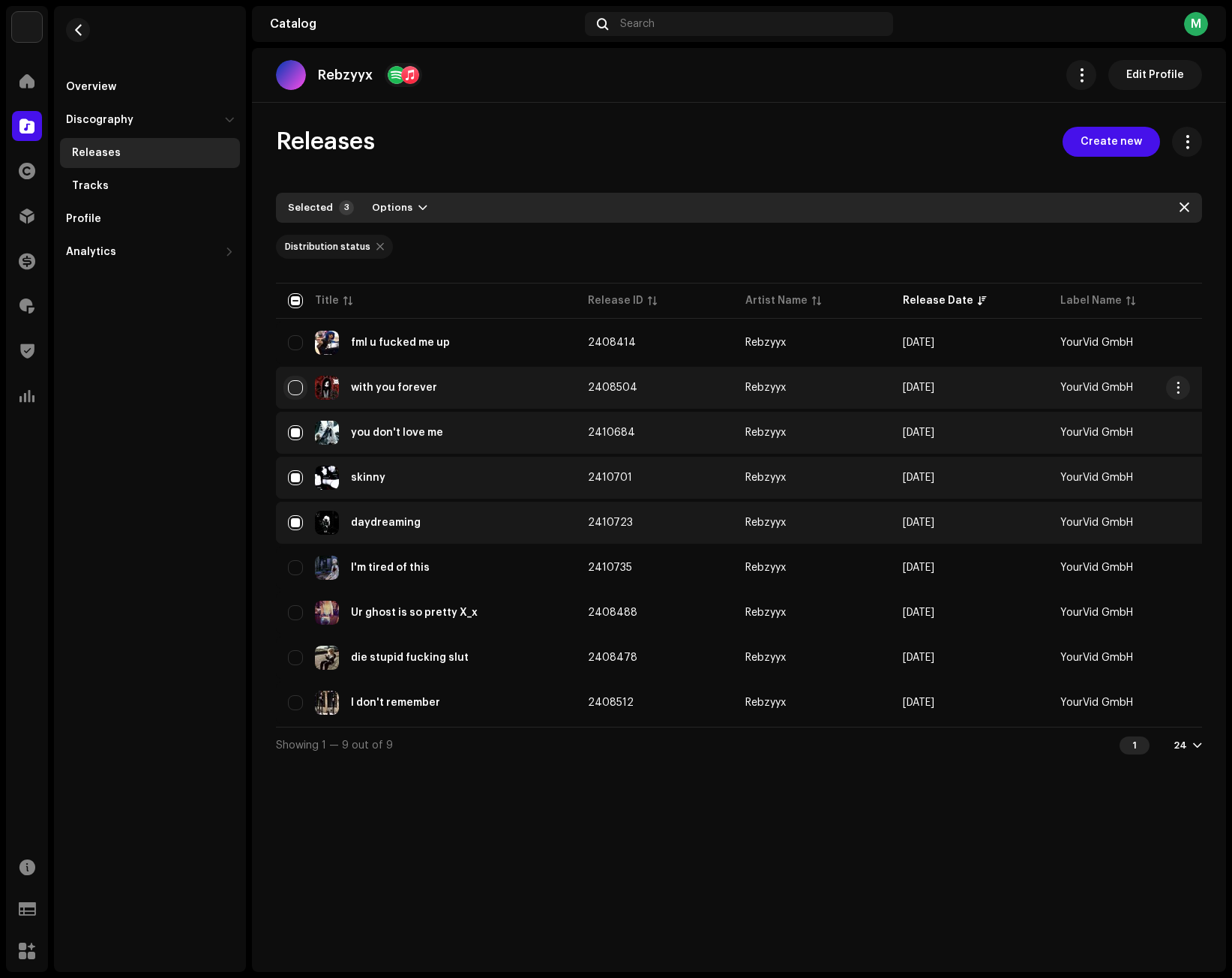
click at [292, 389] on input "Row Unselected" at bounding box center [295, 388] width 15 height 15
checkbox input "true"
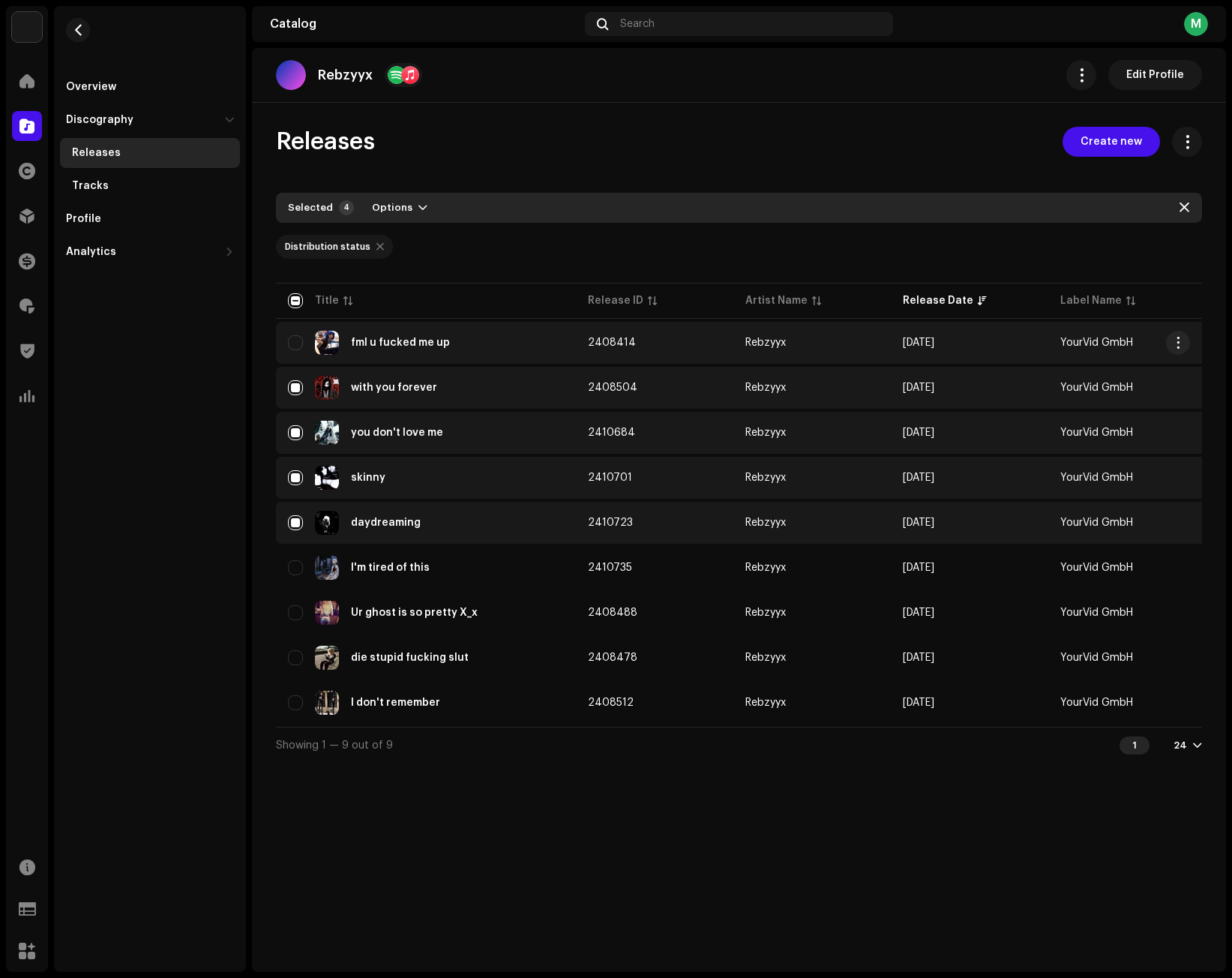
click at [288, 351] on div "fml u fucked me up" at bounding box center [425, 342] width 276 height 24
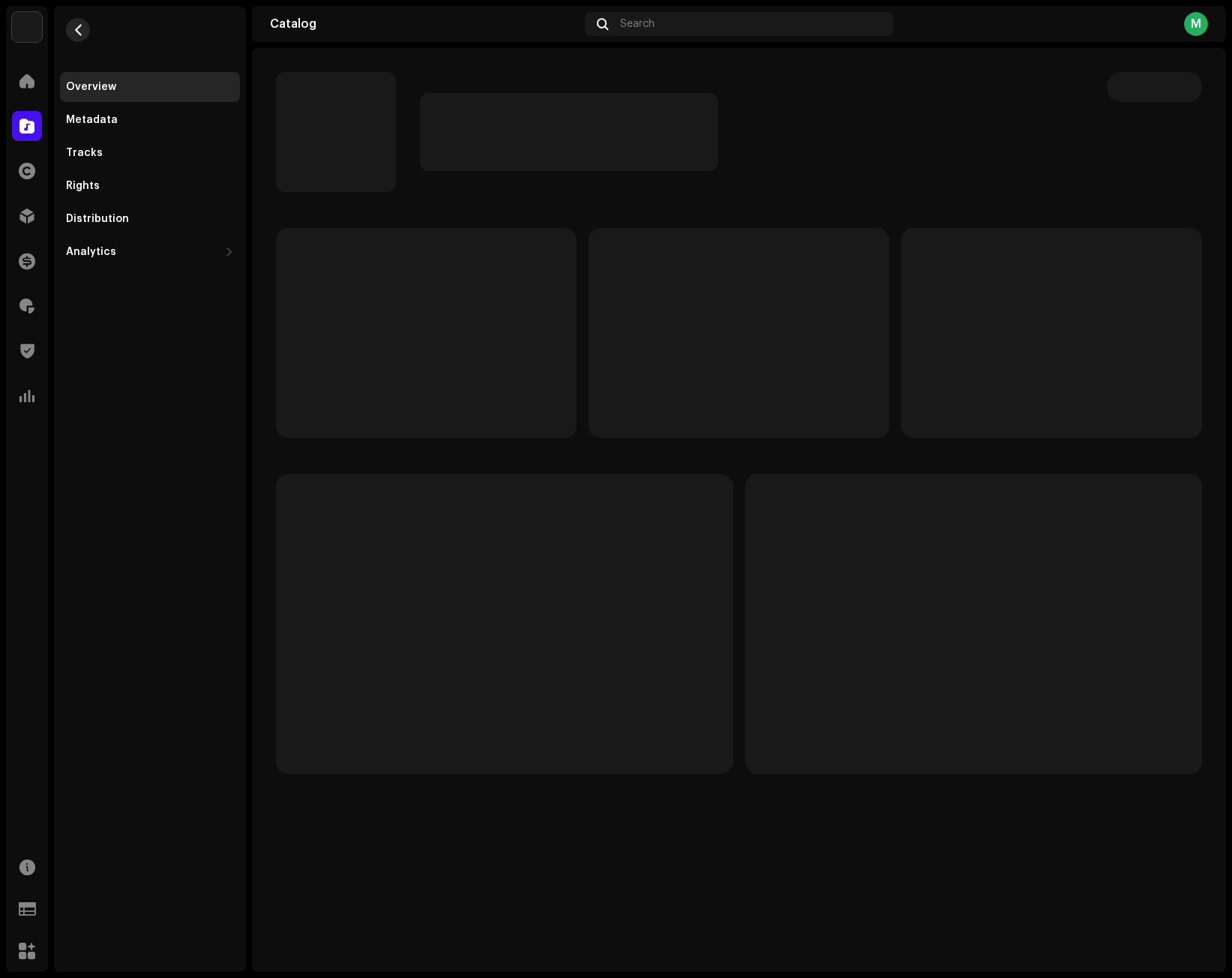
click at [82, 33] on span "button" at bounding box center [78, 29] width 11 height 12
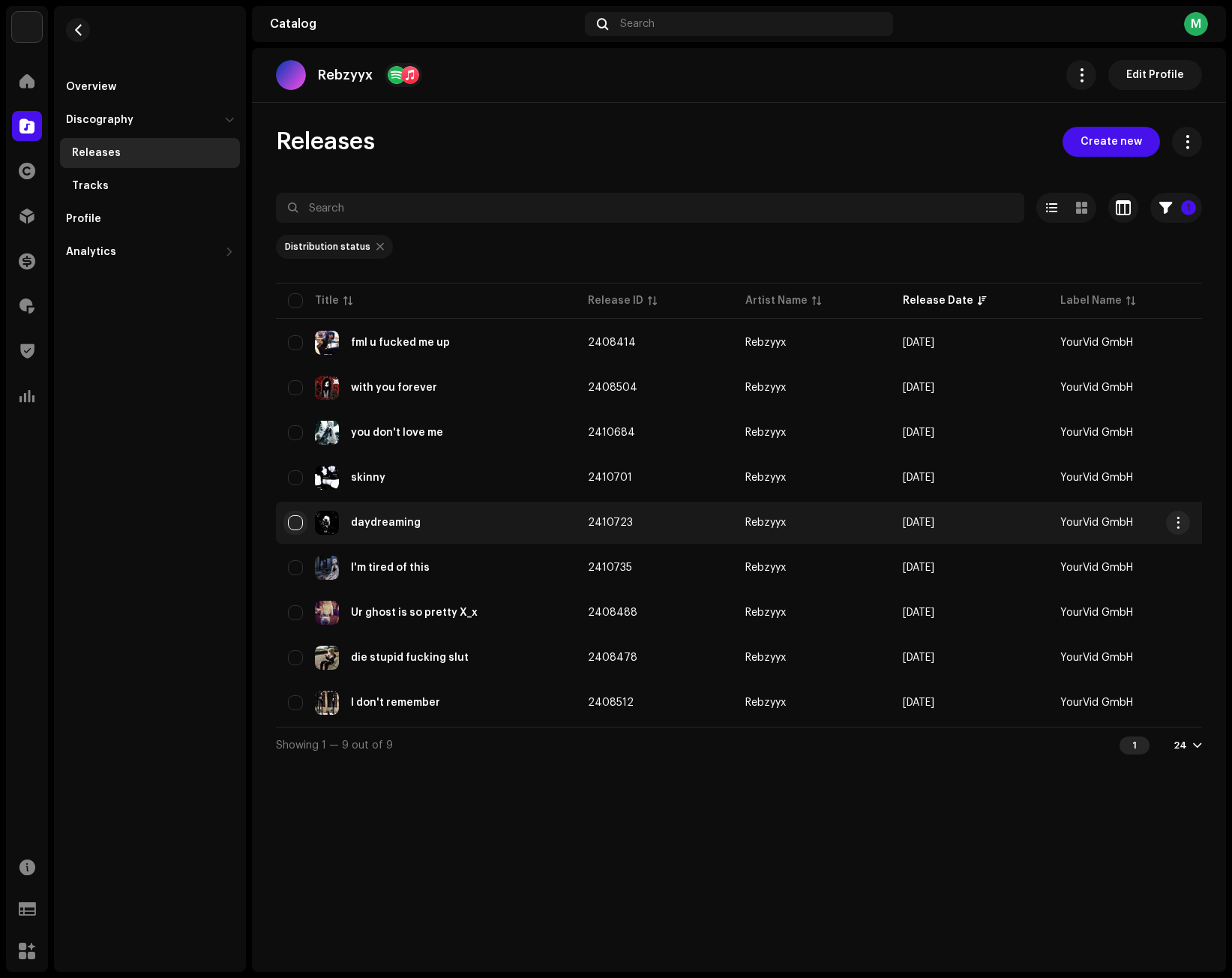
click at [293, 520] on input "checkbox" at bounding box center [295, 522] width 15 height 15
checkbox input "true"
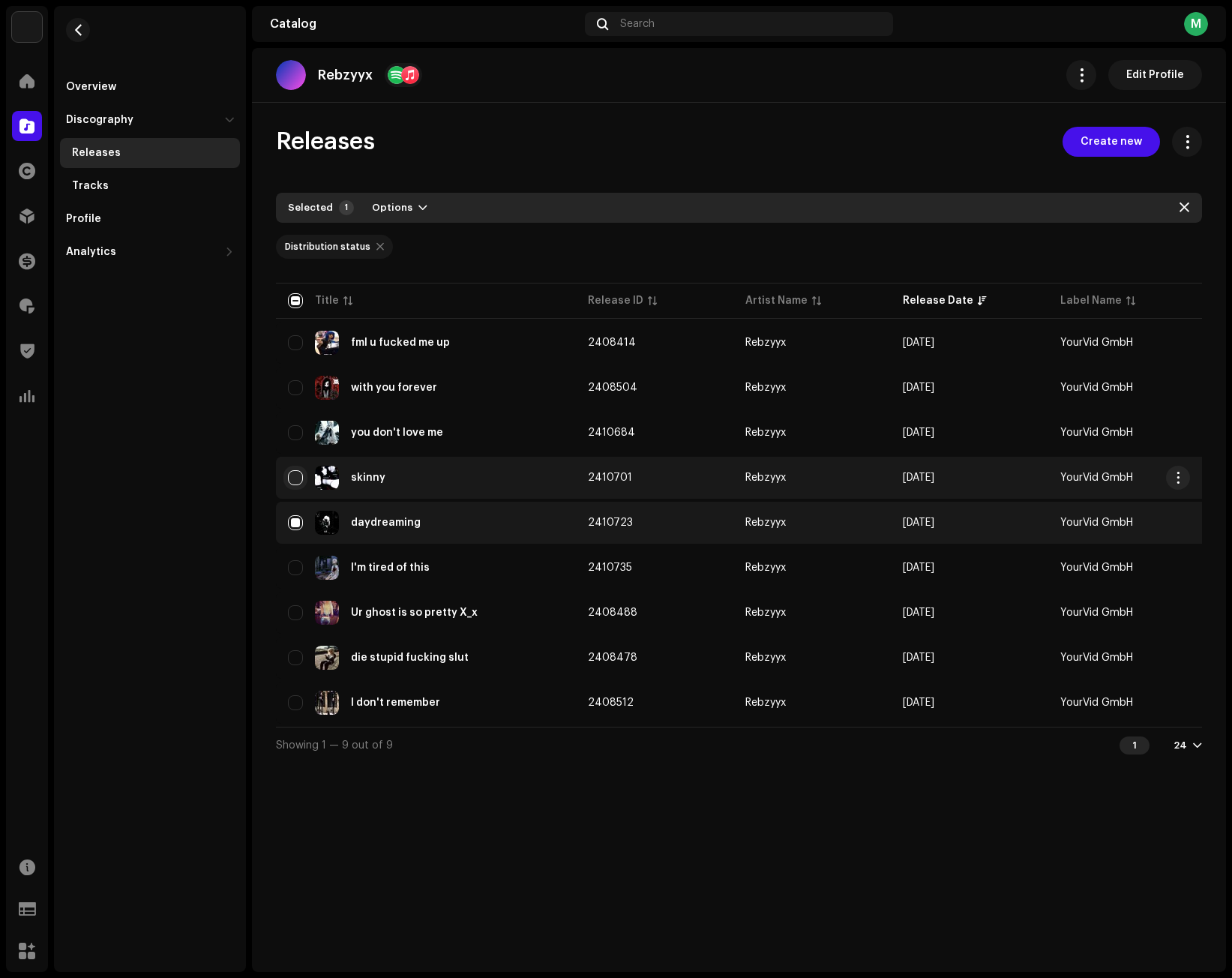
click at [295, 481] on input "Row Unselected" at bounding box center [295, 478] width 15 height 15
checkbox input "true"
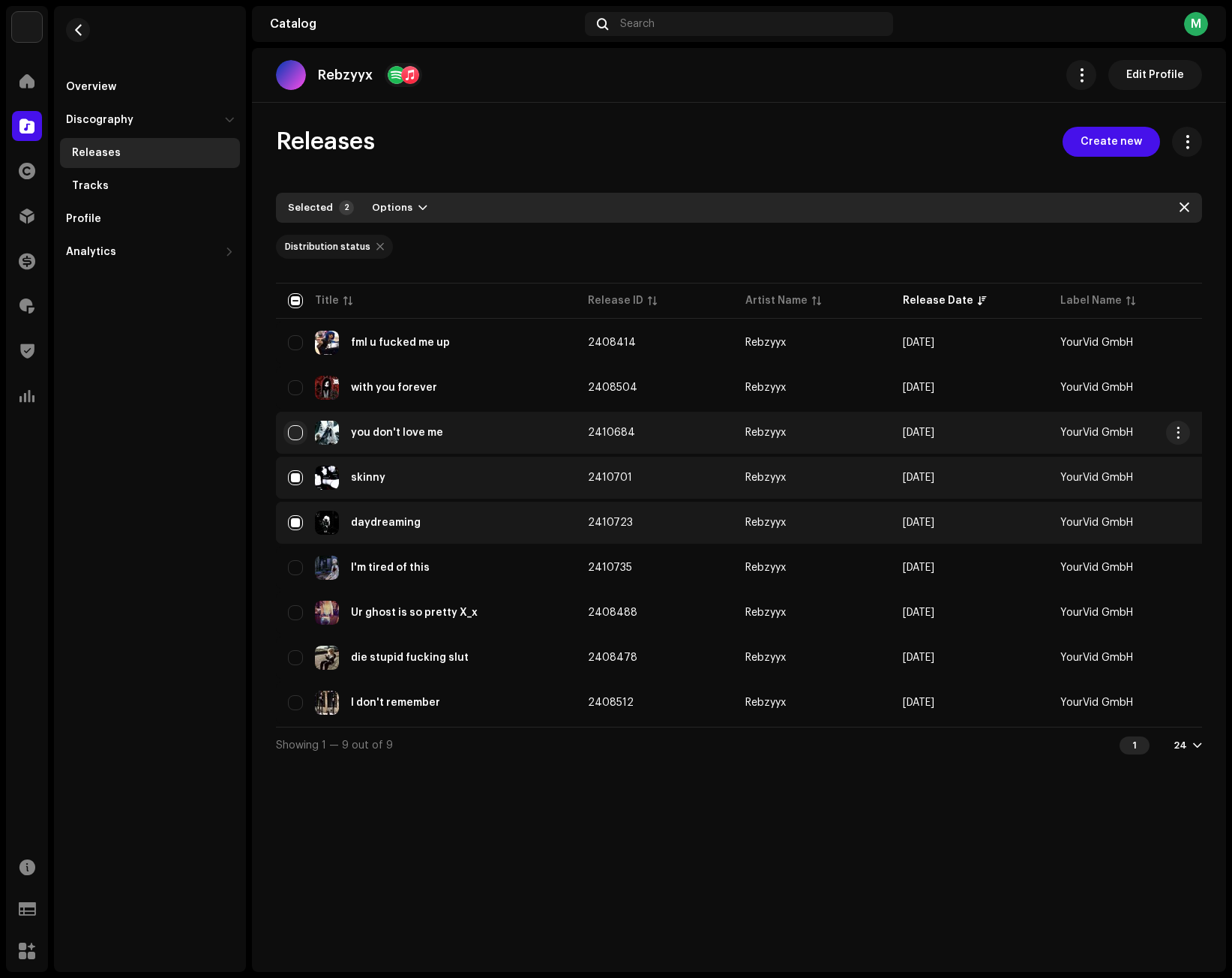
click at [293, 433] on input "Row Unselected" at bounding box center [295, 432] width 15 height 15
checkbox input "true"
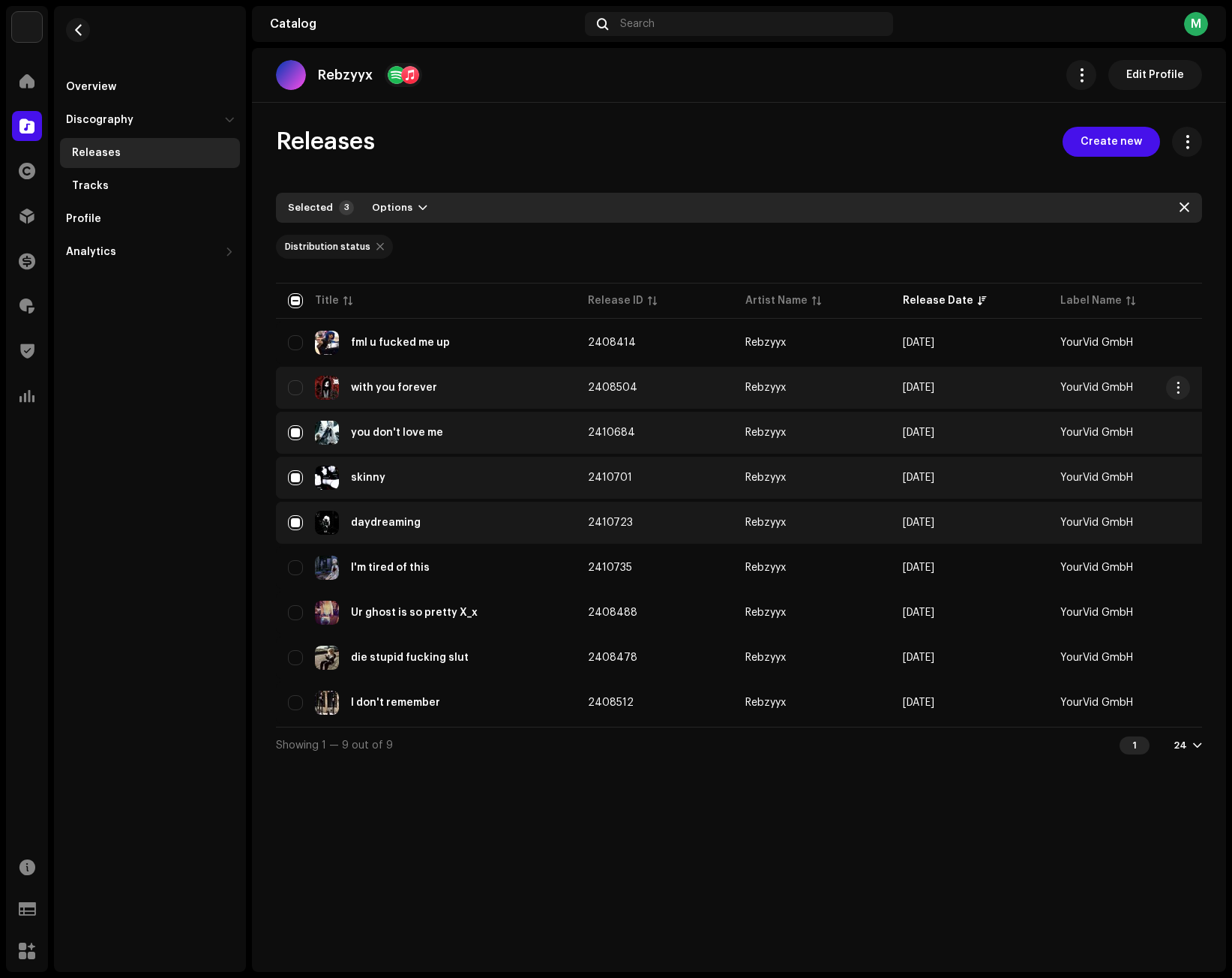
click at [297, 386] on input "Row Unselected" at bounding box center [295, 388] width 15 height 15
checkbox input "true"
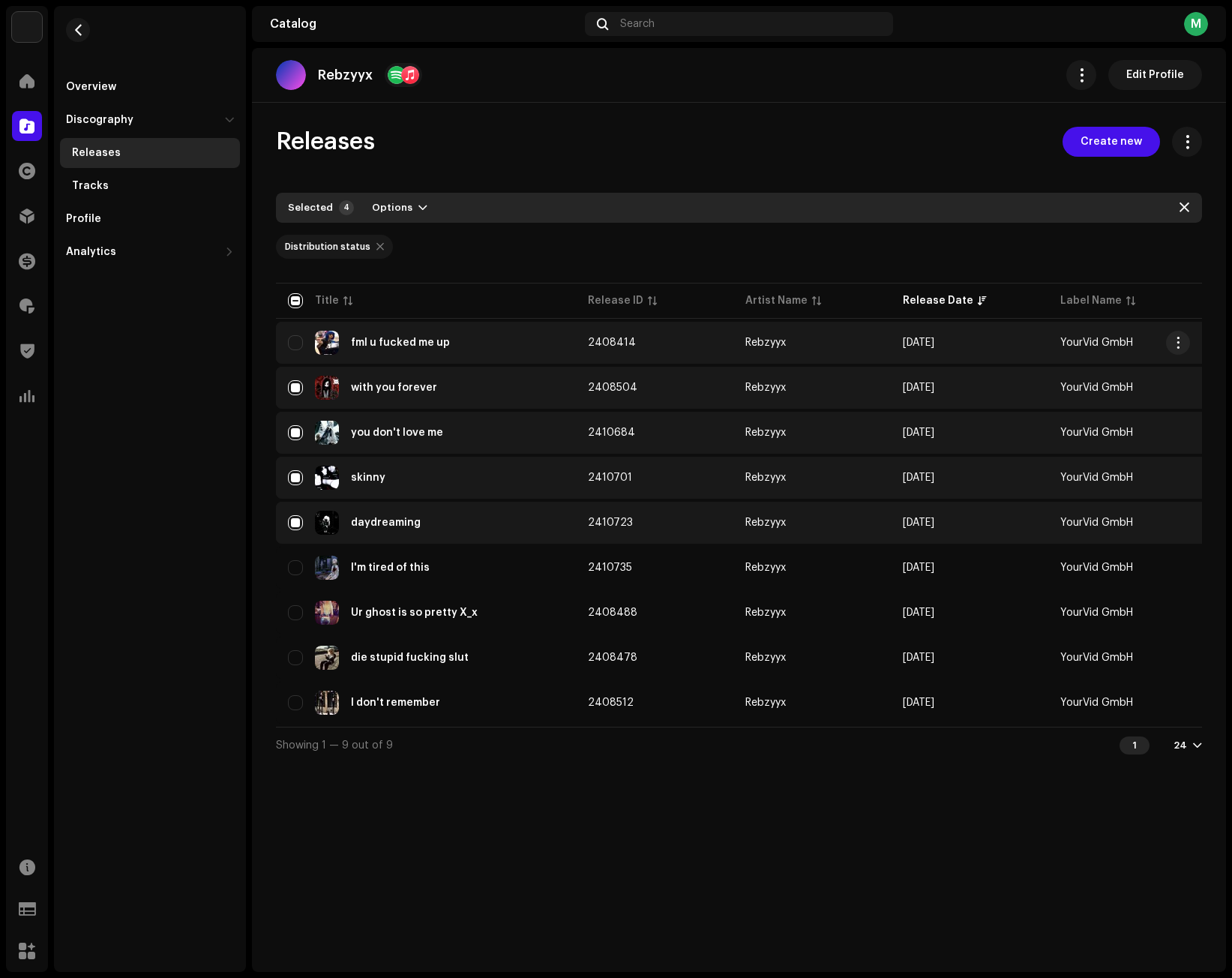
click at [292, 351] on div "fml u fucked me up" at bounding box center [425, 342] width 276 height 24
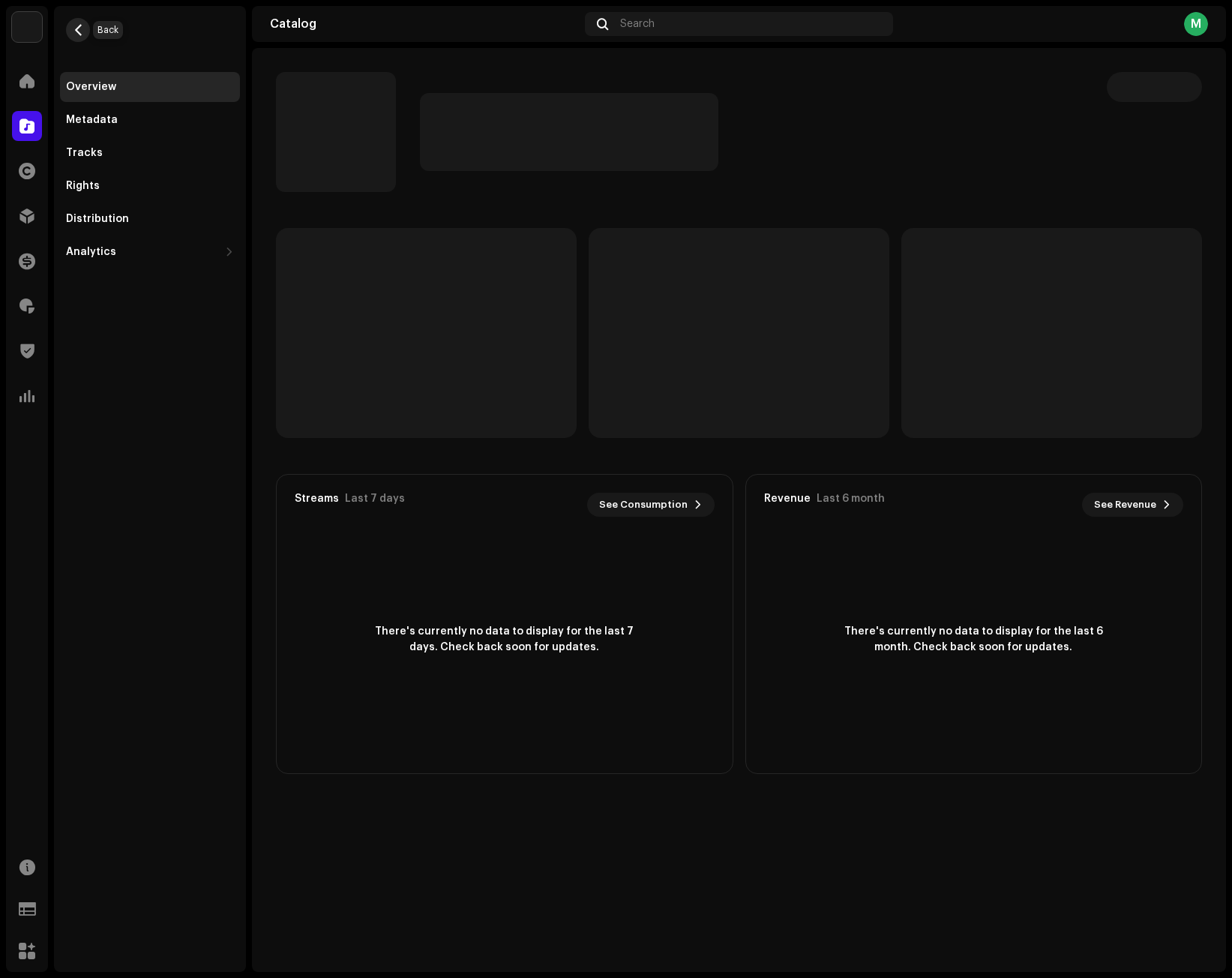
click at [81, 27] on span "button" at bounding box center [78, 29] width 11 height 12
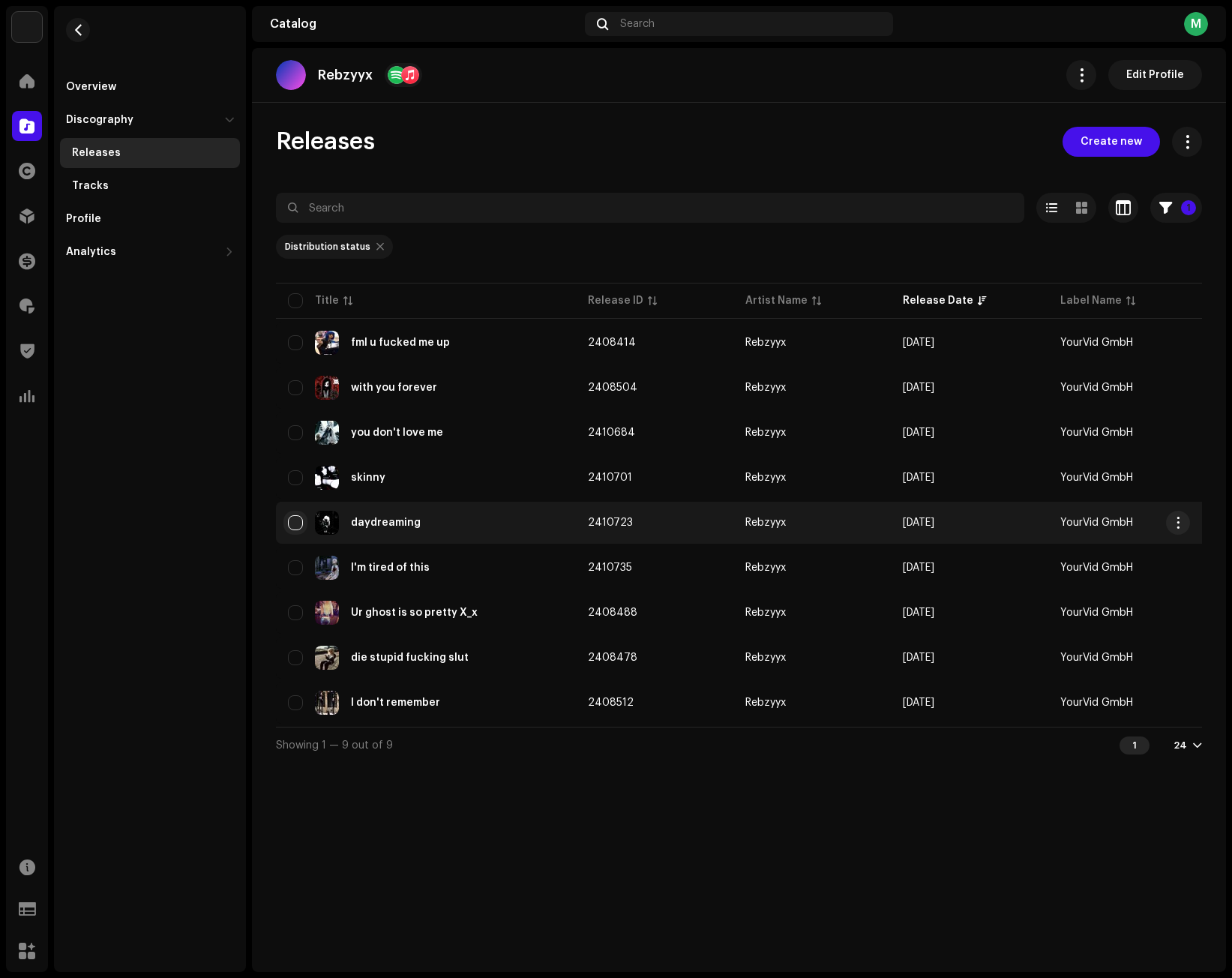
drag, startPoint x: 300, startPoint y: 520, endPoint x: 298, endPoint y: 480, distance: 40.0
click at [298, 519] on input "checkbox" at bounding box center [295, 522] width 15 height 15
checkbox input "true"
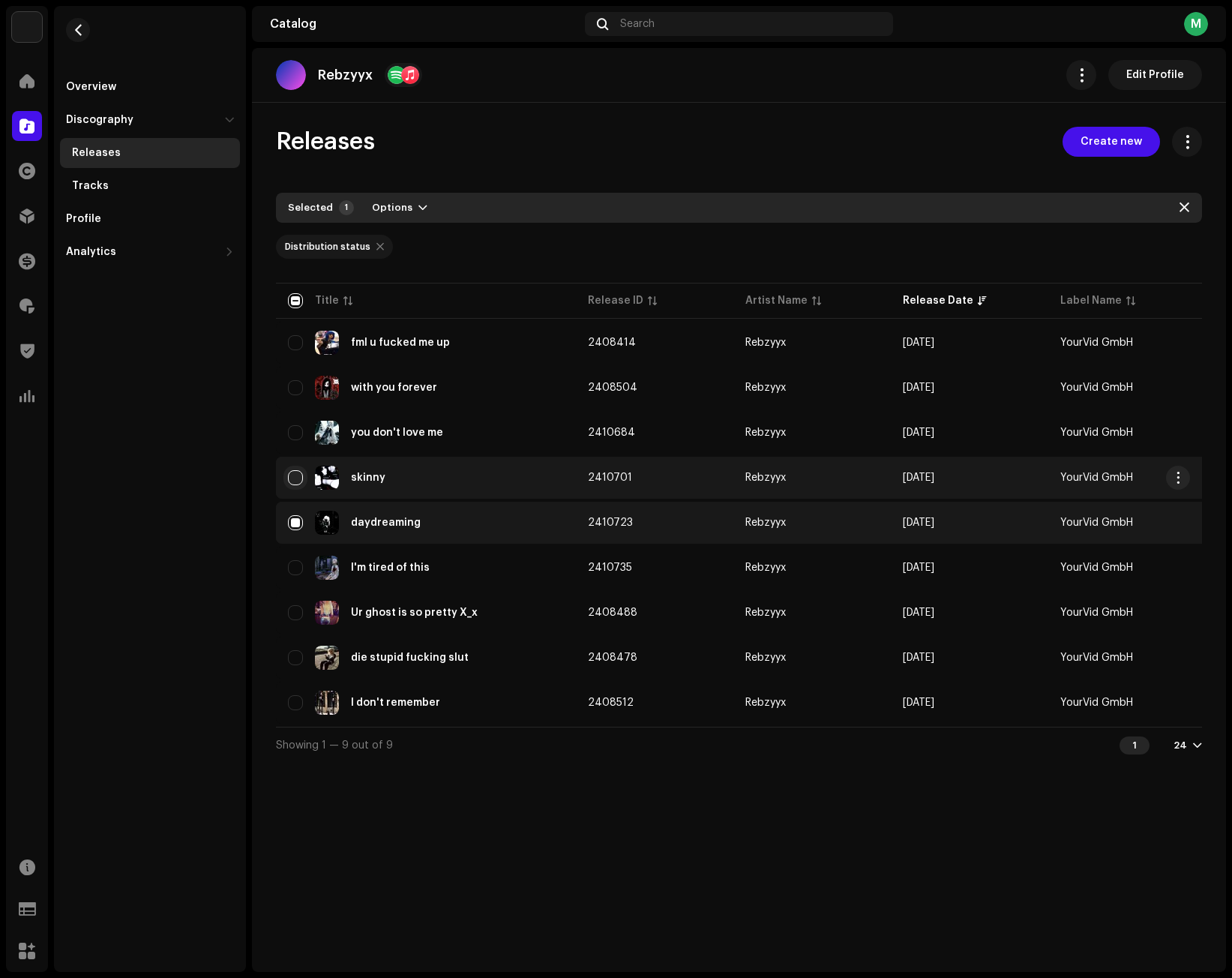
drag, startPoint x: 296, startPoint y: 471, endPoint x: 292, endPoint y: 459, distance: 12.6
click at [295, 470] on input "Row Unselected" at bounding box center [295, 478] width 15 height 15
checkbox input "true"
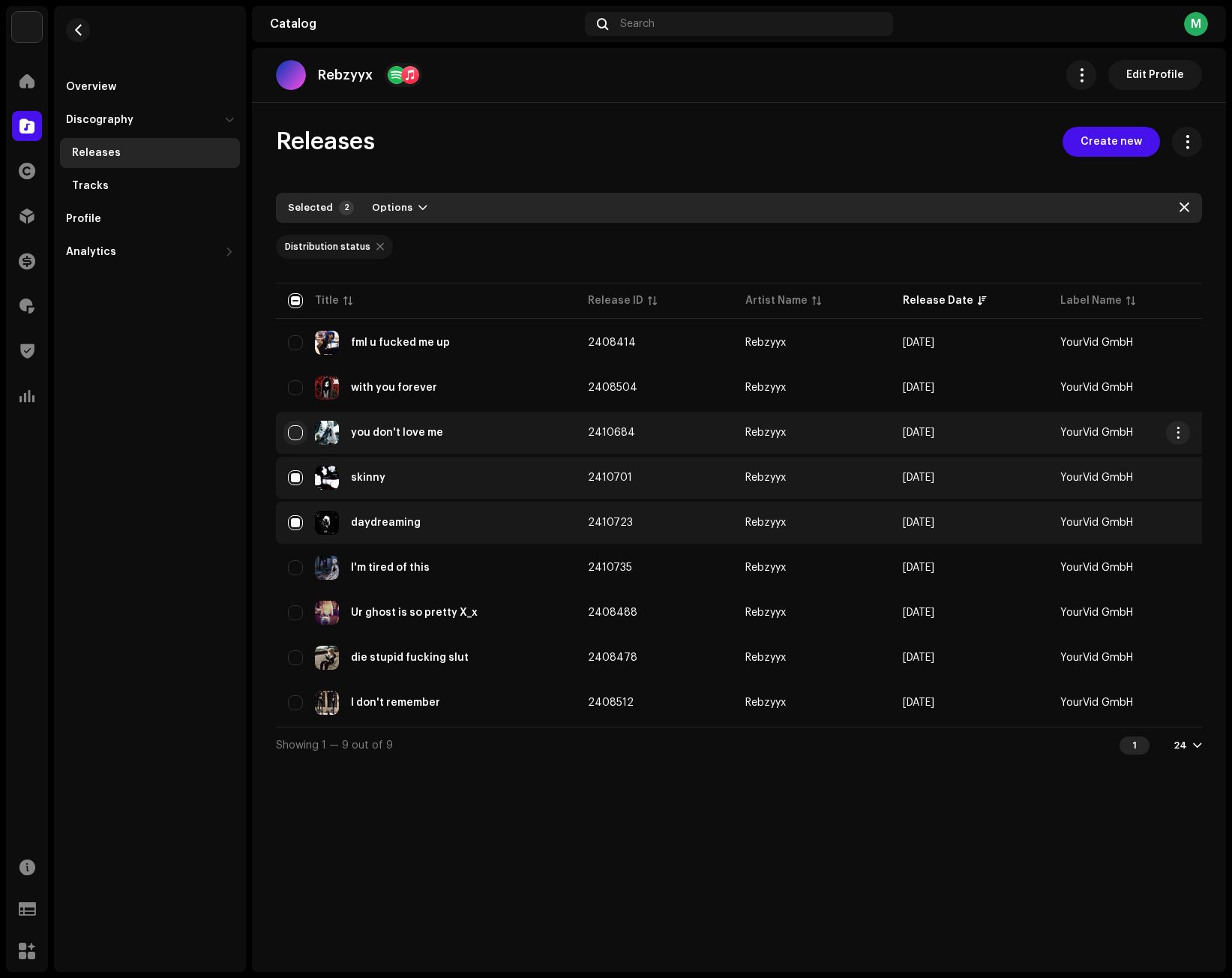
click at [292, 425] on input "Row Unselected" at bounding box center [295, 432] width 15 height 15
checkbox input "true"
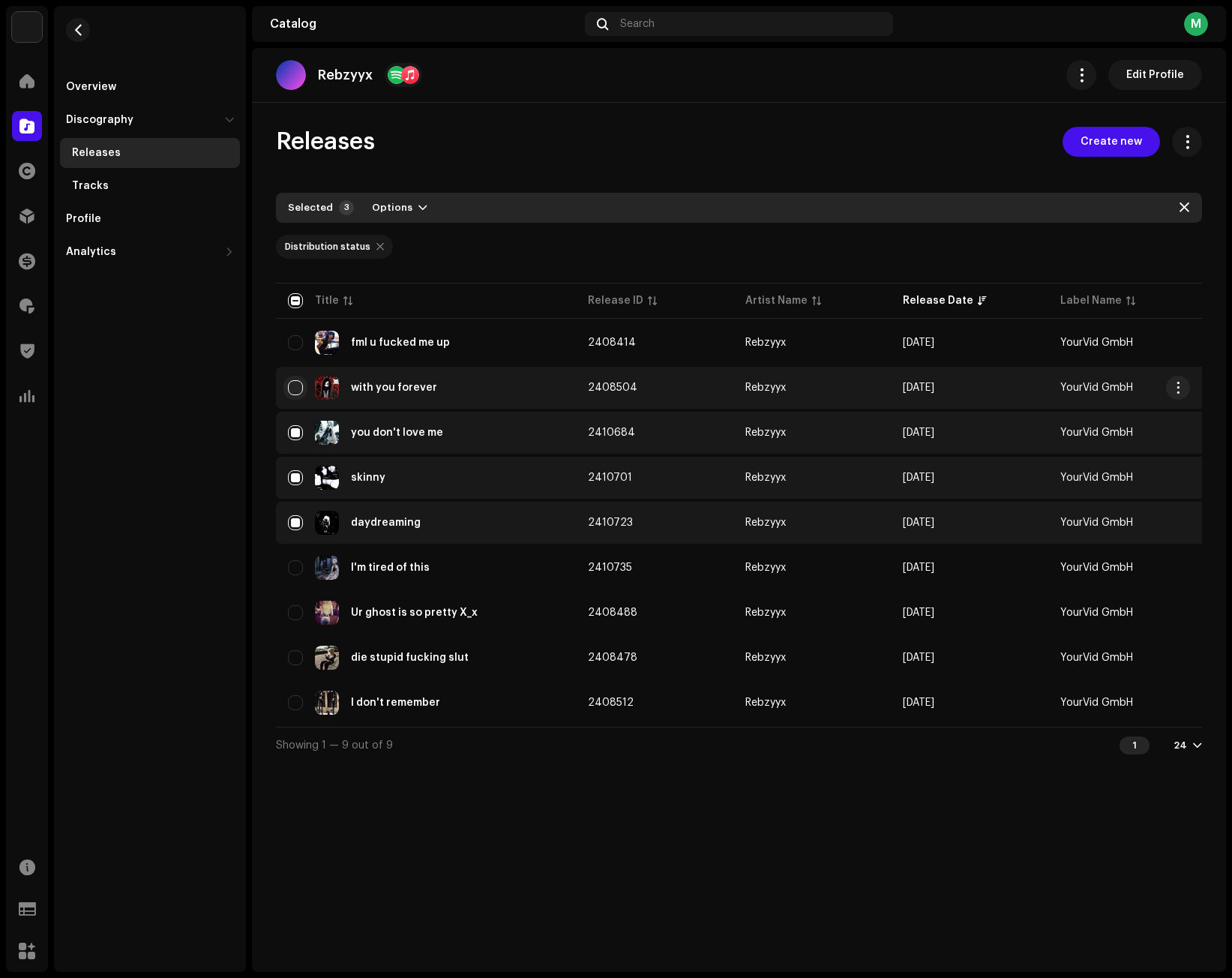
drag, startPoint x: 296, startPoint y: 386, endPoint x: 299, endPoint y: 359, distance: 27.2
click at [296, 385] on input "Row Unselected" at bounding box center [295, 388] width 15 height 15
checkbox input "true"
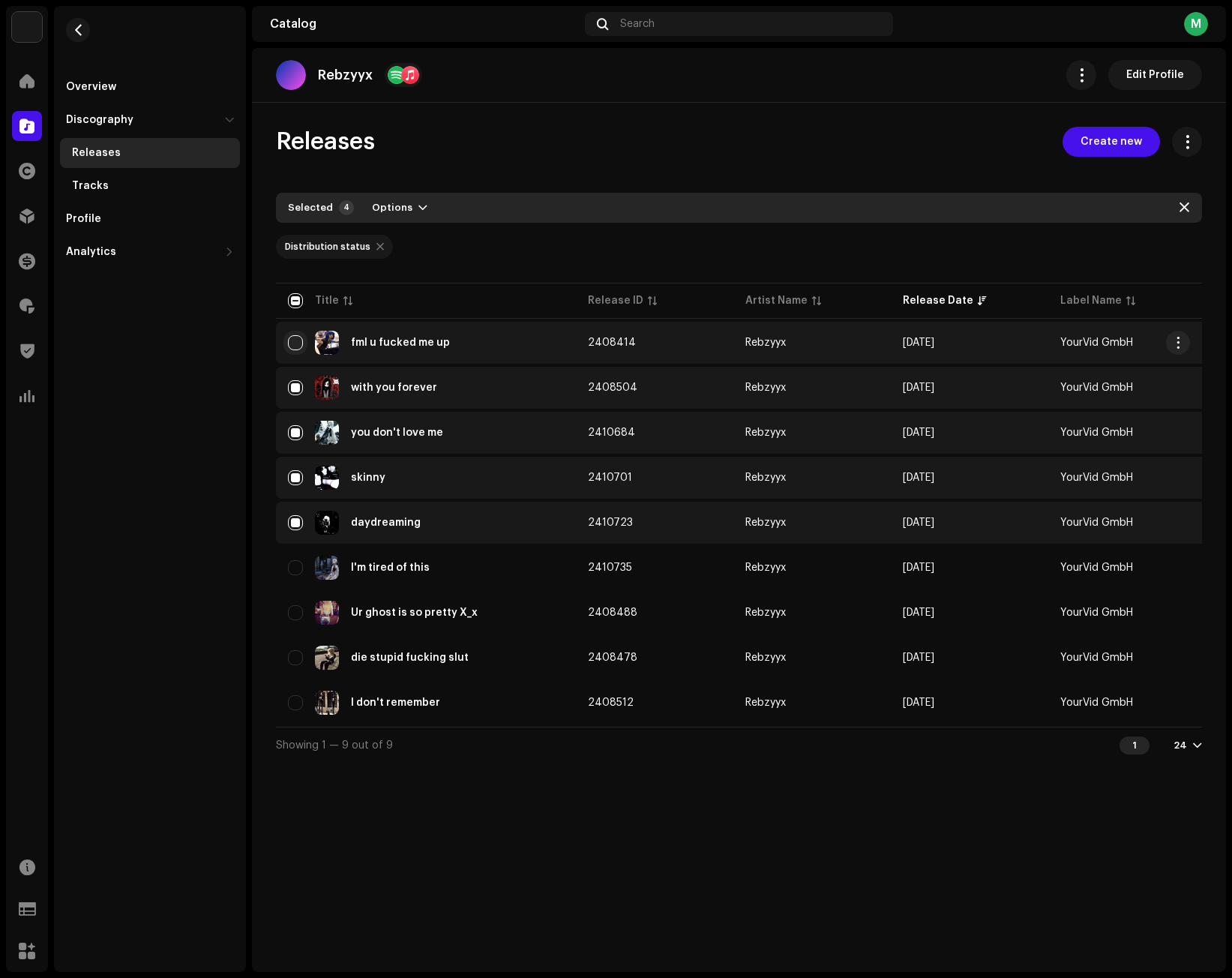
click at [292, 339] on input "Row Unselected" at bounding box center [295, 342] width 15 height 15
click at [395, 207] on span "Options" at bounding box center [392, 207] width 41 height 30
click at [424, 241] on div "Archive" at bounding box center [438, 241] width 139 height 12
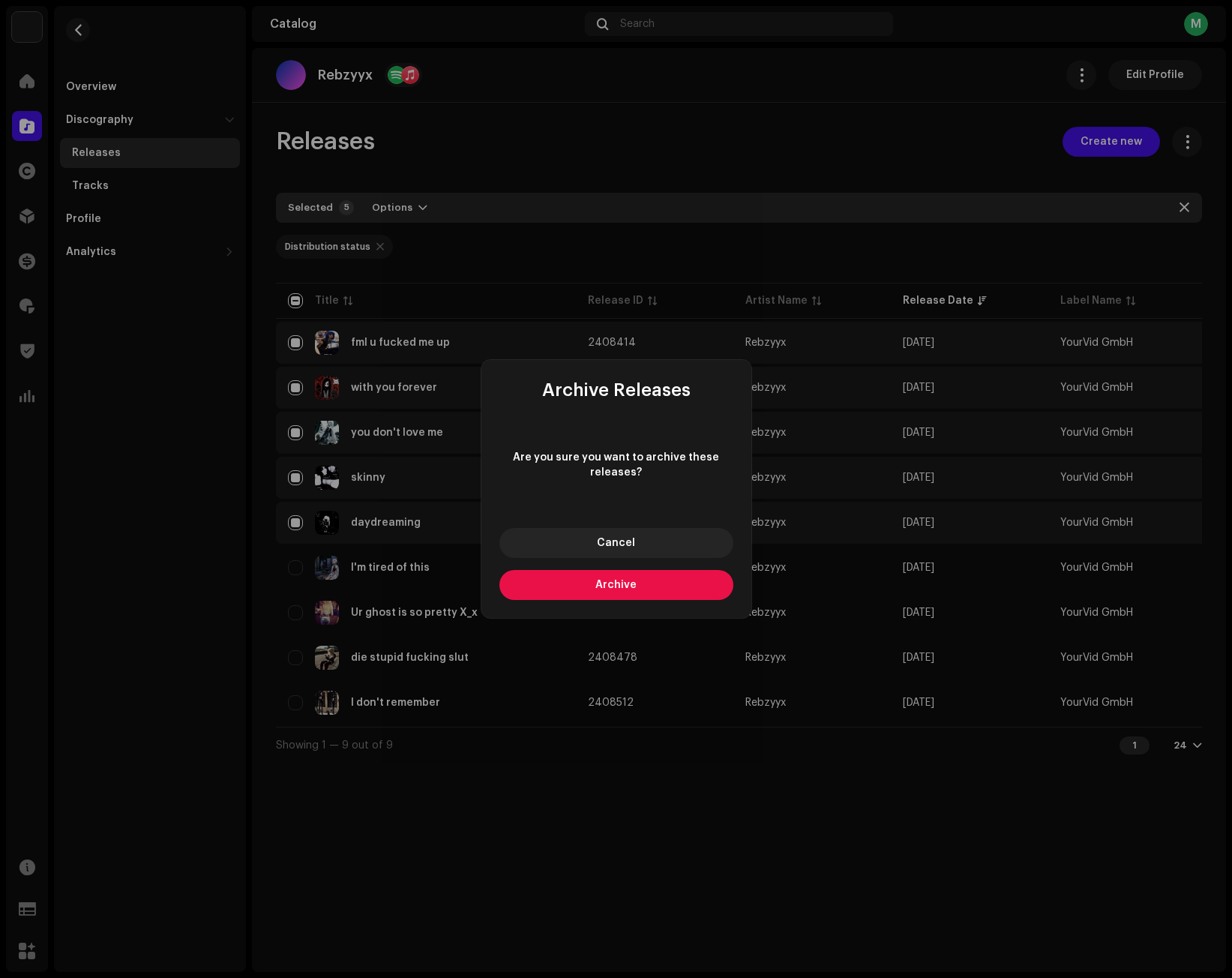
click at [617, 584] on span "Archive" at bounding box center [615, 585] width 41 height 11
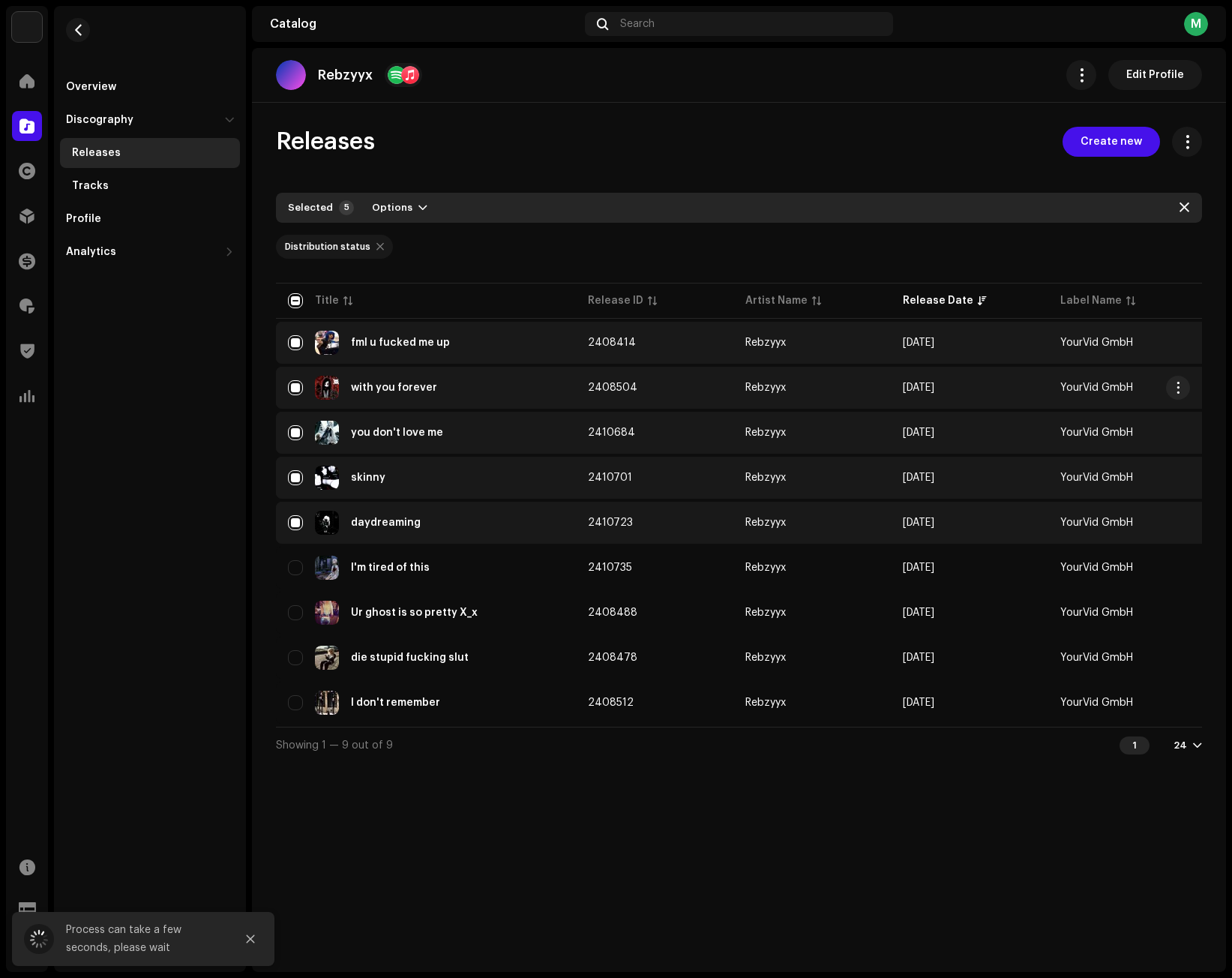
checkbox input "false"
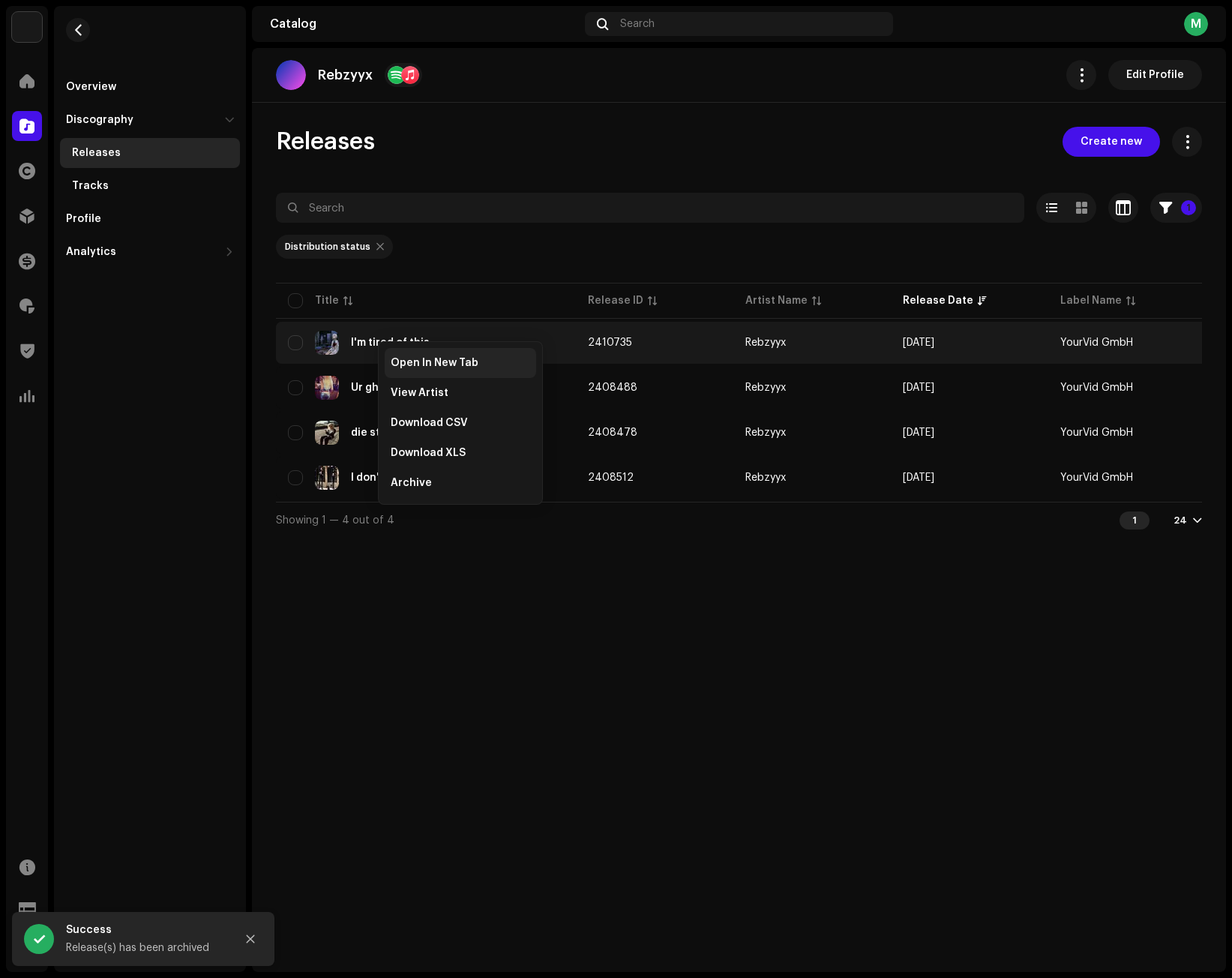
click at [393, 364] on span "Open In New Tab" at bounding box center [434, 362] width 87 height 12
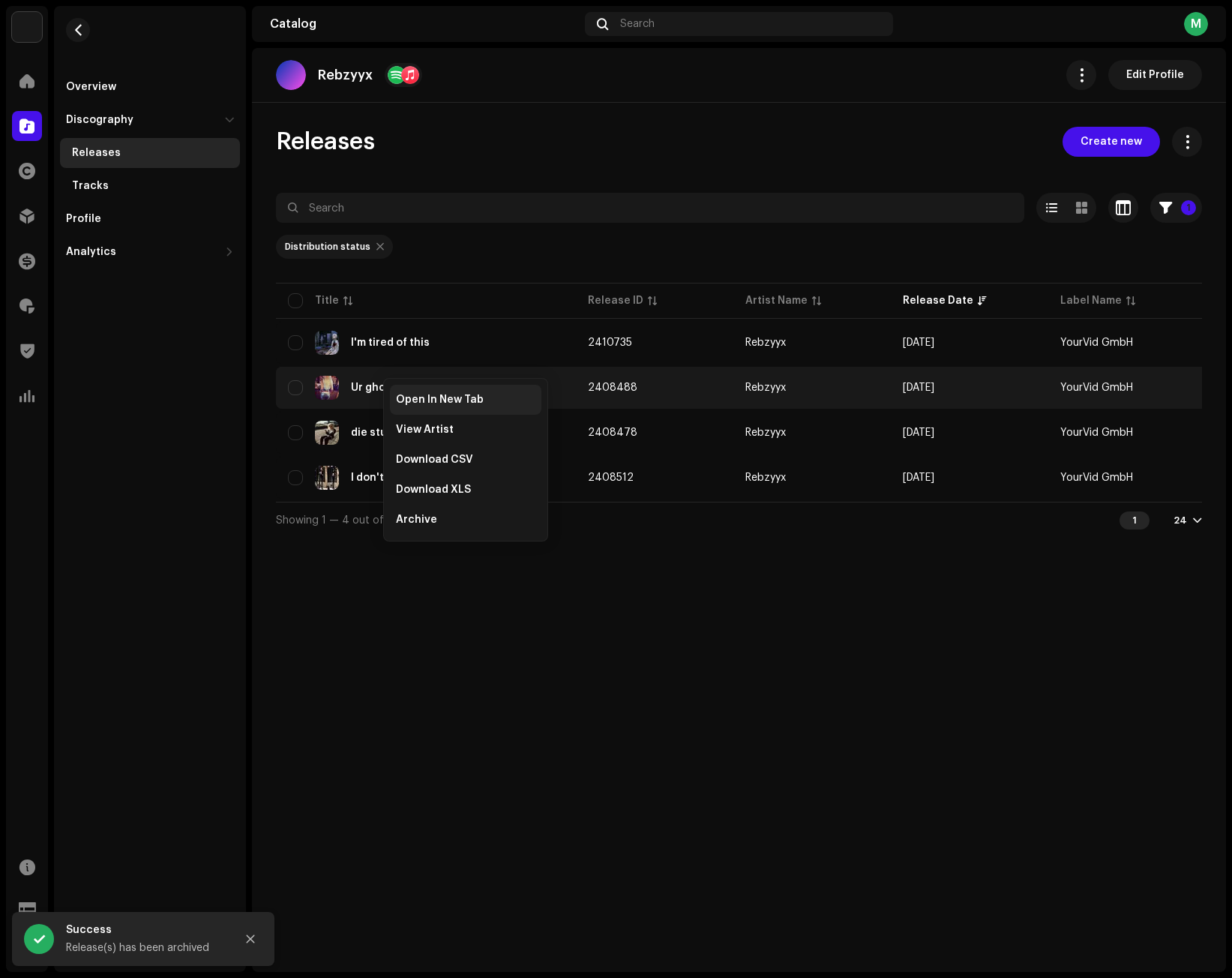
click at [408, 398] on span "Open In New Tab" at bounding box center [439, 399] width 87 height 12
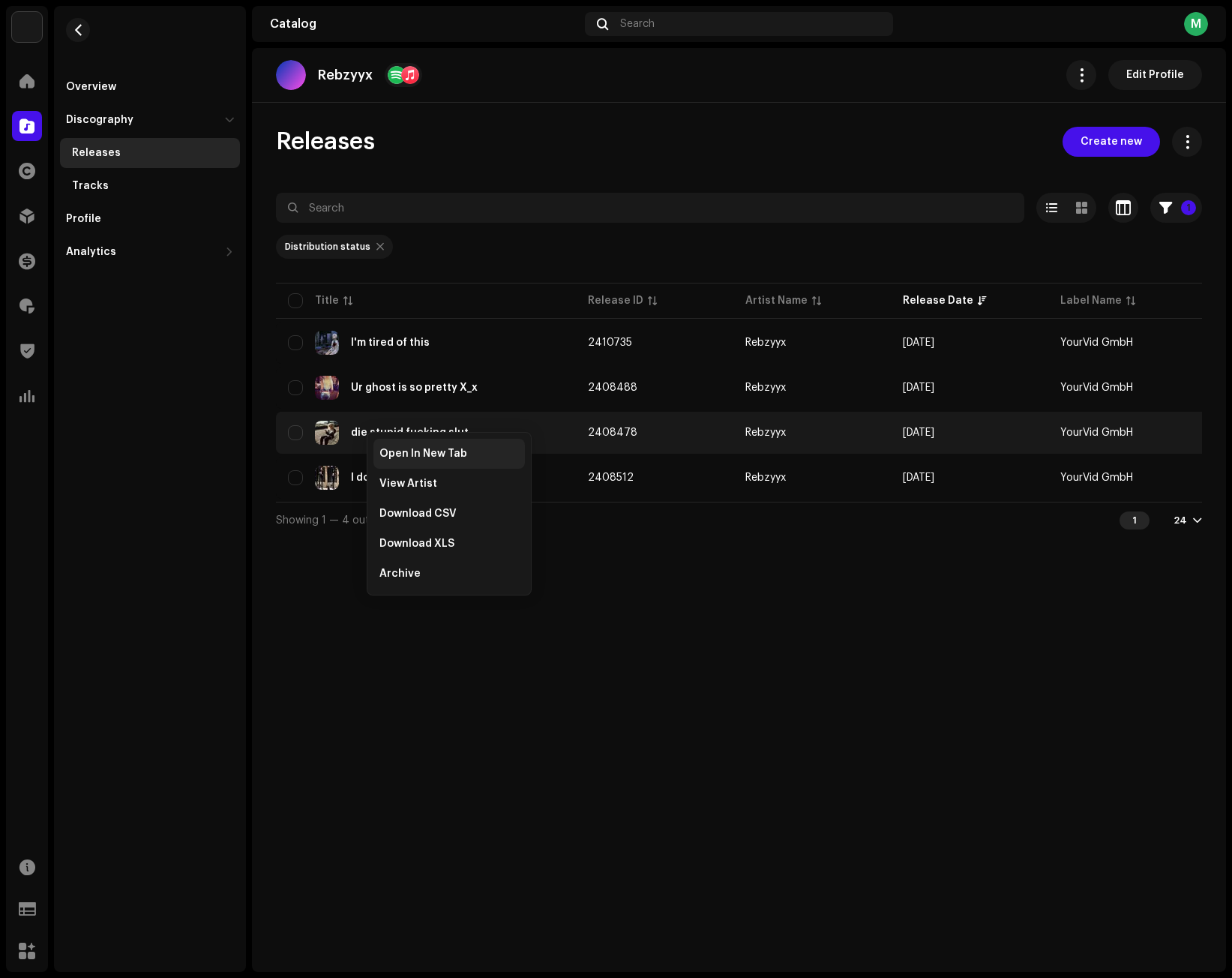
click at [392, 447] on div "Open In New Tab" at bounding box center [449, 453] width 151 height 30
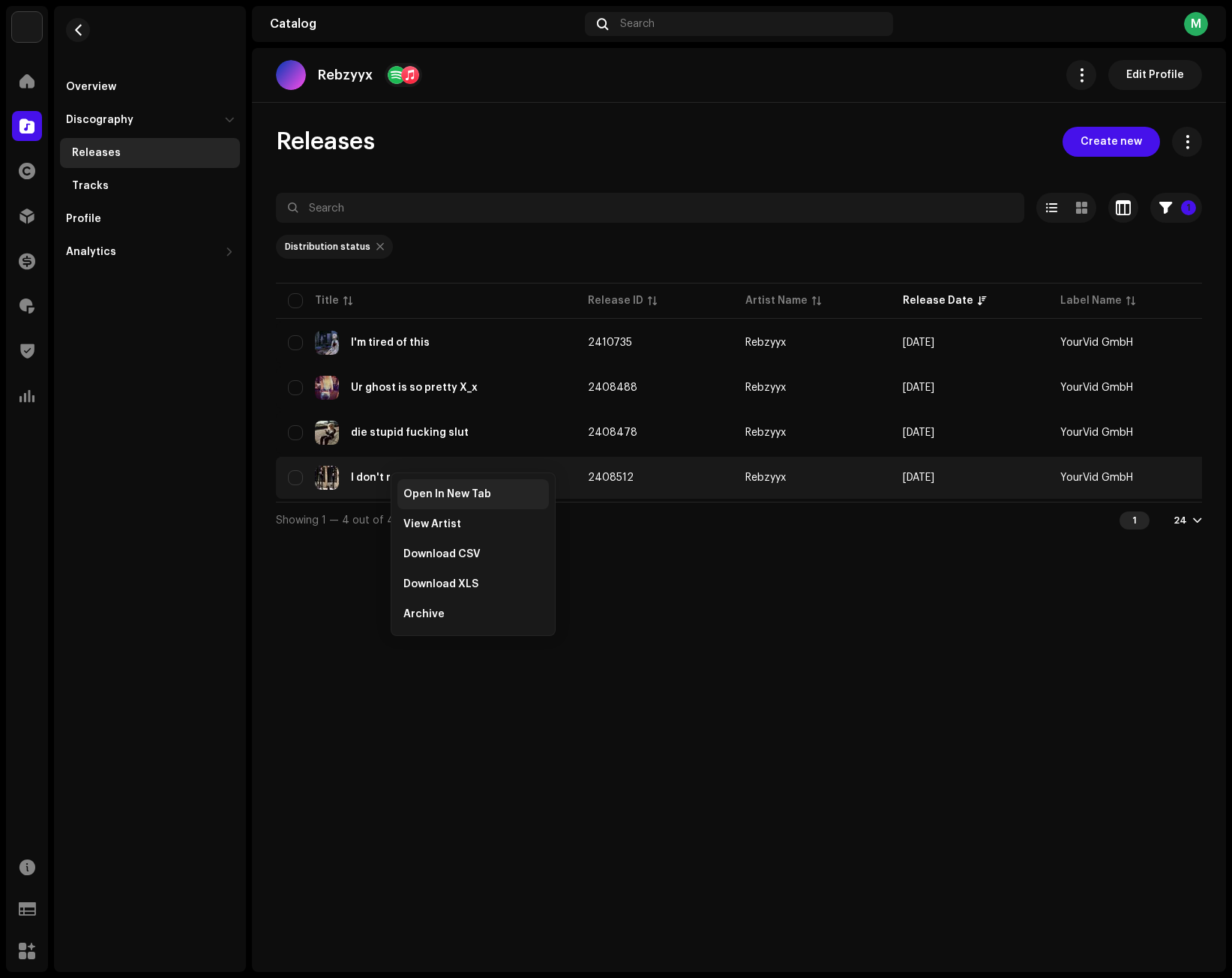
click at [414, 494] on span "Open In New Tab" at bounding box center [447, 494] width 87 height 12
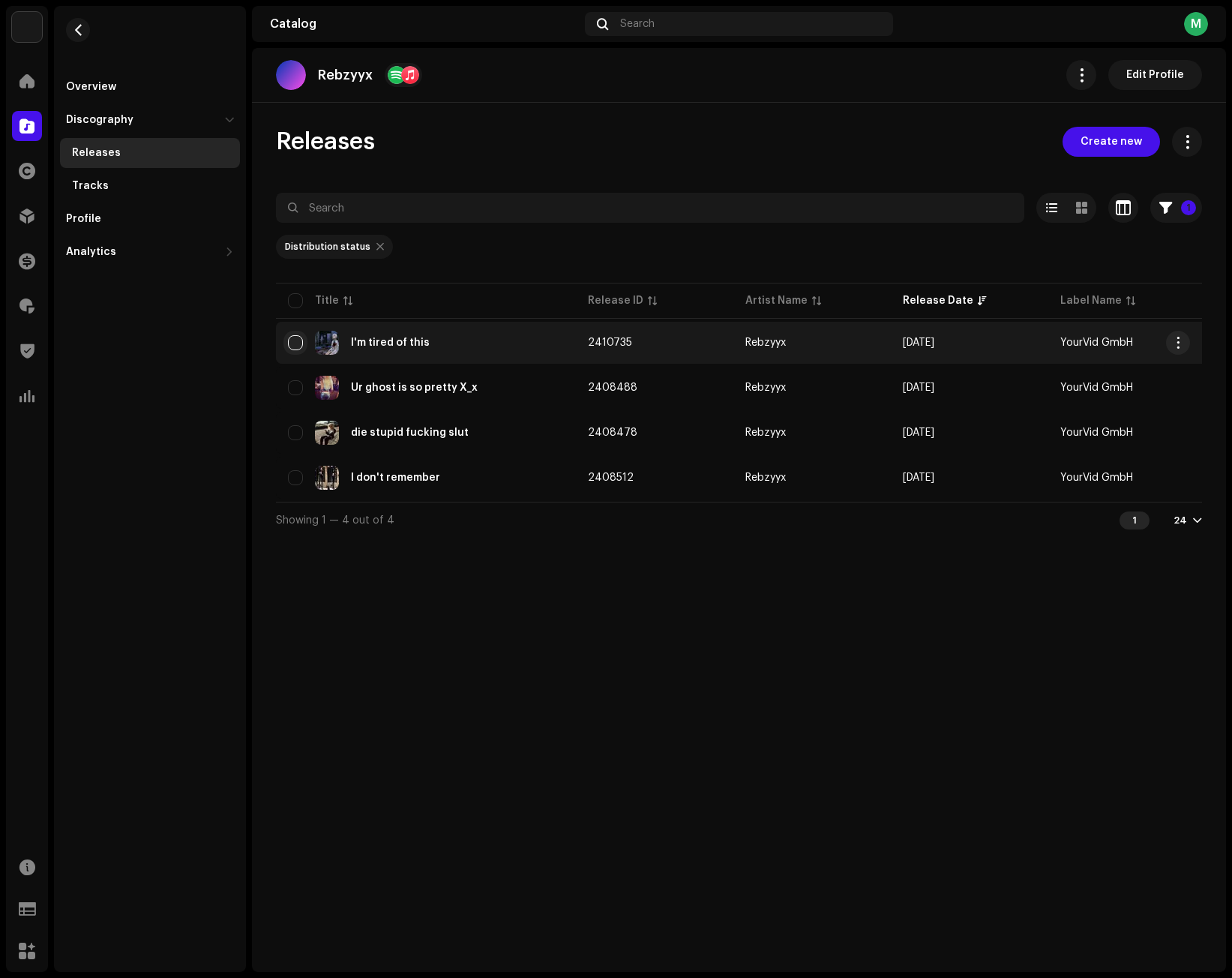
click at [300, 339] on input "checkbox" at bounding box center [295, 342] width 15 height 15
checkbox input "true"
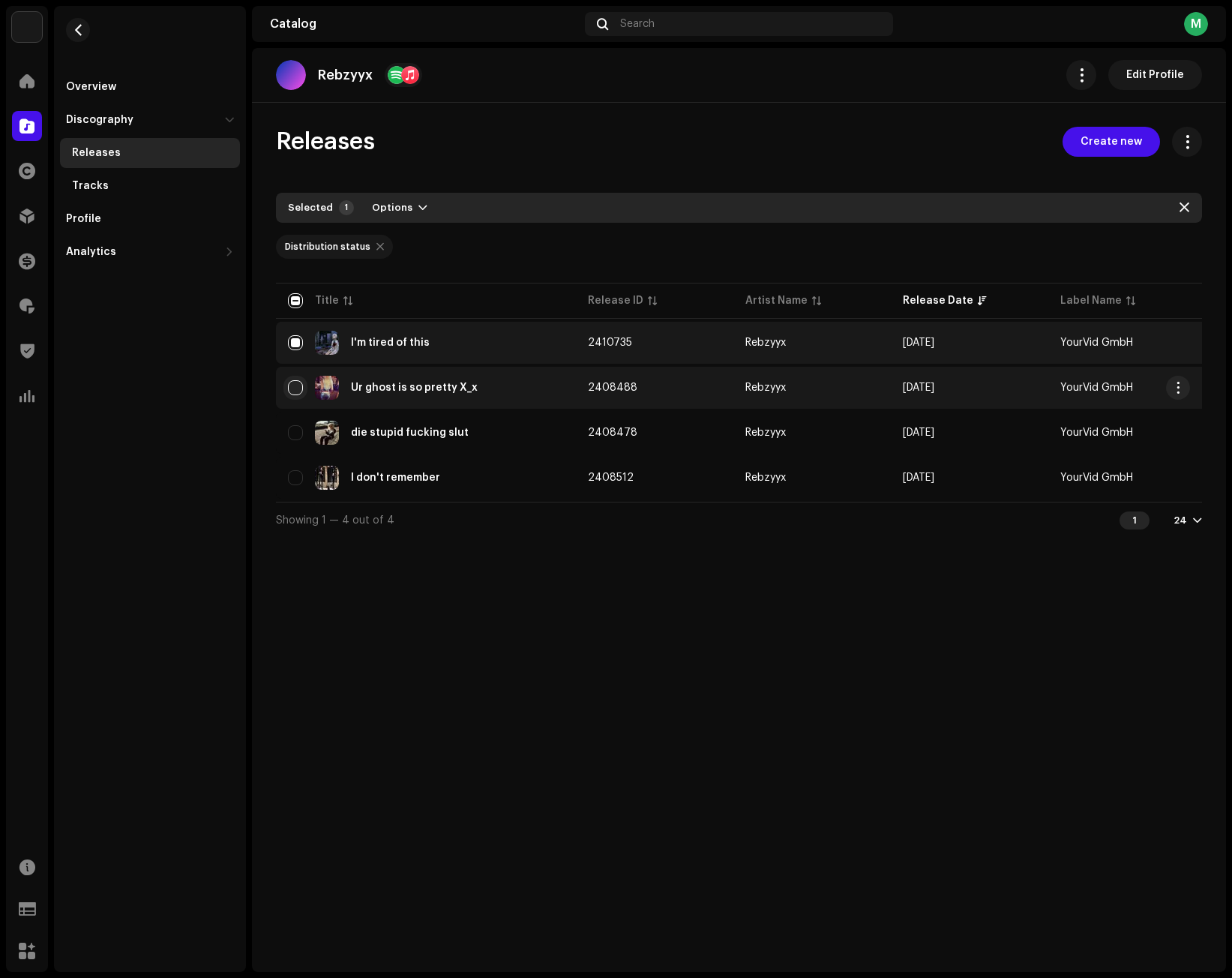
drag, startPoint x: 297, startPoint y: 386, endPoint x: 297, endPoint y: 440, distance: 54.0
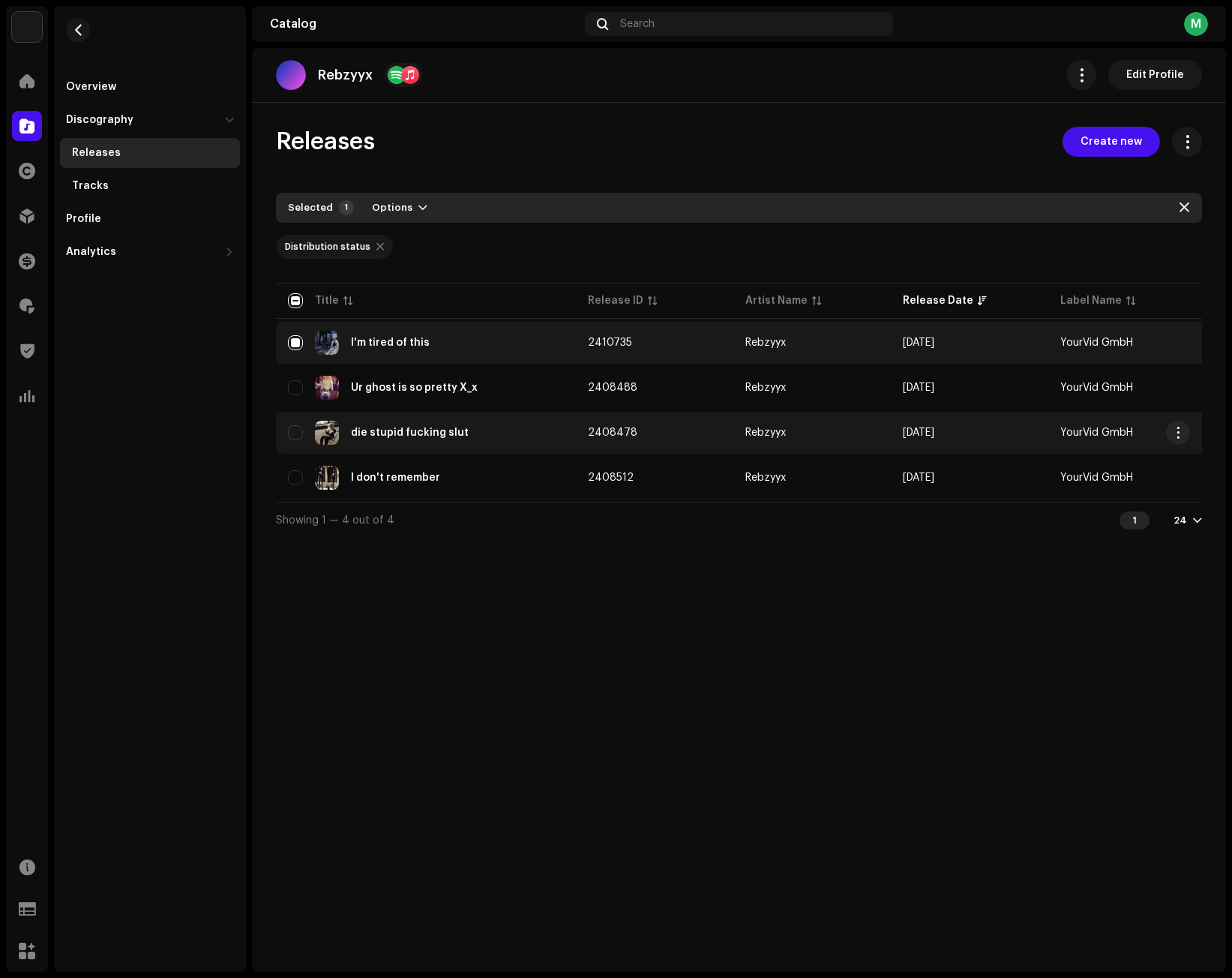
click at [297, 386] on input "Row Unselected" at bounding box center [295, 388] width 15 height 15
checkbox input "true"
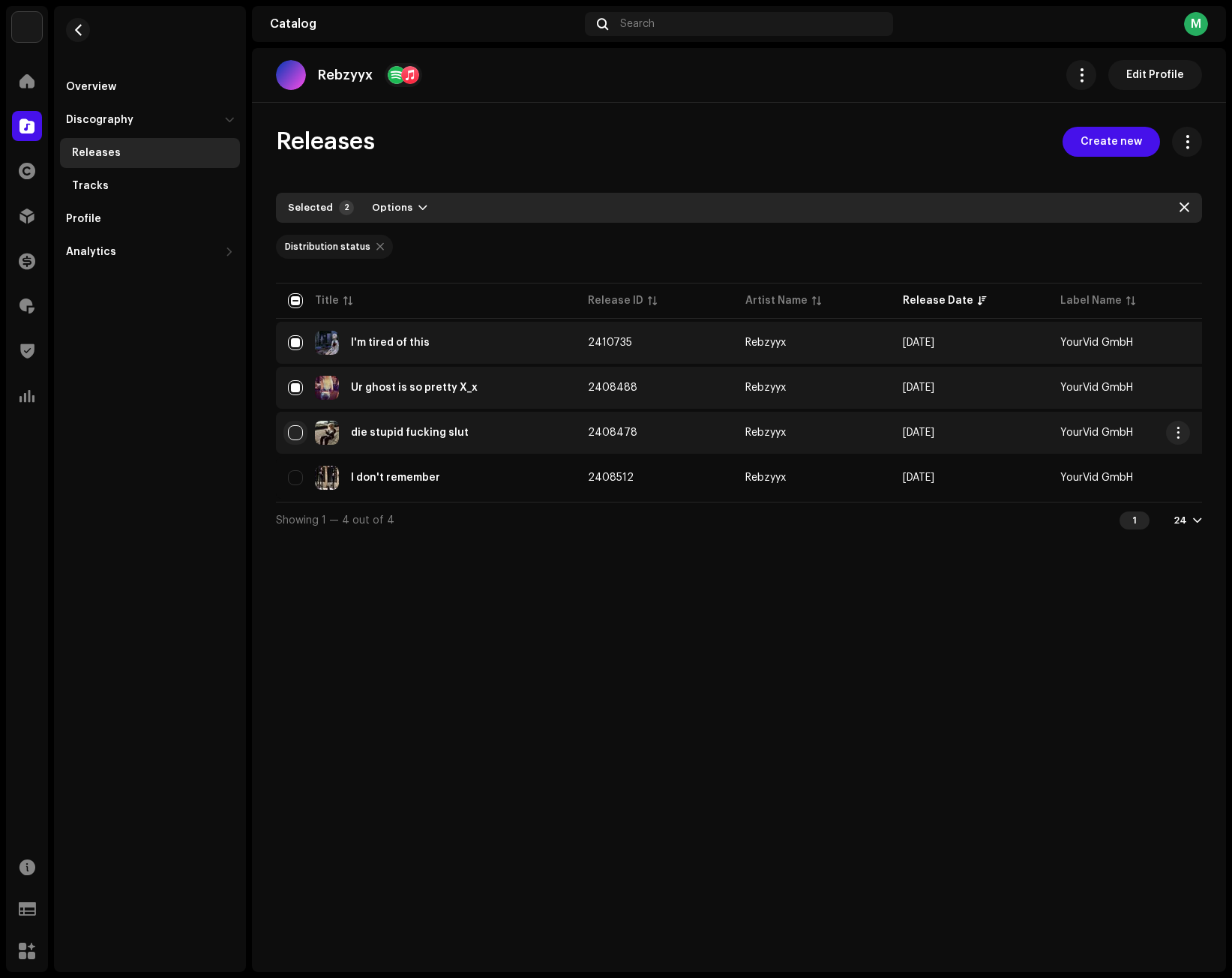
click at [292, 432] on input "Row Unselected" at bounding box center [295, 432] width 15 height 15
checkbox input "true"
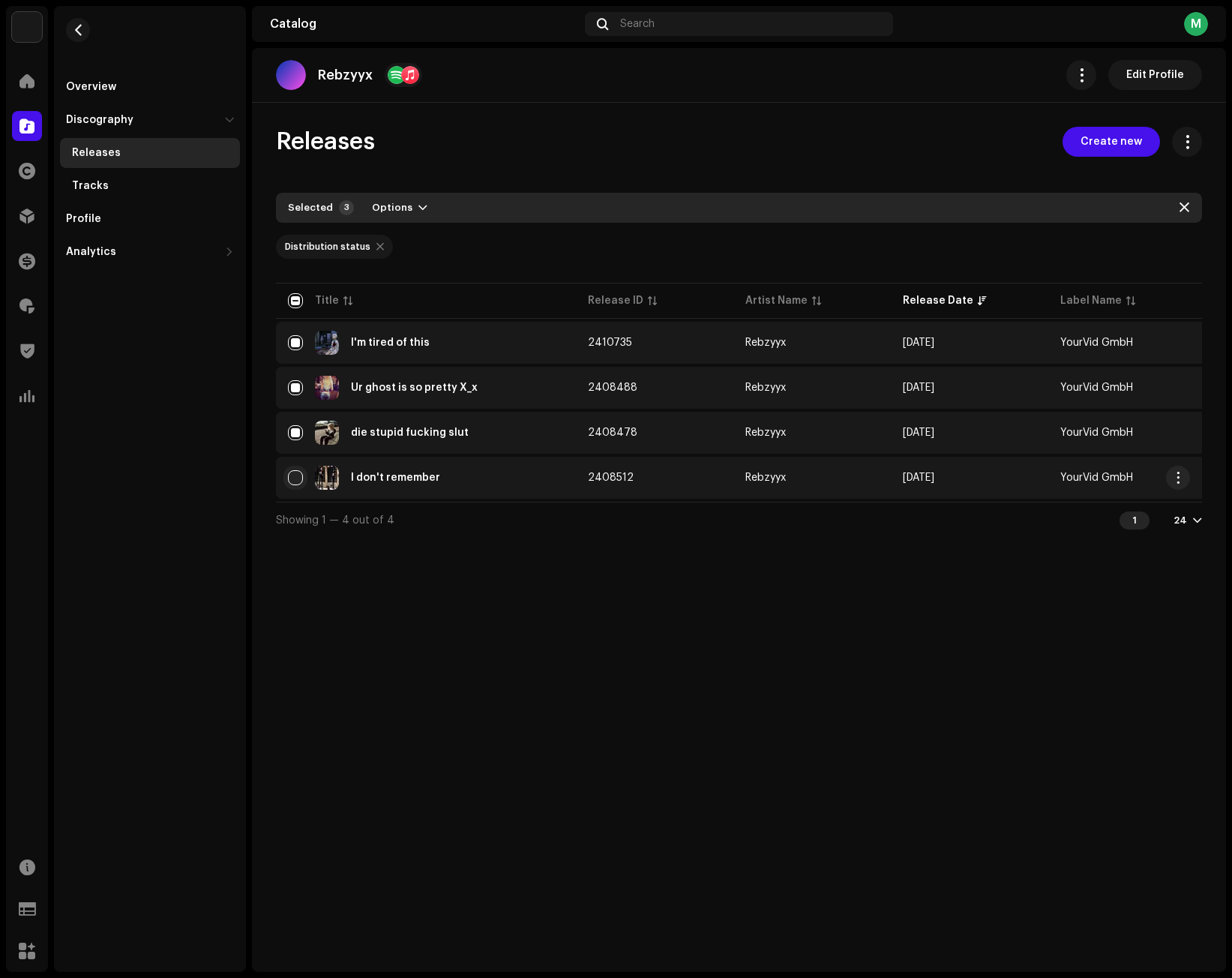
click at [294, 484] on input "Row Unselected" at bounding box center [295, 478] width 15 height 15
checkbox input "true"
click at [494, 201] on span "Options" at bounding box center [491, 207] width 41 height 30
click at [501, 244] on span "Archive" at bounding box center [484, 241] width 41 height 12
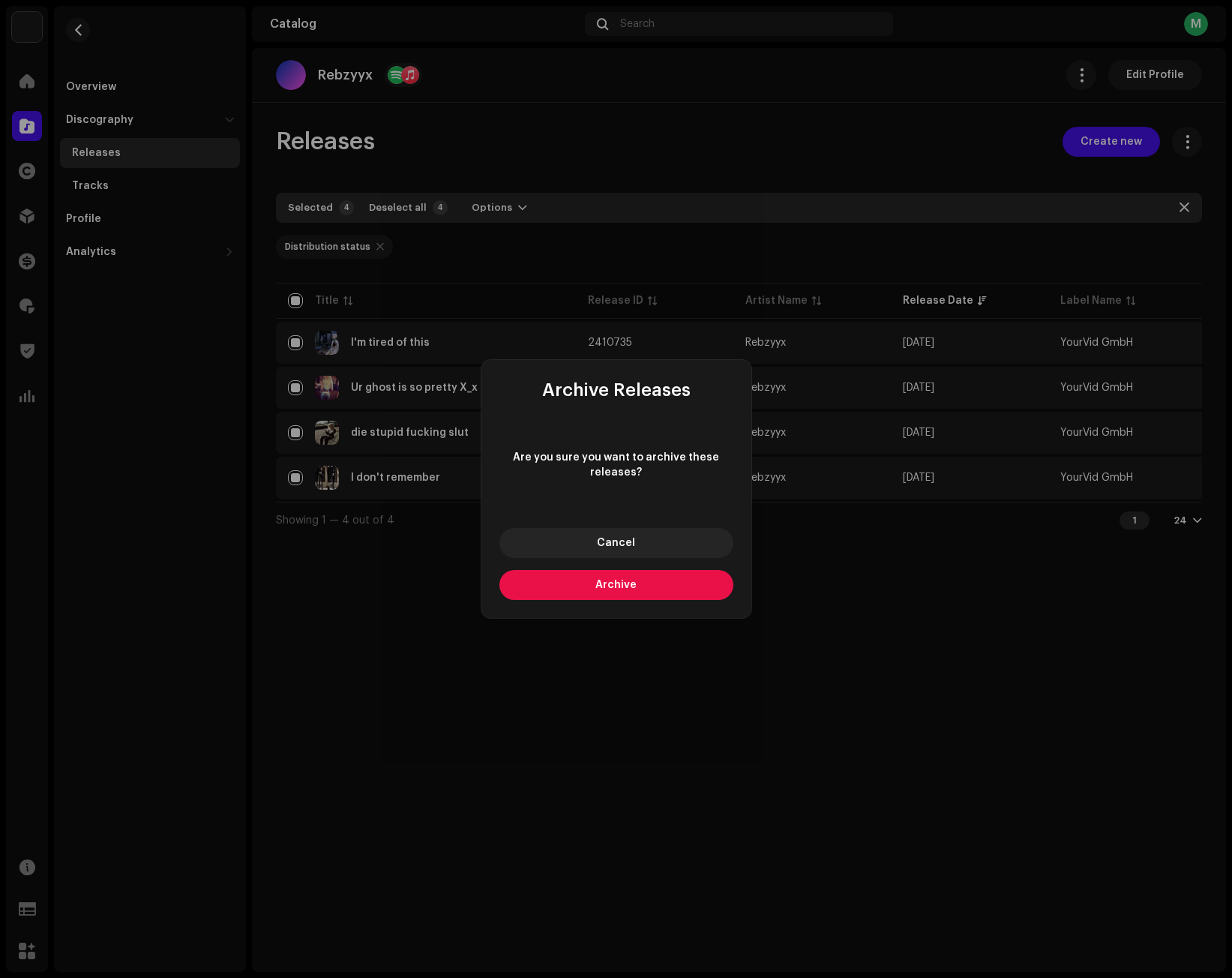
click at [601, 586] on span "Archive" at bounding box center [615, 585] width 41 height 11
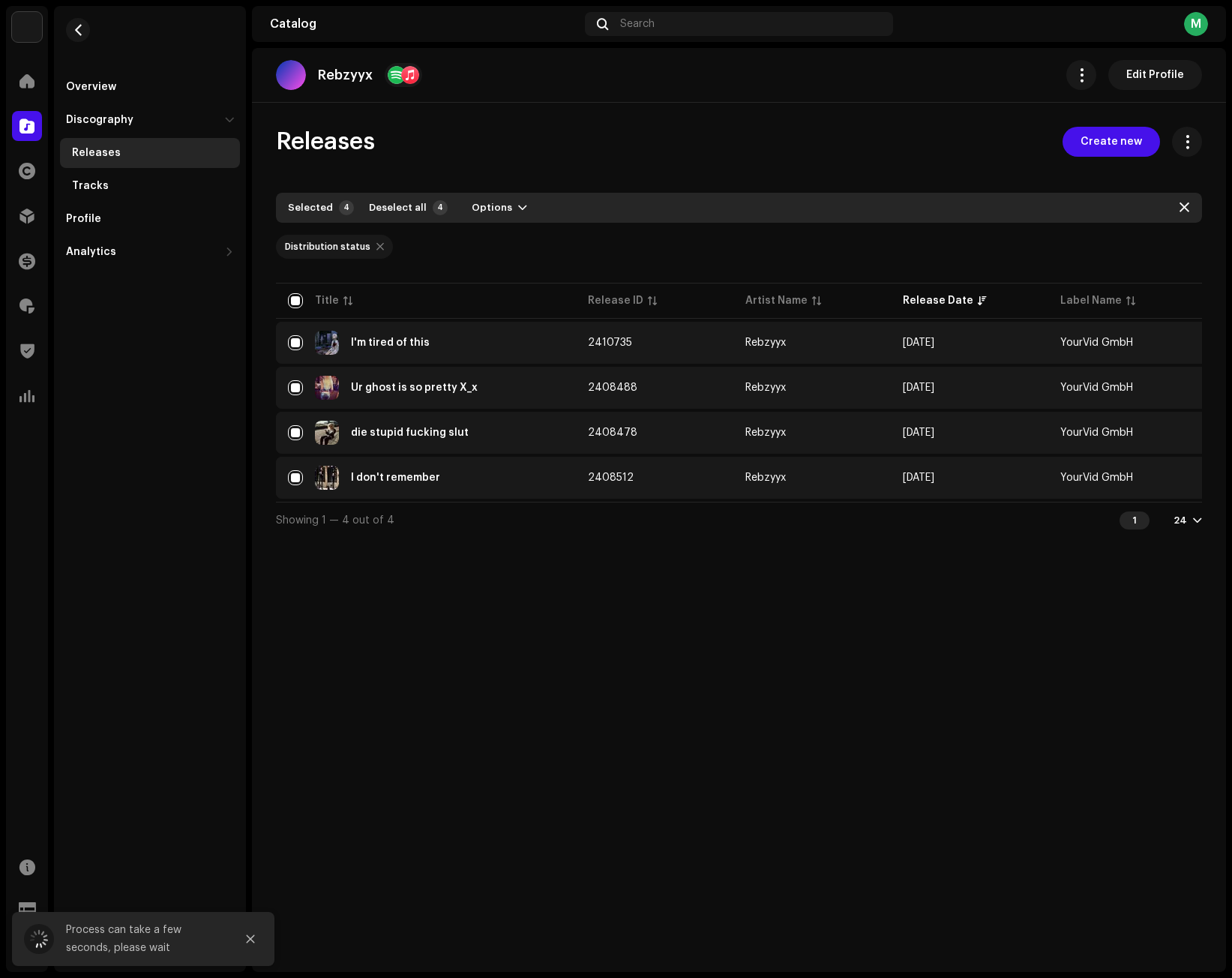
checkbox input "false"
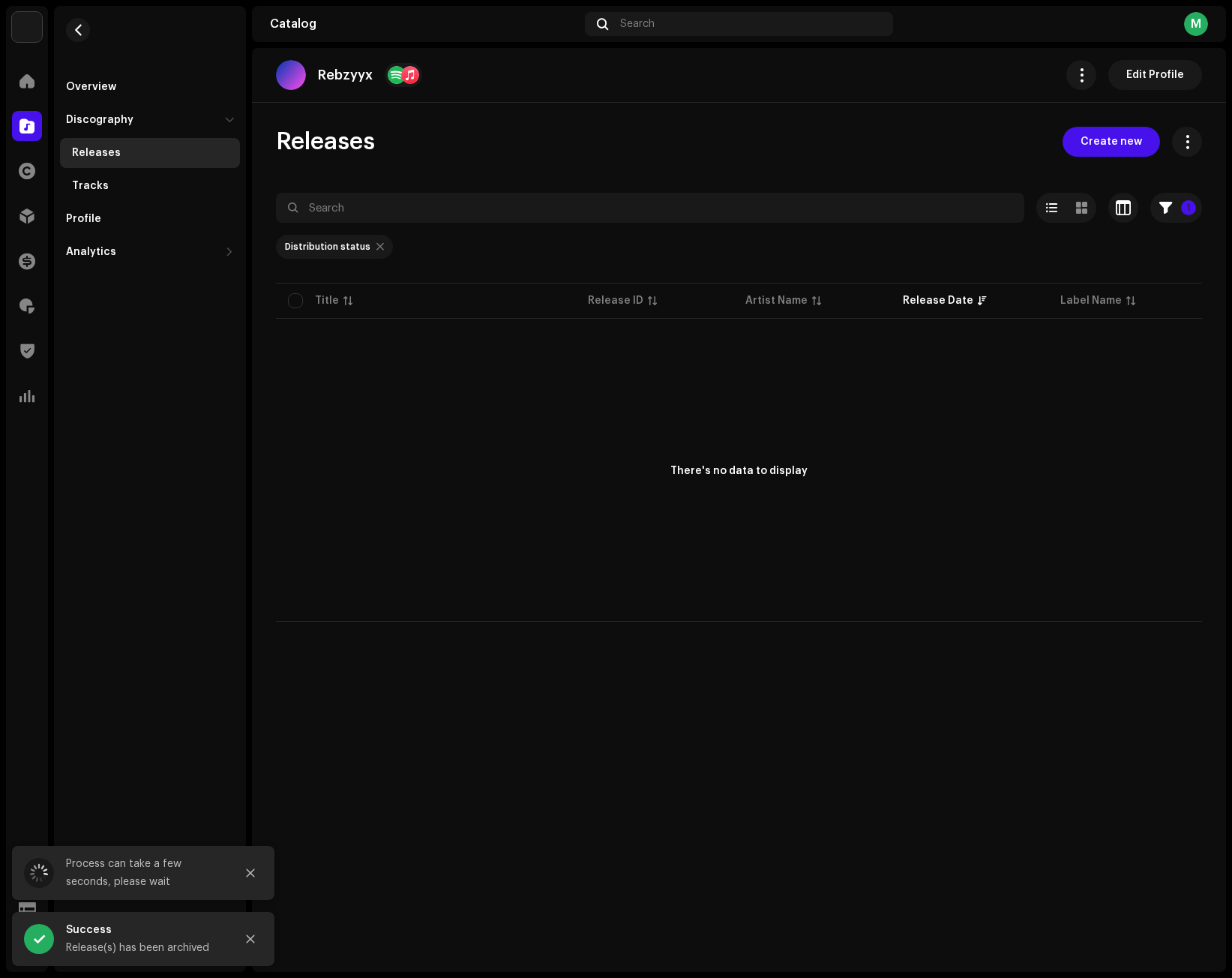
click at [578, 454] on div "There's no data to display" at bounding box center [739, 472] width 926 height 300
click at [24, 126] on span at bounding box center [26, 126] width 15 height 12
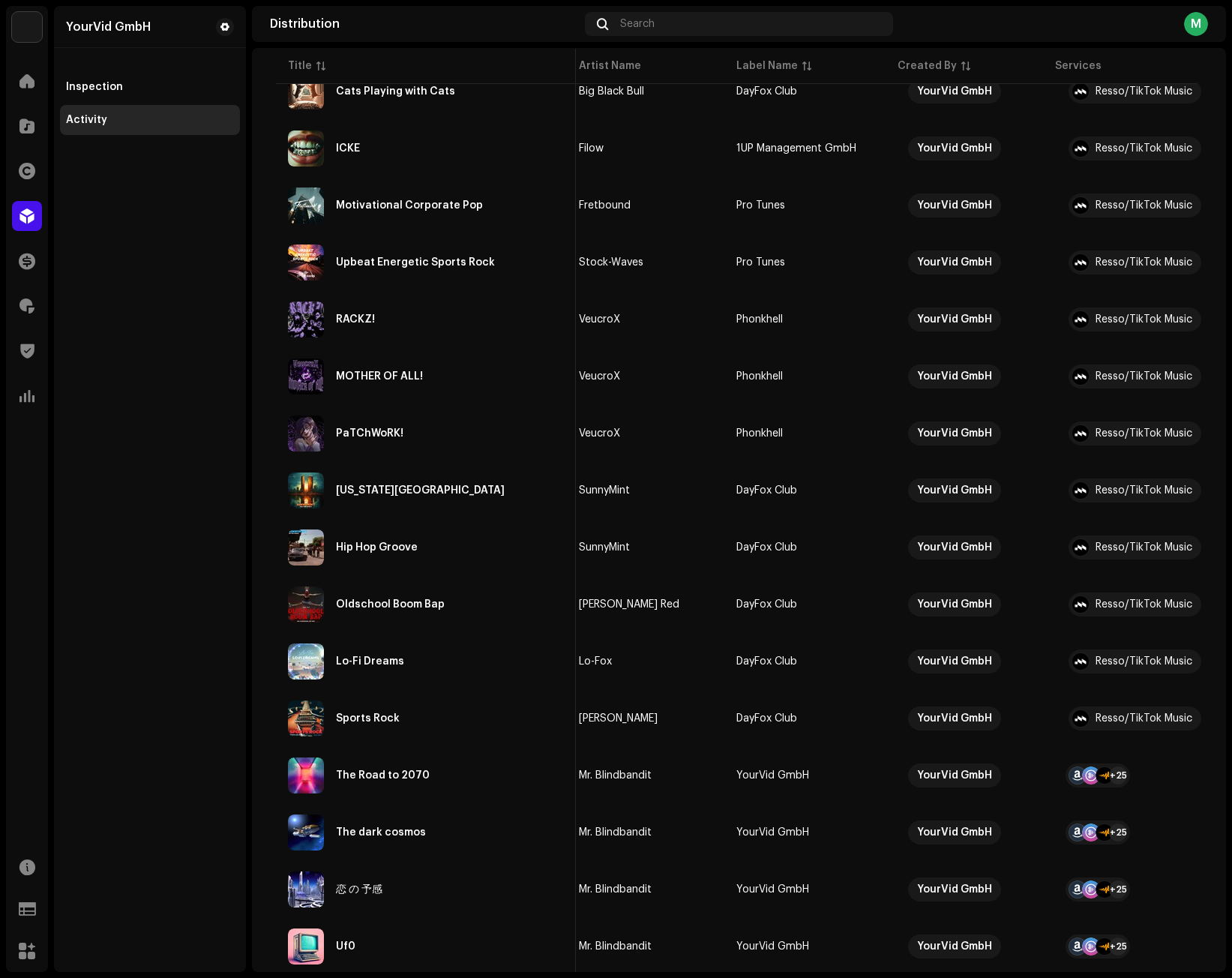
scroll to position [3464, 0]
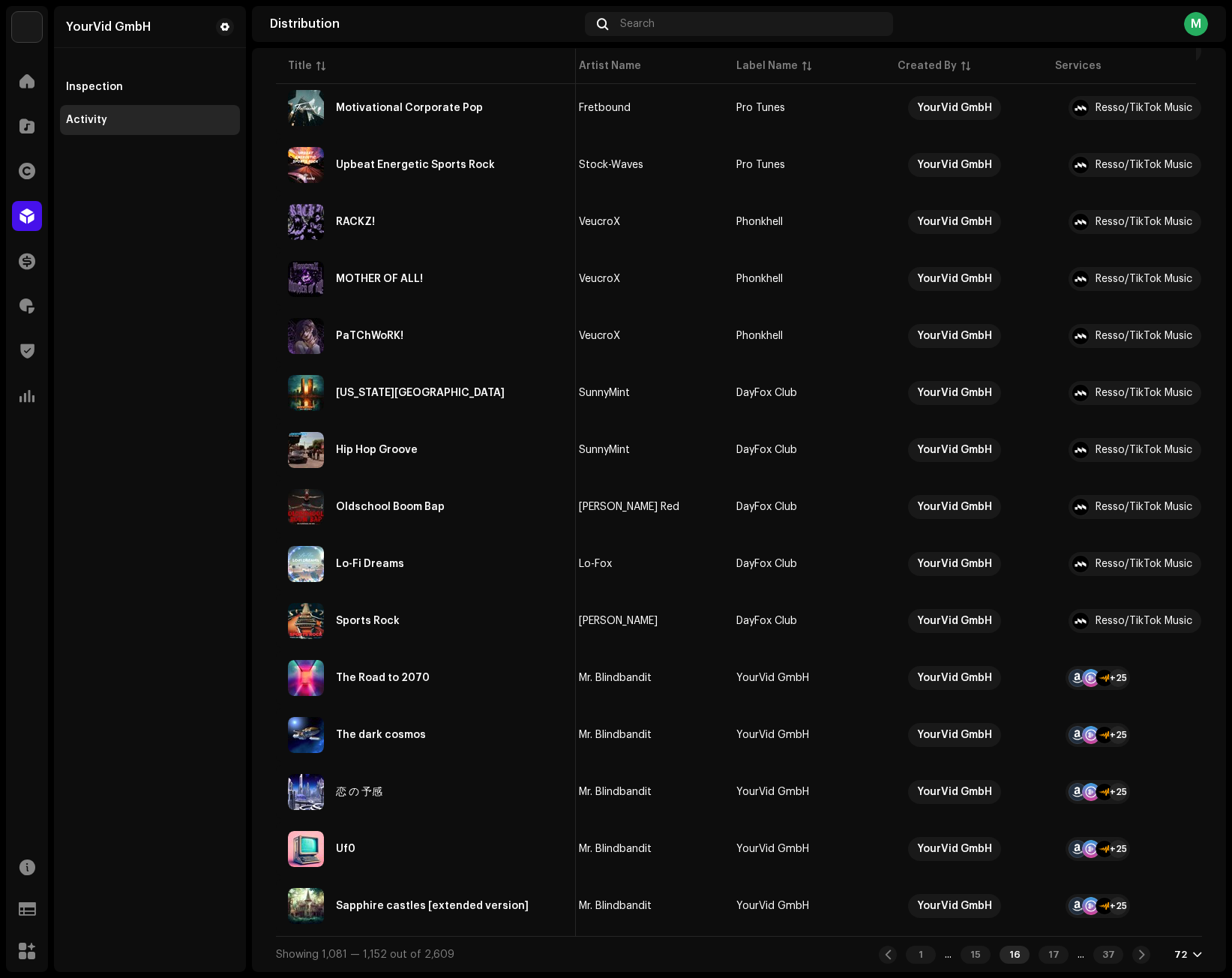
drag, startPoint x: 1040, startPoint y: 955, endPoint x: 956, endPoint y: 358, distance: 602.9
click at [1039, 955] on div "17" at bounding box center [1053, 954] width 30 height 18
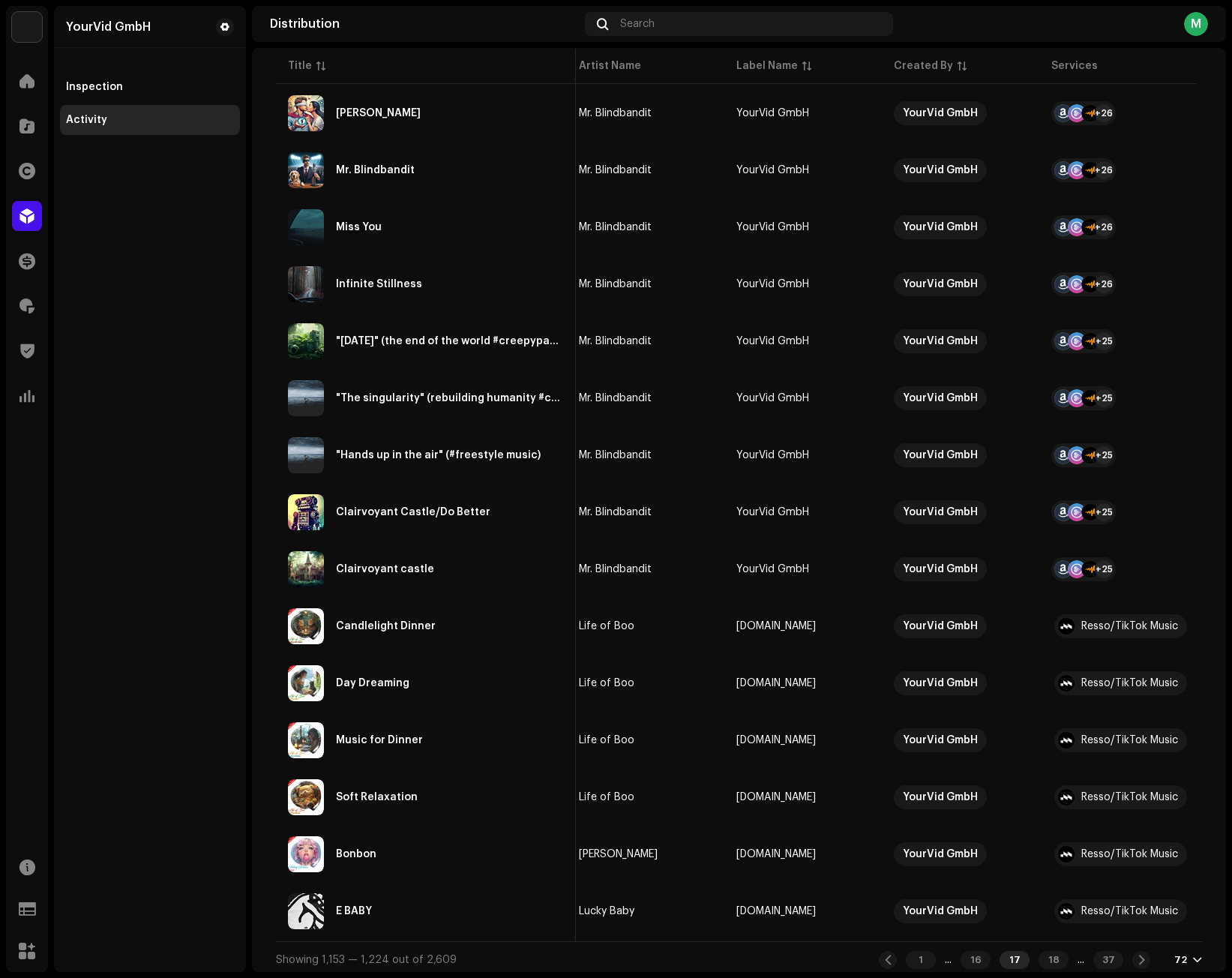
scroll to position [3464, 0]
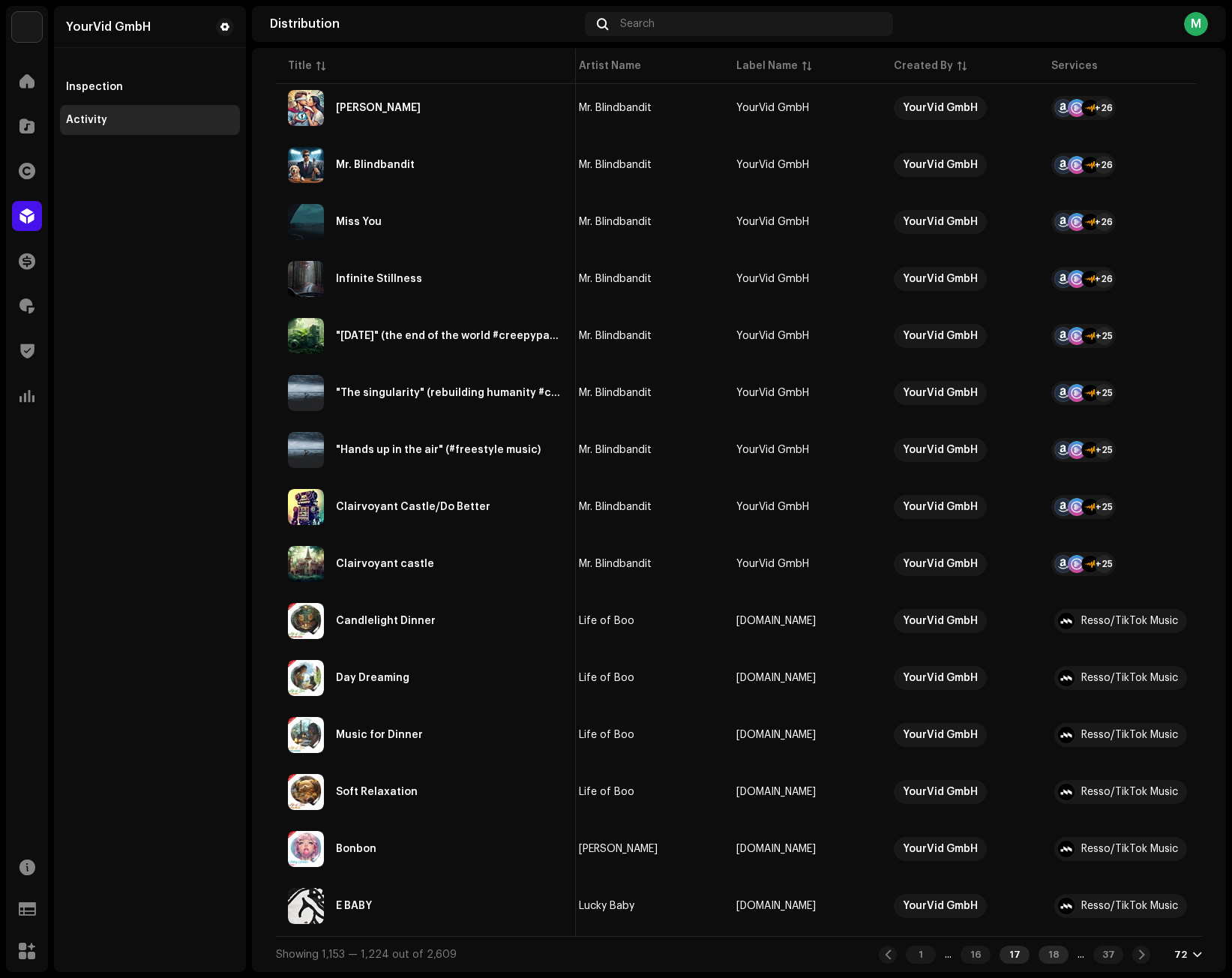
click at [1041, 954] on div "18" at bounding box center [1053, 954] width 30 height 18
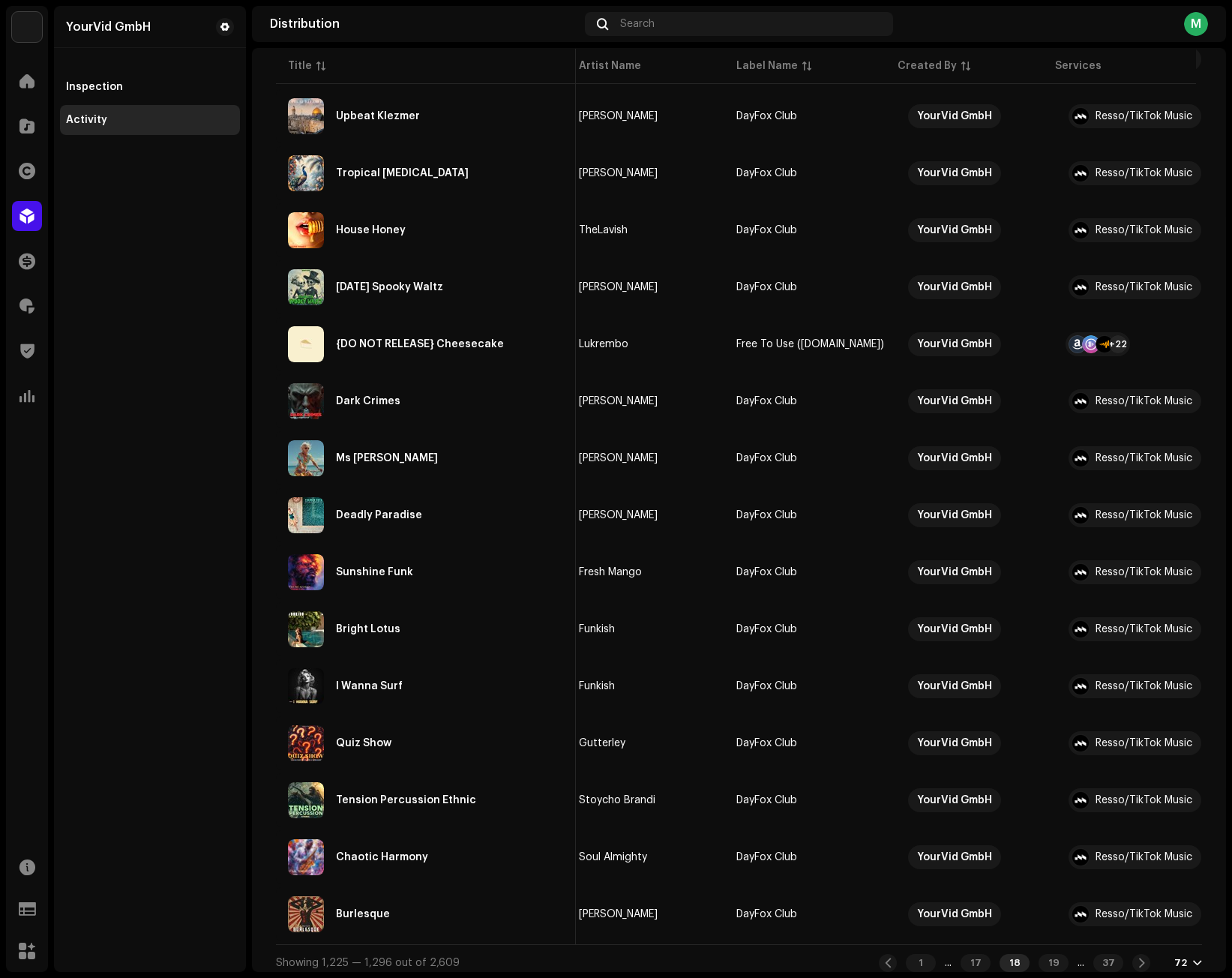
scroll to position [3464, 0]
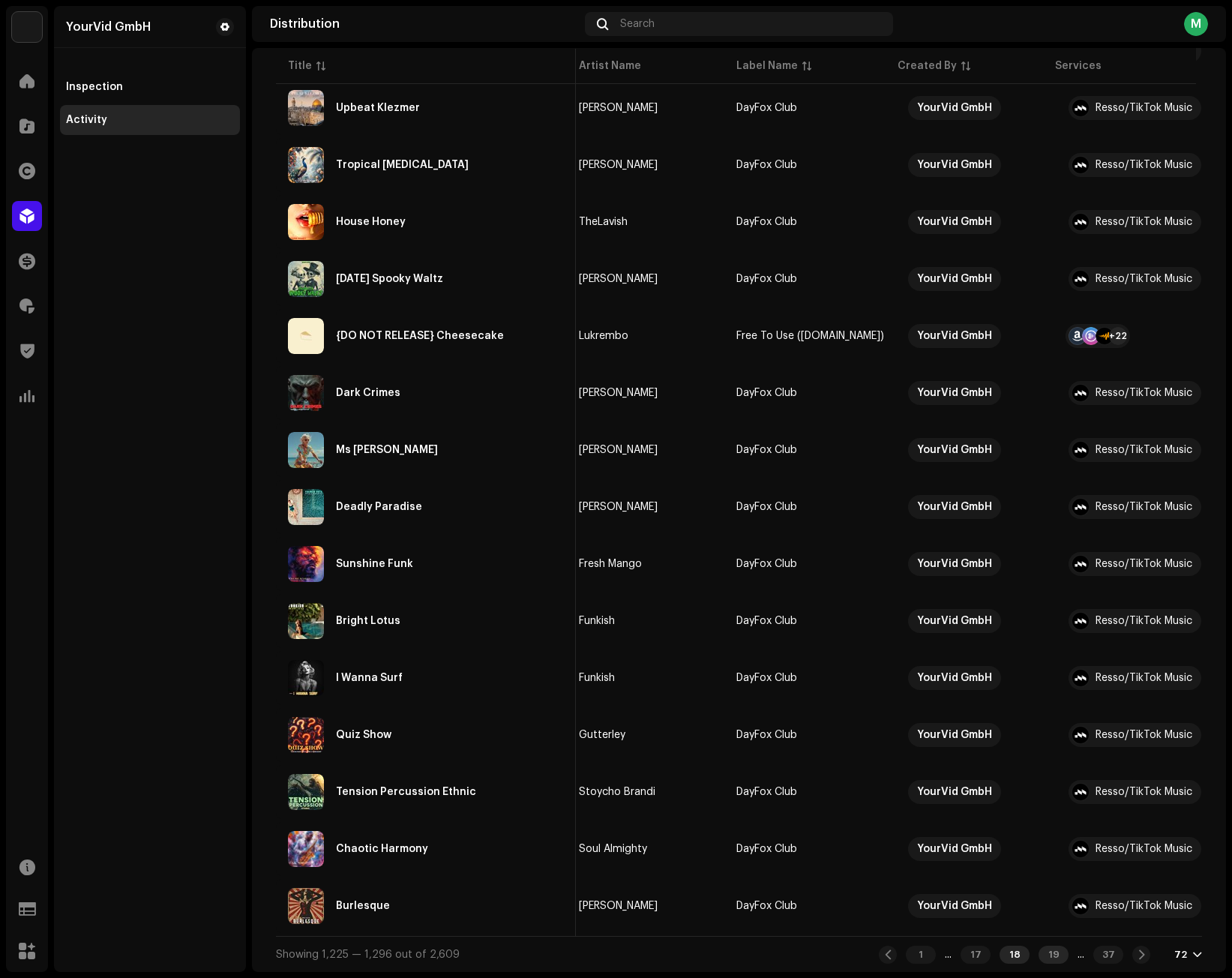
click at [1043, 955] on div "19" at bounding box center [1053, 954] width 30 height 18
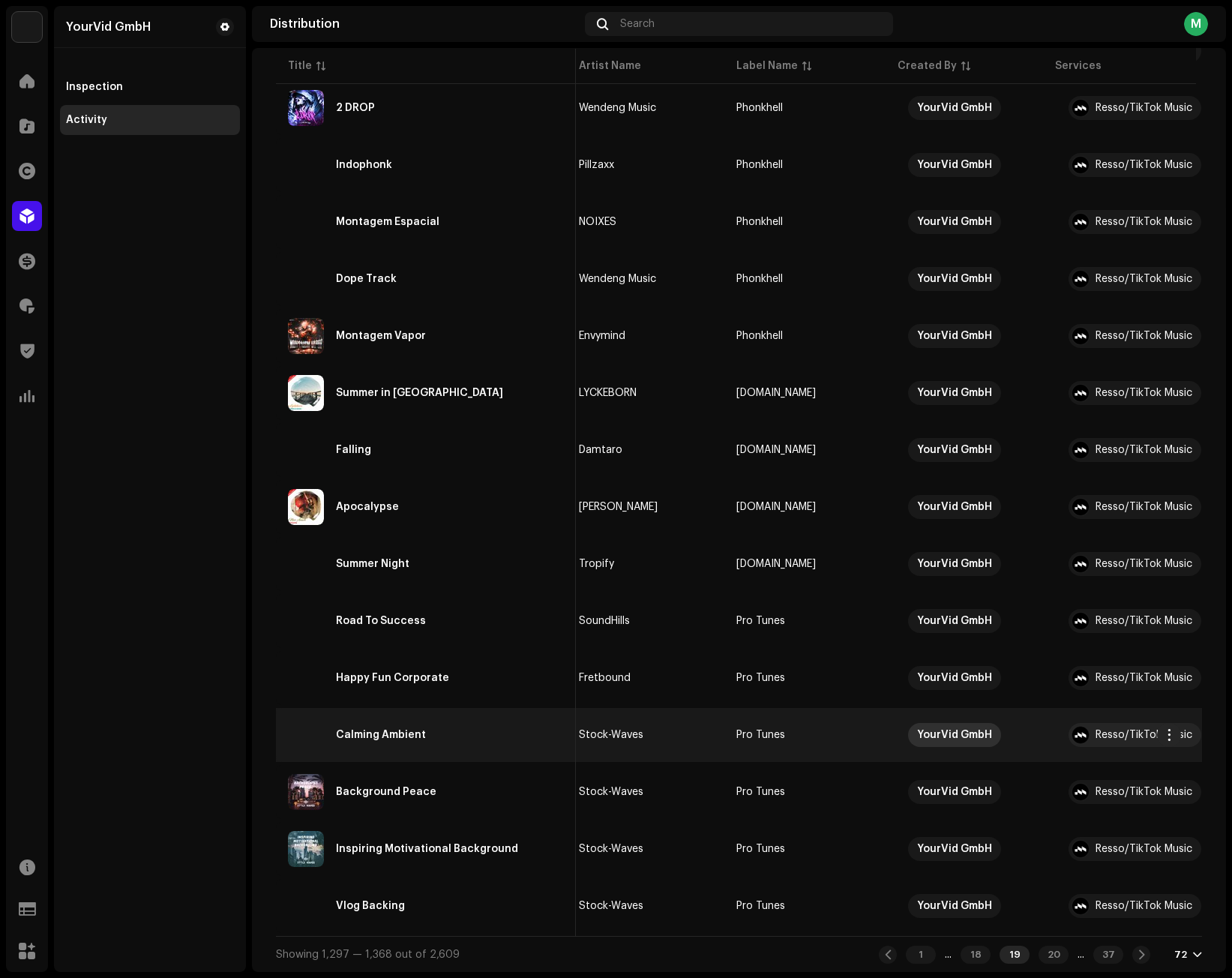
scroll to position [3464, 0]
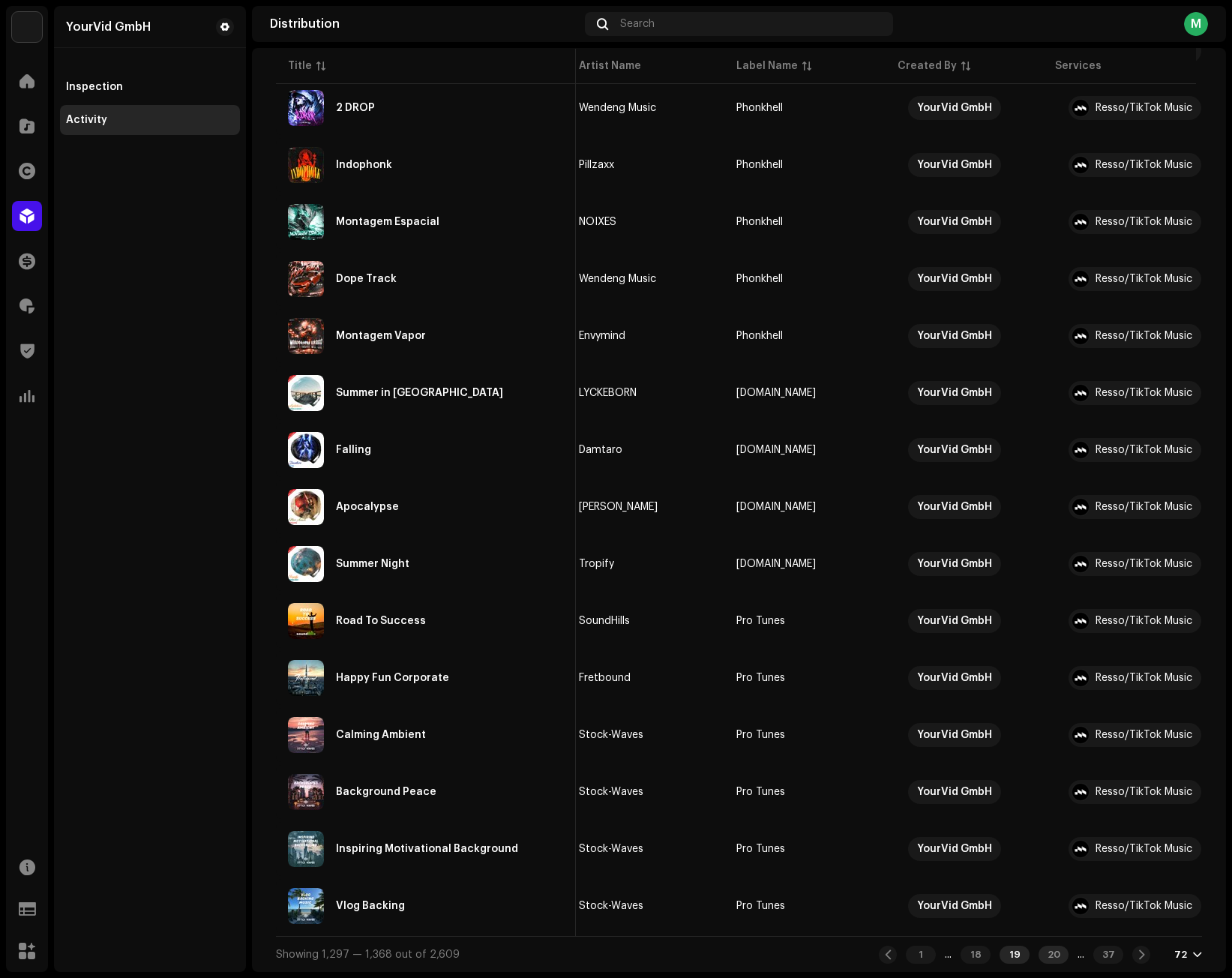
click at [1038, 959] on div "20" at bounding box center [1053, 954] width 30 height 18
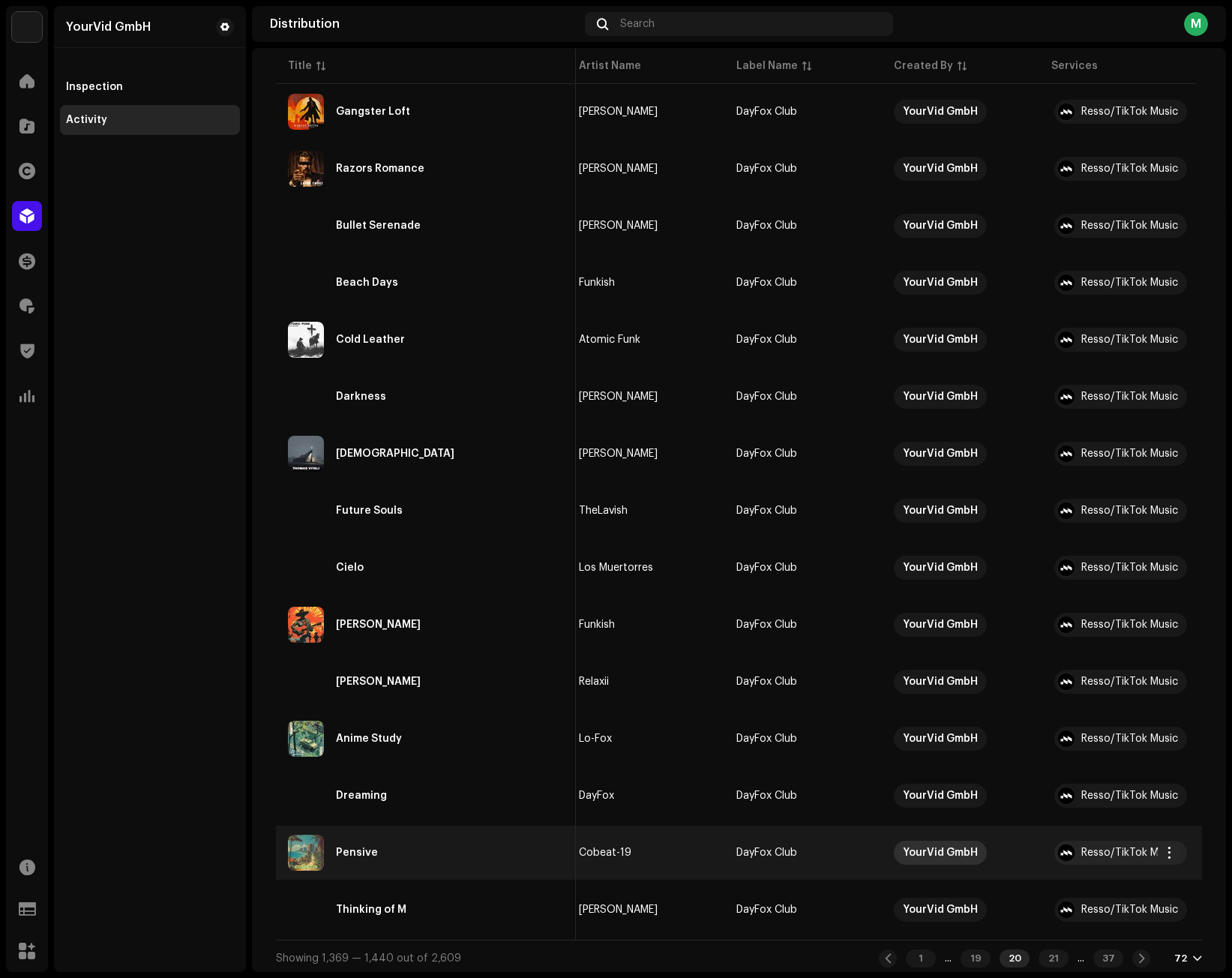
scroll to position [3464, 0]
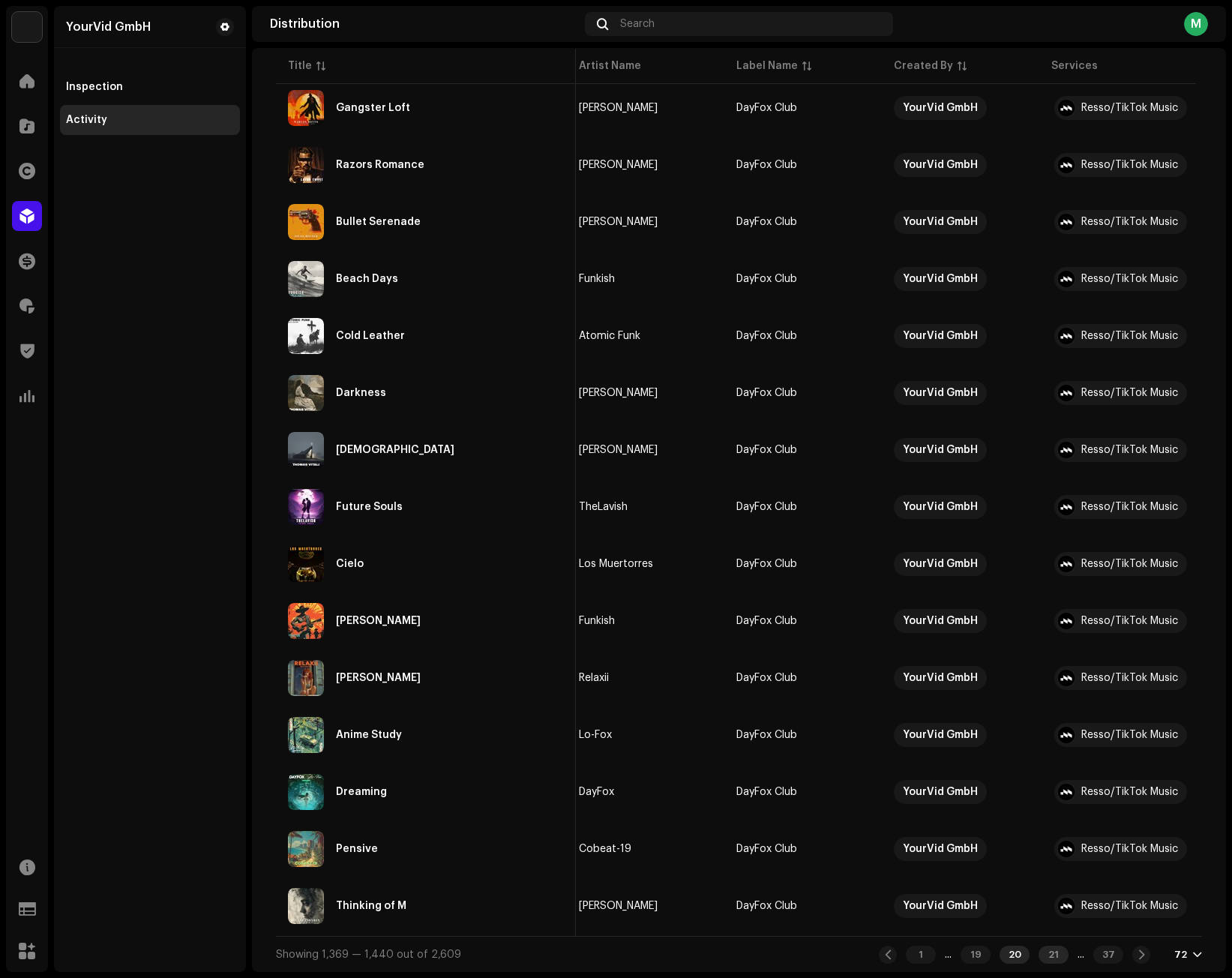
click at [1045, 956] on div "21" at bounding box center [1053, 954] width 30 height 18
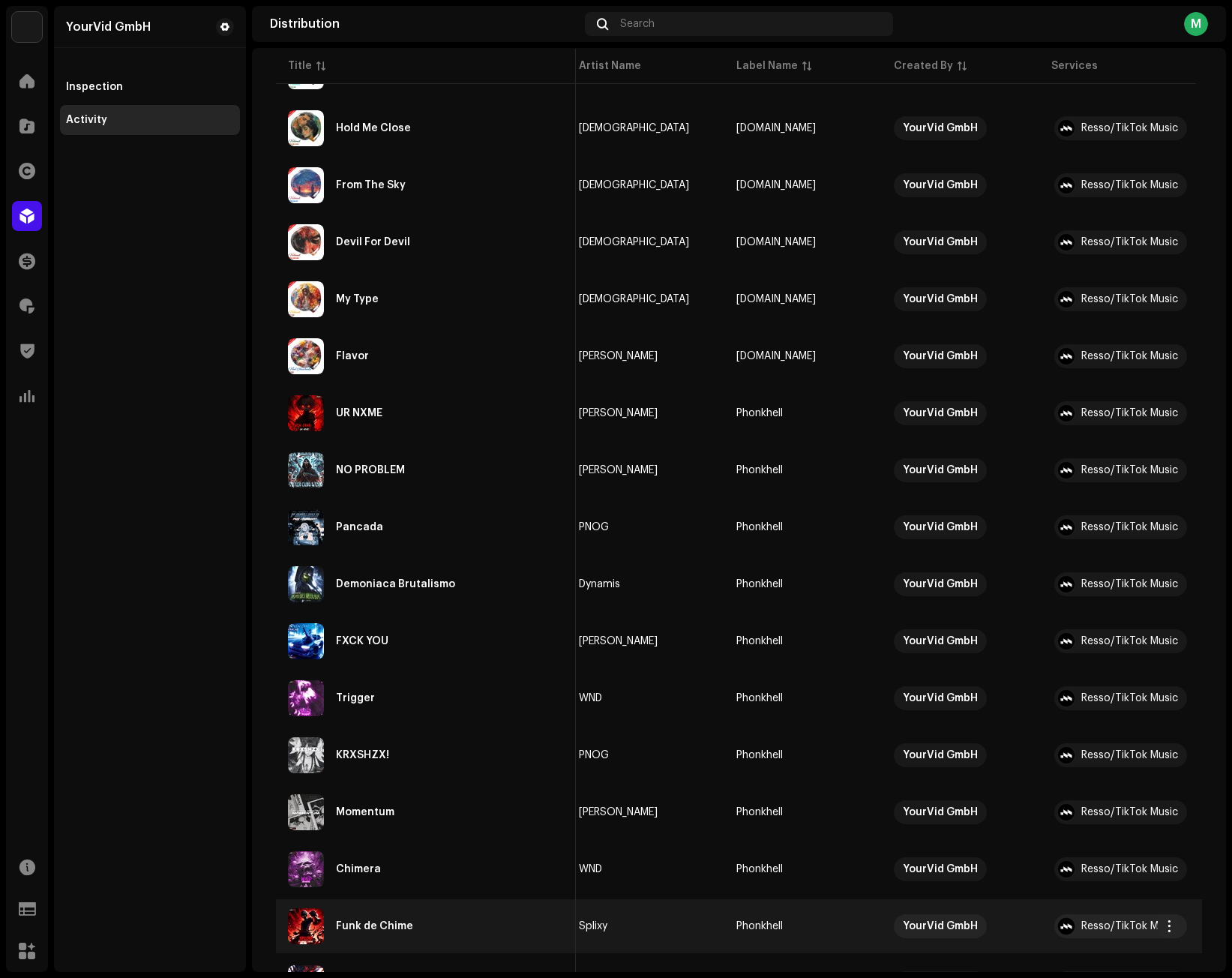
scroll to position [3464, 0]
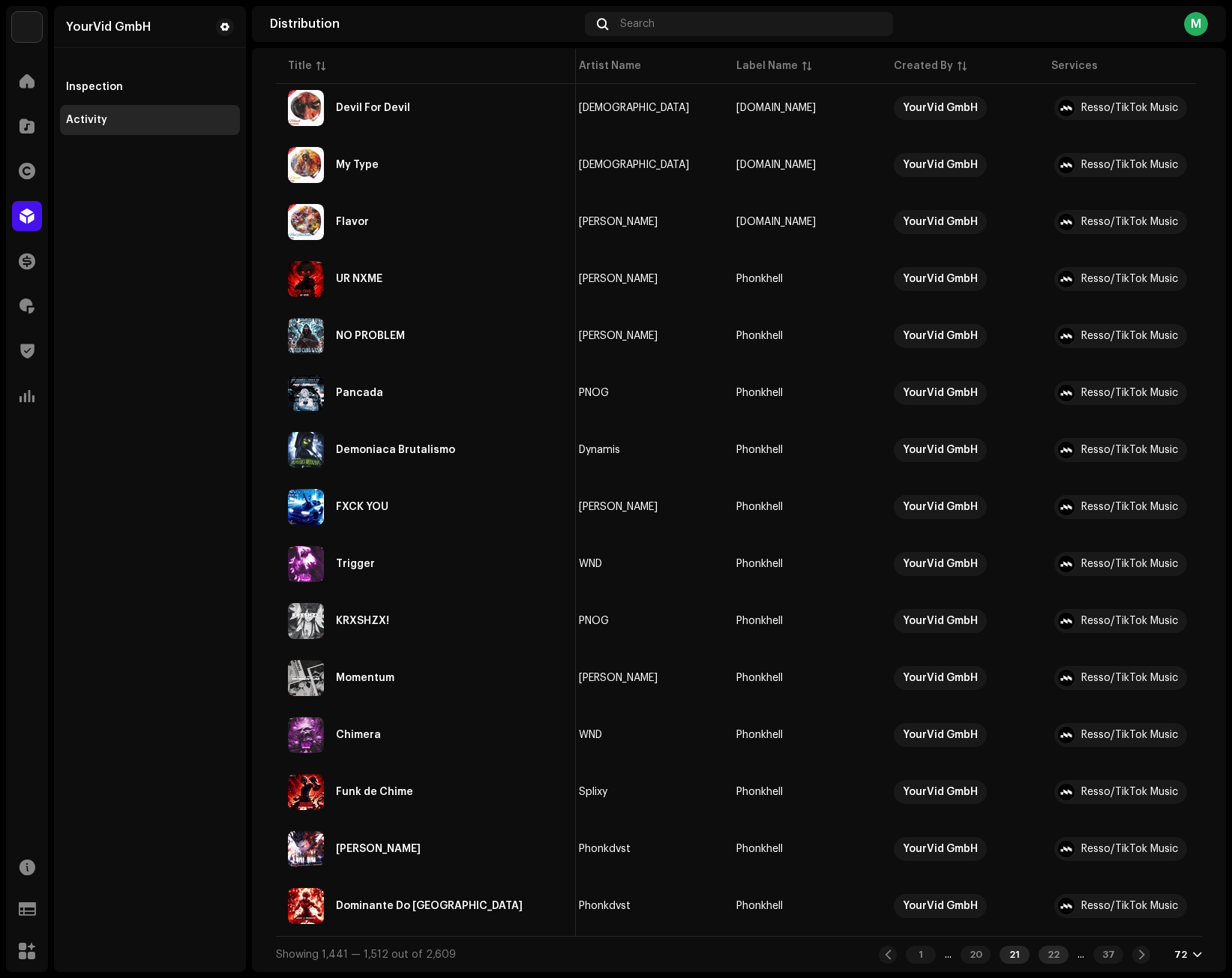
click at [1038, 949] on div "22" at bounding box center [1053, 954] width 30 height 18
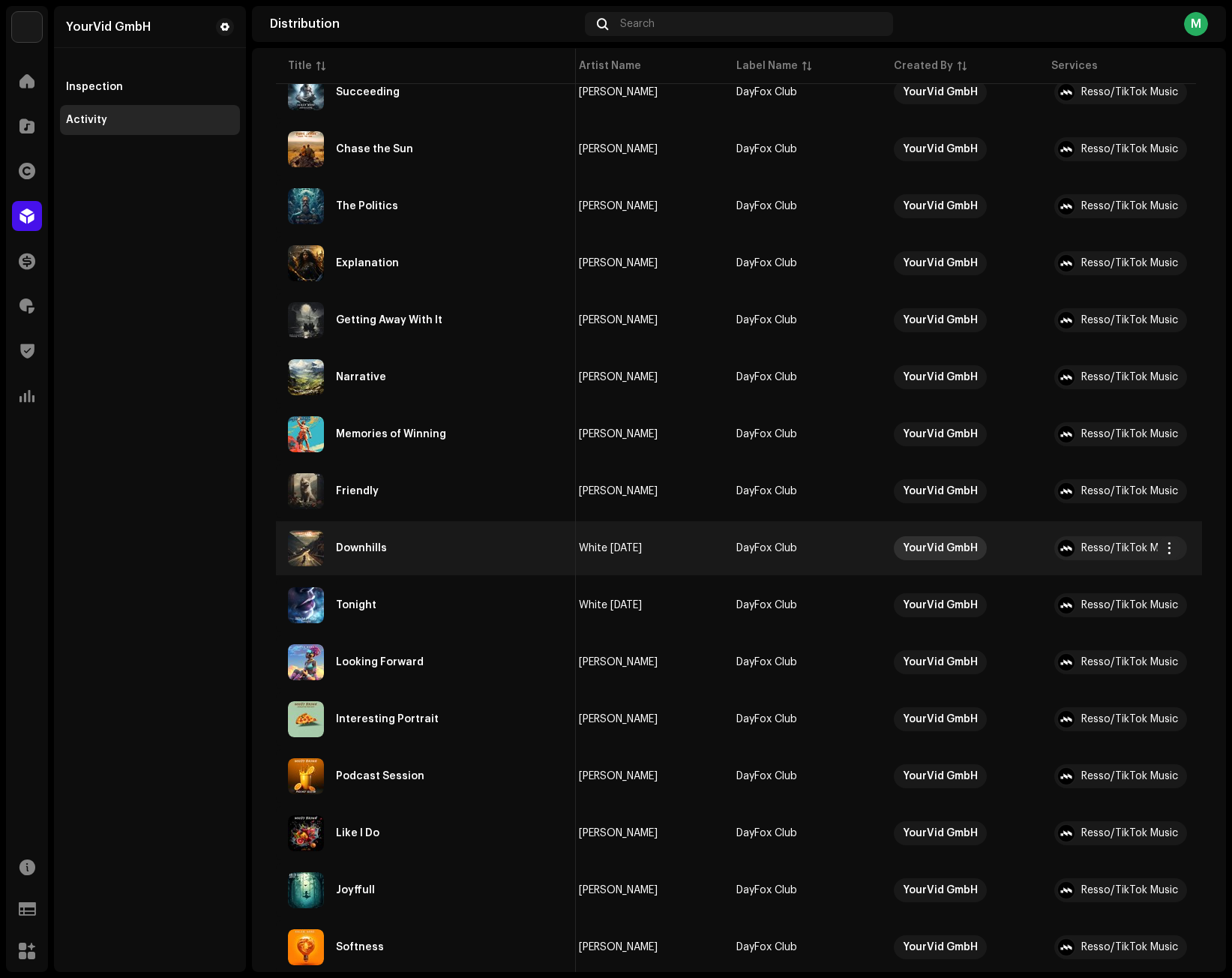
scroll to position [3464, 0]
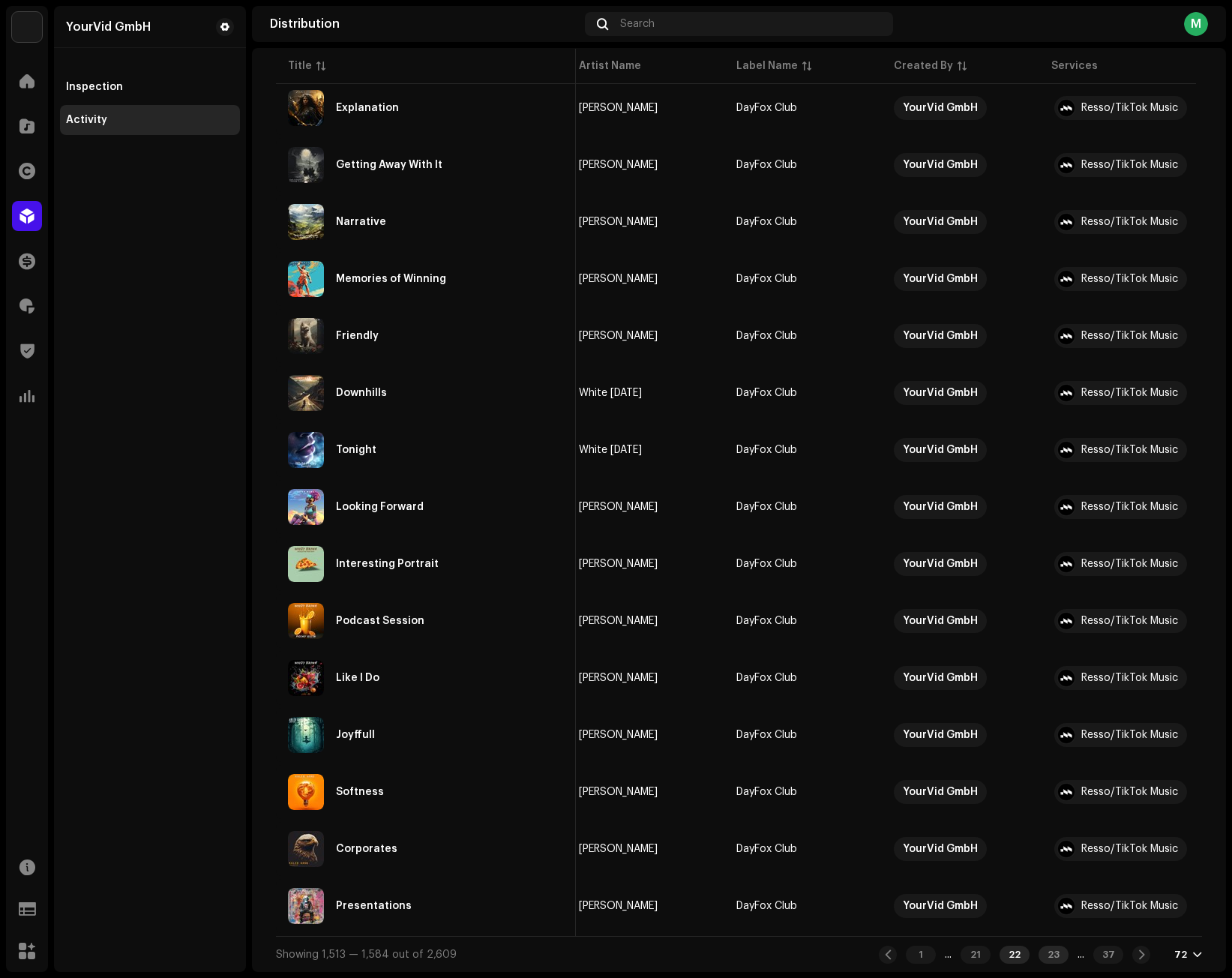
click at [1043, 949] on div "23" at bounding box center [1053, 954] width 30 height 18
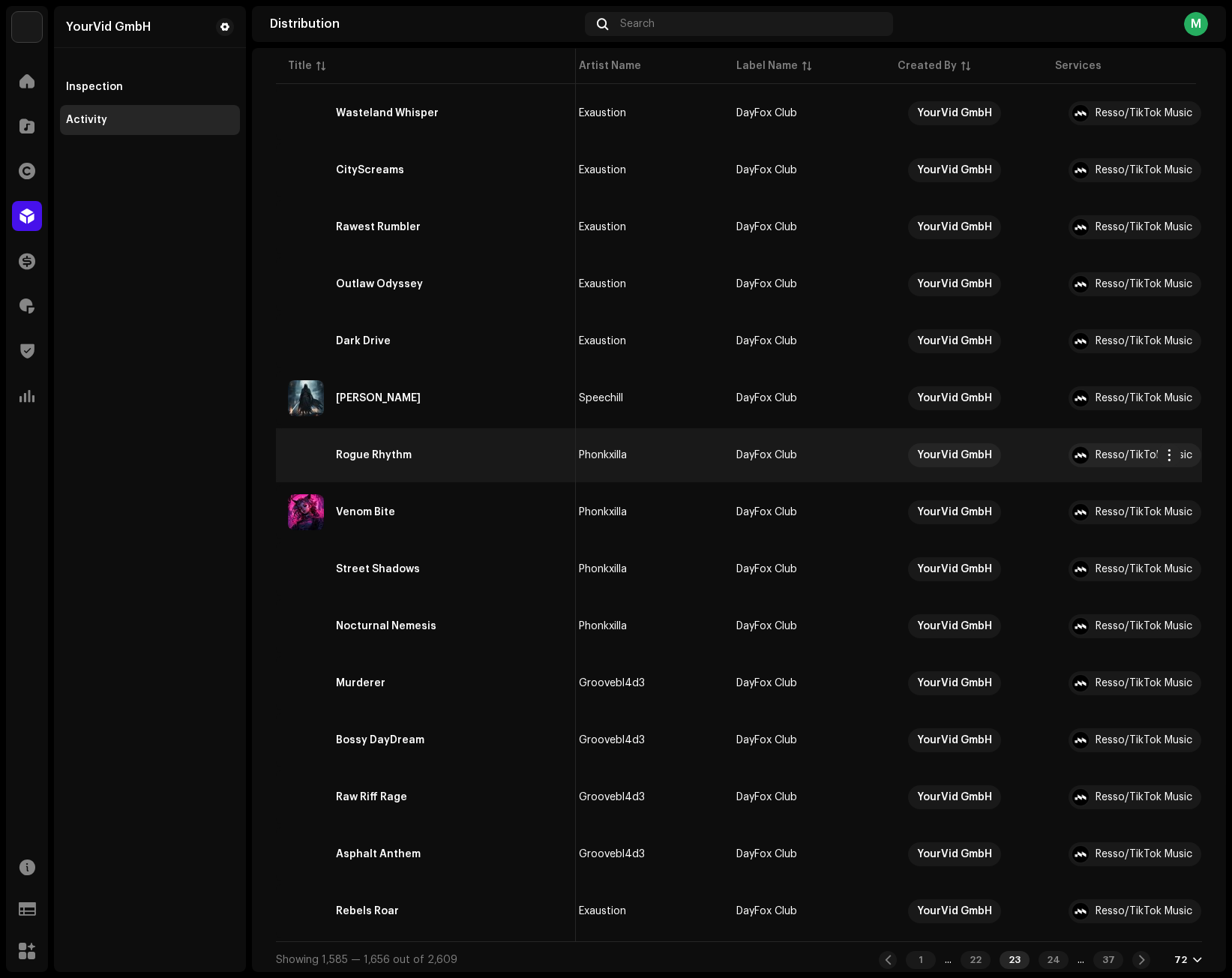
scroll to position [3464, 0]
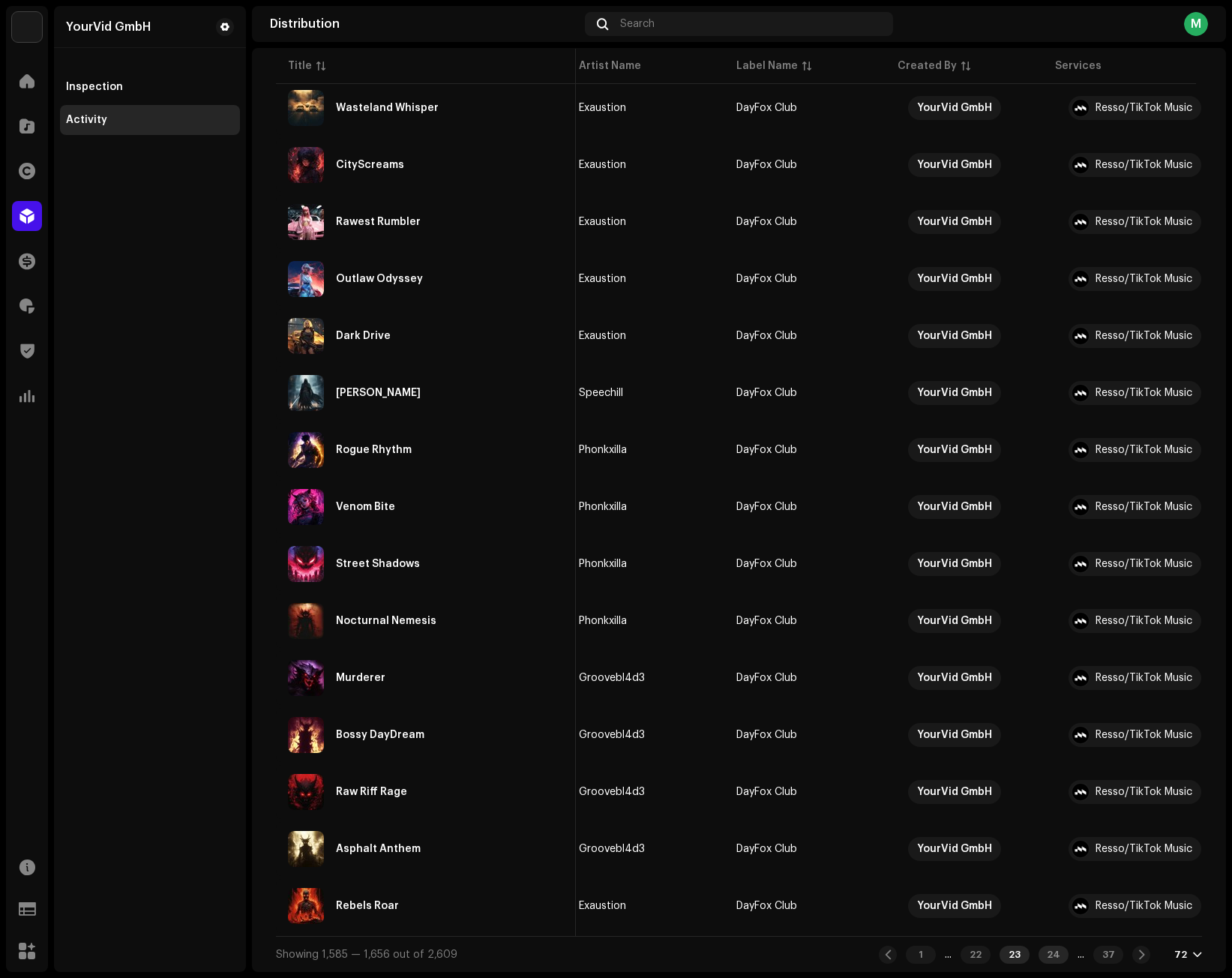
click at [1038, 957] on div "24" at bounding box center [1053, 954] width 30 height 18
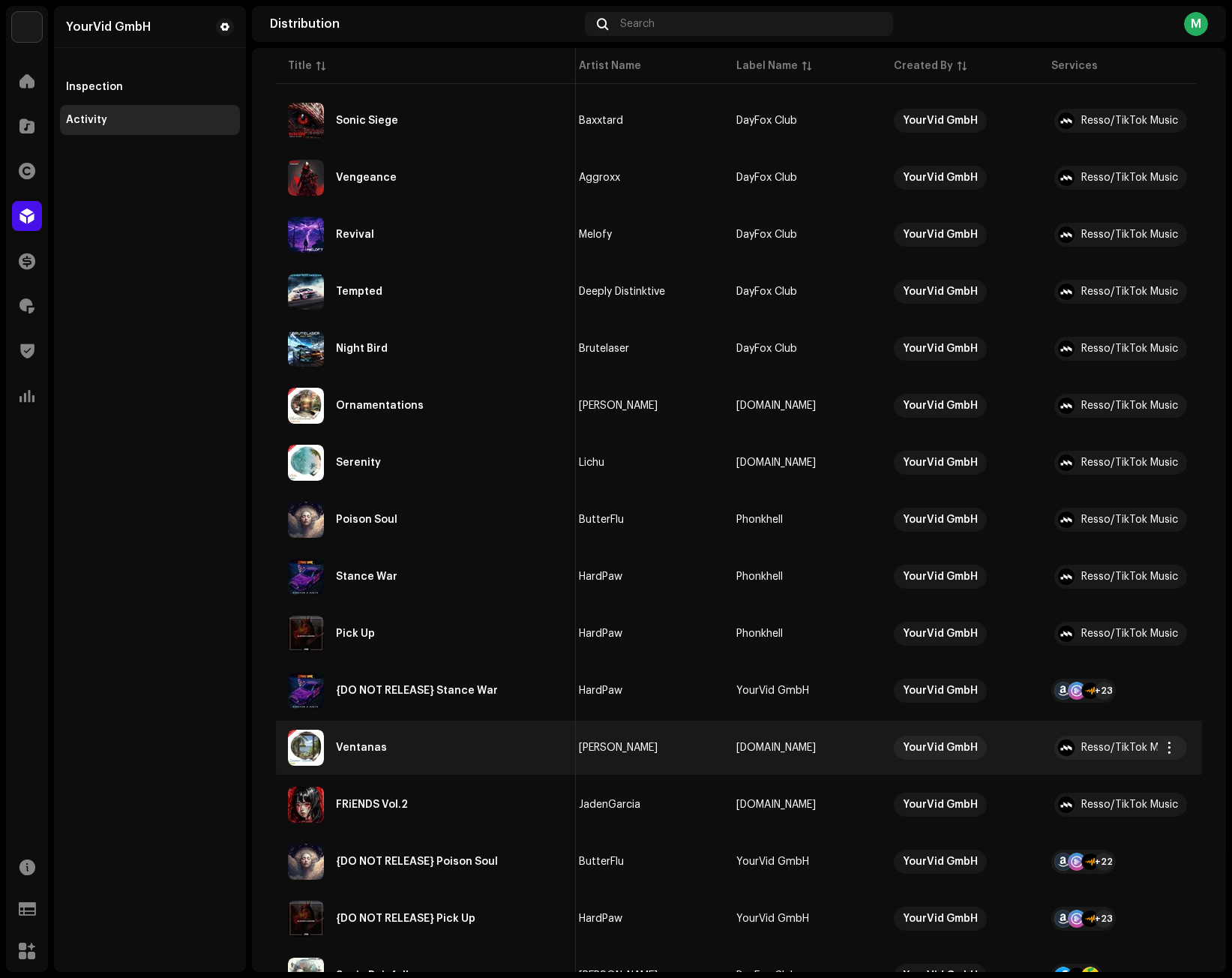
scroll to position [3464, 0]
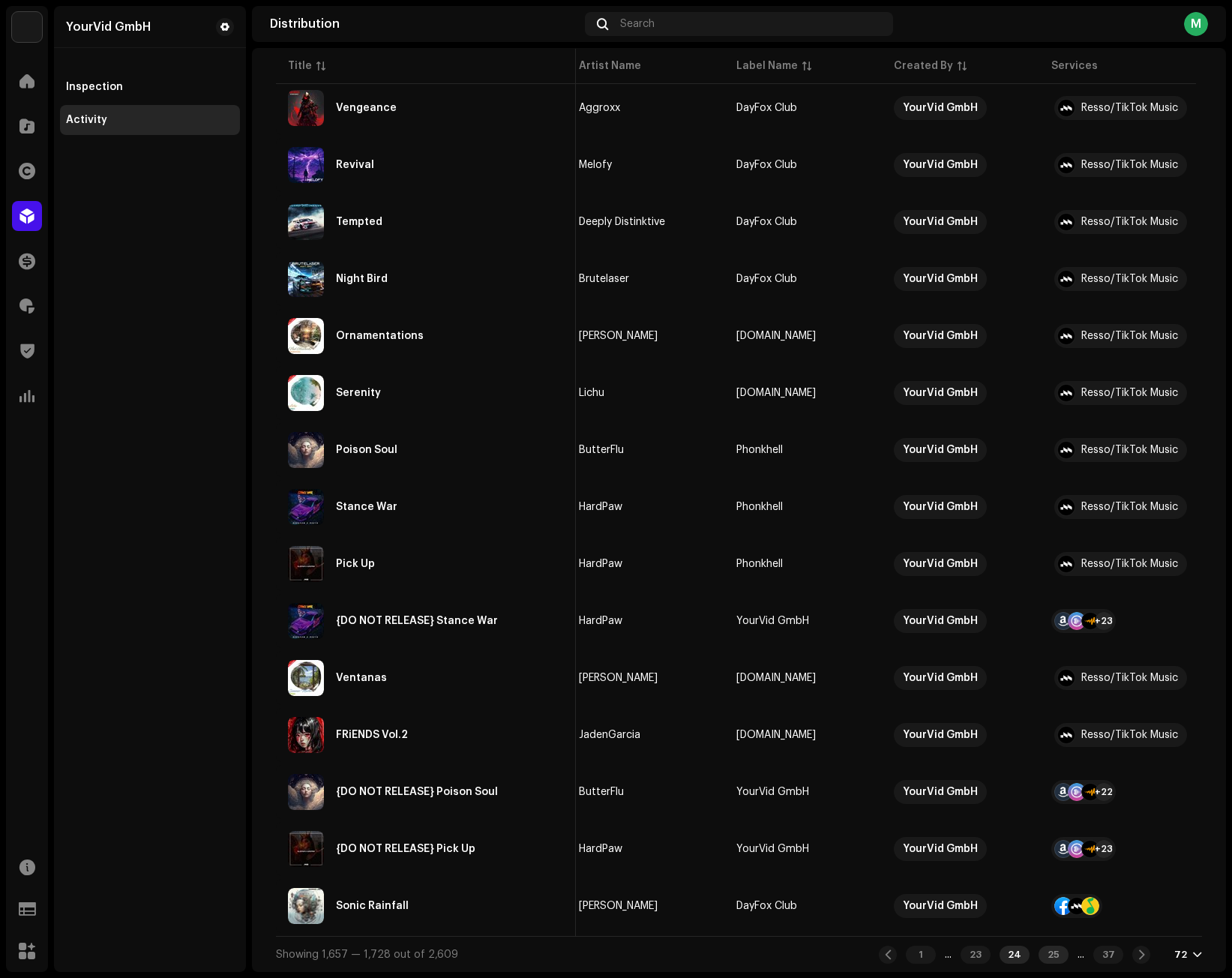
click at [1038, 960] on div "25" at bounding box center [1053, 954] width 30 height 18
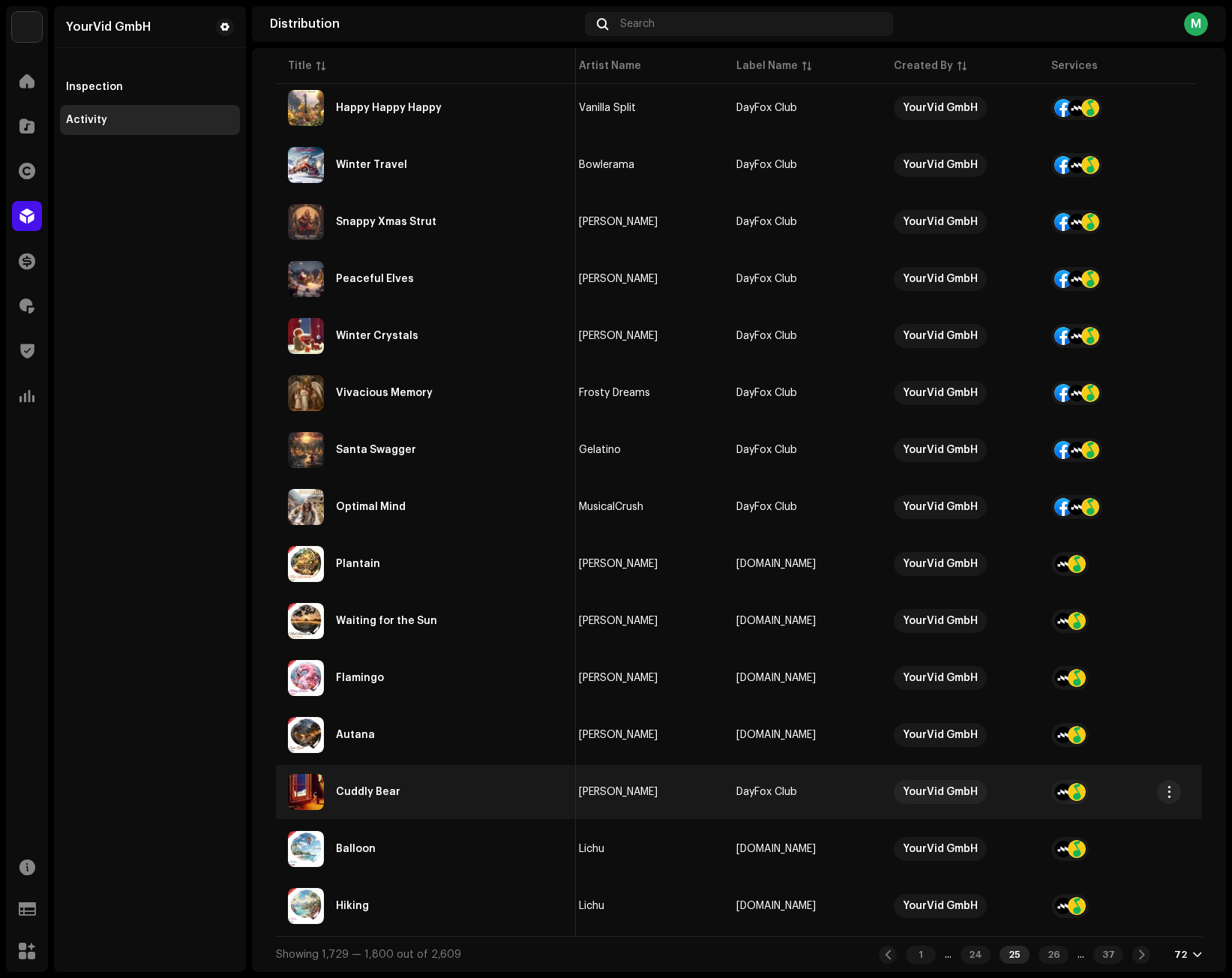
scroll to position [3464, 0]
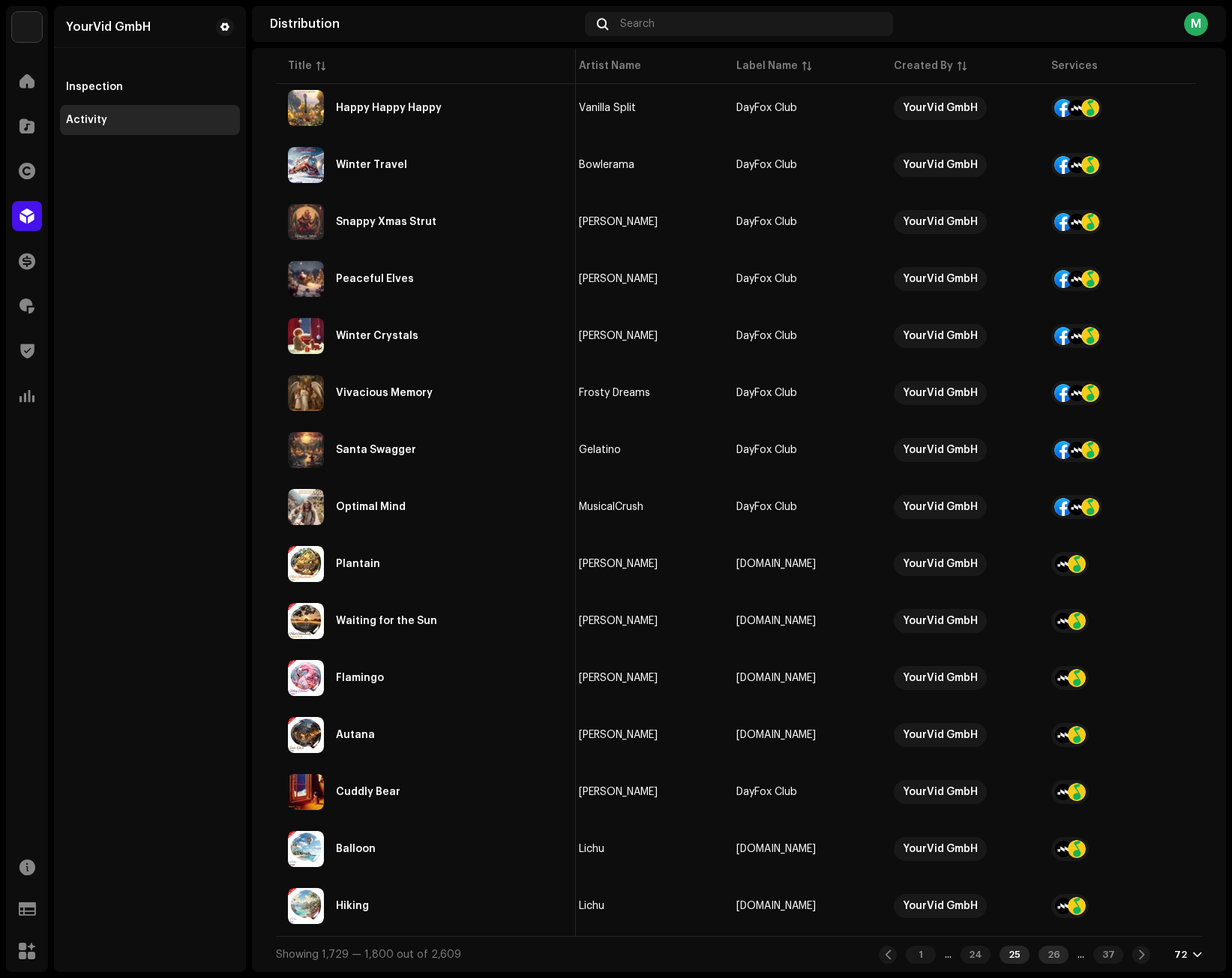
click at [1038, 953] on div "26" at bounding box center [1053, 954] width 30 height 18
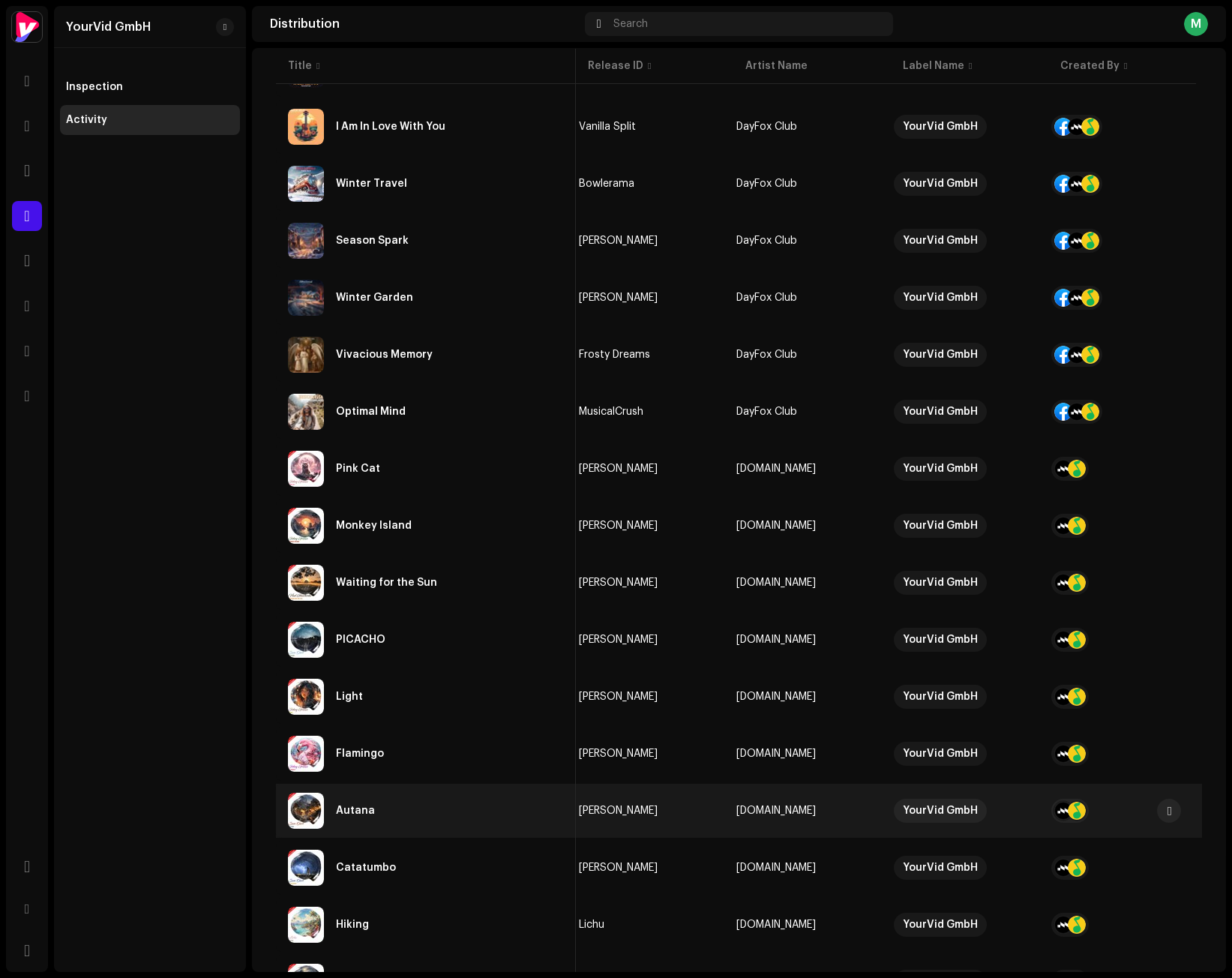
scroll to position [3464, 0]
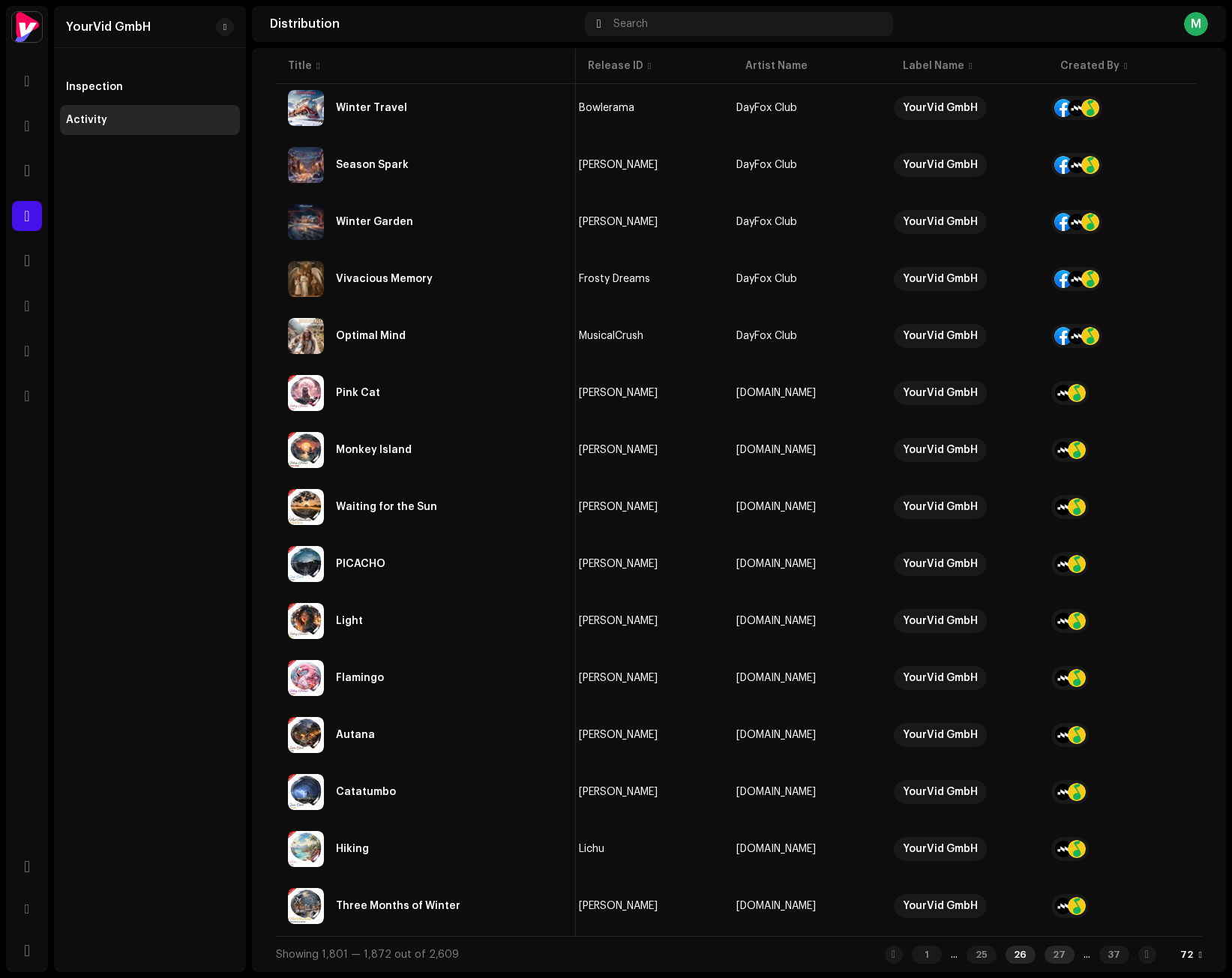
click at [1045, 952] on div "27" at bounding box center [1059, 954] width 30 height 18
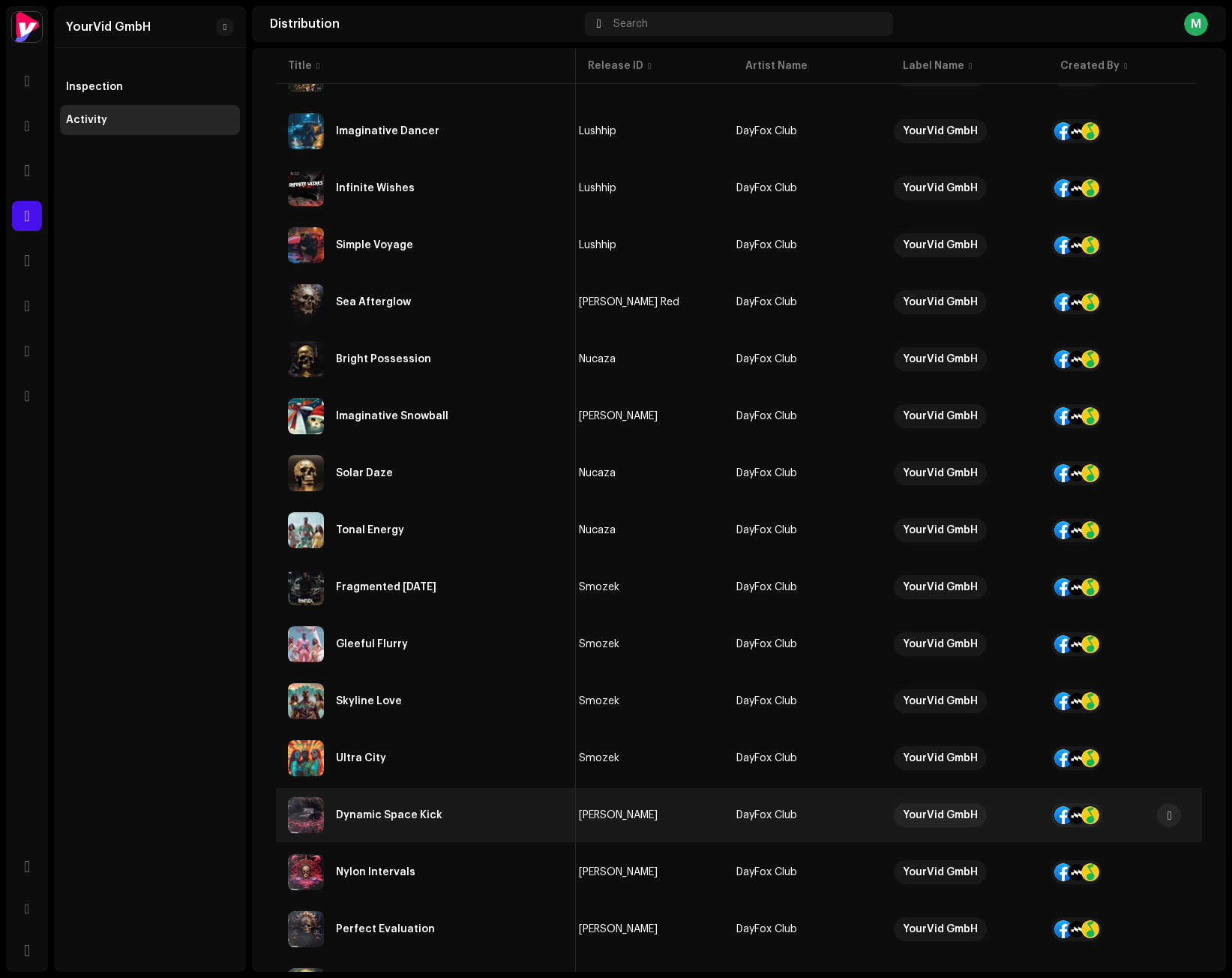
scroll to position [3464, 0]
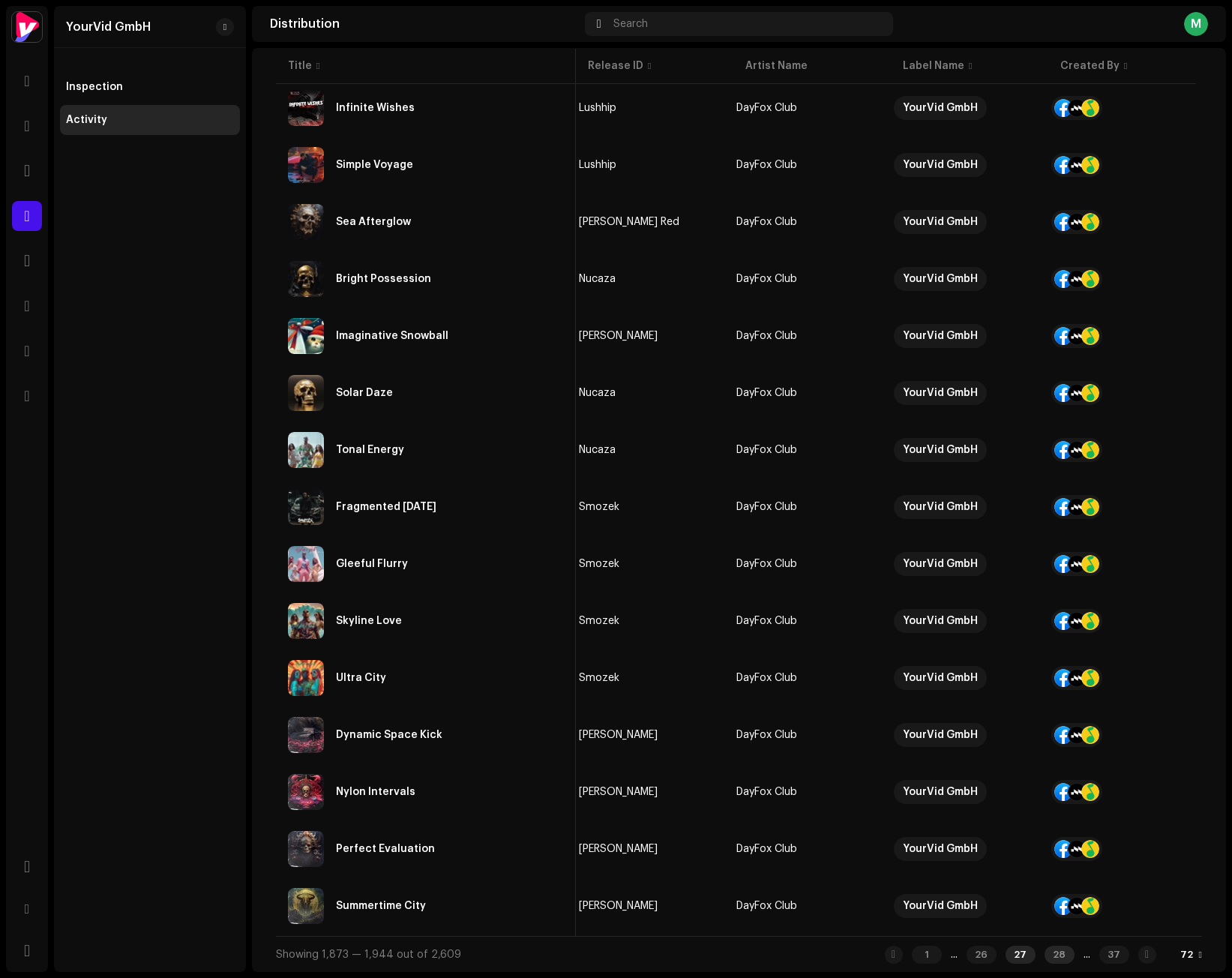
click at [1045, 954] on div "28" at bounding box center [1059, 954] width 30 height 18
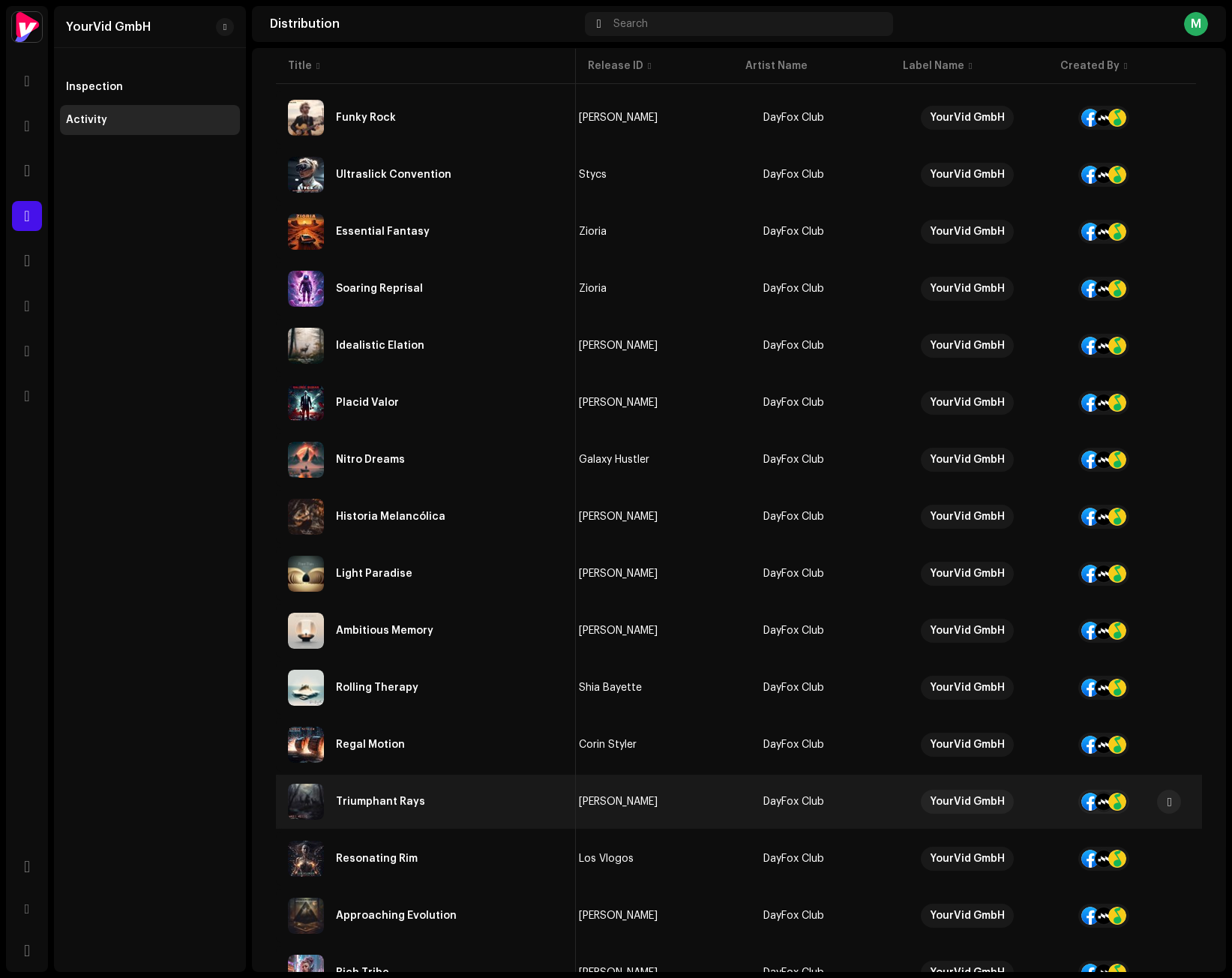
scroll to position [3464, 0]
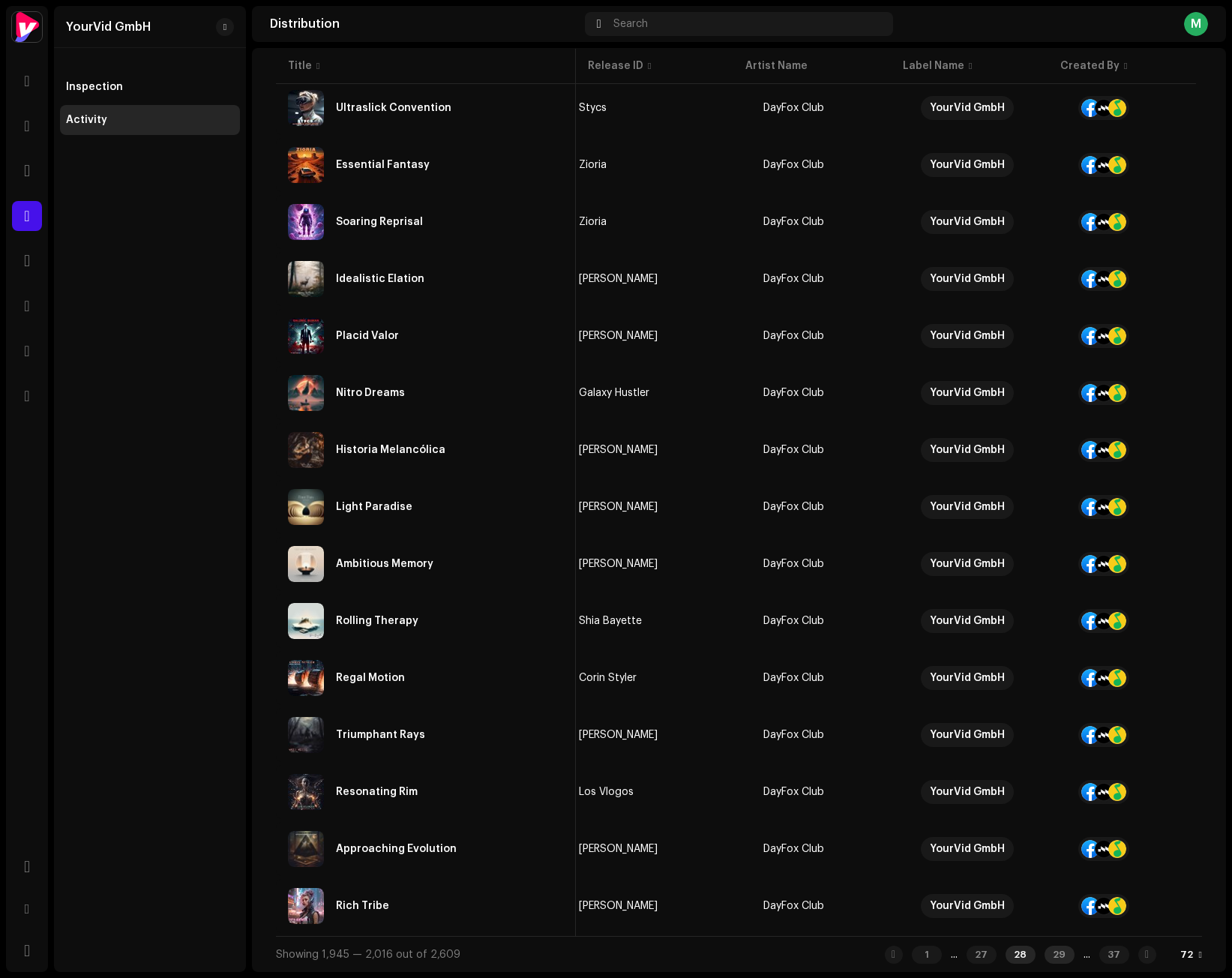
click at [1045, 954] on div "29" at bounding box center [1059, 954] width 30 height 18
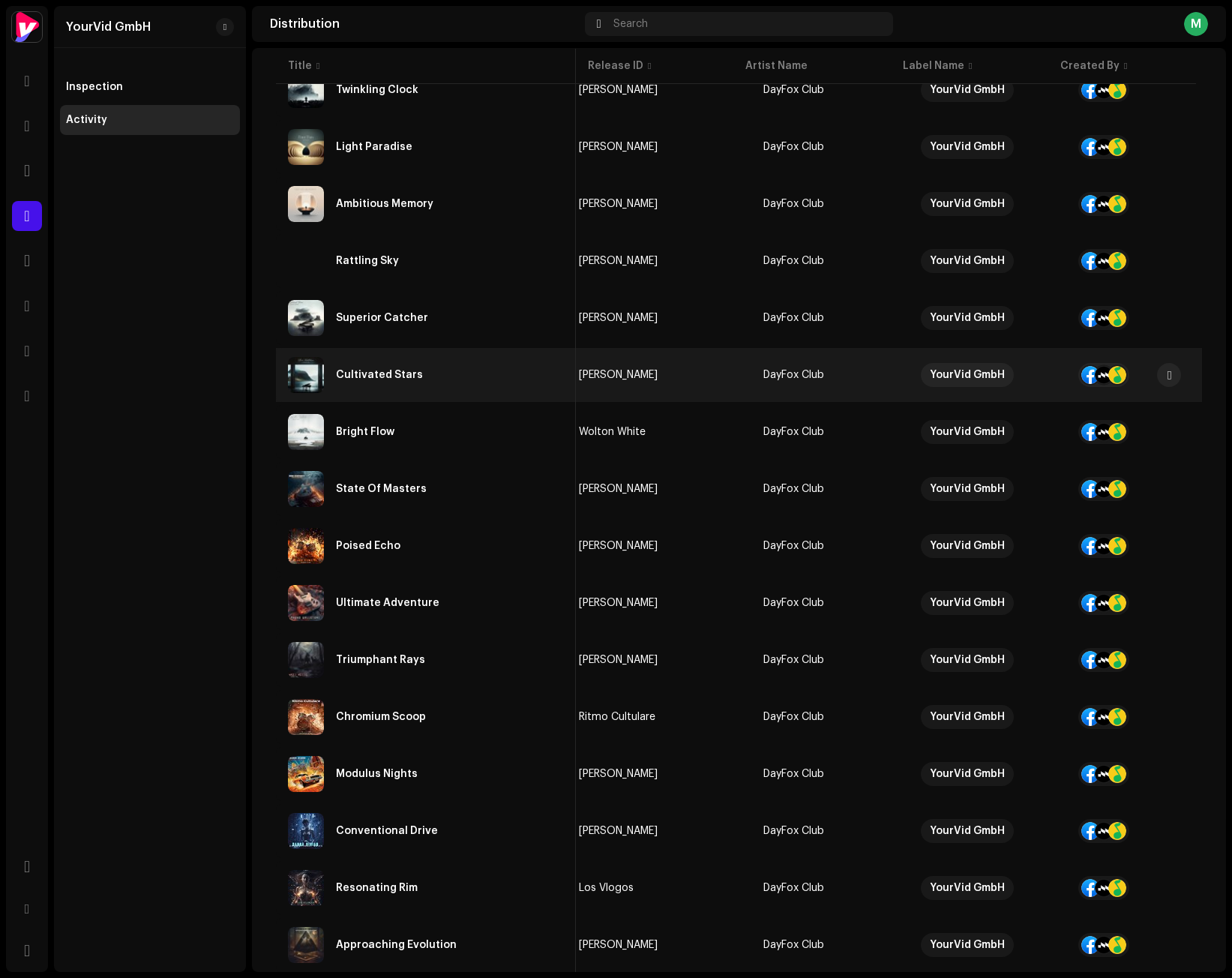
scroll to position [3464, 0]
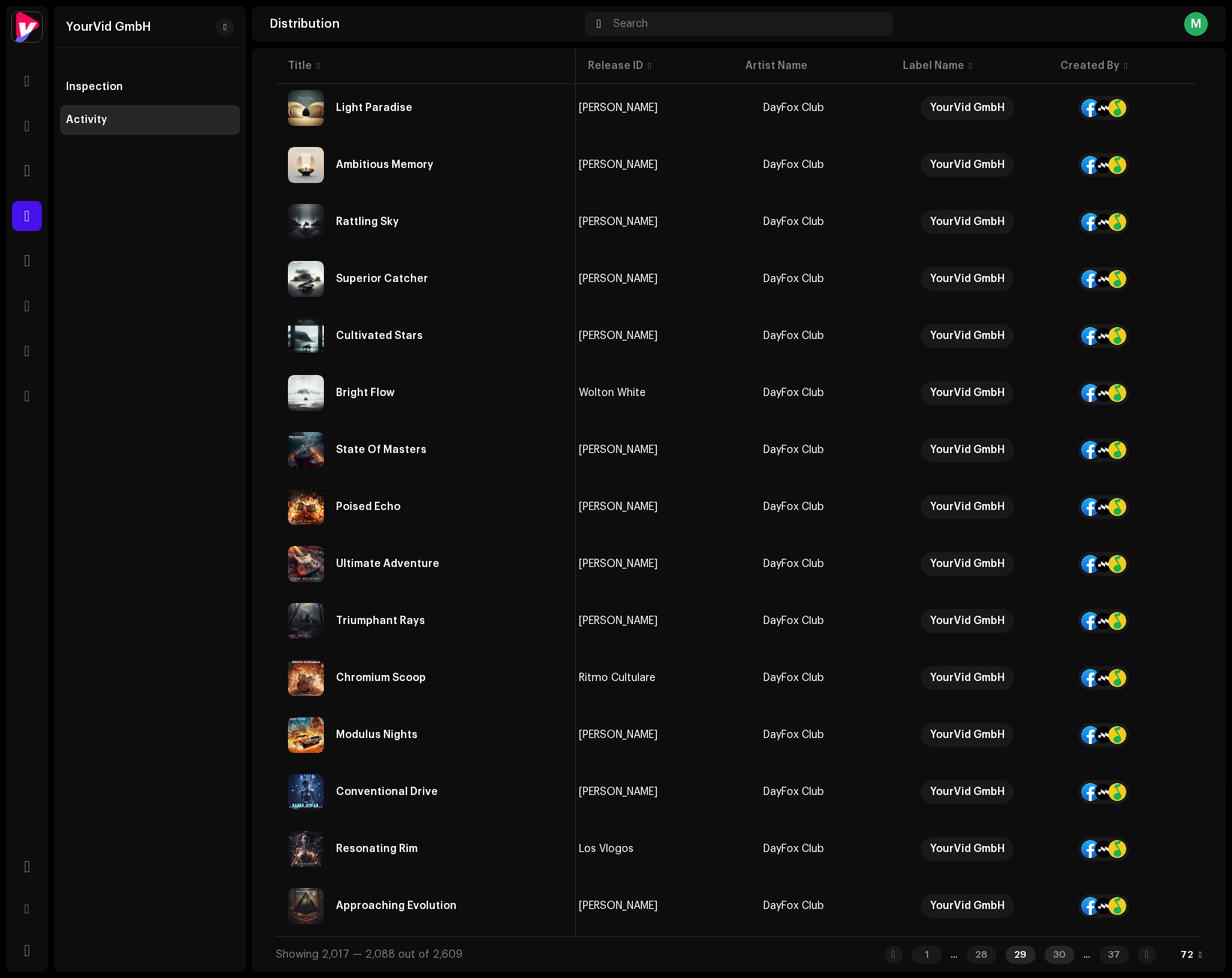
click at [1045, 955] on div "30" at bounding box center [1059, 954] width 30 height 18
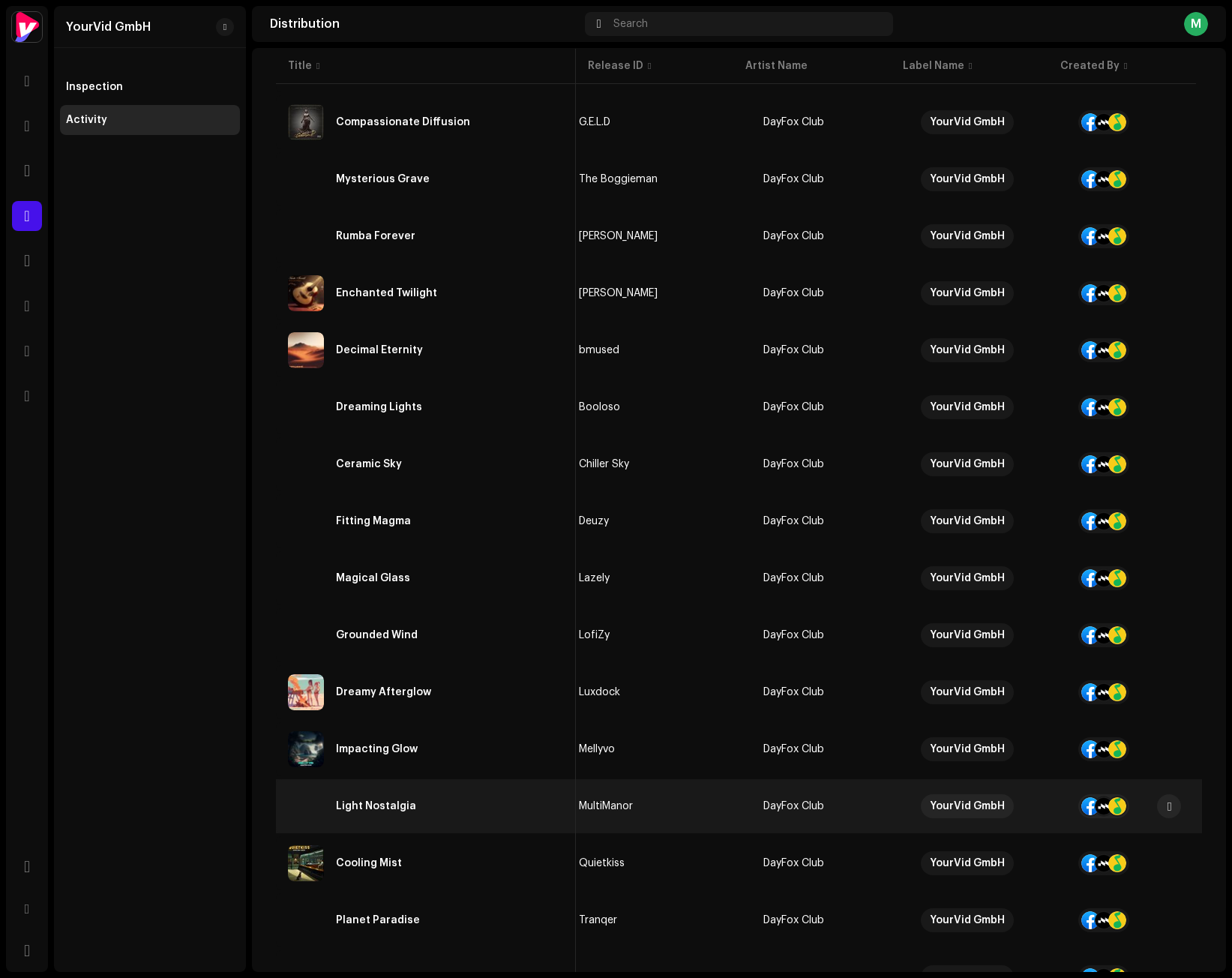
scroll to position [3464, 0]
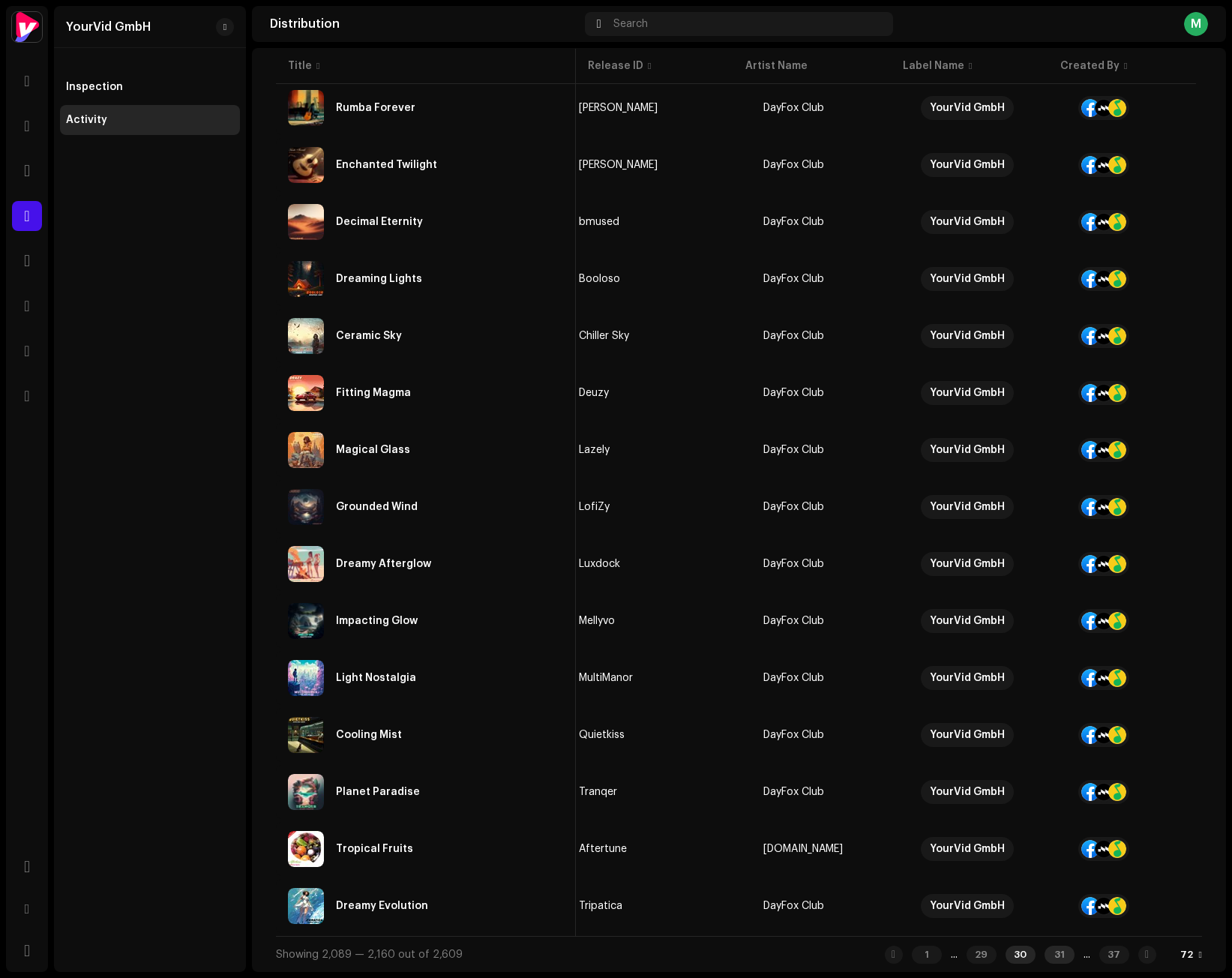
click at [1045, 959] on div "31" at bounding box center [1059, 954] width 30 height 18
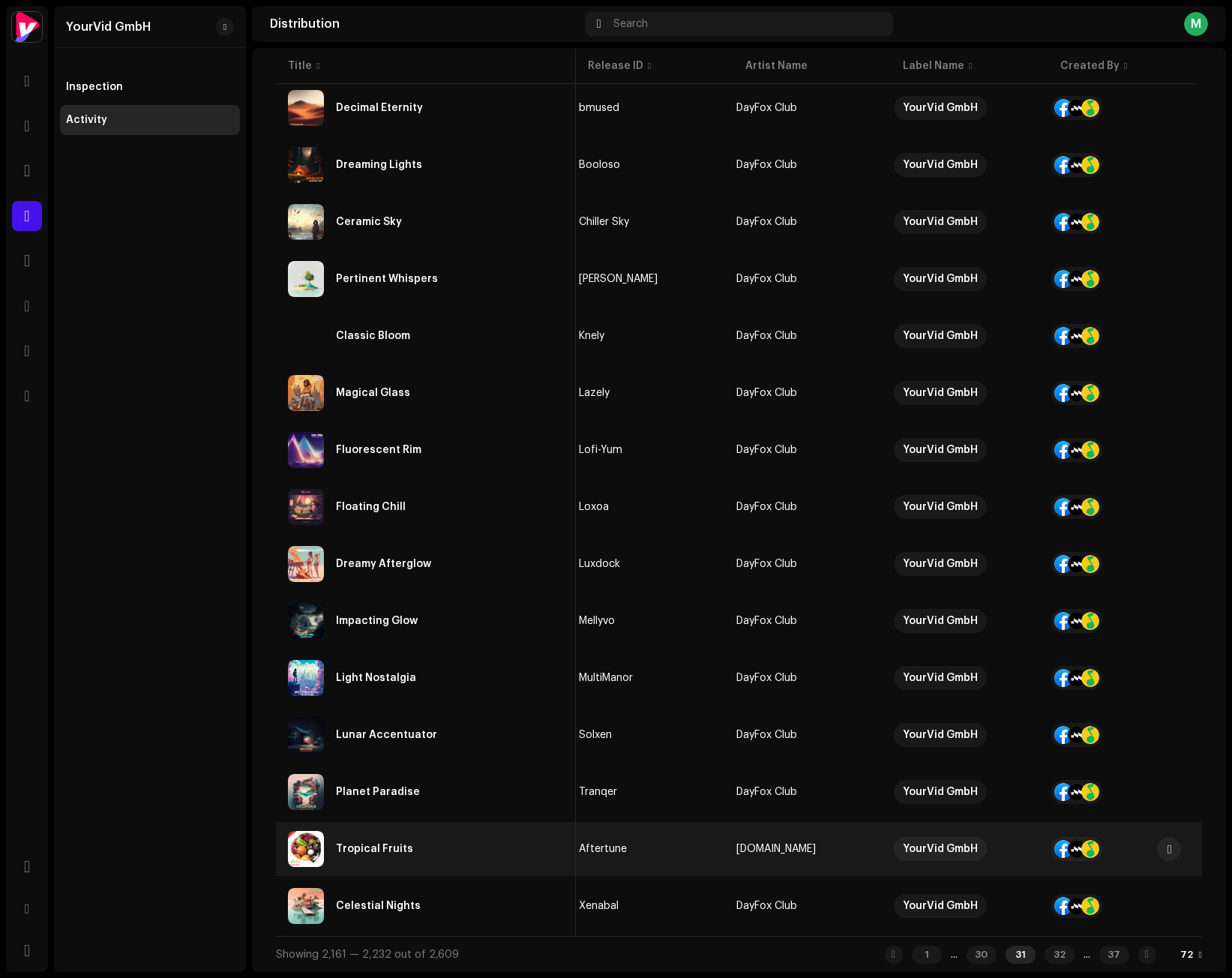
scroll to position [3464, 0]
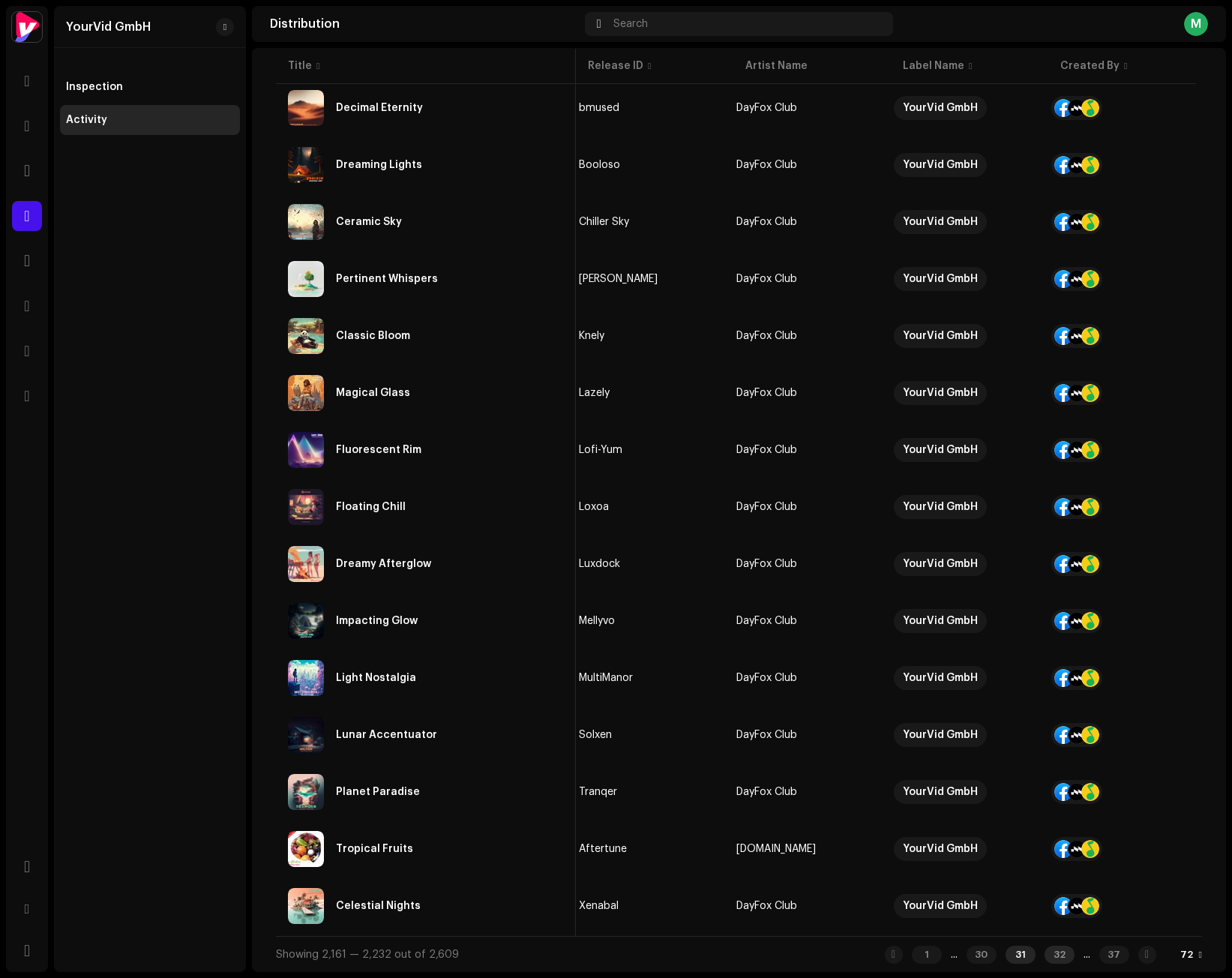
click at [1045, 952] on div "32" at bounding box center [1059, 954] width 30 height 18
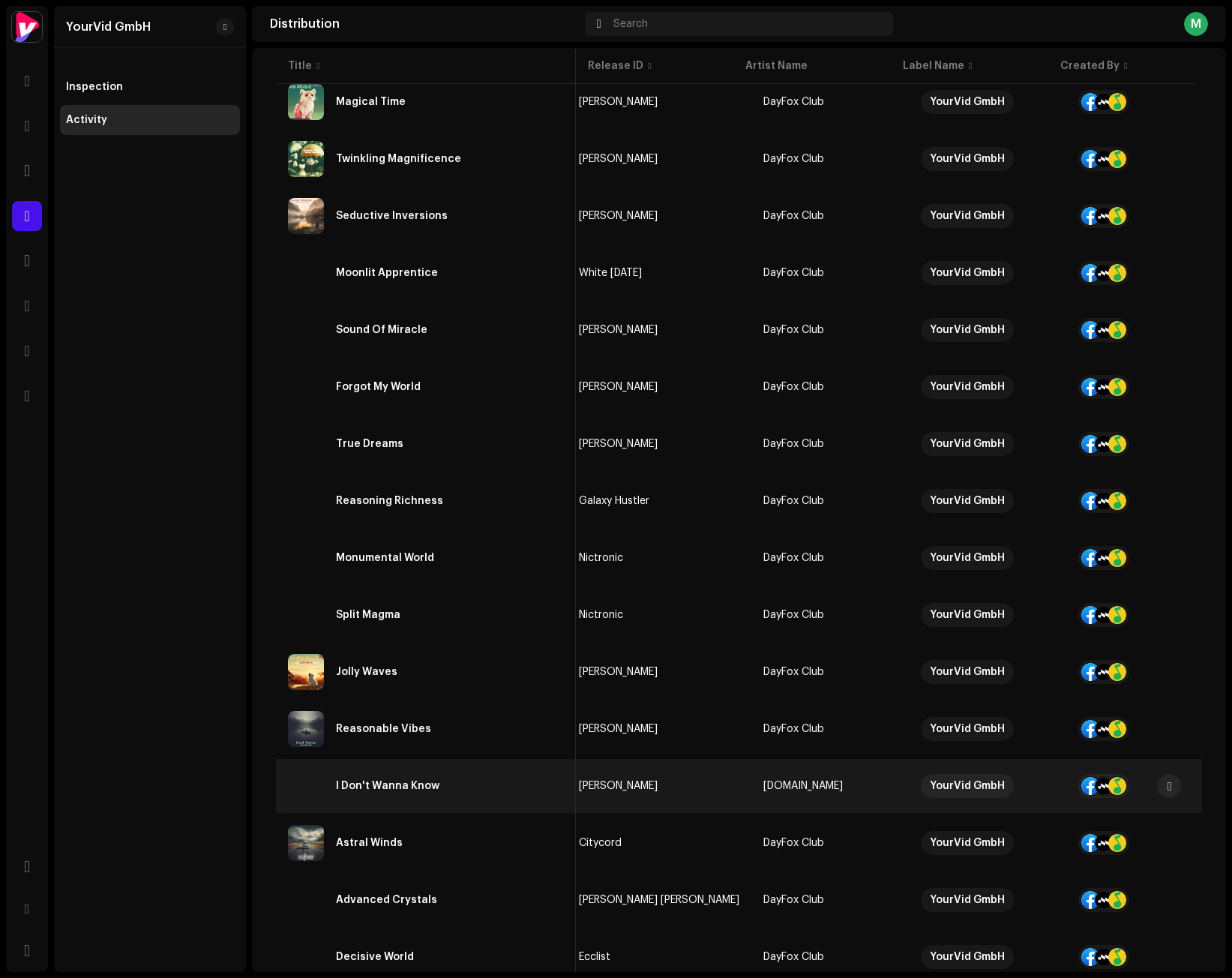
scroll to position [3464, 0]
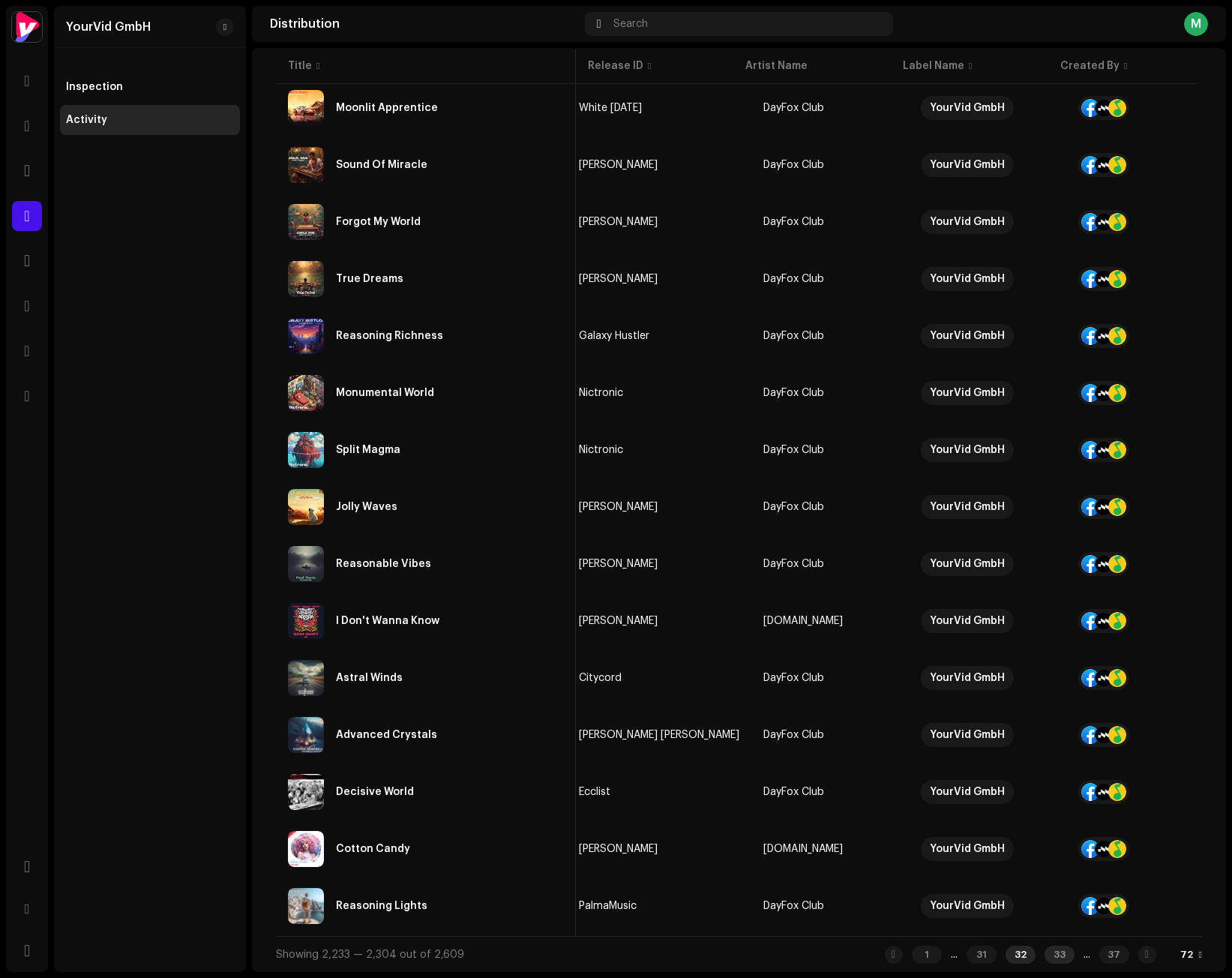
click at [1045, 962] on div "33" at bounding box center [1059, 954] width 30 height 18
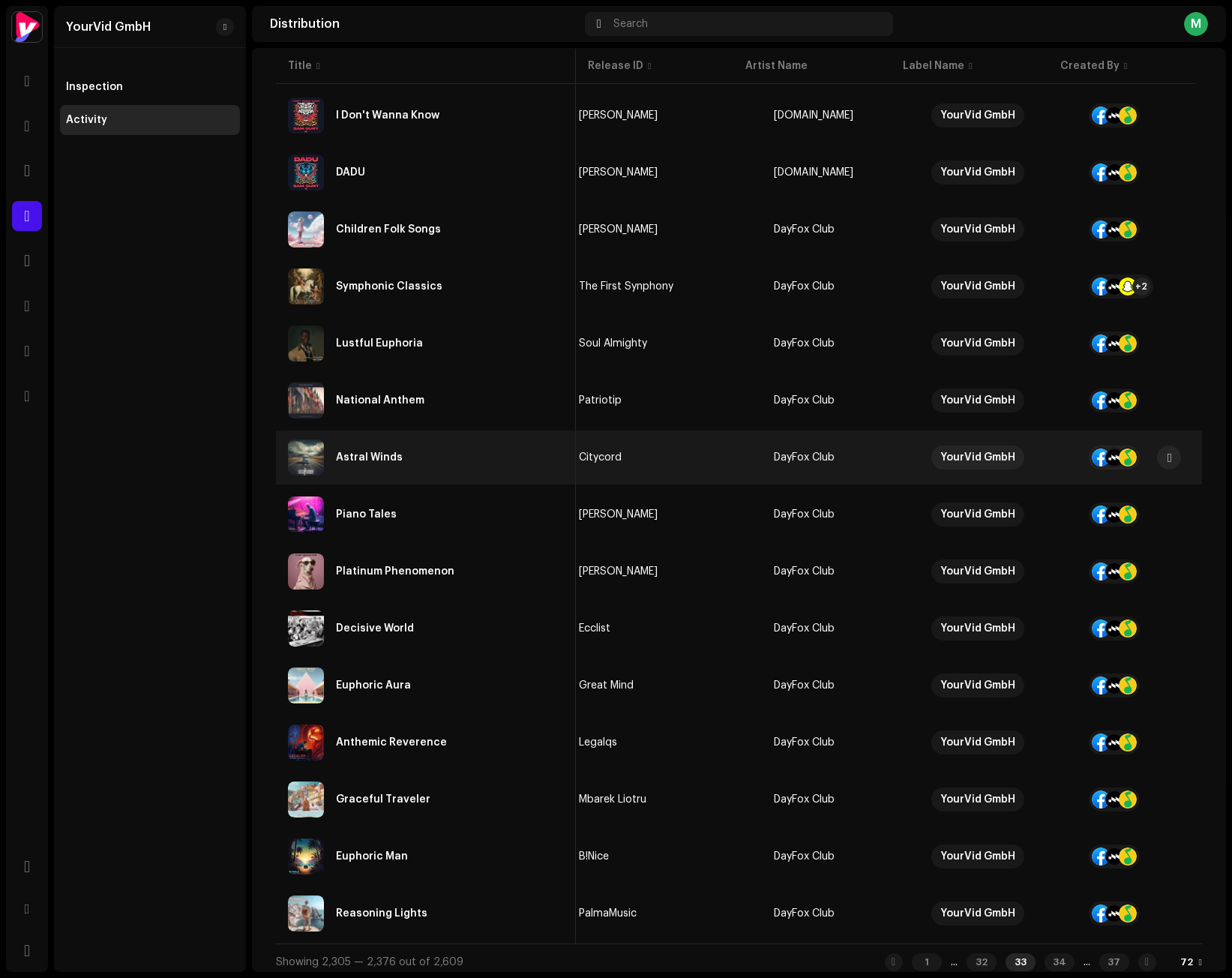
scroll to position [3464, 0]
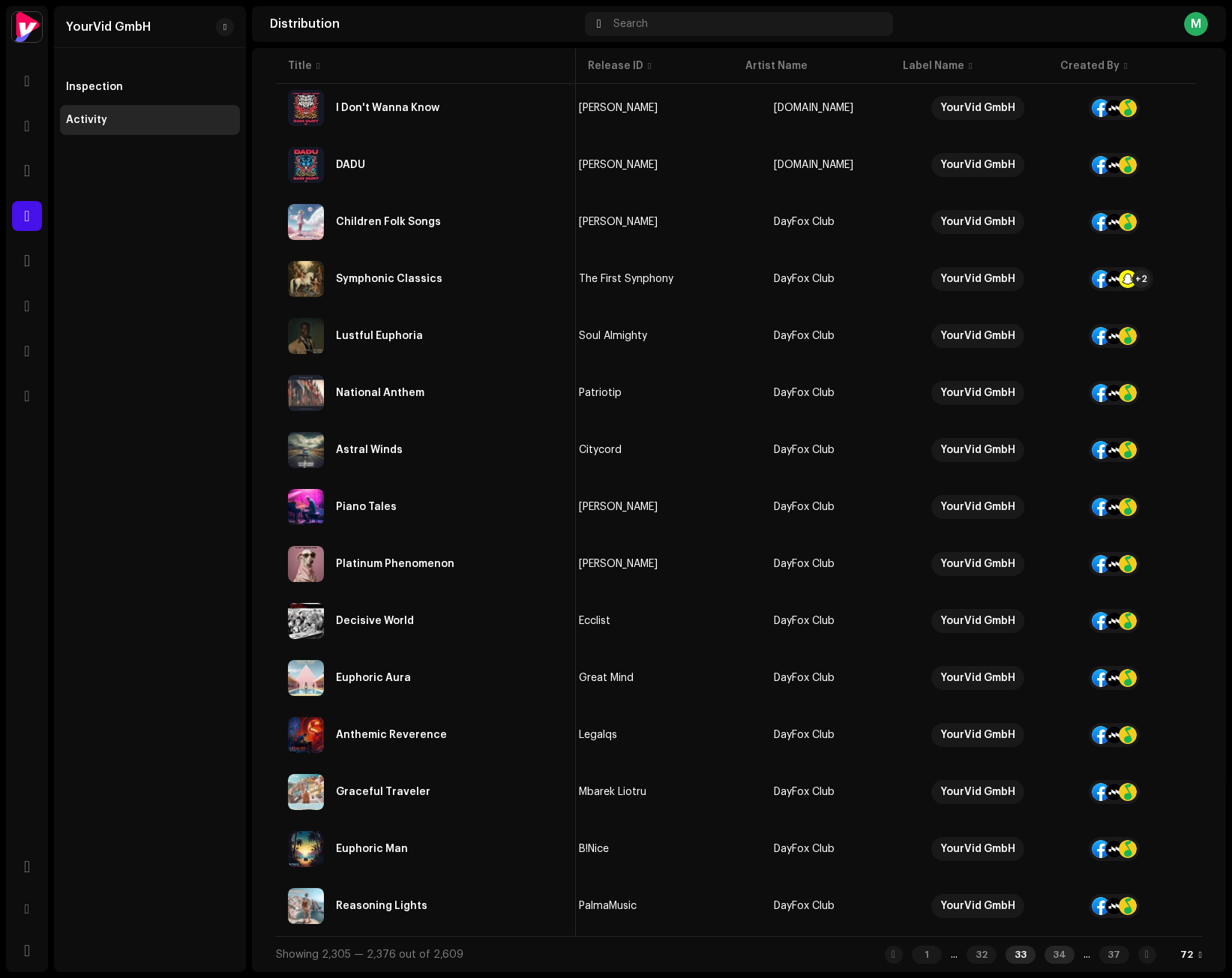
click at [1045, 951] on div "34" at bounding box center [1059, 954] width 30 height 18
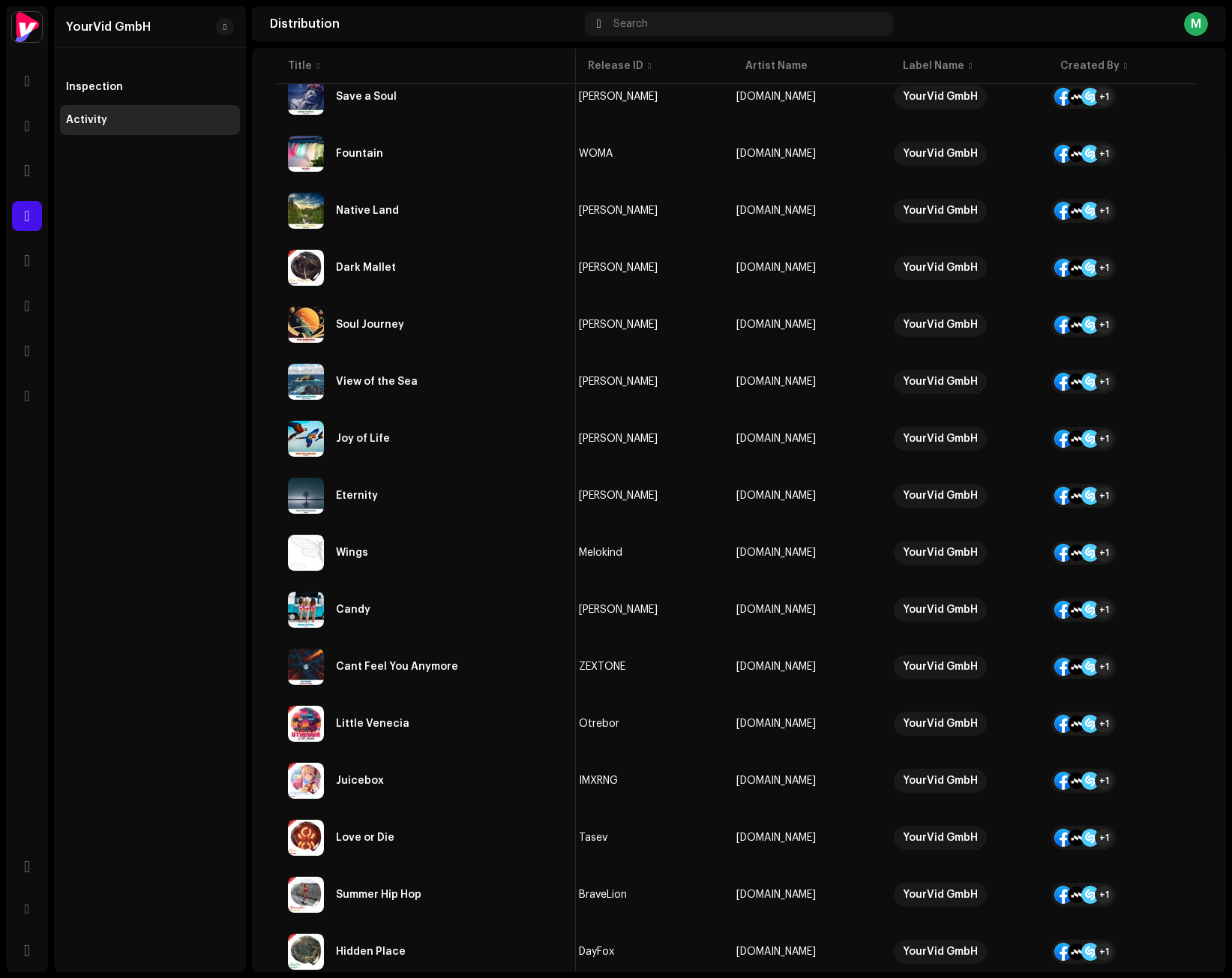
scroll to position [3464, 0]
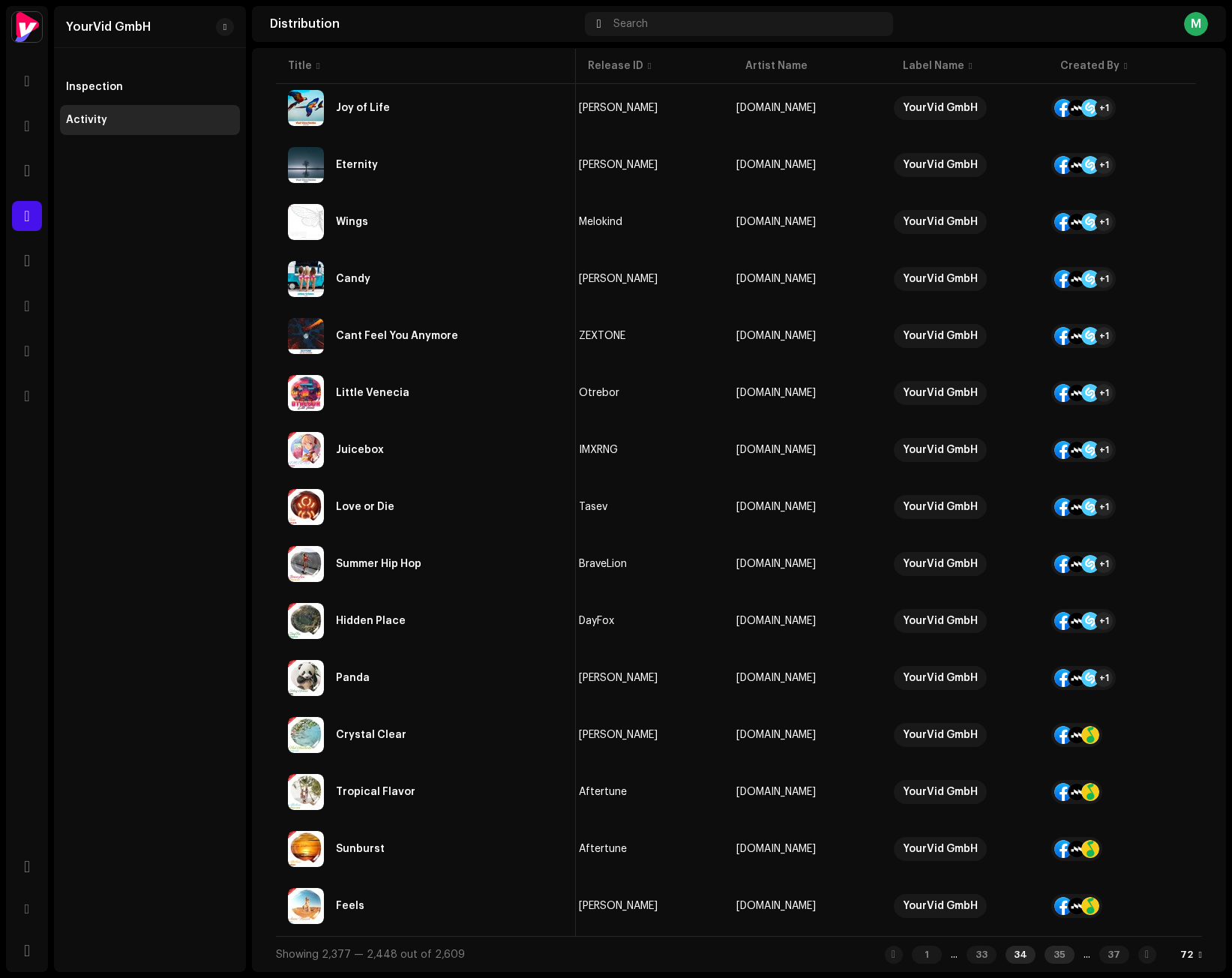
click at [1045, 951] on div "35" at bounding box center [1059, 954] width 30 height 18
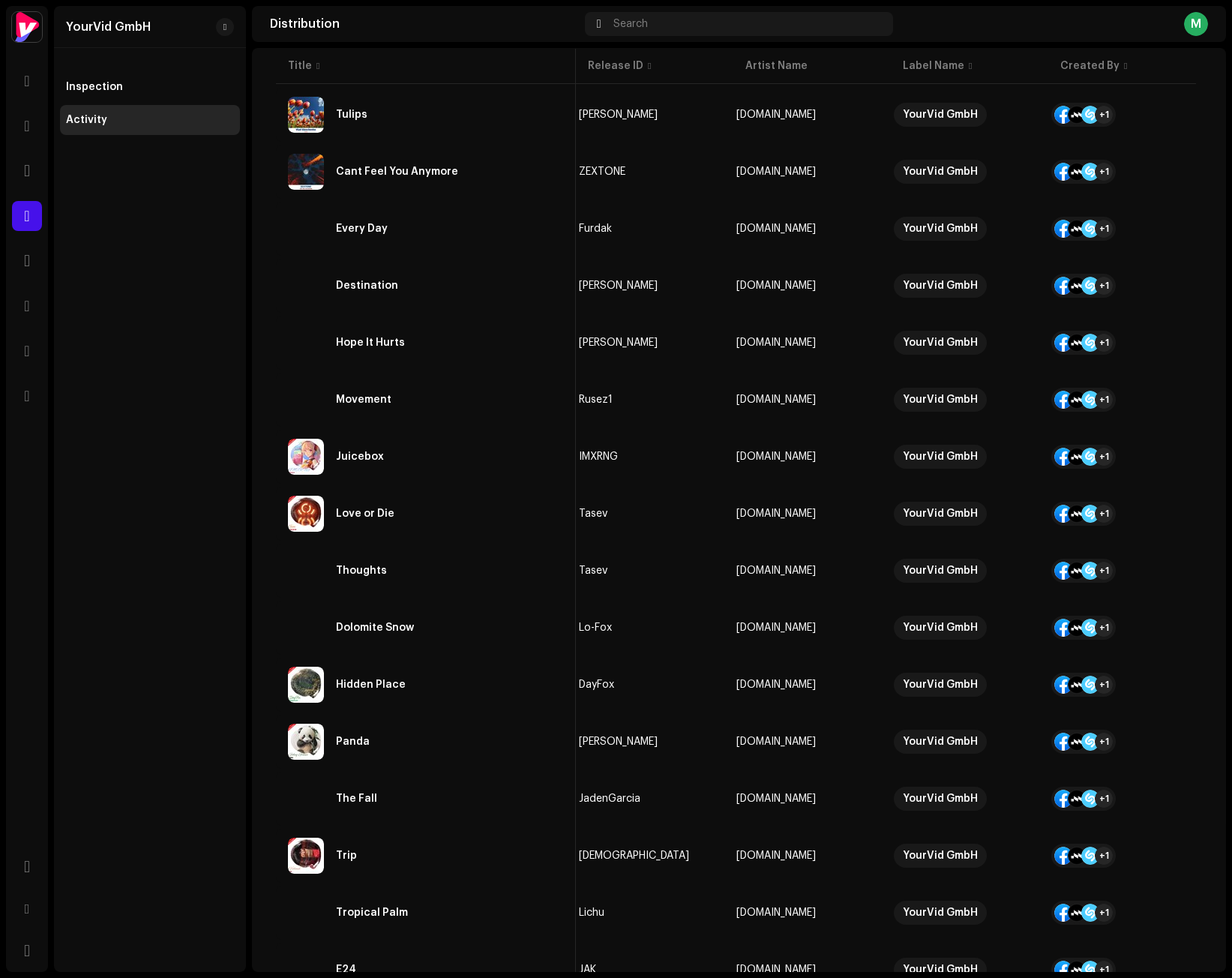
scroll to position [3464, 0]
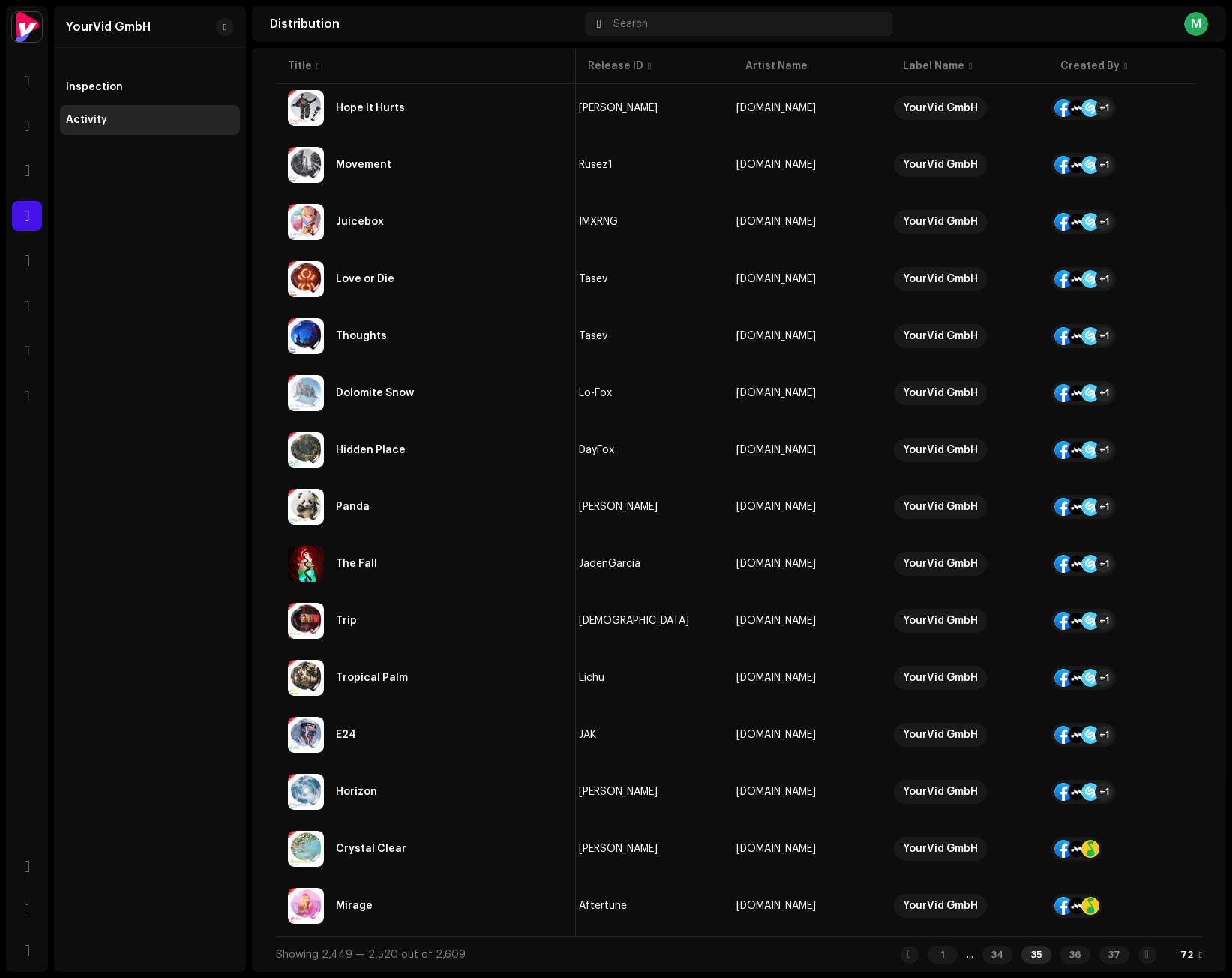
click at [1021, 951] on div "35" at bounding box center [1035, 954] width 30 height 18
click at [1060, 956] on div "36" at bounding box center [1075, 954] width 30 height 18
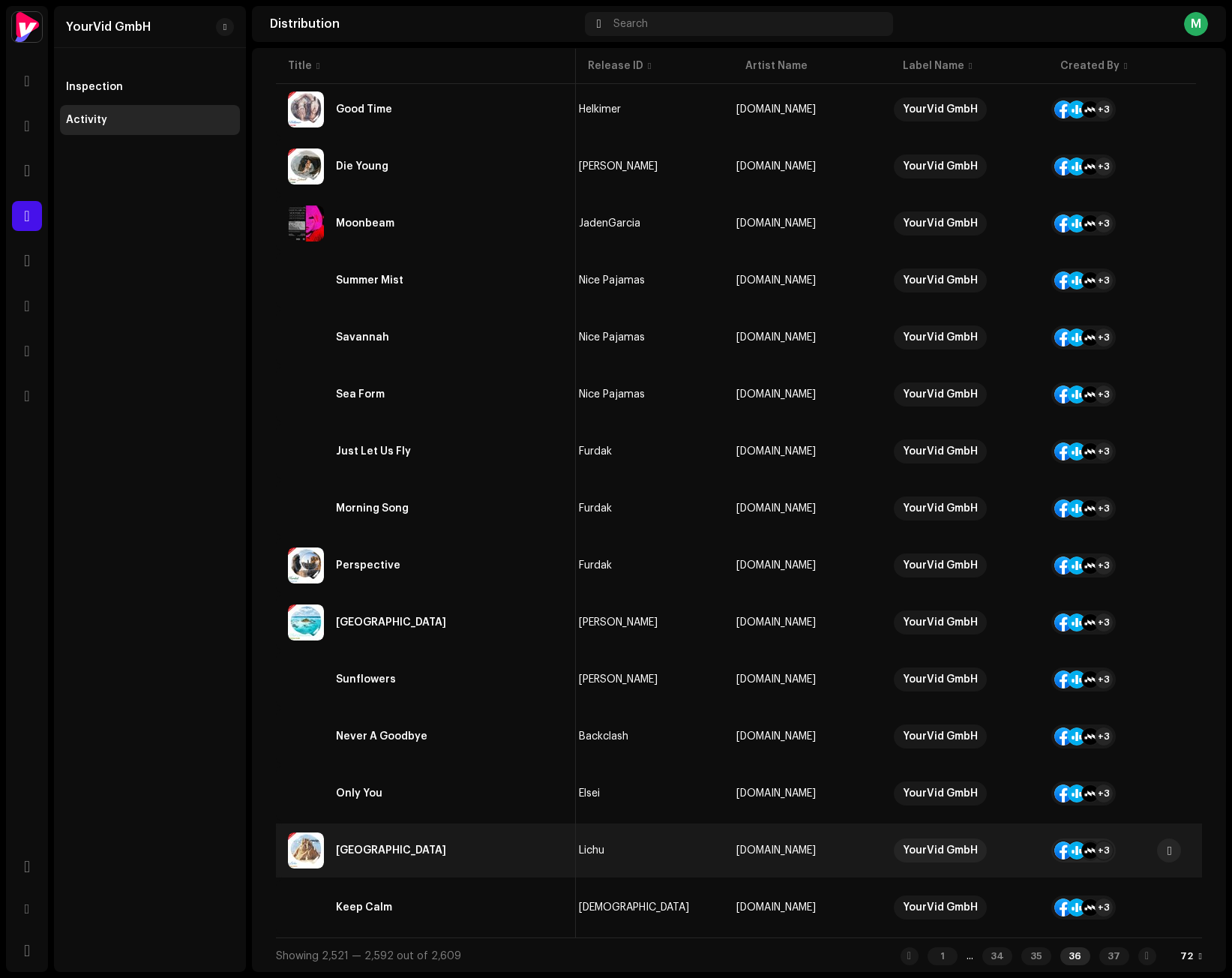
scroll to position [3464, 0]
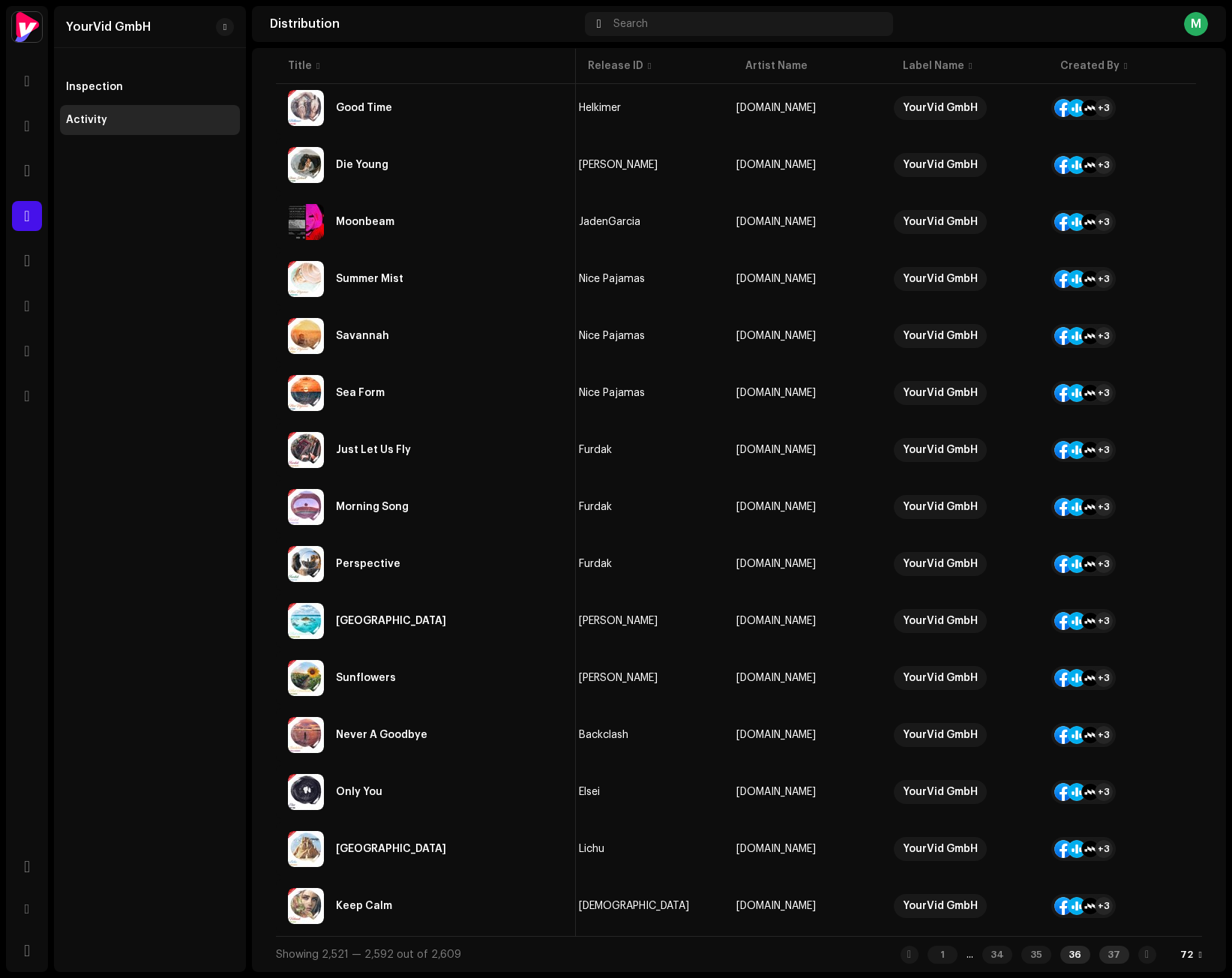
click at [1114, 953] on div "37" at bounding box center [1114, 954] width 30 height 18
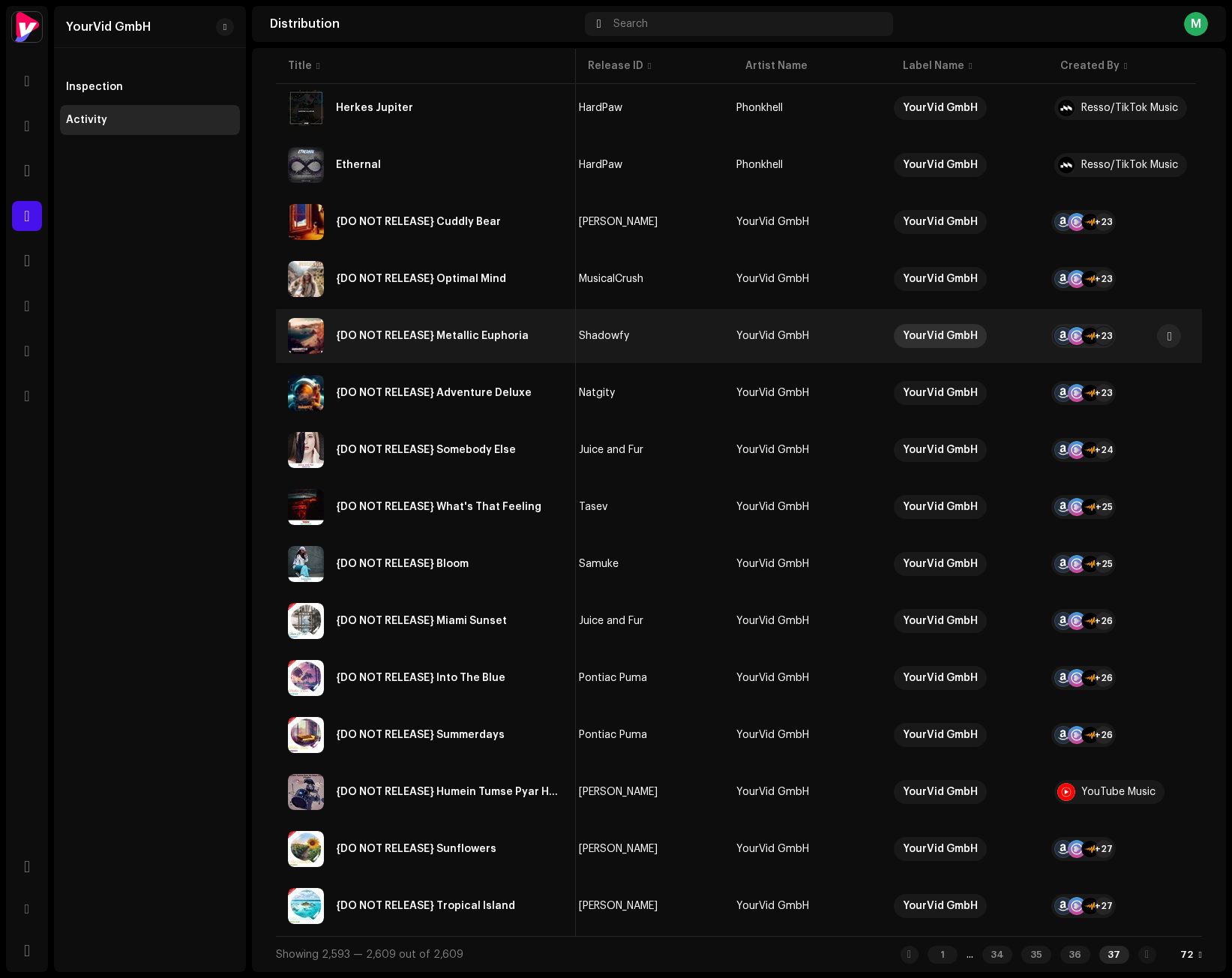
scroll to position [31, 0]
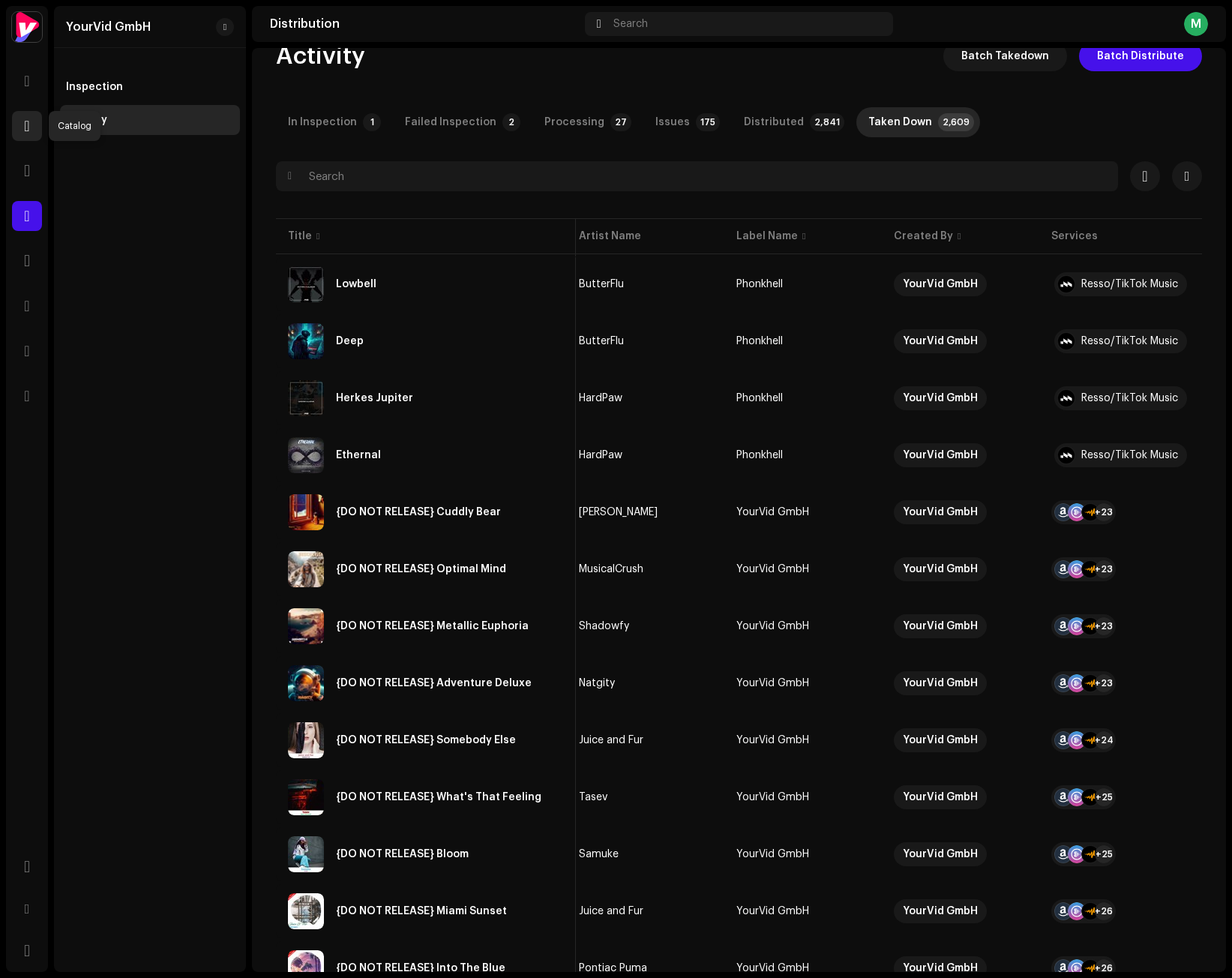
click at [29, 122] on span at bounding box center [26, 126] width 5 height 12
